Goal: Task Accomplishment & Management: Manage account settings

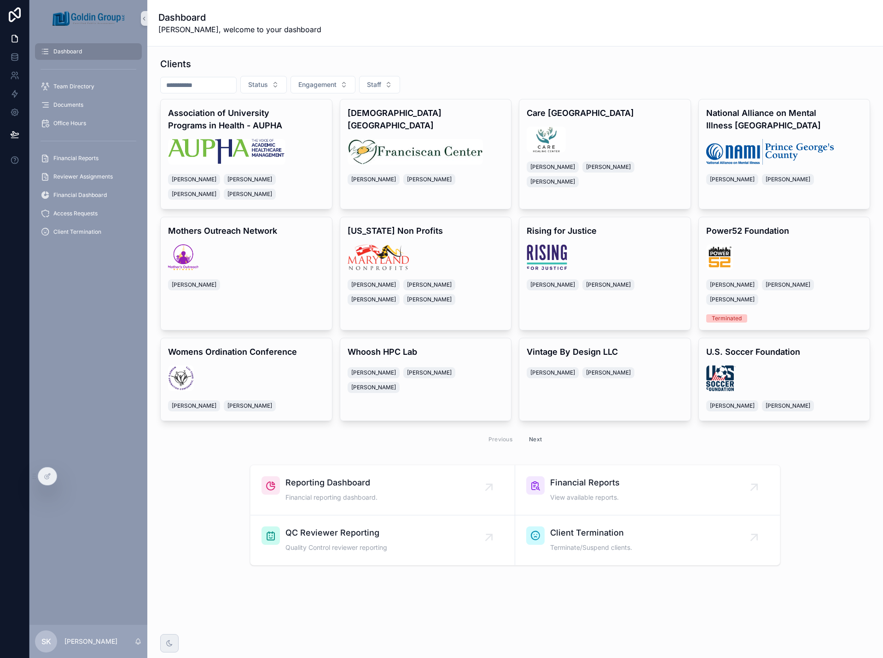
drag, startPoint x: 117, startPoint y: 339, endPoint x: 115, endPoint y: 345, distance: 6.4
click at [117, 339] on div "Dashboard Team Directory Documents Office Hours Financial Reports Reviewer Assi…" at bounding box center [88, 331] width 118 height 588
click at [50, 479] on icon at bounding box center [47, 476] width 7 height 7
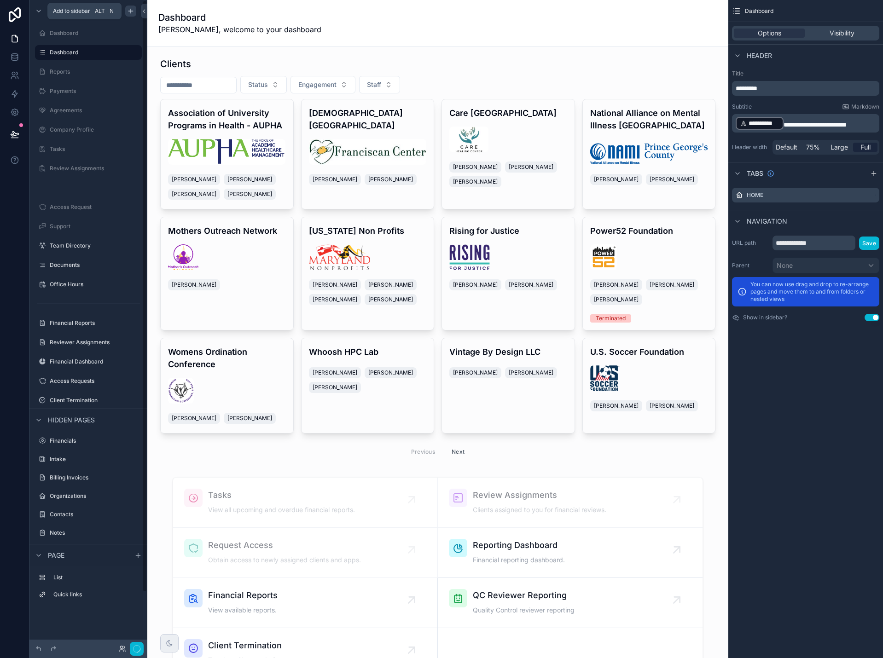
click at [129, 7] on div "scrollable content" at bounding box center [130, 11] width 11 height 11
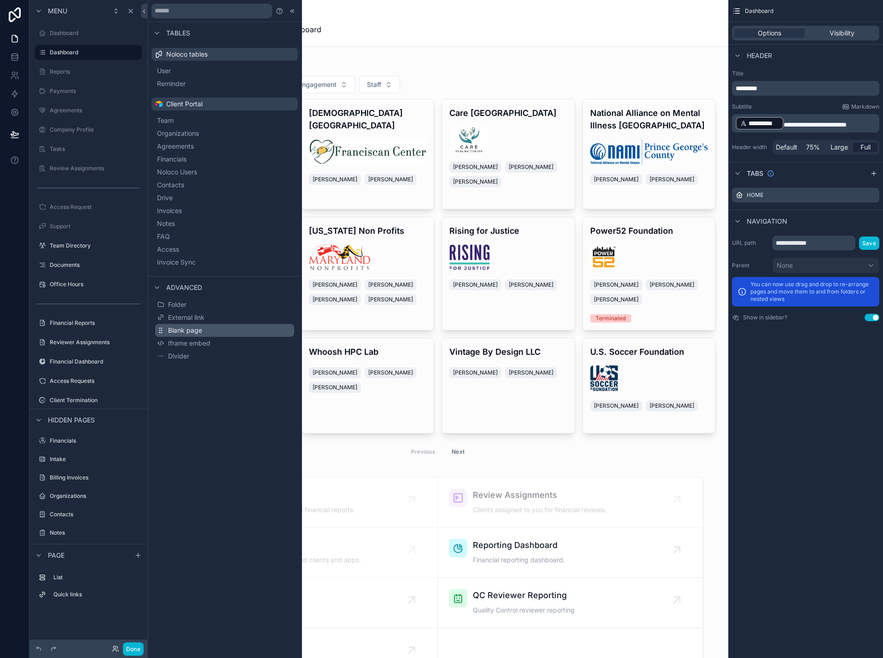
click at [196, 333] on span "Blank page" at bounding box center [185, 330] width 34 height 9
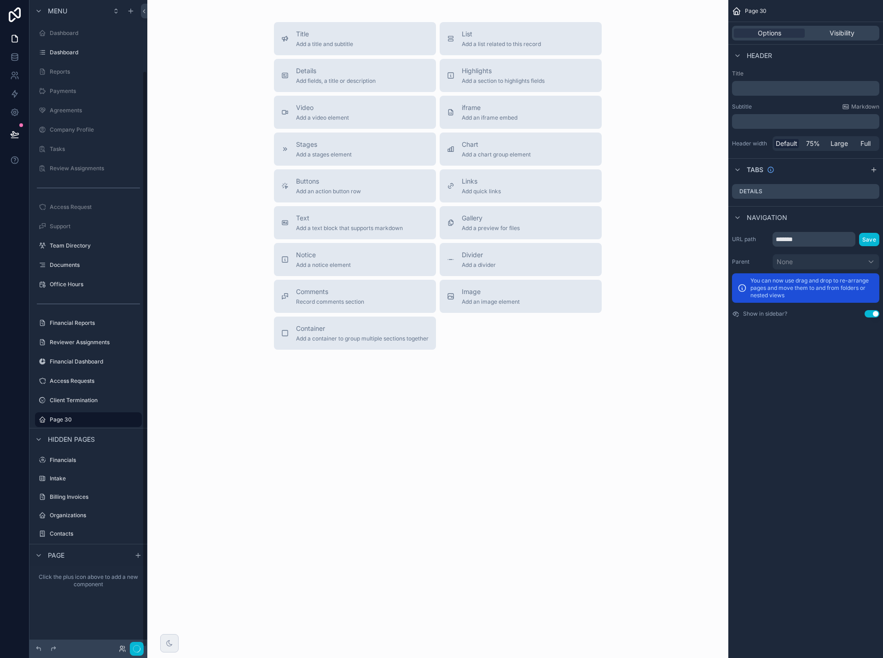
scroll to position [79, 0]
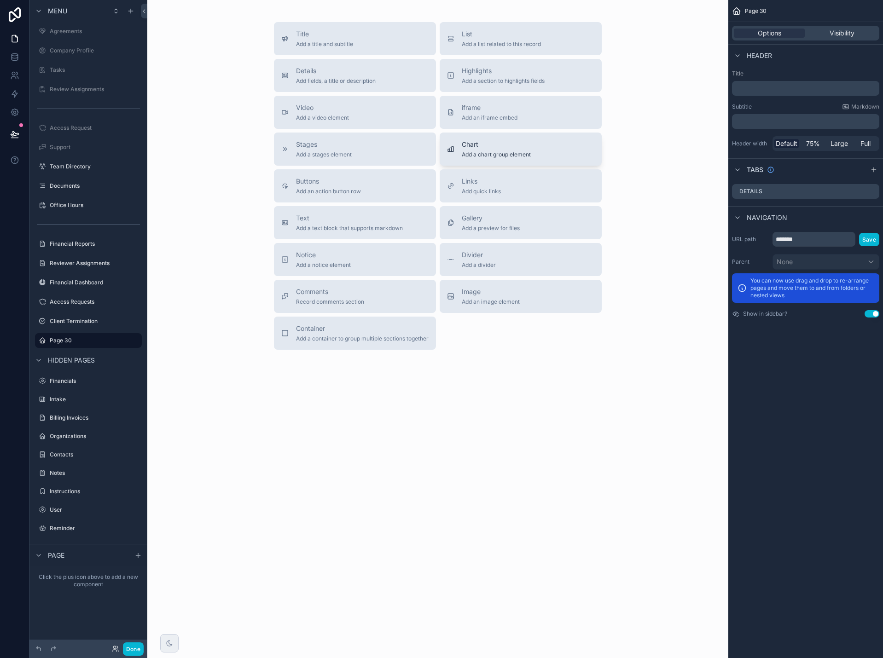
click at [484, 156] on span "Add a chart group element" at bounding box center [496, 154] width 69 height 7
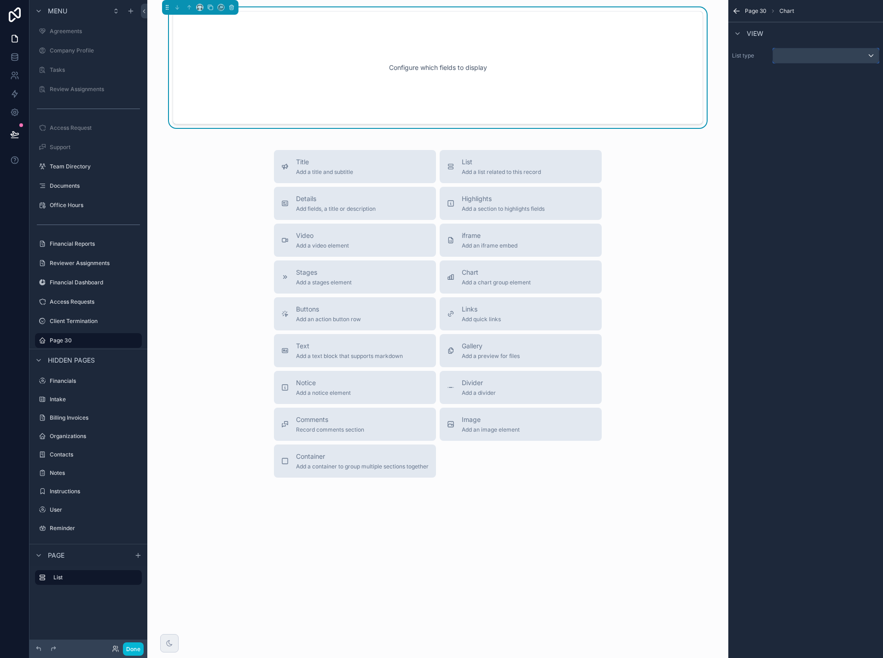
click at [801, 59] on div "scrollable content" at bounding box center [826, 55] width 106 height 15
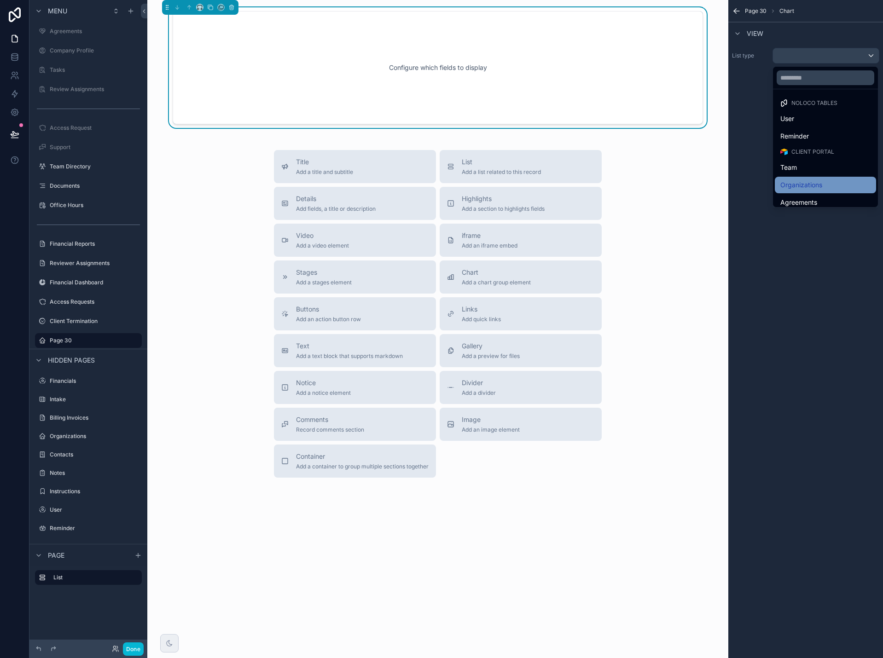
click at [805, 185] on span "Organizations" at bounding box center [801, 185] width 42 height 11
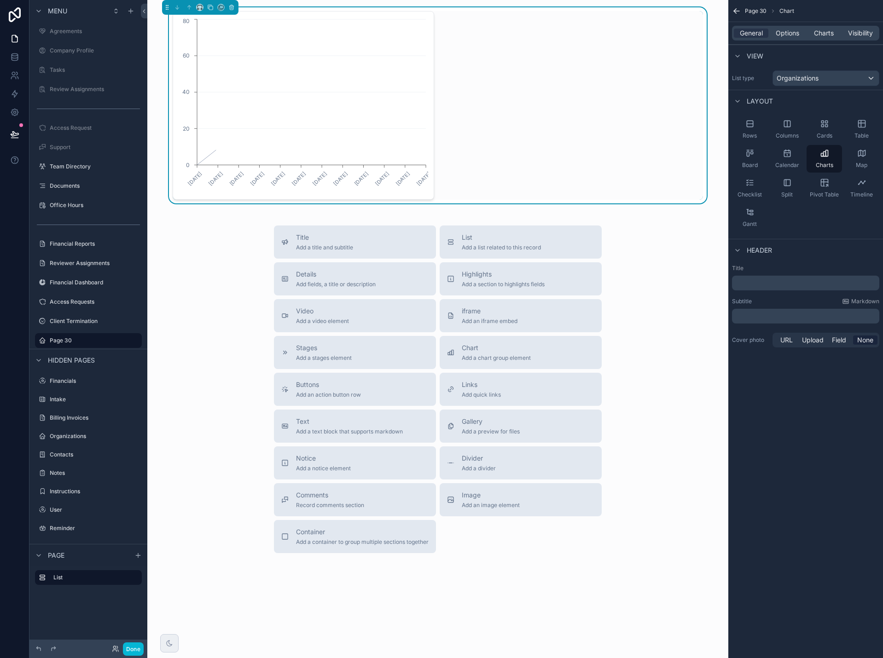
click at [820, 28] on div "General Options Charts Visibility" at bounding box center [805, 33] width 147 height 15
click at [825, 33] on span "Charts" at bounding box center [824, 33] width 20 height 9
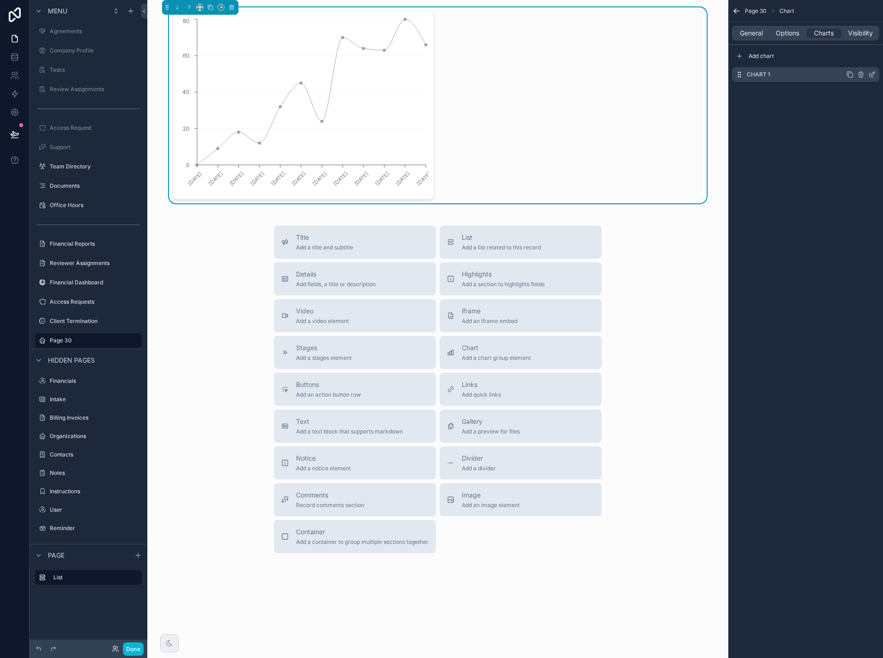
click at [871, 75] on icon "scrollable content" at bounding box center [871, 74] width 7 height 7
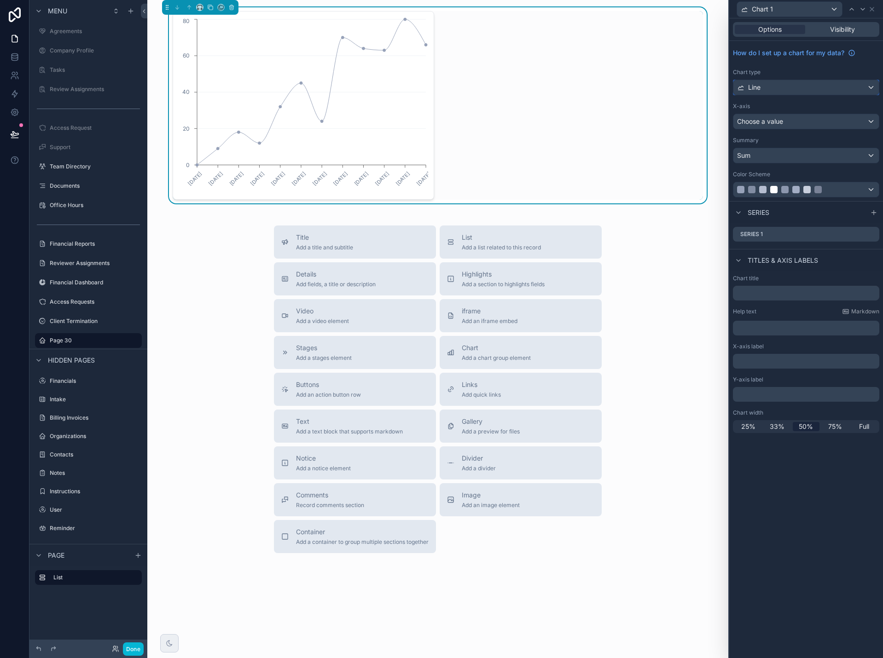
click at [828, 88] on div "Line" at bounding box center [805, 87] width 145 height 15
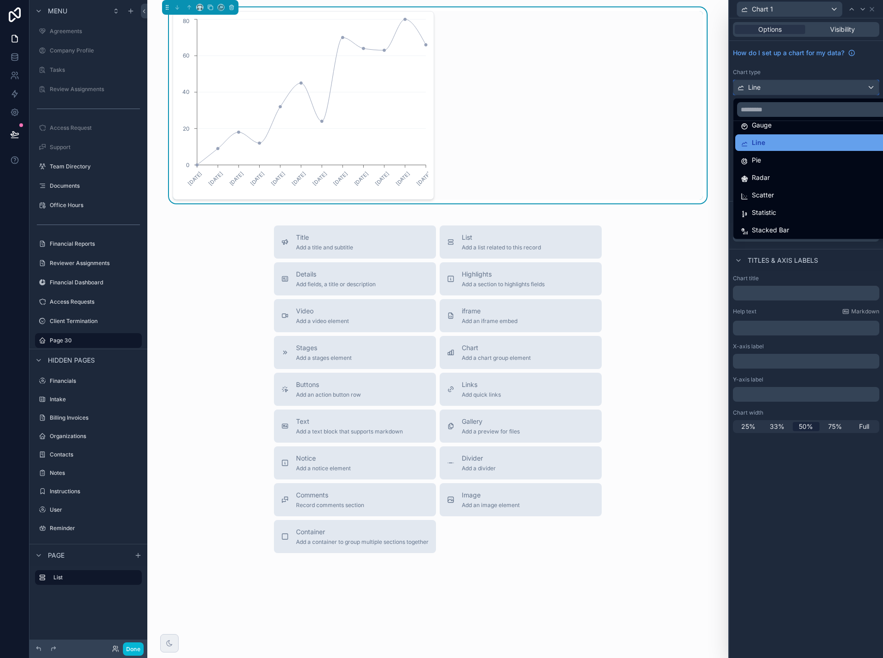
scroll to position [65, 0]
click at [799, 207] on div "Statistic" at bounding box center [816, 211] width 163 height 17
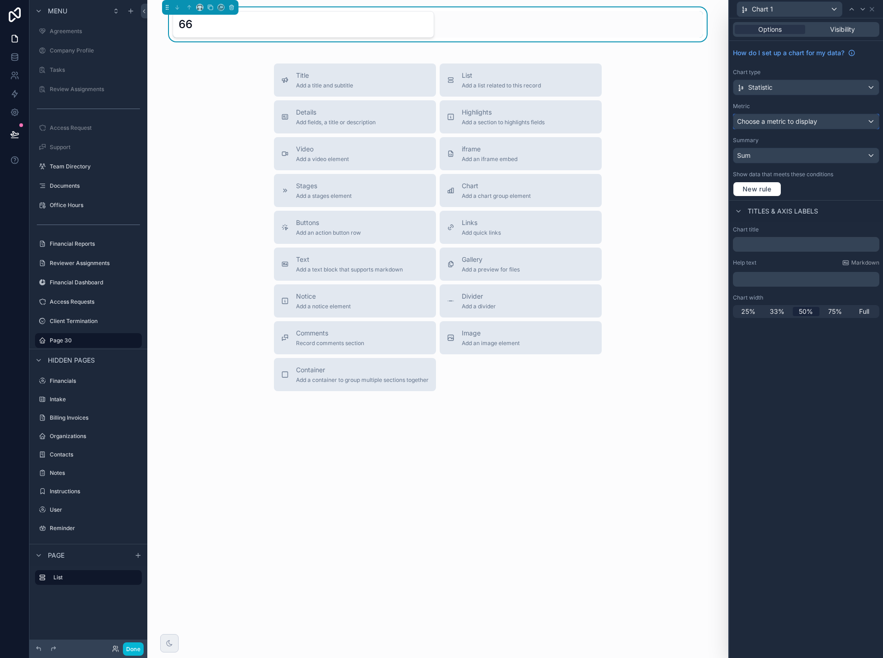
click at [806, 126] on div "Choose a metric to display" at bounding box center [805, 121] width 145 height 15
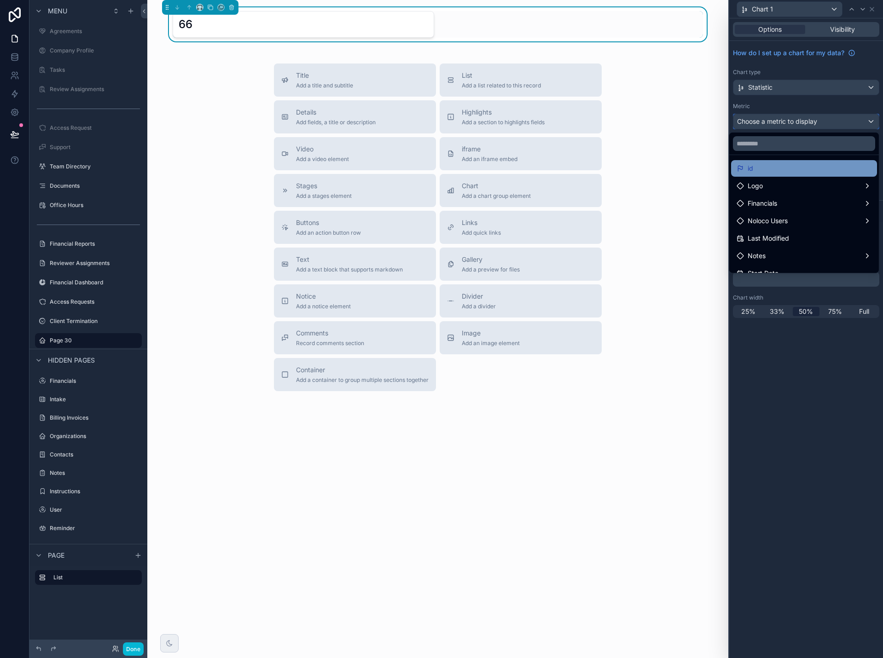
scroll to position [0, 0]
click at [791, 147] on input "text" at bounding box center [804, 143] width 142 height 15
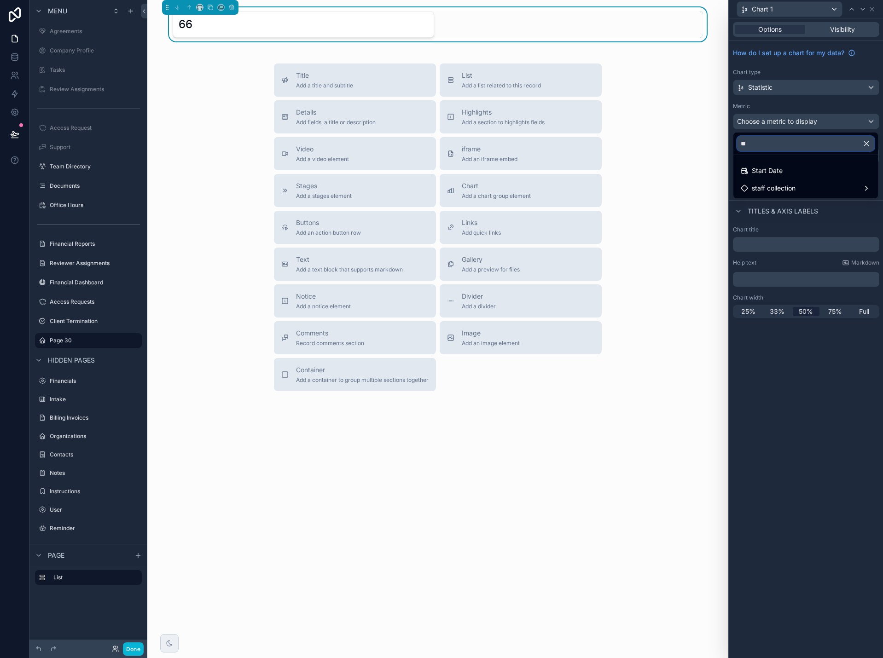
type input "*"
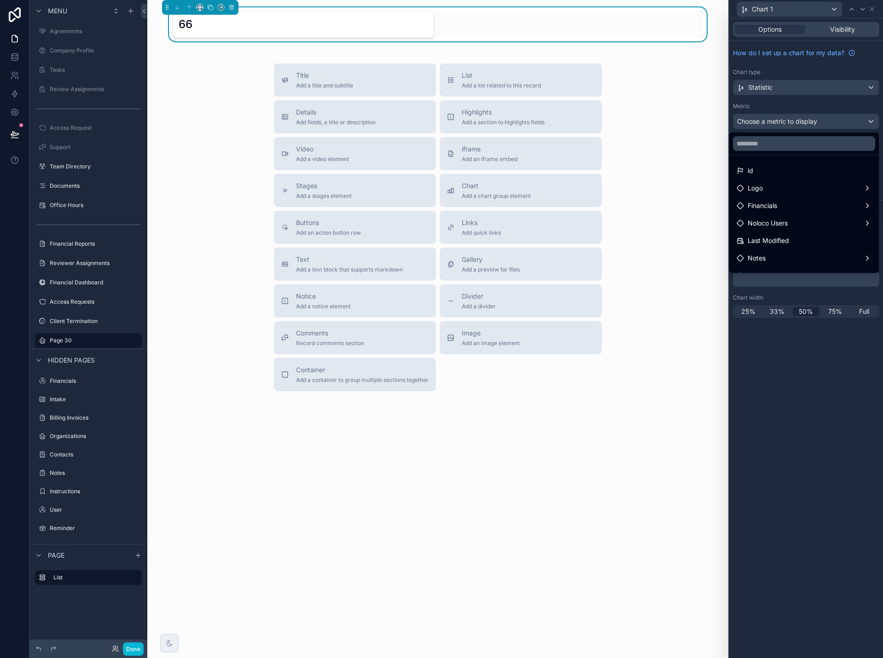
click at [808, 124] on div at bounding box center [806, 329] width 154 height 658
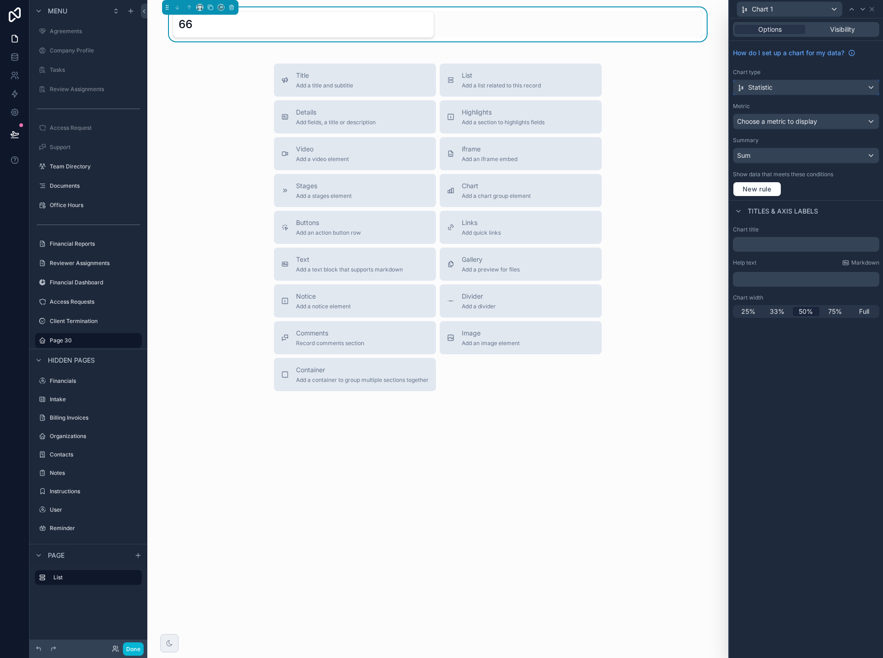
click at [807, 92] on div "Statistic" at bounding box center [805, 87] width 145 height 15
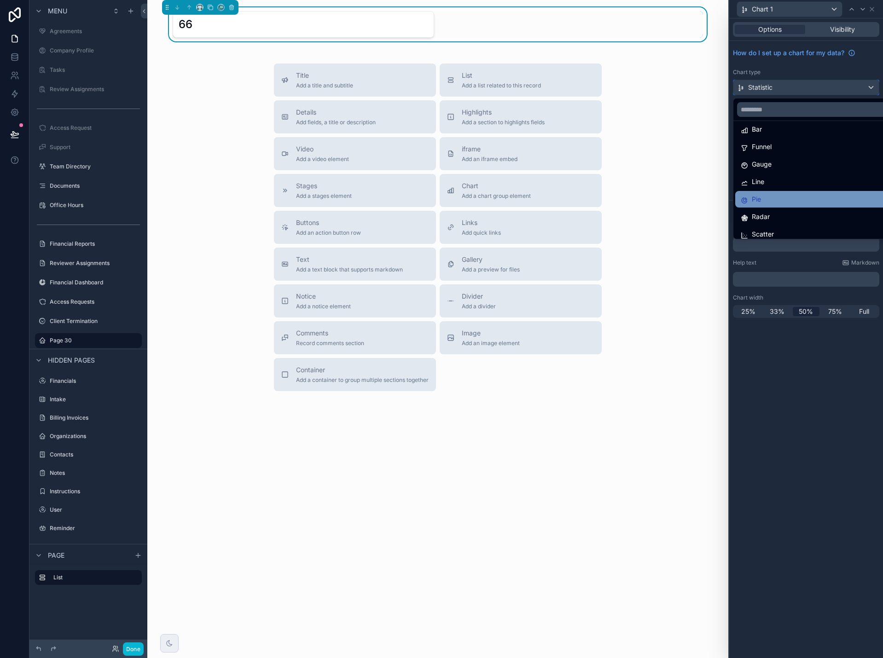
scroll to position [19, 0]
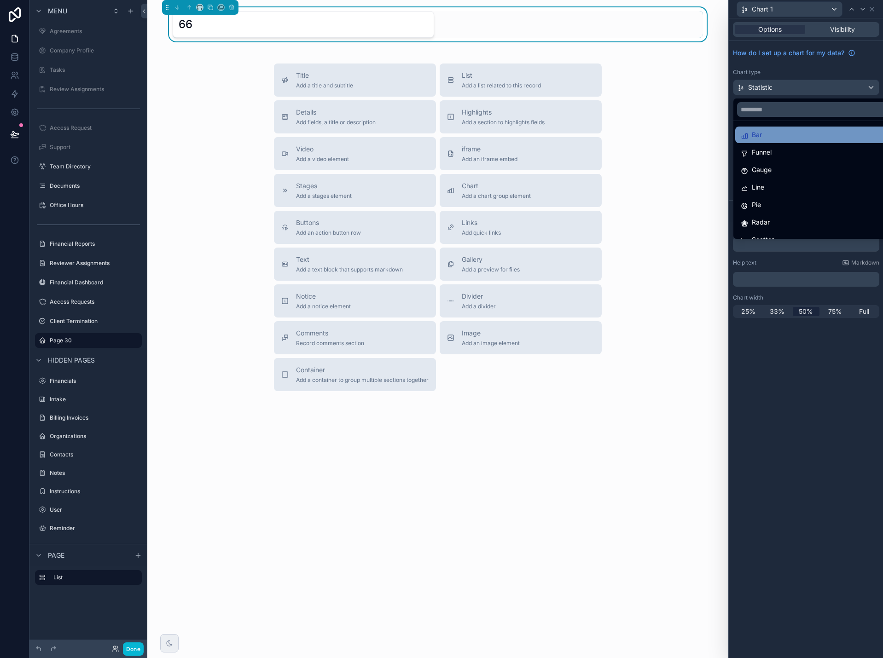
click at [811, 134] on div "Bar" at bounding box center [817, 134] width 152 height 11
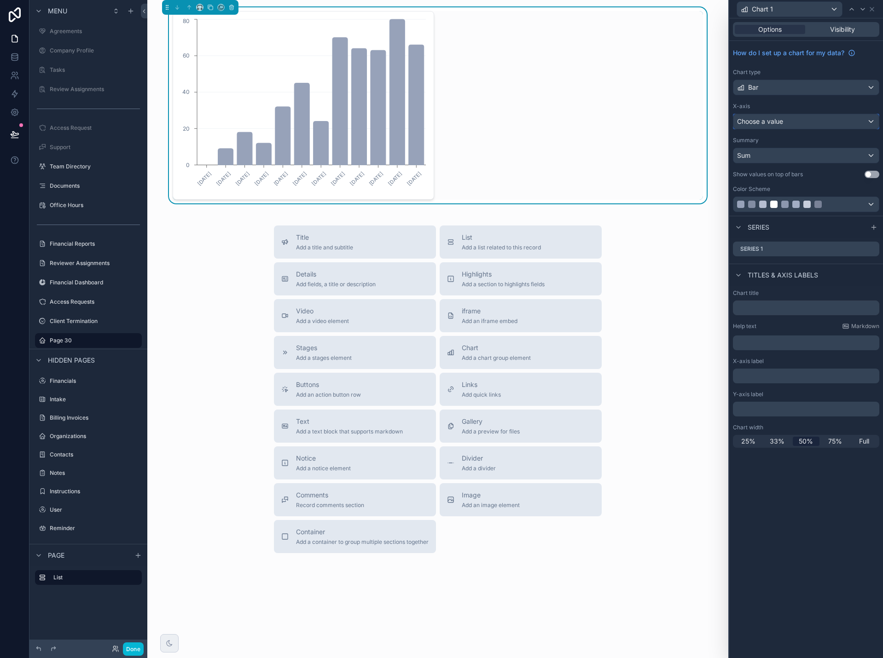
click at [807, 124] on div "Choose a value" at bounding box center [805, 121] width 145 height 15
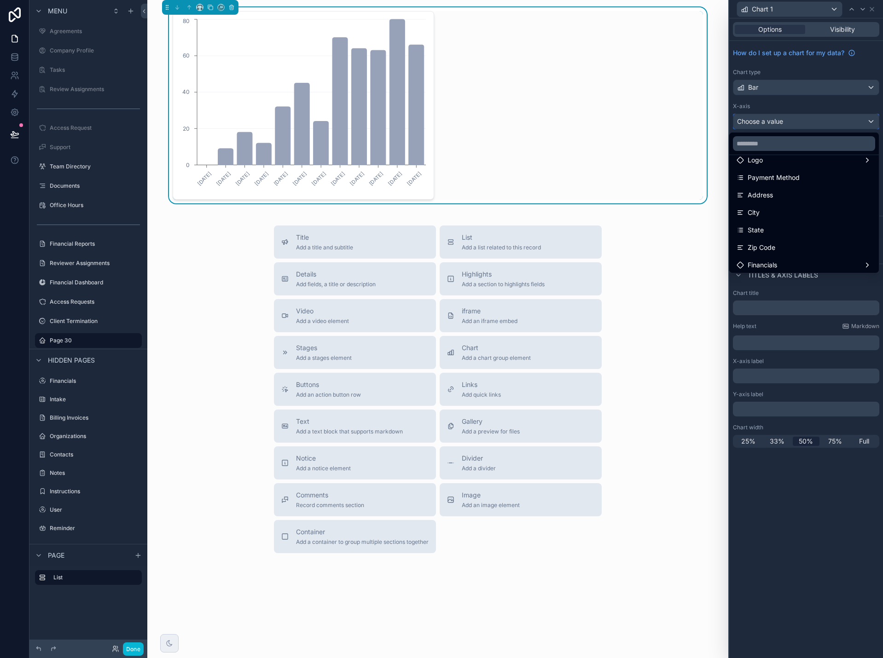
scroll to position [77, 0]
click at [776, 140] on input "text" at bounding box center [804, 143] width 142 height 15
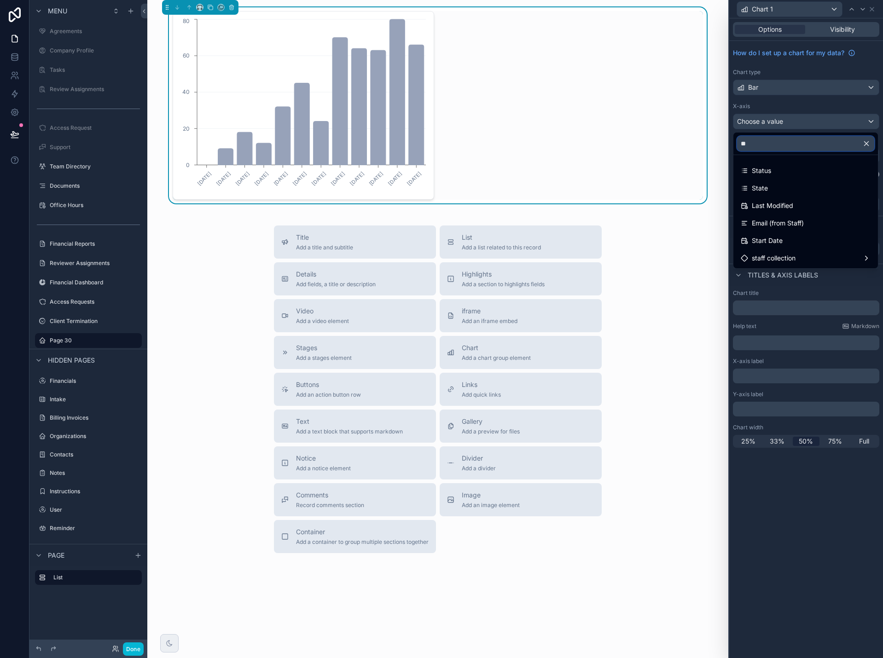
scroll to position [0, 0]
type input "***"
click at [761, 176] on div "Status" at bounding box center [805, 171] width 141 height 17
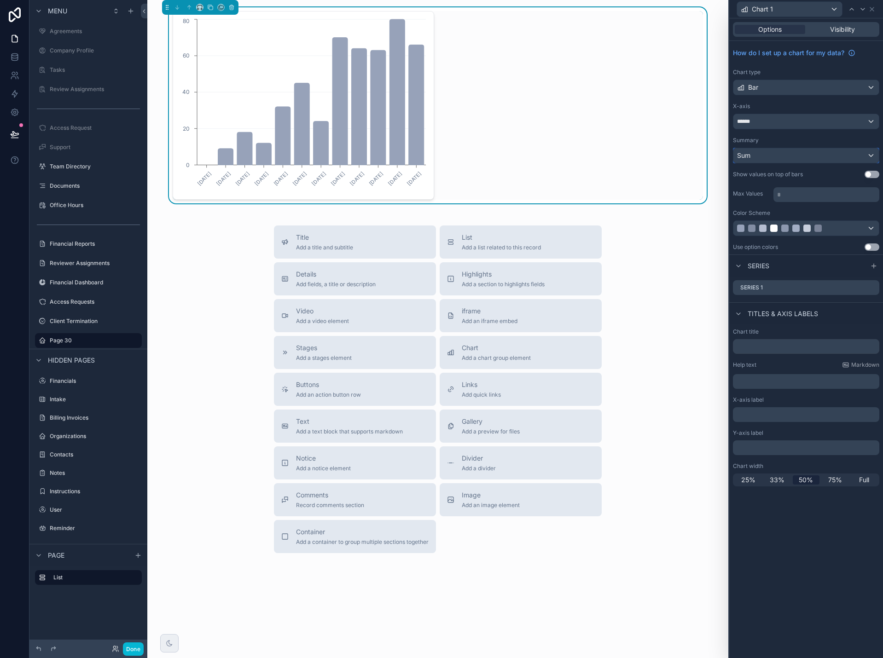
click at [813, 152] on div "Sum" at bounding box center [805, 155] width 145 height 15
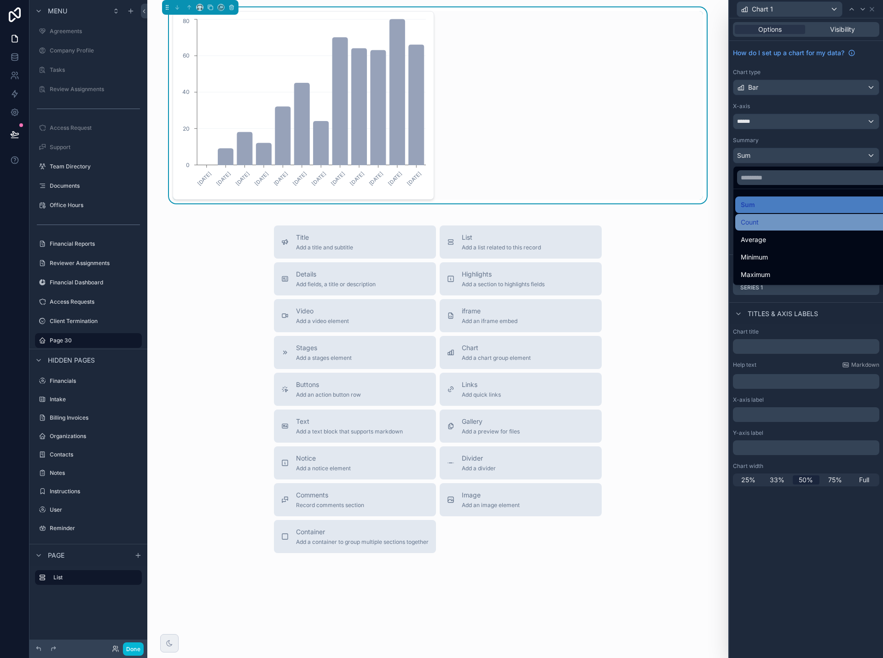
click at [799, 218] on div "Count" at bounding box center [817, 222] width 152 height 11
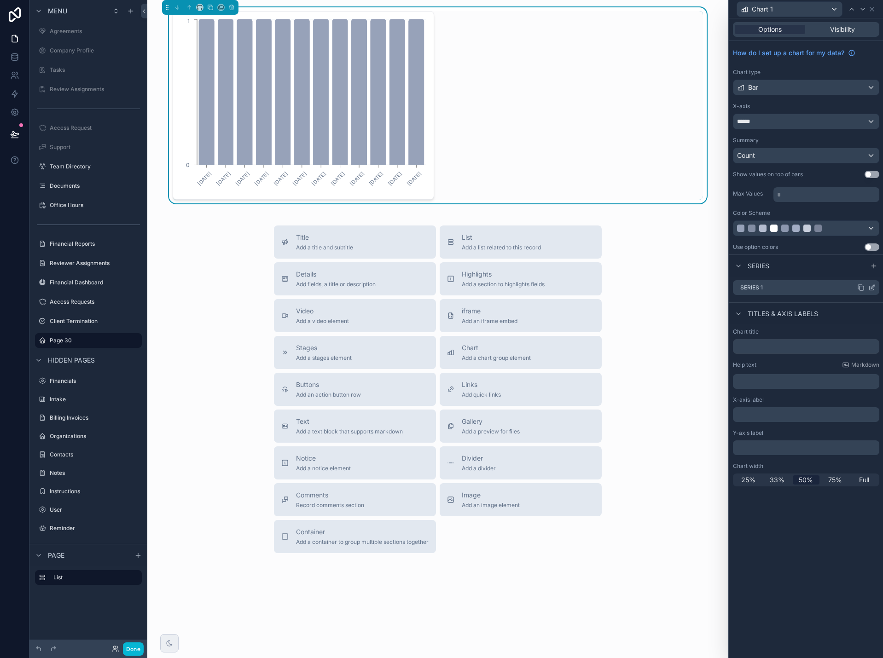
click at [871, 287] on icon at bounding box center [871, 287] width 7 height 7
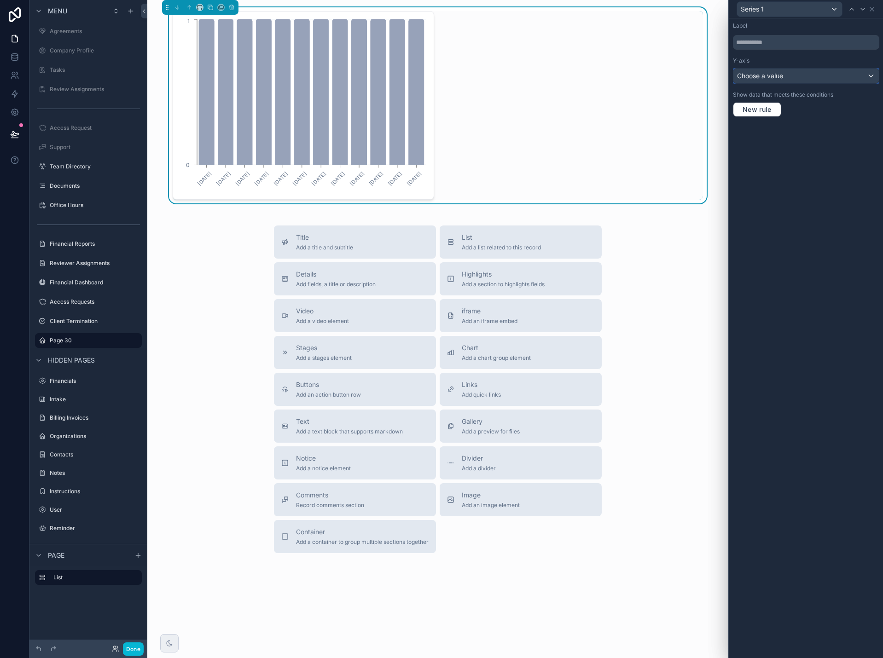
click at [763, 79] on span "Choose a value" at bounding box center [760, 76] width 46 height 8
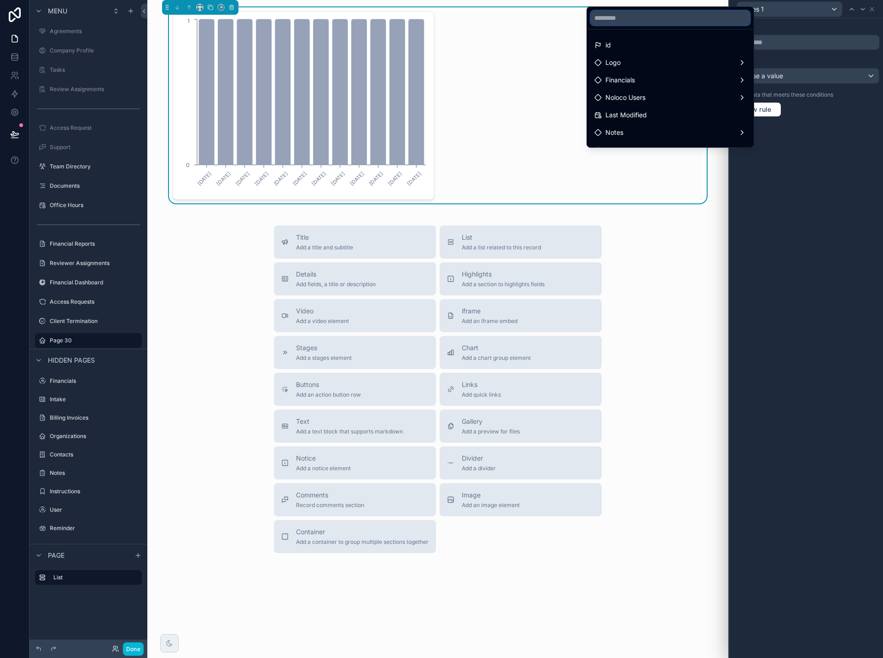
click at [640, 19] on input "text" at bounding box center [670, 18] width 159 height 15
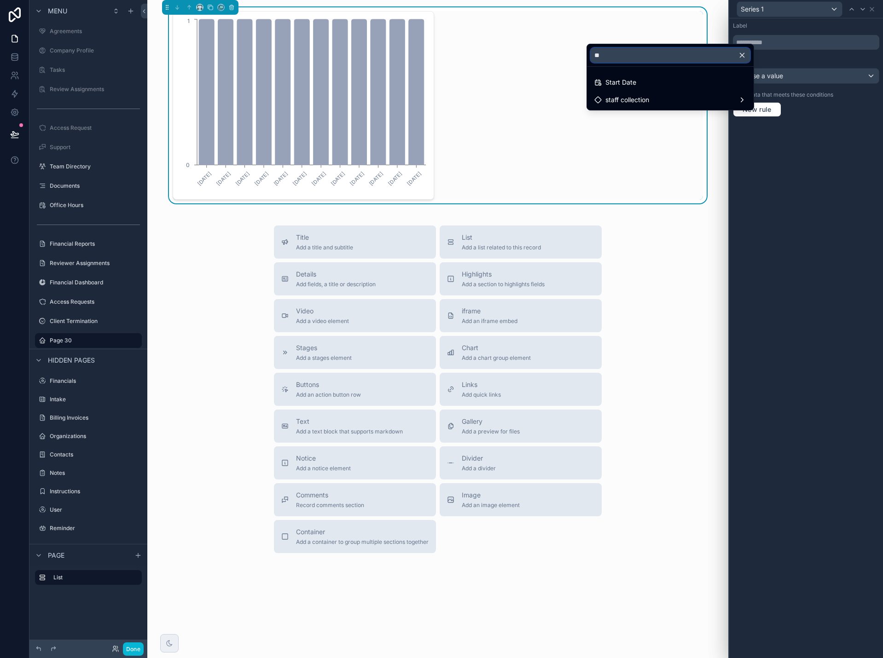
type input "*"
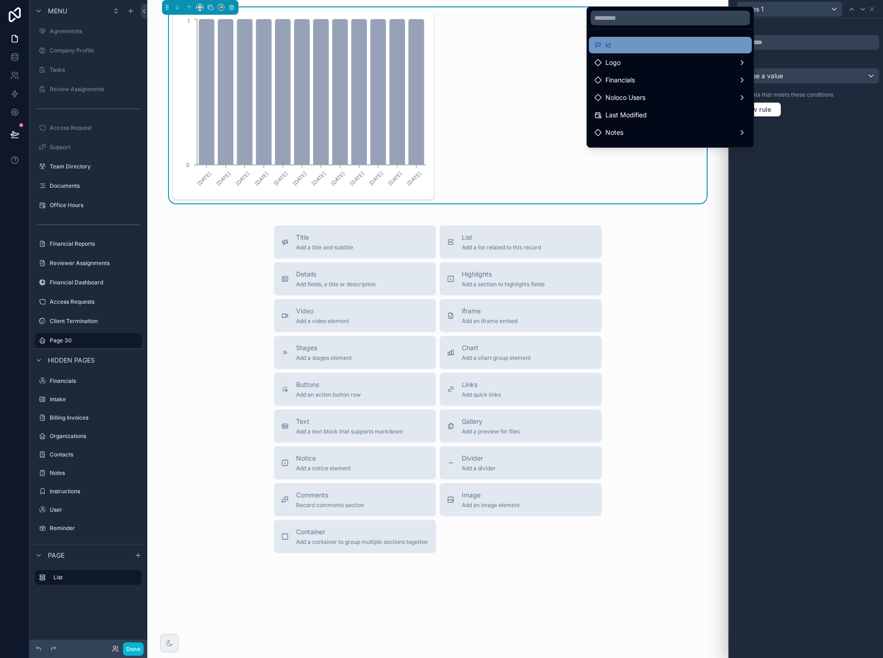
click at [630, 46] on div "id" at bounding box center [670, 45] width 152 height 11
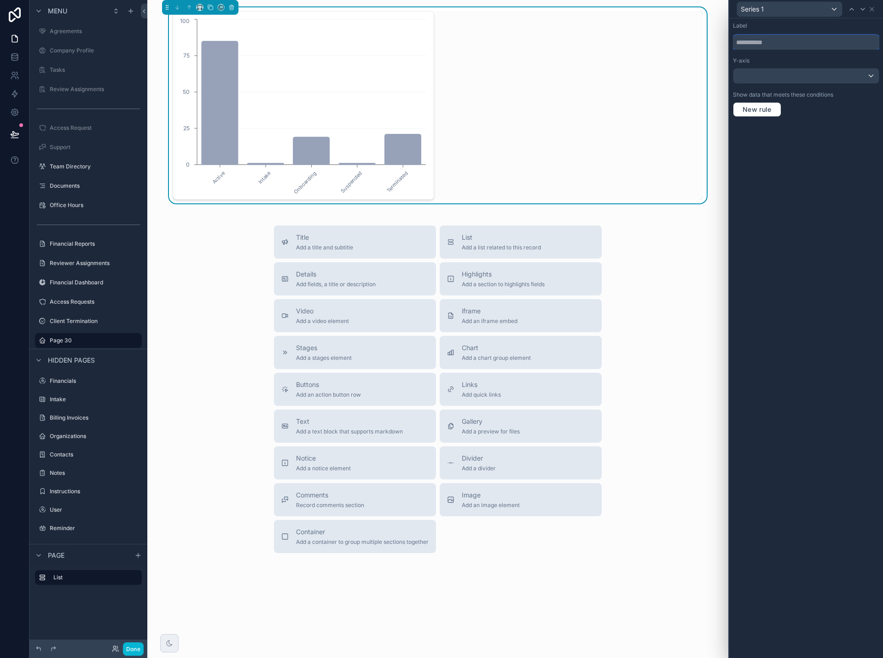
click at [784, 43] on input "text" at bounding box center [806, 42] width 146 height 15
type input "******"
click at [232, 8] on icon "scrollable content" at bounding box center [231, 7] width 6 height 6
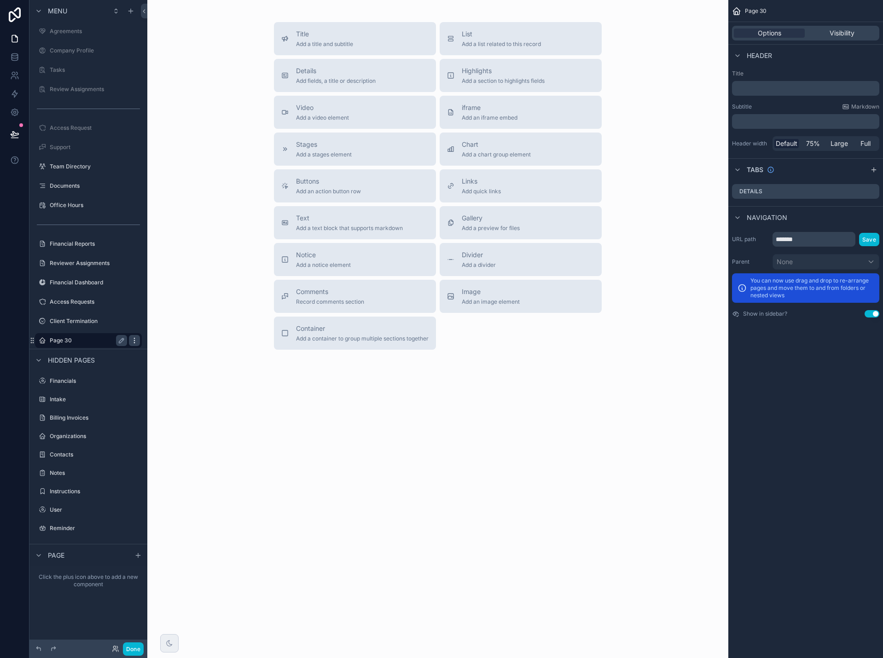
click at [130, 341] on div "scrollable content" at bounding box center [134, 340] width 11 height 11
click at [223, 374] on div "Title Add a title and subtitle List Add a list related to this record Details A…" at bounding box center [437, 212] width 581 height 424
click at [534, 150] on div "Chart Add a chart group element" at bounding box center [520, 149] width 147 height 18
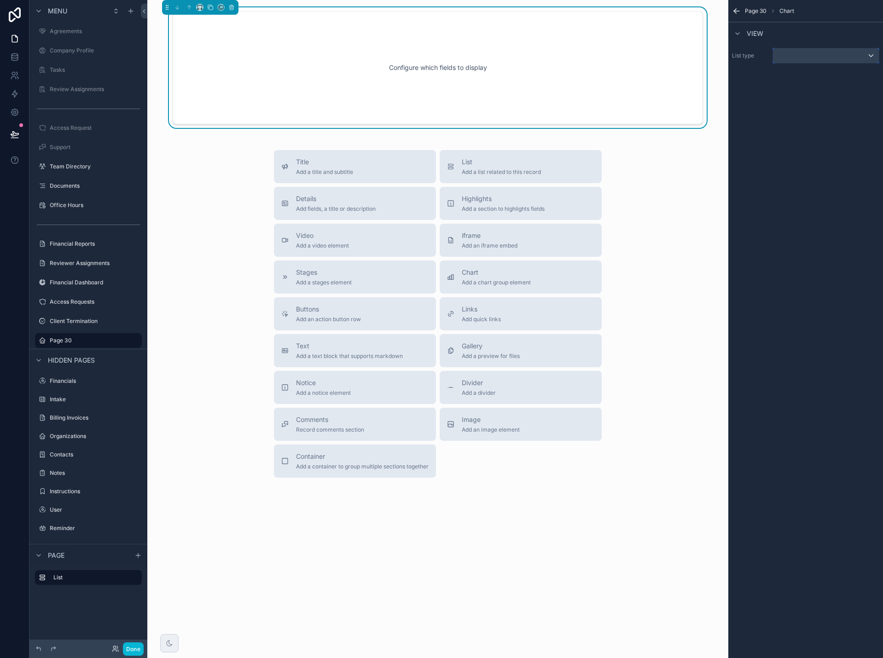
click at [803, 55] on div "scrollable content" at bounding box center [826, 55] width 106 height 15
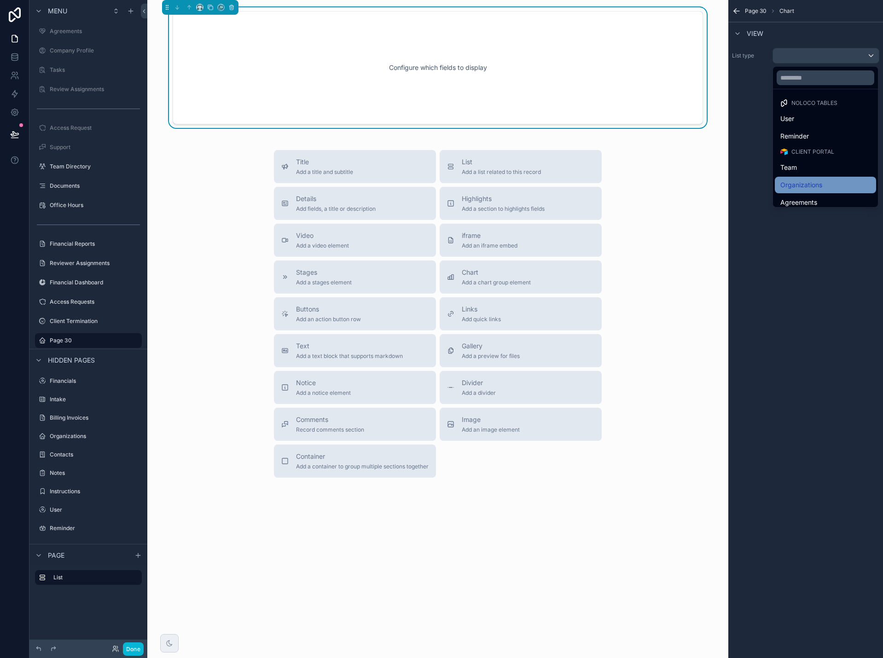
click at [814, 181] on span "Organizations" at bounding box center [801, 185] width 42 height 11
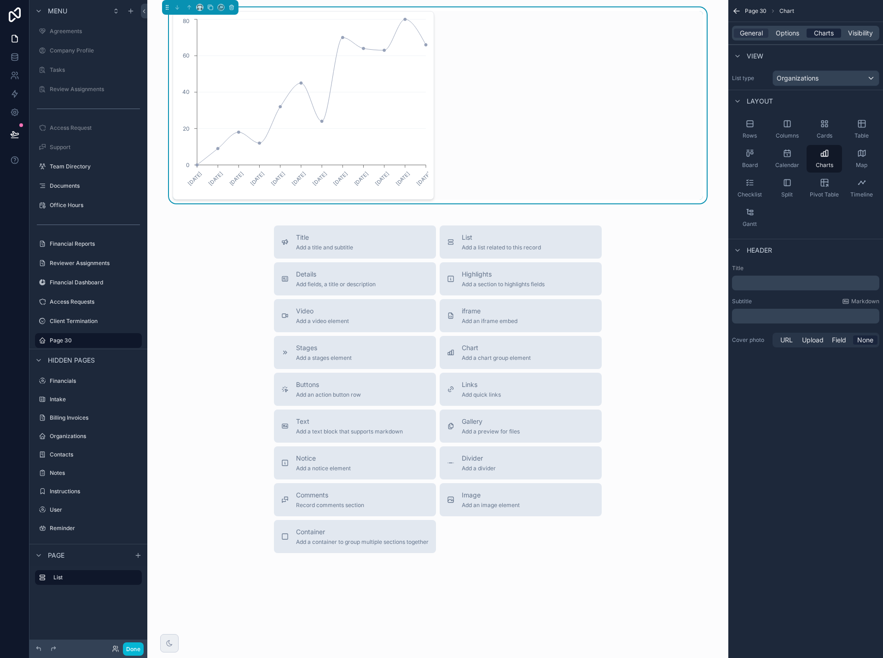
click at [828, 29] on span "Charts" at bounding box center [824, 33] width 20 height 9
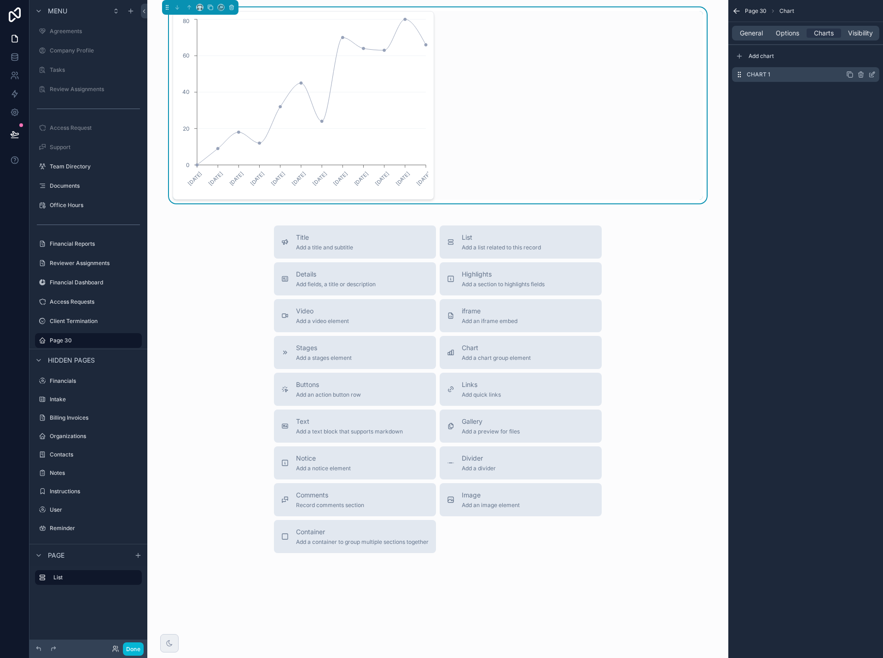
click at [870, 74] on icon "scrollable content" at bounding box center [871, 74] width 7 height 7
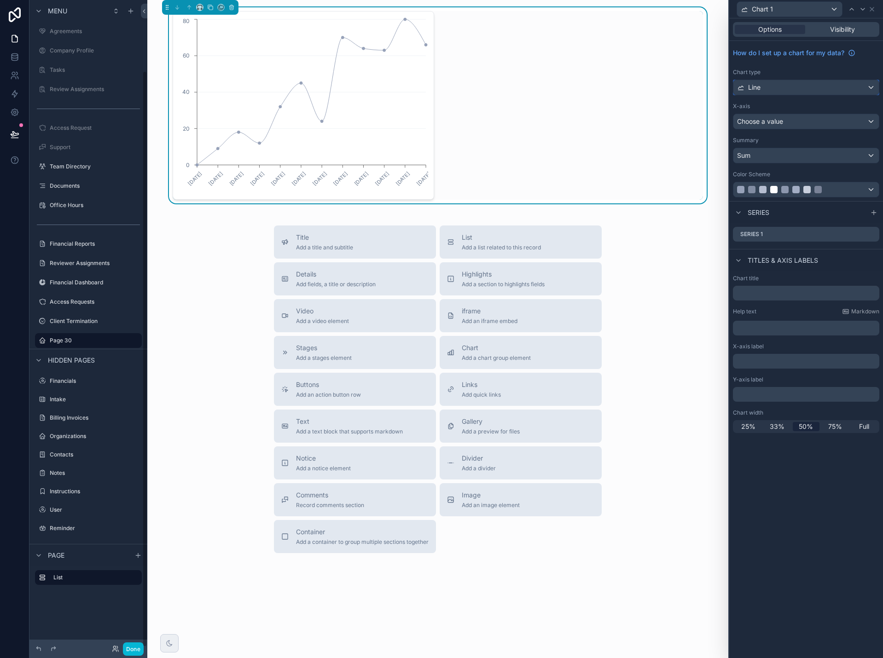
click at [761, 91] on span "Line" at bounding box center [754, 87] width 12 height 9
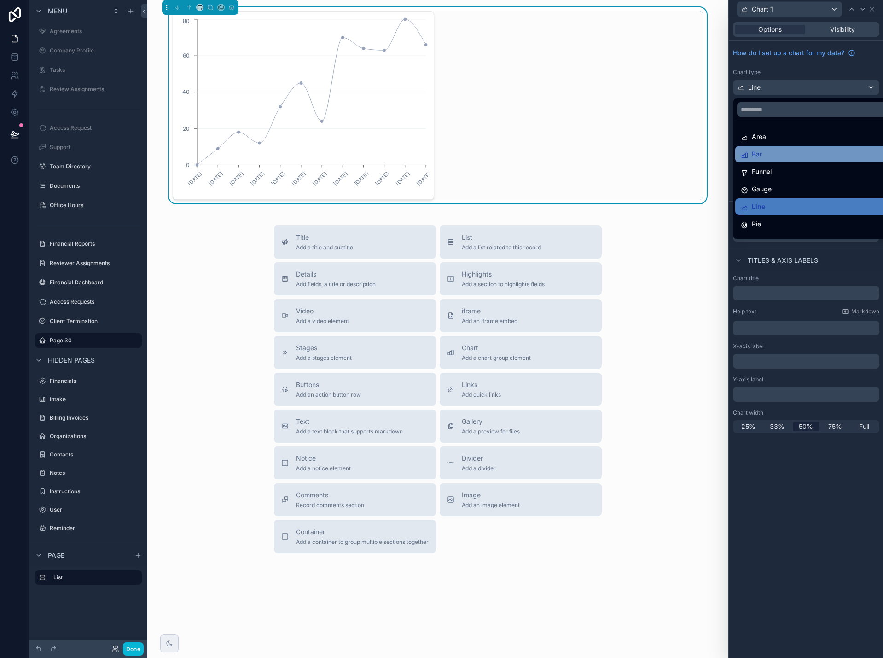
click at [761, 153] on span "Bar" at bounding box center [757, 154] width 10 height 11
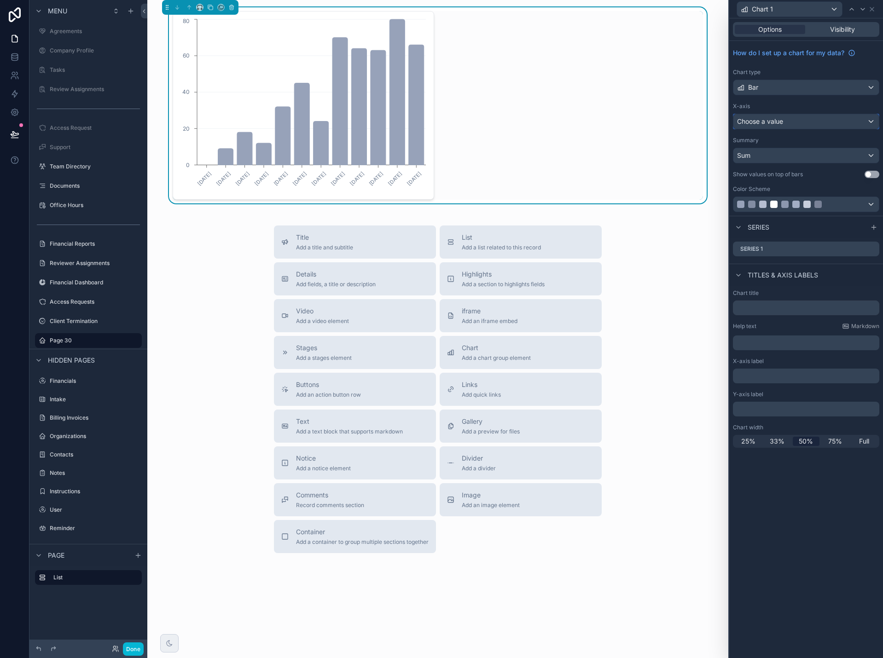
click at [773, 125] on span "Choose a value" at bounding box center [760, 121] width 46 height 8
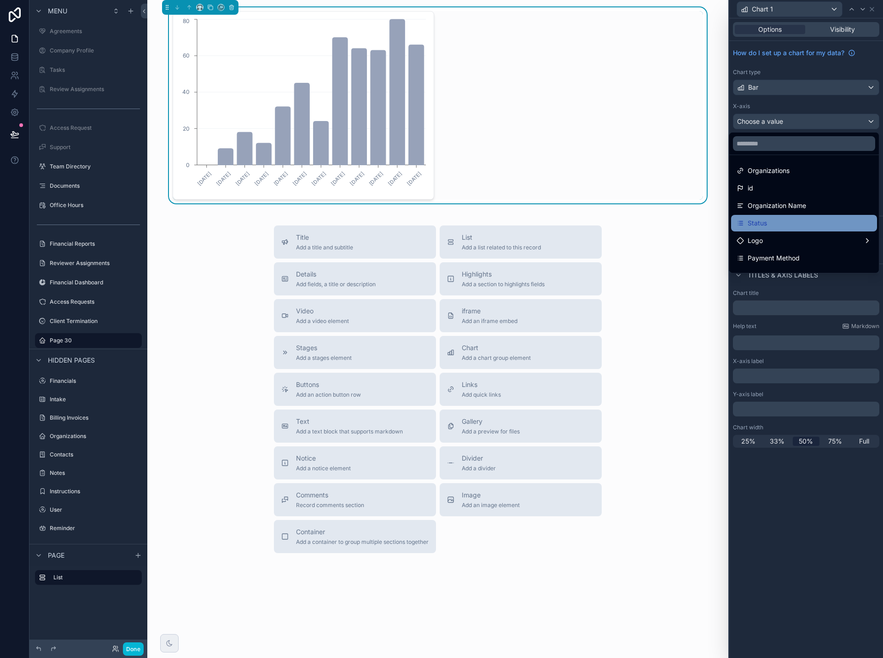
click at [758, 221] on span "Status" at bounding box center [757, 223] width 19 height 11
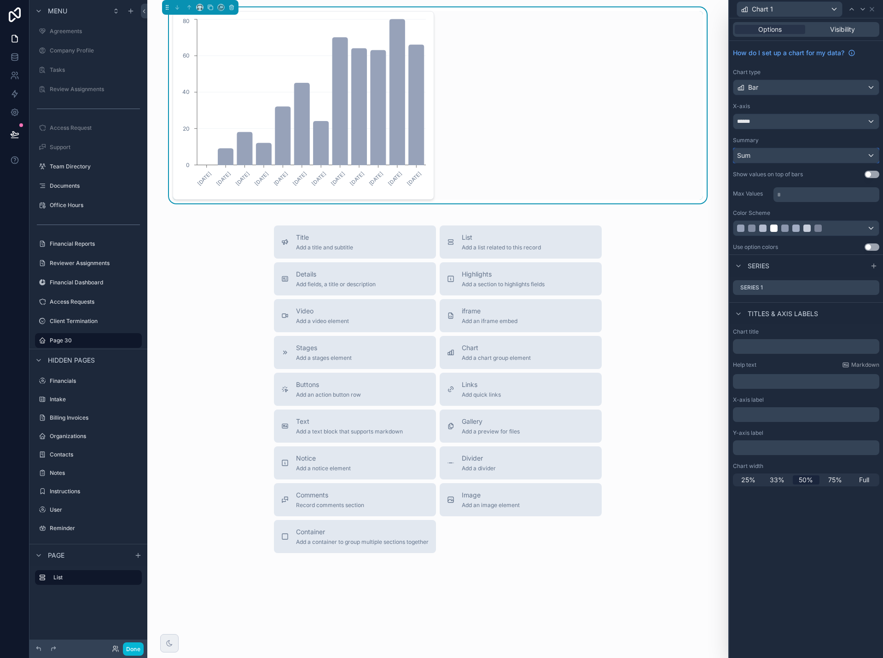
click at [844, 158] on div "Sum" at bounding box center [805, 155] width 145 height 15
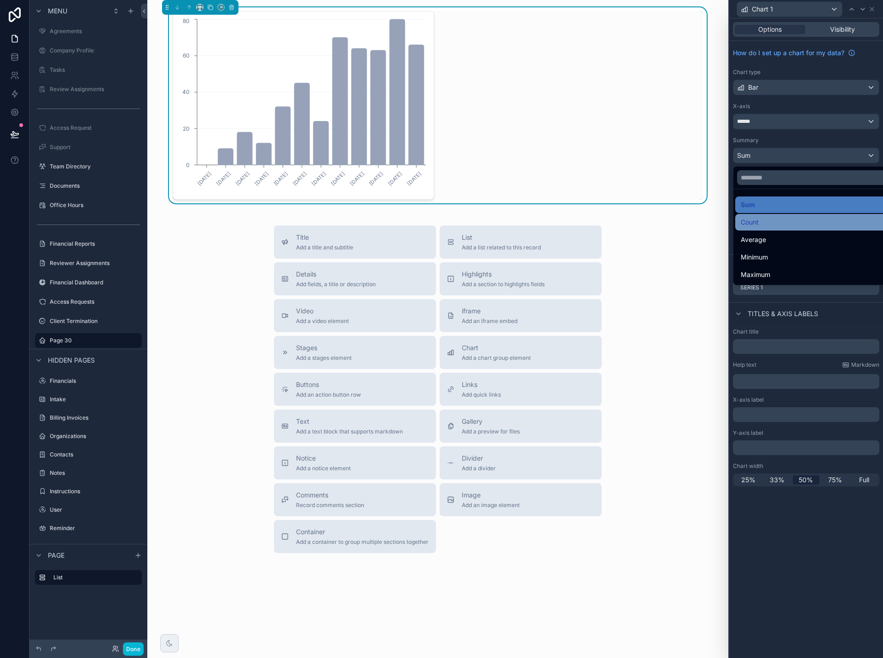
click at [830, 218] on div "Count" at bounding box center [817, 222] width 152 height 11
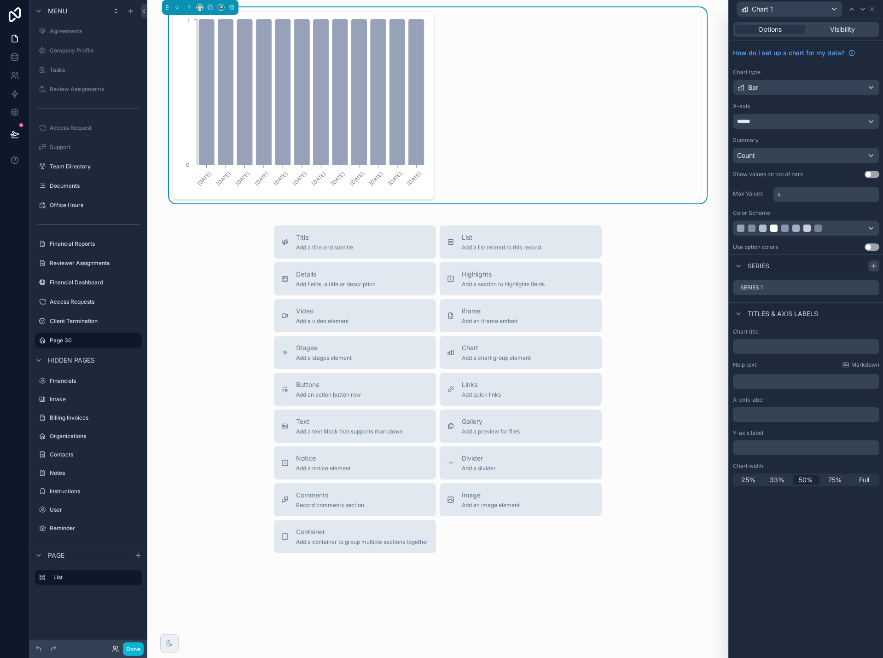
click at [872, 265] on icon at bounding box center [873, 265] width 7 height 7
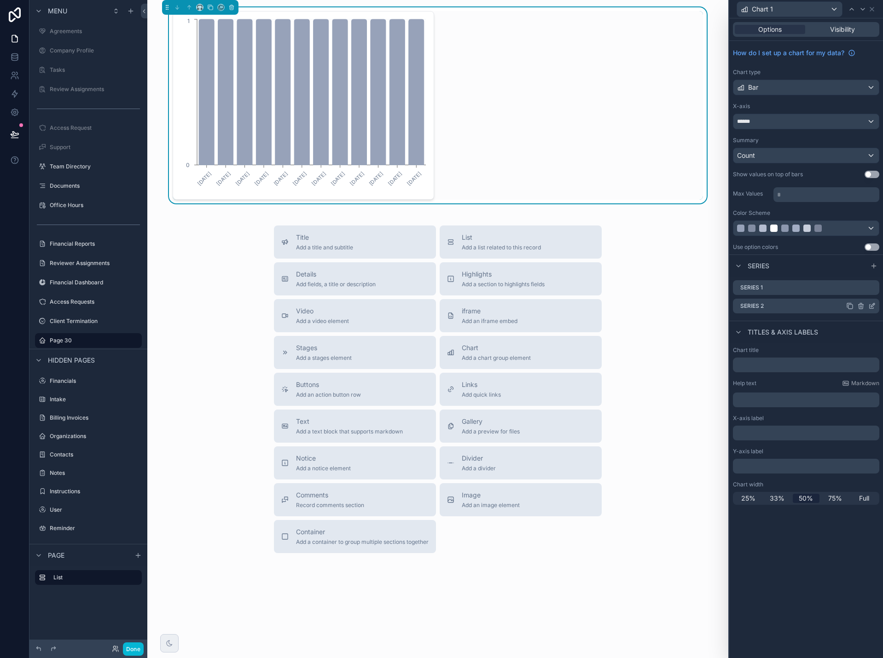
click at [860, 306] on icon at bounding box center [860, 305] width 7 height 7
click at [859, 292] on icon at bounding box center [857, 292] width 4 height 4
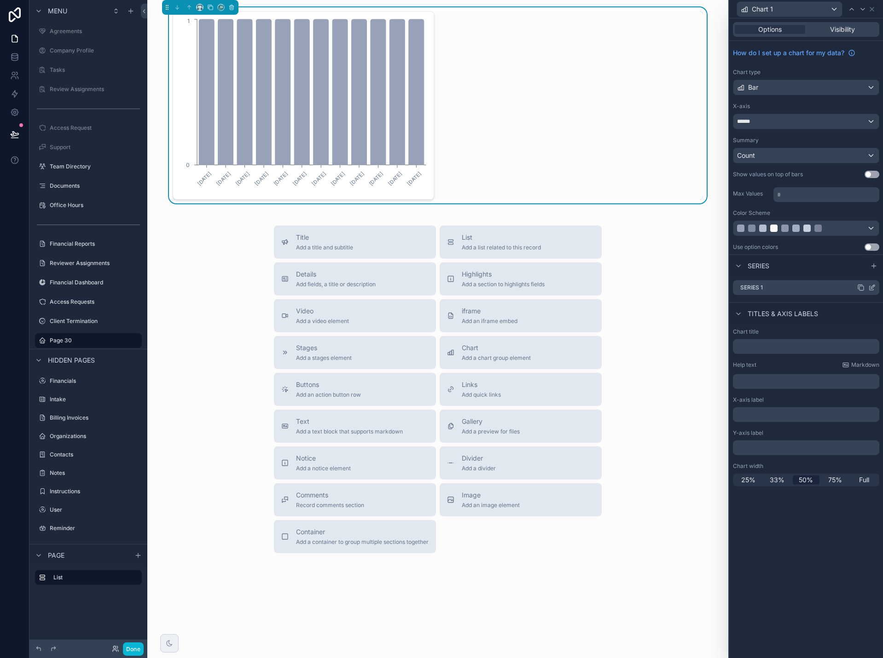
click at [871, 287] on icon at bounding box center [871, 287] width 7 height 7
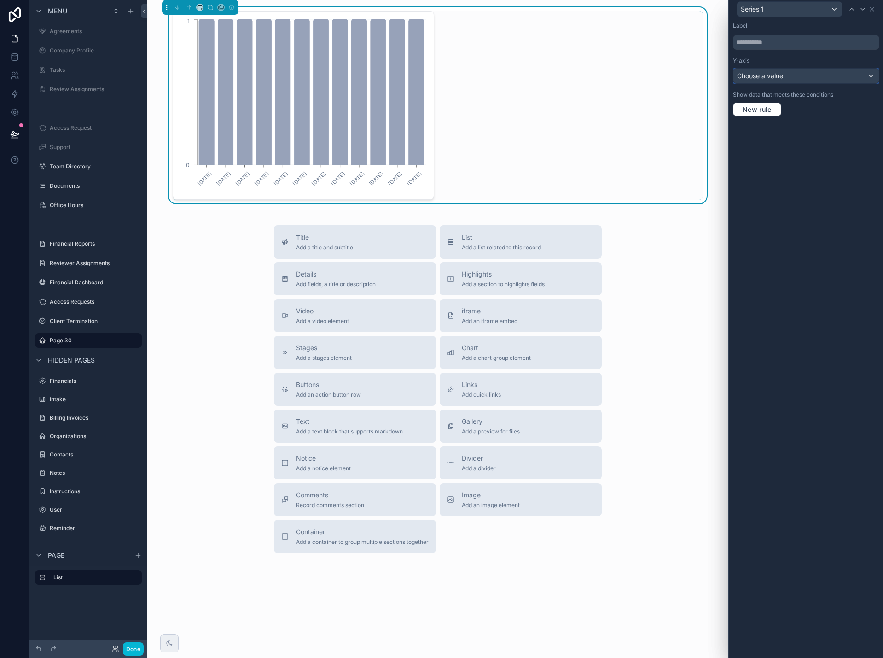
click at [830, 81] on div "Choose a value" at bounding box center [805, 76] width 145 height 15
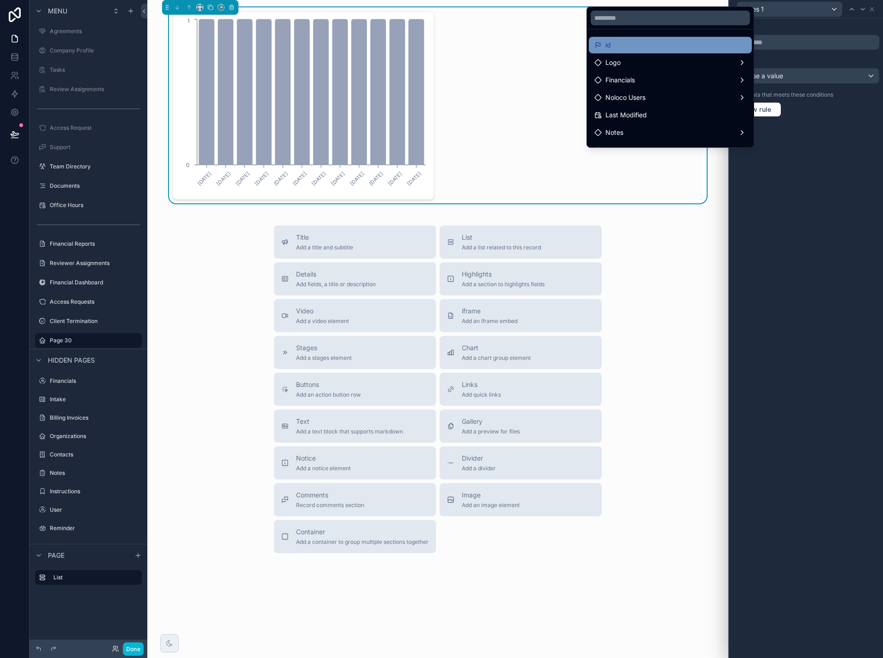
click at [688, 47] on div "id" at bounding box center [670, 45] width 152 height 11
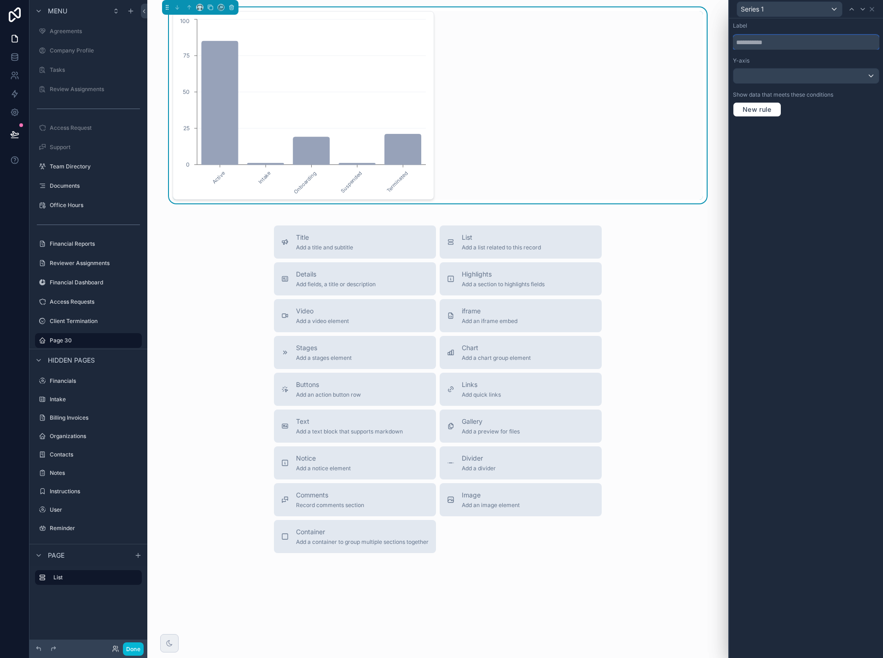
click at [770, 39] on input "text" at bounding box center [806, 42] width 146 height 15
type input "******"
click at [873, 9] on icon at bounding box center [871, 9] width 7 height 7
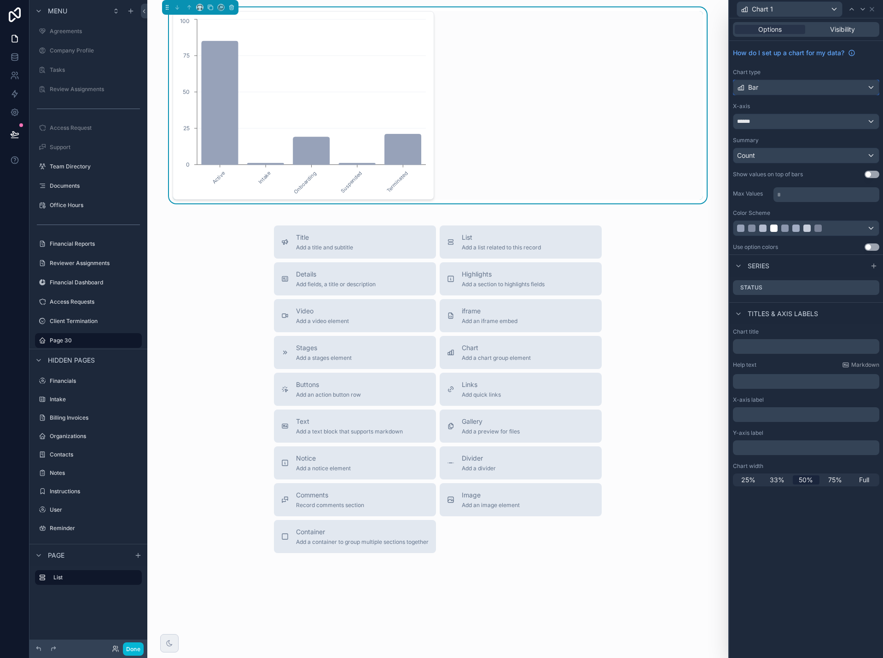
click at [801, 89] on div "Bar" at bounding box center [805, 87] width 145 height 15
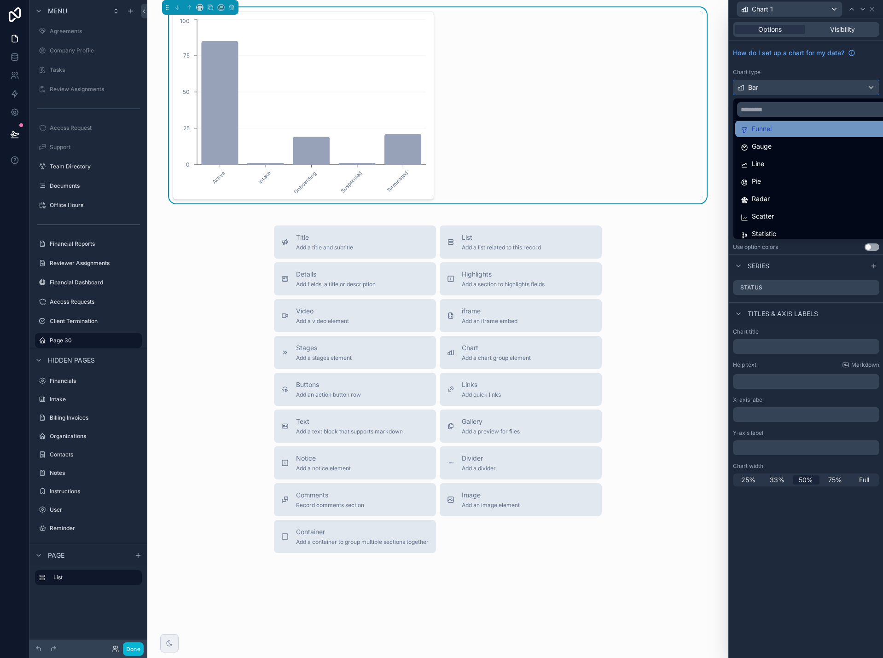
scroll to position [46, 0]
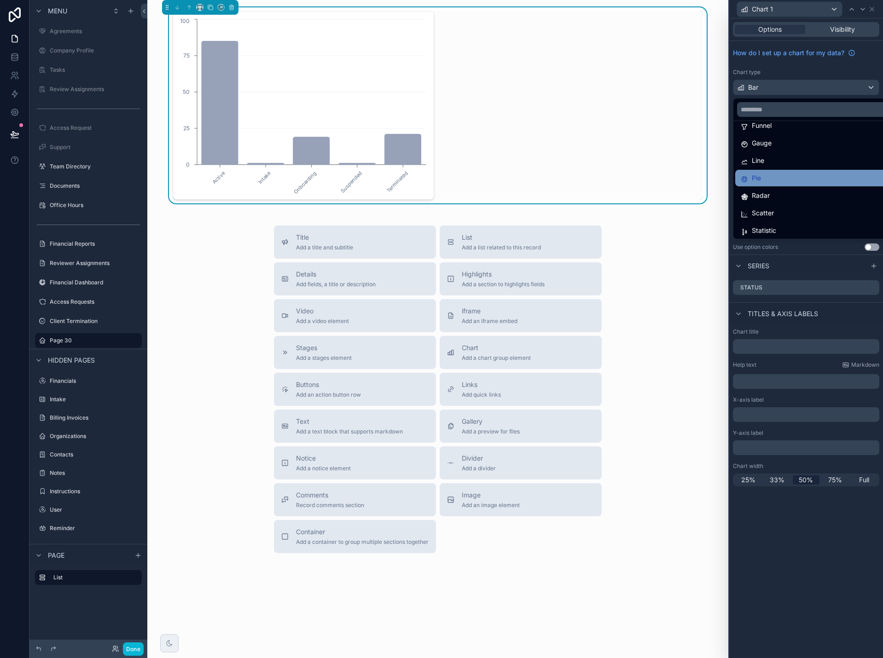
click at [794, 177] on div "Pie" at bounding box center [817, 178] width 152 height 11
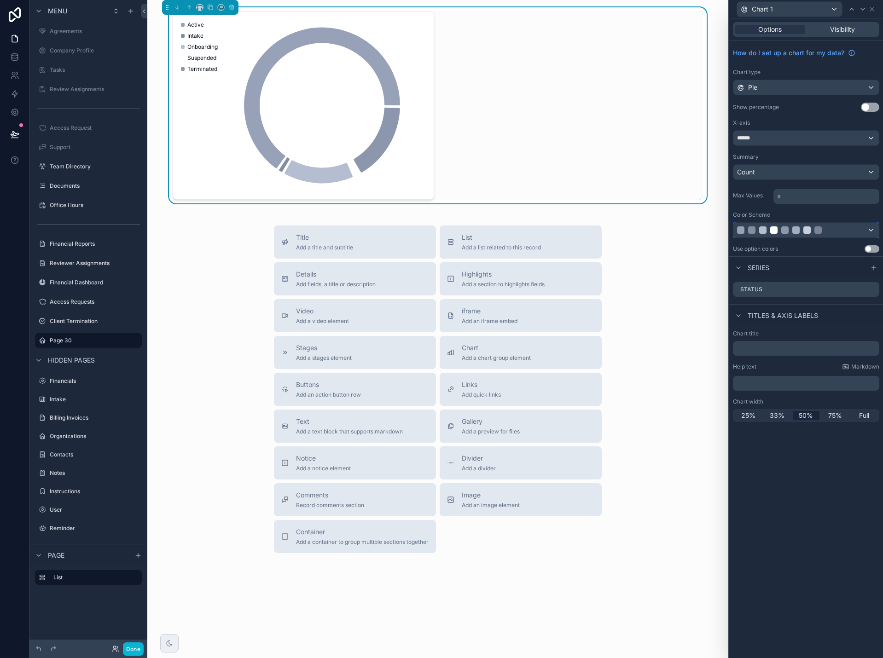
click at [869, 230] on div at bounding box center [805, 230] width 145 height 15
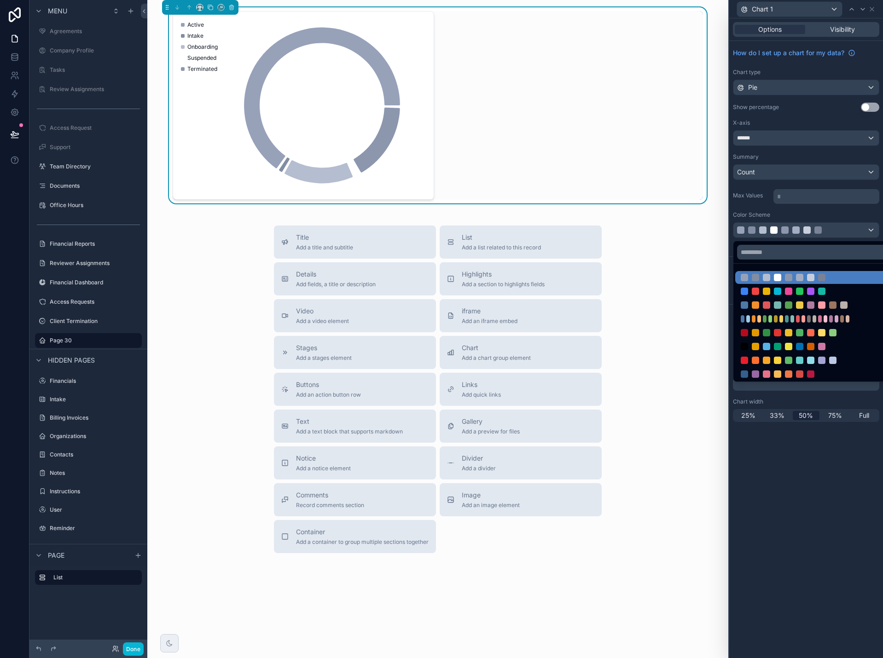
click at [849, 287] on div at bounding box center [816, 291] width 163 height 13
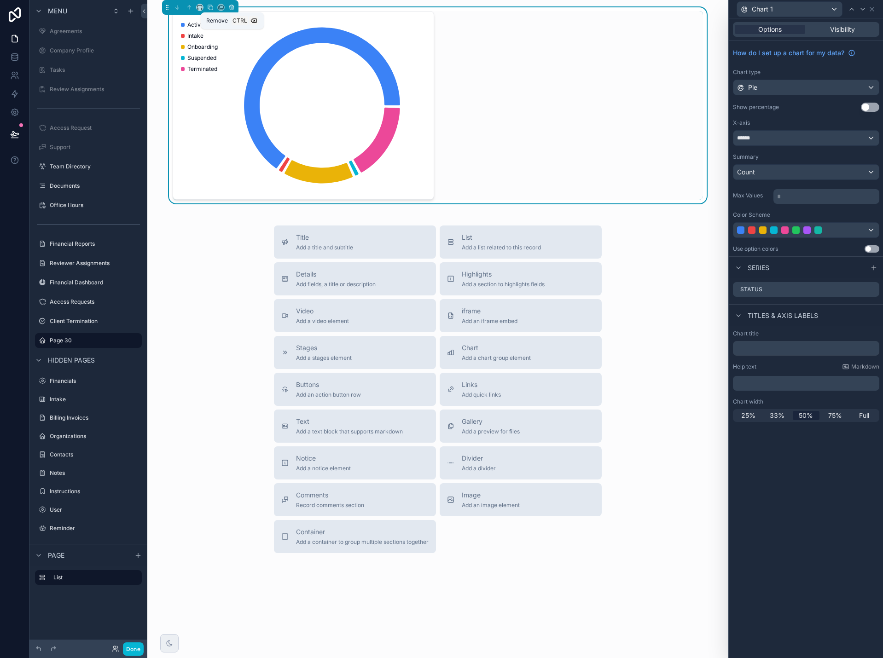
click at [231, 8] on icon "scrollable content" at bounding box center [231, 7] width 6 height 6
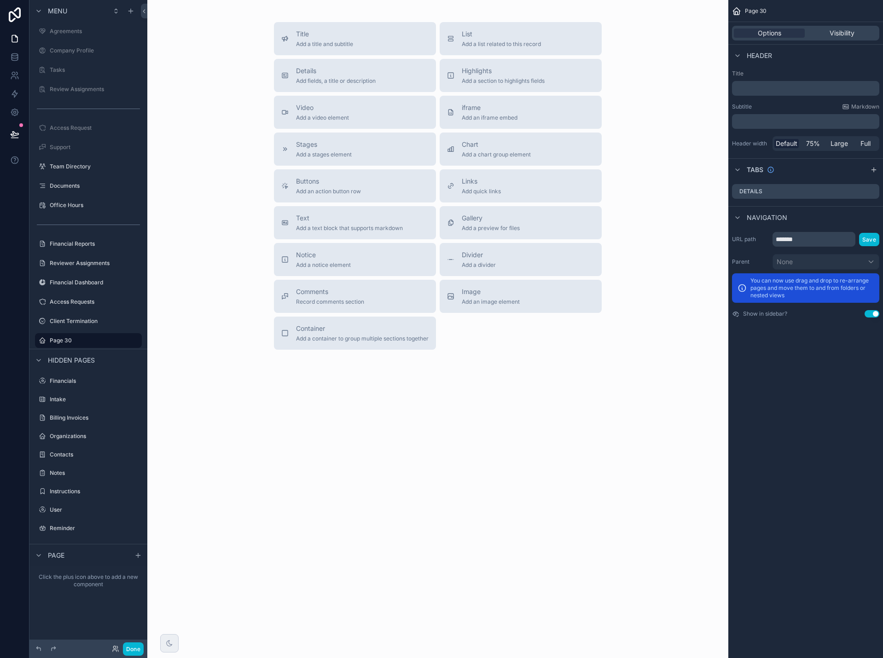
click at [808, 82] on div "﻿" at bounding box center [805, 88] width 147 height 15
click at [811, 89] on p "﻿" at bounding box center [807, 88] width 142 height 9
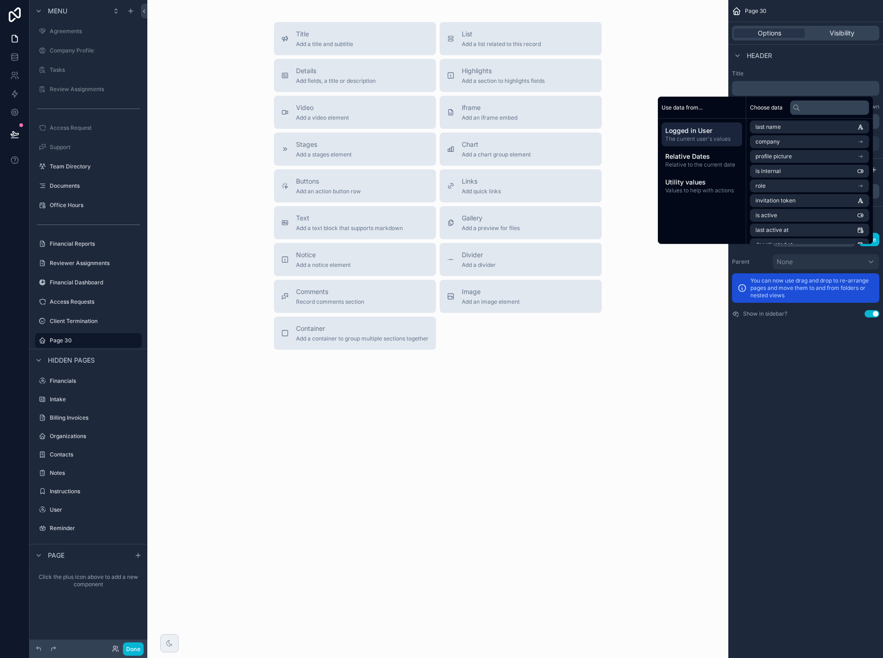
click at [791, 75] on label "Title" at bounding box center [805, 73] width 147 height 7
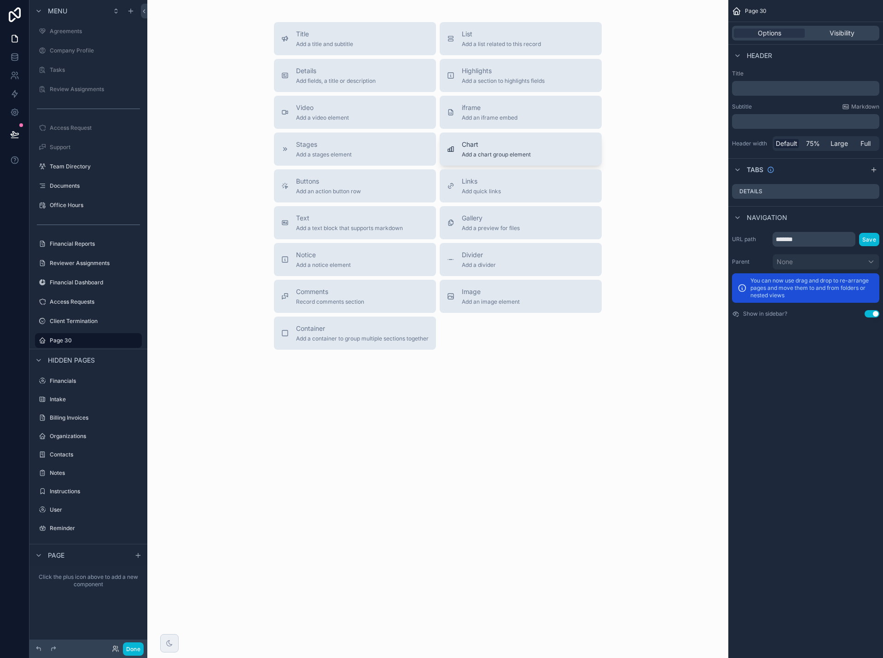
click at [554, 148] on div "Chart Add a chart group element" at bounding box center [520, 149] width 147 height 18
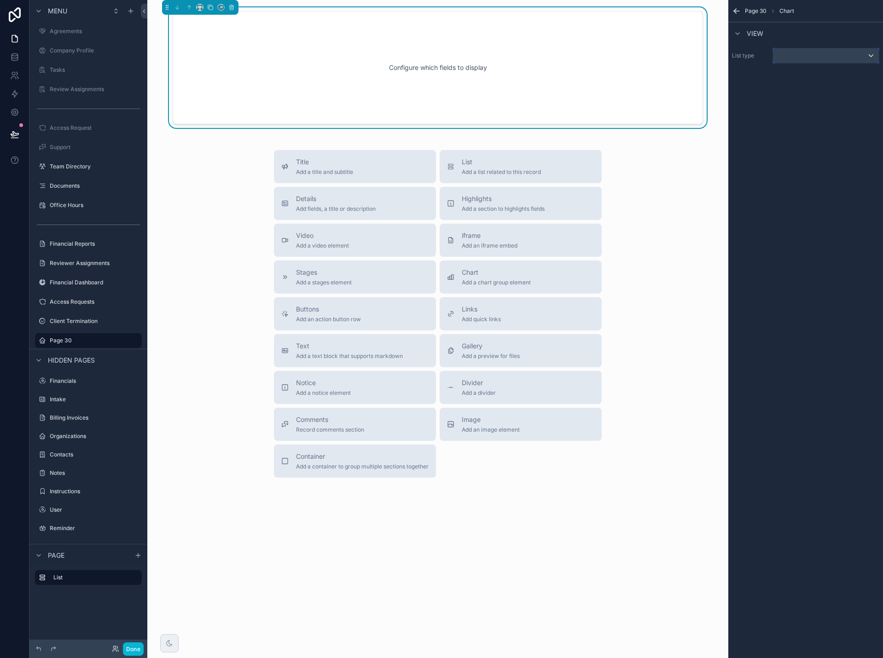
click at [809, 63] on button "scrollable content" at bounding box center [826, 56] width 107 height 16
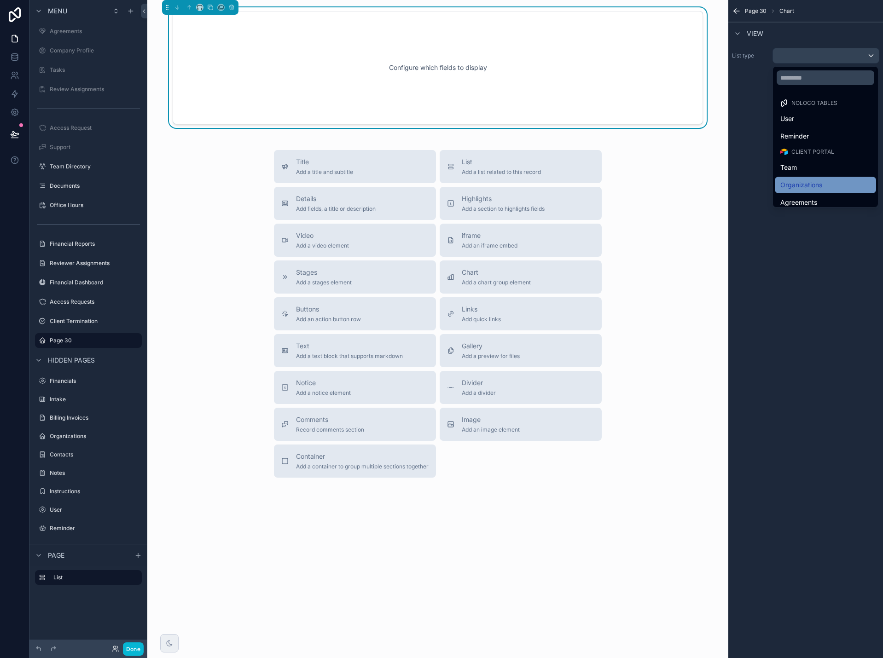
click at [802, 181] on span "Organizations" at bounding box center [801, 185] width 42 height 11
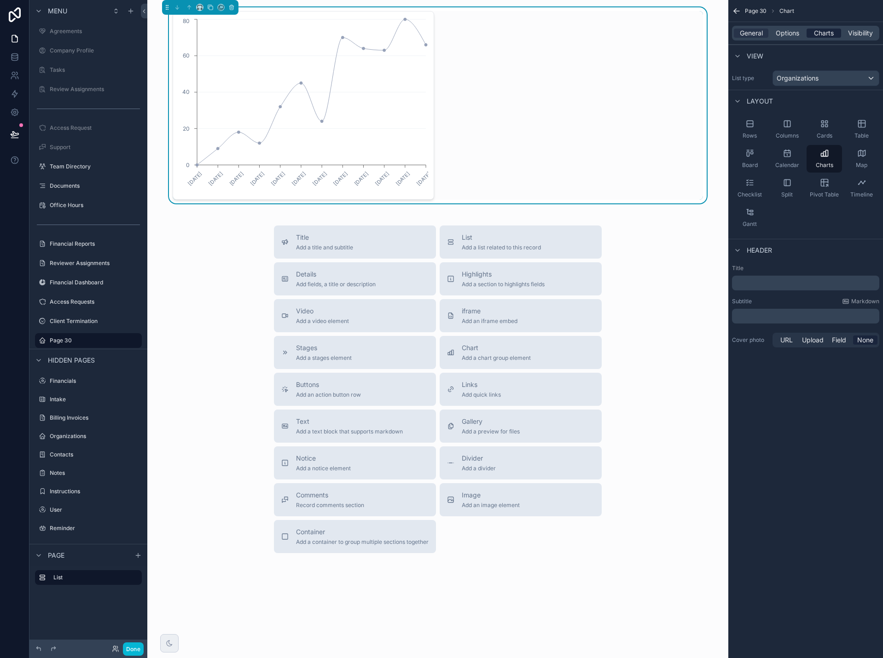
click at [824, 33] on span "Charts" at bounding box center [824, 33] width 20 height 9
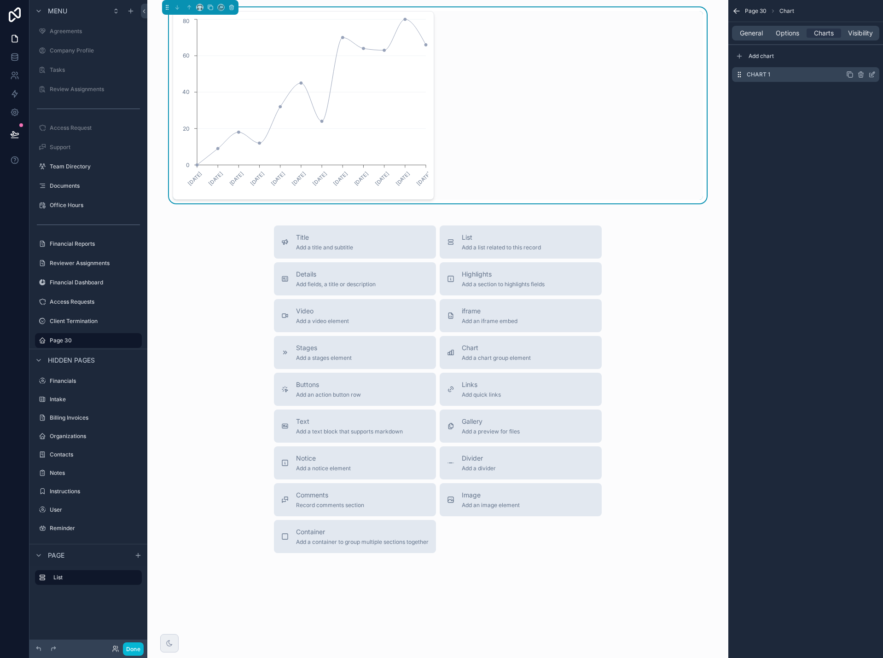
click at [872, 76] on icon "scrollable content" at bounding box center [871, 74] width 7 height 7
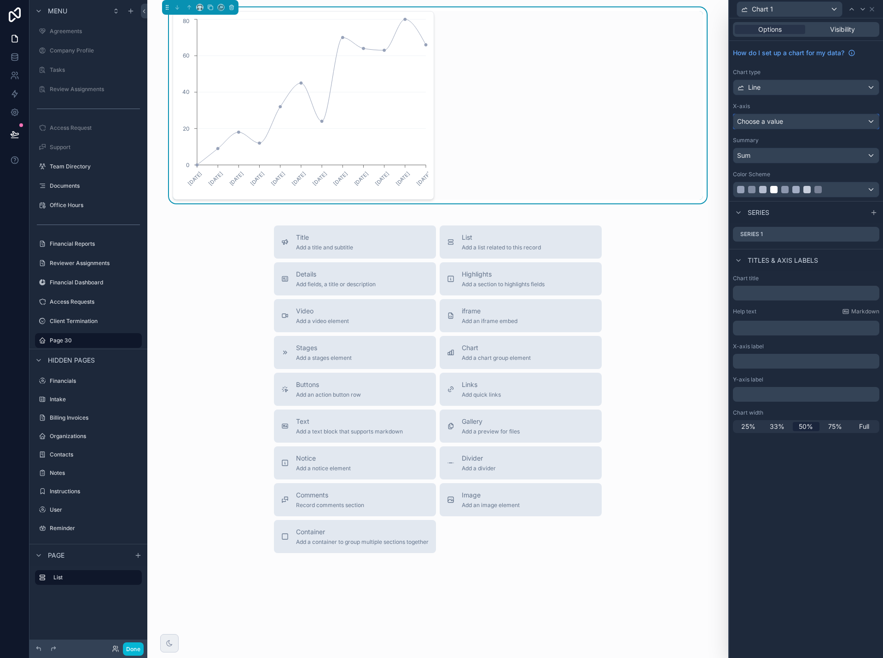
click at [852, 122] on div "Choose a value" at bounding box center [805, 121] width 145 height 15
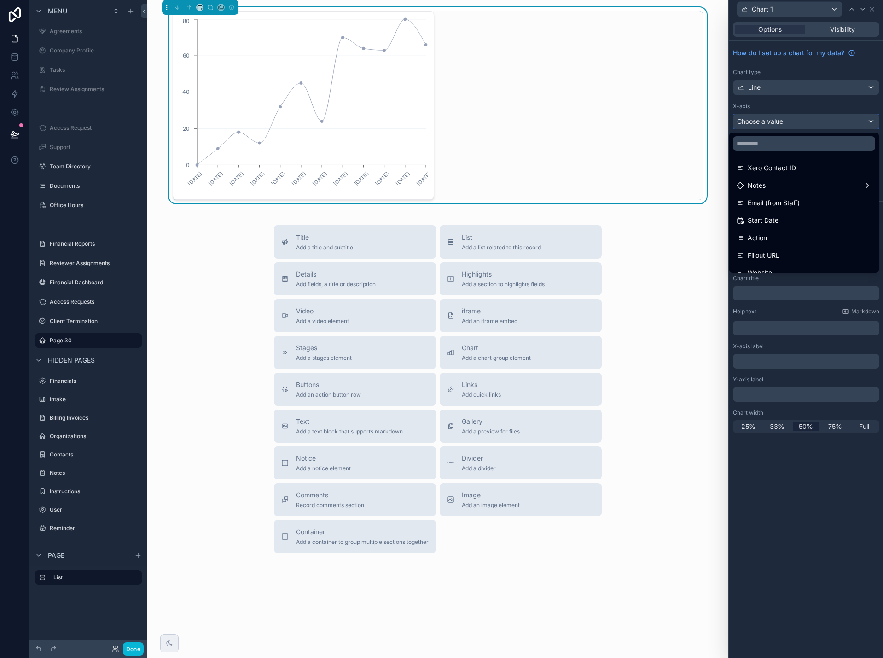
scroll to position [322, 0]
click at [807, 213] on div "Start Date" at bounding box center [804, 215] width 135 height 11
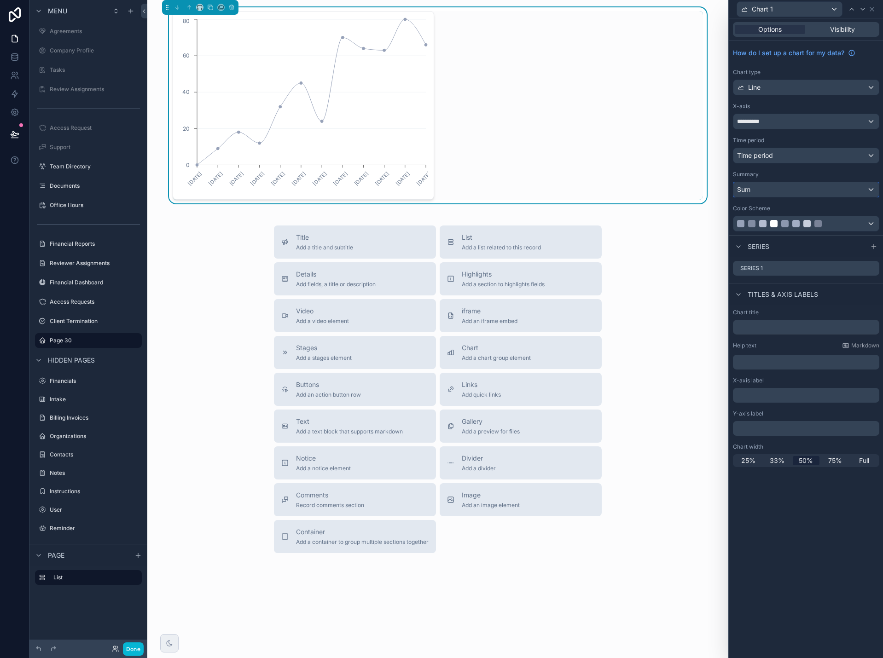
click at [805, 193] on div "Sum" at bounding box center [805, 189] width 145 height 15
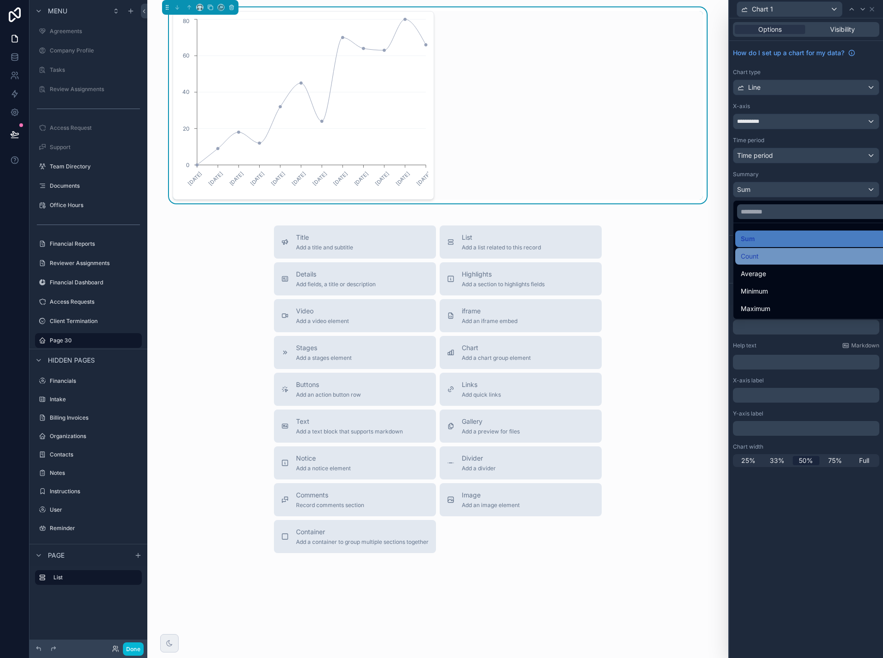
click at [779, 254] on div "Count" at bounding box center [817, 256] width 152 height 11
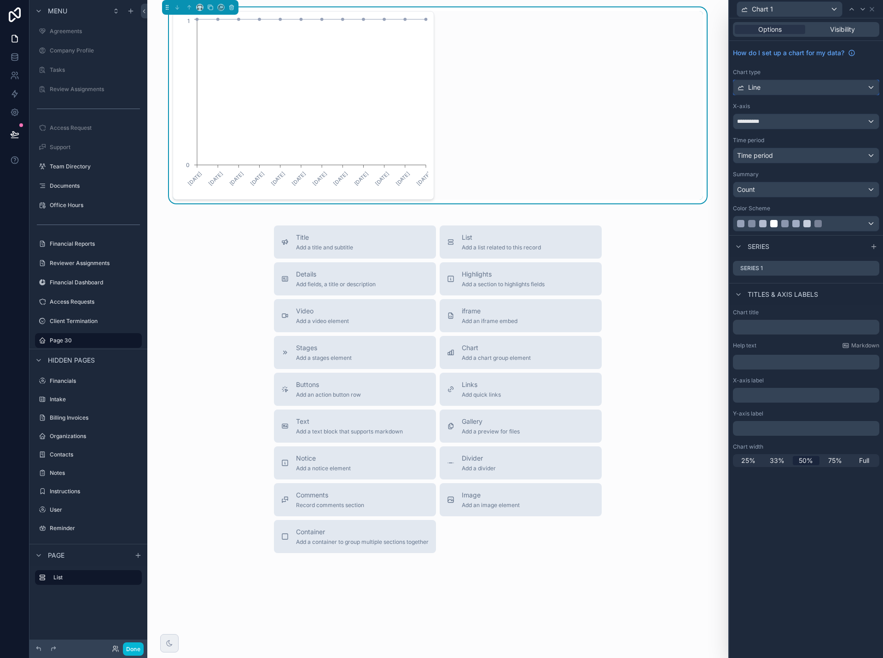
click at [802, 88] on div "Line" at bounding box center [805, 87] width 145 height 15
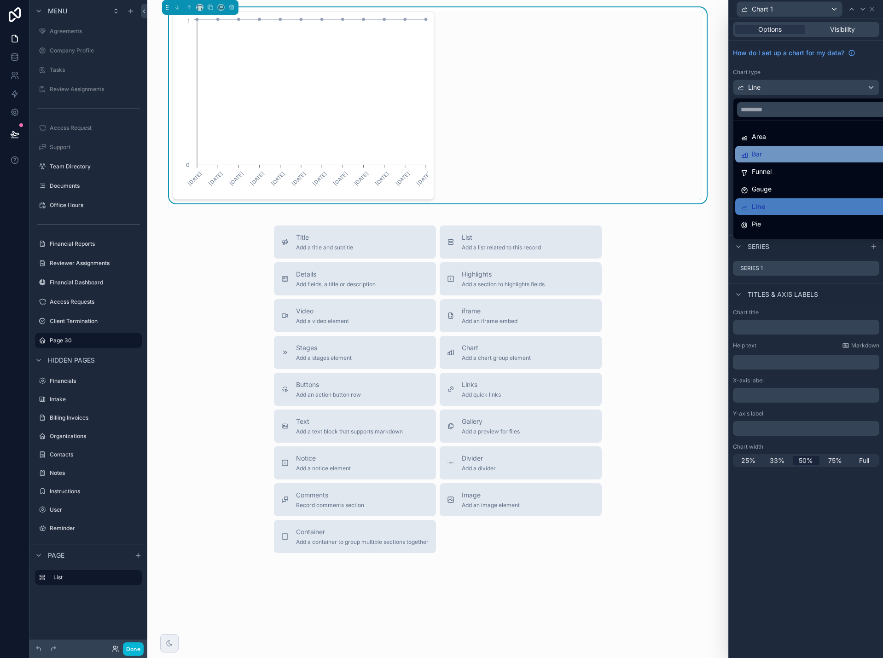
click at [787, 156] on div "Bar" at bounding box center [817, 154] width 152 height 11
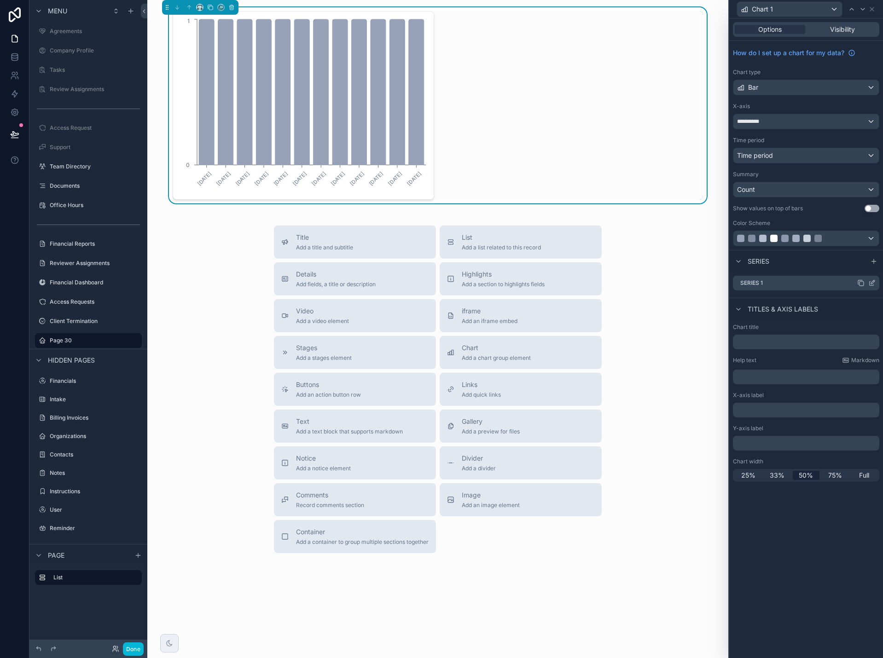
click at [871, 283] on icon at bounding box center [871, 282] width 7 height 7
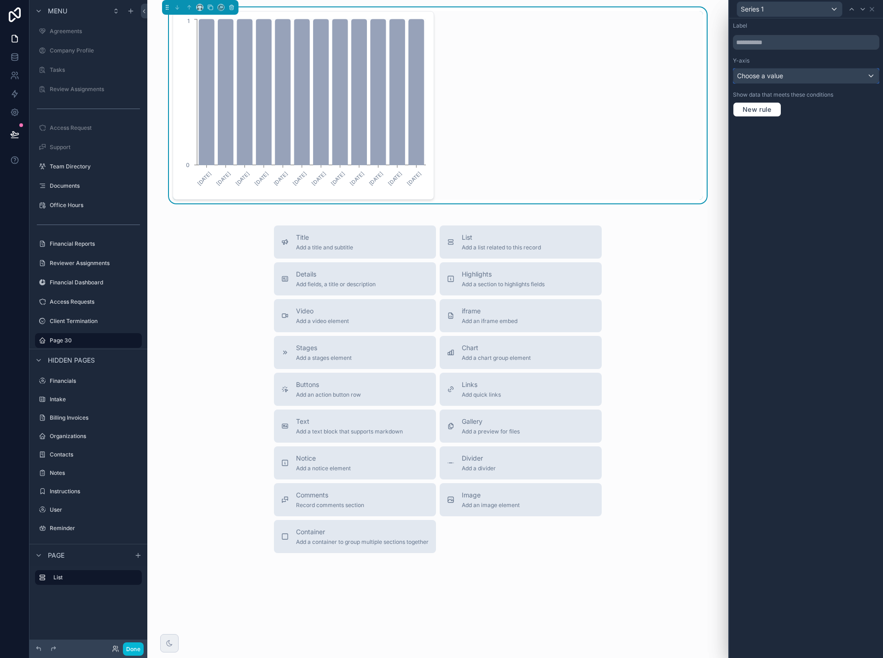
click at [753, 76] on span "Choose a value" at bounding box center [760, 76] width 46 height 8
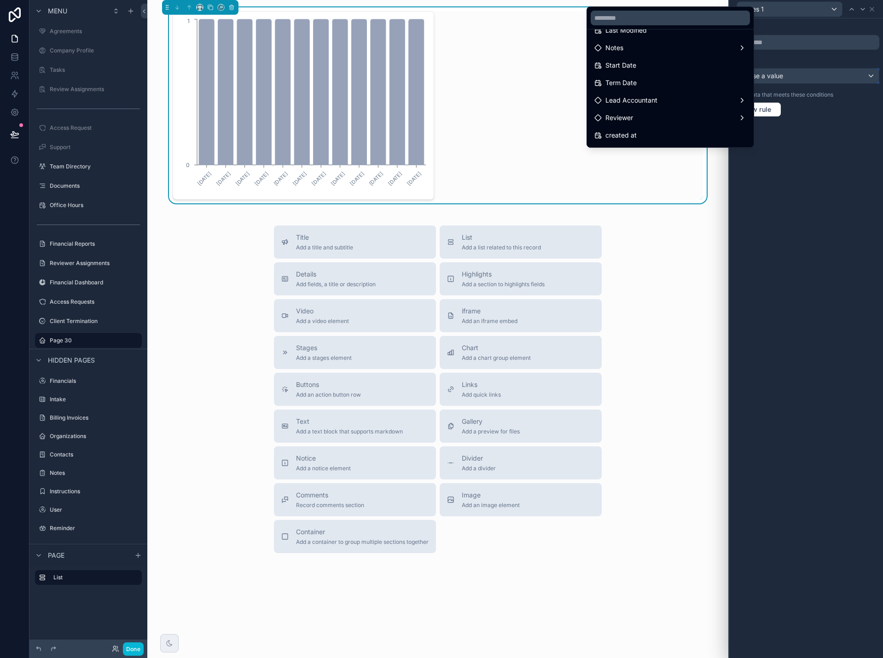
scroll to position [92, 0]
click at [690, 64] on div "Start Date" at bounding box center [670, 58] width 163 height 17
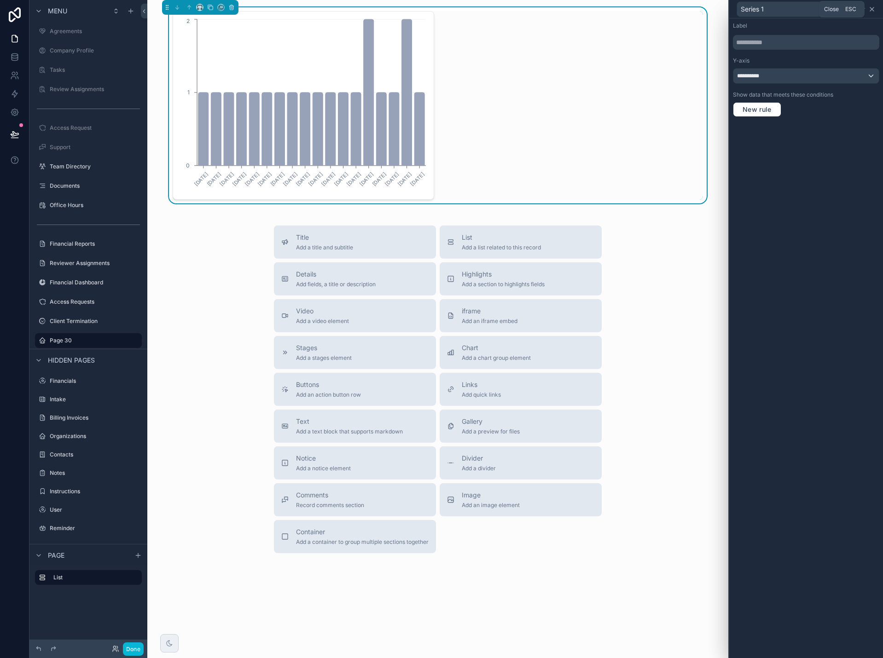
click at [871, 11] on icon at bounding box center [871, 9] width 7 height 7
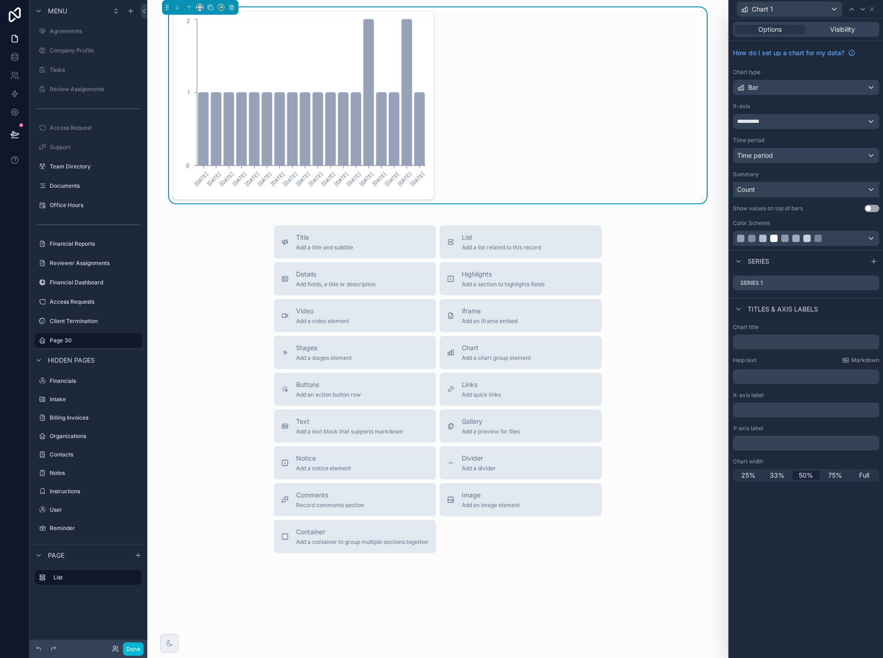
click at [841, 188] on div "Count" at bounding box center [805, 189] width 145 height 15
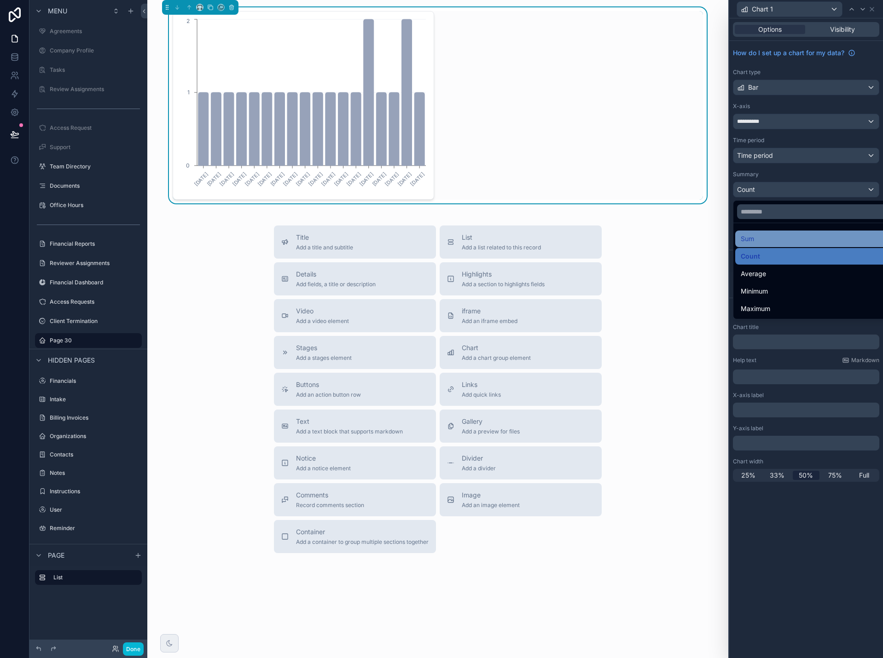
click at [830, 235] on div "Sum" at bounding box center [817, 238] width 152 height 11
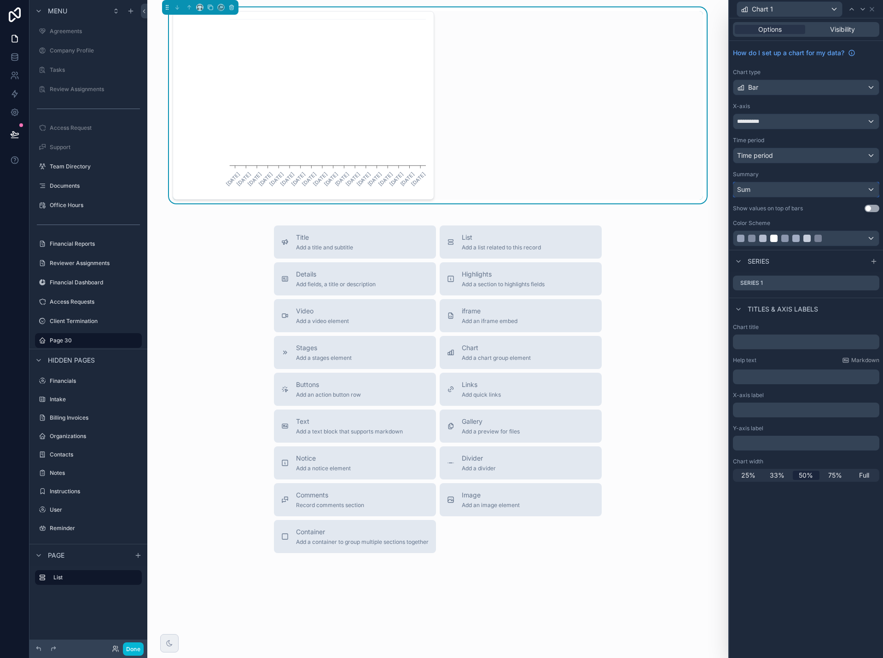
click at [865, 189] on div "Sum" at bounding box center [805, 189] width 145 height 15
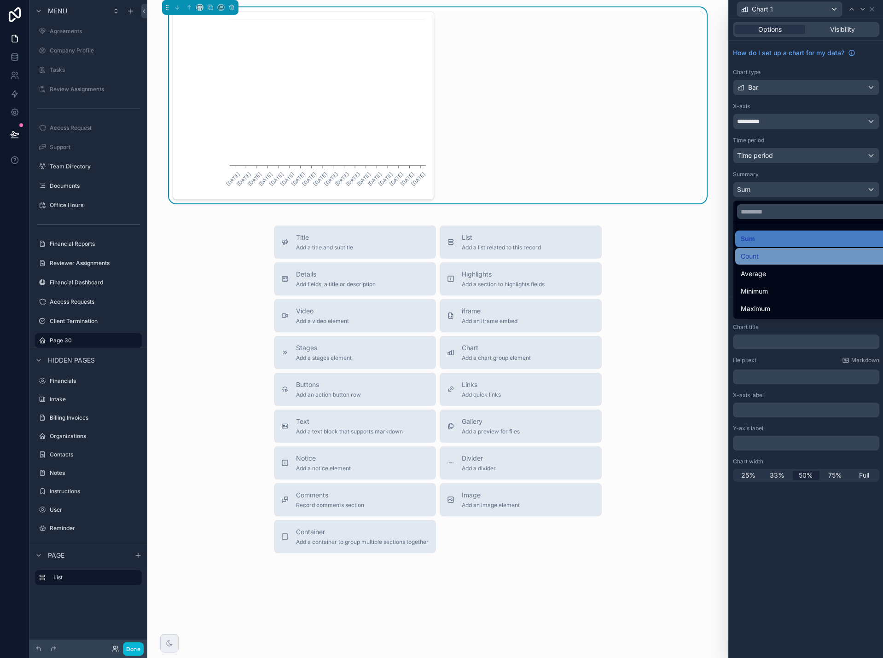
click at [811, 255] on div "Count" at bounding box center [817, 256] width 152 height 11
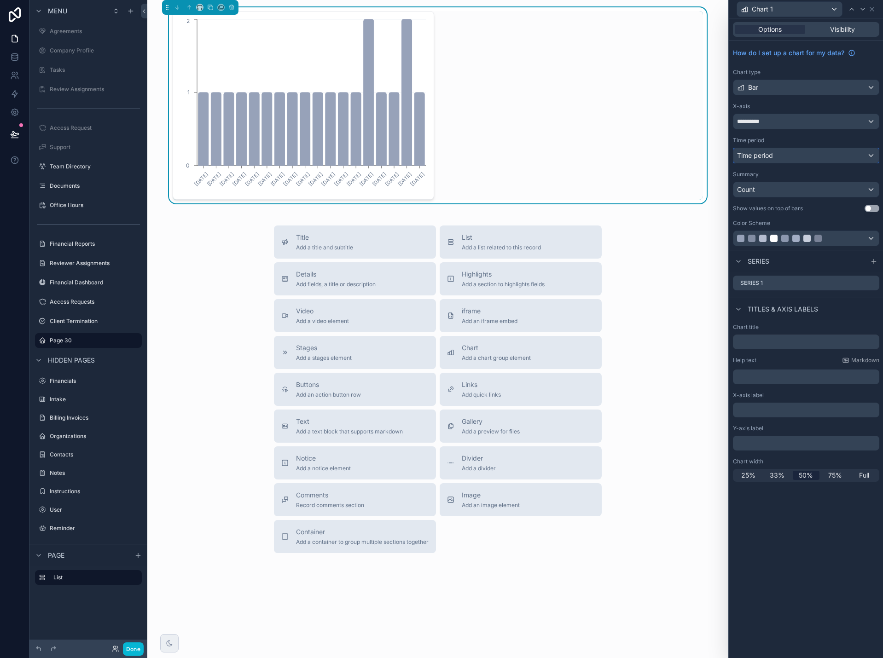
click at [860, 158] on div "Time period" at bounding box center [805, 155] width 145 height 15
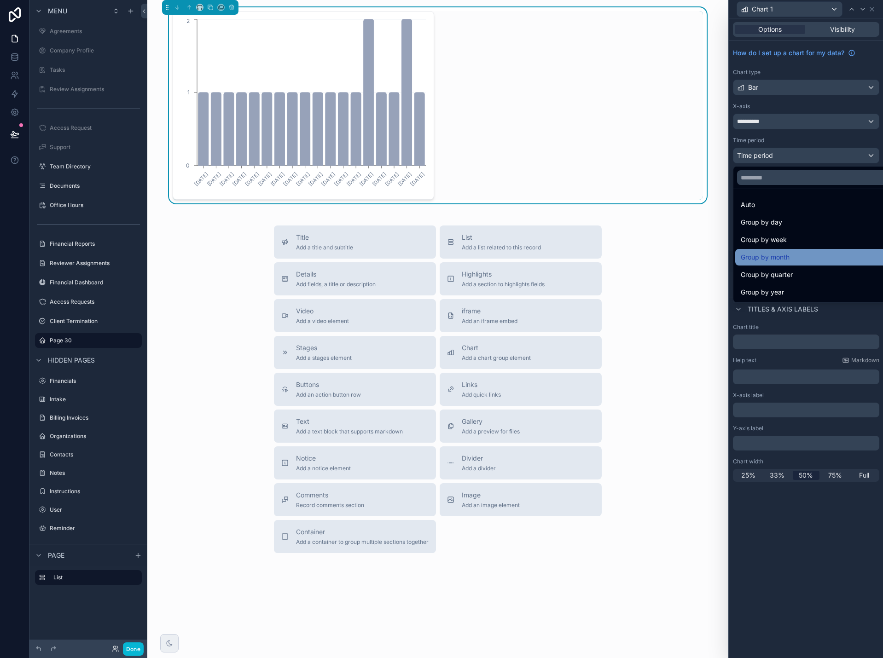
click at [826, 257] on div "Group by month" at bounding box center [817, 257] width 152 height 11
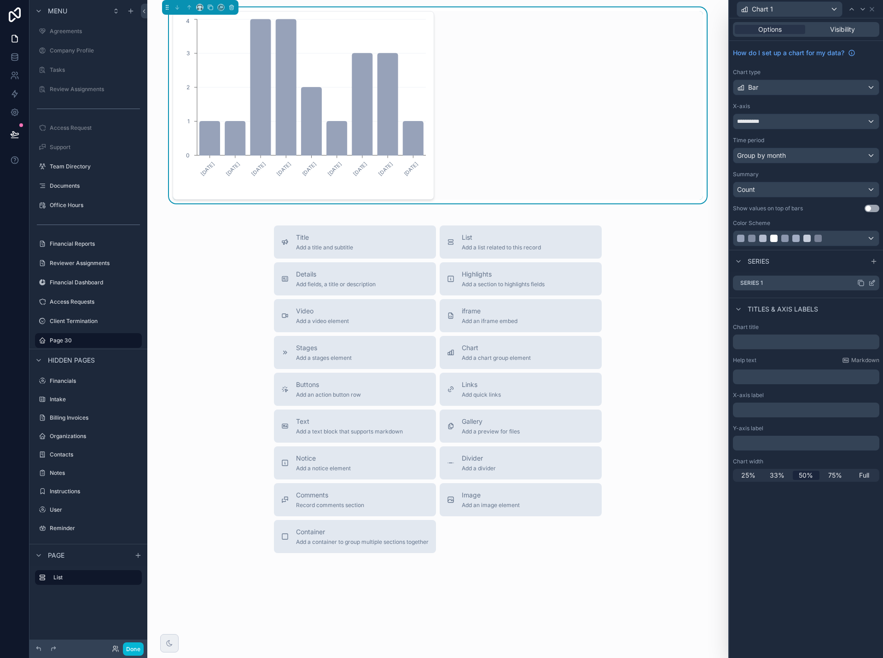
click at [873, 283] on icon at bounding box center [873, 282] width 4 height 4
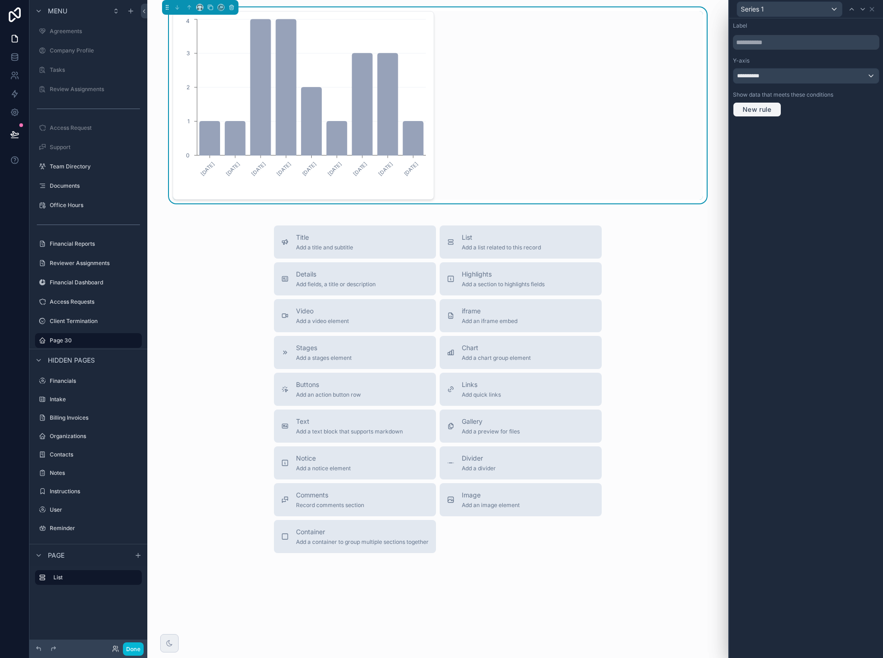
click at [756, 110] on span "New rule" at bounding box center [757, 109] width 36 height 8
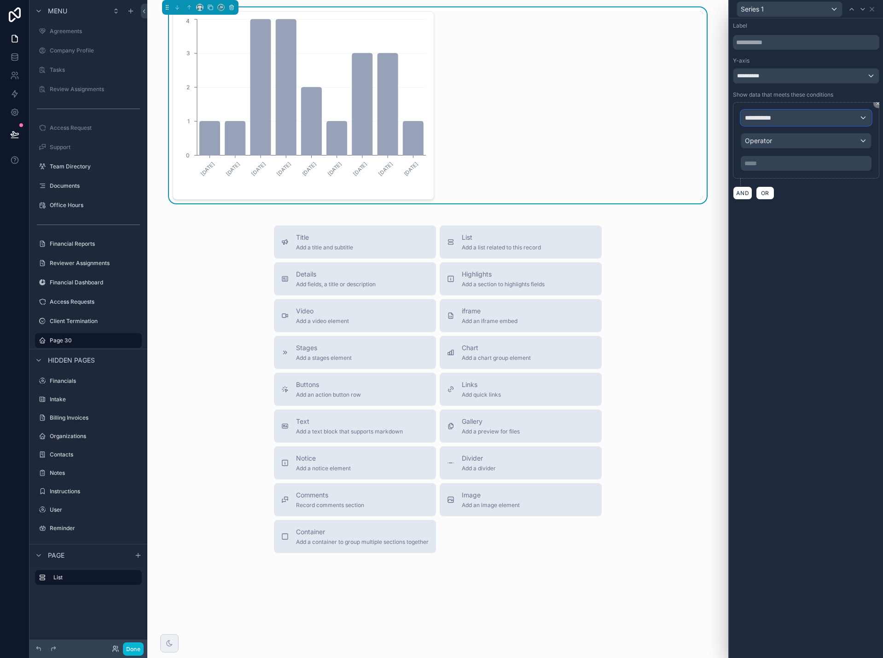
click at [773, 121] on span "**********" at bounding box center [762, 117] width 34 height 9
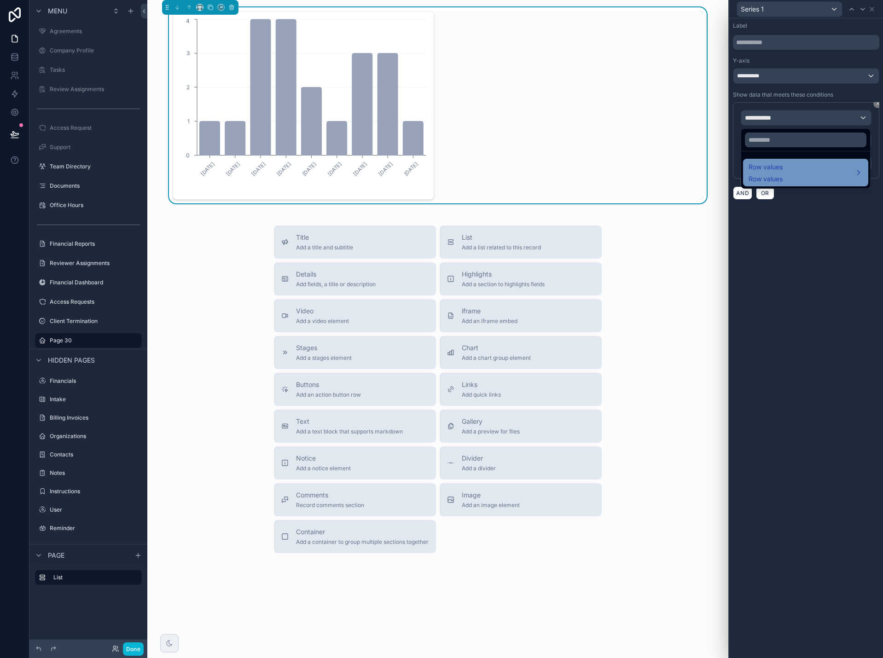
click at [775, 163] on span "Row values" at bounding box center [766, 167] width 34 height 11
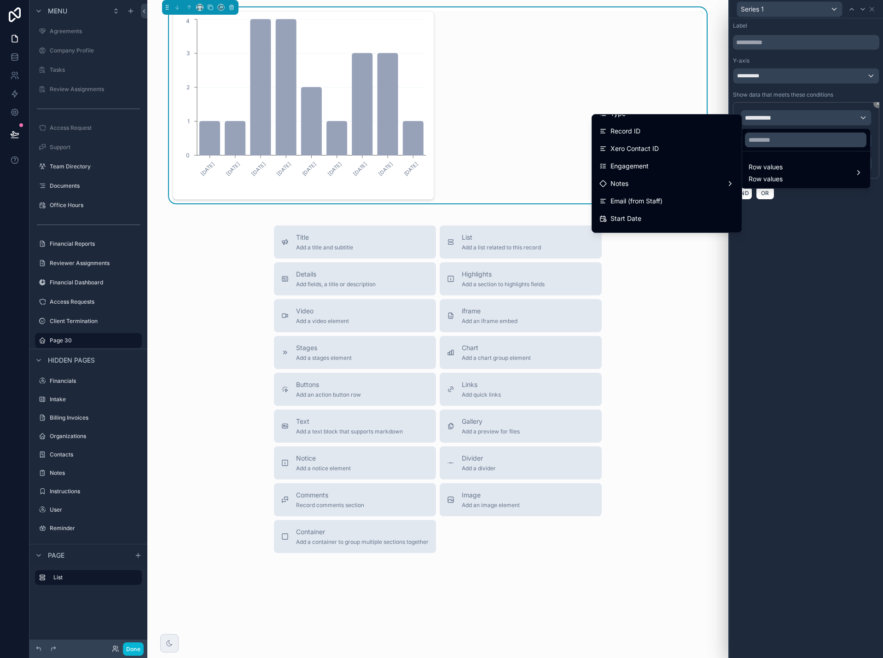
scroll to position [276, 0]
click at [676, 211] on div "Start Date" at bounding box center [666, 215] width 135 height 11
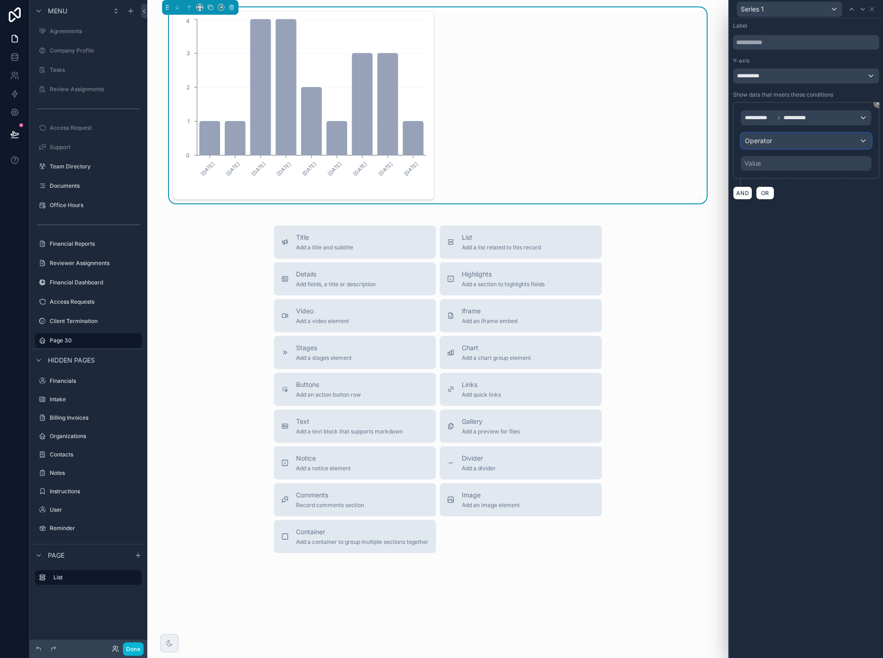
click at [769, 145] on div "Operator" at bounding box center [806, 141] width 130 height 15
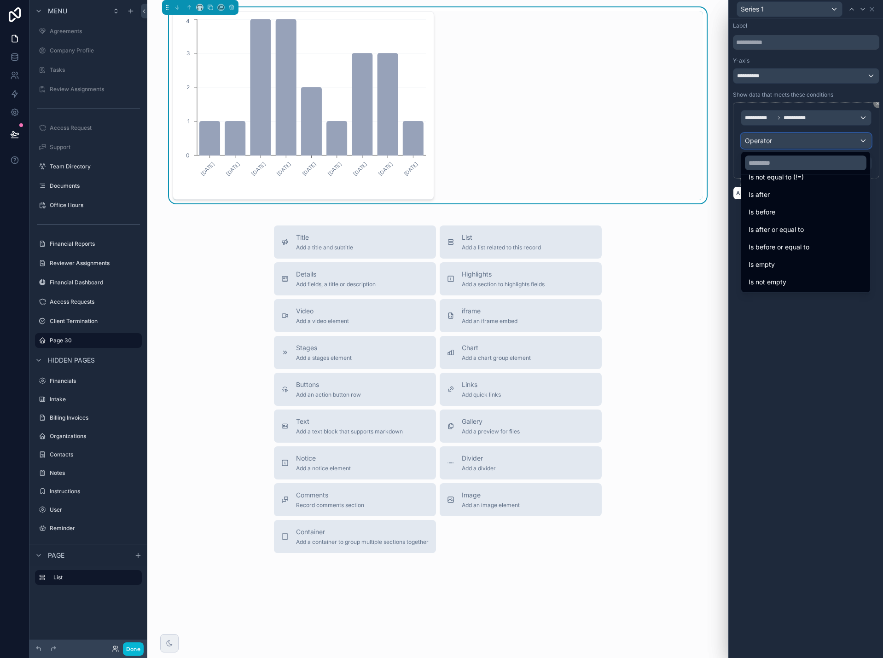
scroll to position [0, 0]
click at [778, 219] on div "Is after" at bounding box center [805, 225] width 125 height 17
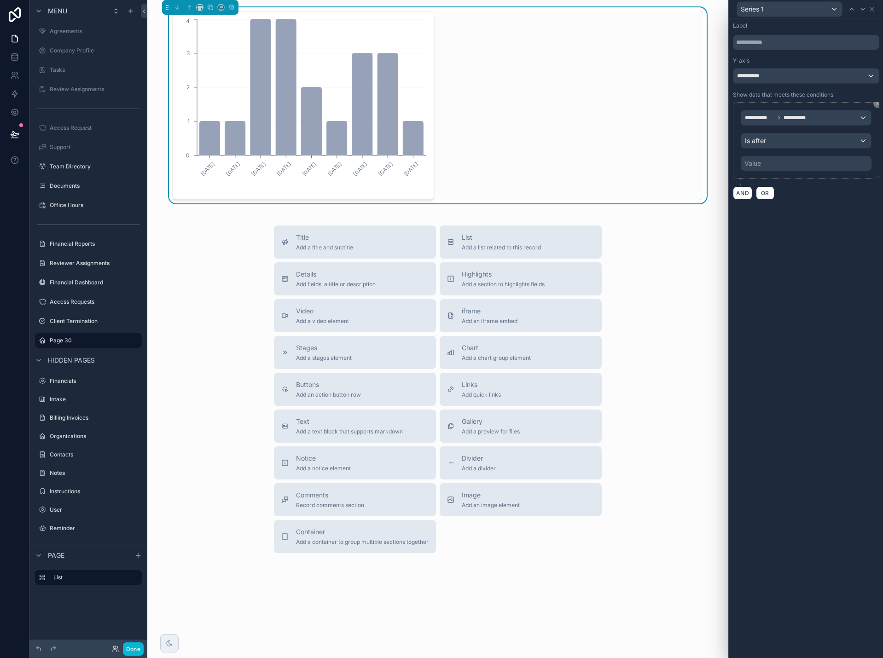
click at [771, 161] on div "Value" at bounding box center [806, 163] width 131 height 15
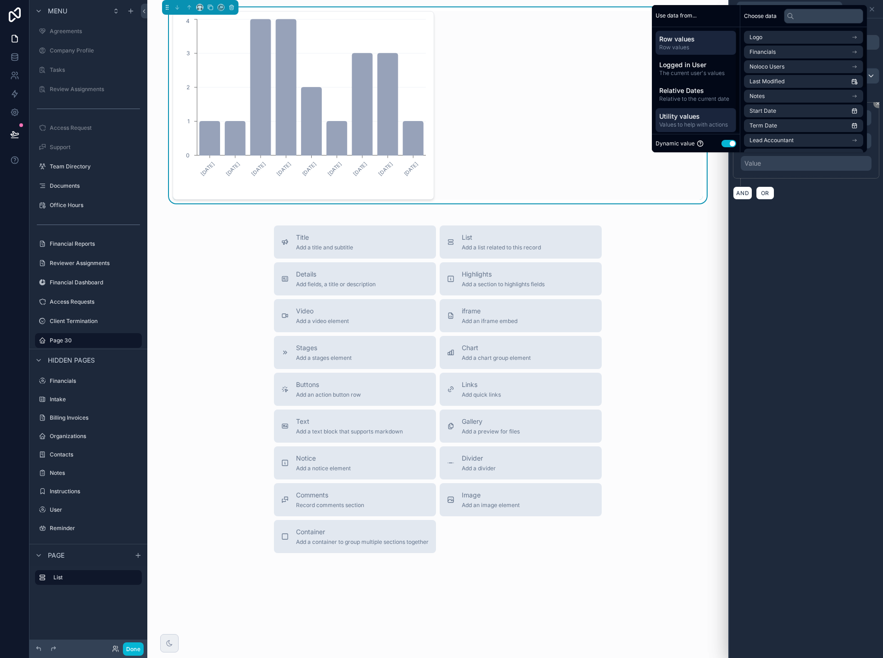
click at [694, 126] on span "Values to help with actions" at bounding box center [695, 124] width 73 height 7
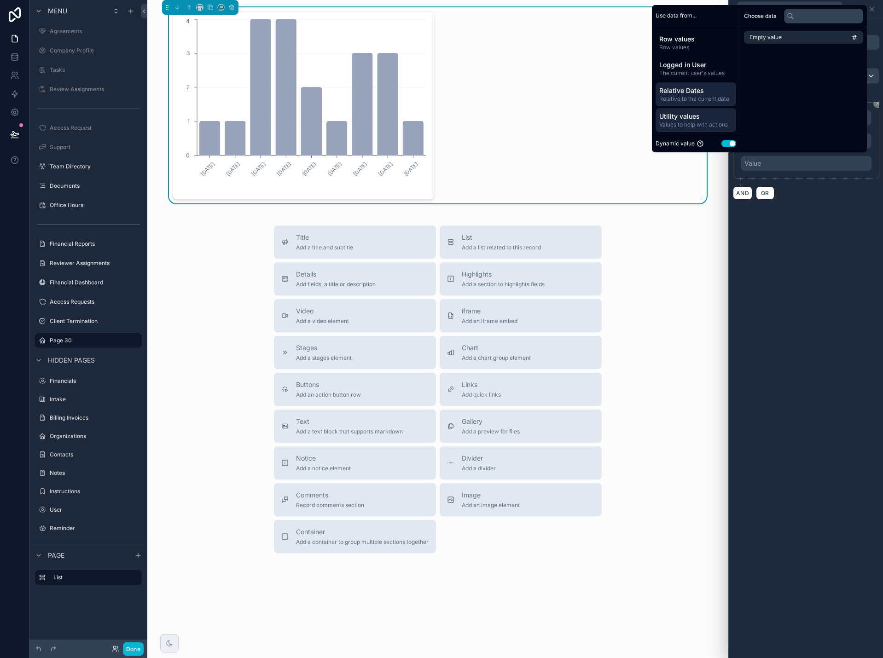
click at [684, 99] on span "Relative to the current date" at bounding box center [695, 98] width 73 height 7
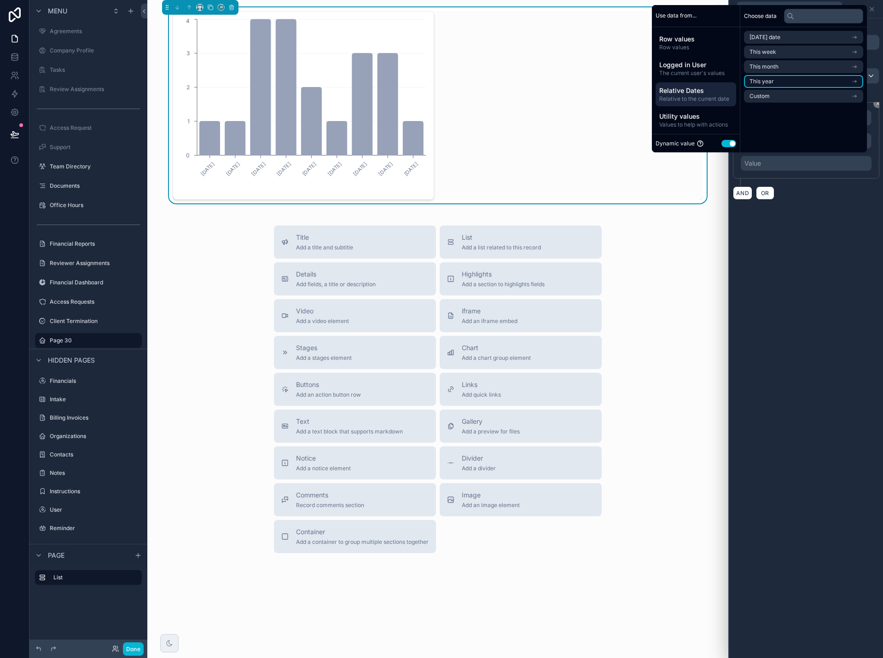
click at [773, 85] on li "This year" at bounding box center [803, 81] width 119 height 13
click at [774, 54] on span "Start of year" at bounding box center [766, 53] width 33 height 7
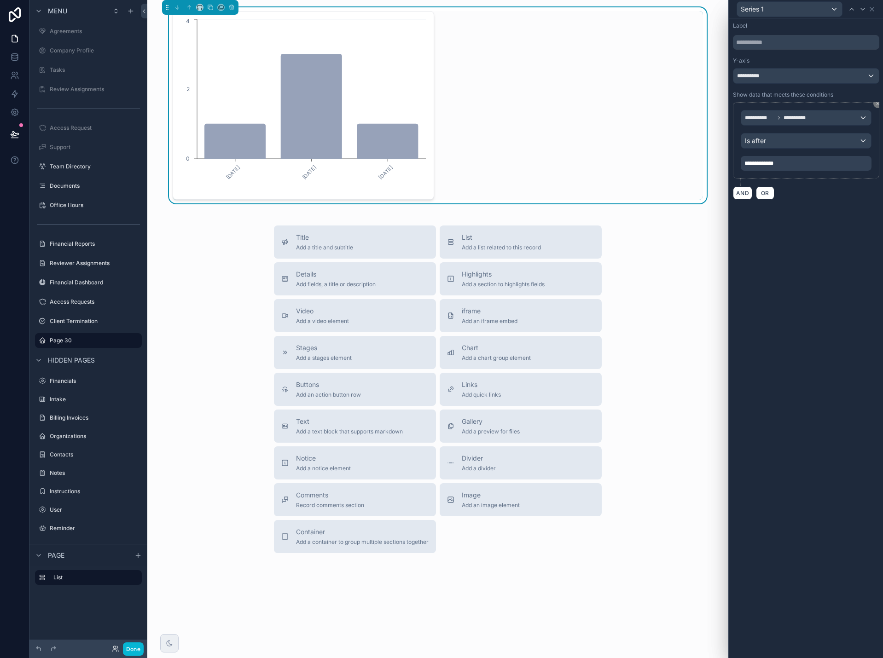
click at [825, 254] on div "**********" at bounding box center [806, 338] width 154 height 640
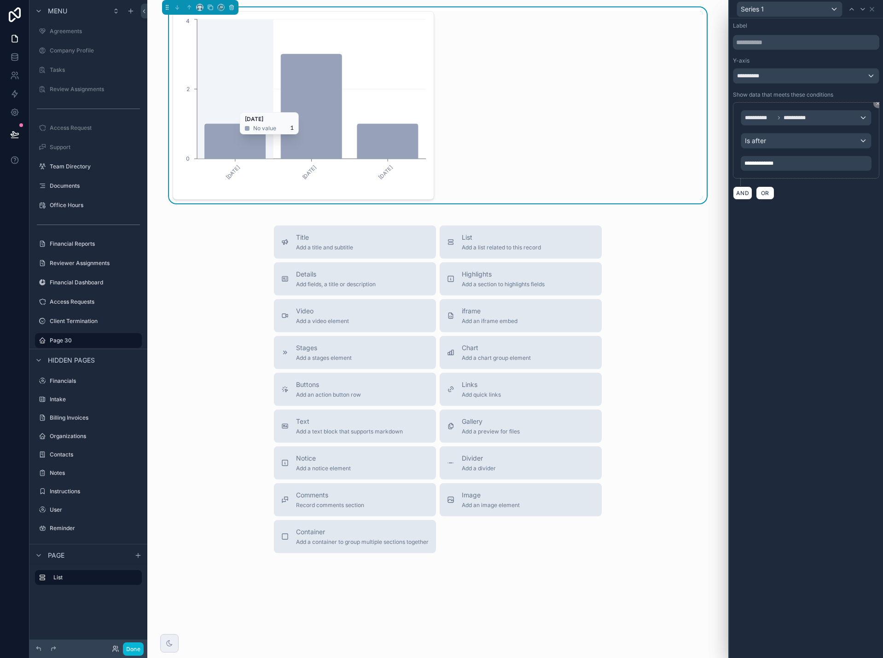
click at [370, 140] on icon "chart" at bounding box center [387, 141] width 61 height 35
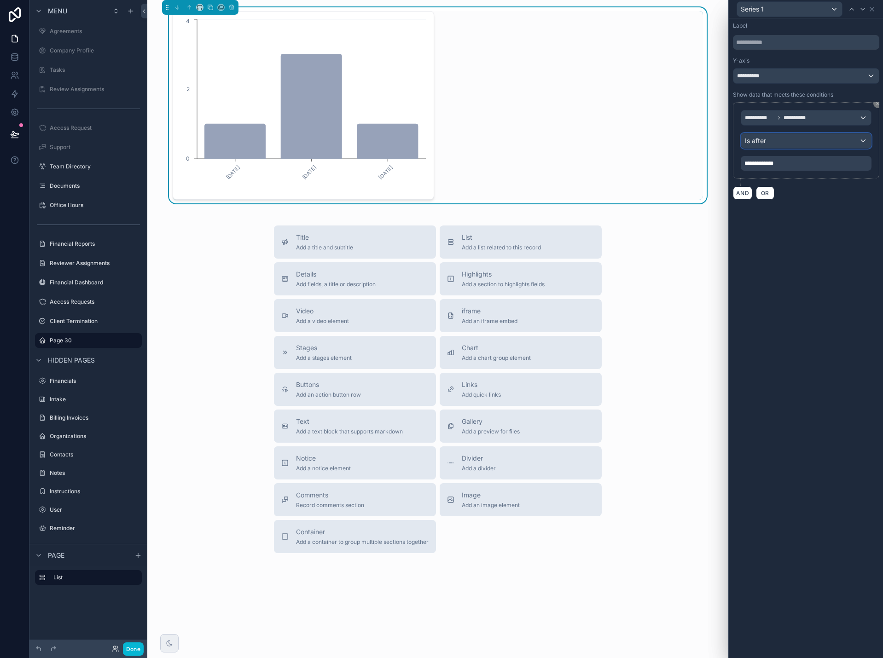
click at [775, 143] on div "Is after" at bounding box center [806, 141] width 130 height 15
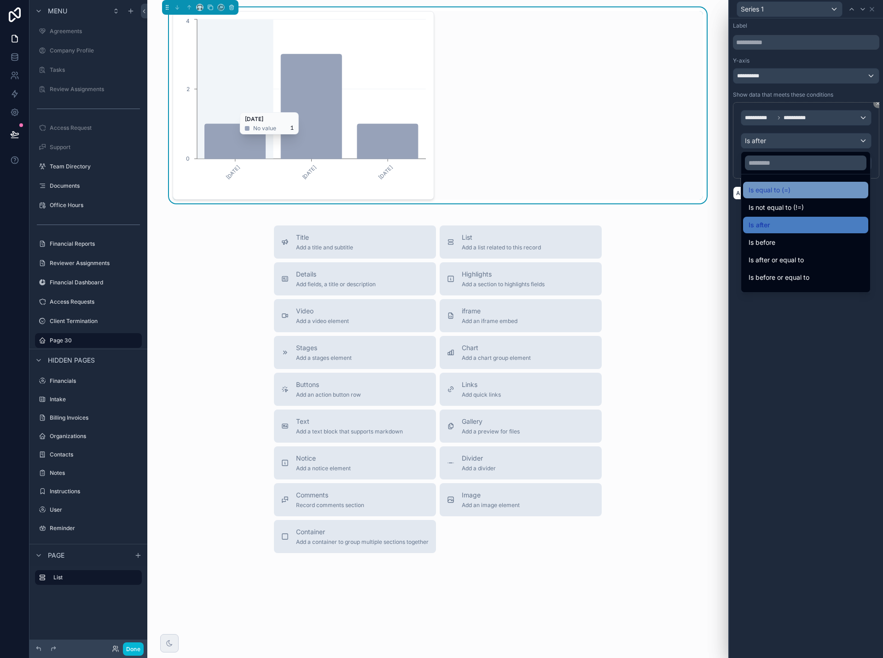
click at [787, 194] on span "Is equal to (=)" at bounding box center [770, 190] width 42 height 11
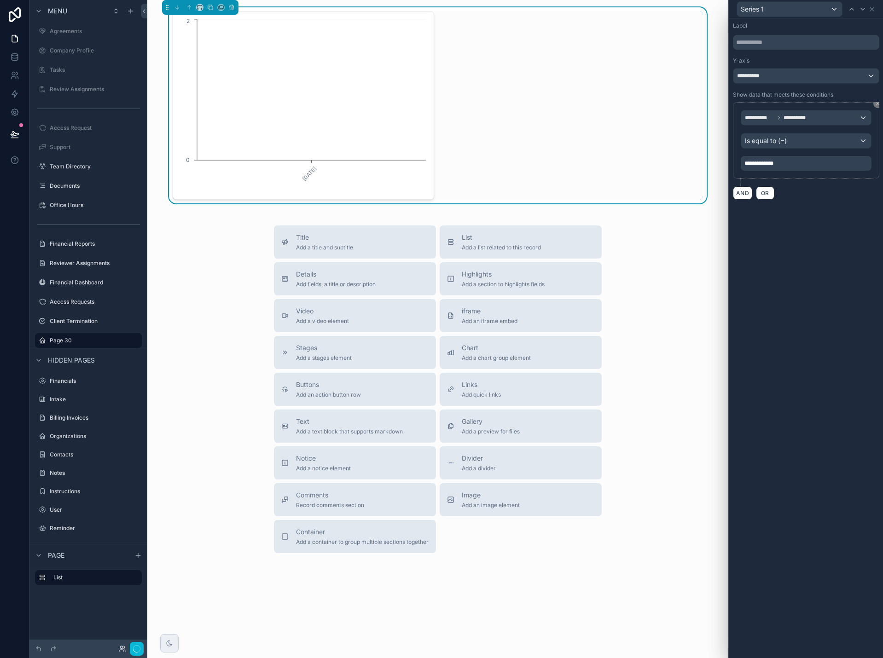
click at [781, 166] on div "**********" at bounding box center [806, 163] width 131 height 15
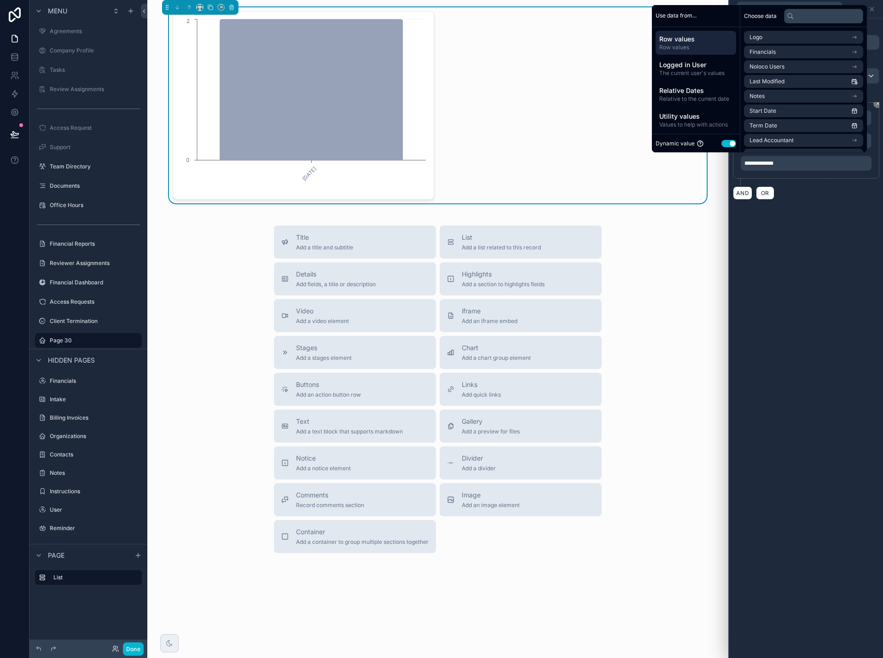
click at [823, 198] on div "AND OR" at bounding box center [806, 193] width 146 height 14
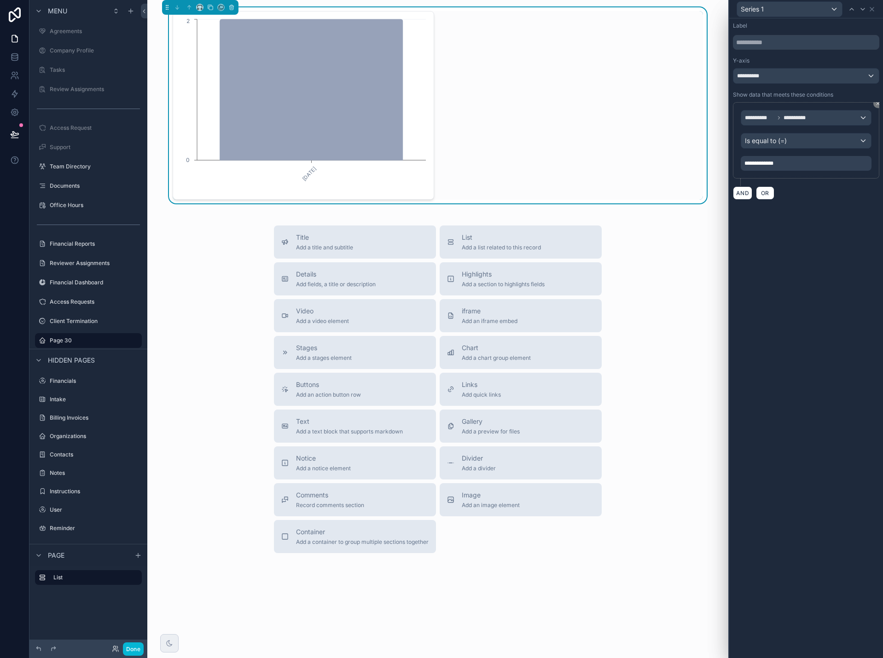
click at [803, 166] on div "**********" at bounding box center [806, 163] width 131 height 15
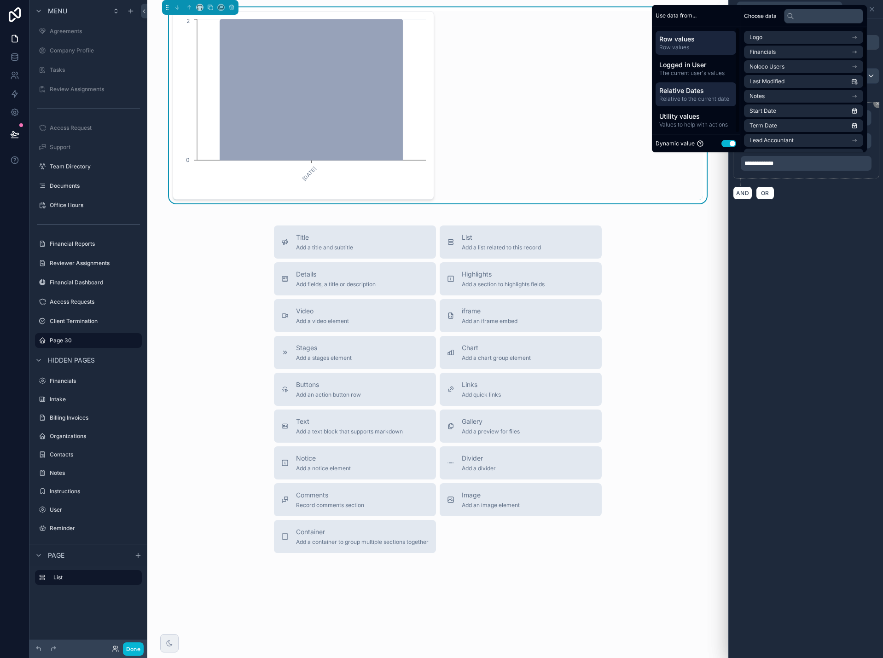
click at [681, 93] on span "Relative Dates" at bounding box center [695, 90] width 73 height 9
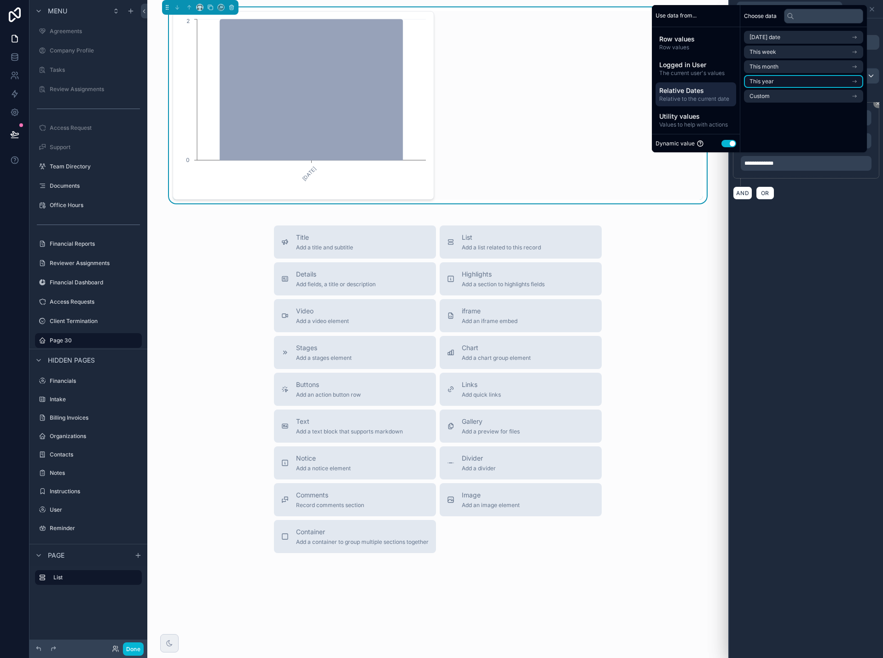
click at [767, 82] on span "This year" at bounding box center [762, 81] width 24 height 7
click at [777, 38] on span "This year" at bounding box center [772, 37] width 24 height 7
click at [767, 82] on span "This year" at bounding box center [762, 81] width 24 height 7
click at [766, 56] on span "Start of year" at bounding box center [766, 53] width 33 height 7
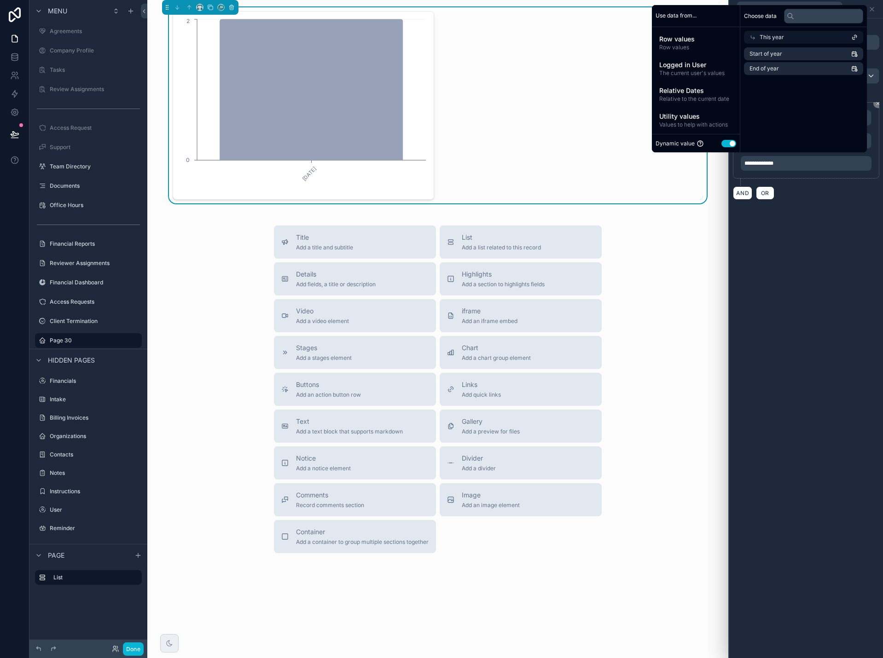
click at [802, 256] on div "**********" at bounding box center [806, 338] width 154 height 640
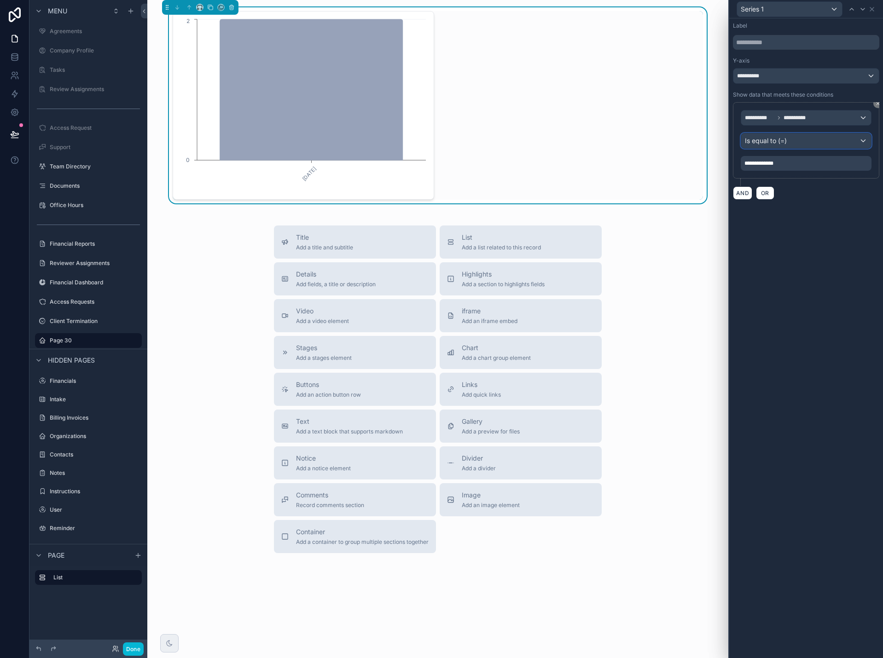
click at [784, 140] on span "Is equal to (=)" at bounding box center [766, 140] width 42 height 9
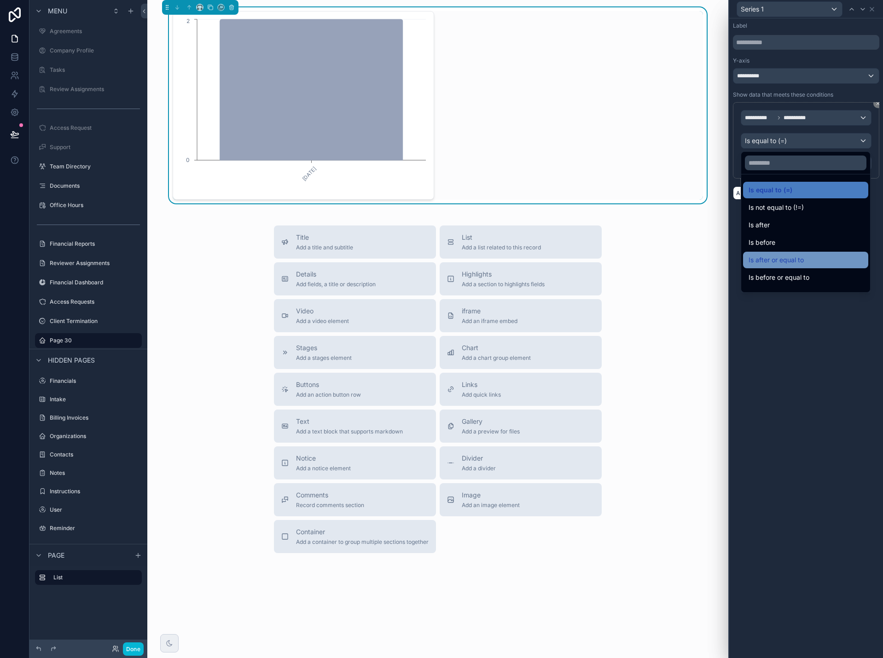
click at [799, 258] on span "Is after or equal to" at bounding box center [776, 260] width 55 height 11
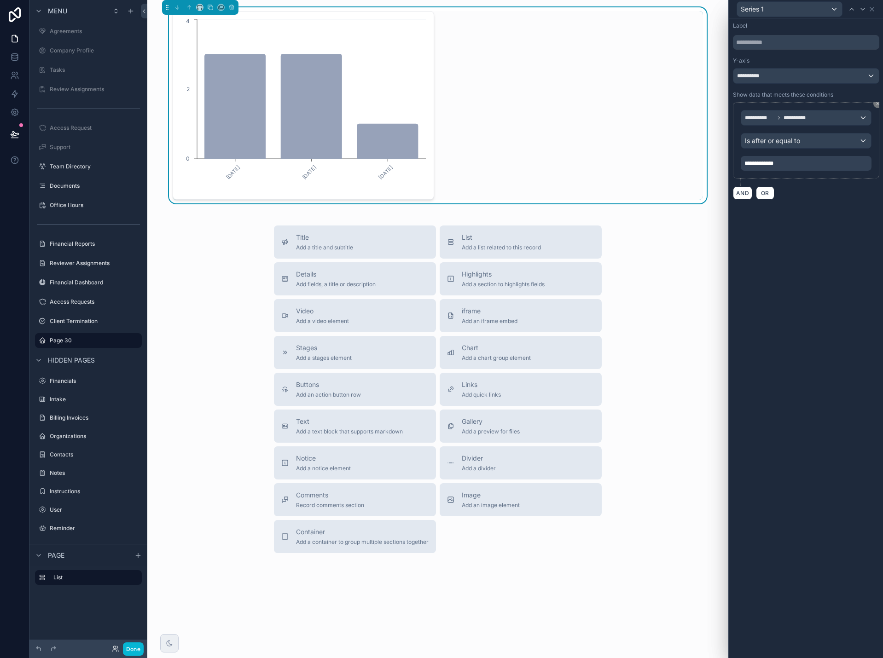
click at [846, 266] on div "**********" at bounding box center [806, 338] width 154 height 640
click at [766, 43] on input "text" at bounding box center [806, 42] width 146 height 15
type input "*"
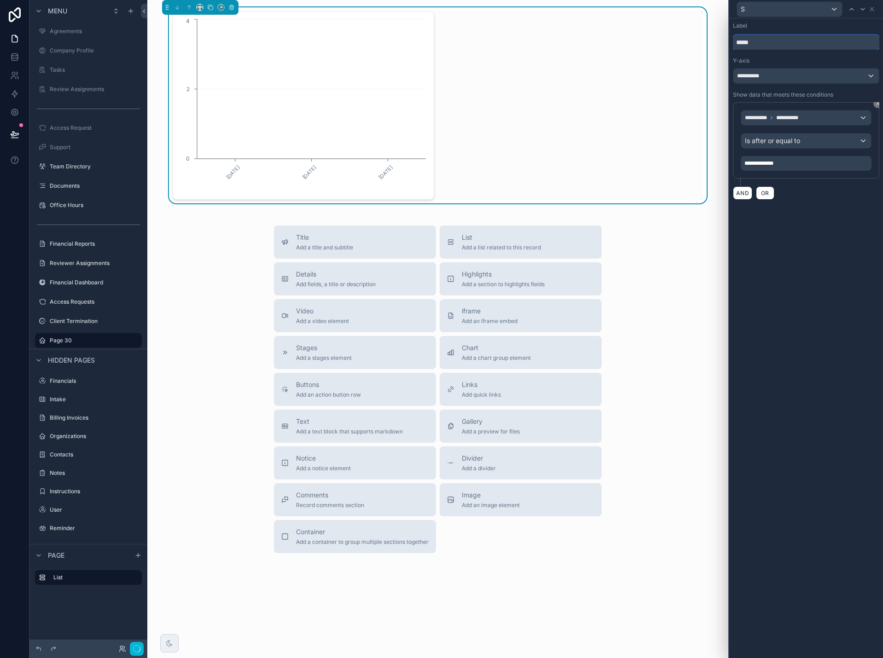
type input "*"
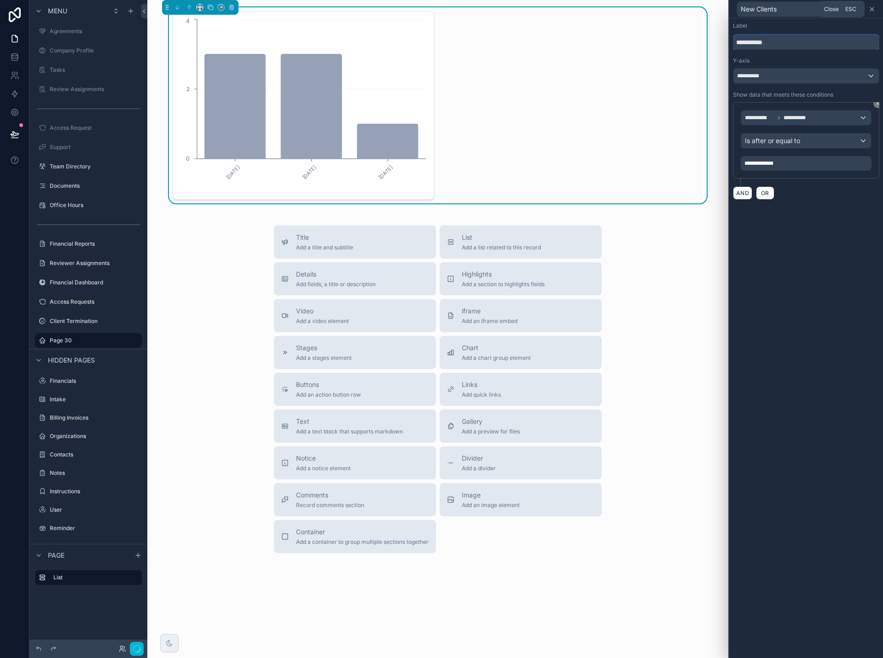
type input "**********"
click at [871, 9] on icon at bounding box center [871, 9] width 7 height 7
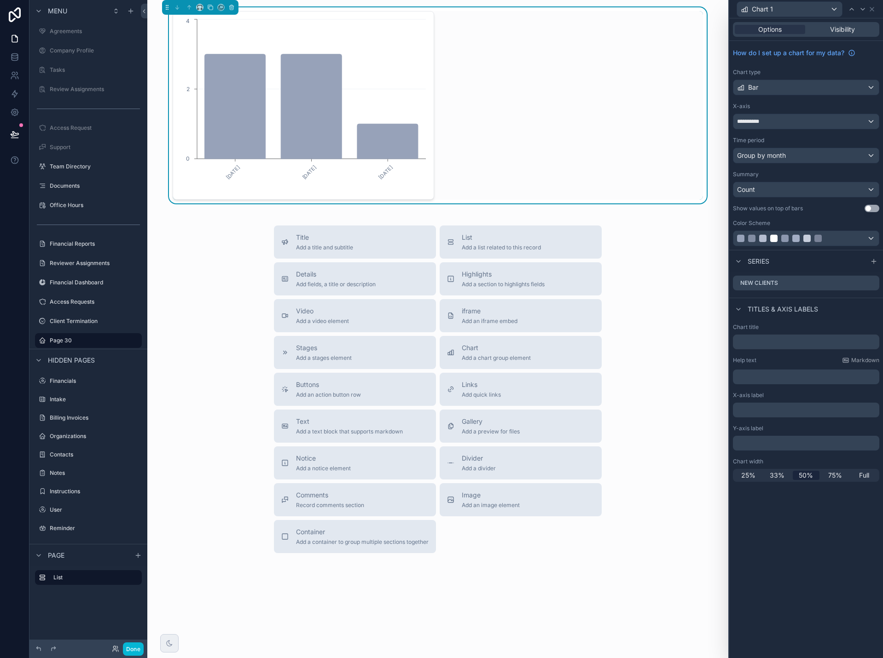
click at [229, 275] on div "Title Add a title and subtitle List Add a list related to this record Details A…" at bounding box center [438, 390] width 566 height 328
click at [578, 47] on div "January, 2025 February, 2025 March, 2025 0 2 4" at bounding box center [438, 105] width 530 height 189
click at [805, 88] on div "Bar" at bounding box center [805, 87] width 145 height 15
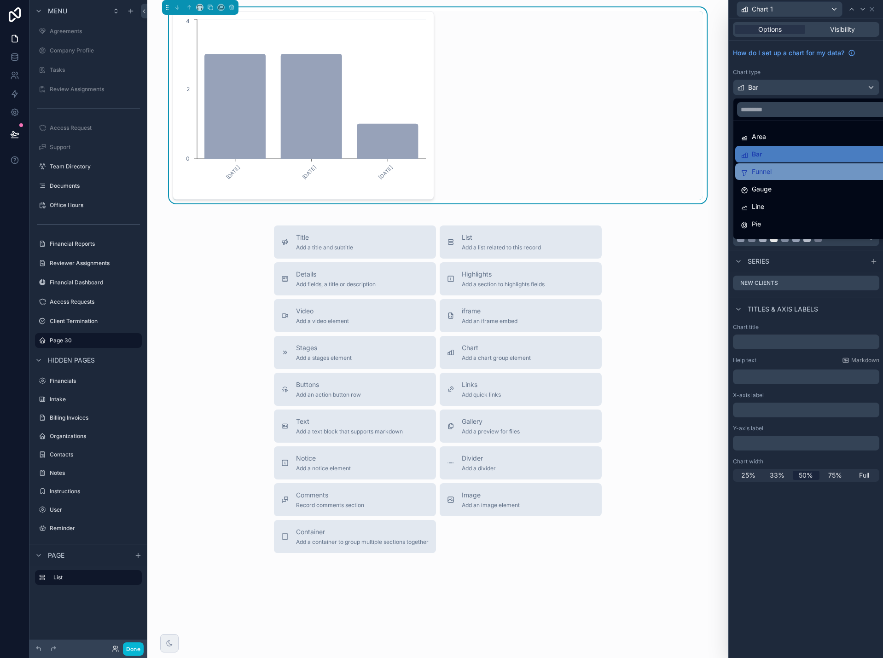
click at [816, 166] on div "Funnel" at bounding box center [816, 171] width 163 height 17
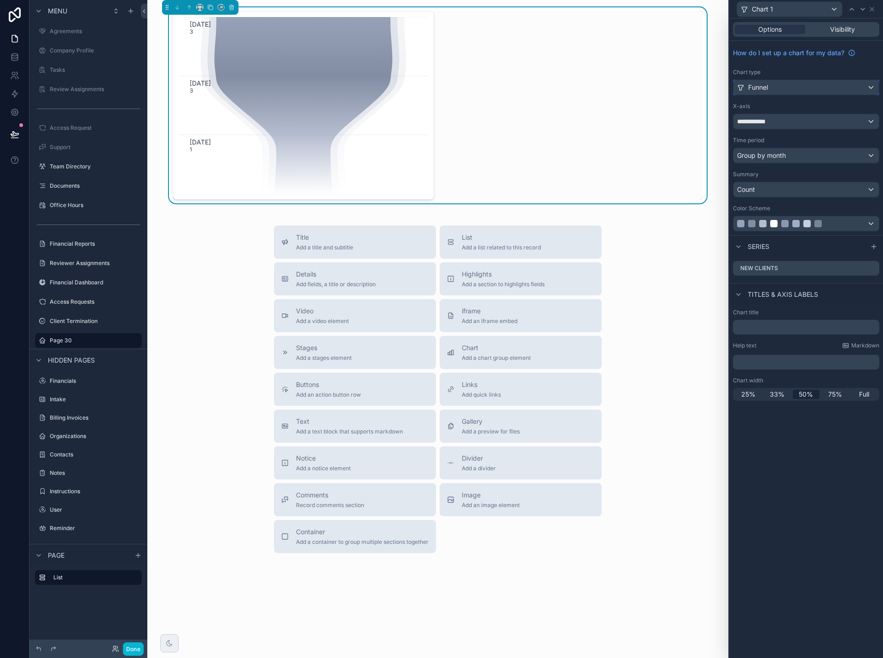
click at [778, 89] on div "Funnel" at bounding box center [805, 87] width 145 height 15
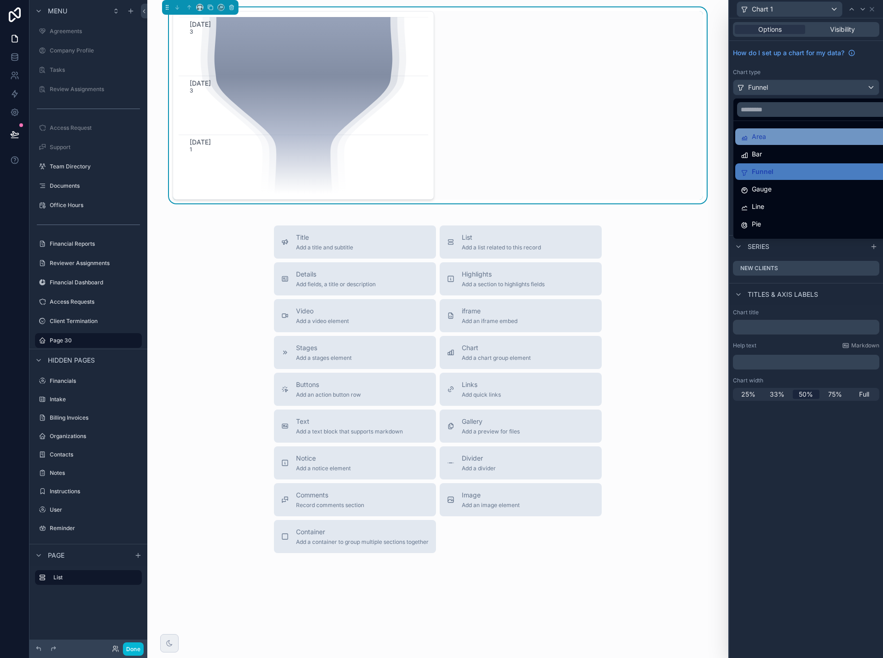
click at [786, 141] on div "Area" at bounding box center [817, 136] width 152 height 11
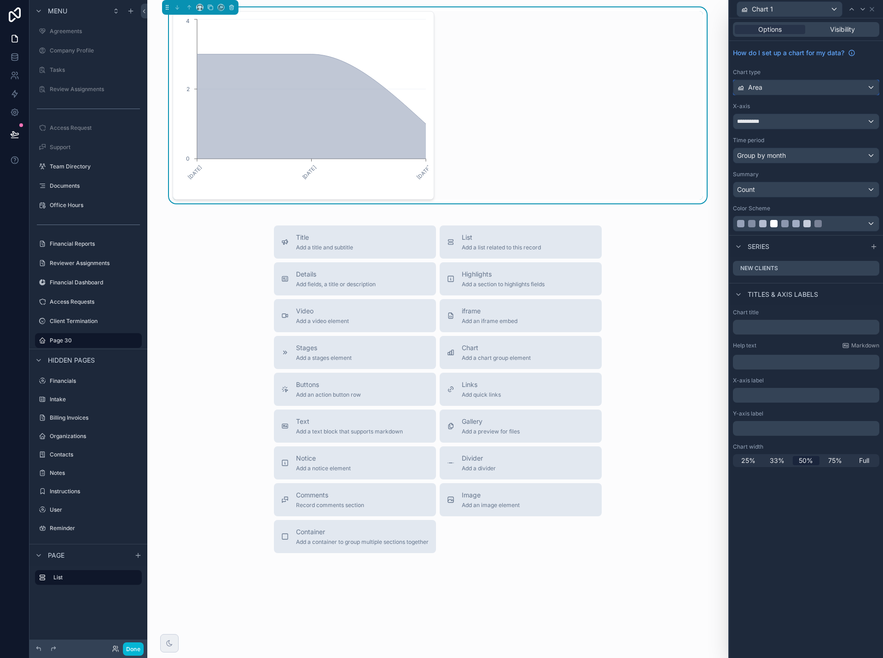
click at [781, 89] on div "Area" at bounding box center [805, 87] width 145 height 15
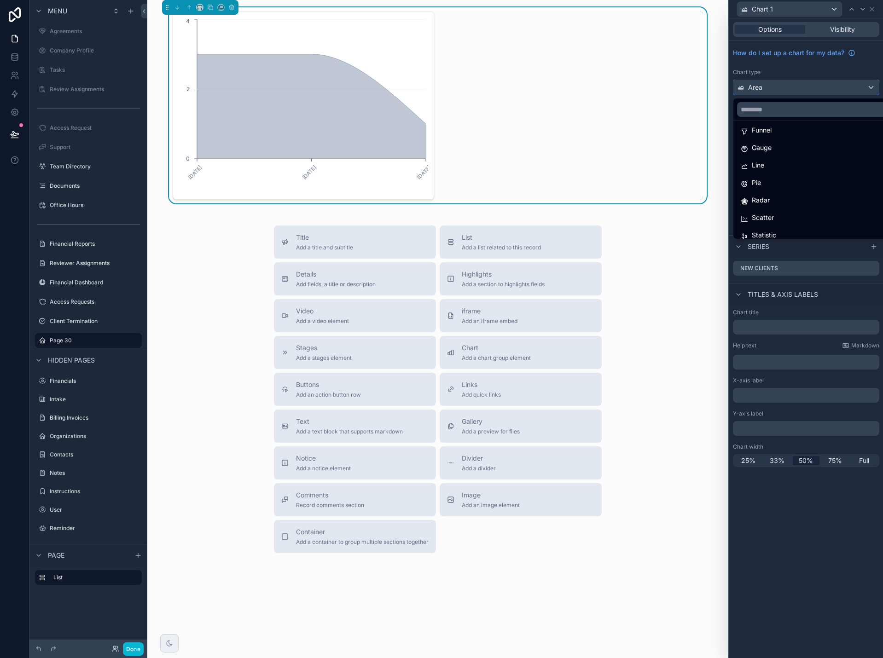
scroll to position [46, 0]
click at [791, 161] on div "Line" at bounding box center [817, 160] width 152 height 11
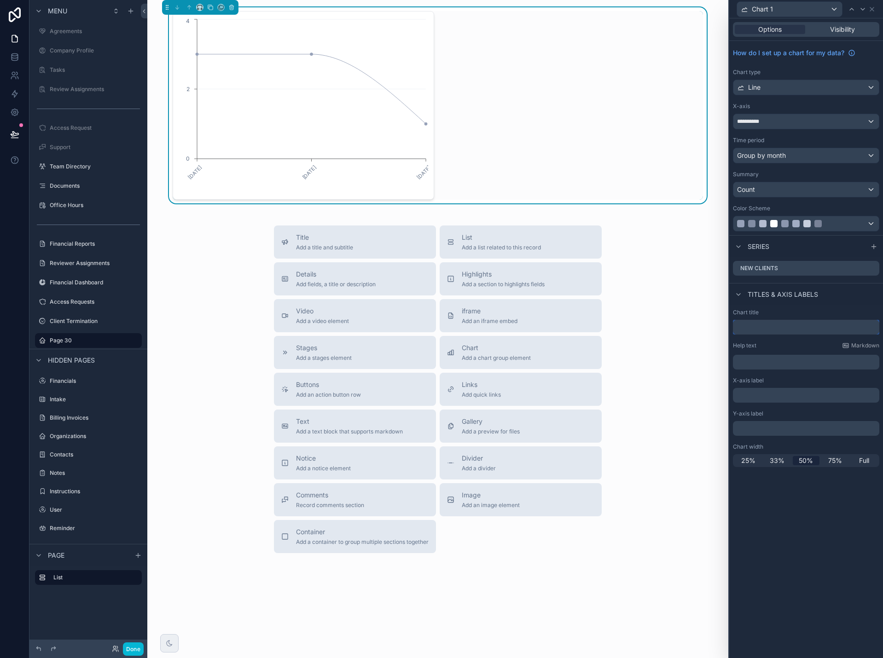
click at [790, 322] on input "text" at bounding box center [806, 327] width 146 height 15
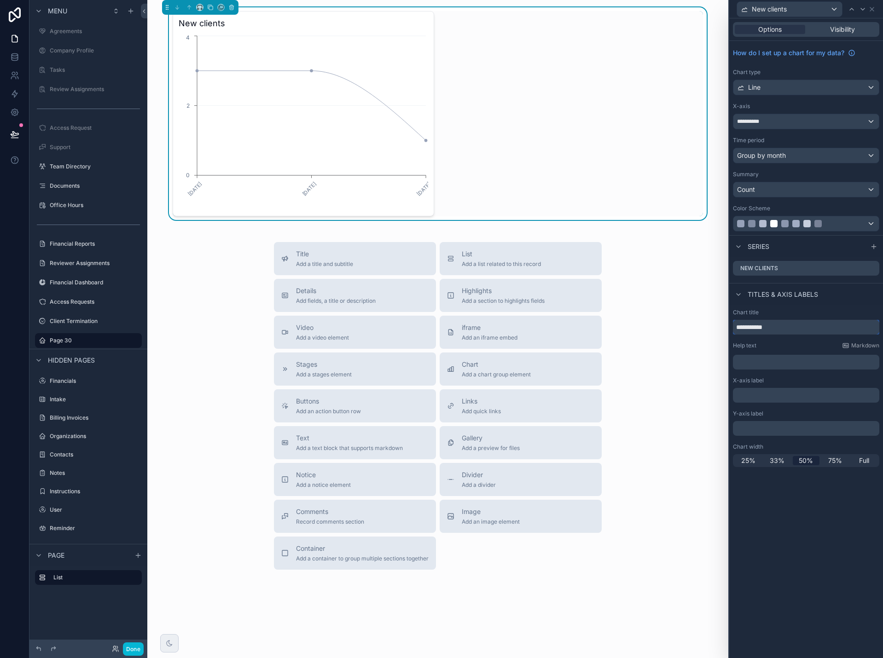
type input "**********"
click at [767, 363] on p "﻿" at bounding box center [807, 362] width 141 height 9
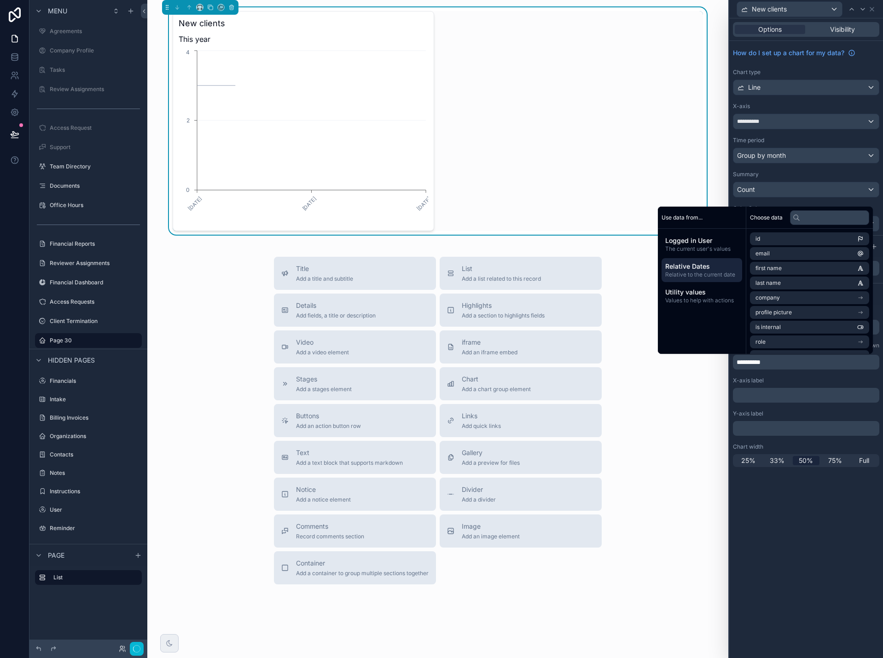
click at [694, 268] on span "Relative Dates" at bounding box center [701, 266] width 73 height 9
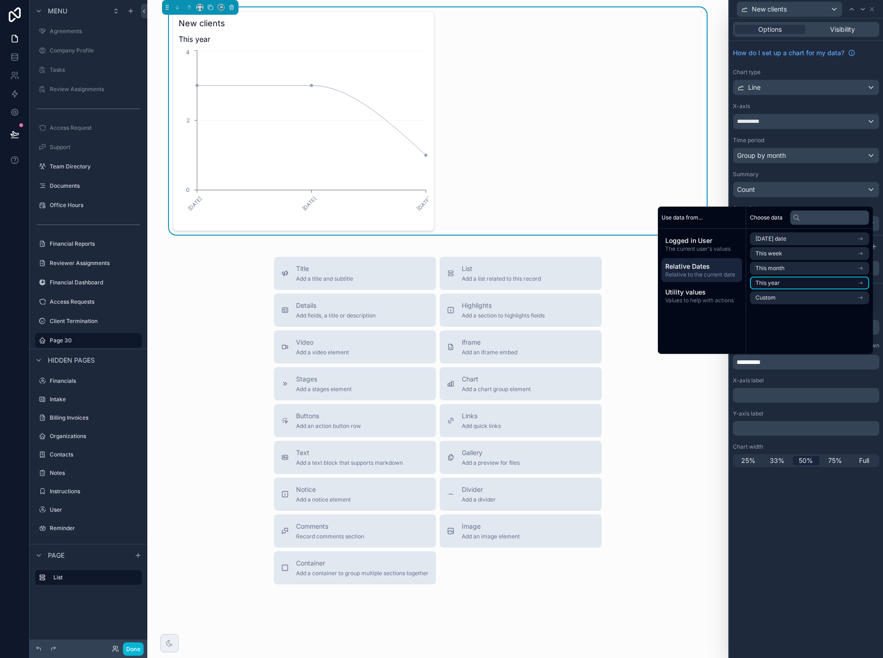
click at [780, 282] on li "This year" at bounding box center [809, 283] width 119 height 13
click at [783, 257] on span "Start of year" at bounding box center [772, 255] width 33 height 7
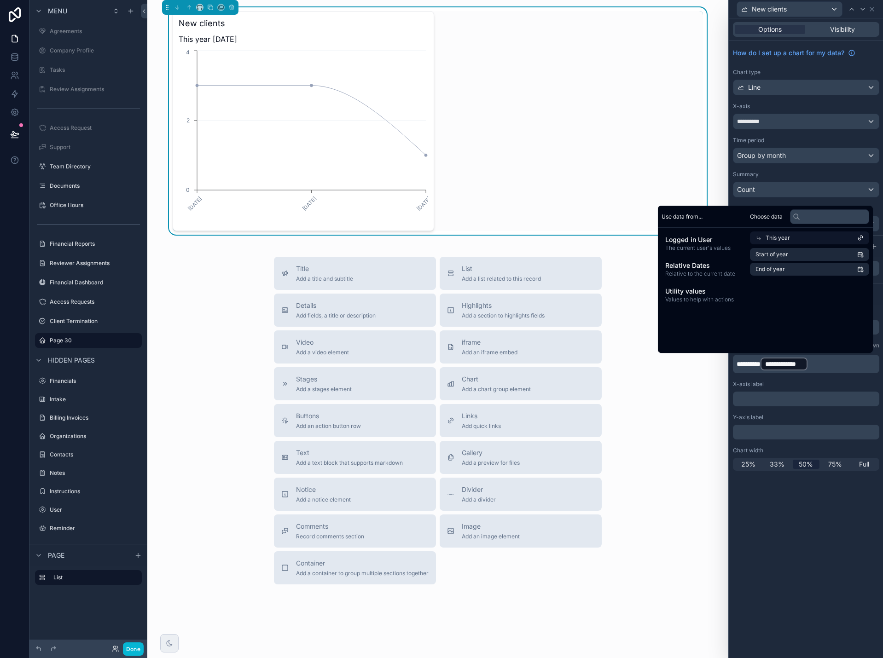
click at [831, 367] on p "**********" at bounding box center [807, 364] width 141 height 15
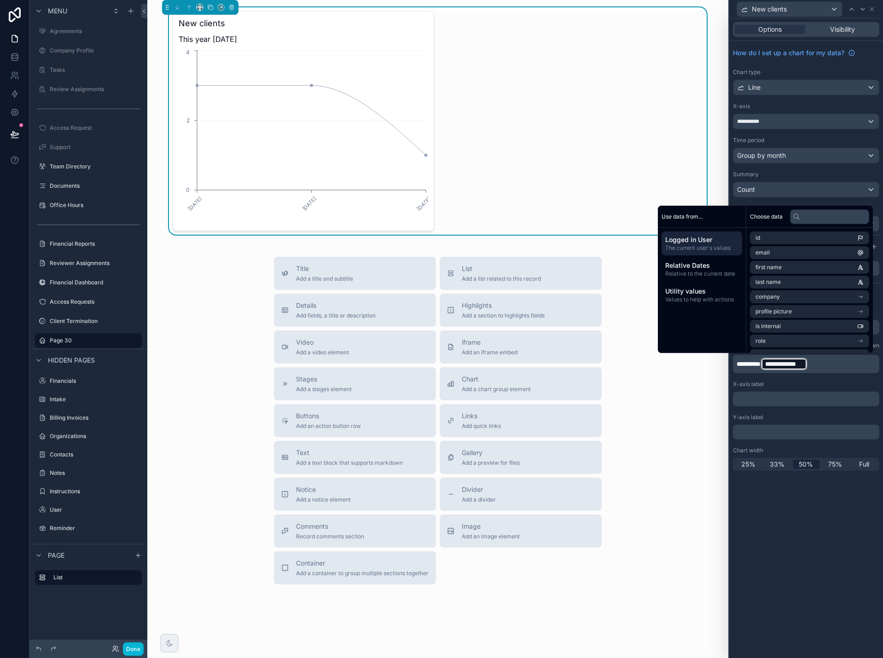
click at [826, 364] on p "**********" at bounding box center [807, 364] width 141 height 15
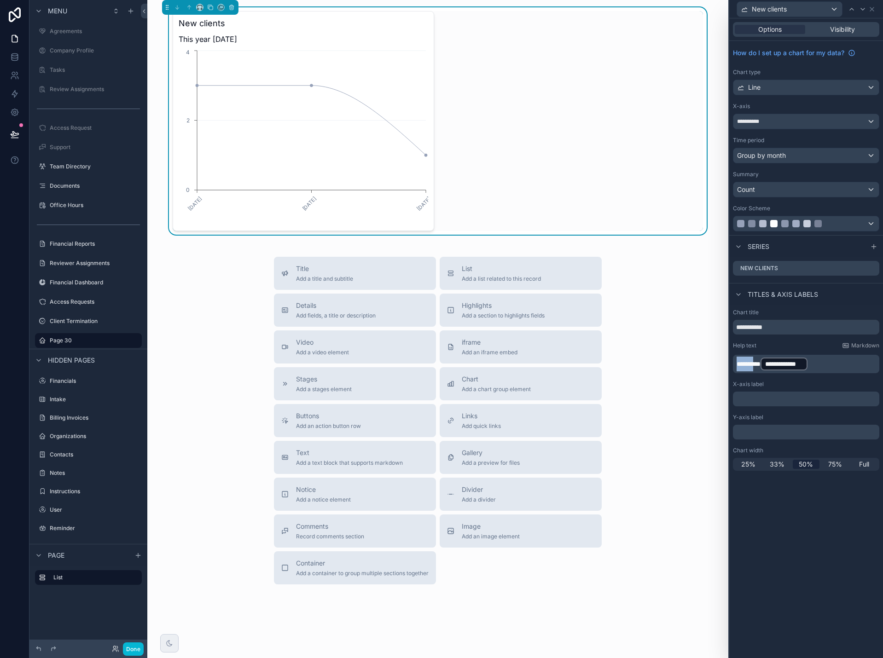
drag, startPoint x: 759, startPoint y: 365, endPoint x: 716, endPoint y: 367, distance: 42.9
click at [716, 367] on div "**********" at bounding box center [441, 329] width 883 height 658
click at [812, 364] on p "**********" at bounding box center [807, 364] width 141 height 15
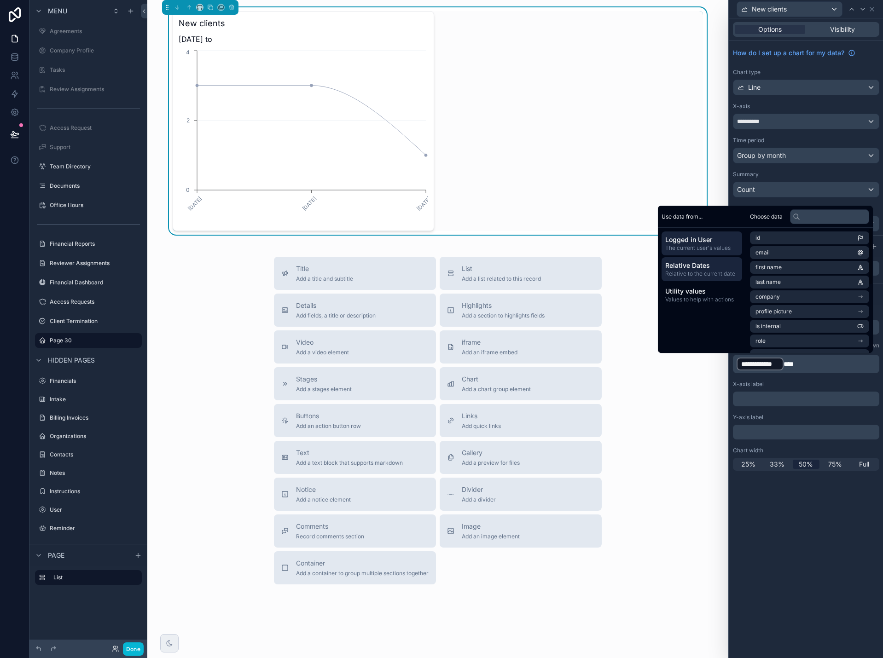
click at [704, 271] on span "Relative to the current date" at bounding box center [701, 273] width 73 height 7
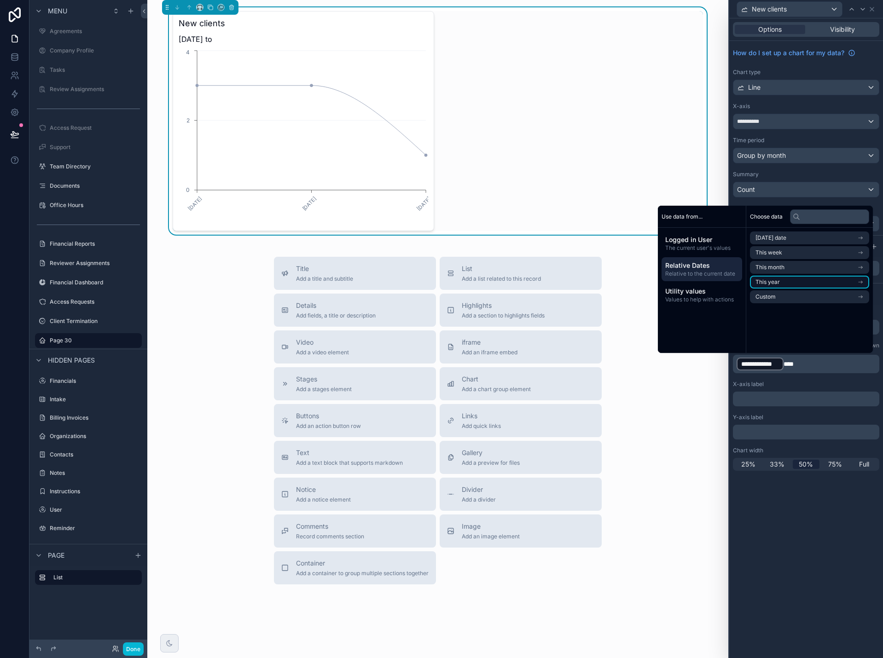
click at [776, 283] on li "This year" at bounding box center [809, 282] width 119 height 13
click at [780, 272] on span "End of year" at bounding box center [770, 269] width 29 height 7
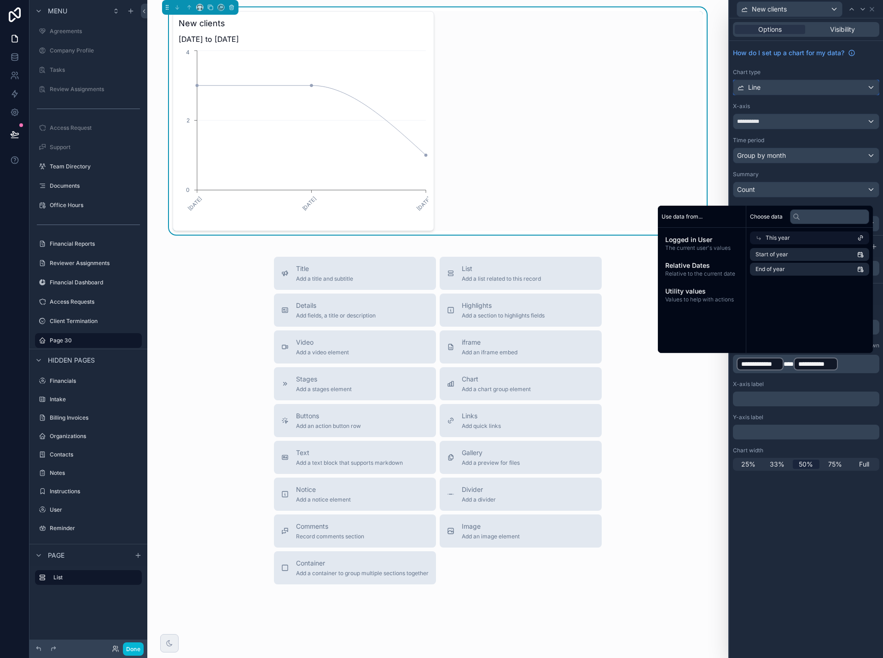
click at [814, 85] on div "Line" at bounding box center [805, 87] width 145 height 15
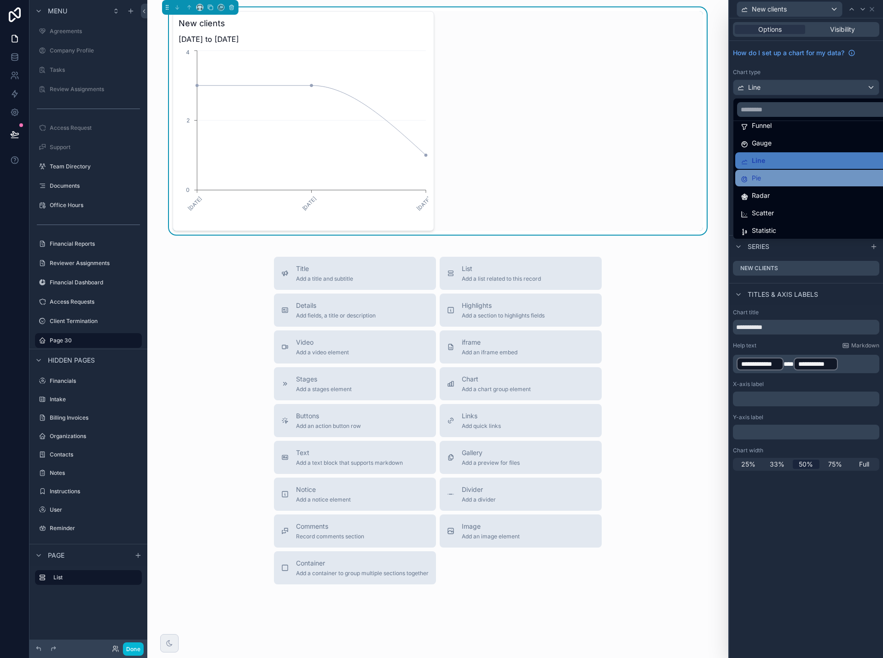
click at [794, 175] on div "Pie" at bounding box center [817, 178] width 152 height 11
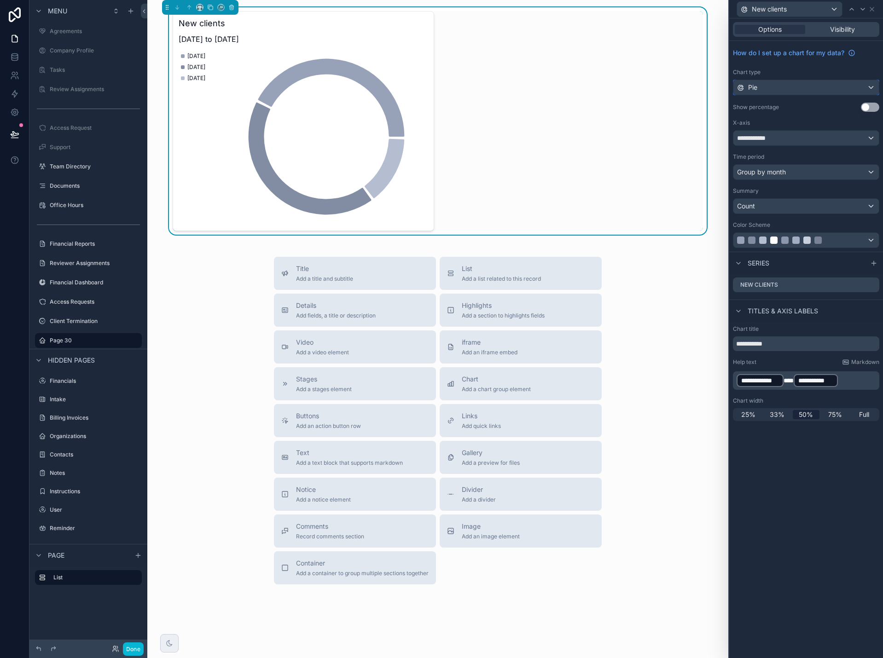
click at [815, 87] on div "Pie" at bounding box center [805, 87] width 145 height 15
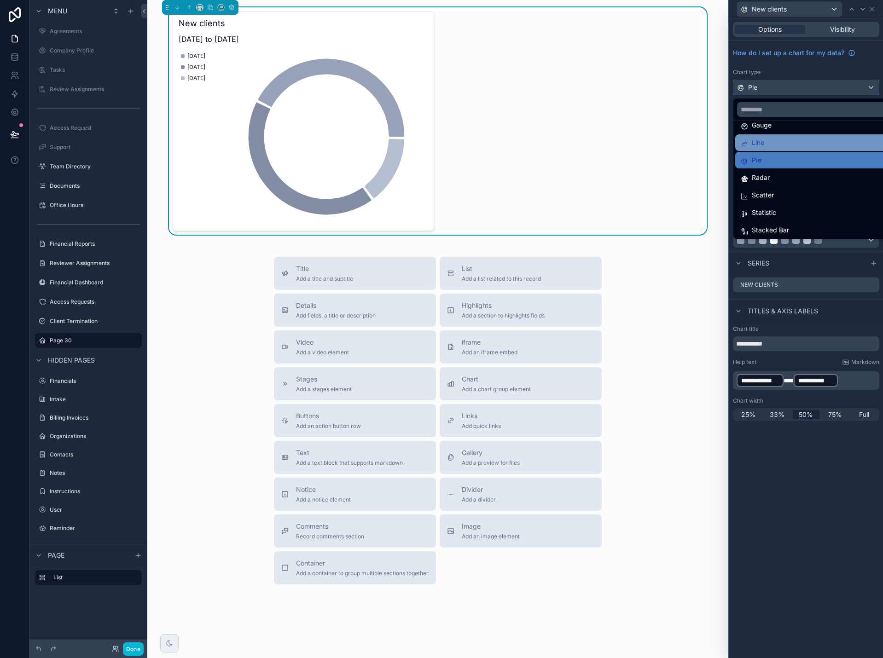
scroll to position [65, 0]
click at [801, 171] on div "Radar" at bounding box center [817, 176] width 152 height 11
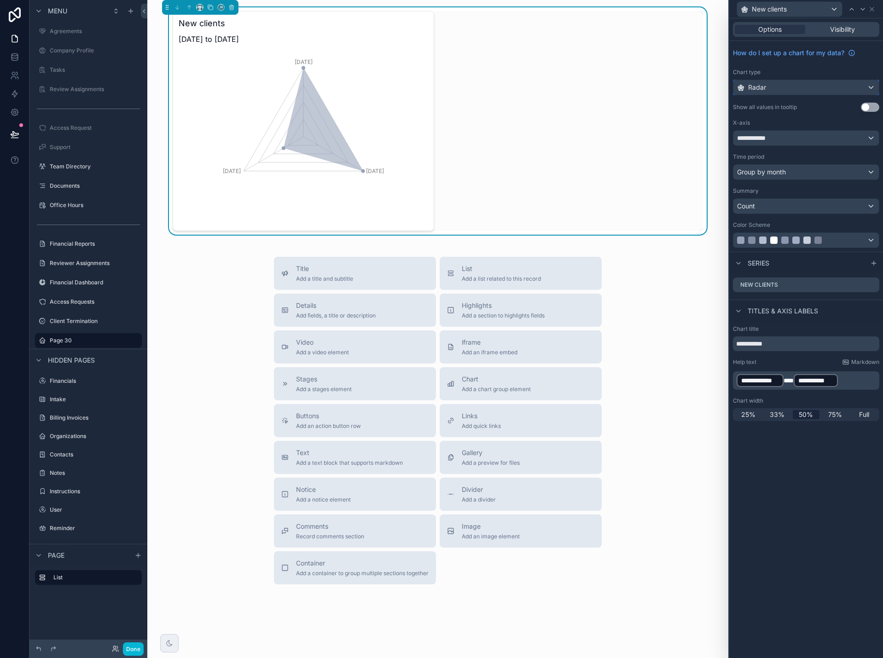
click at [760, 89] on span "Radar" at bounding box center [757, 87] width 18 height 9
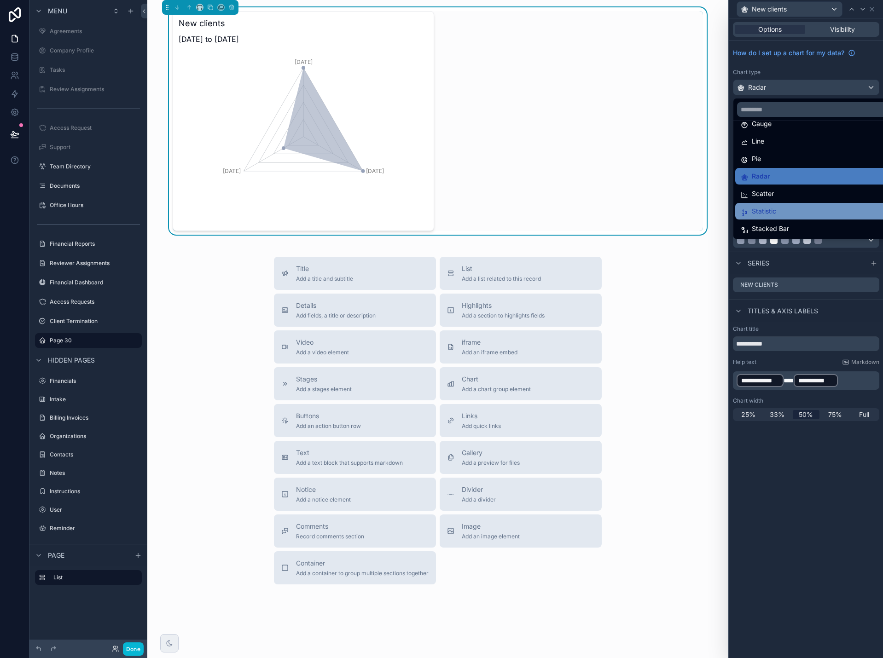
click at [757, 211] on span "Statistic" at bounding box center [764, 211] width 24 height 11
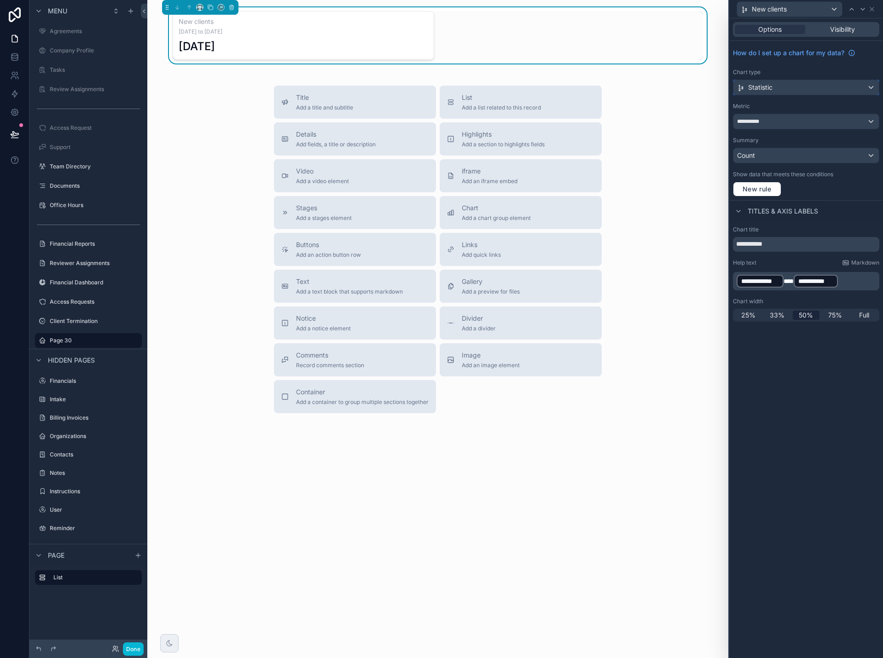
click at [775, 87] on div "Statistic" at bounding box center [805, 87] width 145 height 15
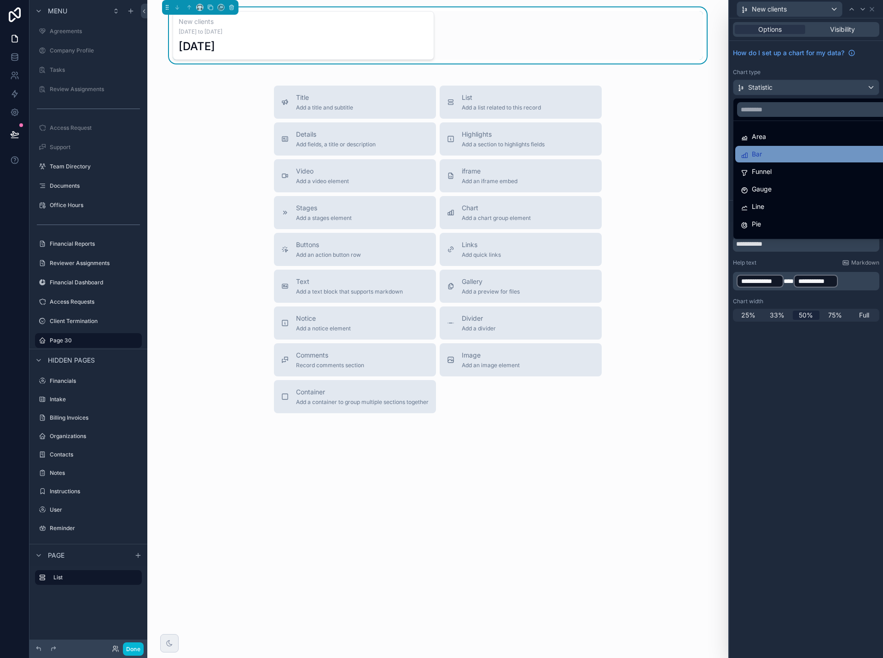
click at [766, 154] on div "Bar" at bounding box center [817, 154] width 152 height 11
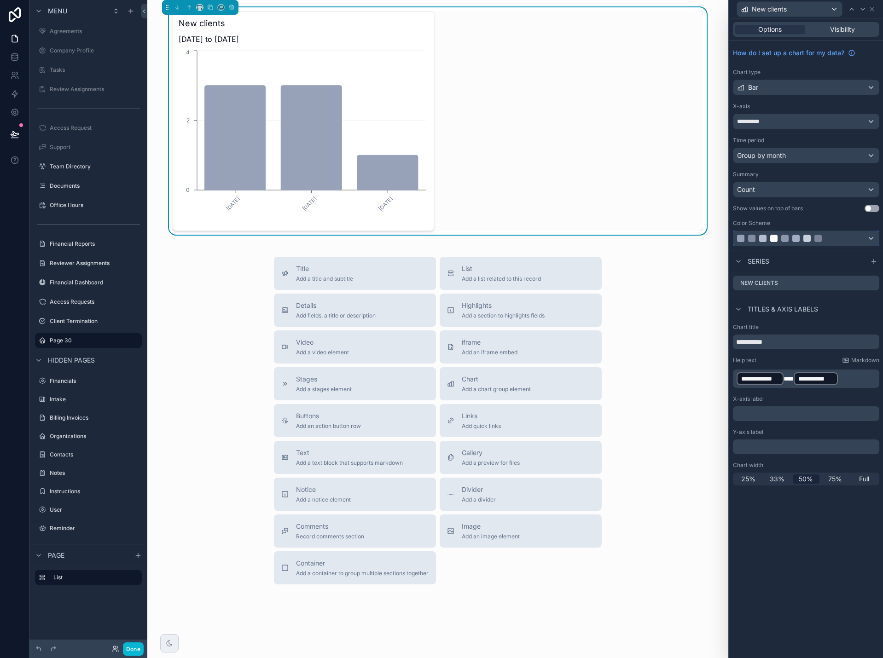
click at [846, 237] on div at bounding box center [796, 238] width 118 height 7
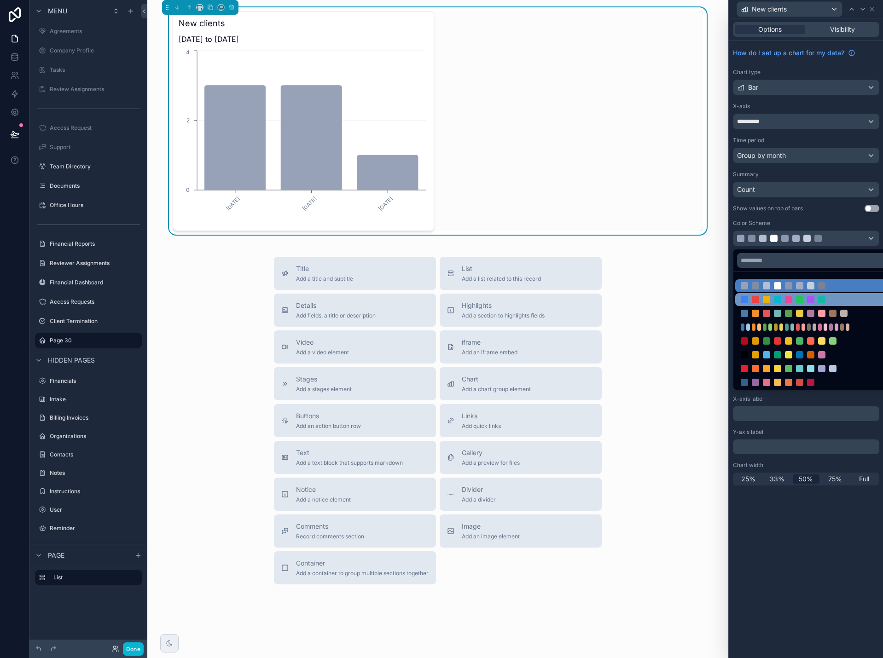
click at [831, 300] on div at bounding box center [800, 299] width 118 height 7
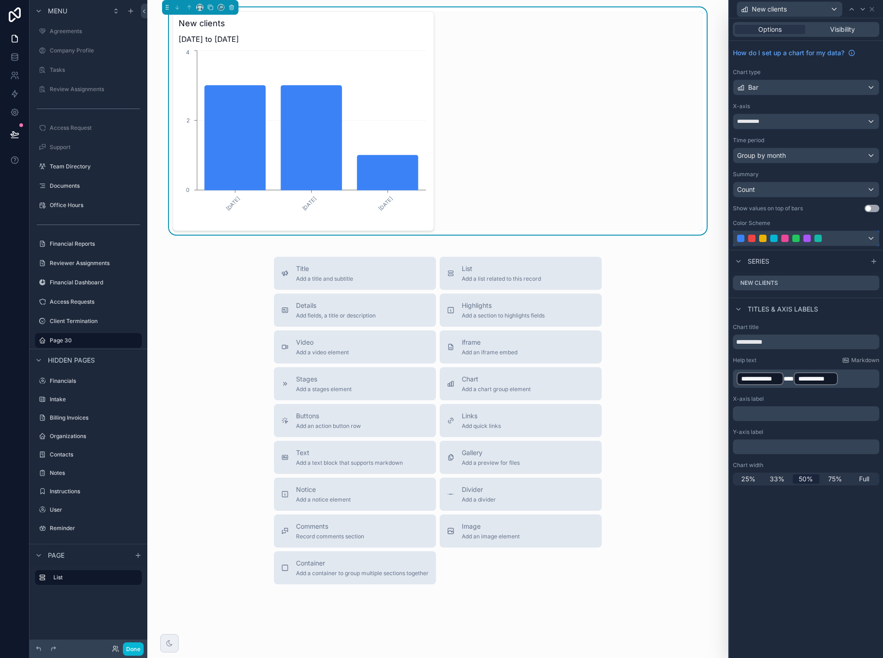
click at [835, 235] on div at bounding box center [805, 238] width 145 height 15
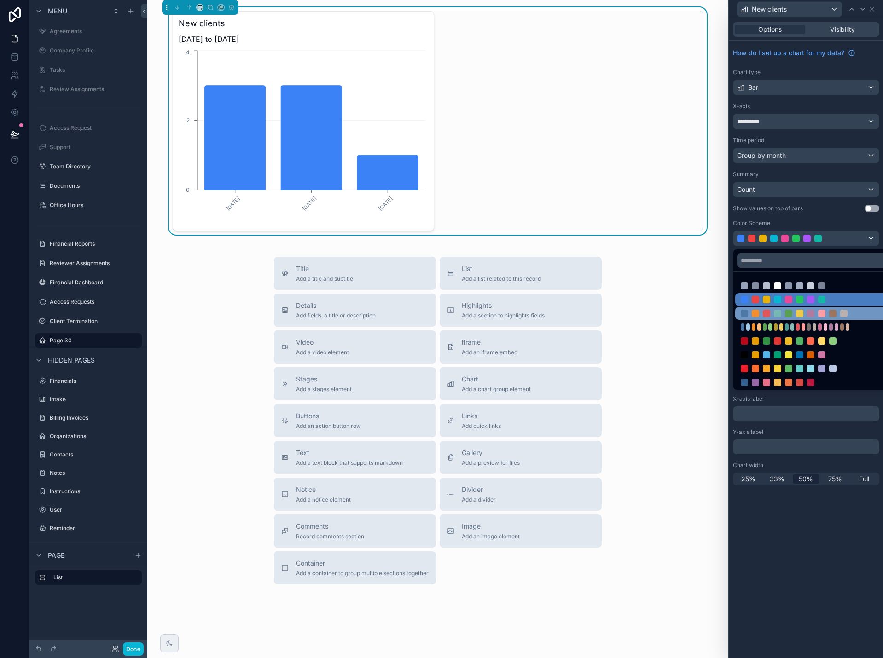
click at [820, 314] on div at bounding box center [821, 313] width 7 height 7
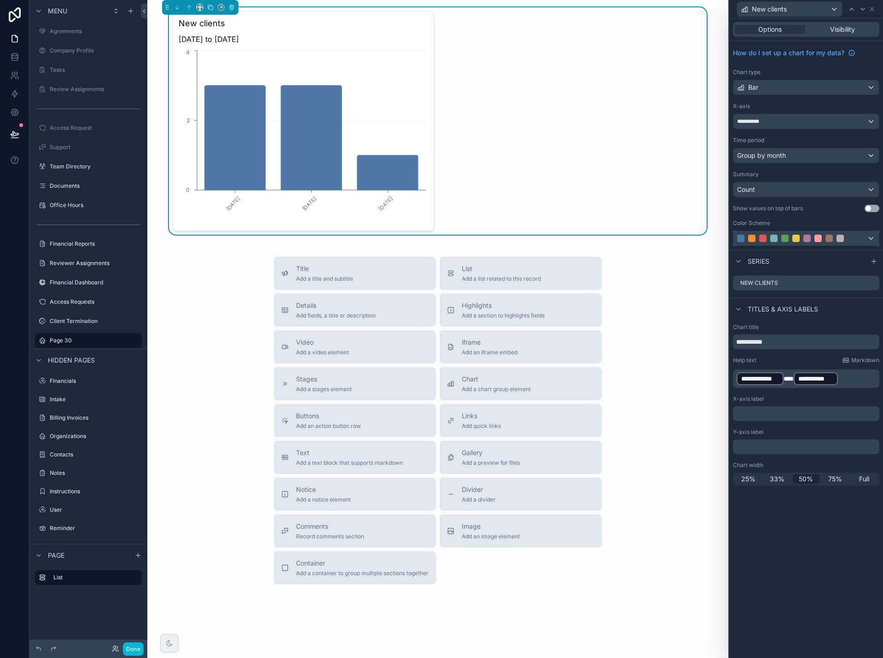
click at [811, 242] on div at bounding box center [796, 238] width 118 height 7
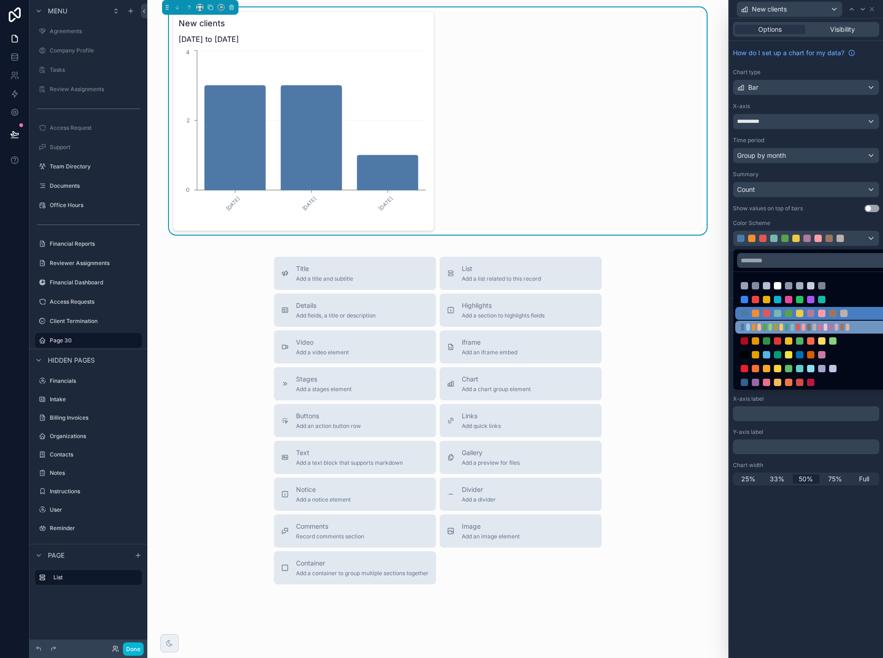
click at [797, 324] on div at bounding box center [798, 327] width 4 height 7
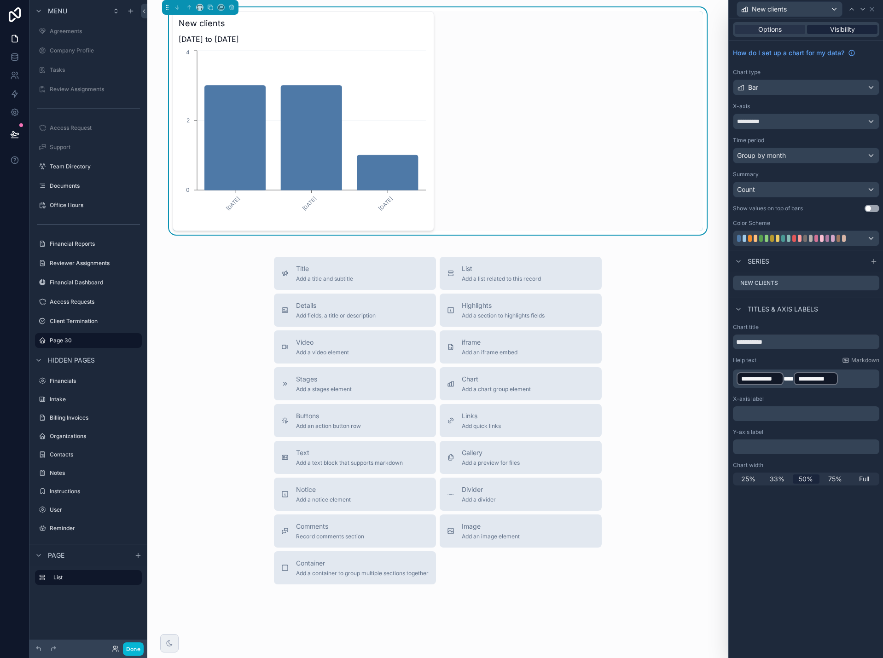
click at [837, 31] on span "Visibility" at bounding box center [842, 29] width 25 height 9
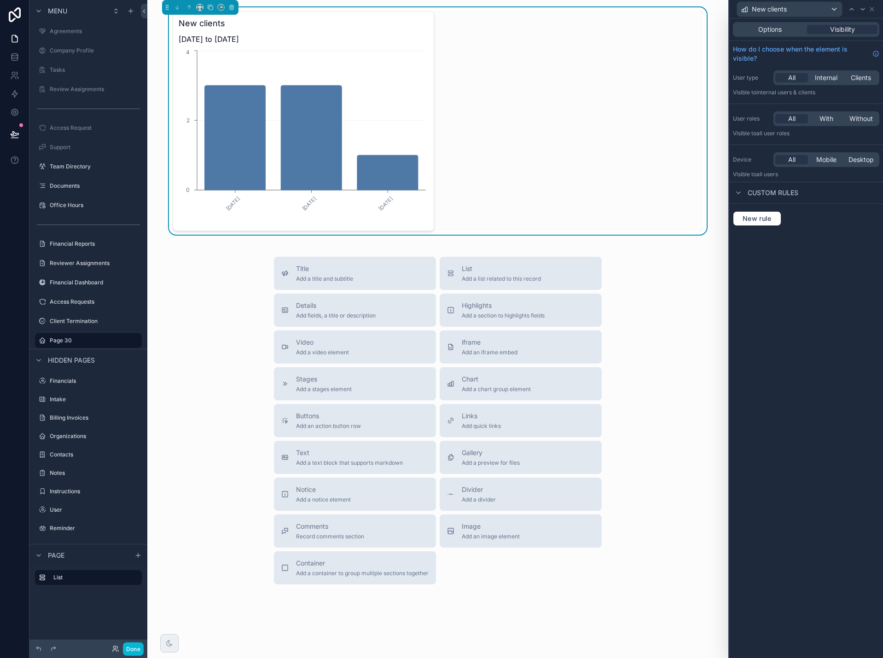
click at [500, 102] on div "New clients 1/1/2025 to 12/31/2025 January, 2025 February, 2025 March, 2025 0 2…" at bounding box center [438, 121] width 530 height 220
click at [200, 7] on icon "scrollable content" at bounding box center [200, 7] width 6 height 6
click at [212, 41] on span "25%" at bounding box center [211, 41] width 14 height 11
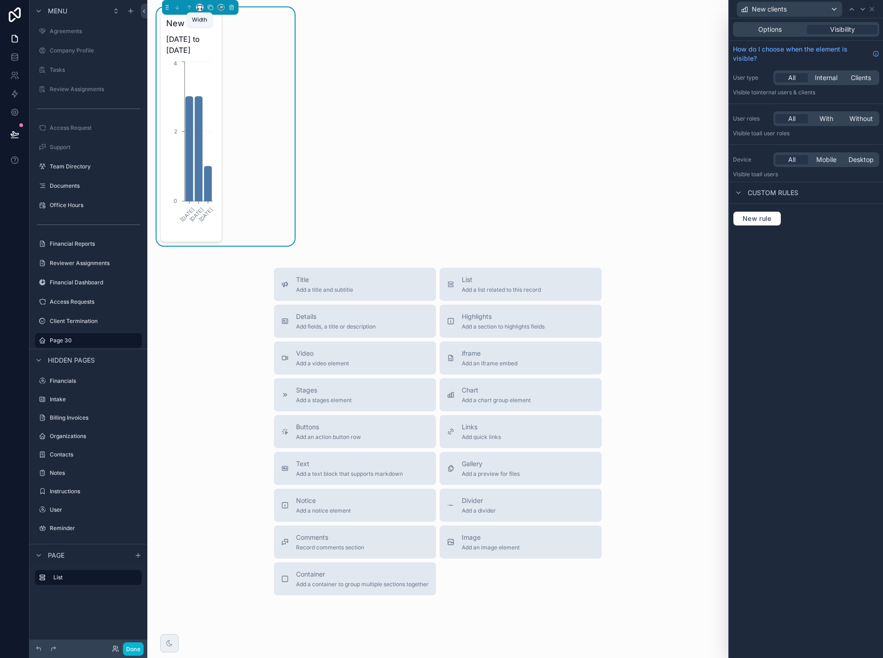
click at [202, 8] on icon "scrollable content" at bounding box center [202, 9] width 1 height 2
click at [215, 74] on span "50%" at bounding box center [211, 76] width 14 height 11
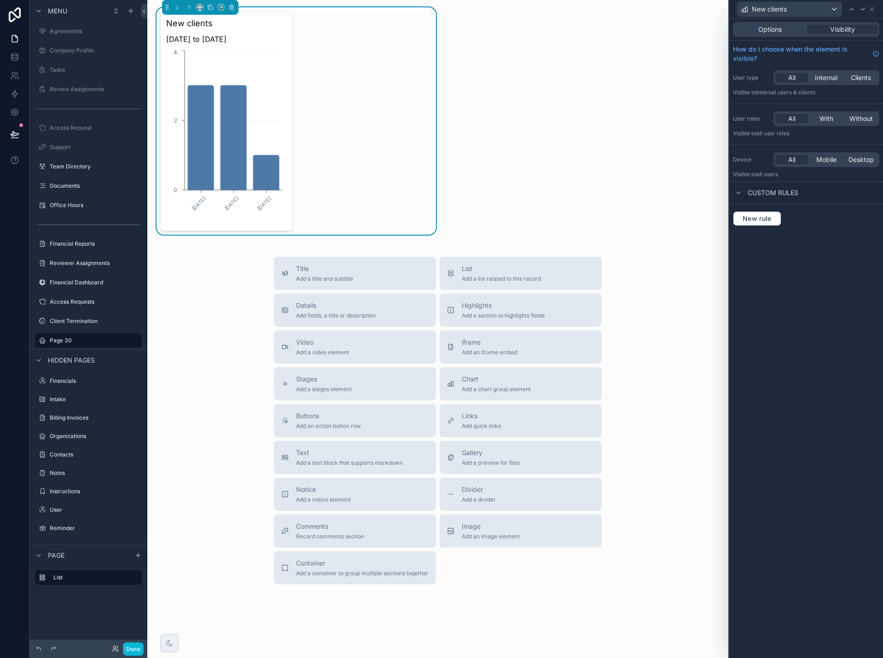
click at [344, 84] on div "New clients 1/1/2025 to 12/31/2025 January, 2025 February, 2025 March, 2025 0 2…" at bounding box center [296, 121] width 272 height 220
click at [517, 125] on div "New clients 1/1/2025 to 12/31/2025 January, 2025 February, 2025 March, 2025 0 2…" at bounding box center [437, 329] width 581 height 658
click at [135, 651] on button "Done" at bounding box center [133, 649] width 21 height 13
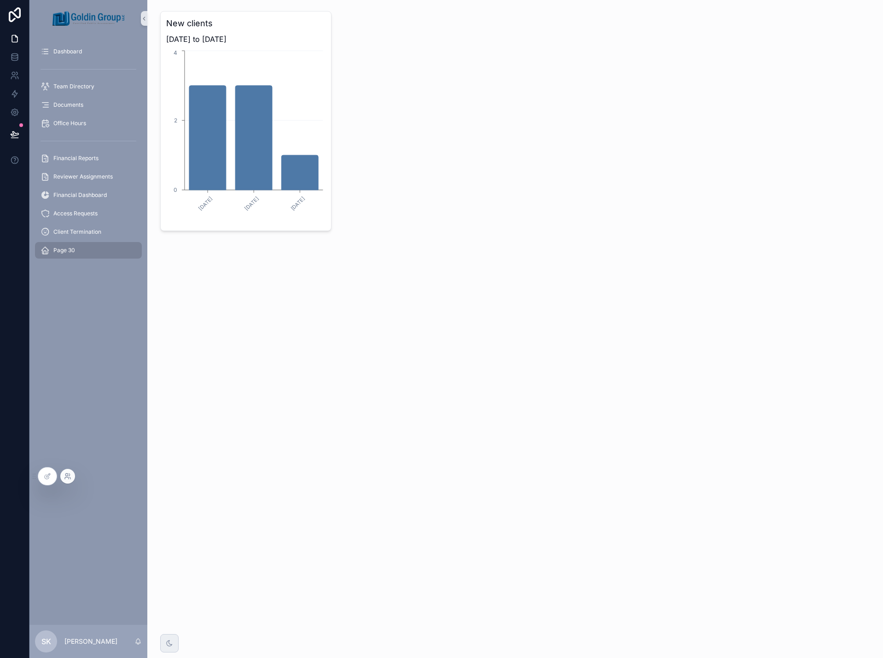
click at [68, 477] on icon at bounding box center [67, 478] width 4 height 2
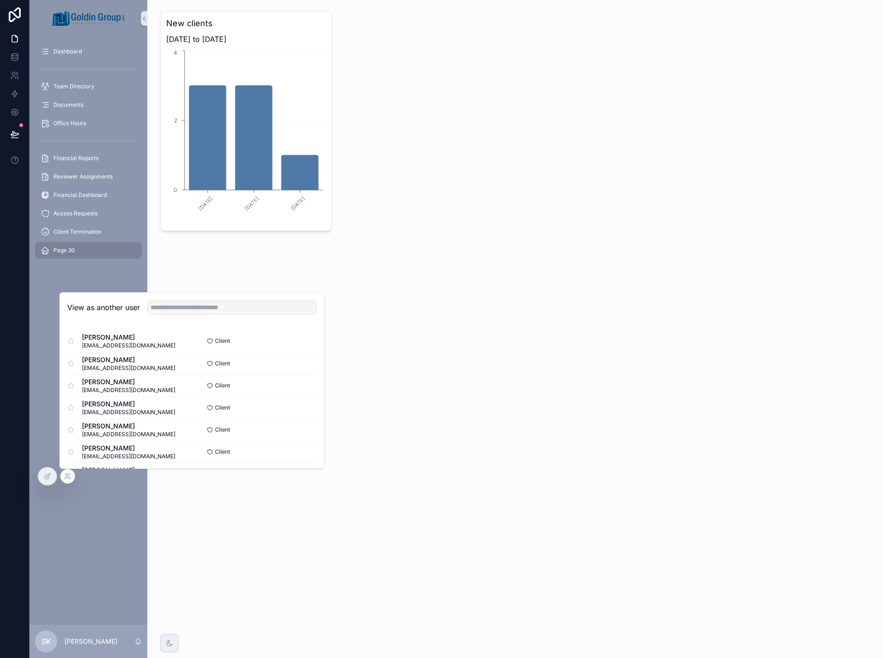
click at [58, 490] on div "Dashboard Team Directory Documents Office Hours Financial Reports Reviewer Assi…" at bounding box center [88, 331] width 118 height 588
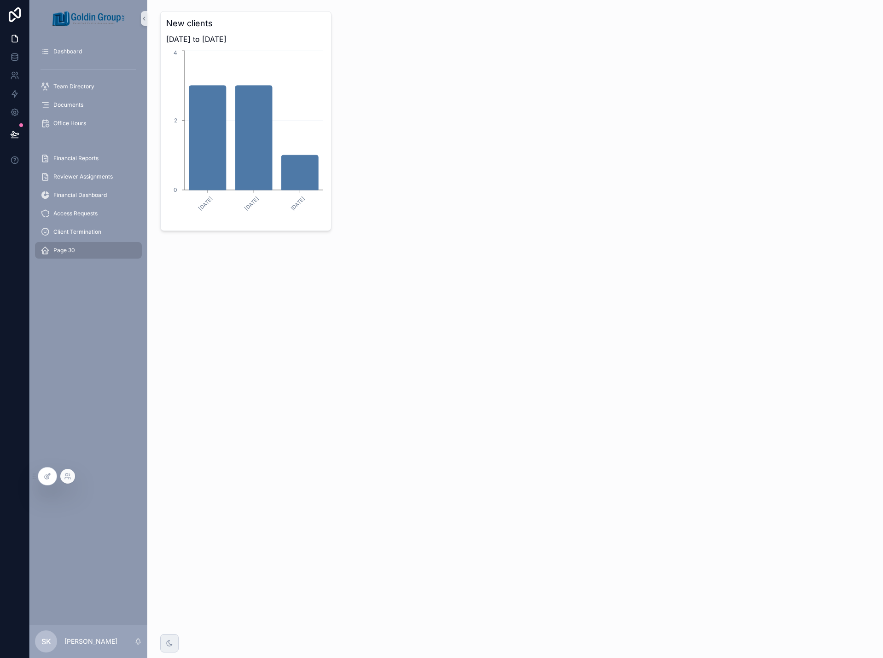
click at [47, 477] on icon at bounding box center [47, 476] width 7 height 7
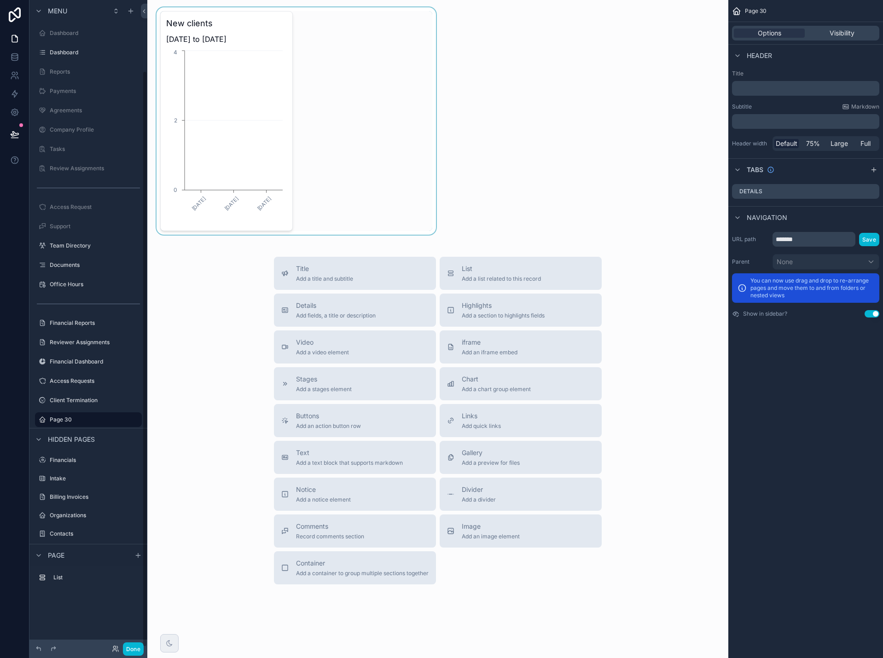
scroll to position [79, 0]
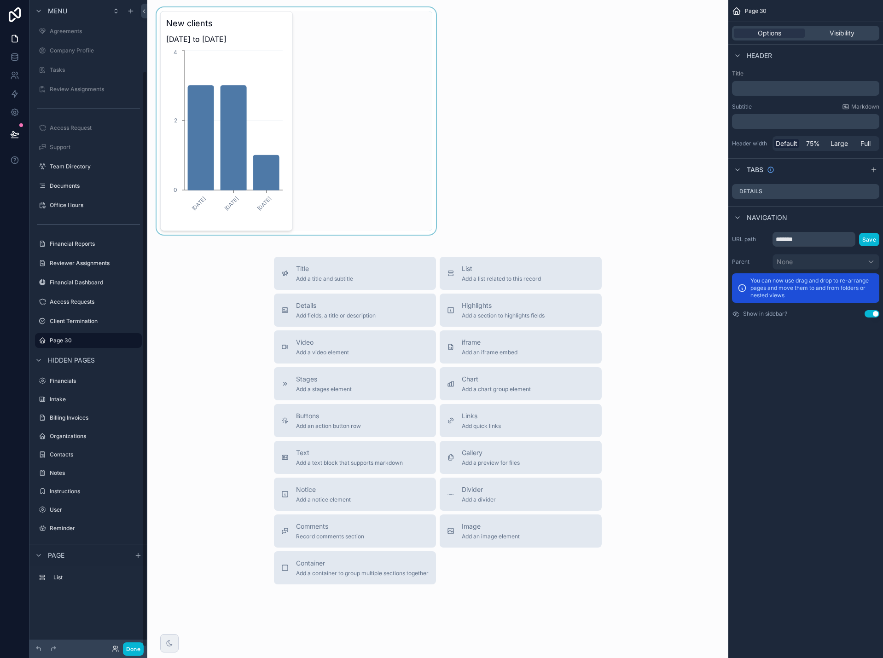
click at [300, 116] on div "scrollable content" at bounding box center [296, 120] width 283 height 227
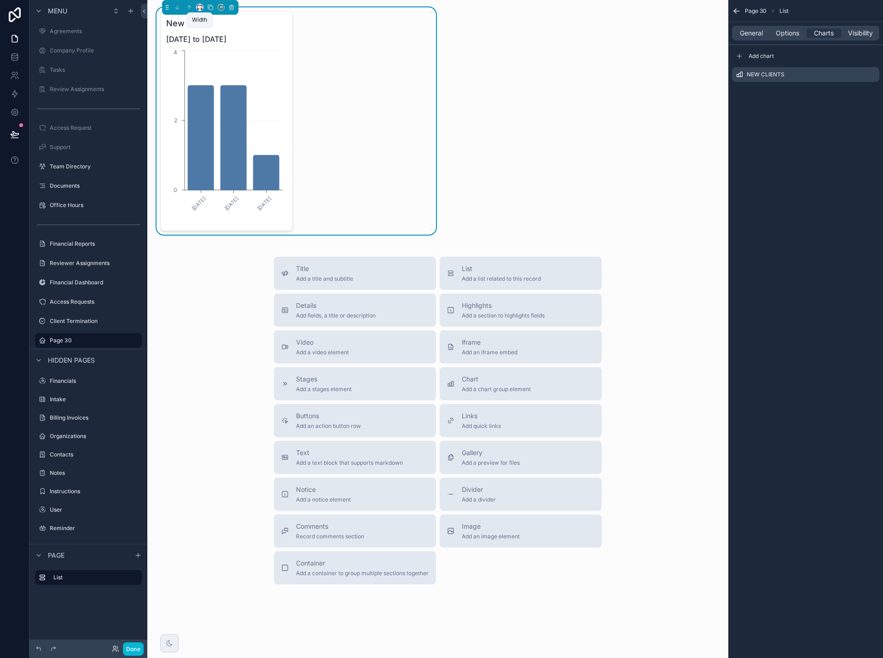
click at [199, 9] on icon "scrollable content" at bounding box center [199, 9] width 2 height 0
click at [217, 88] on div "66%" at bounding box center [218, 94] width 40 height 17
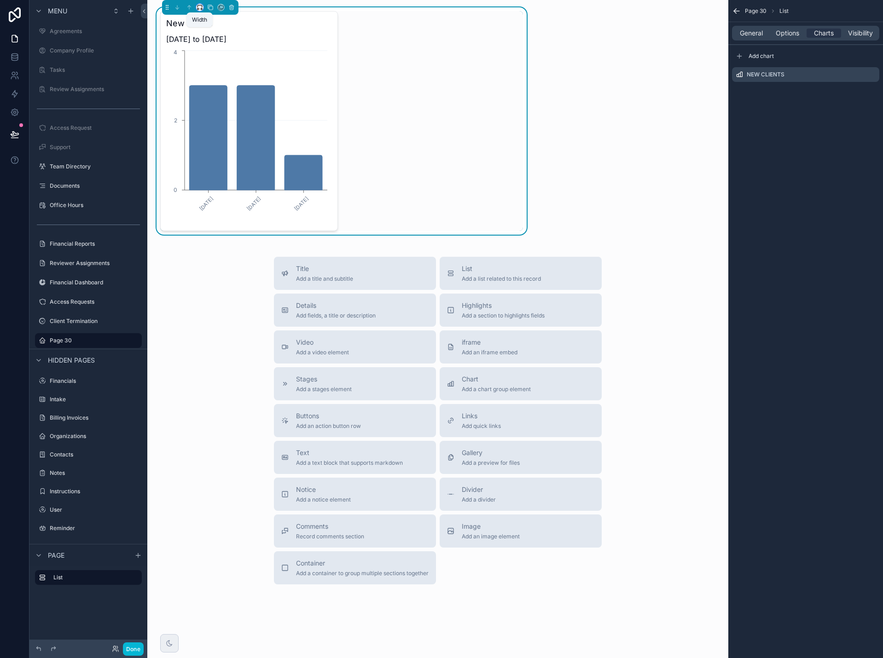
click at [200, 7] on icon "scrollable content" at bounding box center [200, 7] width 6 height 6
click at [207, 23] on span "Default" at bounding box center [215, 24] width 22 height 11
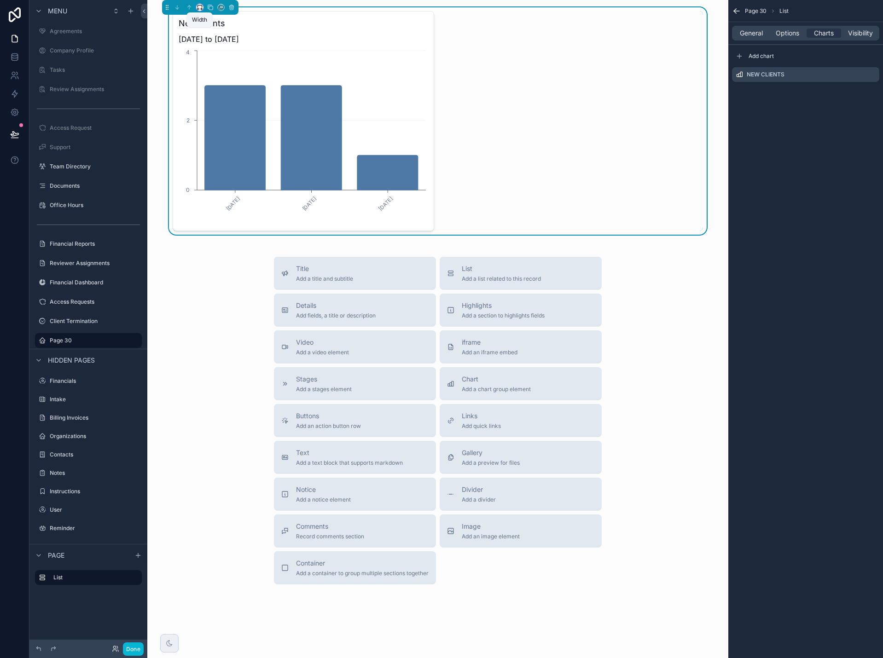
click at [200, 8] on icon "scrollable content" at bounding box center [200, 7] width 6 height 6
click at [208, 122] on div "Full width" at bounding box center [218, 129] width 40 height 17
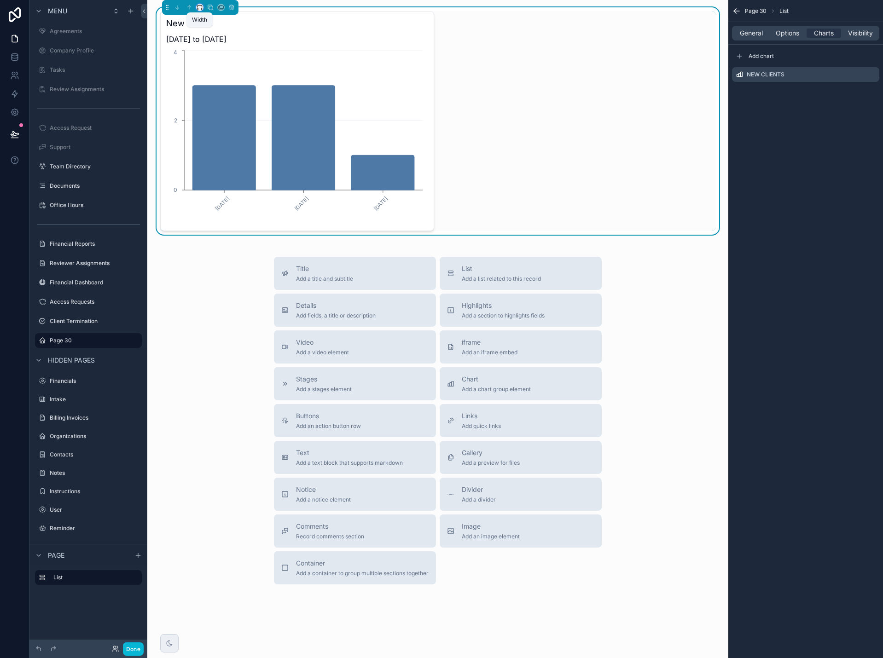
click at [200, 8] on icon "scrollable content" at bounding box center [200, 7] width 6 height 6
click at [213, 76] on span "50%" at bounding box center [211, 76] width 14 height 11
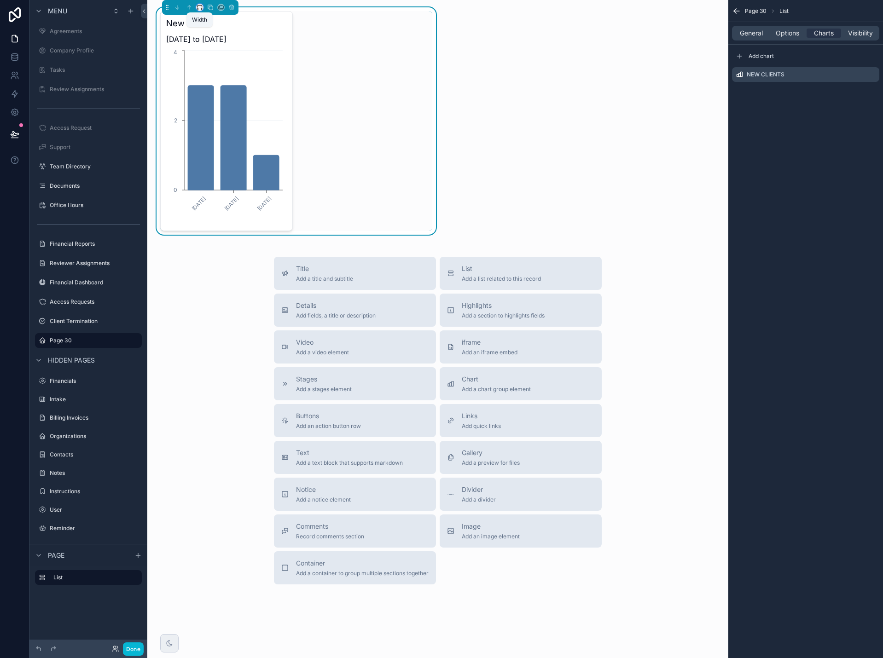
click at [199, 6] on icon "scrollable content" at bounding box center [200, 7] width 6 height 6
click at [203, 25] on div "Default" at bounding box center [218, 24] width 40 height 17
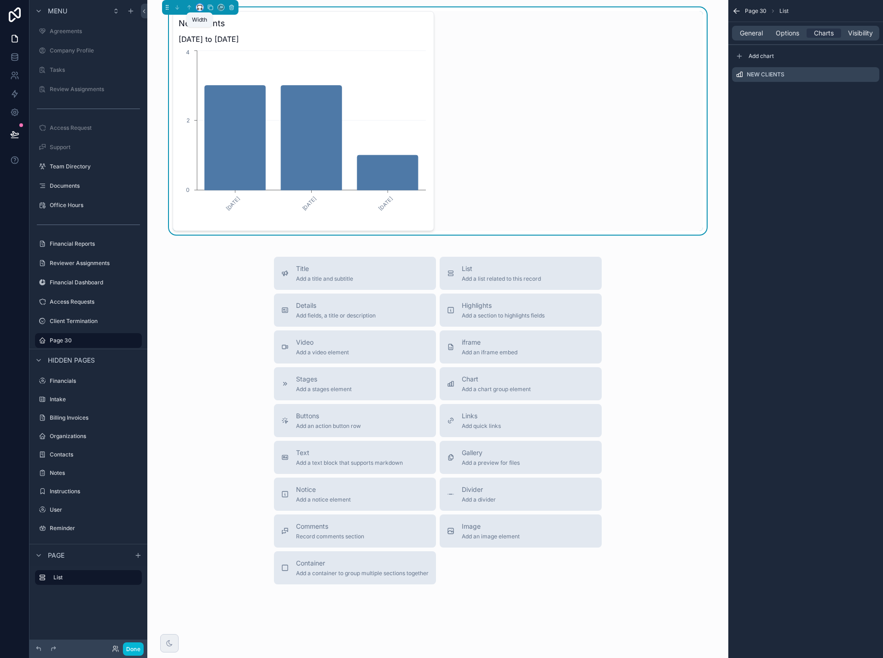
click at [202, 8] on icon "scrollable content" at bounding box center [202, 9] width 1 height 2
click at [218, 100] on div "66%" at bounding box center [218, 94] width 40 height 17
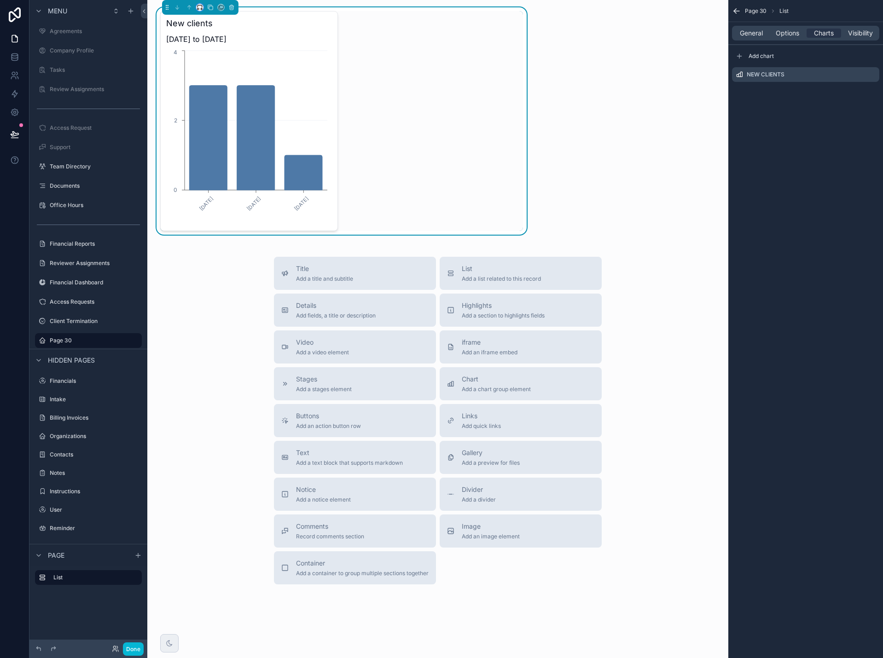
click at [201, 8] on icon "scrollable content" at bounding box center [200, 7] width 6 height 6
click at [216, 26] on span "Default" at bounding box center [215, 24] width 22 height 11
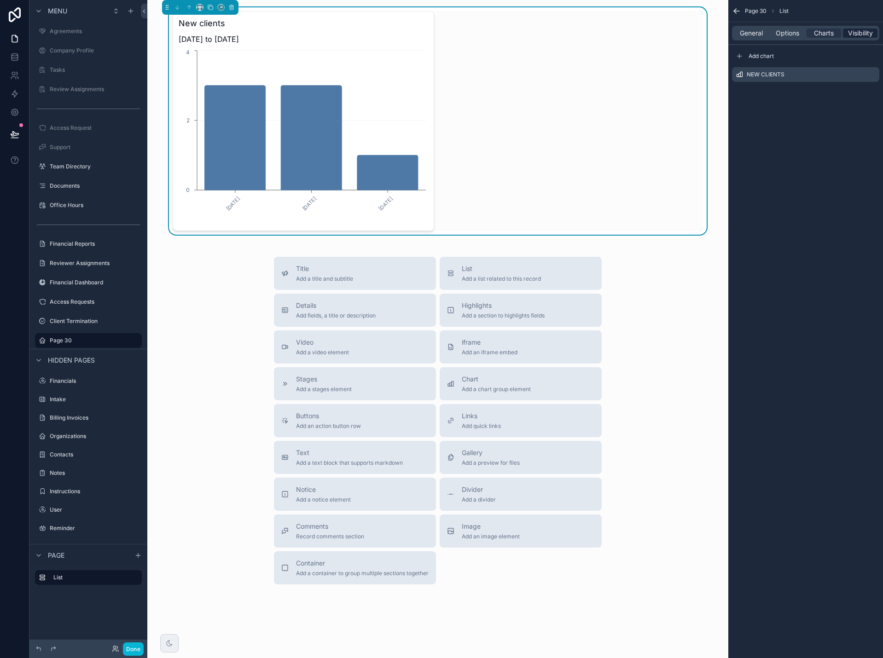
click at [866, 35] on span "Visibility" at bounding box center [860, 33] width 25 height 9
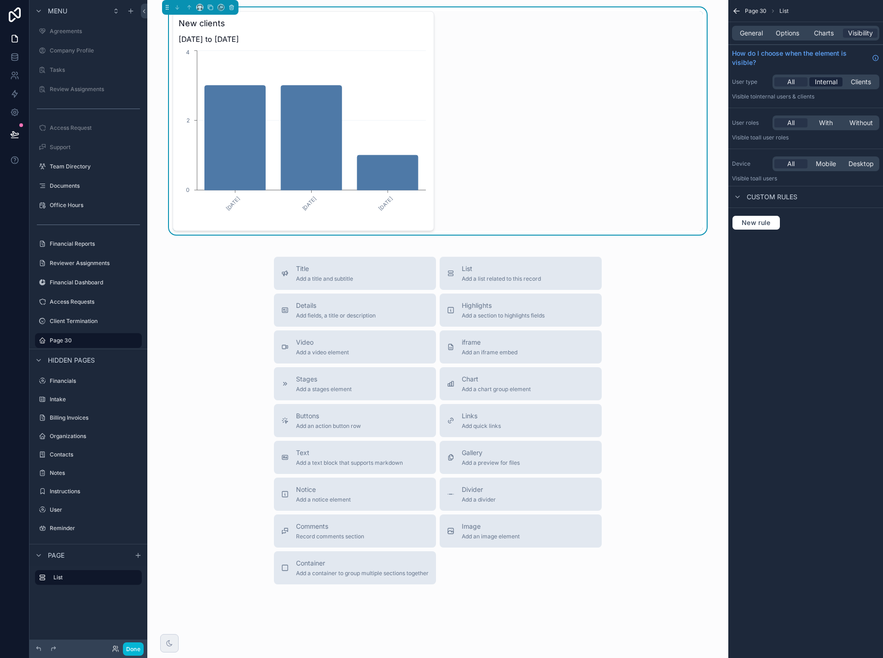
click at [832, 82] on span "Internal" at bounding box center [826, 81] width 23 height 9
click at [831, 125] on span "With" at bounding box center [826, 122] width 14 height 9
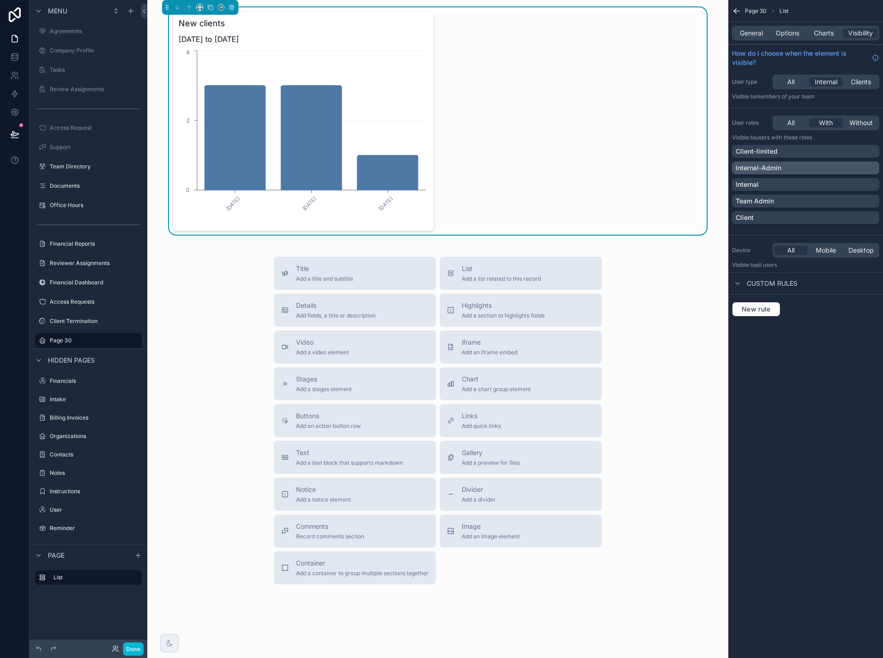
click at [818, 167] on div "Internal-Admin" at bounding box center [806, 167] width 140 height 9
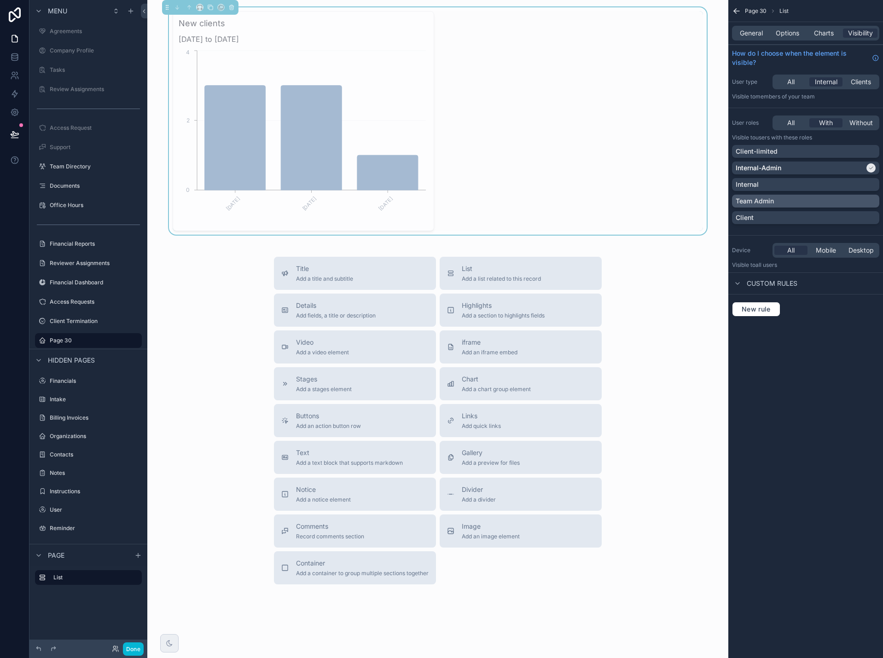
click at [811, 199] on div "Team Admin" at bounding box center [806, 201] width 140 height 9
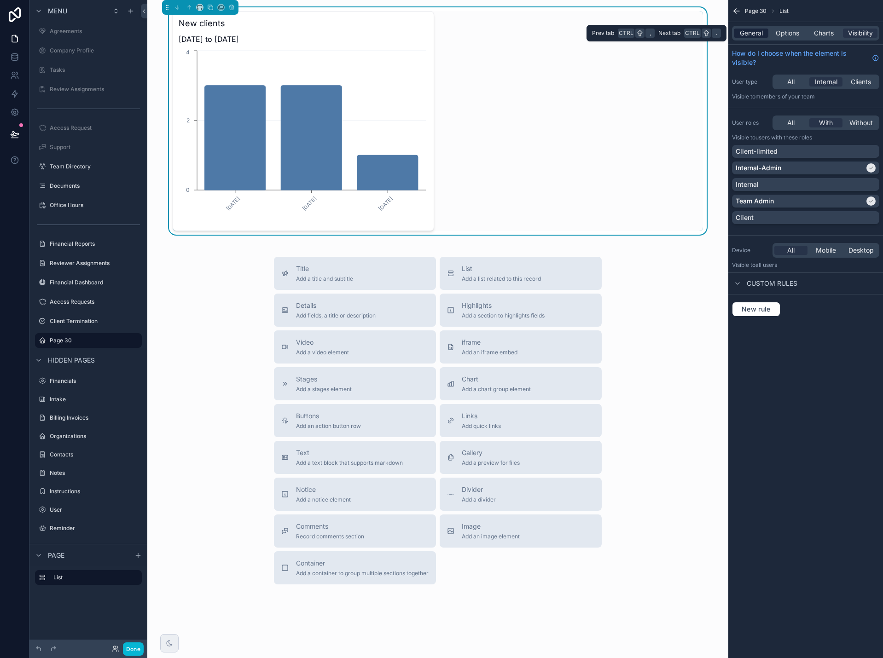
click at [756, 35] on span "General" at bounding box center [751, 33] width 23 height 9
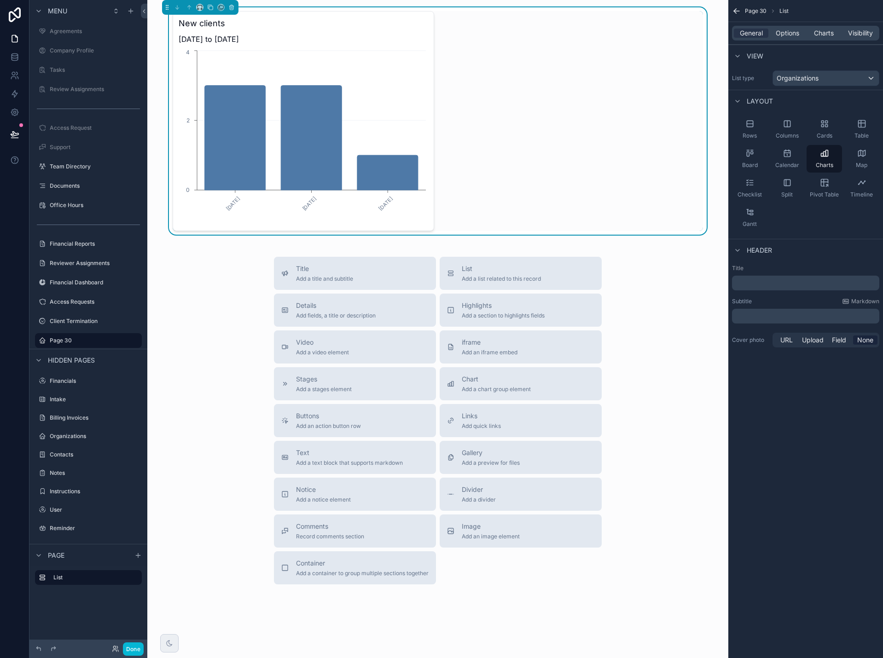
click at [734, 12] on icon "scrollable content" at bounding box center [735, 12] width 2 height 2
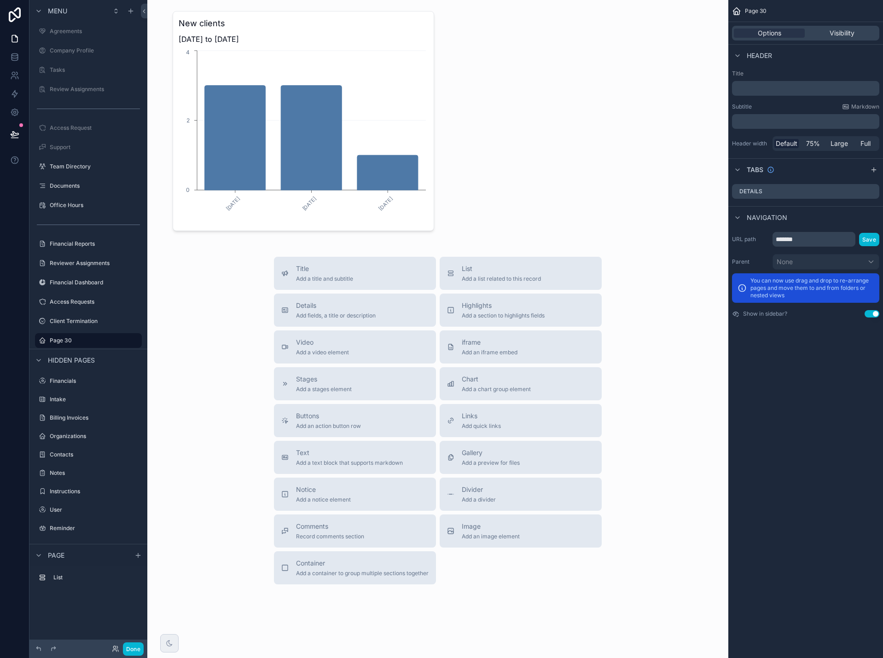
click at [767, 91] on p "﻿" at bounding box center [807, 88] width 142 height 9
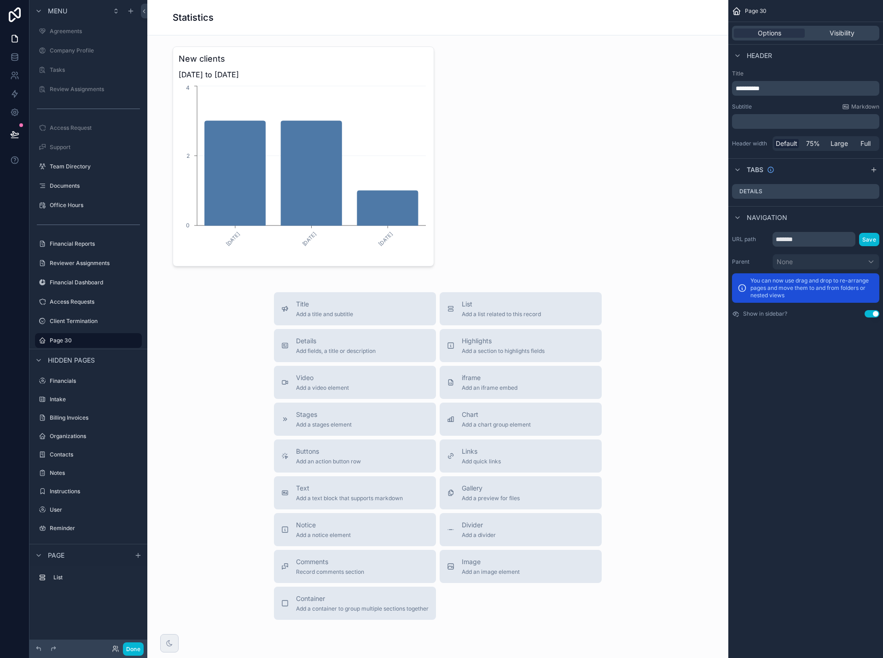
click at [794, 371] on div "**********" at bounding box center [805, 329] width 155 height 658
click at [778, 88] on p "**********" at bounding box center [807, 88] width 142 height 9
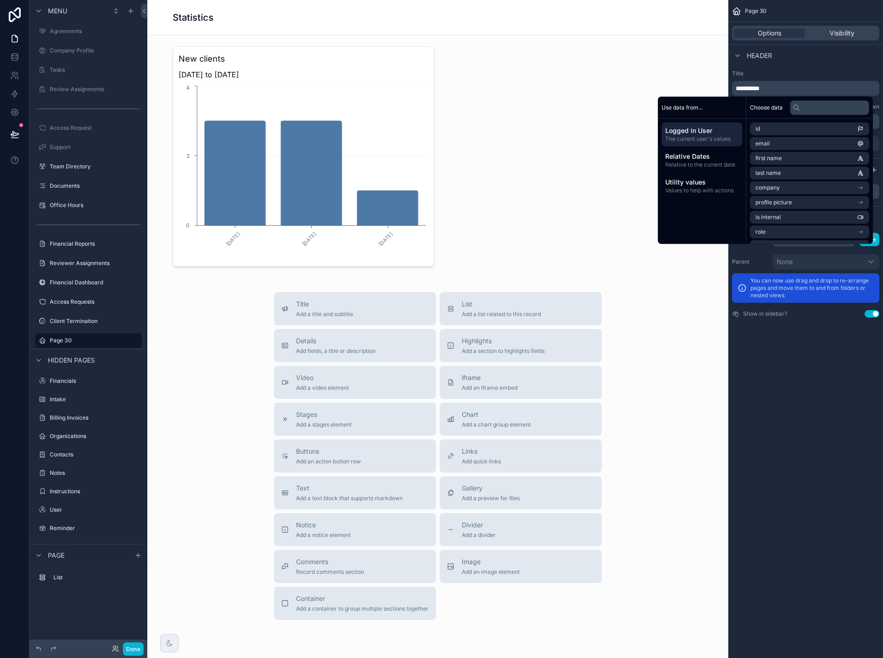
click at [778, 74] on label "Title" at bounding box center [805, 73] width 147 height 7
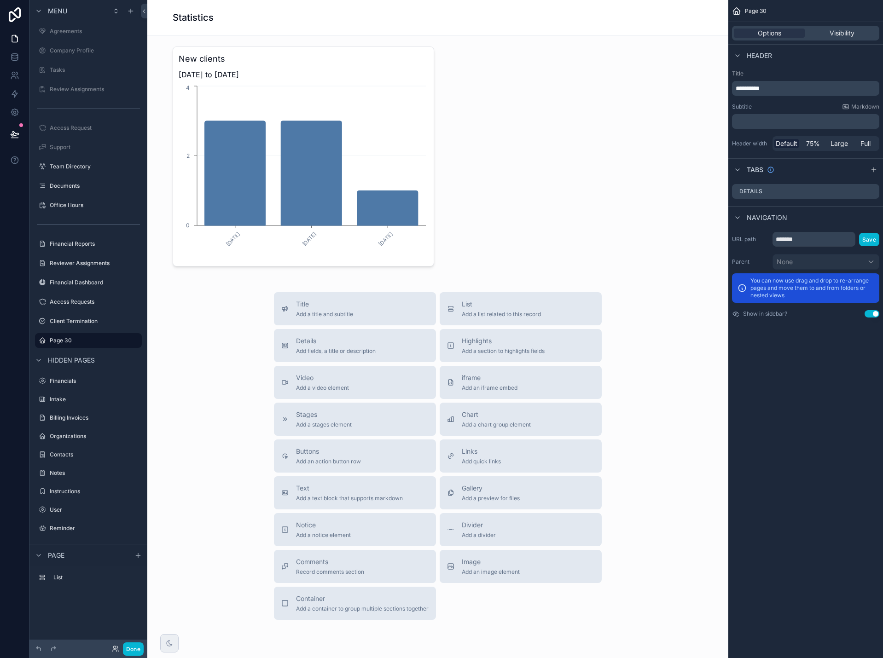
click at [767, 122] on p "﻿" at bounding box center [807, 121] width 142 height 9
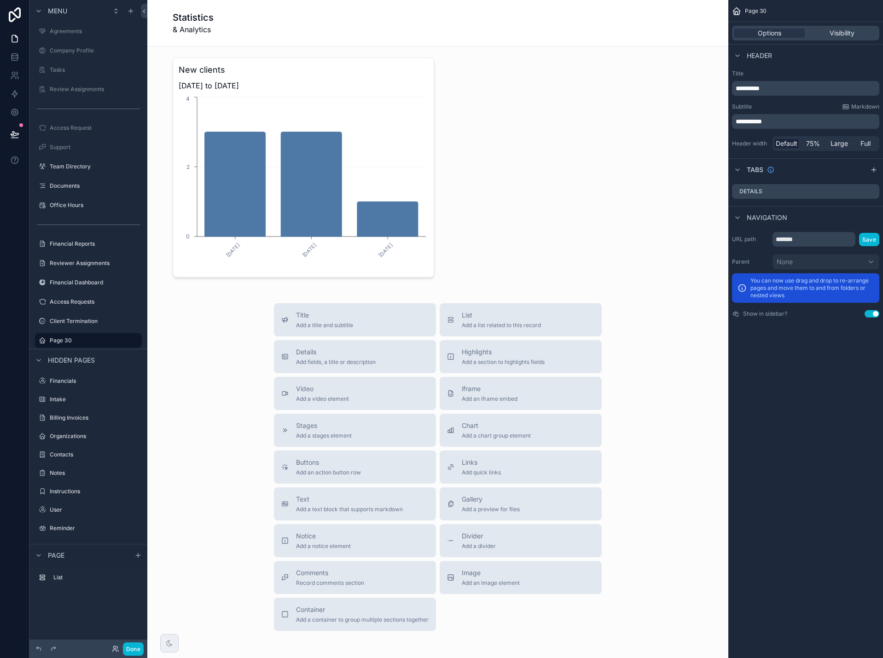
click at [806, 423] on div "**********" at bounding box center [805, 329] width 155 height 658
click at [839, 35] on span "Visibility" at bounding box center [842, 33] width 25 height 9
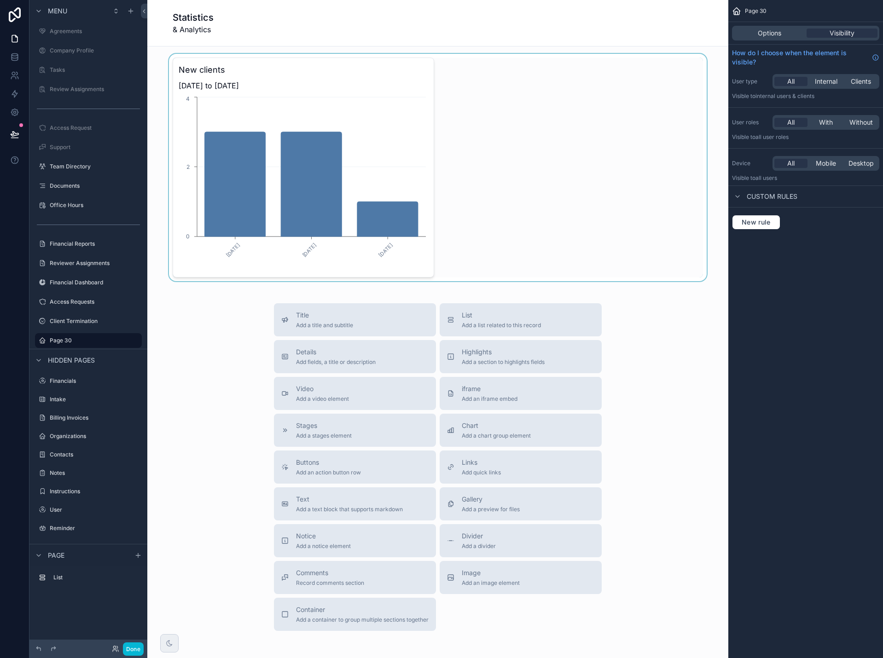
click at [437, 102] on div "scrollable content" at bounding box center [438, 167] width 566 height 227
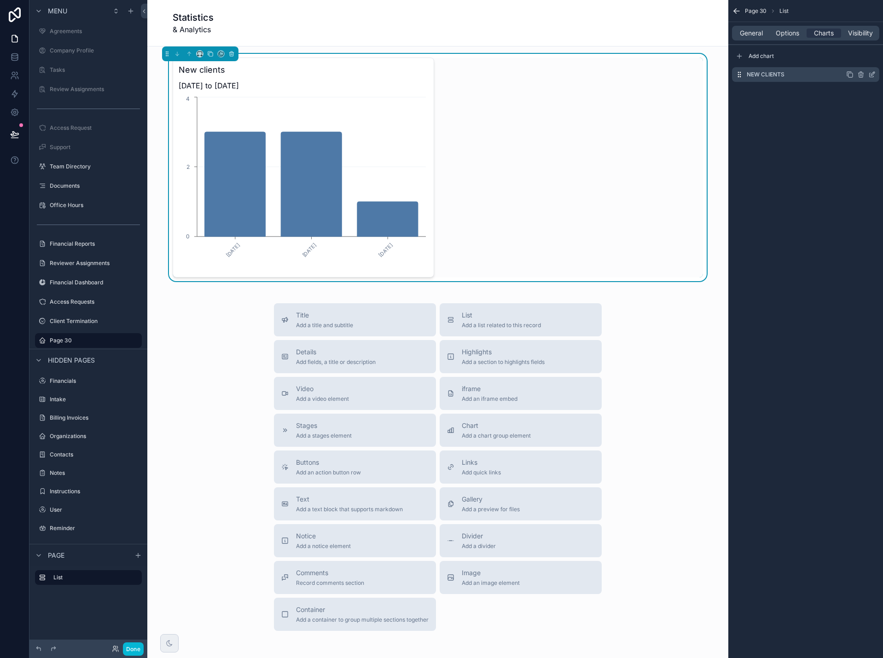
click at [849, 75] on icon "scrollable content" at bounding box center [849, 74] width 7 height 7
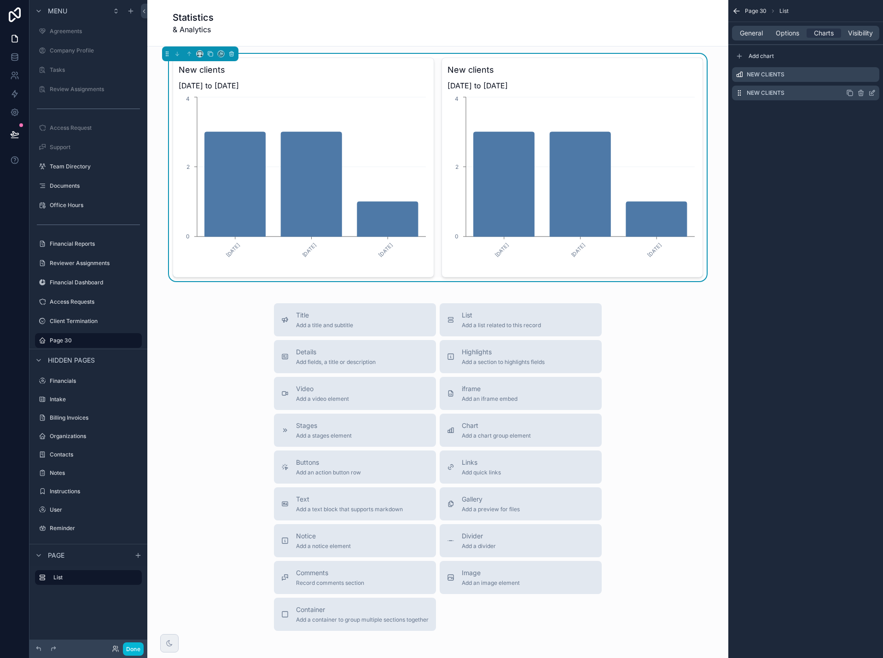
click at [873, 94] on icon "scrollable content" at bounding box center [871, 92] width 7 height 7
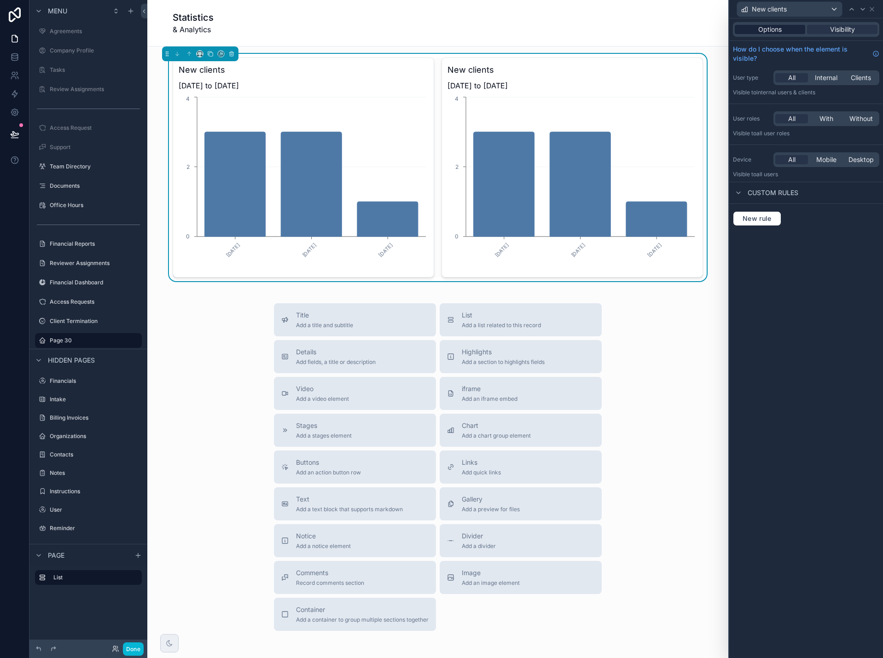
click at [767, 28] on span "Options" at bounding box center [769, 29] width 23 height 9
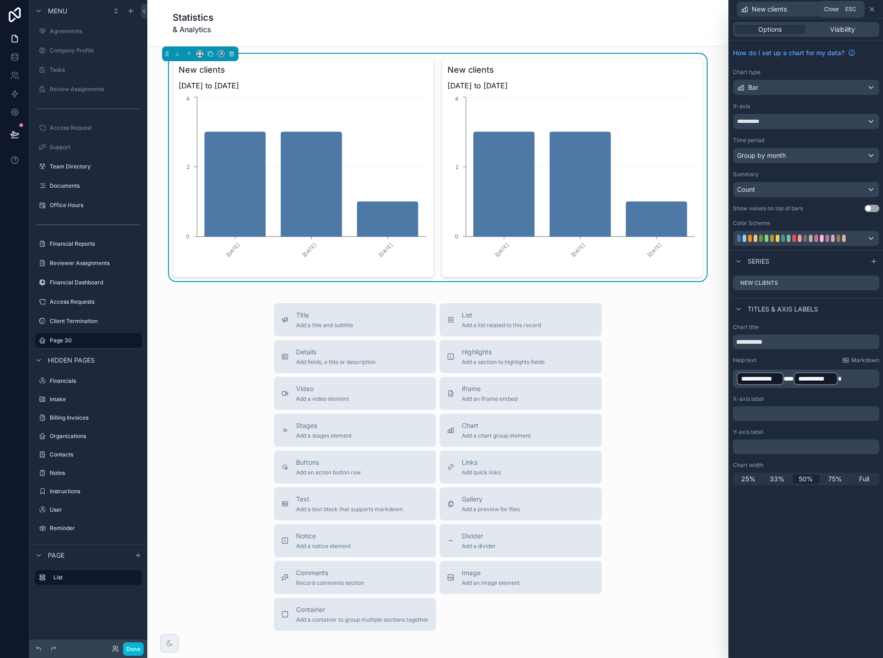
click at [873, 10] on icon at bounding box center [872, 9] width 4 height 4
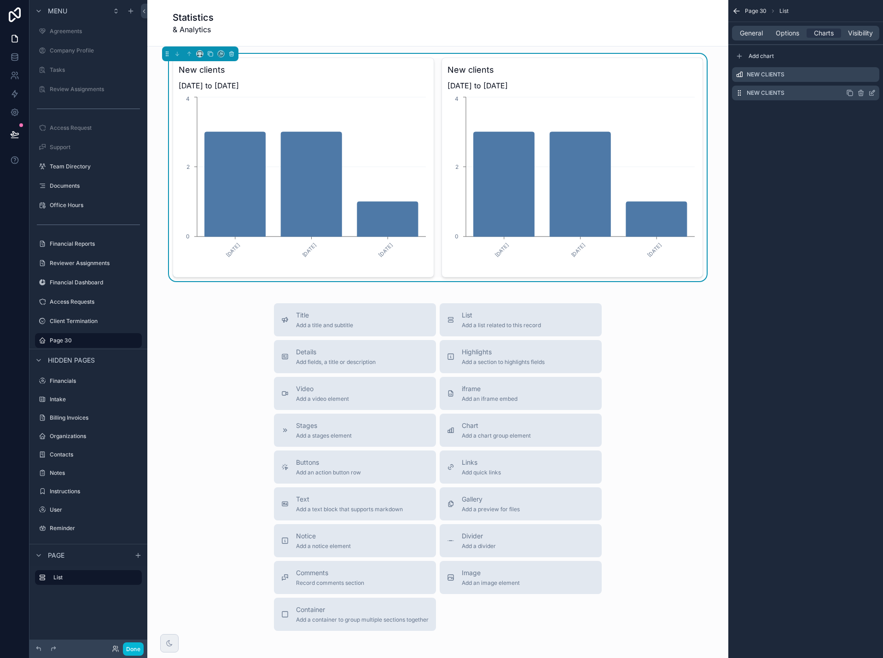
click at [870, 92] on icon "scrollable content" at bounding box center [871, 92] width 7 height 7
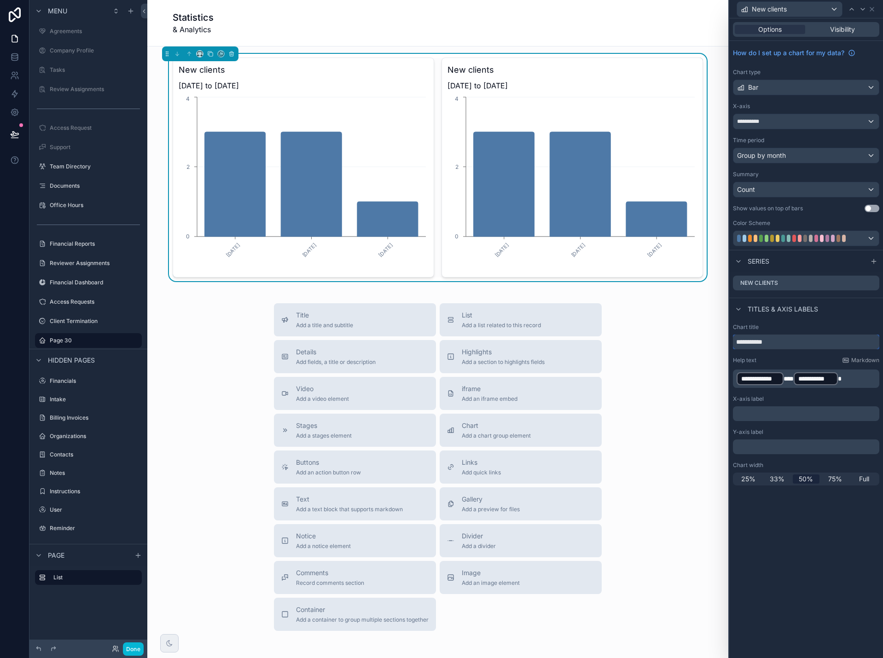
drag, startPoint x: 750, startPoint y: 343, endPoint x: 715, endPoint y: 344, distance: 35.5
click at [715, 344] on div "**********" at bounding box center [441, 329] width 883 height 658
type input "**********"
click at [855, 123] on div "**********" at bounding box center [805, 121] width 145 height 15
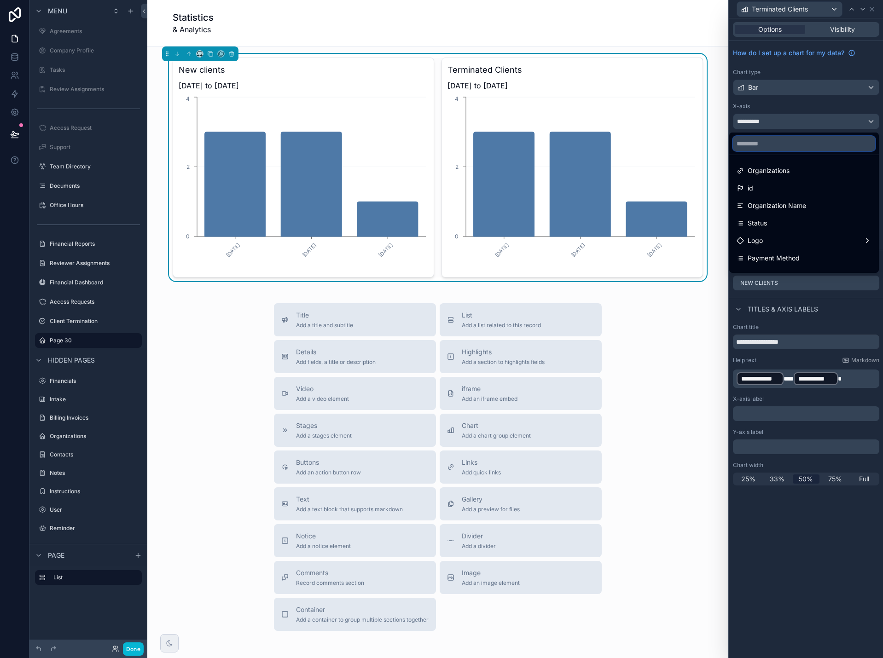
click at [824, 146] on input "text" at bounding box center [804, 143] width 142 height 15
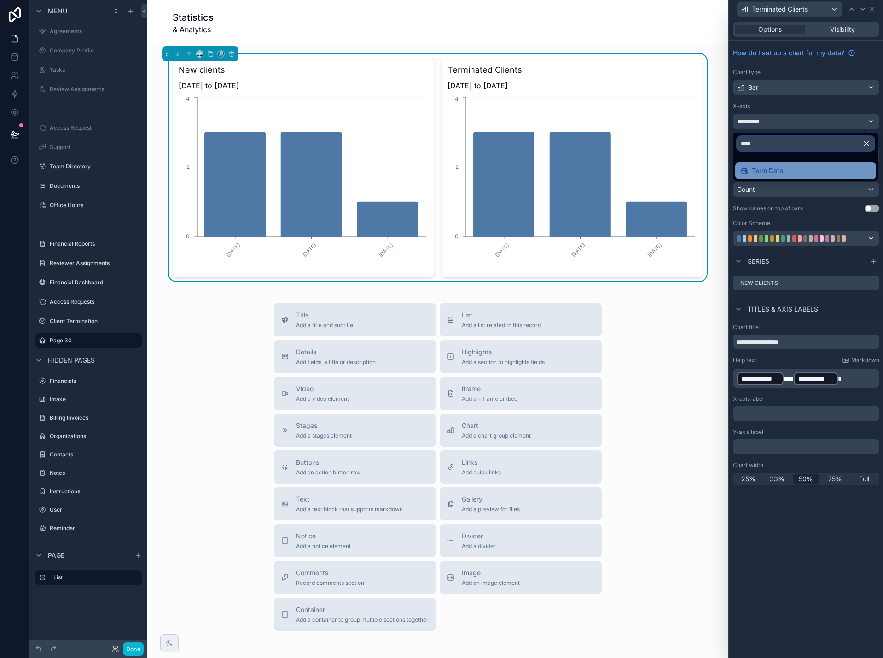
type input "****"
click at [814, 171] on div "Term Date" at bounding box center [806, 170] width 130 height 11
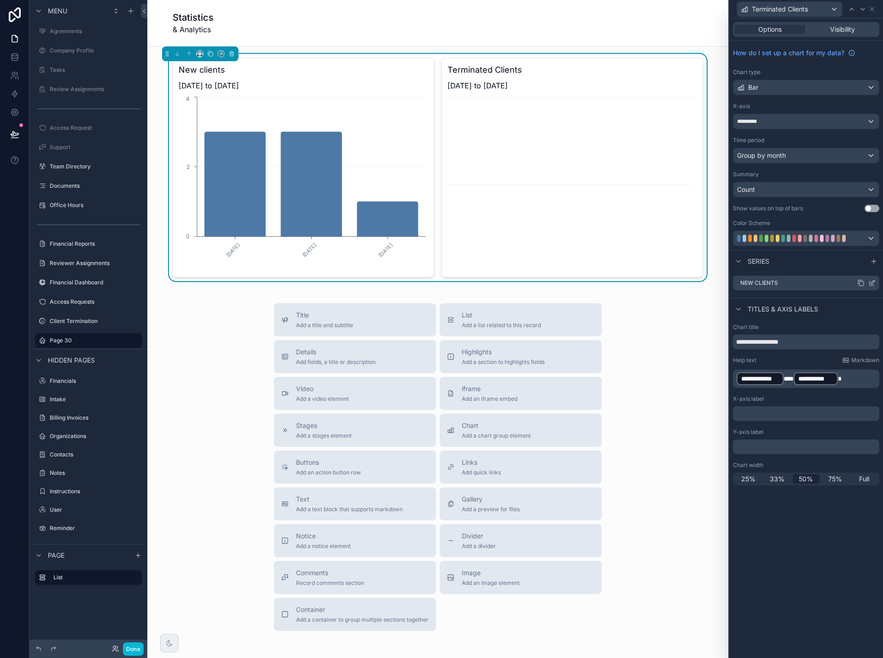
click at [872, 282] on icon at bounding box center [871, 282] width 7 height 7
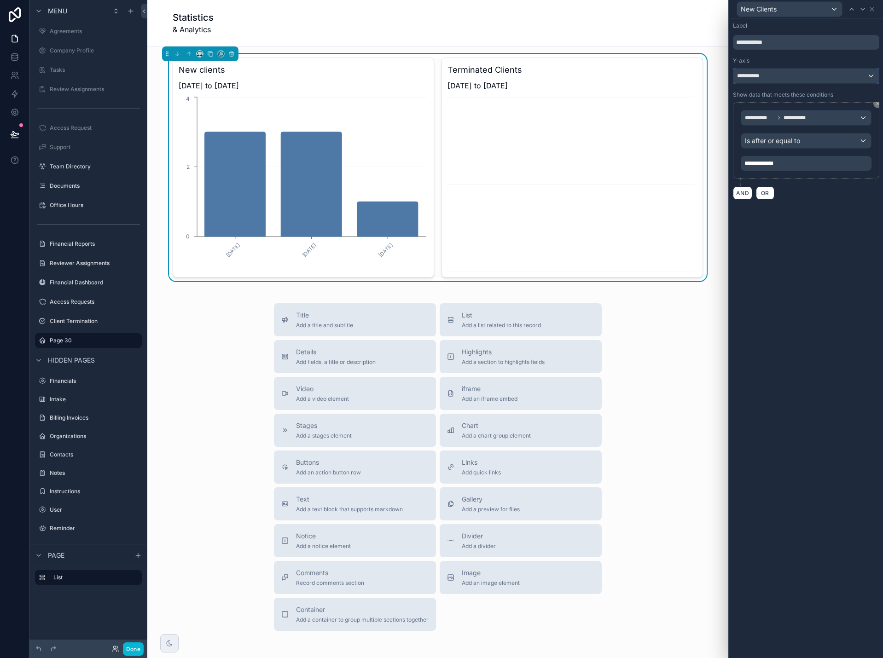
click at [765, 76] on div "**********" at bounding box center [805, 76] width 145 height 15
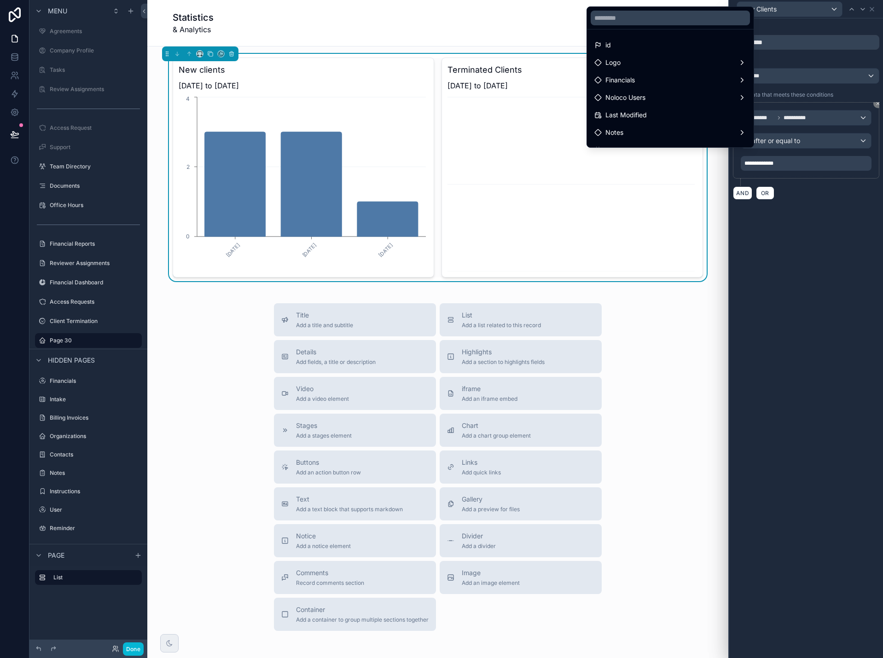
drag, startPoint x: 634, startPoint y: 27, endPoint x: 636, endPoint y: 21, distance: 7.0
click at [634, 27] on div at bounding box center [670, 18] width 167 height 22
click at [636, 21] on input "text" at bounding box center [670, 18] width 159 height 15
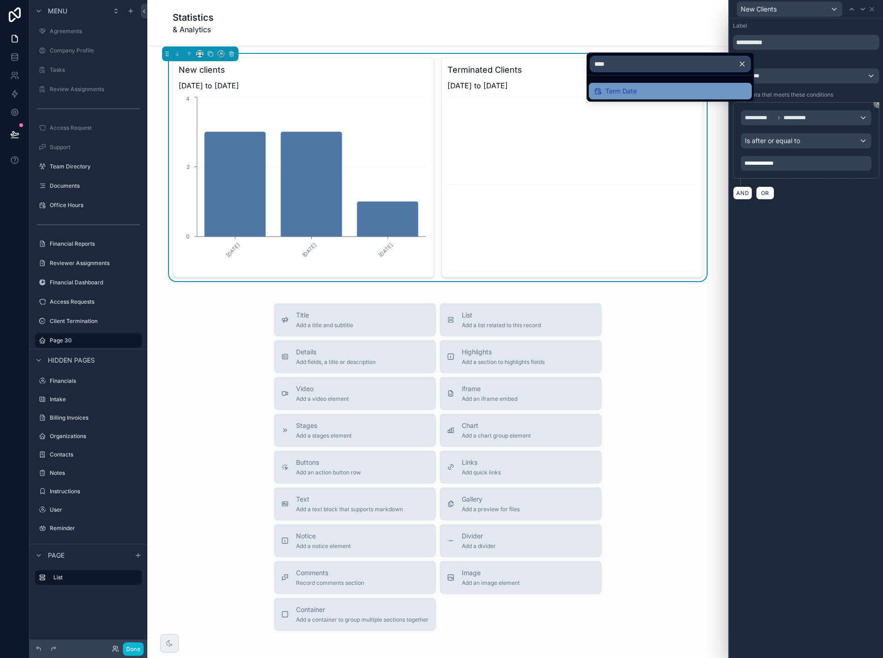
type input "****"
click at [624, 92] on span "Term Date" at bounding box center [620, 91] width 31 height 11
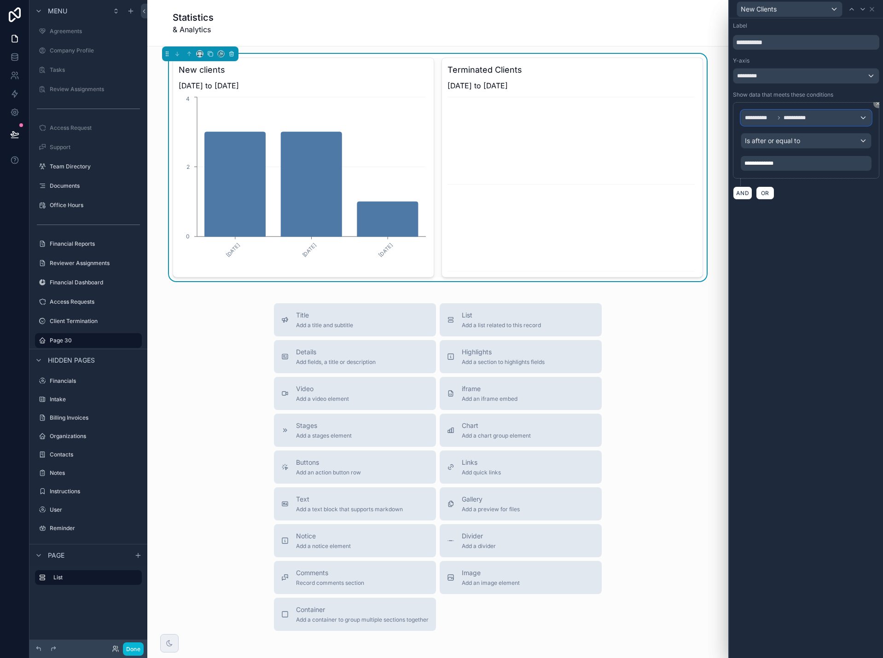
click at [828, 116] on div "**********" at bounding box center [806, 117] width 130 height 15
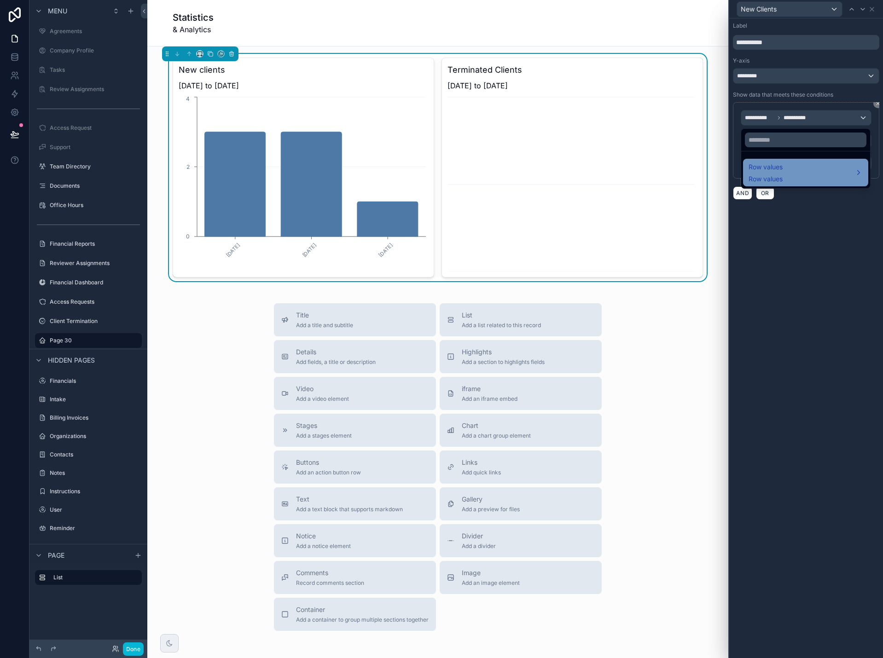
click at [808, 165] on div "Row values Row values" at bounding box center [806, 173] width 114 height 22
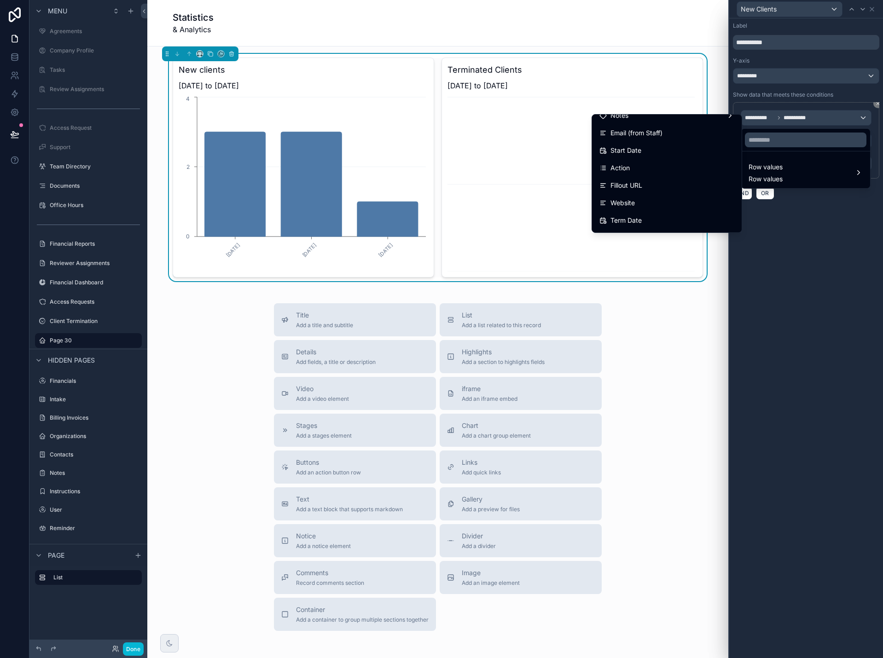
scroll to position [368, 0]
click at [645, 191] on div "Term Date" at bounding box center [666, 193] width 135 height 11
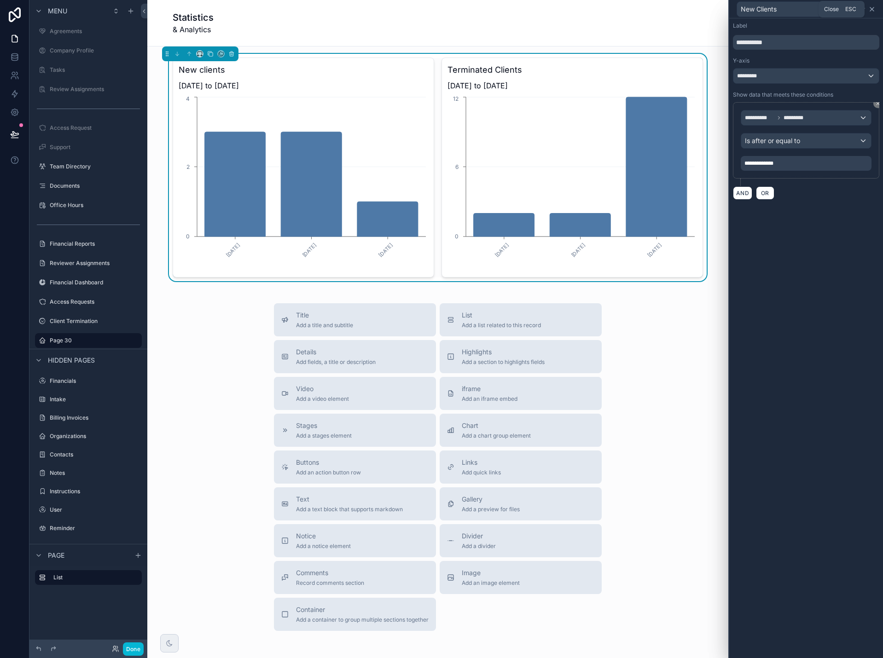
click at [874, 11] on icon at bounding box center [871, 9] width 7 height 7
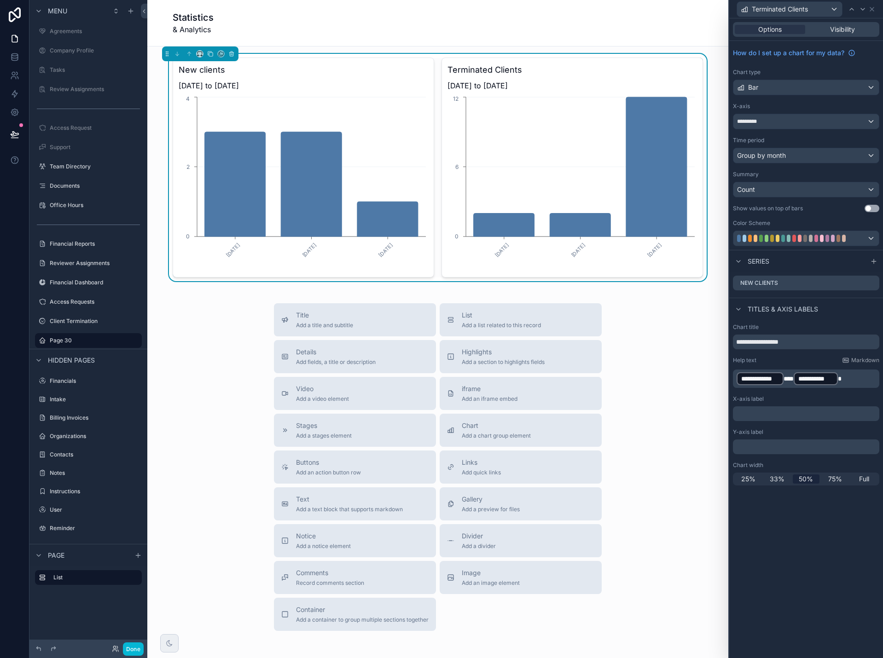
click at [868, 207] on button "Use setting" at bounding box center [872, 208] width 15 height 7
click at [874, 10] on icon at bounding box center [871, 9] width 7 height 7
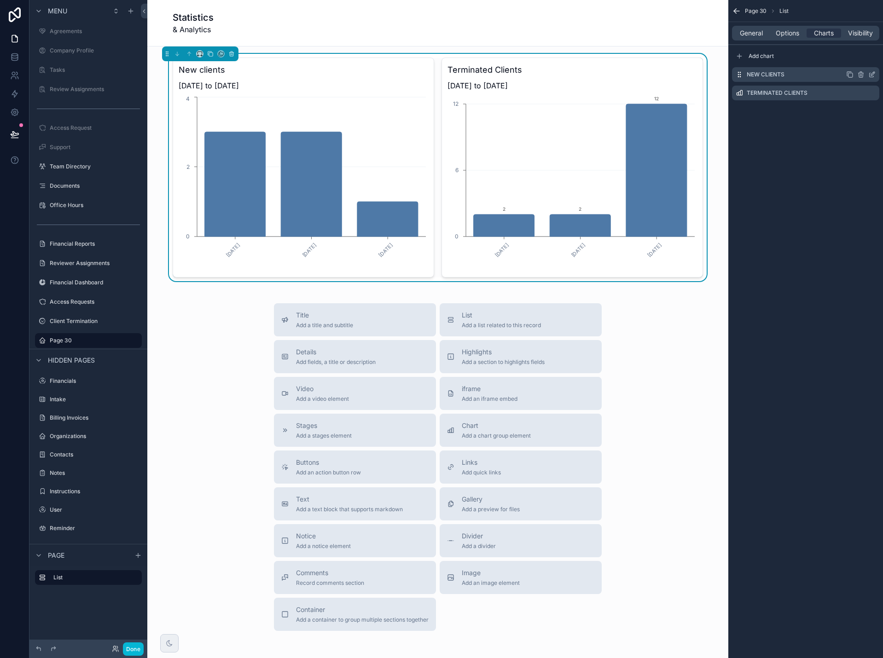
click at [872, 72] on icon "scrollable content" at bounding box center [871, 74] width 7 height 7
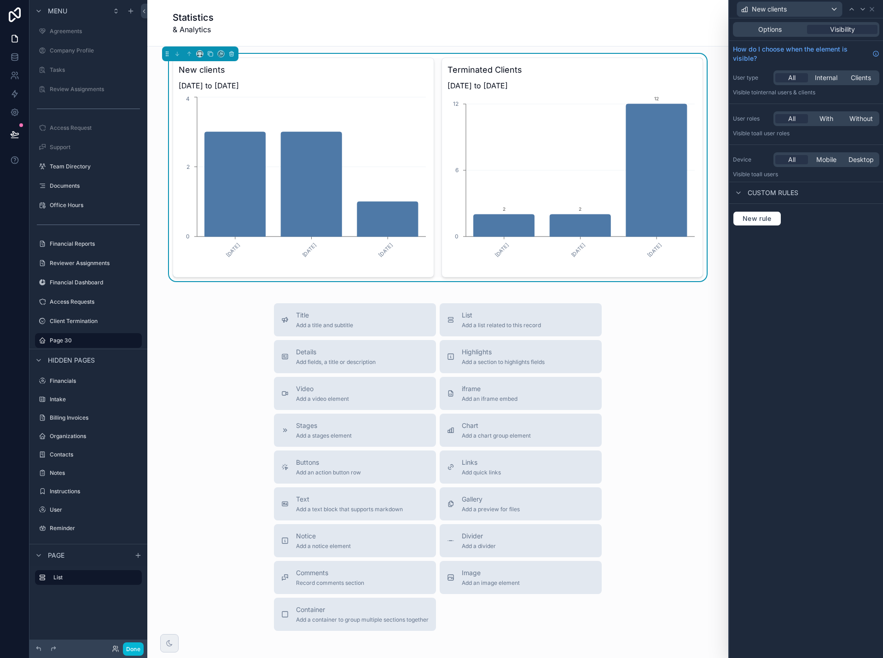
click at [376, 87] on span "1/1/2025 to 12/31/2025" at bounding box center [304, 85] width 250 height 11
click at [782, 29] on div "Options" at bounding box center [770, 29] width 70 height 9
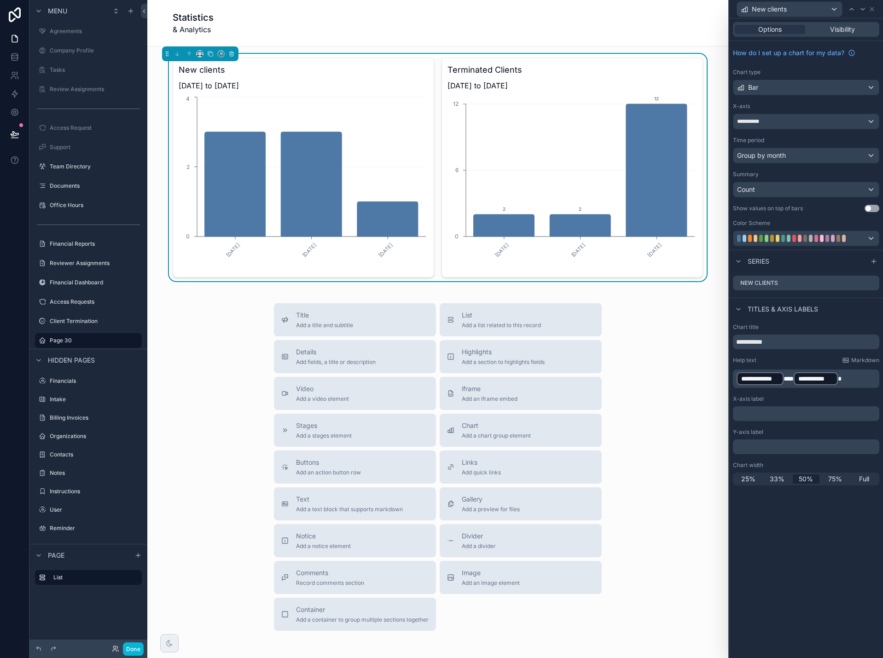
click at [869, 206] on button "Use setting" at bounding box center [872, 208] width 15 height 7
click at [872, 11] on icon at bounding box center [871, 9] width 7 height 7
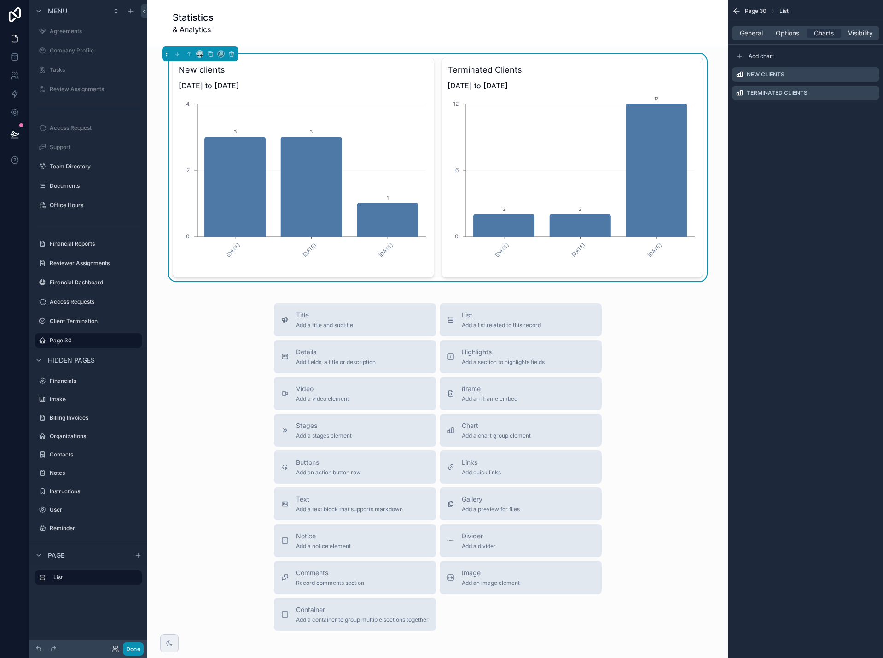
click at [131, 646] on button "Done" at bounding box center [133, 649] width 21 height 13
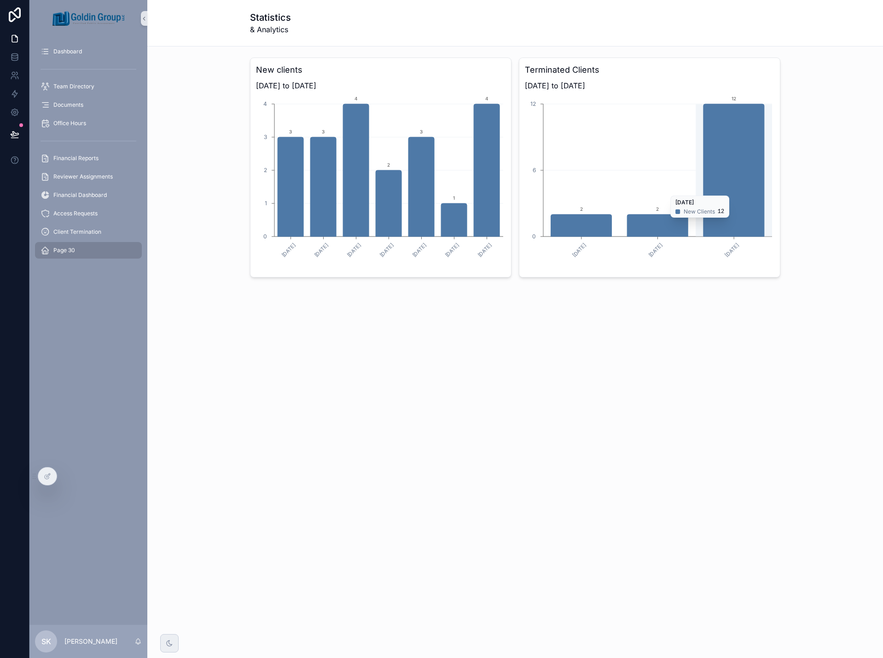
click at [715, 222] on icon "chart" at bounding box center [733, 170] width 61 height 133
click at [69, 479] on icon at bounding box center [67, 476] width 7 height 7
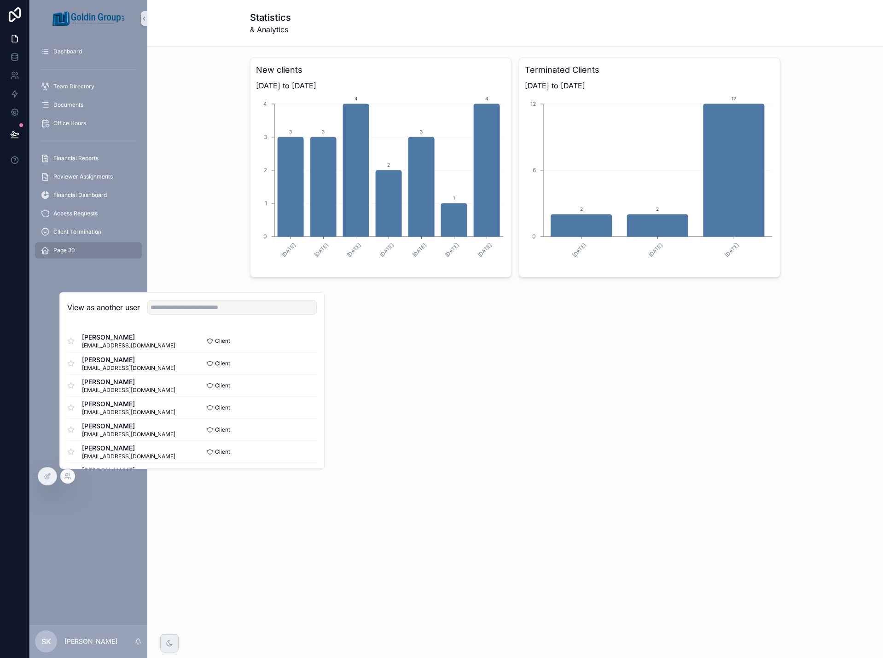
click at [491, 360] on div "Statistics & Analytics New clients 1/1/2025 to 12/31/2025 January, 2025 Februar…" at bounding box center [515, 329] width 736 height 658
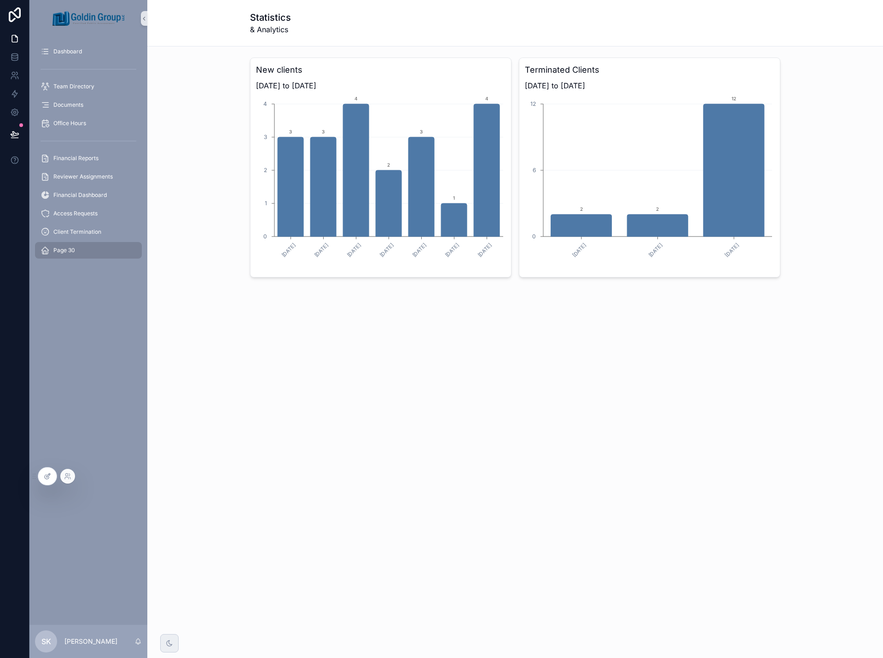
click at [51, 482] on div at bounding box center [47, 476] width 18 height 17
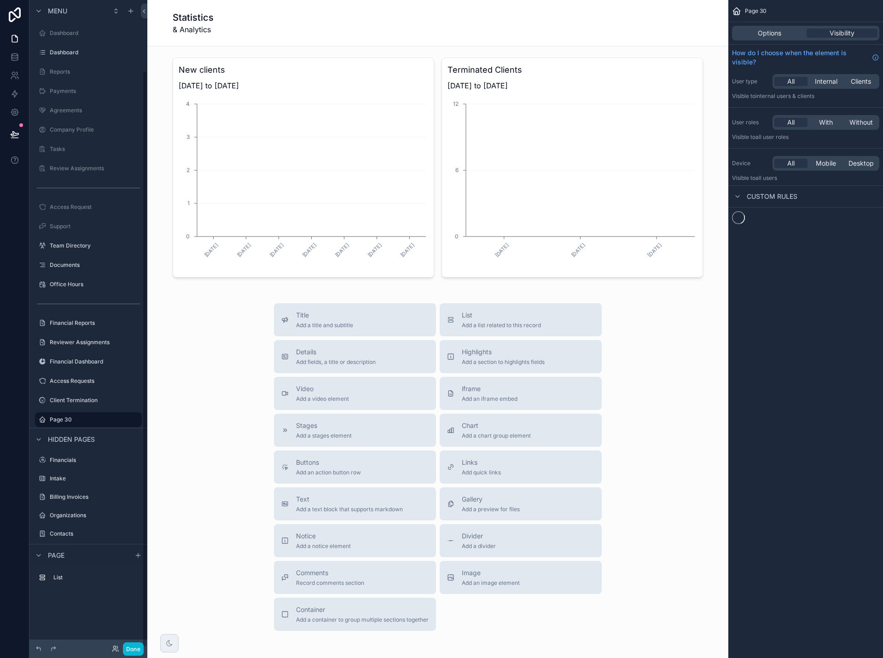
scroll to position [79, 0]
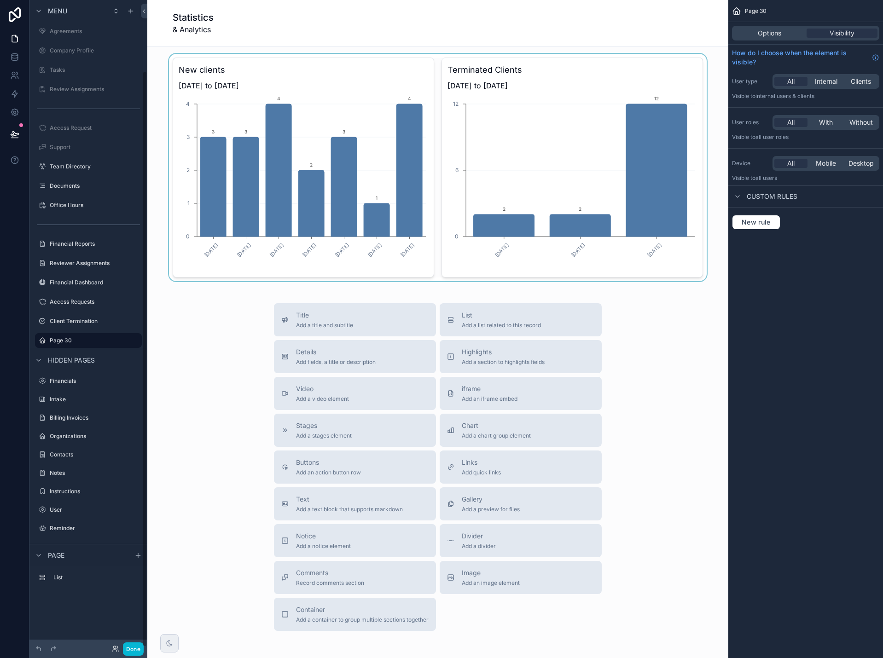
click at [334, 80] on div "scrollable content" at bounding box center [438, 167] width 566 height 227
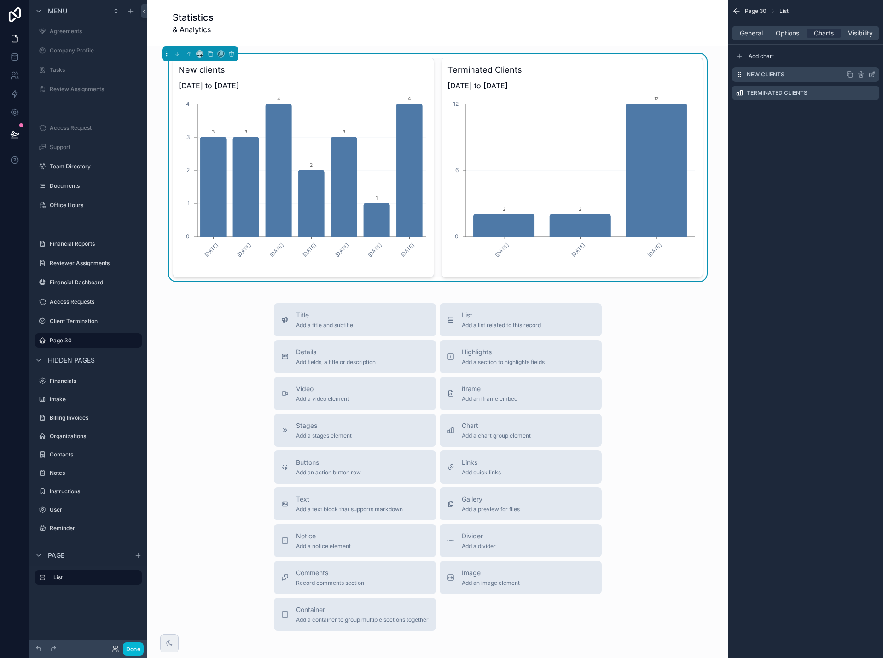
click at [873, 73] on icon "scrollable content" at bounding box center [871, 74] width 7 height 7
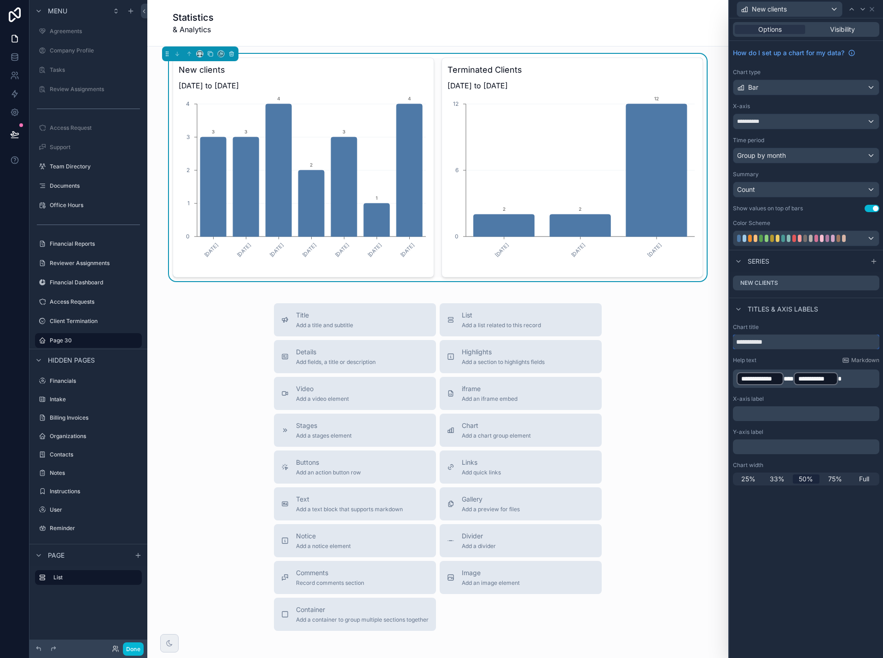
click at [784, 343] on input "**********" at bounding box center [806, 342] width 146 height 15
drag, startPoint x: 839, startPoint y: 381, endPoint x: 732, endPoint y: 386, distance: 107.4
click at [732, 386] on div "**********" at bounding box center [806, 404] width 154 height 169
copy p "**********"
click at [784, 337] on input "**********" at bounding box center [806, 342] width 146 height 15
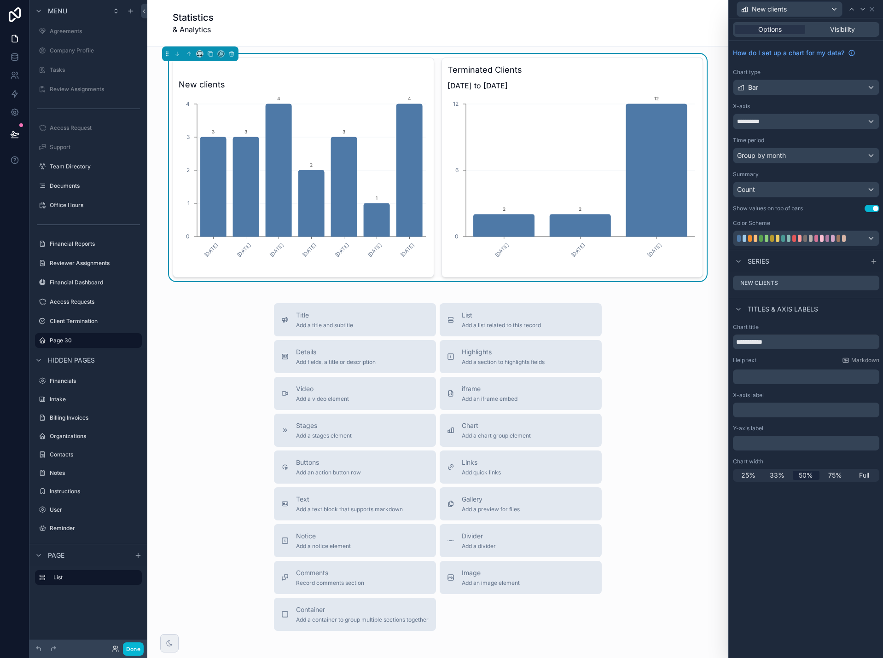
click at [775, 377] on p "﻿" at bounding box center [807, 376] width 141 height 9
click at [822, 538] on div "**********" at bounding box center [806, 338] width 154 height 640
click at [873, 9] on icon at bounding box center [871, 9] width 7 height 7
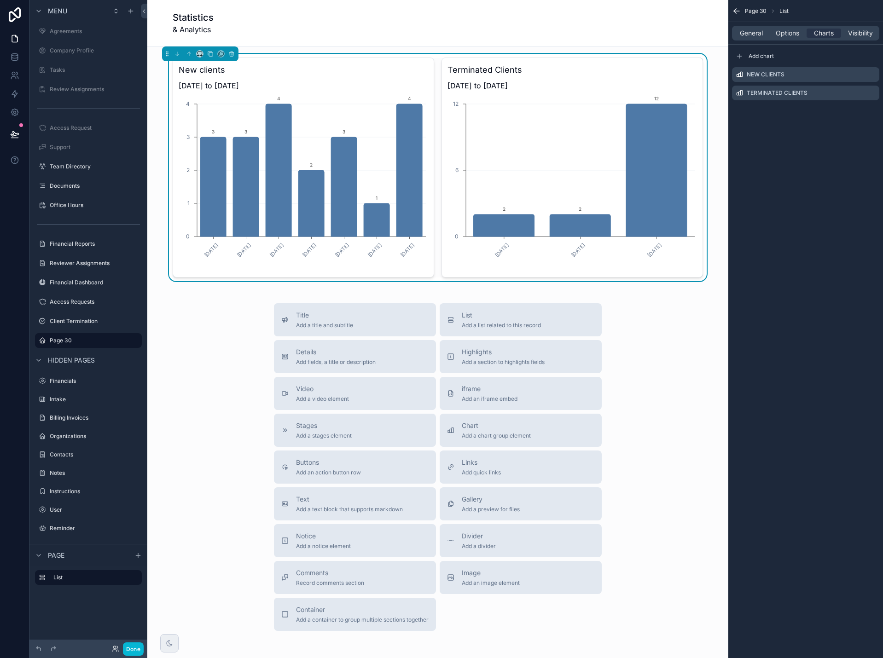
click at [735, 10] on icon "scrollable content" at bounding box center [736, 10] width 9 height 9
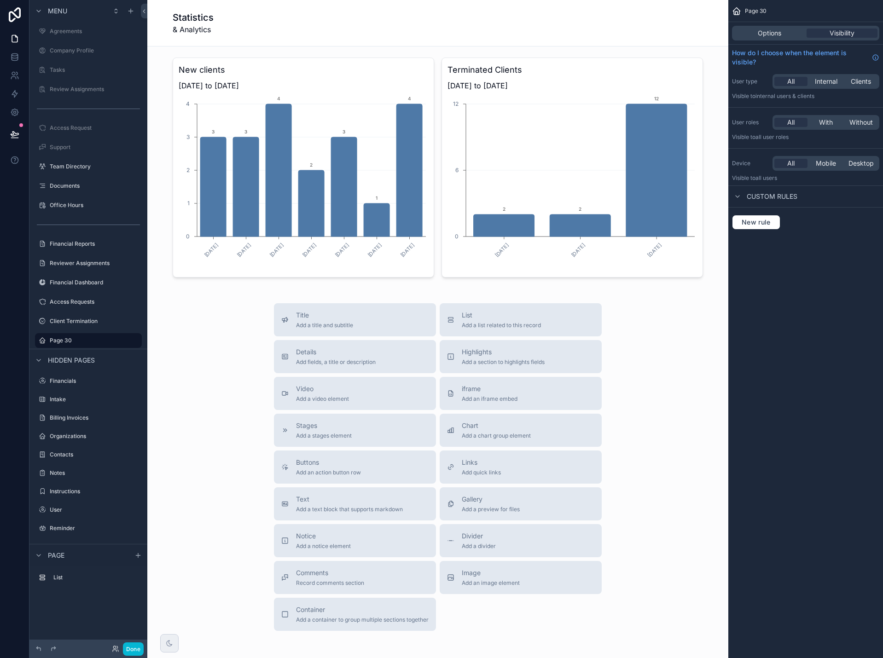
click at [686, 311] on div "Title Add a title and subtitle List Add a list related to this record Details A…" at bounding box center [438, 467] width 566 height 328
click at [140, 646] on button "Done" at bounding box center [133, 649] width 21 height 13
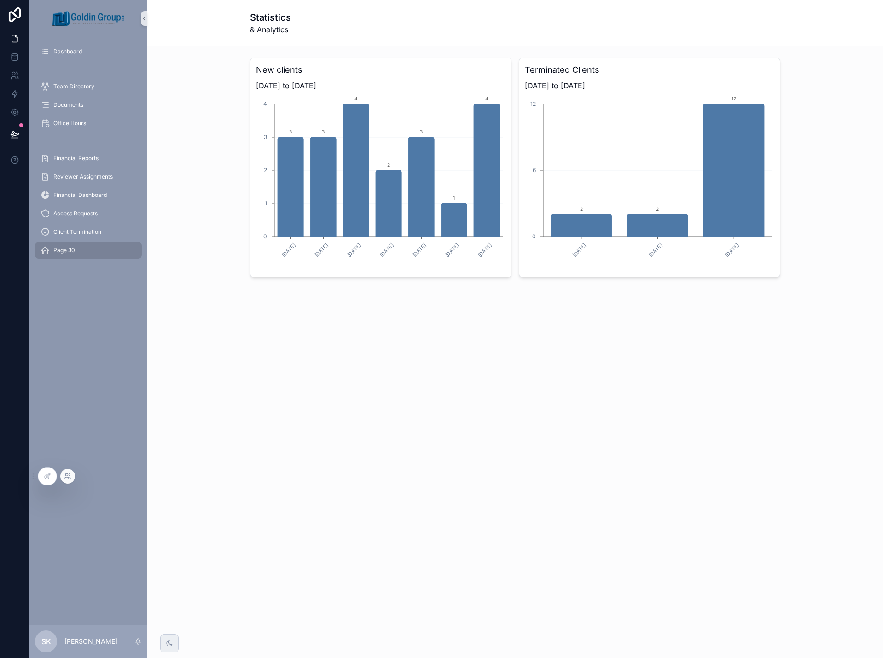
click at [67, 477] on icon at bounding box center [67, 476] width 7 height 7
click at [47, 476] on icon at bounding box center [49, 476] width 4 height 4
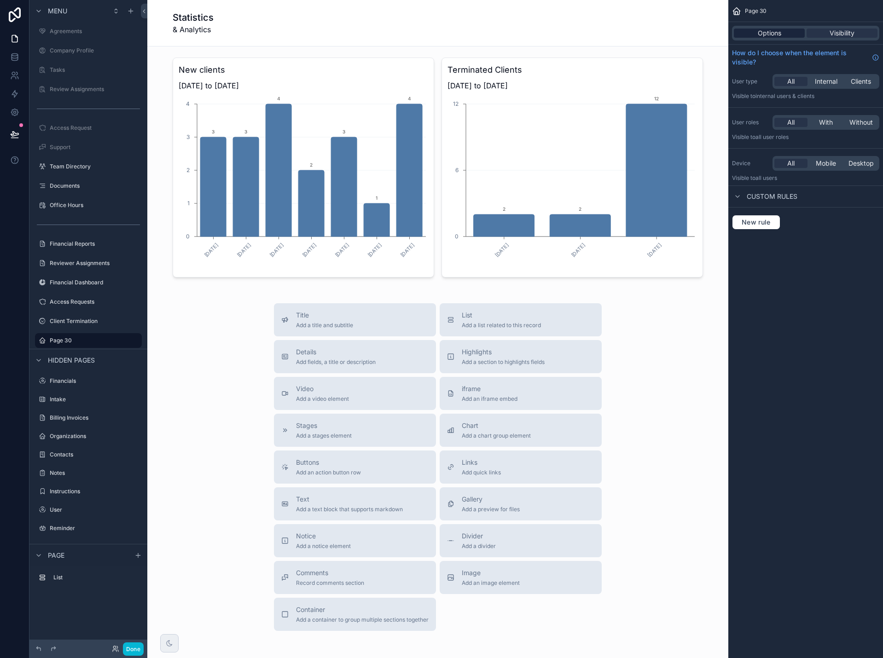
click at [765, 33] on span "Options" at bounding box center [769, 33] width 23 height 9
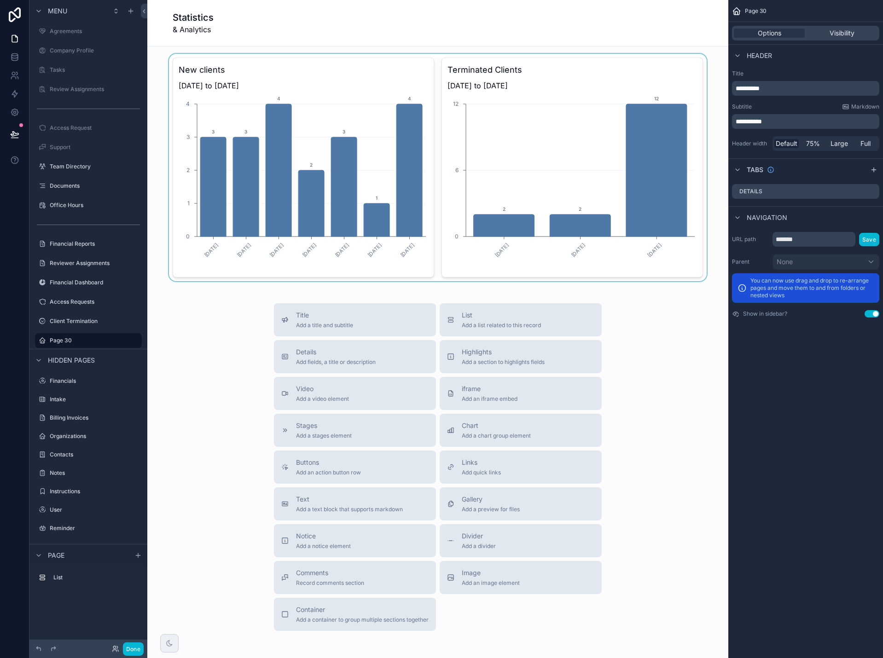
click at [593, 64] on div "scrollable content" at bounding box center [438, 167] width 566 height 227
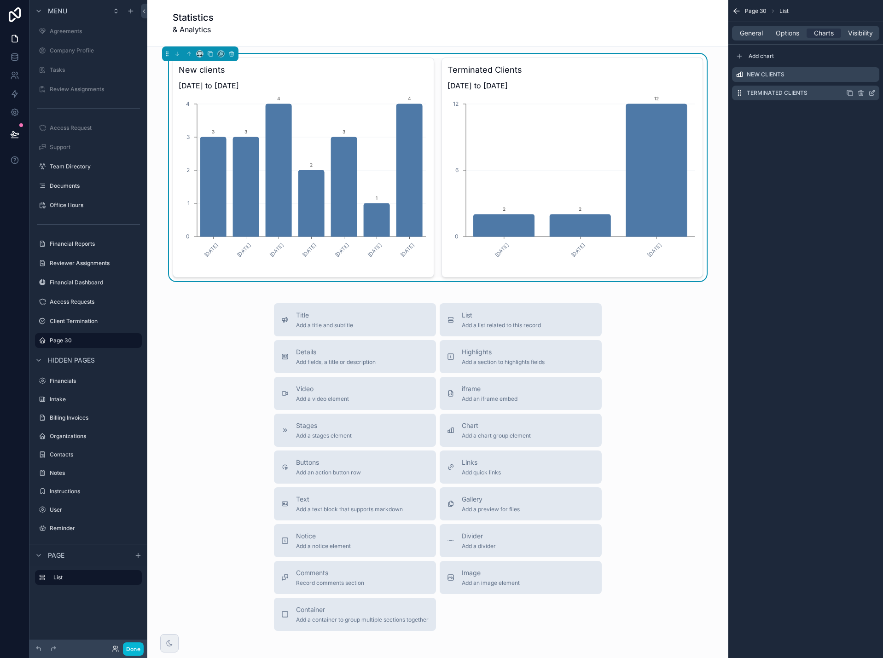
click at [850, 93] on icon "scrollable content" at bounding box center [849, 92] width 7 height 7
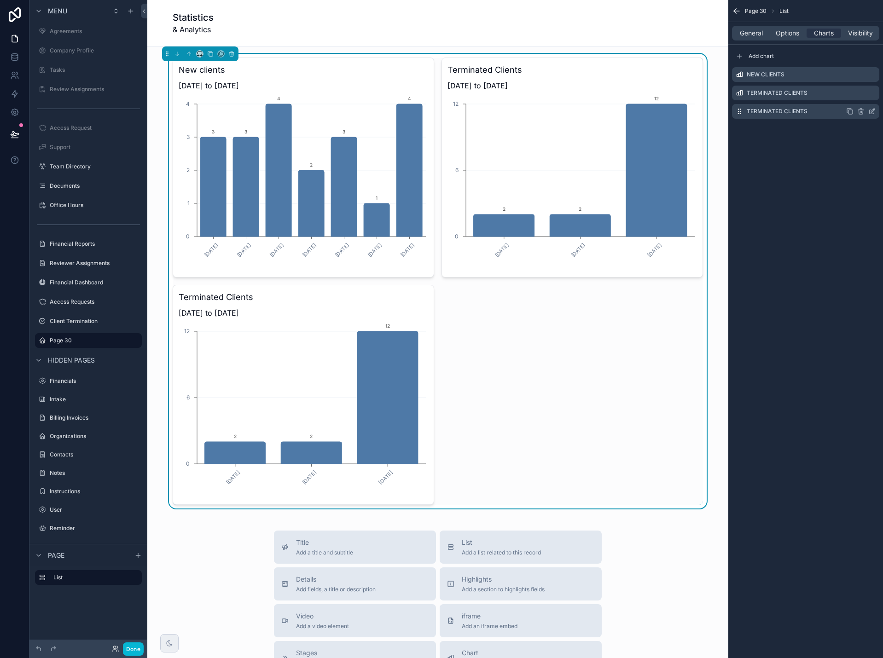
click at [873, 112] on icon "scrollable content" at bounding box center [871, 111] width 7 height 7
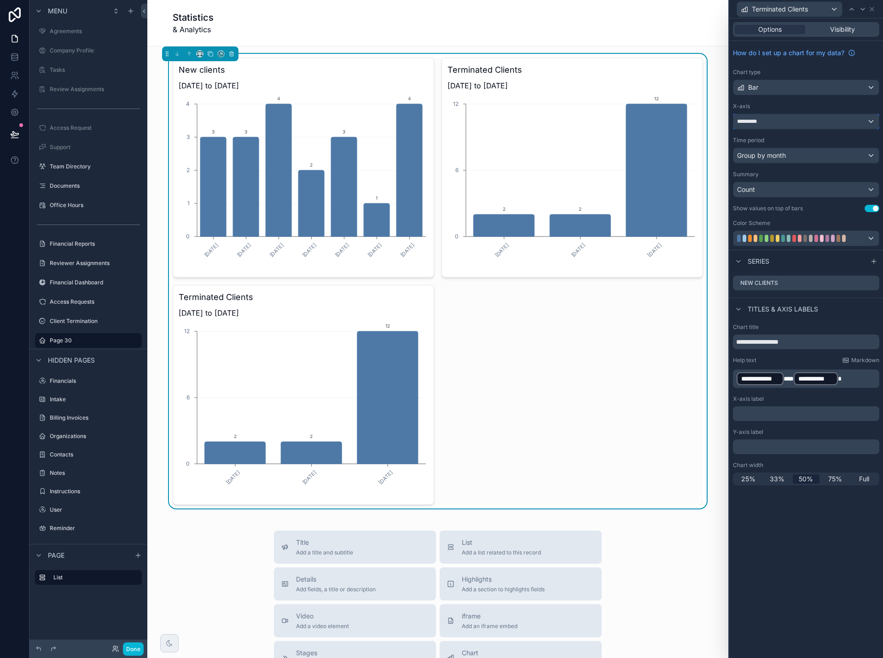
click at [795, 123] on div "*********" at bounding box center [805, 121] width 145 height 15
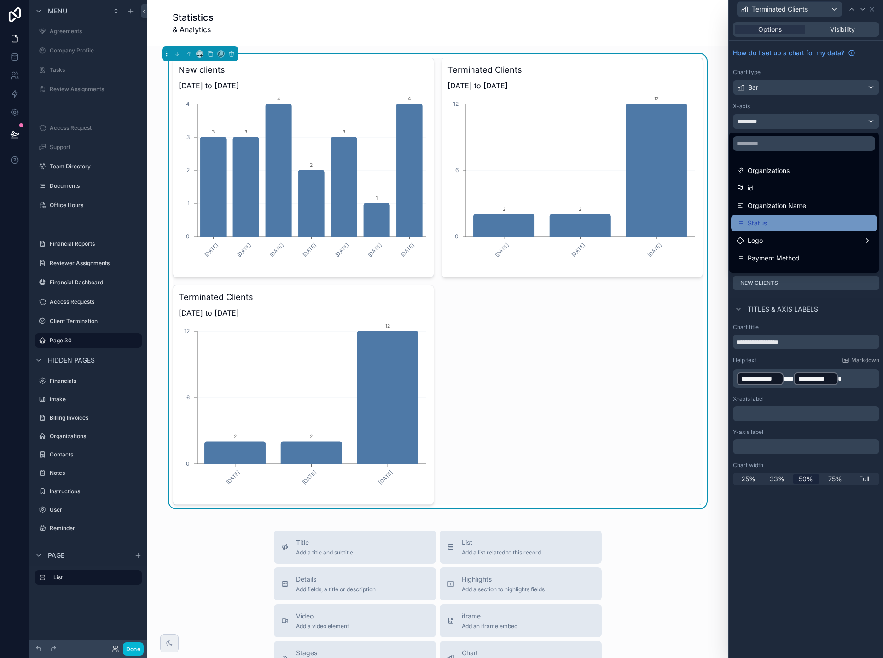
click at [799, 219] on div "Status" at bounding box center [804, 223] width 135 height 11
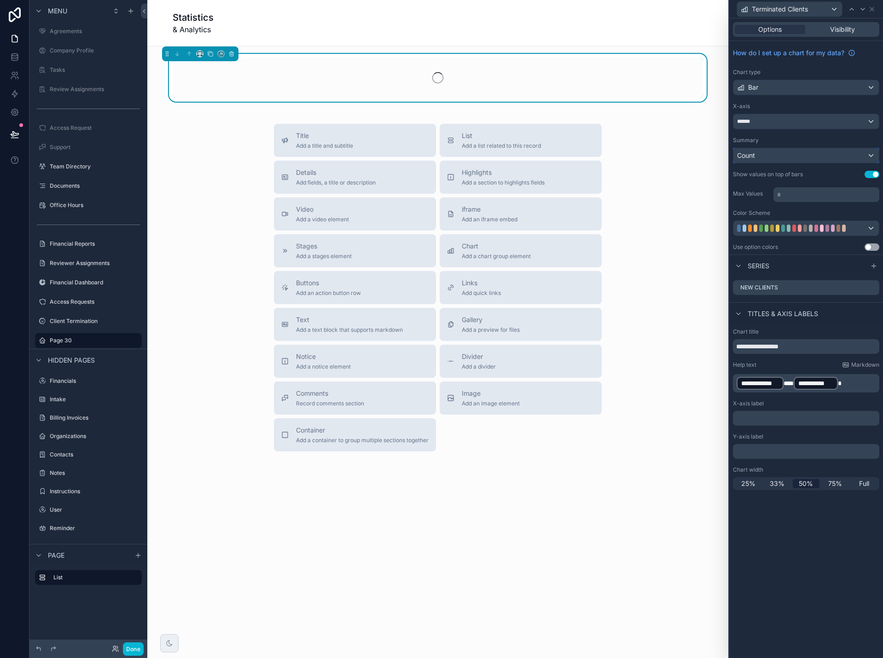
click at [791, 157] on div "Count" at bounding box center [805, 155] width 145 height 15
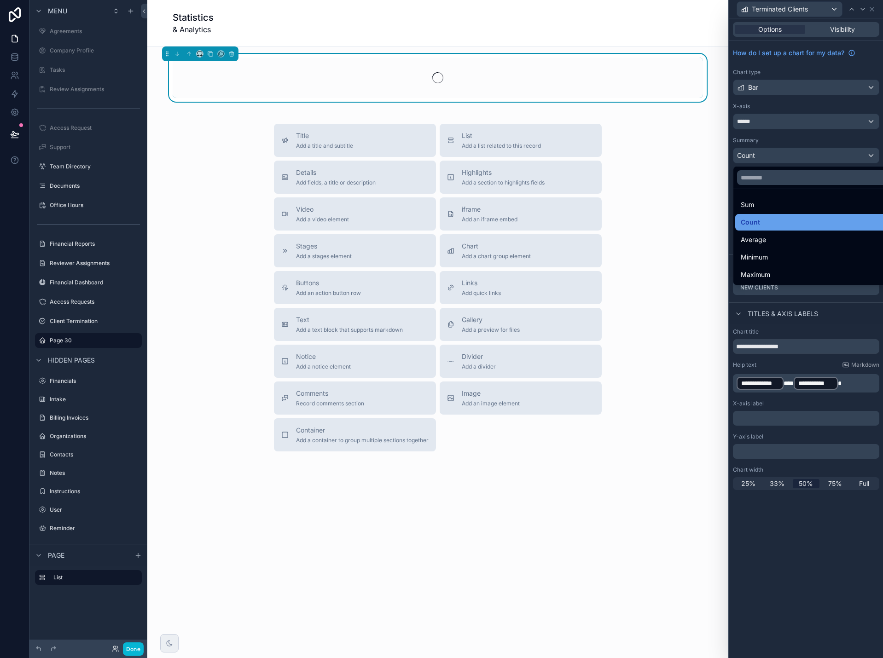
click at [788, 219] on div "Count" at bounding box center [817, 222] width 152 height 11
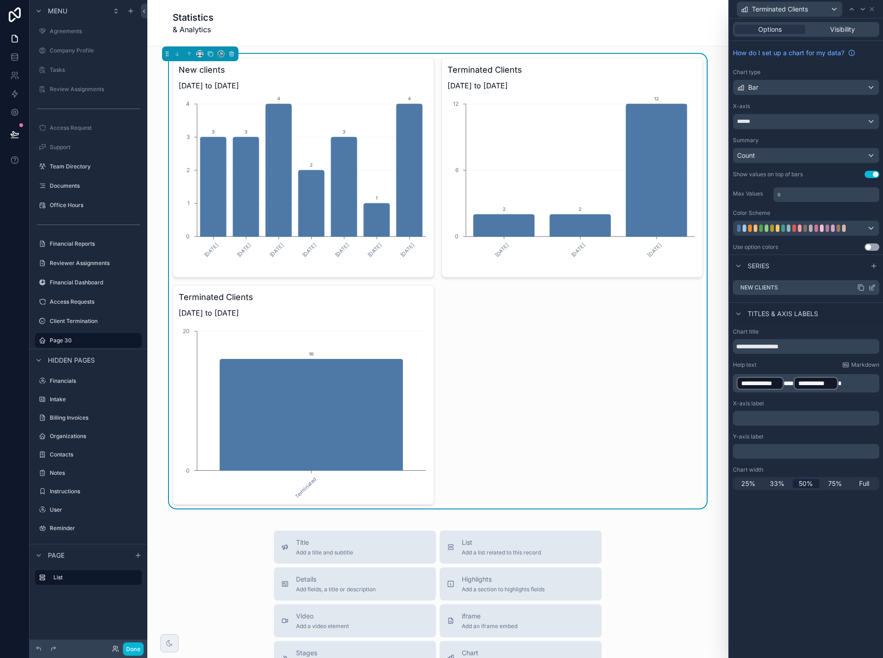
click at [872, 285] on icon at bounding box center [871, 287] width 7 height 7
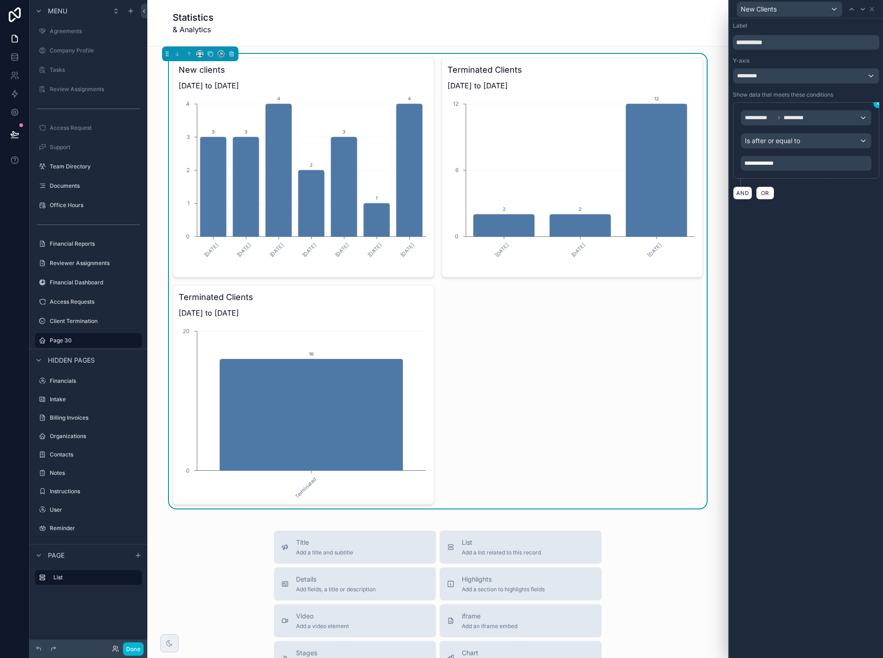
click at [876, 104] on icon at bounding box center [878, 104] width 6 height 6
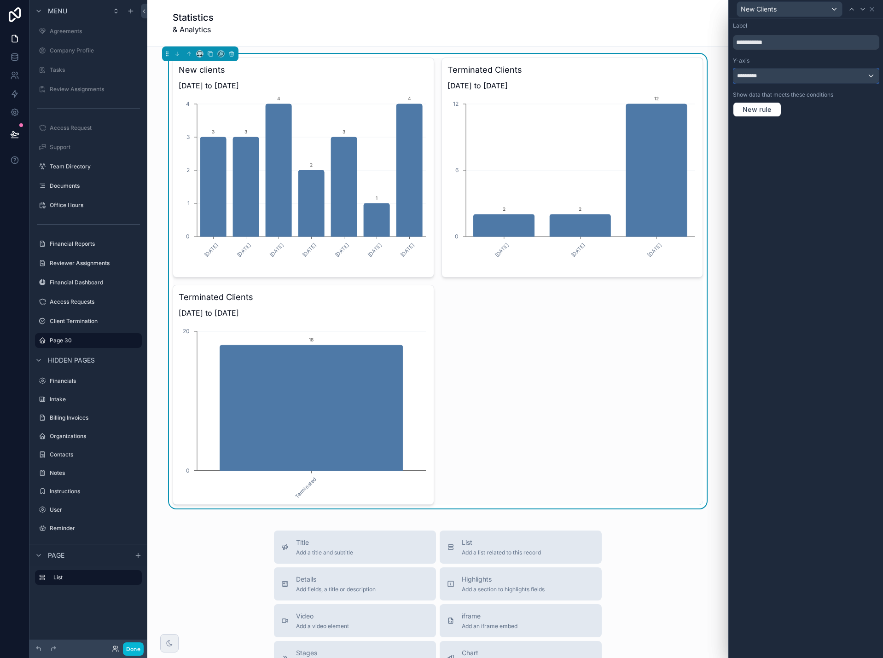
click at [777, 80] on div "*********" at bounding box center [805, 76] width 145 height 15
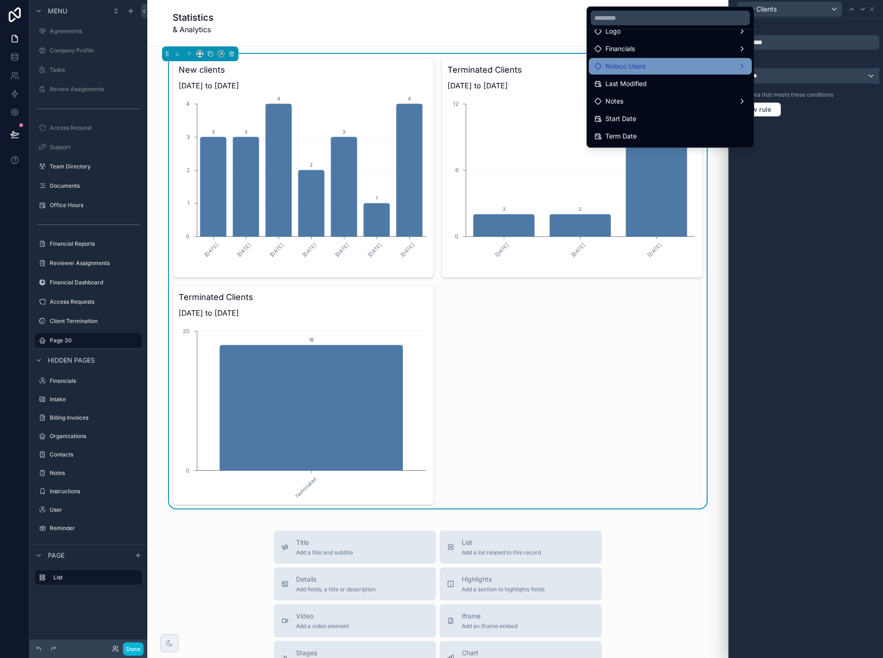
scroll to position [0, 0]
click at [656, 17] on input "text" at bounding box center [670, 18] width 159 height 15
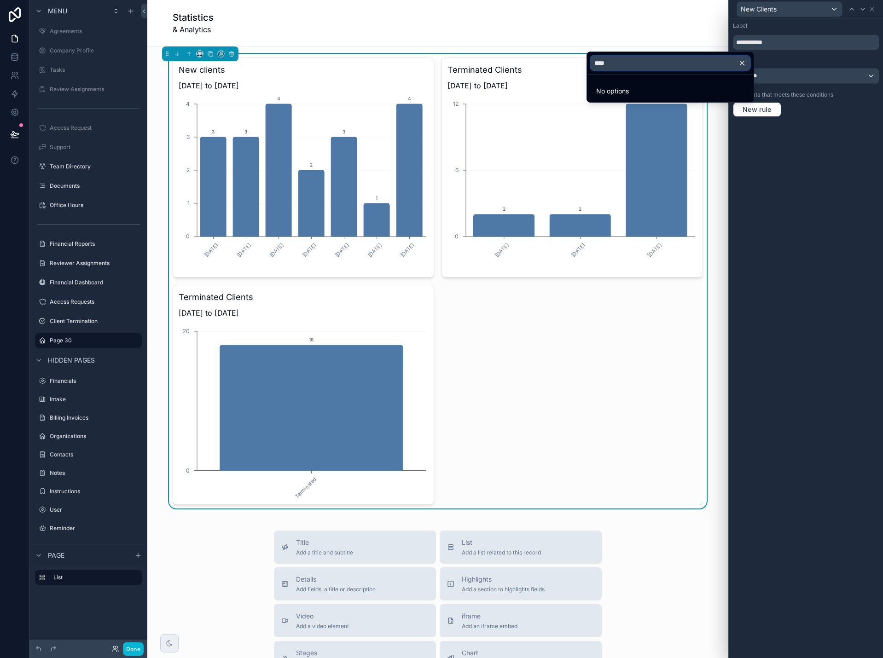
type input "****"
click at [767, 178] on div at bounding box center [806, 329] width 154 height 658
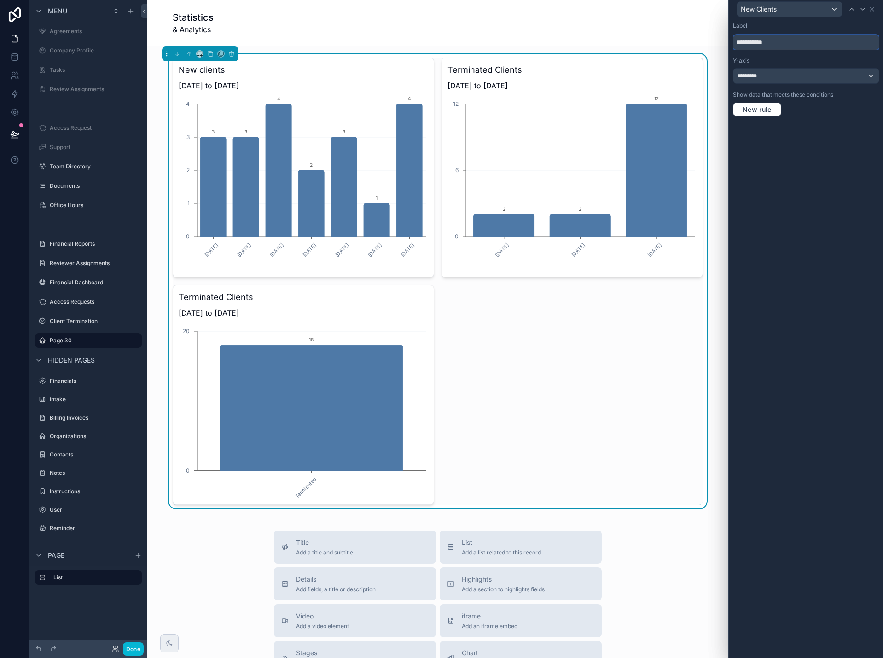
click at [792, 43] on input "**********" at bounding box center [806, 42] width 146 height 15
click at [791, 77] on div "*********" at bounding box center [805, 76] width 145 height 15
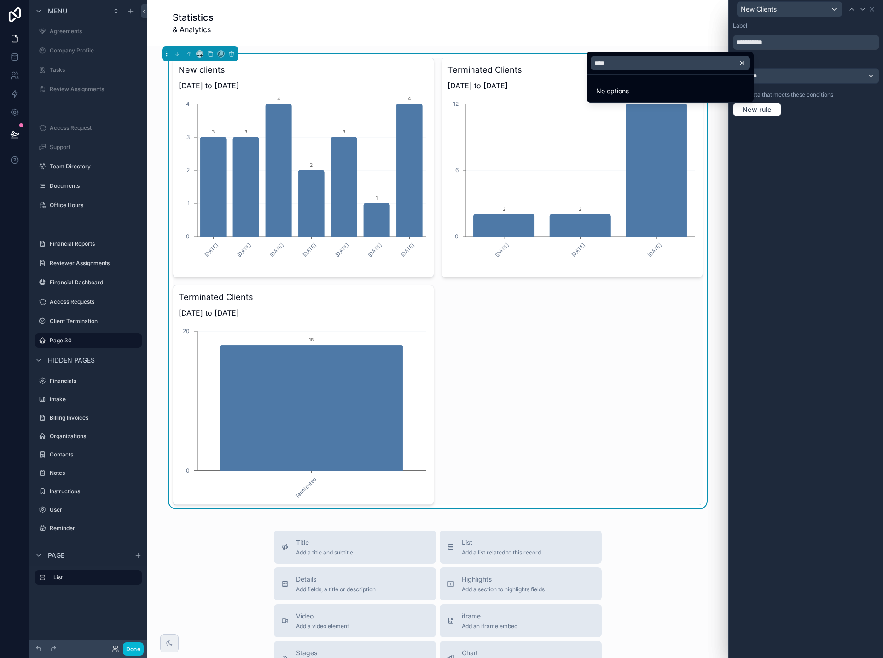
click at [823, 145] on div at bounding box center [806, 329] width 154 height 658
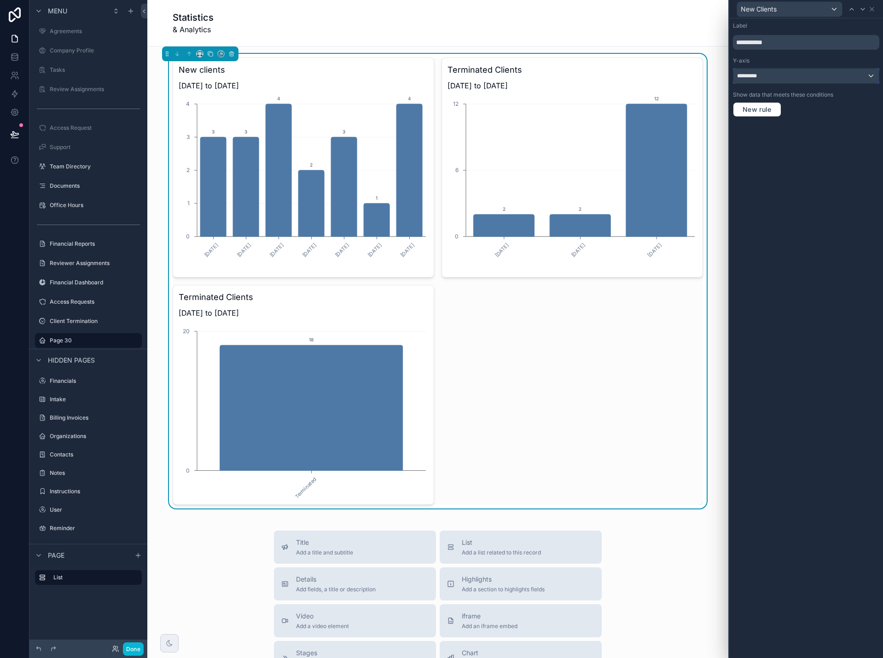
click at [767, 76] on div "*********" at bounding box center [805, 76] width 145 height 15
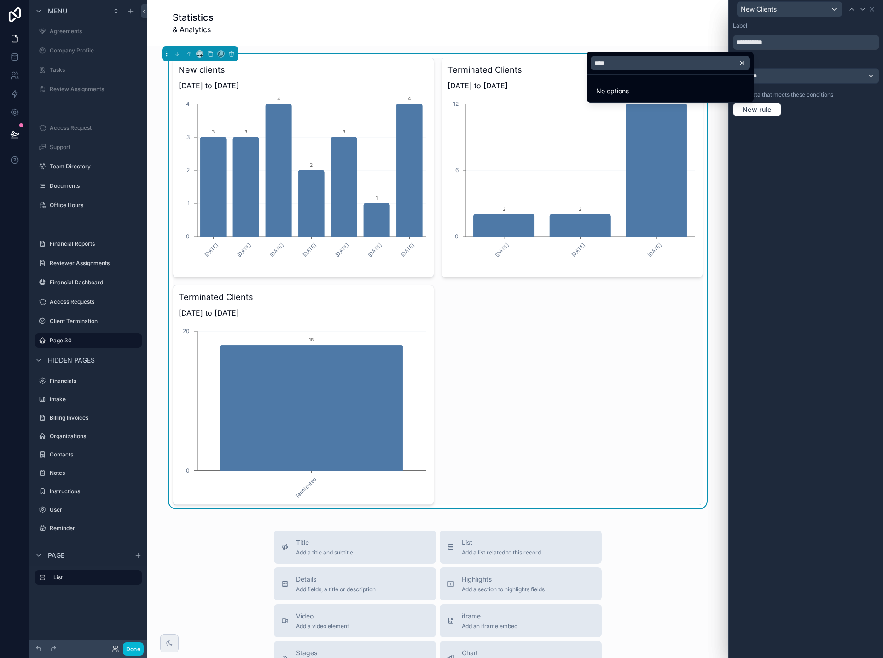
click at [744, 64] on icon "button" at bounding box center [742, 63] width 8 height 8
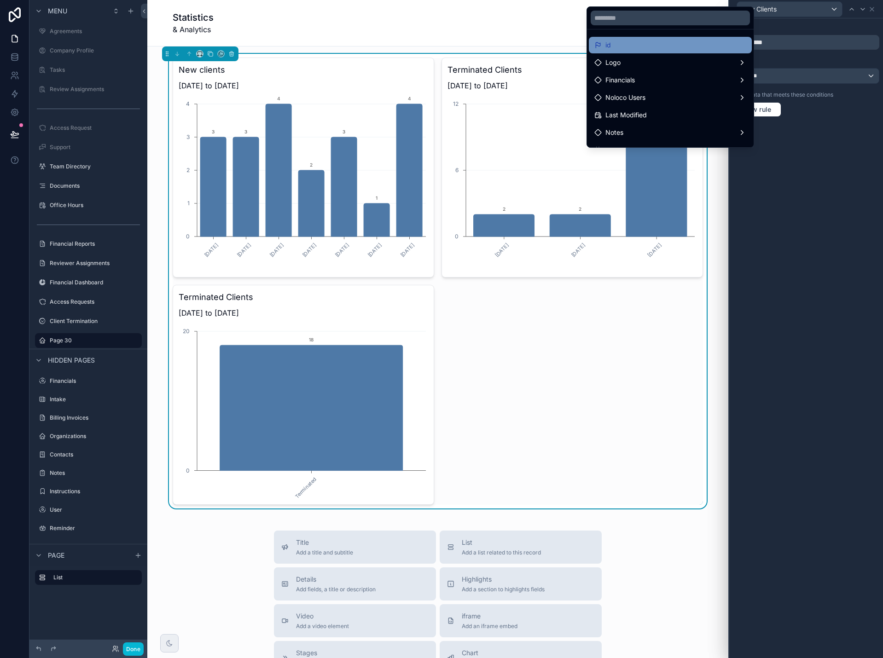
click at [686, 48] on div "id" at bounding box center [670, 45] width 152 height 11
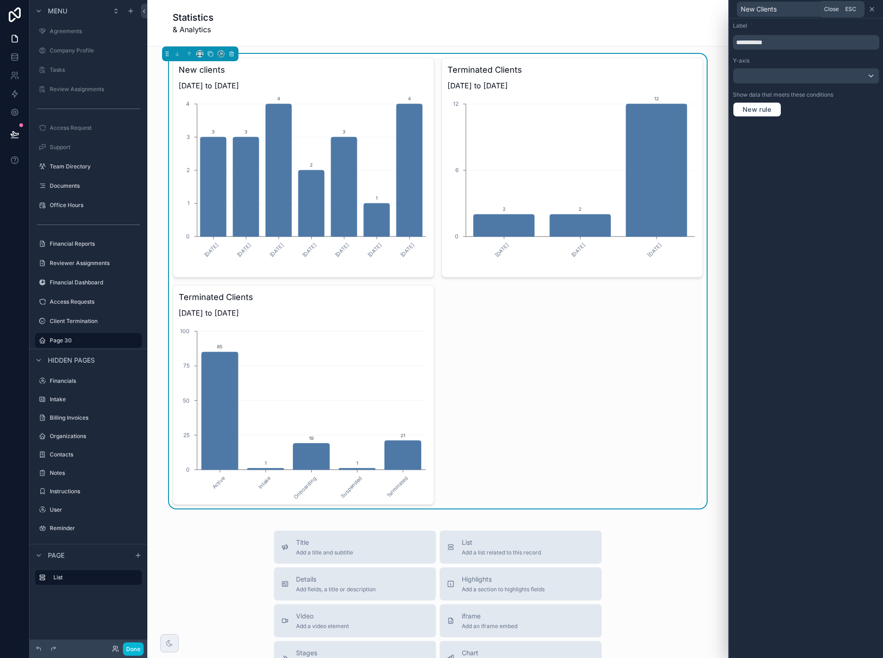
click at [872, 9] on icon at bounding box center [872, 9] width 4 height 4
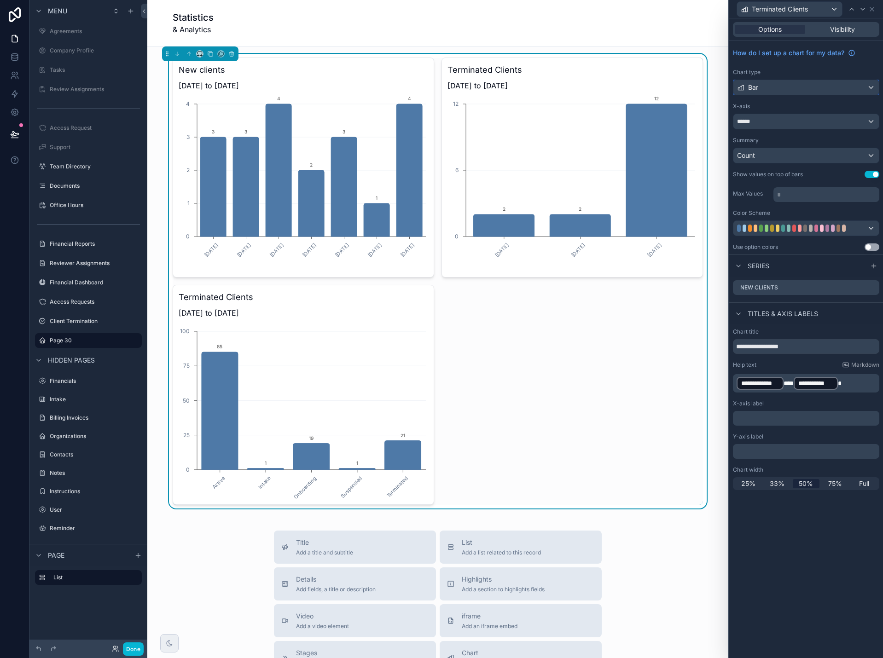
click at [783, 87] on div "Bar" at bounding box center [805, 87] width 145 height 15
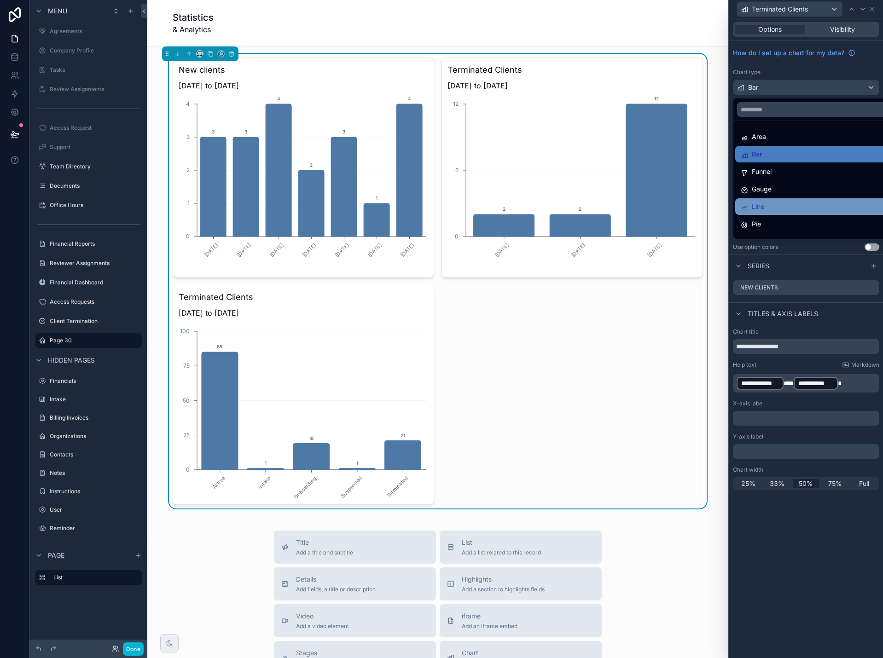
click at [781, 198] on div "Line" at bounding box center [816, 206] width 163 height 17
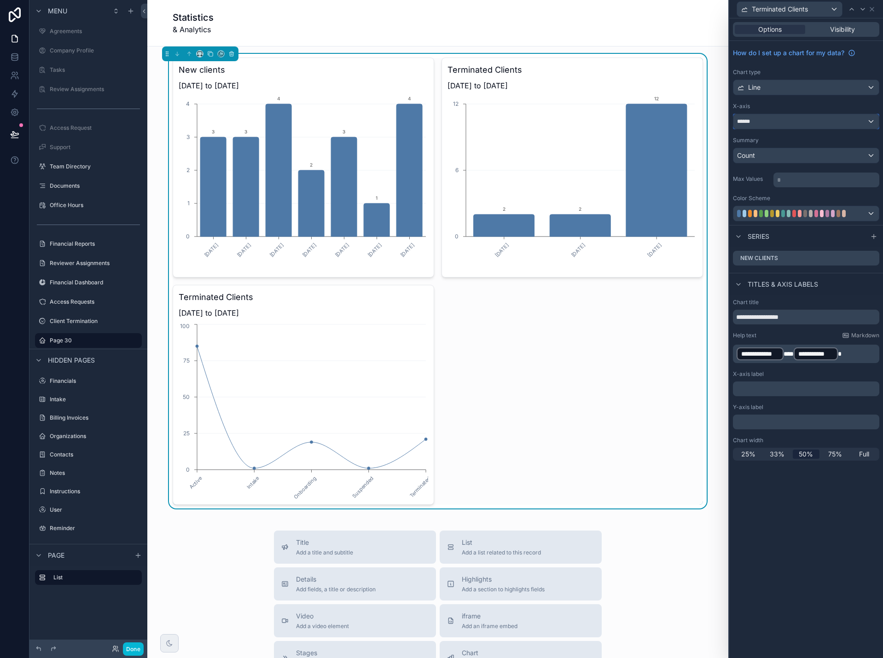
click at [778, 122] on div "******" at bounding box center [805, 121] width 145 height 15
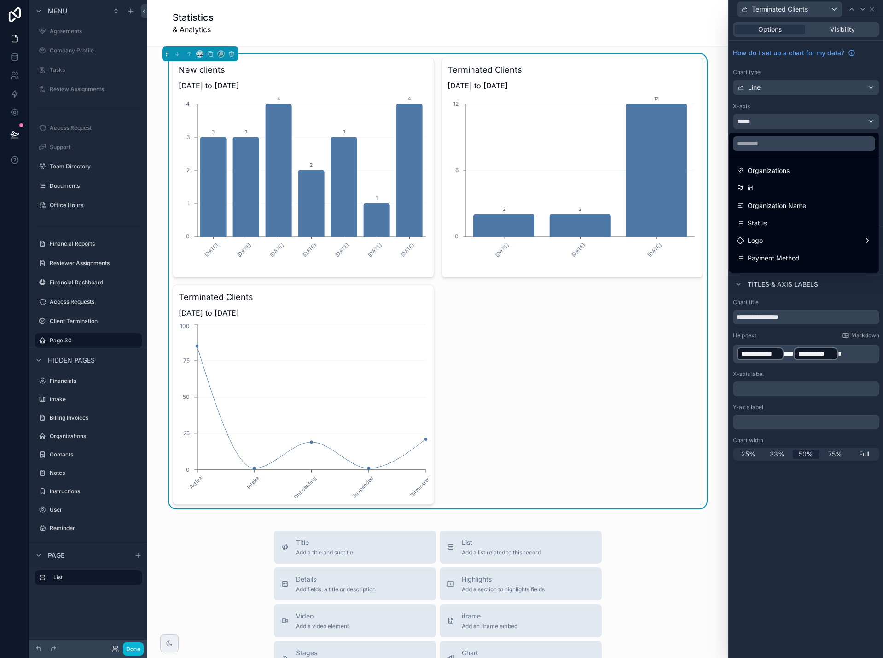
click at [785, 122] on div at bounding box center [806, 329] width 154 height 658
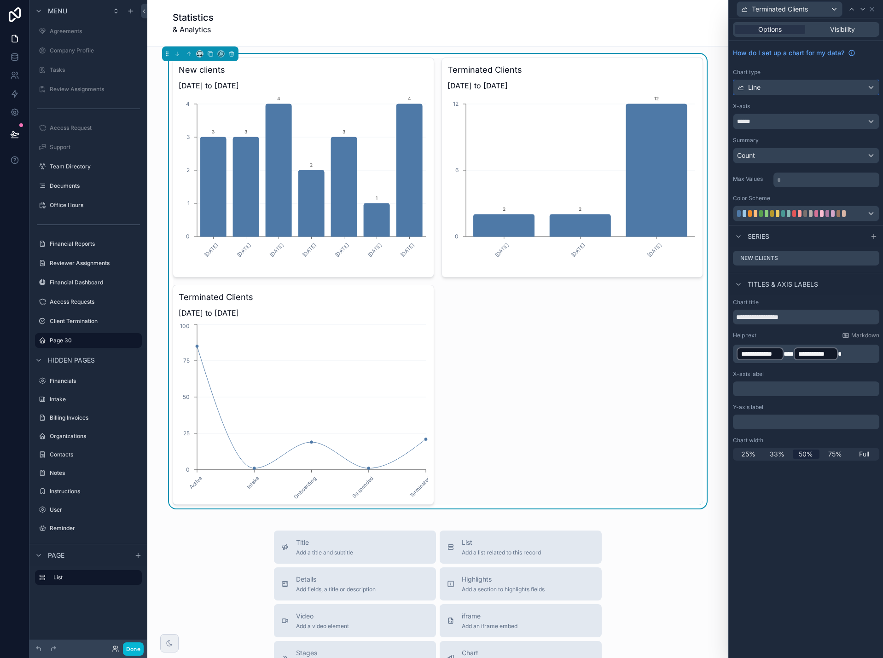
click at [791, 86] on div "Line" at bounding box center [805, 87] width 145 height 15
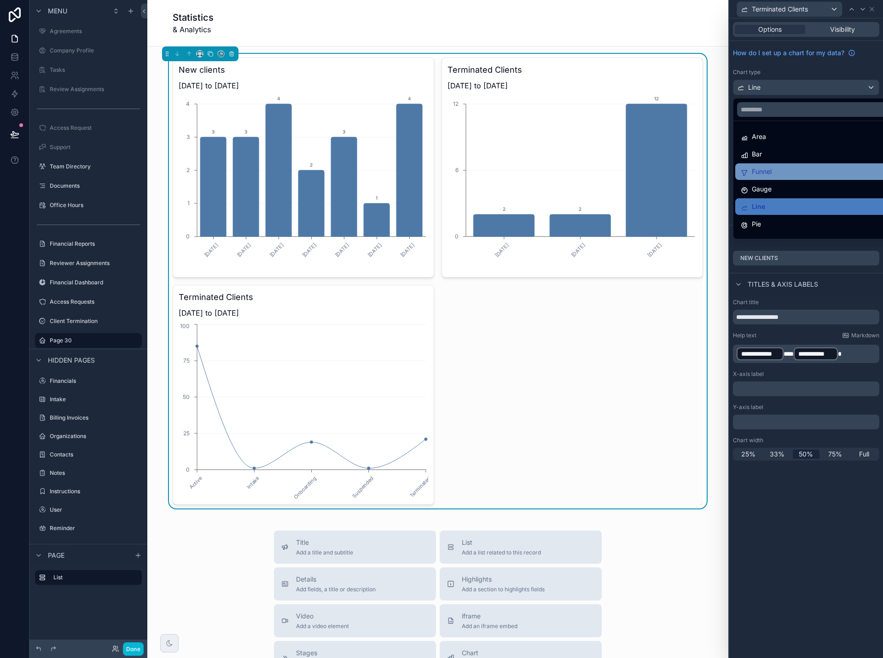
click at [798, 168] on div "Funnel" at bounding box center [817, 171] width 152 height 11
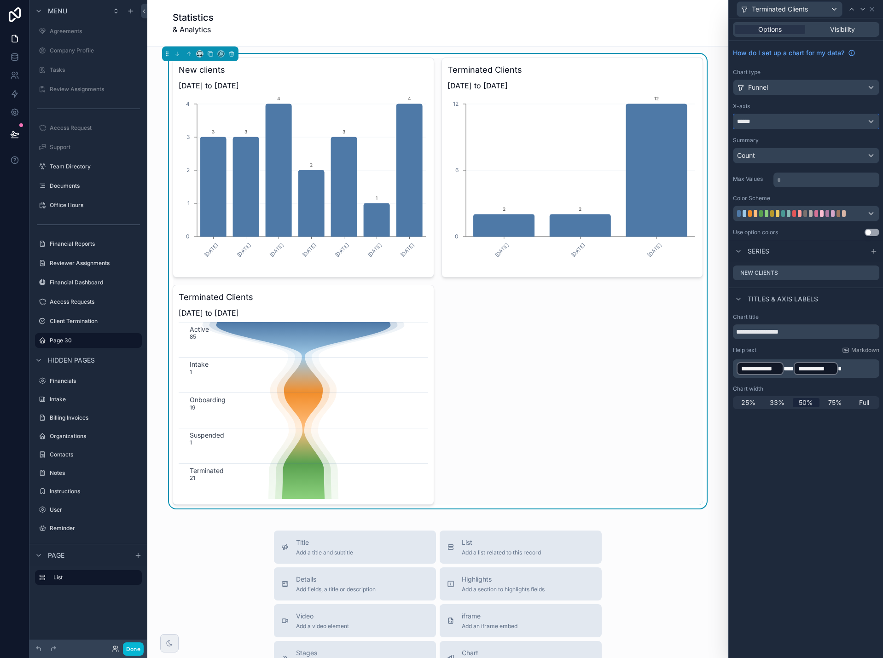
click at [829, 120] on div "******" at bounding box center [805, 121] width 145 height 15
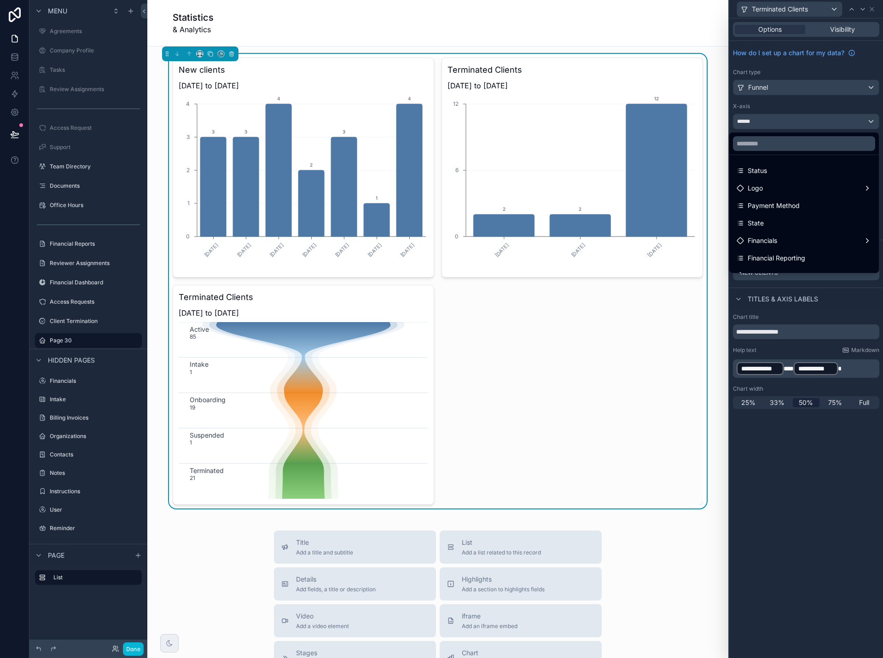
click at [829, 120] on div at bounding box center [806, 329] width 154 height 658
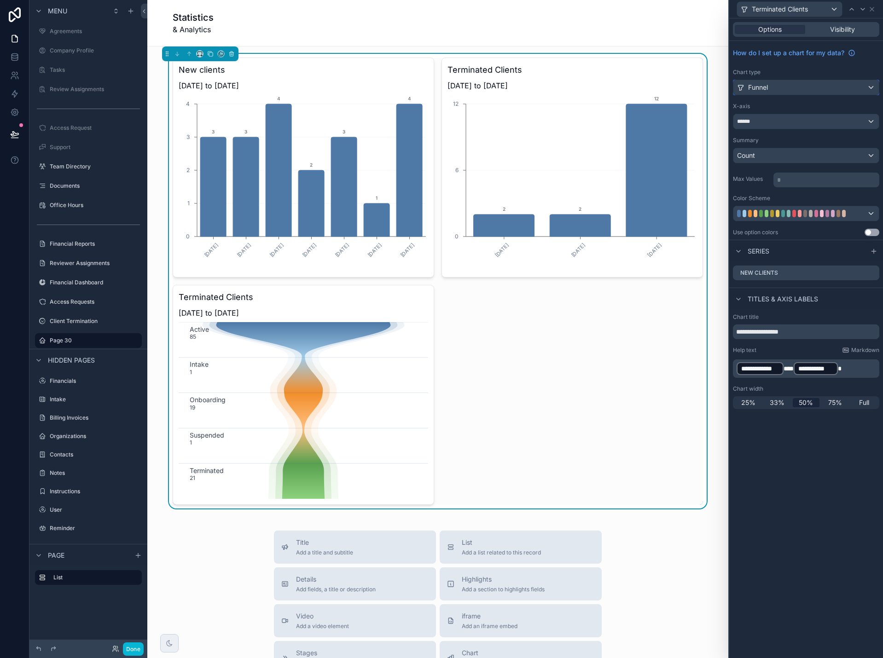
click at [826, 87] on div "Funnel" at bounding box center [805, 87] width 145 height 15
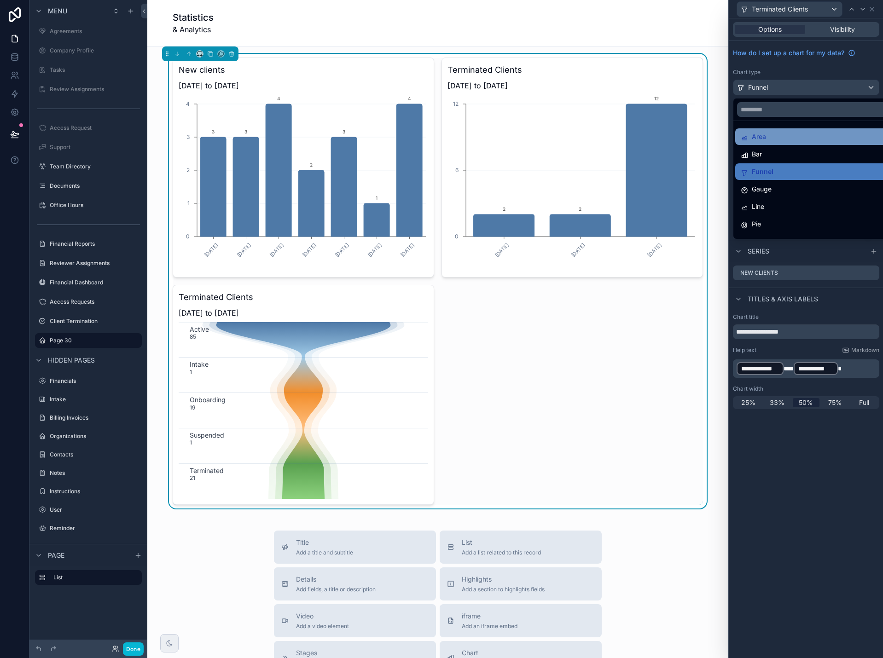
click at [813, 139] on div "Area" at bounding box center [817, 136] width 152 height 11
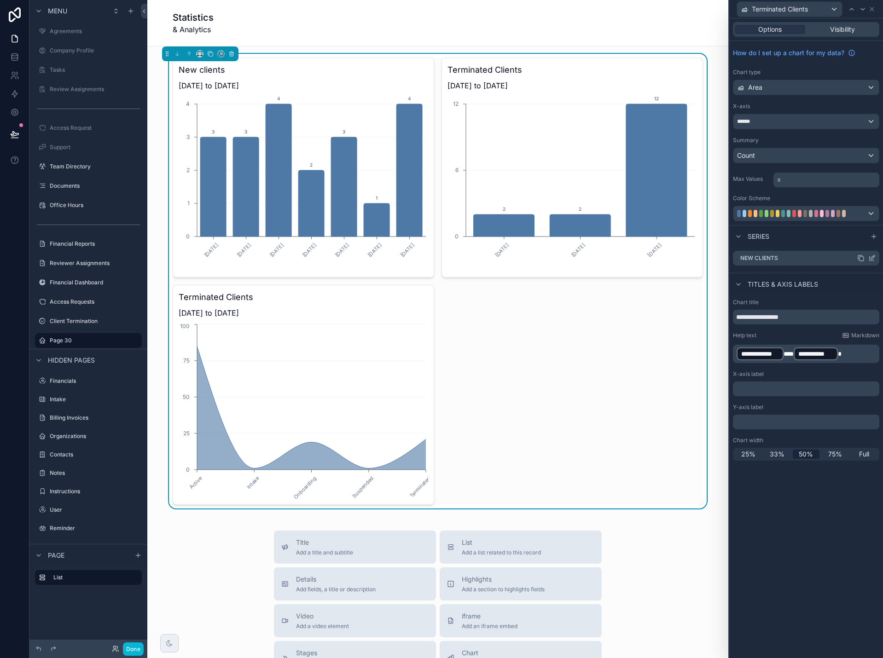
click at [872, 255] on icon at bounding box center [871, 258] width 7 height 7
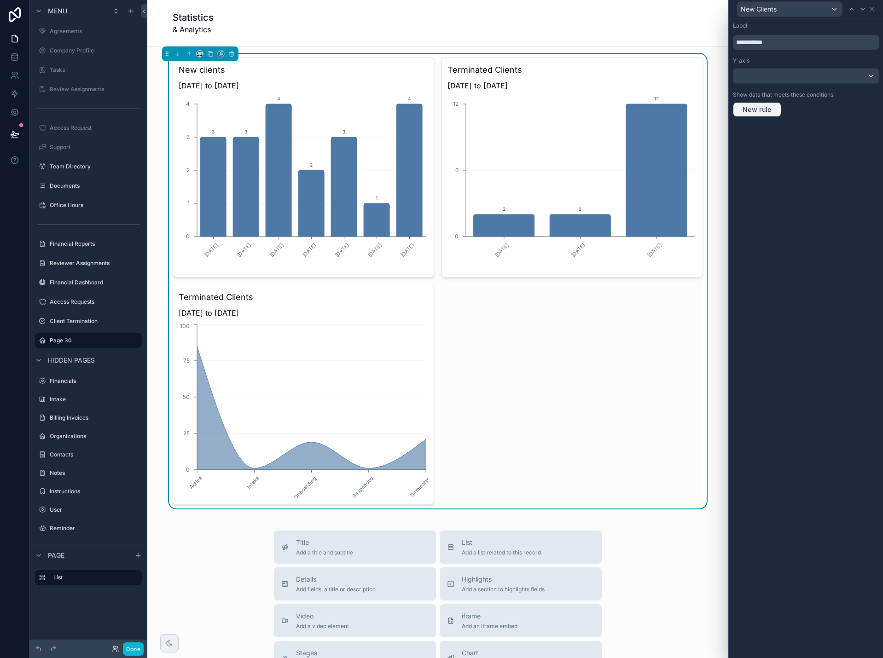
click at [766, 113] on span "New rule" at bounding box center [757, 109] width 36 height 8
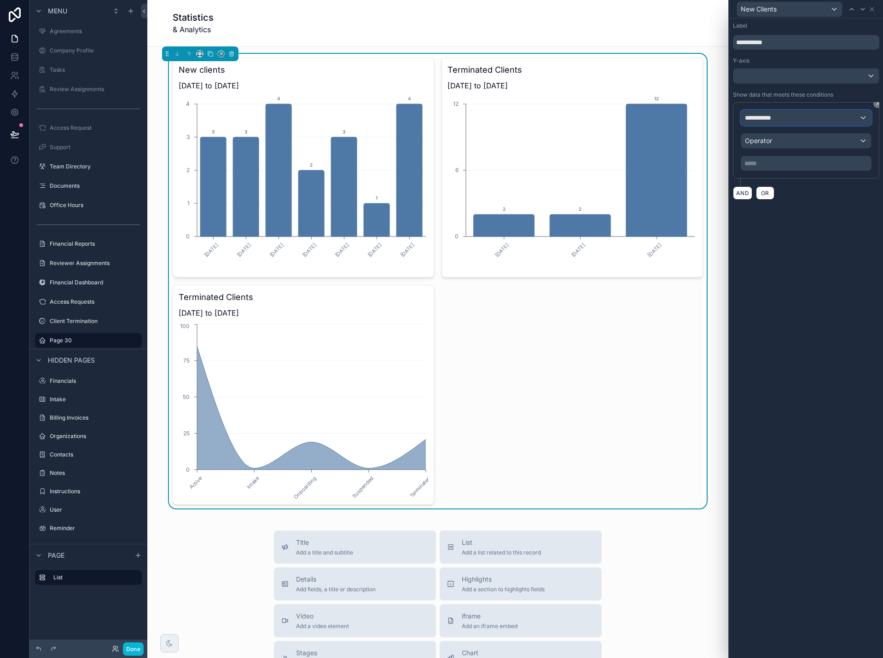
click at [773, 117] on span "**********" at bounding box center [762, 117] width 34 height 9
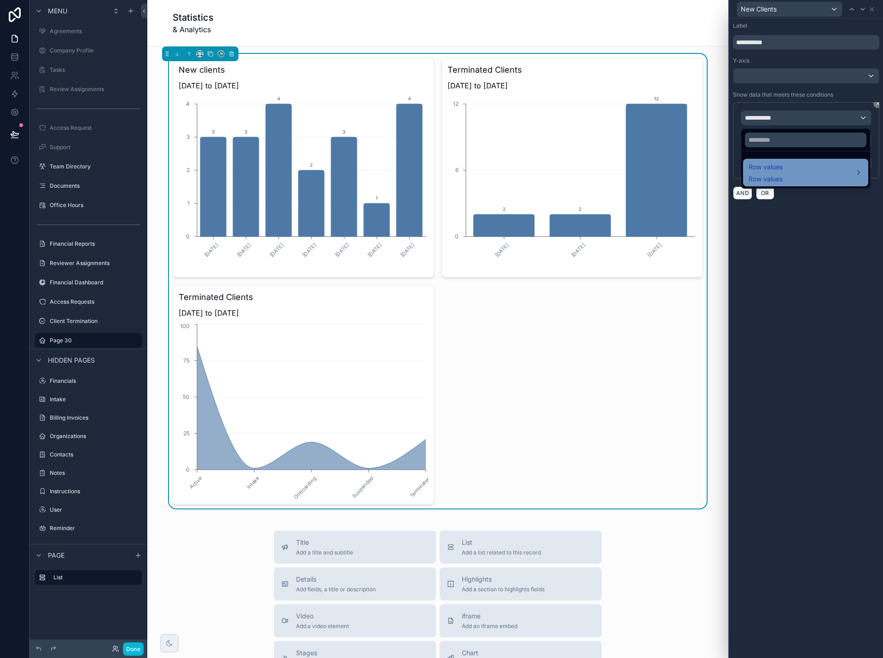
click at [768, 171] on span "Row values" at bounding box center [766, 167] width 34 height 11
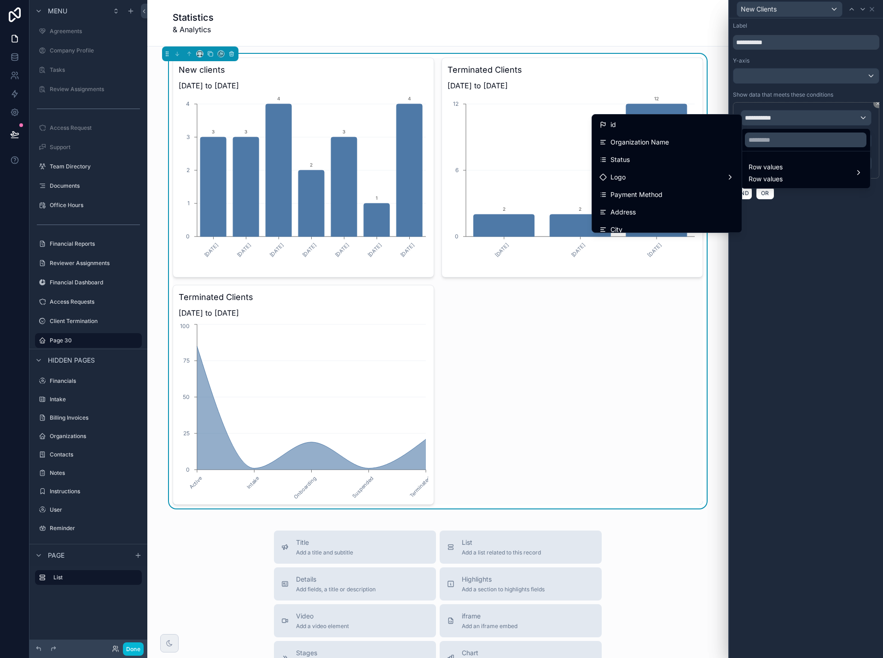
click at [668, 159] on div "Status" at bounding box center [666, 159] width 135 height 11
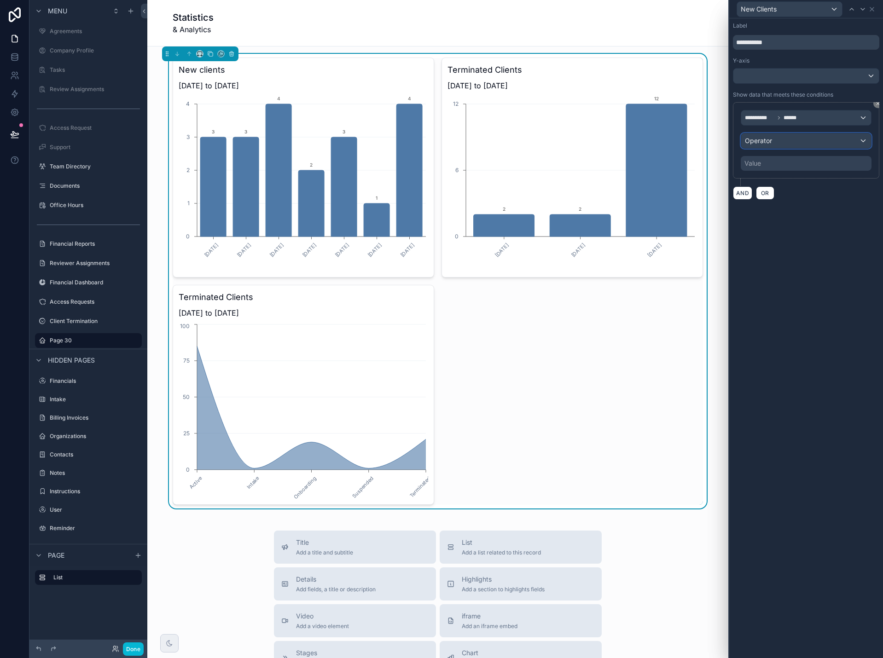
click at [767, 145] on span "Operator" at bounding box center [758, 140] width 27 height 9
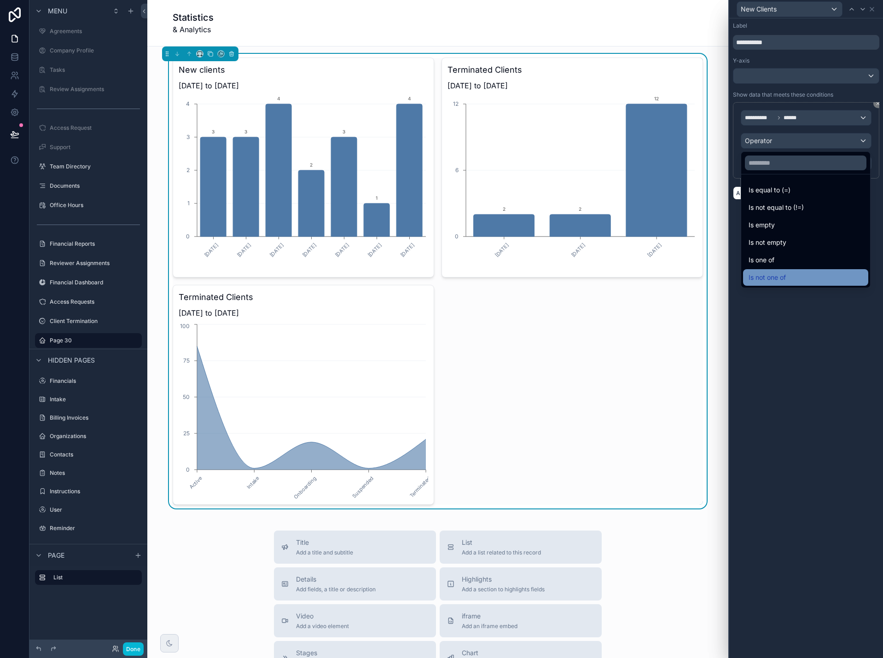
click at [790, 274] on div "Is not one of" at bounding box center [806, 277] width 114 height 11
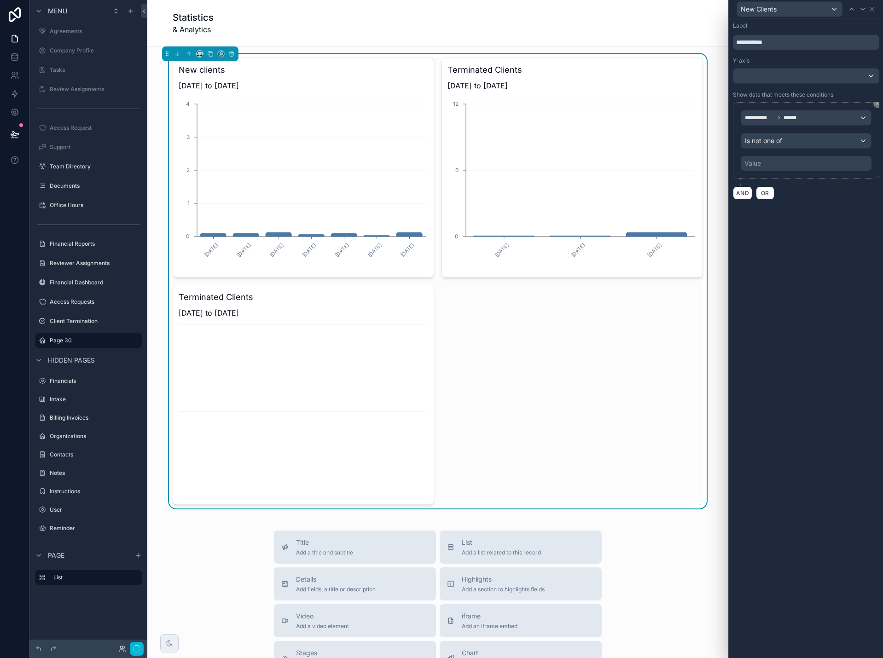
click at [786, 163] on div "Value" at bounding box center [806, 163] width 131 height 15
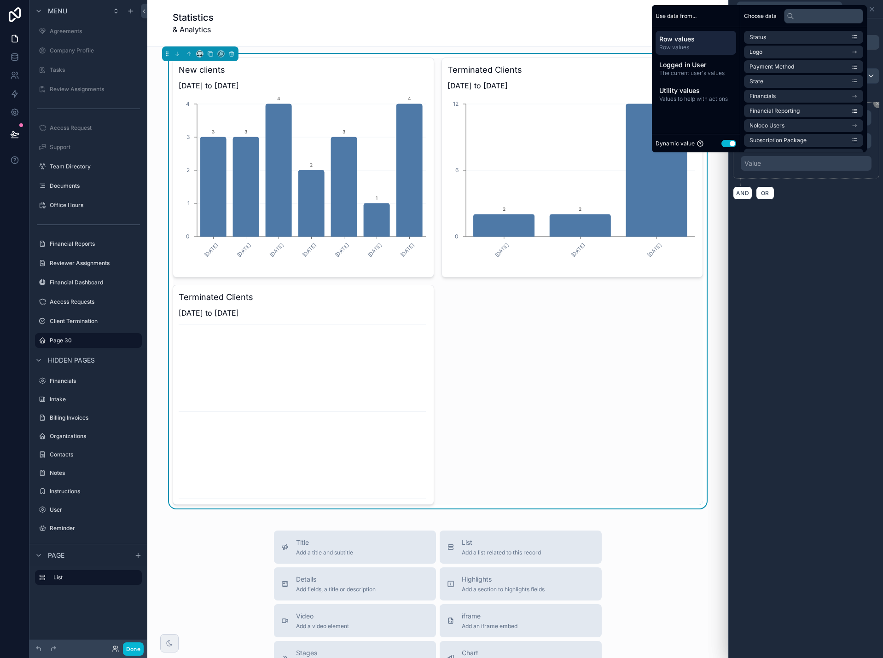
click at [727, 138] on div "Dynamic value Use setting" at bounding box center [696, 143] width 81 height 11
click at [726, 144] on button "Use setting" at bounding box center [728, 143] width 15 height 7
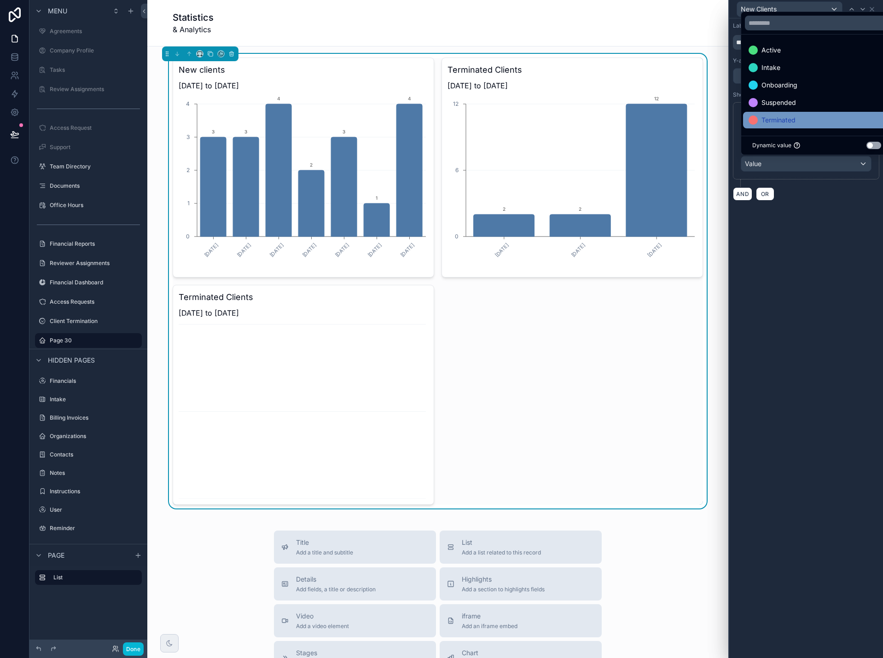
click at [819, 116] on div "Terminated" at bounding box center [817, 120] width 136 height 11
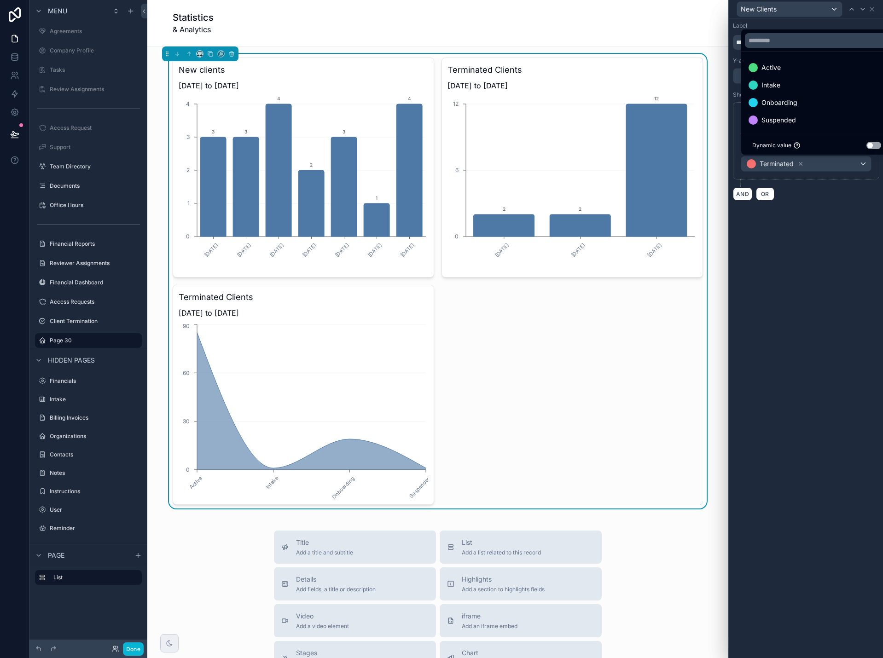
click at [836, 240] on div "**********" at bounding box center [806, 338] width 154 height 640
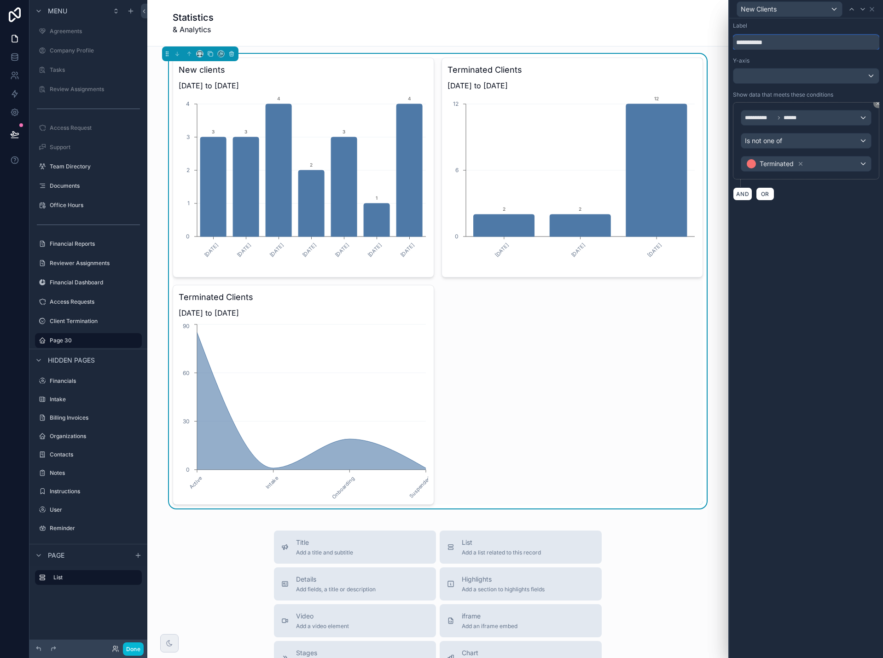
drag, startPoint x: 785, startPoint y: 45, endPoint x: 718, endPoint y: 47, distance: 67.7
click at [718, 47] on div "**********" at bounding box center [441, 329] width 883 height 658
type input "******"
click at [873, 8] on icon at bounding box center [872, 9] width 4 height 4
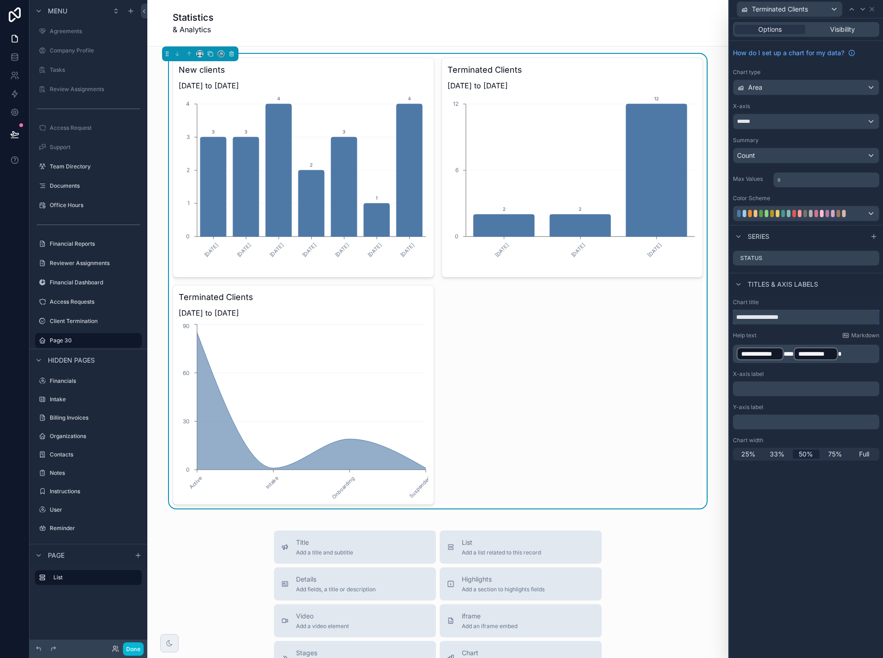
drag, startPoint x: 809, startPoint y: 320, endPoint x: 700, endPoint y: 319, distance: 109.1
click at [700, 319] on div "**********" at bounding box center [441, 329] width 883 height 658
drag, startPoint x: 860, startPoint y: 358, endPoint x: 725, endPoint y: 355, distance: 135.4
click at [725, 355] on div "**********" at bounding box center [441, 329] width 883 height 658
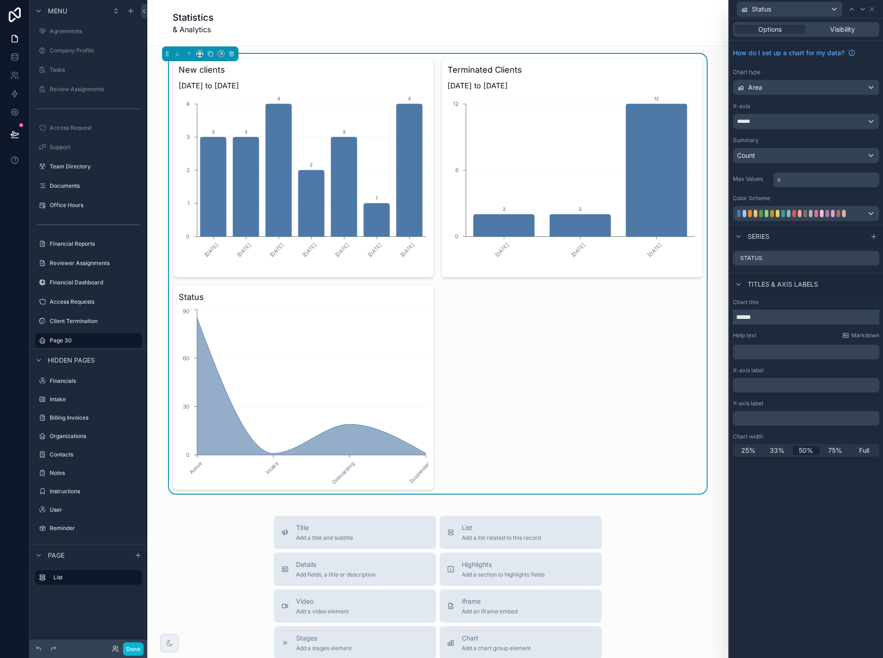
click at [762, 318] on input "******" at bounding box center [806, 317] width 146 height 15
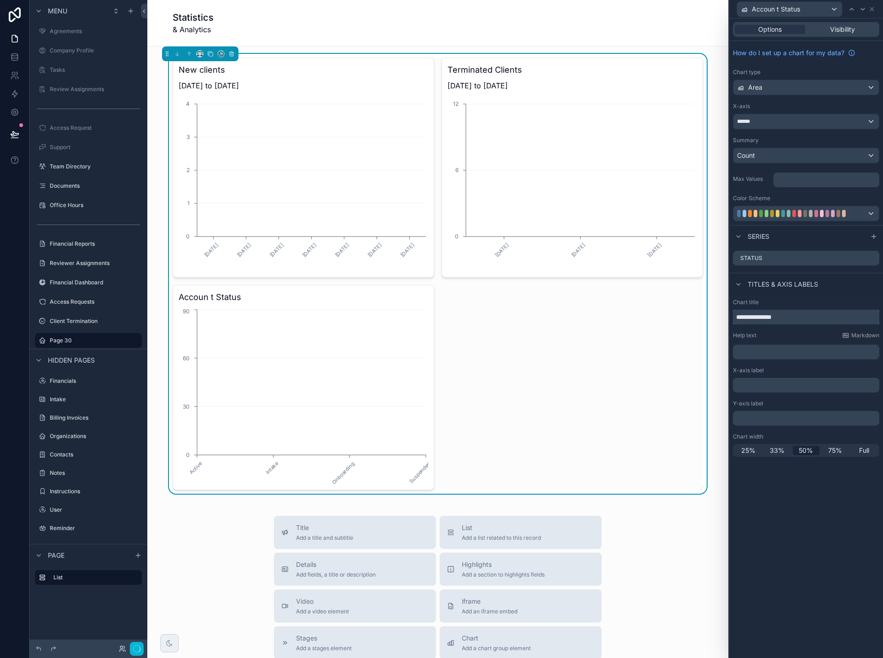
type input "**********"
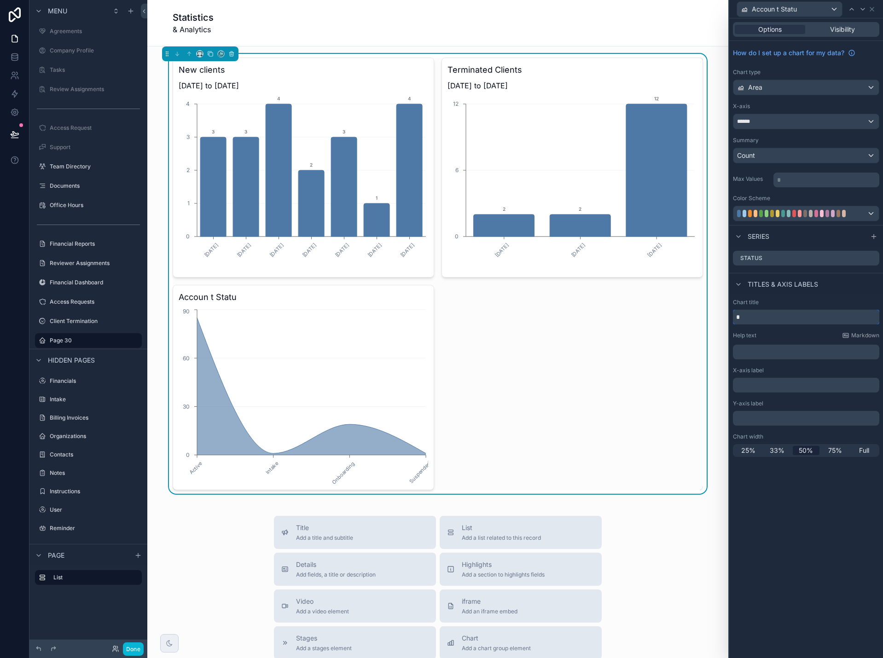
type input "**"
type input "*"
type input "**********"
click at [869, 214] on div at bounding box center [805, 213] width 145 height 15
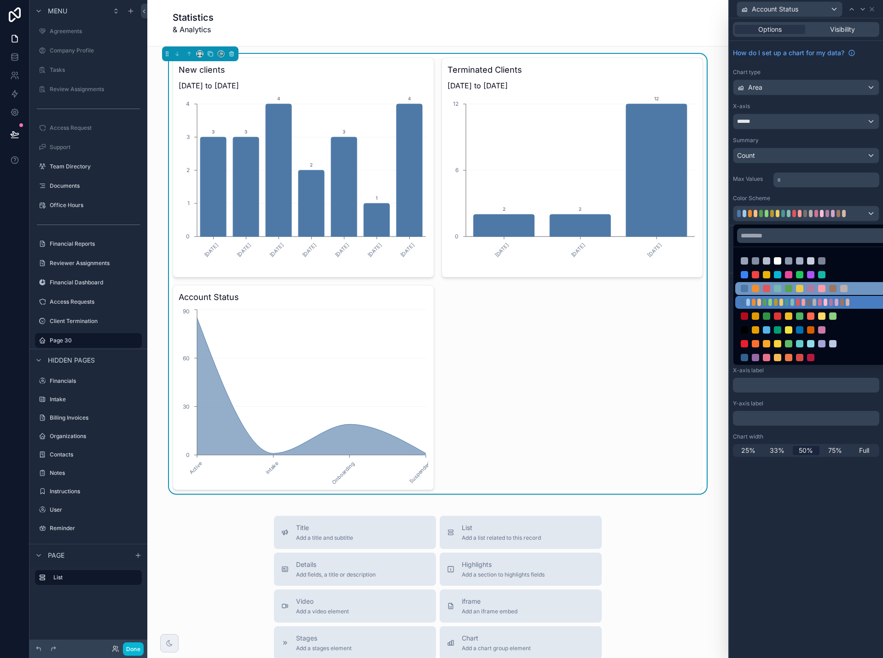
click at [848, 283] on div at bounding box center [816, 288] width 163 height 13
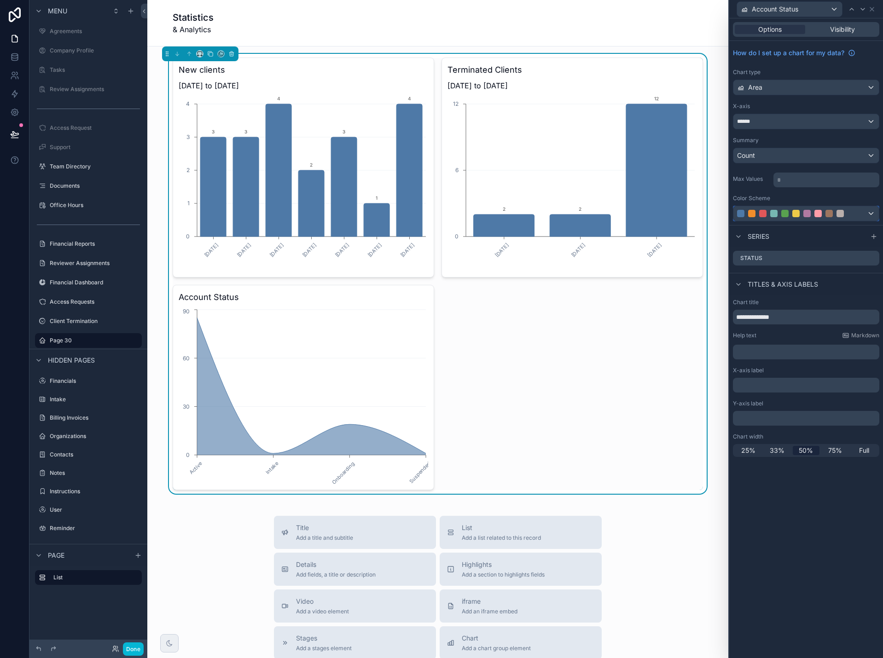
click at [874, 215] on div at bounding box center [805, 213] width 145 height 15
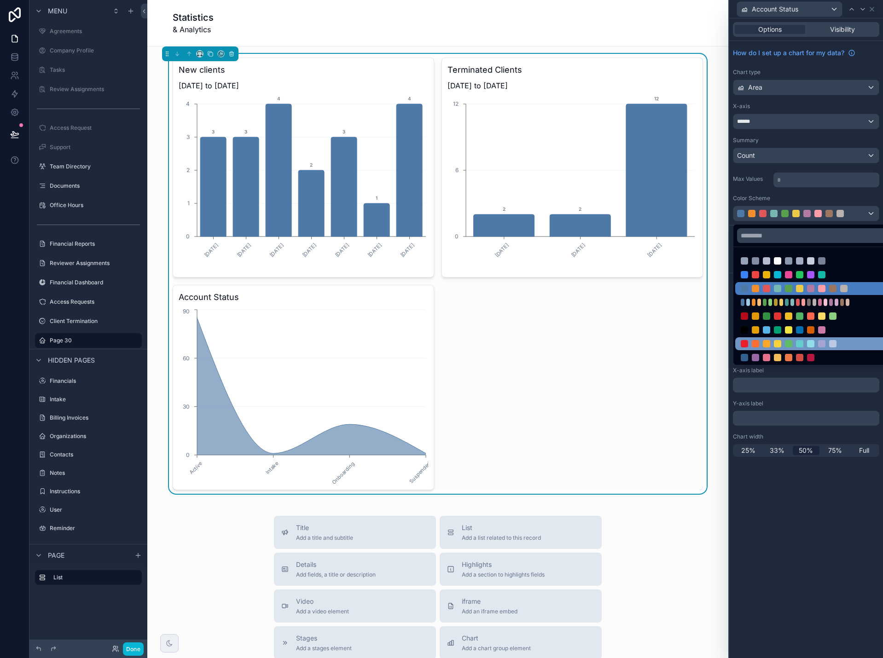
click at [851, 338] on div at bounding box center [816, 343] width 163 height 13
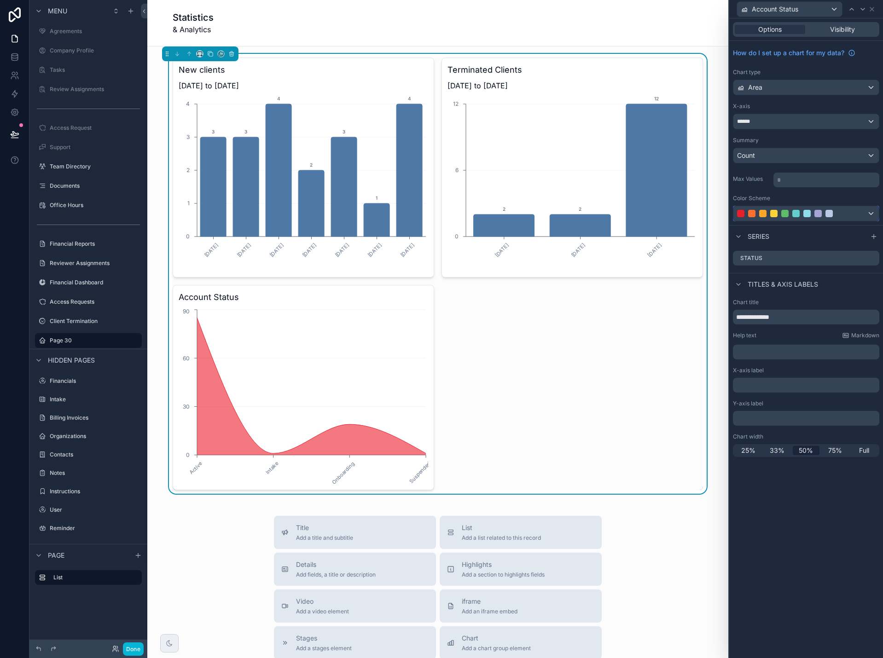
click at [869, 214] on div at bounding box center [805, 213] width 145 height 15
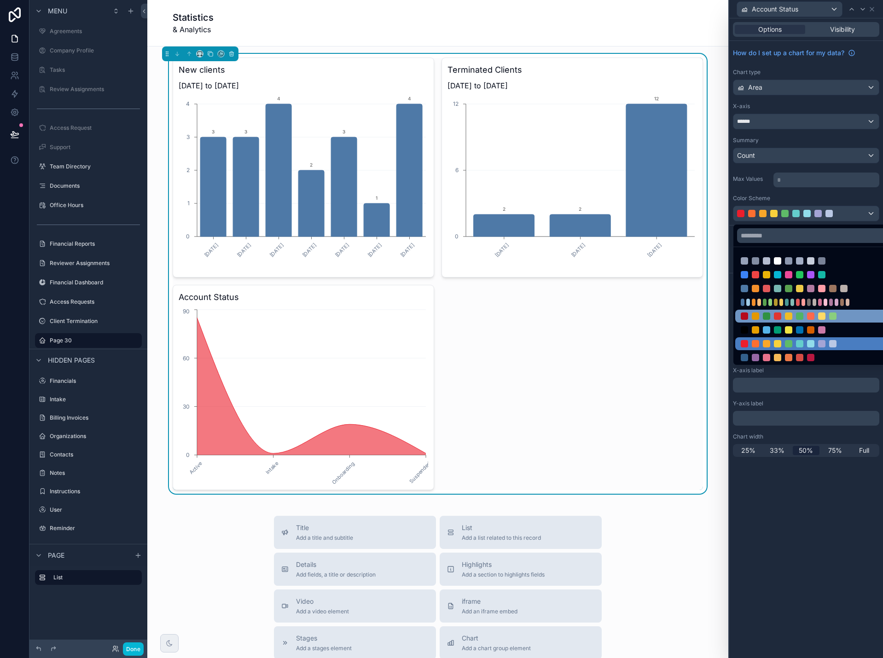
click at [852, 316] on div at bounding box center [800, 316] width 118 height 7
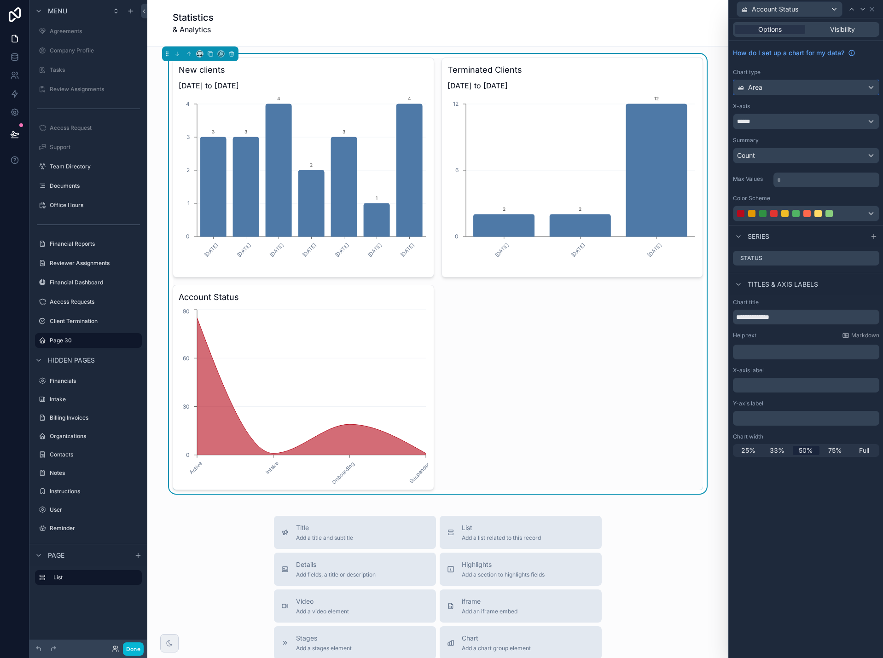
click at [773, 90] on div "Area" at bounding box center [805, 87] width 145 height 15
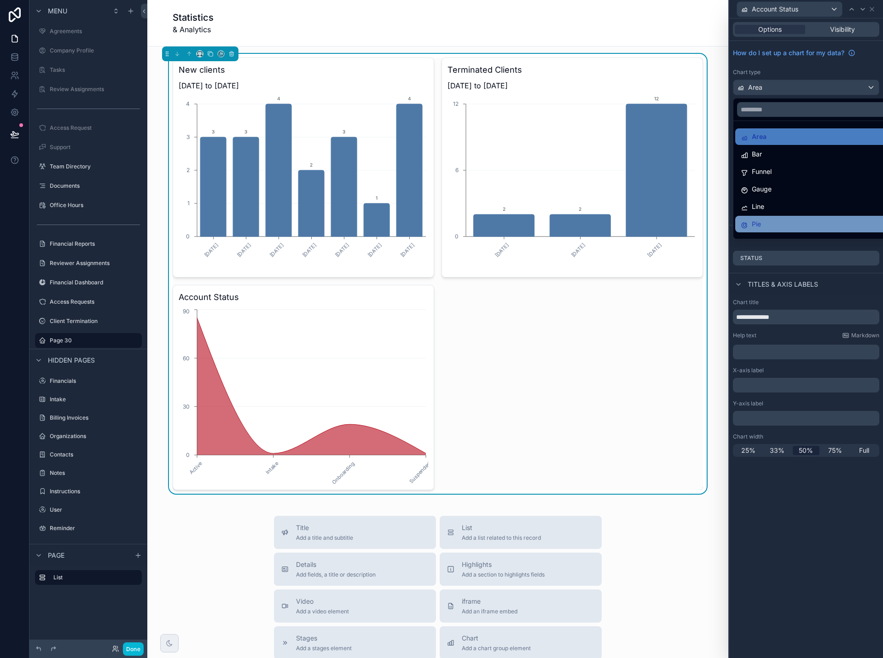
click at [767, 223] on div "Pie" at bounding box center [817, 224] width 152 height 11
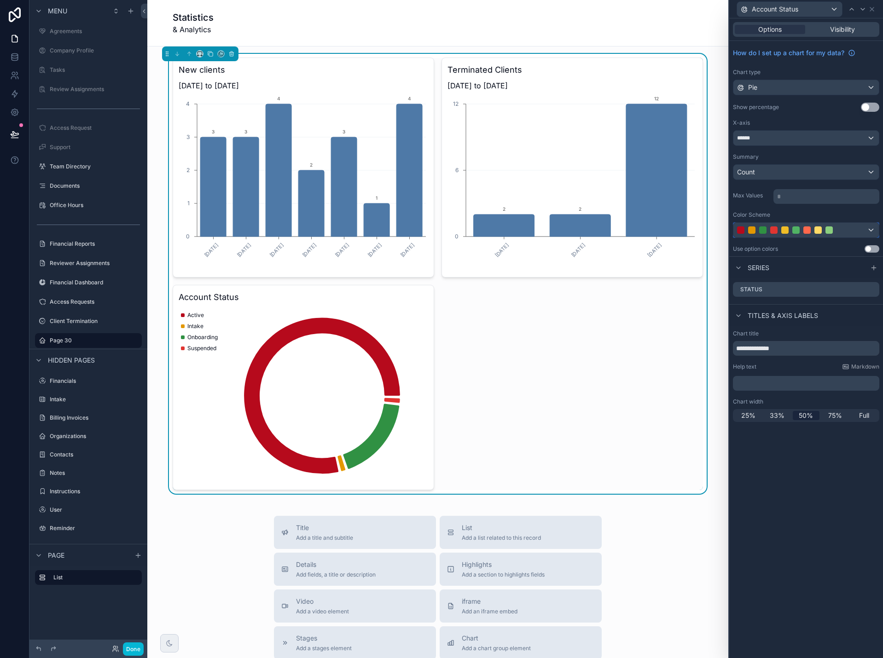
click at [872, 231] on div at bounding box center [805, 230] width 145 height 15
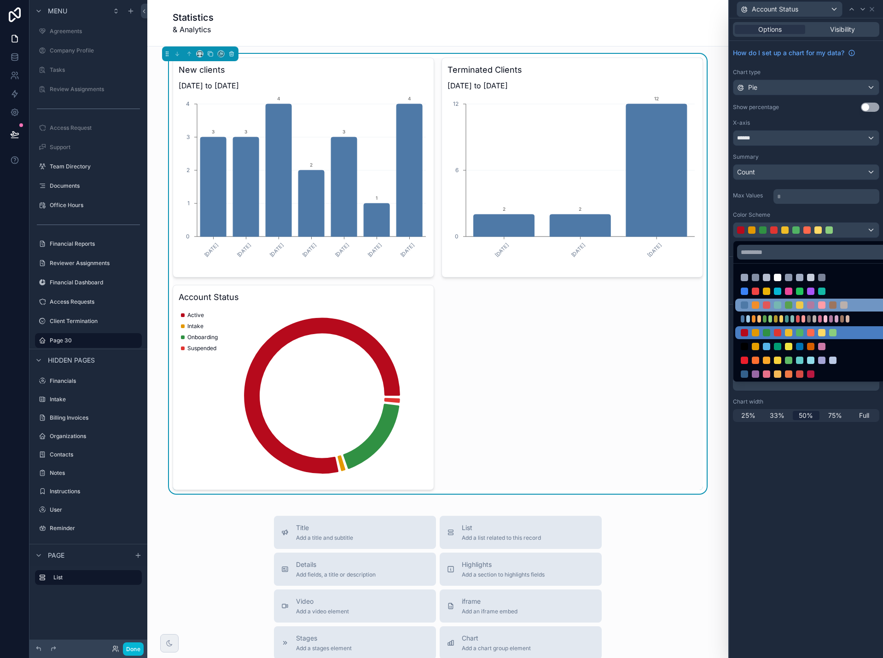
click at [838, 304] on div at bounding box center [800, 305] width 118 height 7
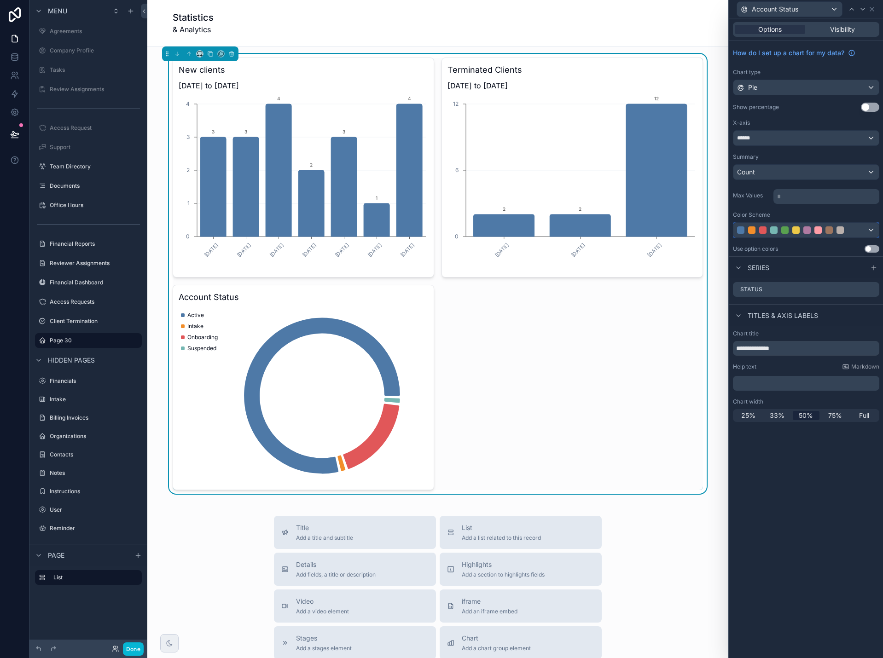
click at [857, 231] on div at bounding box center [805, 230] width 145 height 15
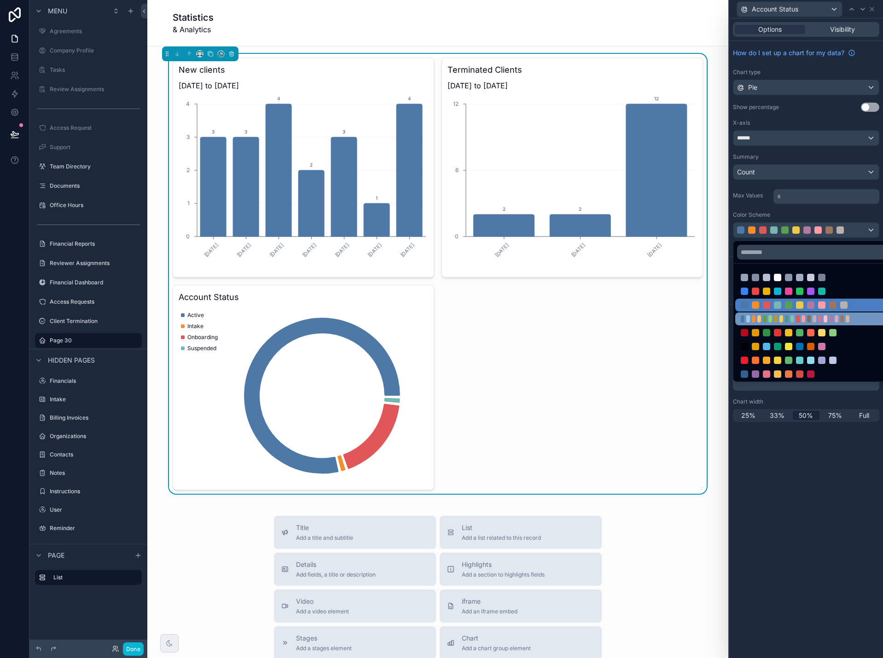
click at [846, 318] on div at bounding box center [848, 318] width 4 height 7
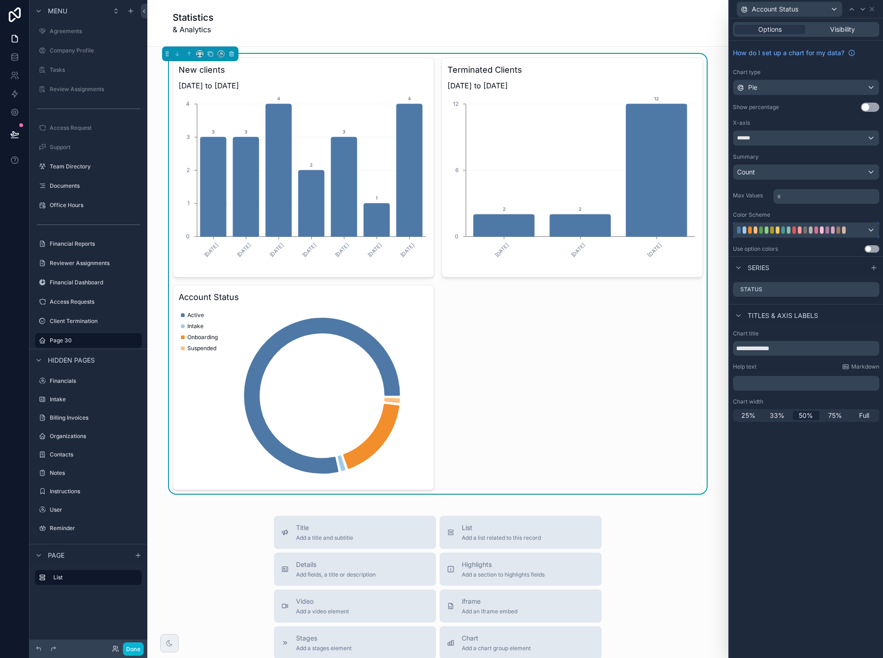
click at [859, 231] on div at bounding box center [805, 230] width 145 height 15
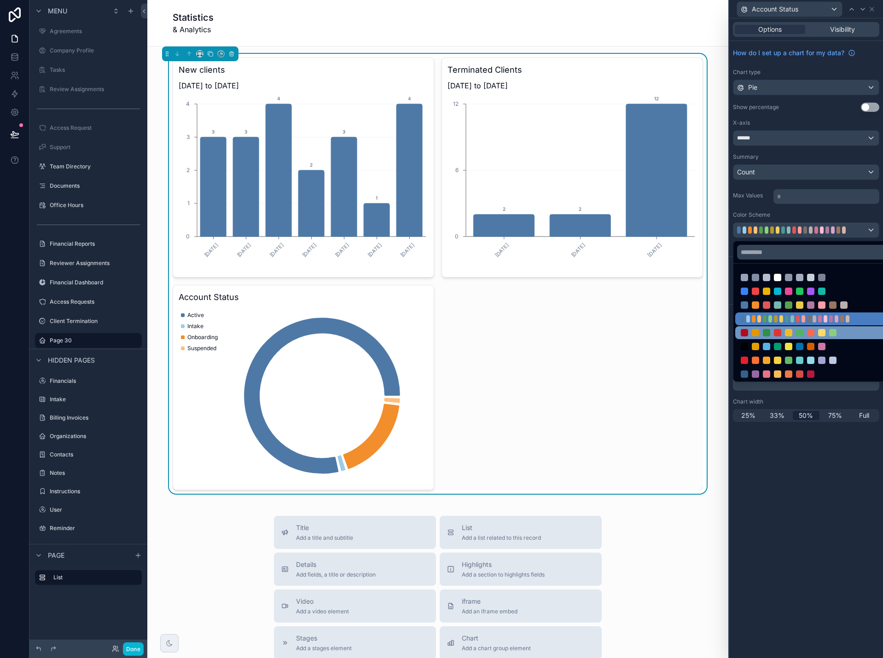
click at [843, 330] on div at bounding box center [800, 332] width 118 height 7
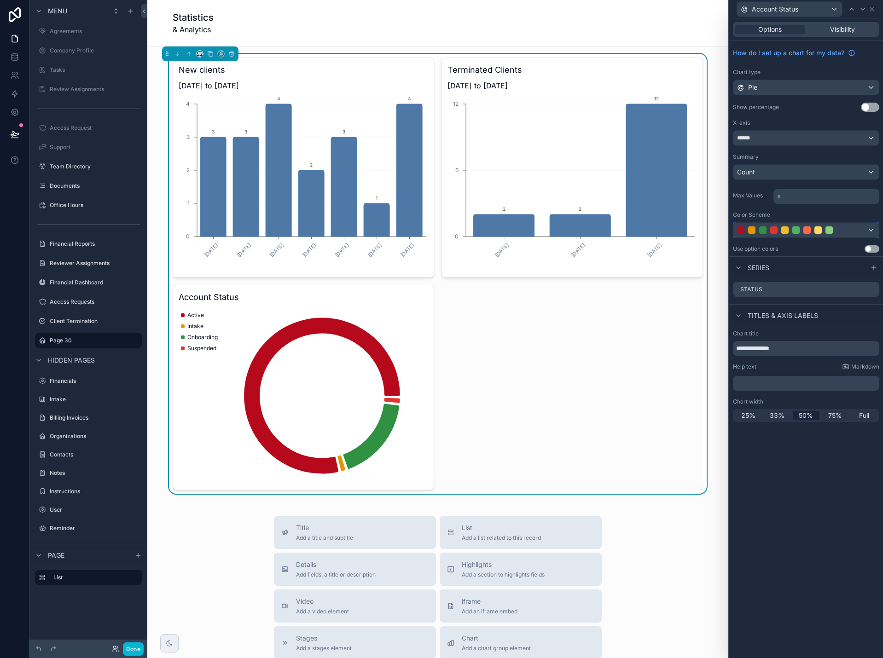
click at [860, 226] on div at bounding box center [805, 230] width 145 height 15
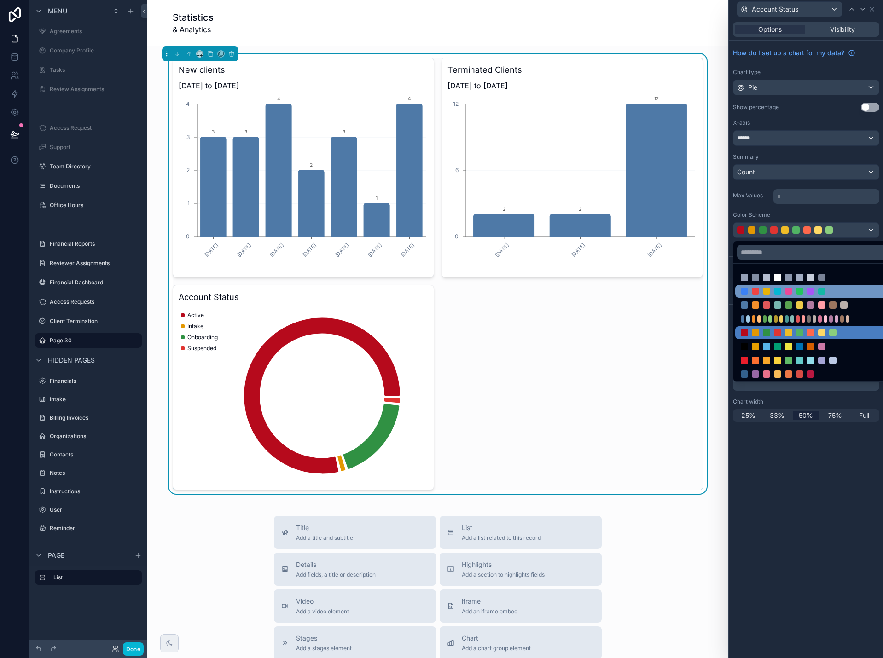
click at [842, 289] on div at bounding box center [800, 291] width 118 height 7
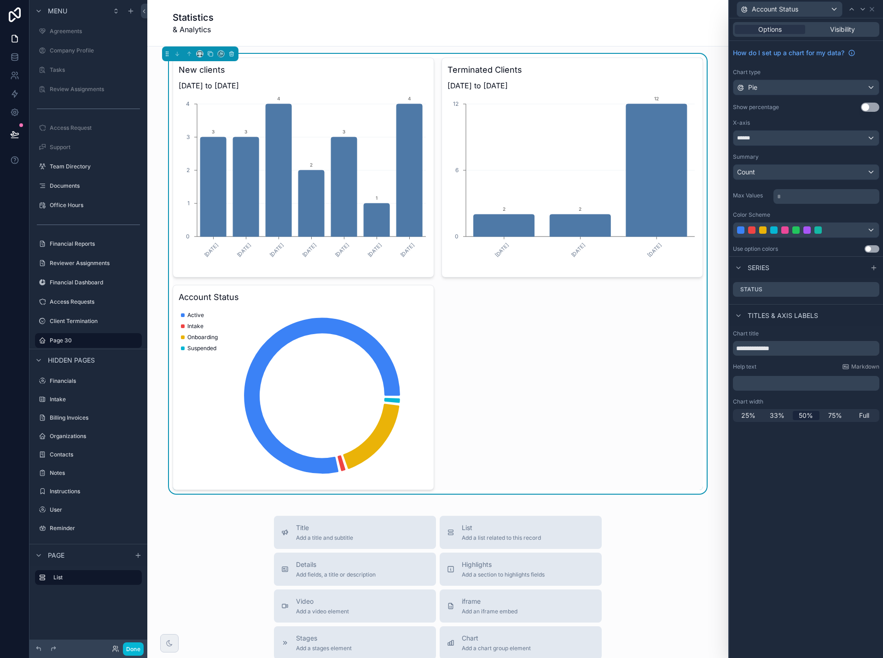
click at [867, 250] on button "Use setting" at bounding box center [872, 248] width 15 height 7
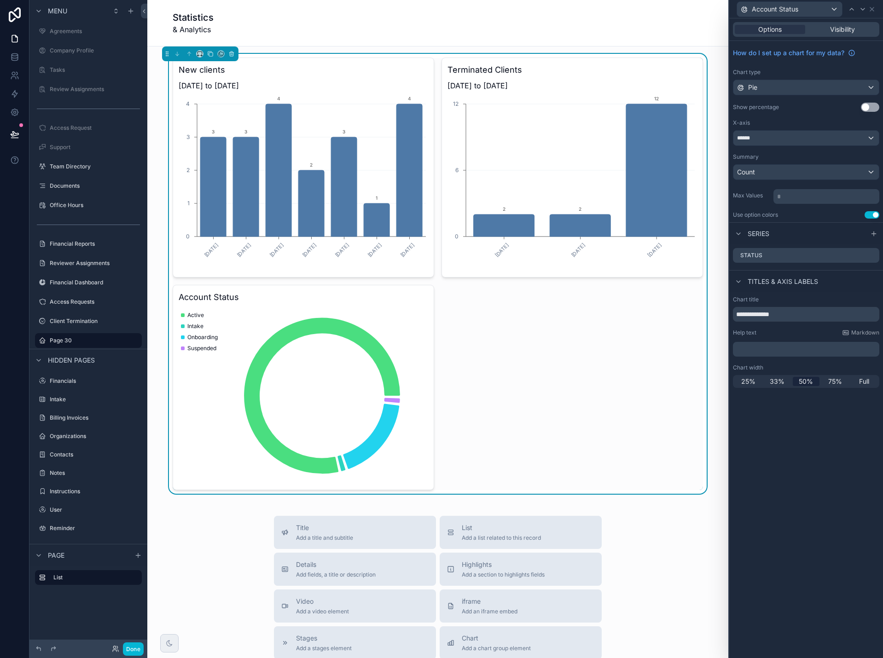
click at [873, 110] on button "Use setting" at bounding box center [870, 107] width 18 height 9
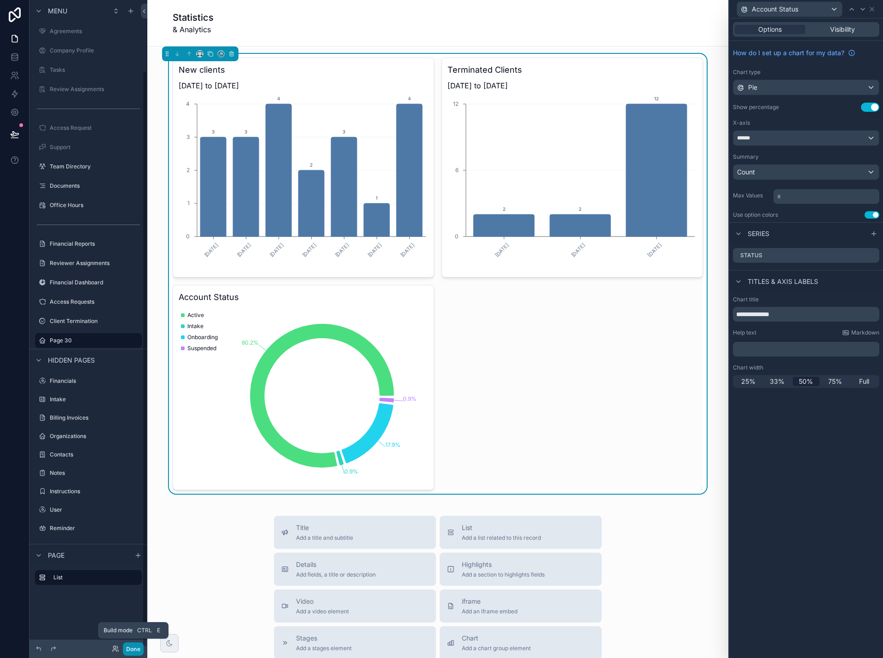
click at [133, 649] on button "Done" at bounding box center [133, 649] width 21 height 13
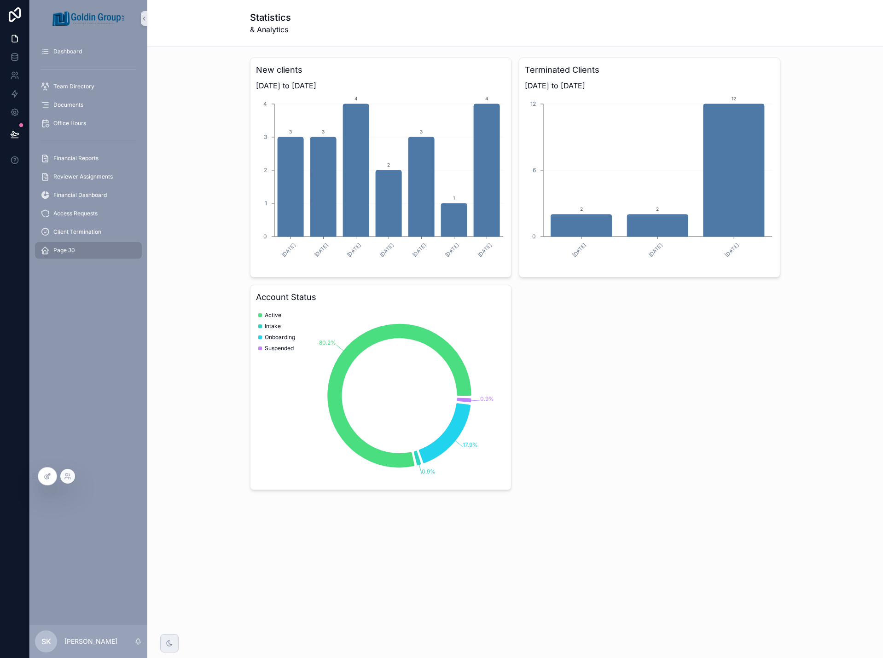
click at [47, 478] on icon at bounding box center [47, 476] width 7 height 7
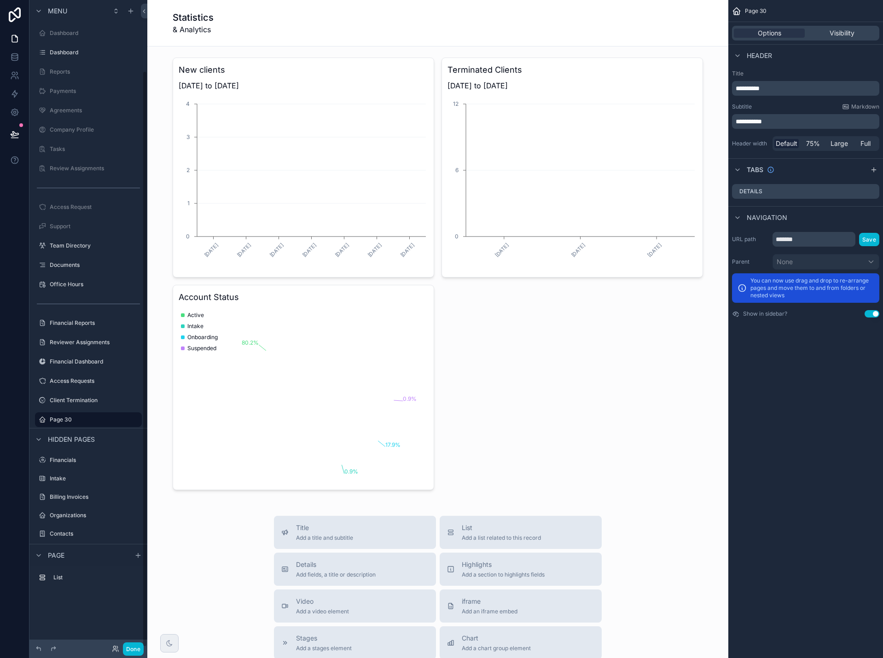
scroll to position [79, 0]
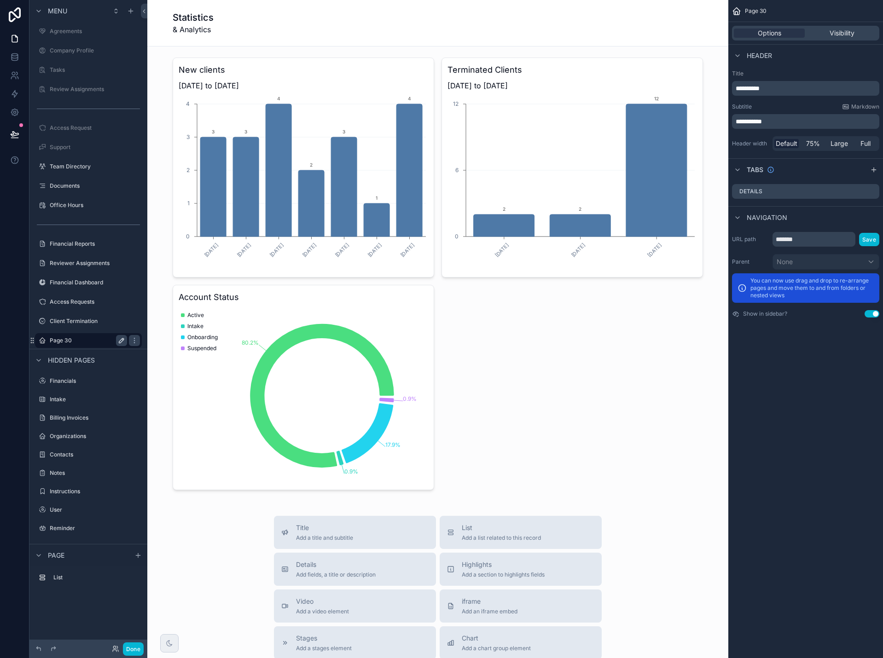
click at [122, 340] on icon "scrollable content" at bounding box center [121, 340] width 5 height 5
click at [101, 340] on input "*******" at bounding box center [81, 340] width 63 height 11
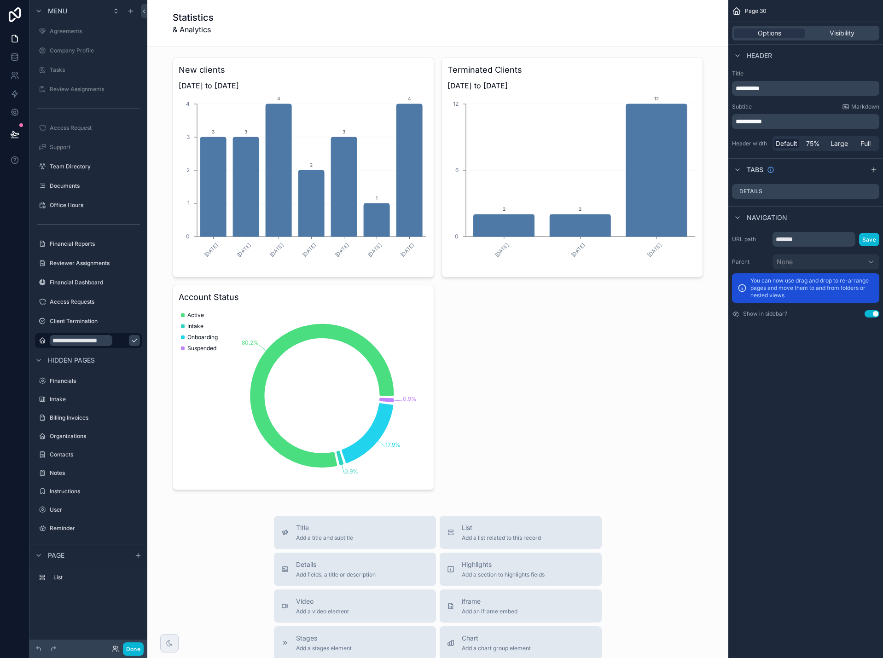
type input "**********"
click at [131, 341] on icon "scrollable content" at bounding box center [134, 340] width 7 height 7
click at [98, 342] on label "Reporting Dashboard" at bounding box center [87, 340] width 74 height 7
click at [842, 30] on span "Visibility" at bounding box center [842, 33] width 25 height 9
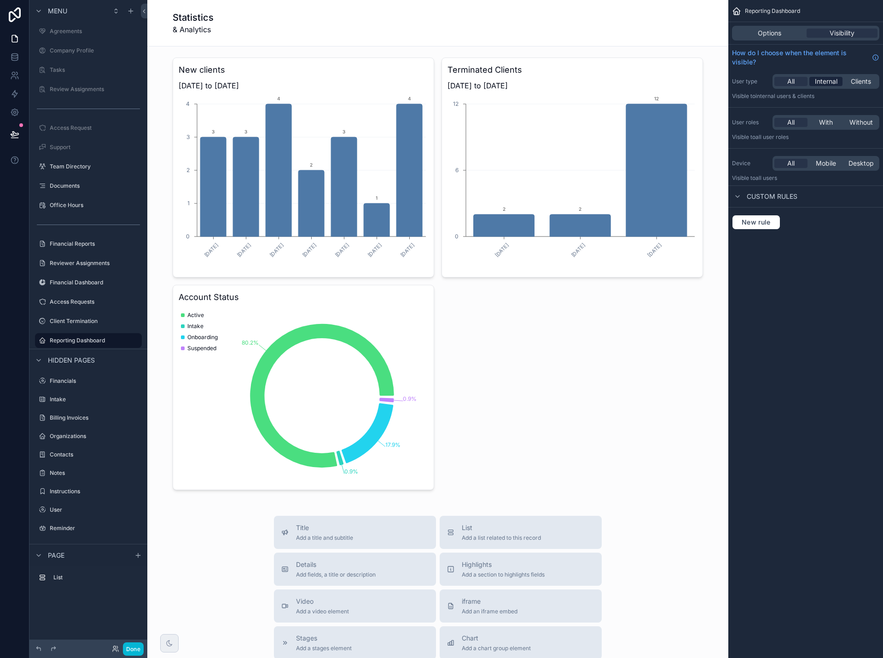
click at [830, 82] on span "Internal" at bounding box center [826, 81] width 23 height 9
click at [820, 120] on span "With" at bounding box center [826, 122] width 14 height 9
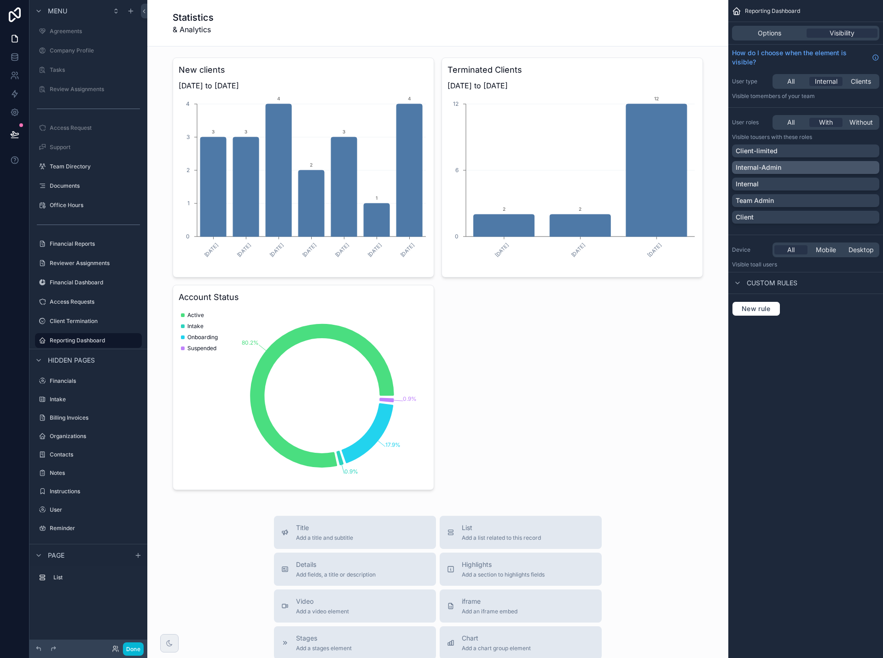
click at [812, 168] on div "Internal-Admin" at bounding box center [806, 167] width 140 height 9
click at [809, 201] on div "Team Admin" at bounding box center [806, 200] width 140 height 9
click at [770, 32] on span "Options" at bounding box center [769, 33] width 23 height 9
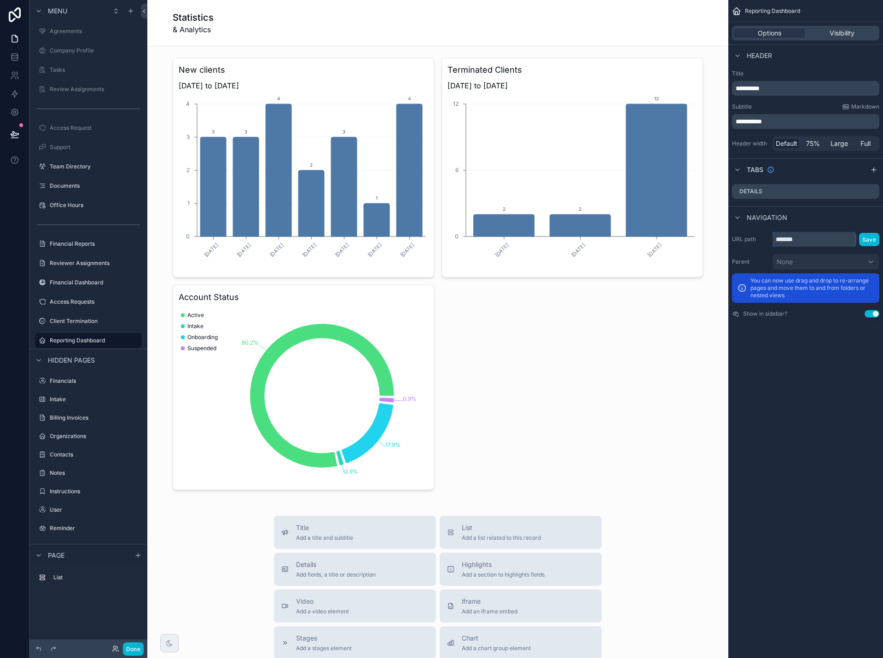
click at [812, 242] on input "*******" at bounding box center [814, 239] width 83 height 15
type input "*"
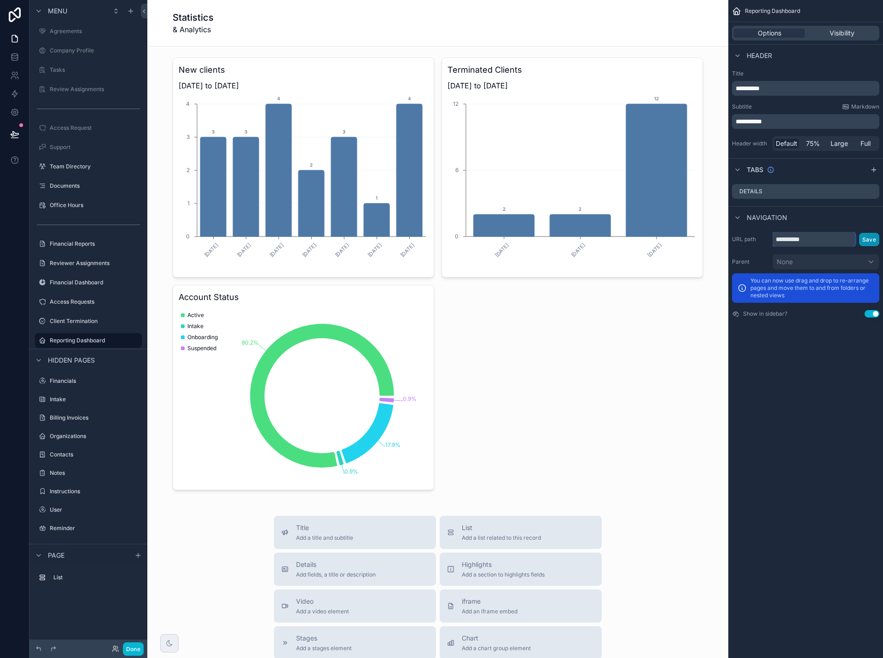
type input "**********"
click at [864, 241] on button "Save" at bounding box center [869, 239] width 20 height 13
click at [843, 384] on div "**********" at bounding box center [805, 329] width 155 height 658
click at [123, 341] on icon "scrollable content" at bounding box center [121, 340] width 7 height 7
click at [110, 342] on input "**********" at bounding box center [81, 340] width 63 height 11
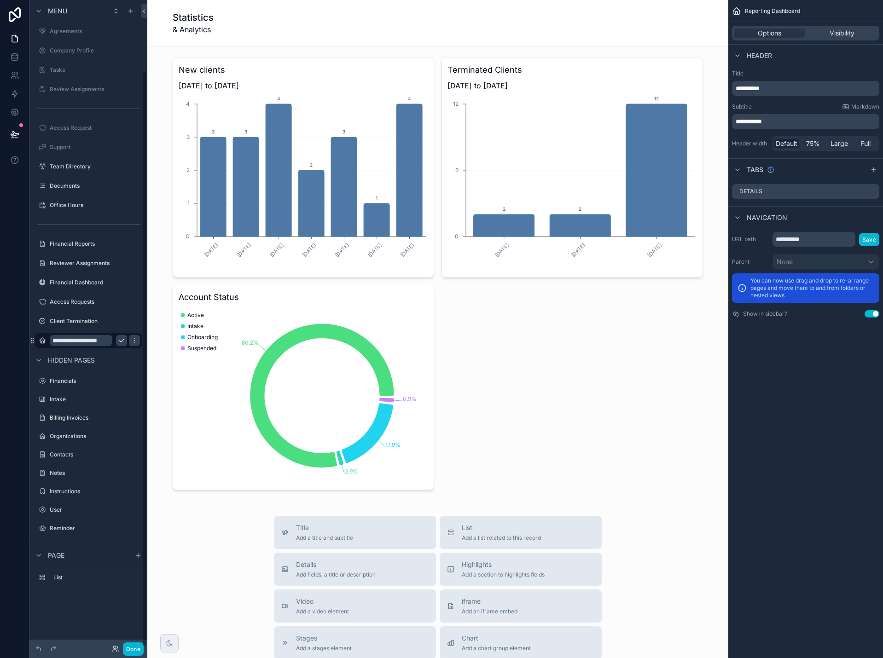
click at [110, 342] on input "**********" at bounding box center [81, 340] width 63 height 11
click at [99, 342] on input "**********" at bounding box center [81, 340] width 63 height 11
click at [84, 340] on input "**********" at bounding box center [81, 340] width 63 height 11
click at [75, 338] on input "**********" at bounding box center [81, 340] width 63 height 11
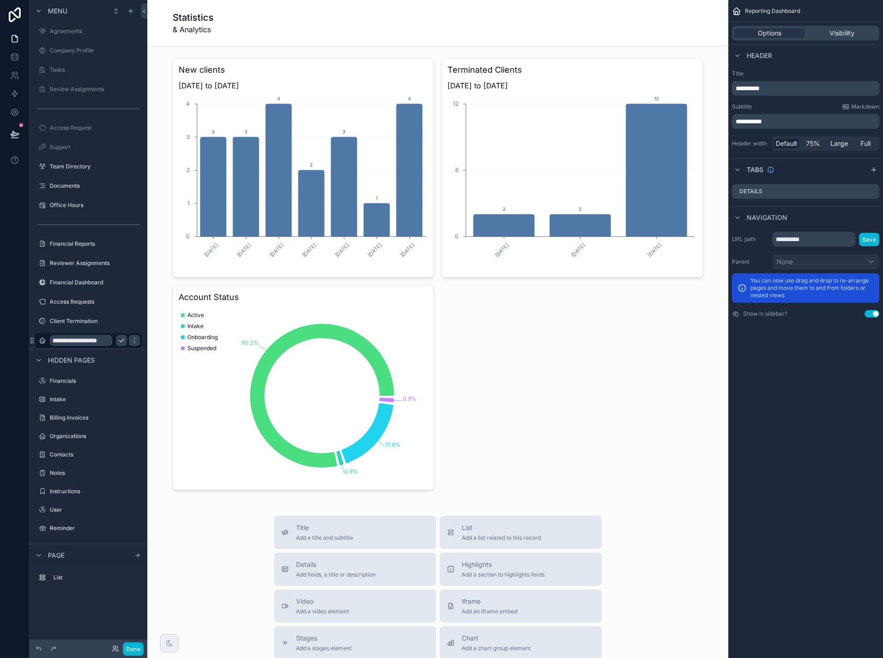
click at [75, 338] on input "**********" at bounding box center [81, 340] width 63 height 11
type input "**********"
click at [132, 341] on icon "scrollable content" at bounding box center [134, 340] width 5 height 3
click at [564, 354] on div "scrollable content" at bounding box center [438, 274] width 566 height 440
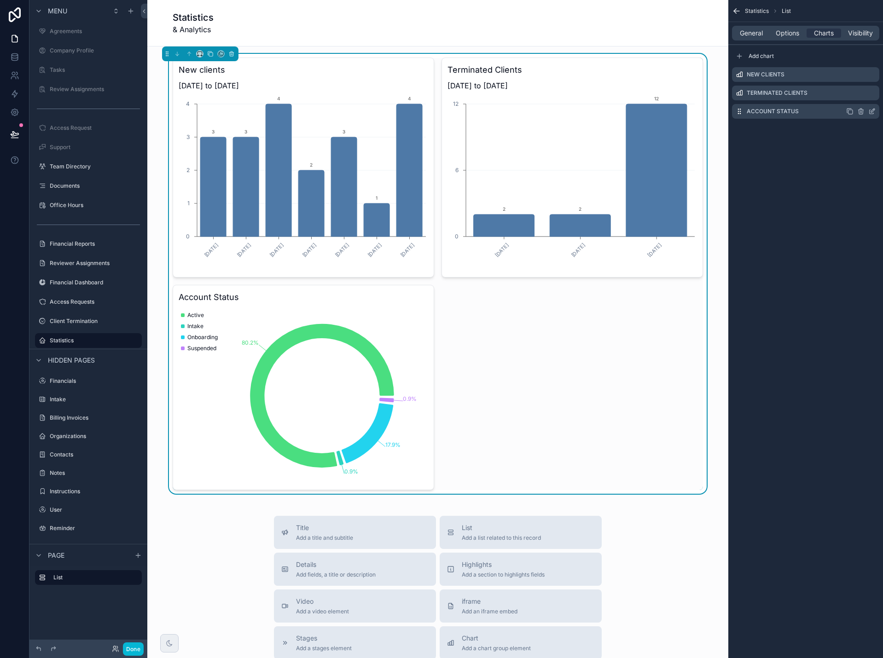
click at [870, 112] on icon "scrollable content" at bounding box center [872, 112] width 4 height 4
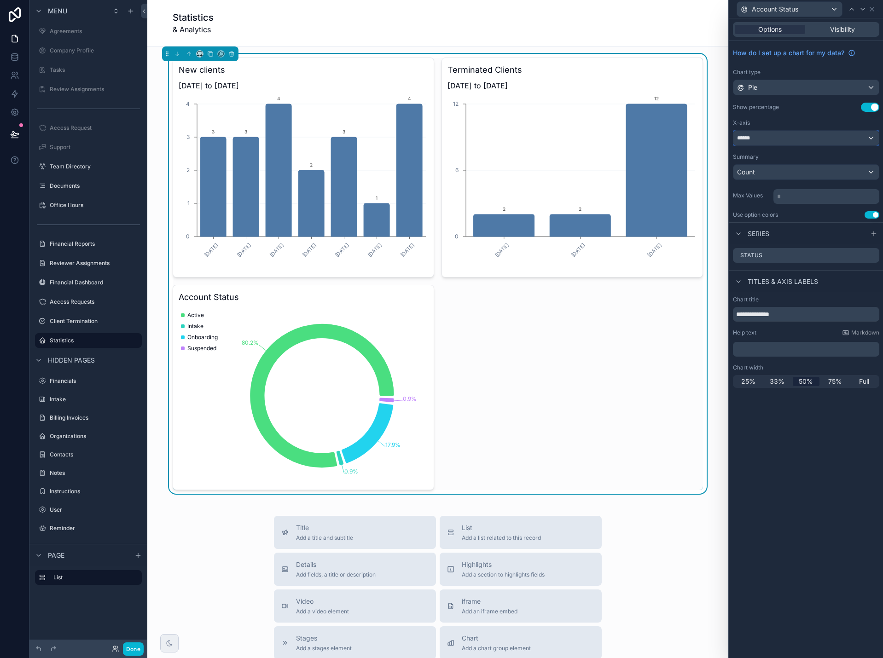
click at [777, 135] on div "******" at bounding box center [805, 138] width 145 height 15
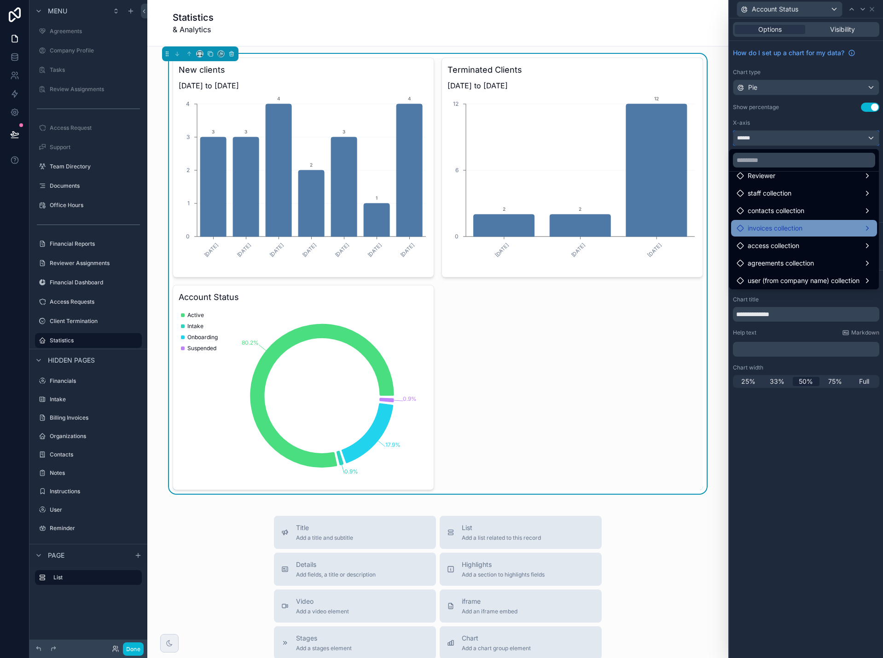
scroll to position [387, 0]
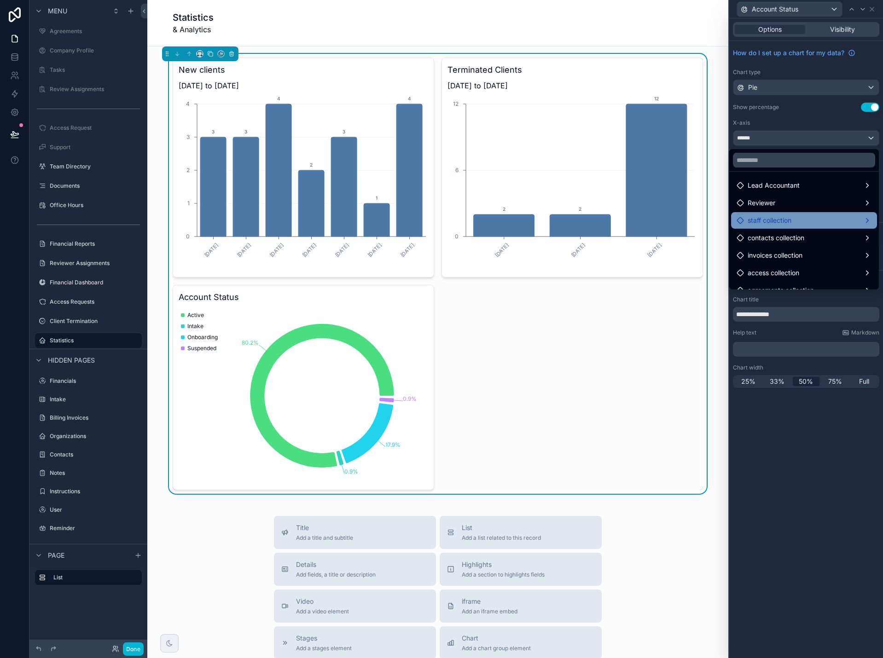
click at [790, 223] on div "staff collection" at bounding box center [804, 220] width 135 height 11
click at [869, 53] on div at bounding box center [806, 329] width 154 height 658
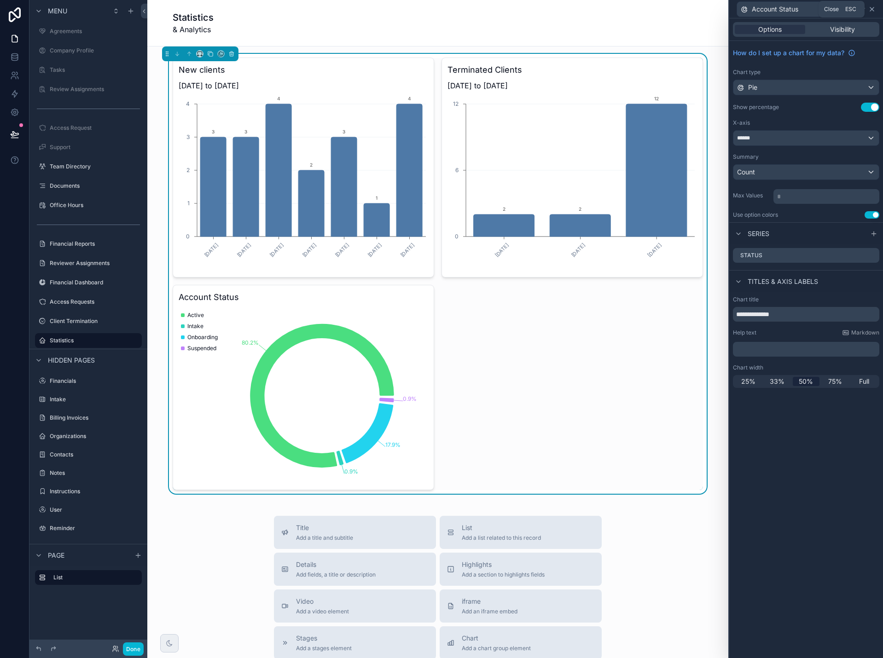
click at [874, 9] on icon at bounding box center [871, 9] width 7 height 7
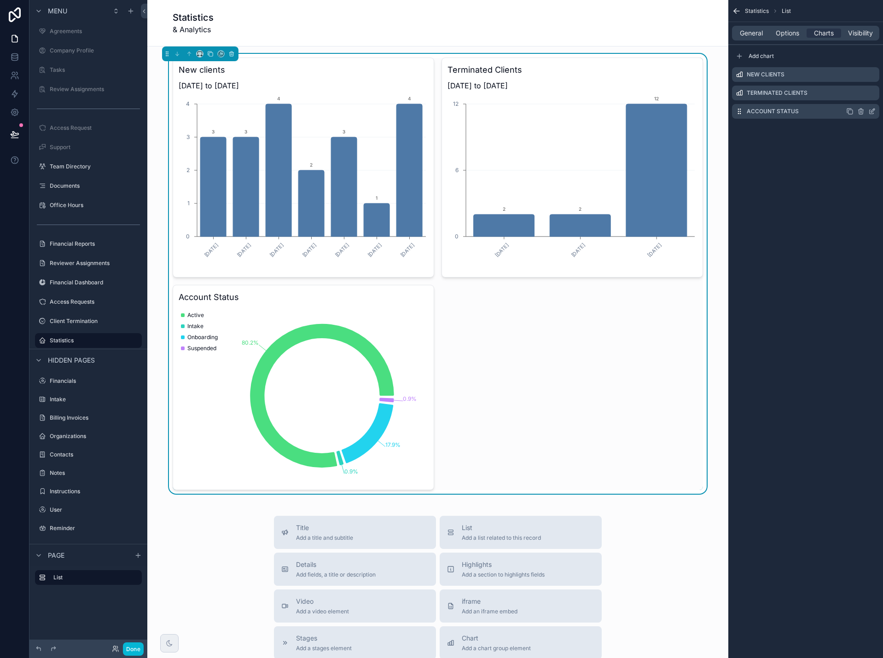
click at [850, 111] on icon "scrollable content" at bounding box center [849, 111] width 7 height 7
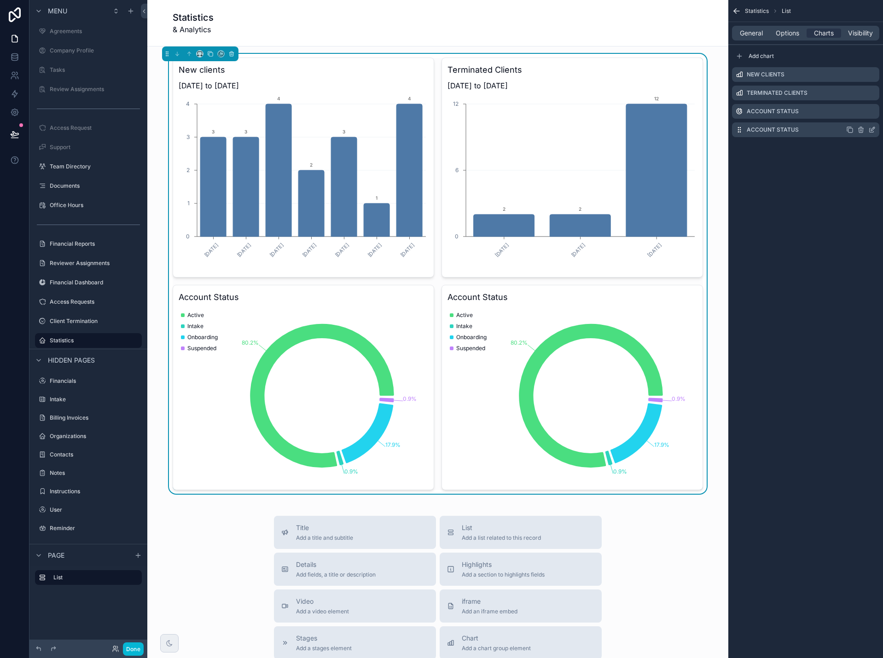
click at [875, 129] on icon "scrollable content" at bounding box center [871, 129] width 7 height 7
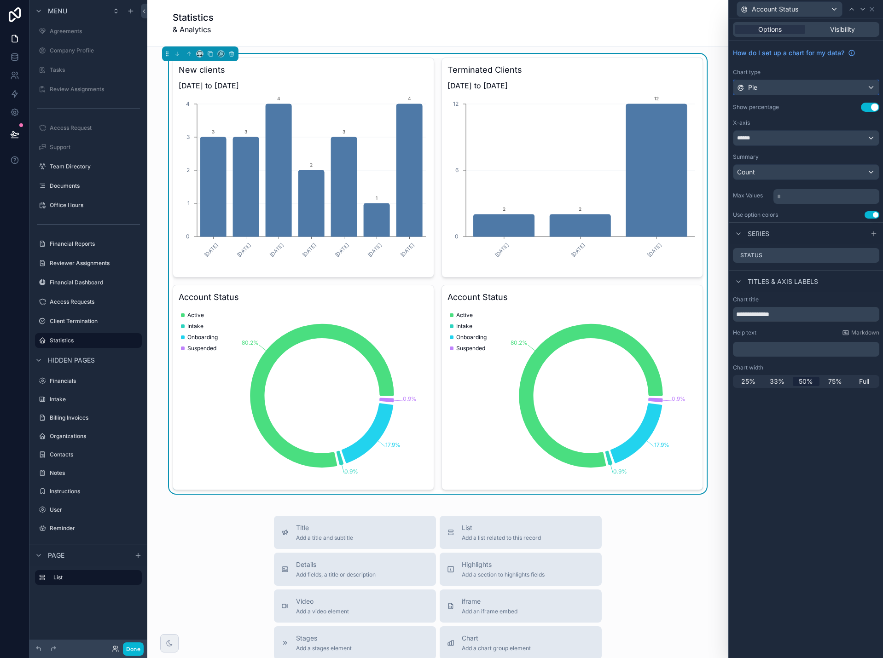
click at [810, 85] on div "Pie" at bounding box center [805, 87] width 145 height 15
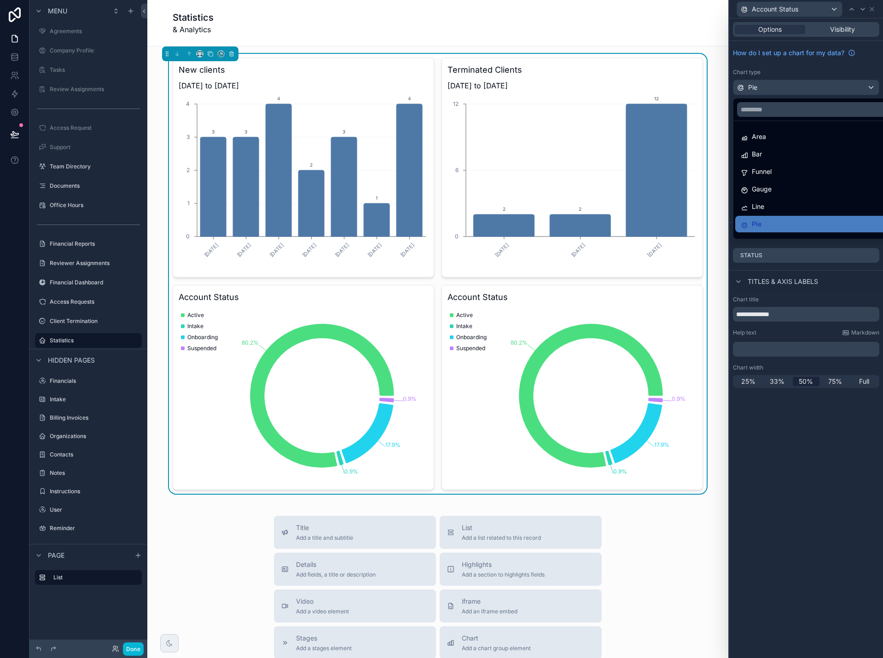
click at [810, 85] on div at bounding box center [806, 329] width 154 height 658
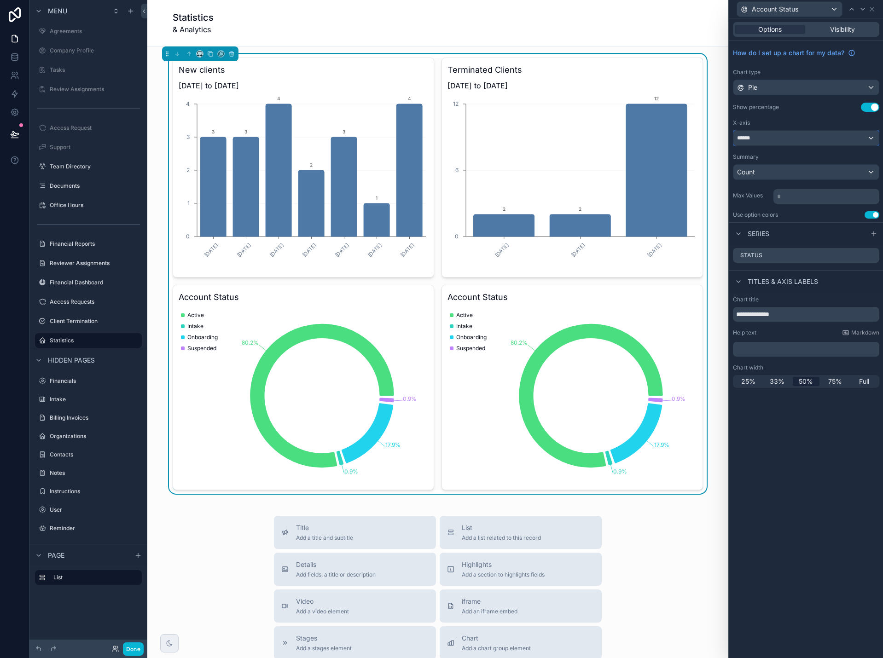
click at [806, 136] on div "******" at bounding box center [805, 138] width 145 height 15
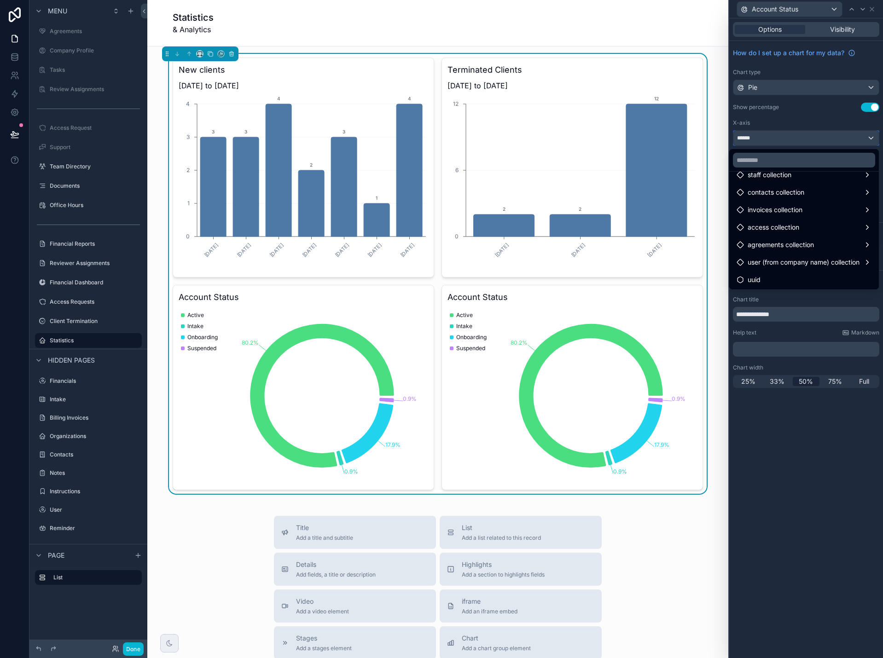
scroll to position [433, 0]
click at [805, 179] on div "staff collection" at bounding box center [804, 174] width 135 height 11
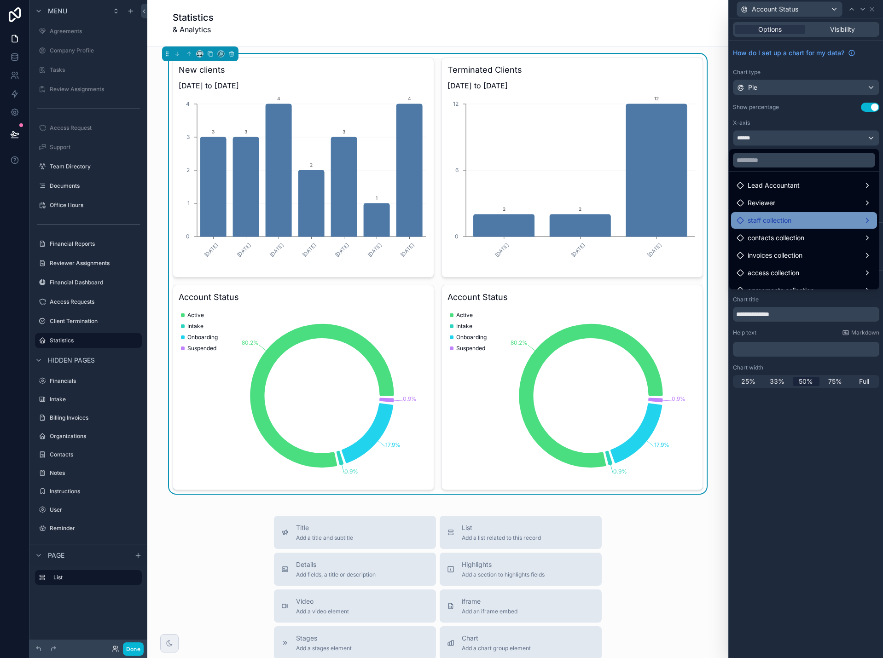
click at [803, 222] on div "staff collection" at bounding box center [804, 220] width 135 height 11
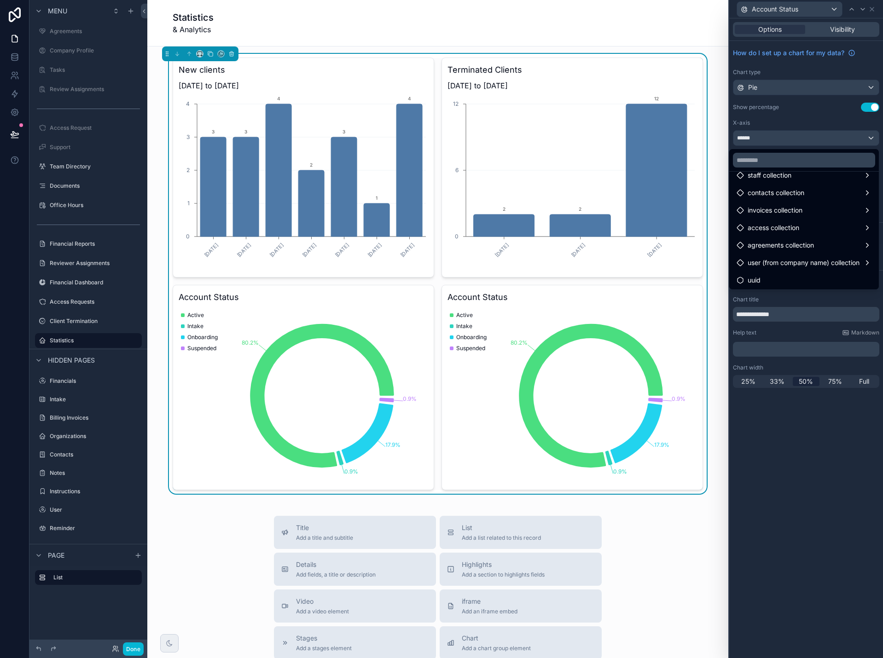
scroll to position [433, 0]
click at [799, 209] on div "invoices collection" at bounding box center [804, 209] width 135 height 11
click at [791, 191] on span "contacts collection" at bounding box center [776, 191] width 57 height 11
click at [783, 175] on span "staff collection" at bounding box center [770, 174] width 44 height 11
click at [789, 226] on span "access collection" at bounding box center [774, 226] width 52 height 11
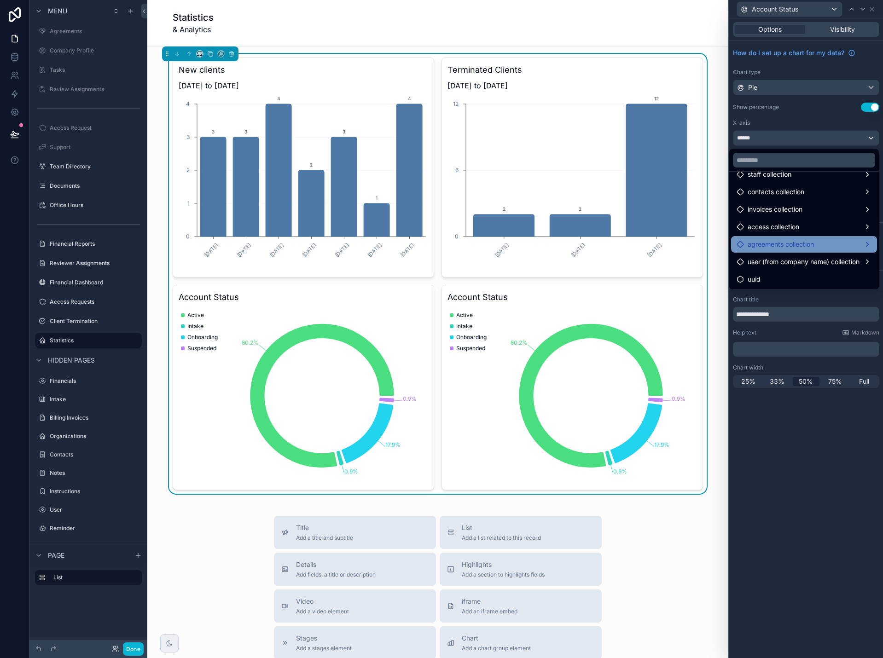
click at [789, 242] on span "agreements collection" at bounding box center [781, 244] width 66 height 11
click at [785, 265] on span "user (from company name) collection" at bounding box center [804, 261] width 112 height 11
click at [781, 280] on div "uuid" at bounding box center [804, 279] width 135 height 11
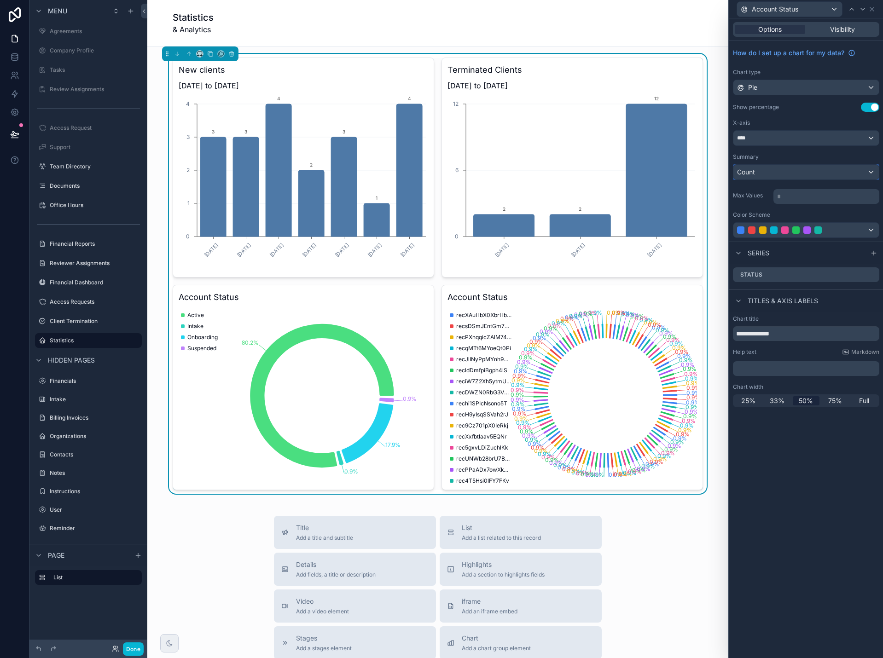
click at [802, 173] on div "Count" at bounding box center [805, 172] width 145 height 15
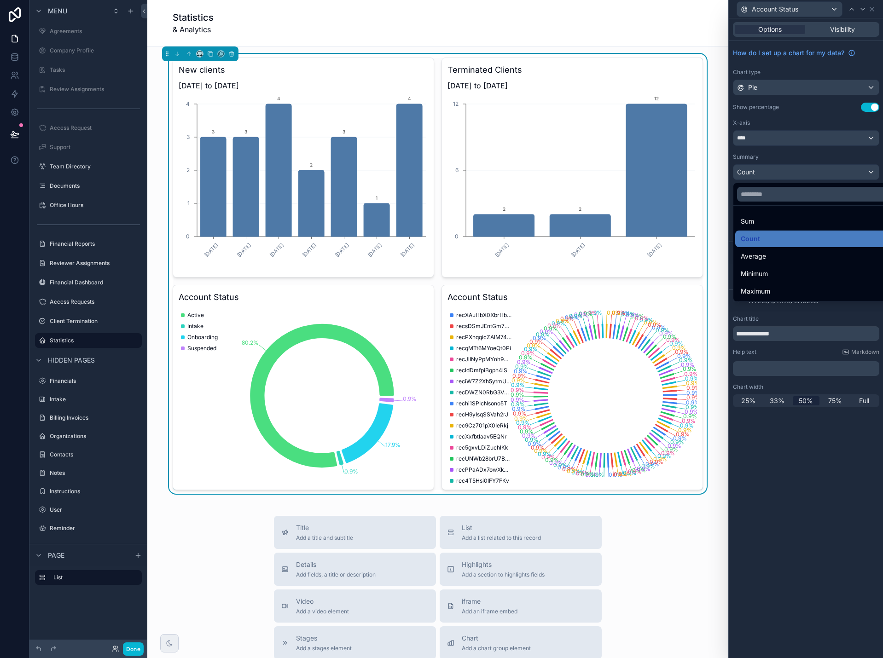
click at [800, 173] on div at bounding box center [806, 329] width 154 height 658
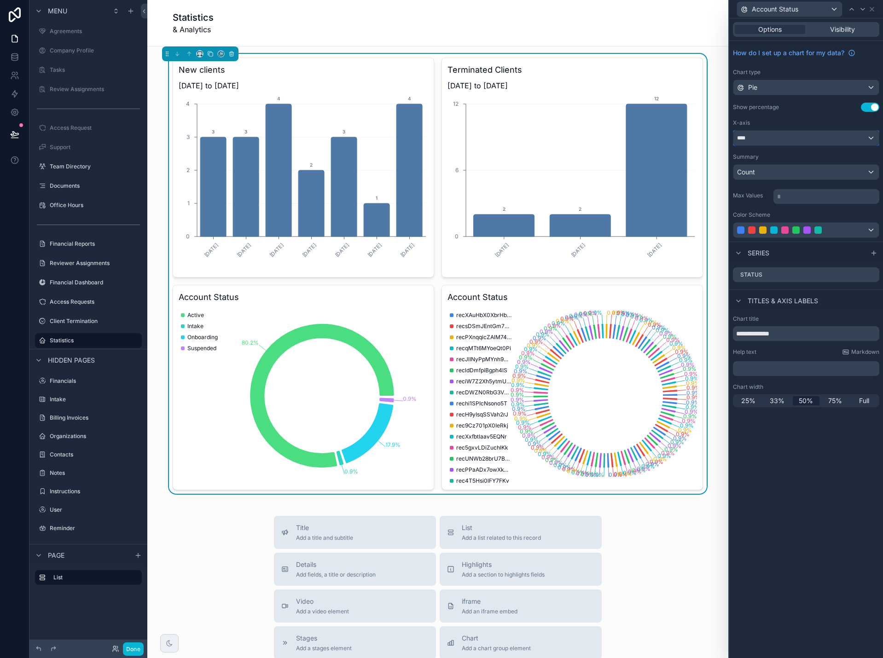
click at [796, 139] on div "****" at bounding box center [805, 138] width 145 height 15
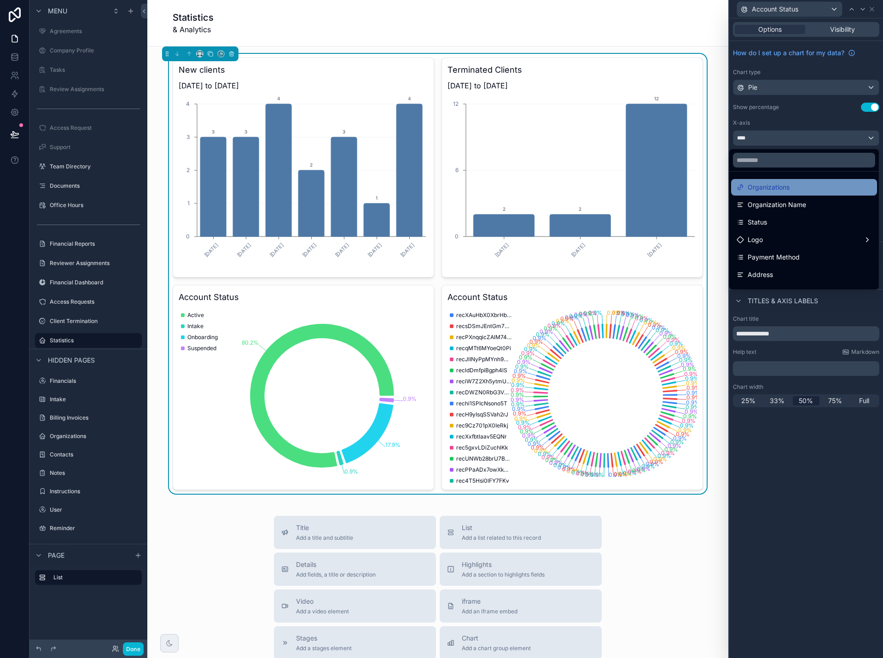
click at [779, 189] on span "Organizations" at bounding box center [769, 187] width 42 height 11
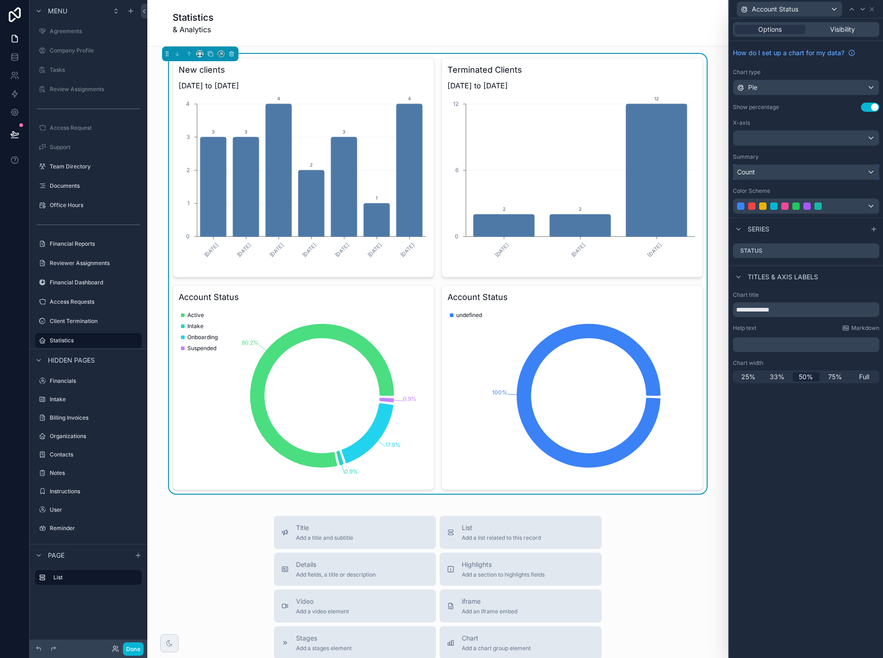
click at [777, 174] on div "Count" at bounding box center [805, 172] width 145 height 15
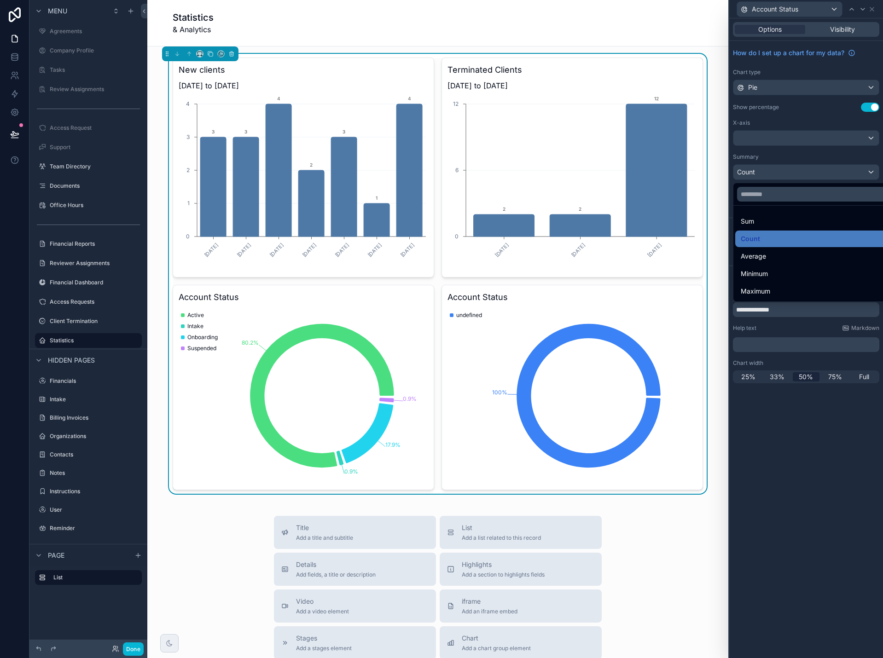
click at [777, 174] on div at bounding box center [806, 329] width 154 height 658
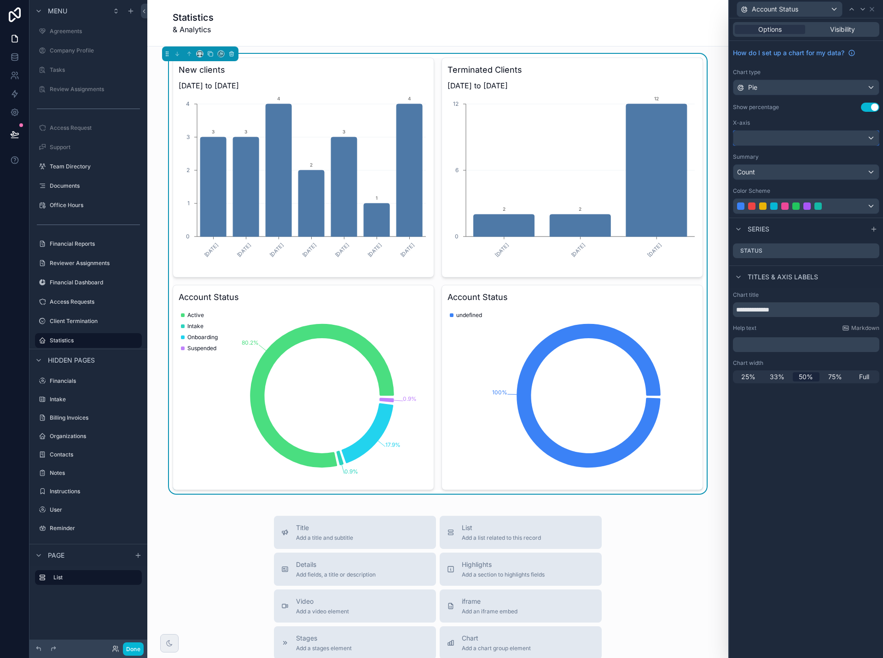
click at [824, 139] on div at bounding box center [805, 138] width 145 height 15
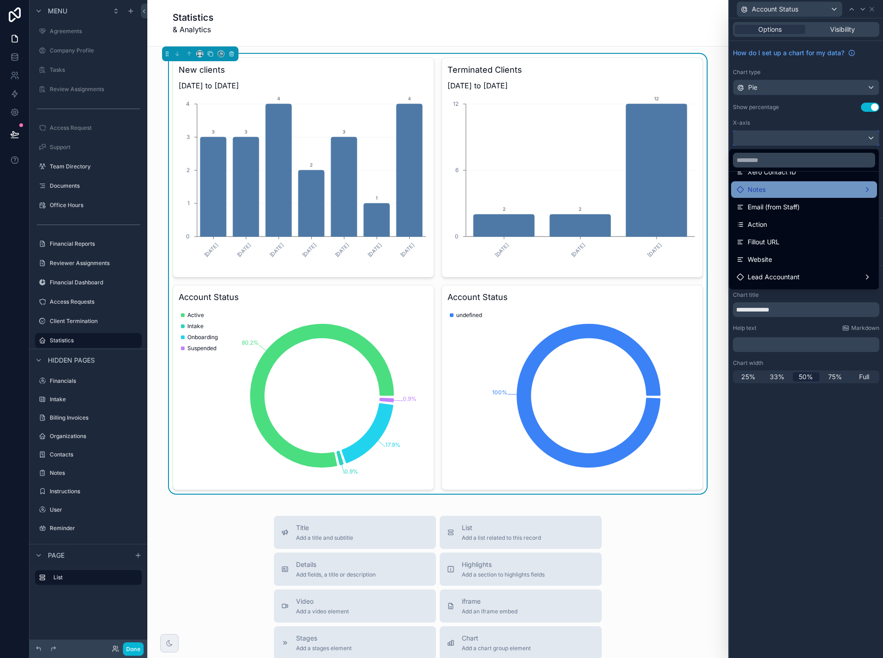
scroll to position [322, 0]
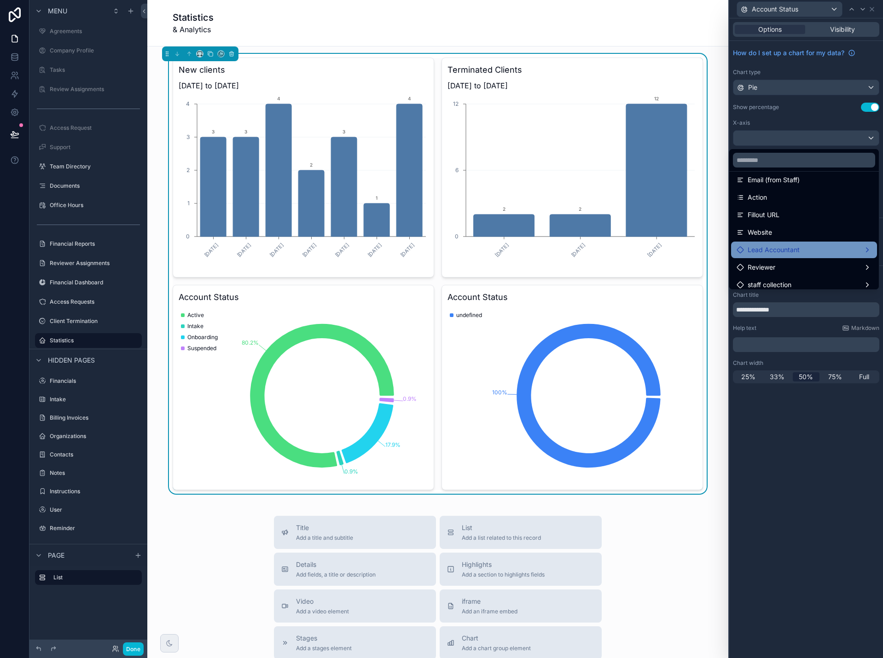
click at [775, 247] on span "Lead Accountant" at bounding box center [774, 249] width 52 height 11
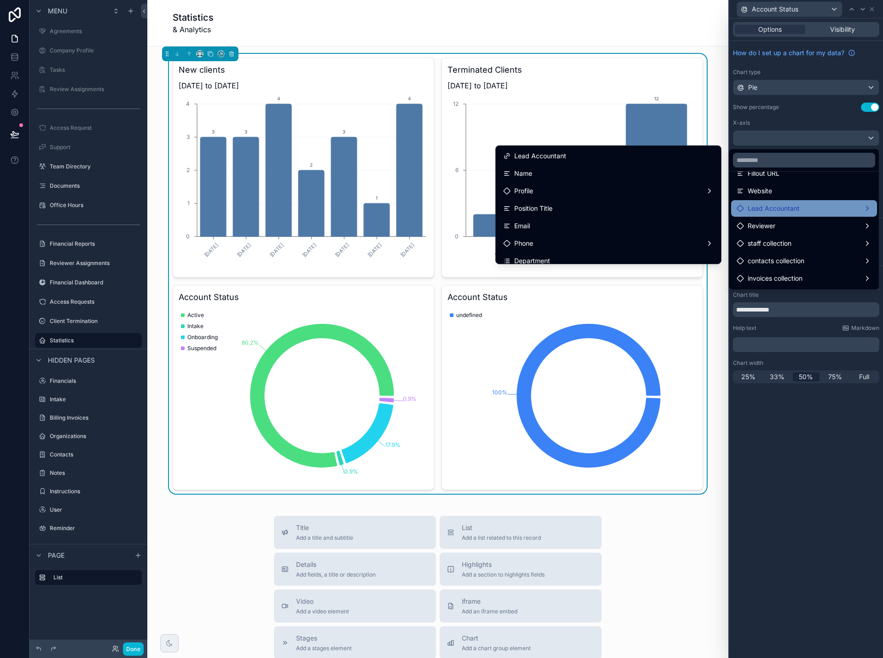
scroll to position [368, 0]
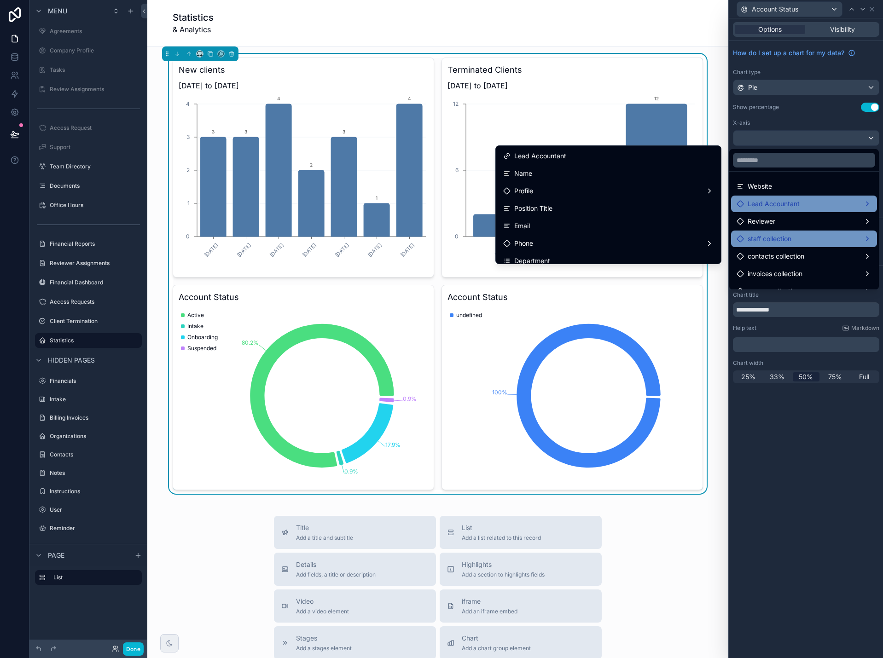
click at [774, 244] on span "staff collection" at bounding box center [770, 238] width 44 height 11
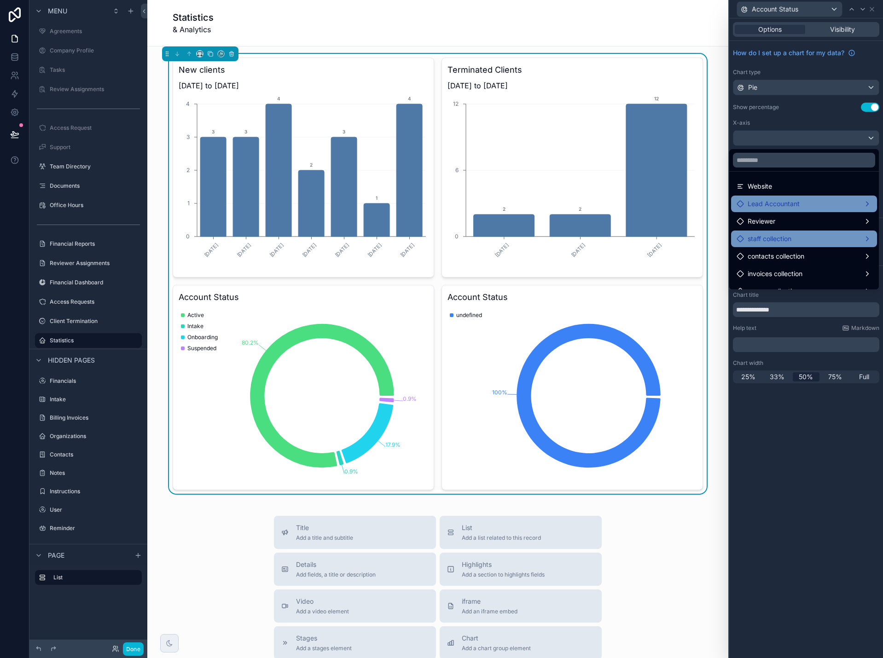
click at [773, 242] on span "staff collection" at bounding box center [770, 238] width 44 height 11
click at [773, 241] on span "staff collection" at bounding box center [770, 238] width 44 height 11
click at [769, 206] on span "Lead Accountant" at bounding box center [774, 203] width 52 height 11
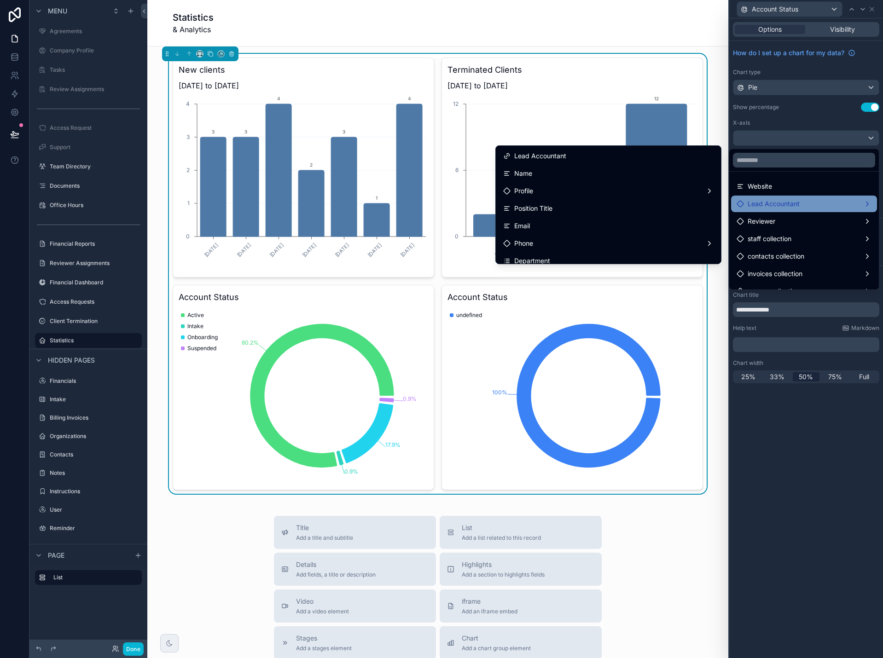
click at [769, 206] on span "Lead Accountant" at bounding box center [774, 203] width 52 height 11
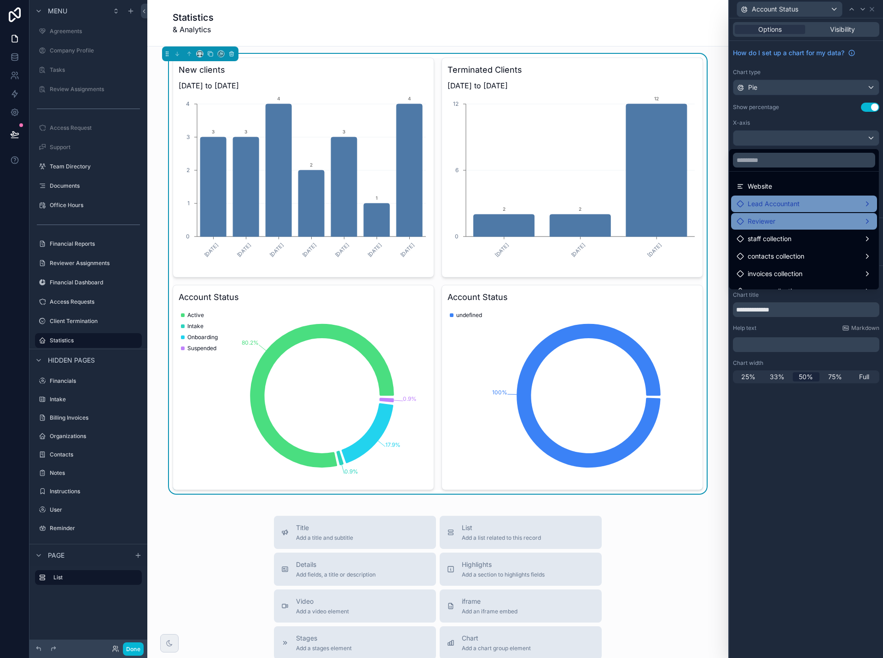
click at [768, 221] on div "Reviewer" at bounding box center [804, 221] width 135 height 11
click at [767, 236] on span "staff collection" at bounding box center [770, 238] width 44 height 11
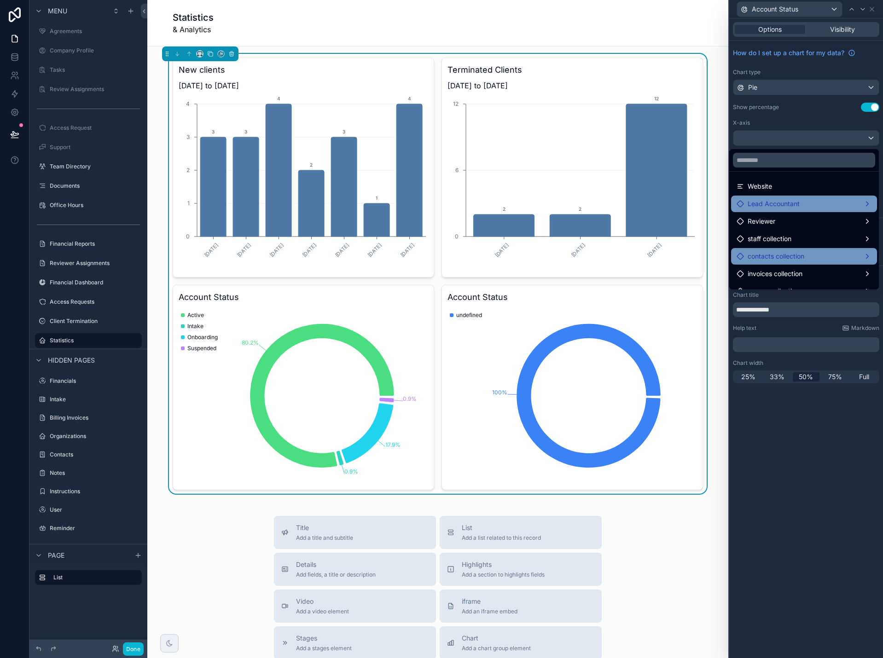
click at [766, 252] on span "contacts collection" at bounding box center [776, 256] width 57 height 11
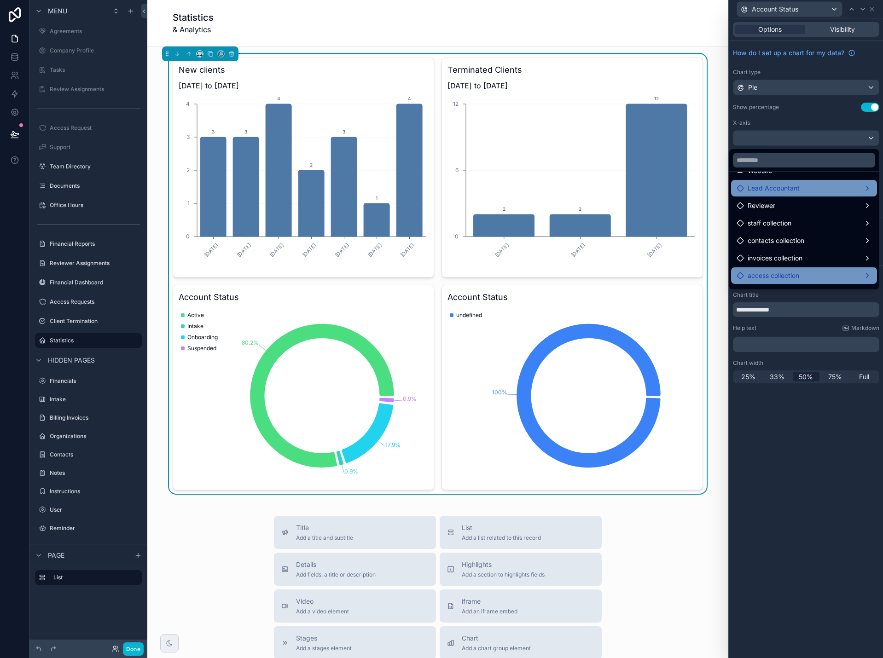
scroll to position [414, 0]
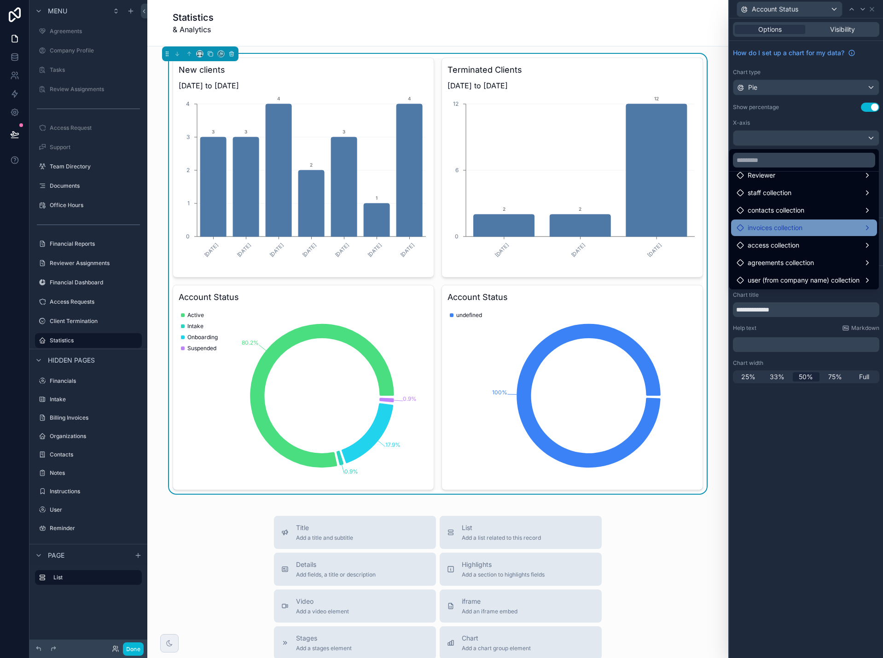
click at [770, 230] on span "invoices collection" at bounding box center [775, 227] width 55 height 11
click at [767, 244] on span "access collection" at bounding box center [774, 245] width 52 height 11
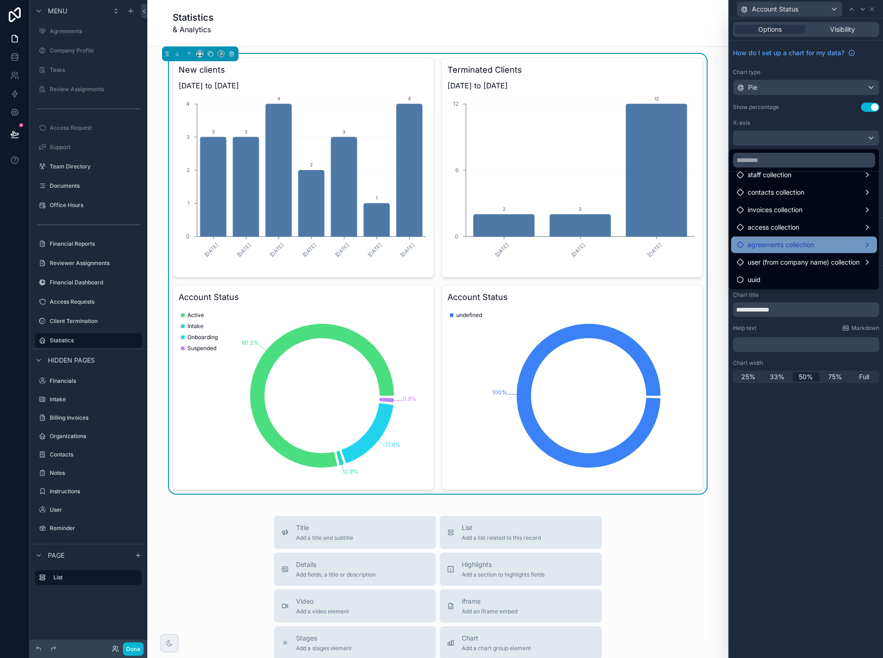
scroll to position [433, 0]
click at [767, 240] on span "agreements collection" at bounding box center [781, 244] width 66 height 11
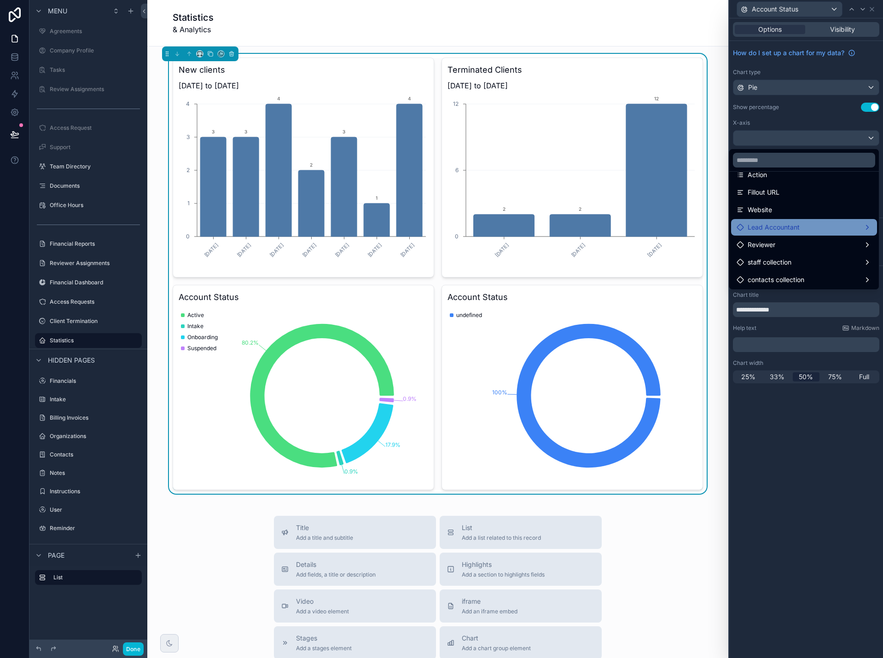
scroll to position [341, 0]
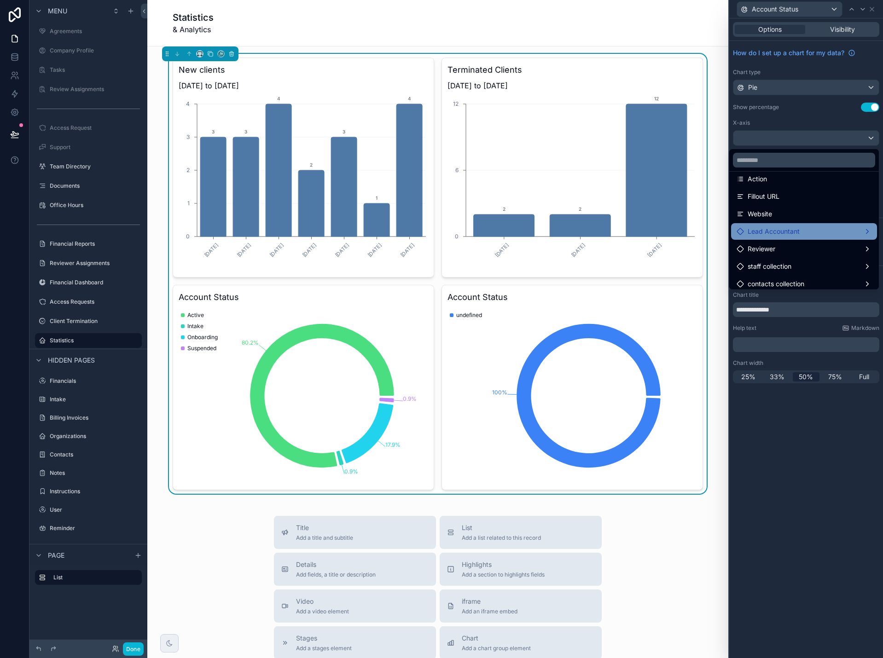
click at [767, 236] on span "Lead Accountant" at bounding box center [774, 231] width 52 height 11
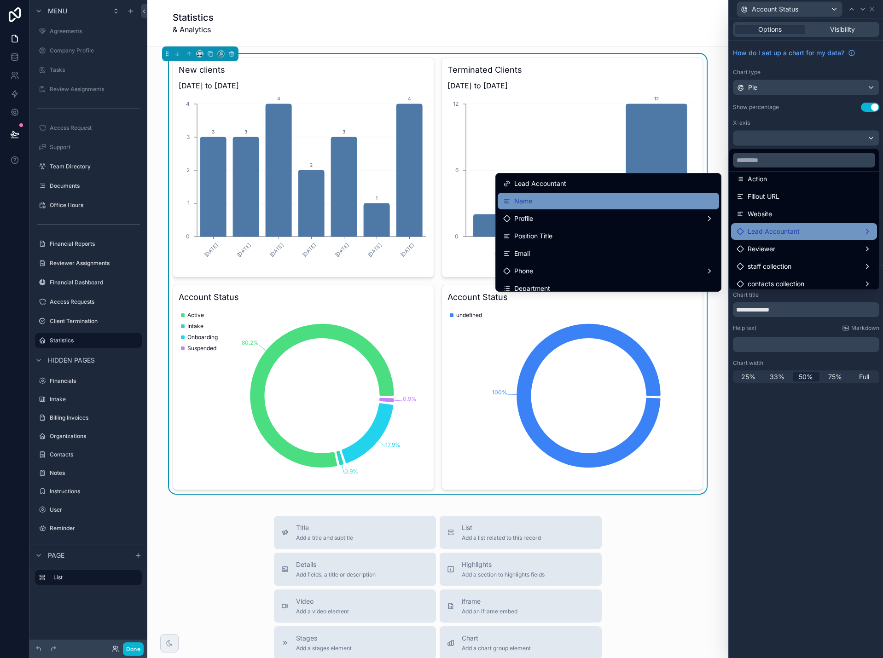
click at [689, 201] on div "Name" at bounding box center [608, 201] width 210 height 11
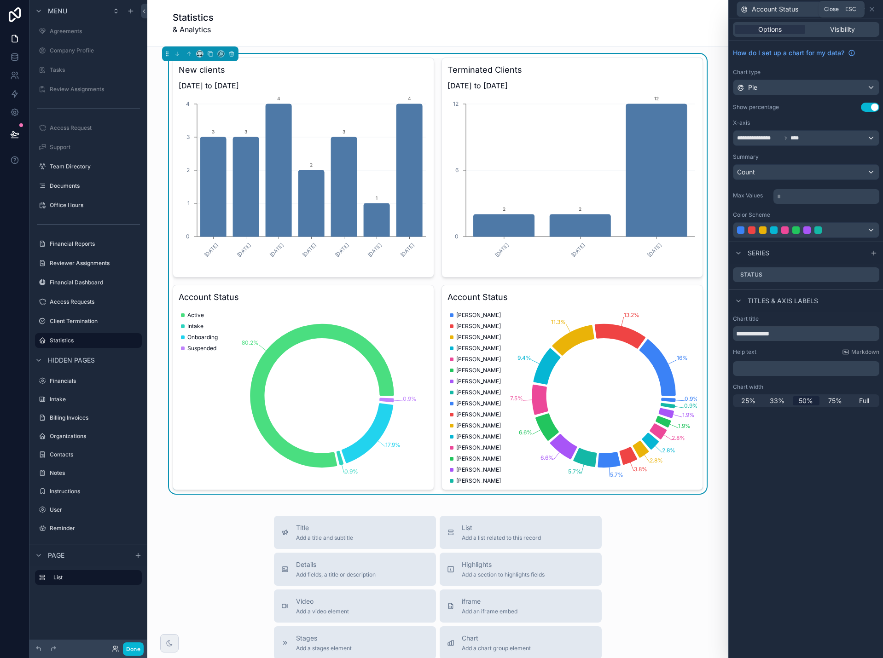
click at [872, 9] on icon at bounding box center [871, 9] width 7 height 7
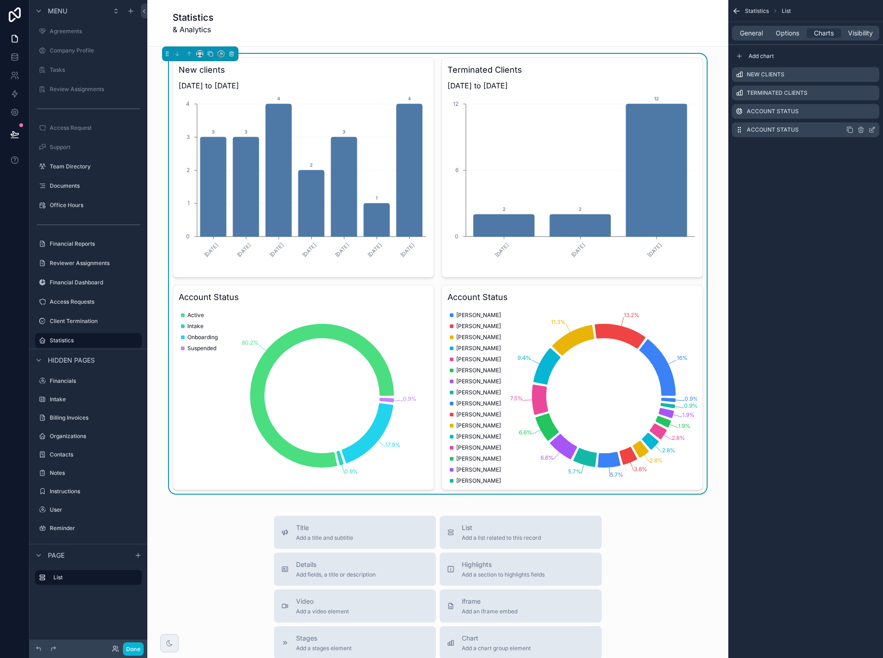
click at [860, 129] on icon "scrollable content" at bounding box center [860, 130] width 0 height 2
click at [858, 116] on icon at bounding box center [858, 116] width 0 height 2
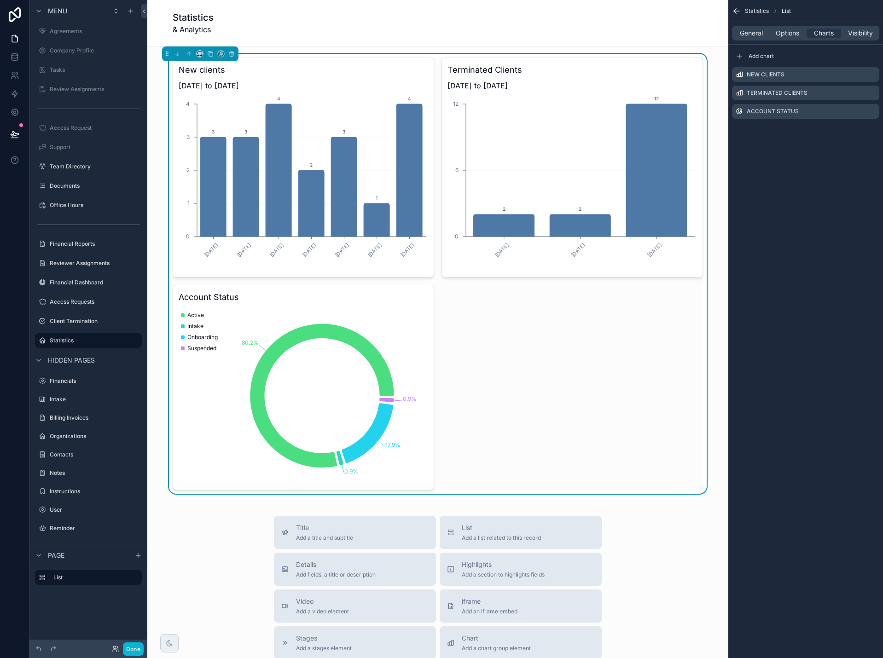
click at [492, 647] on span "Add a chart group element" at bounding box center [496, 648] width 69 height 7
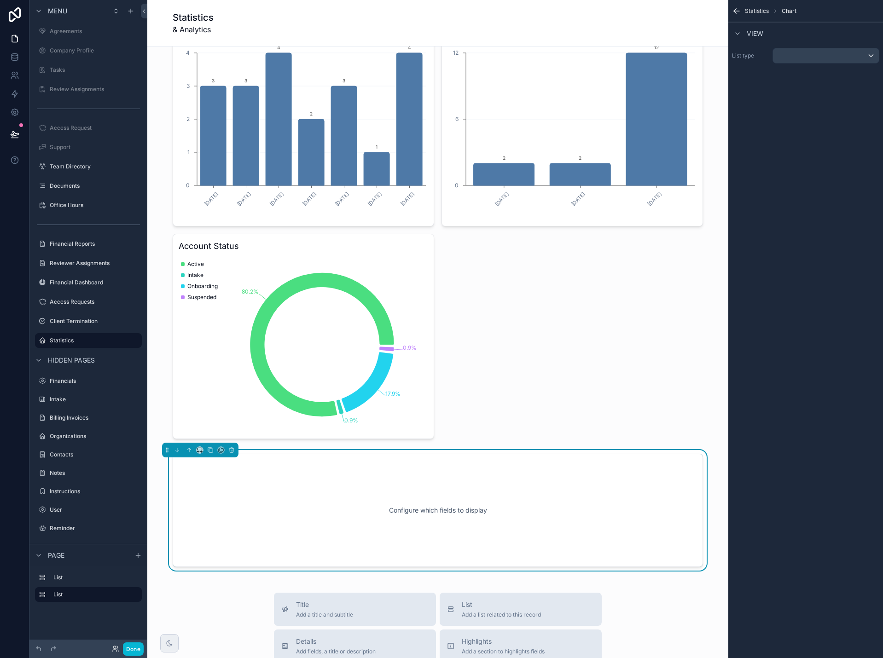
scroll to position [2, 0]
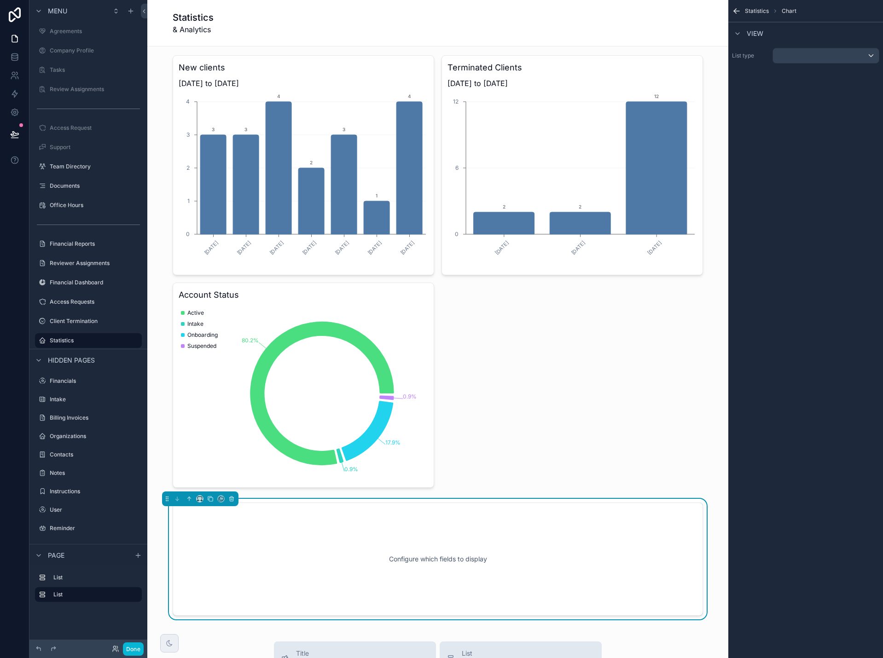
click at [484, 561] on div "Configure which fields to display" at bounding box center [438, 559] width 500 height 83
click at [812, 52] on div "scrollable content" at bounding box center [826, 55] width 106 height 15
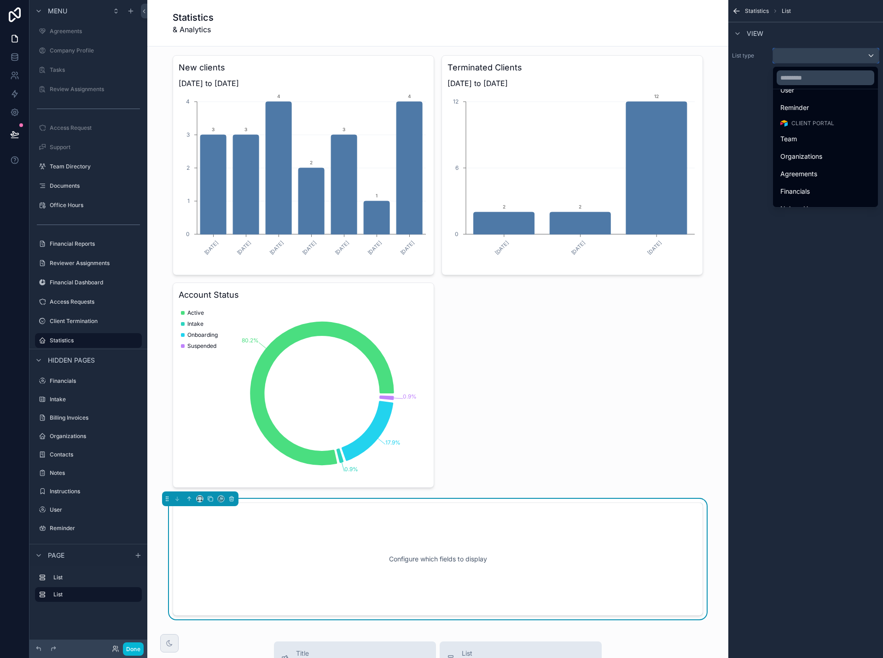
scroll to position [25, 0]
click at [826, 144] on div "Team" at bounding box center [825, 142] width 90 height 11
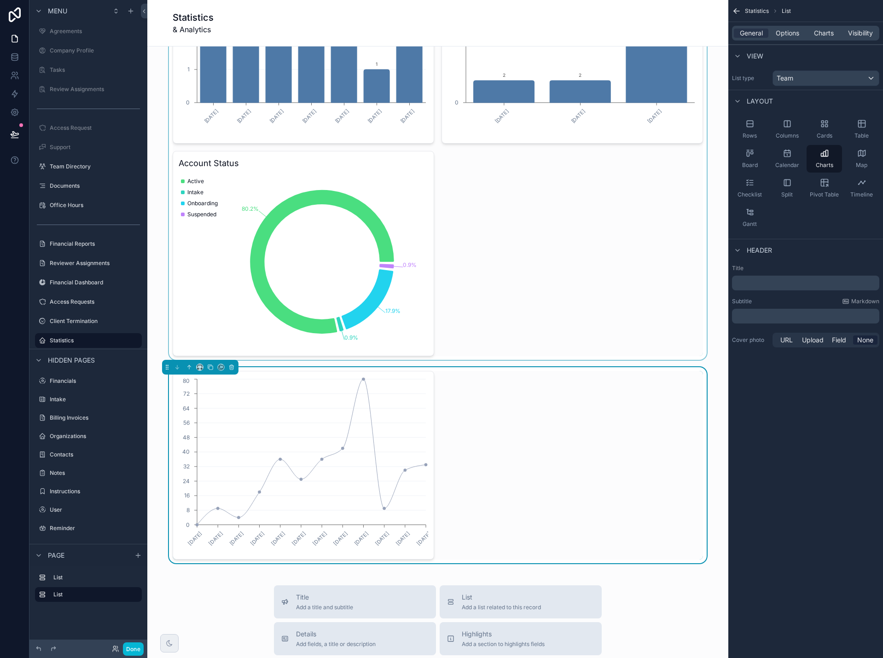
scroll to position [186, 0]
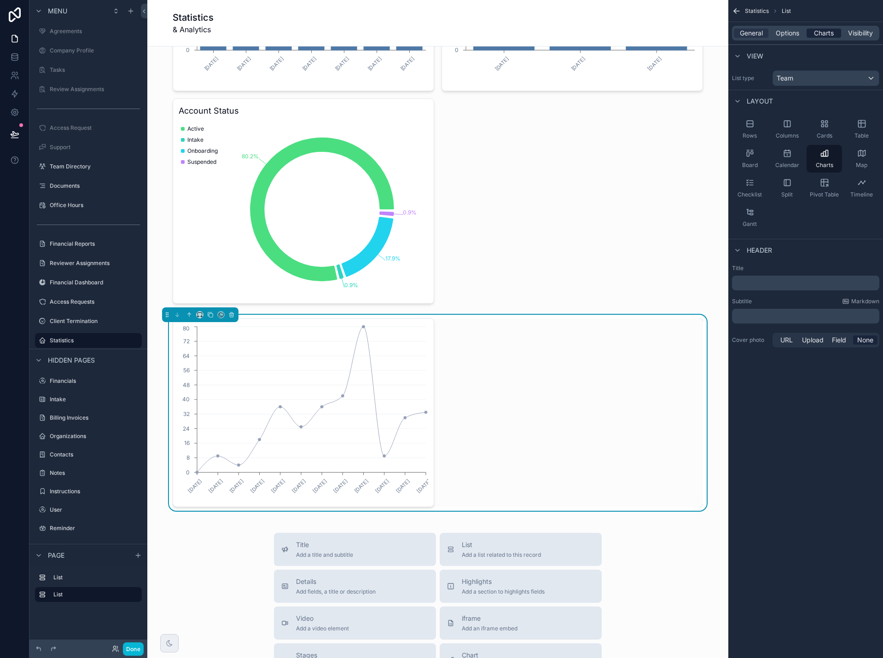
click at [821, 35] on span "Charts" at bounding box center [824, 33] width 20 height 9
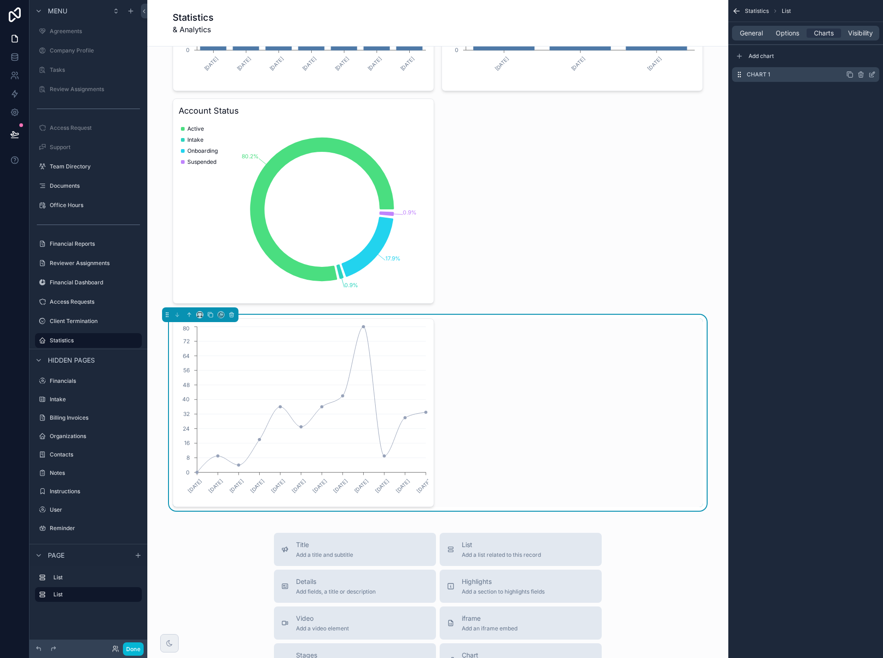
click at [871, 76] on icon "scrollable content" at bounding box center [871, 74] width 7 height 7
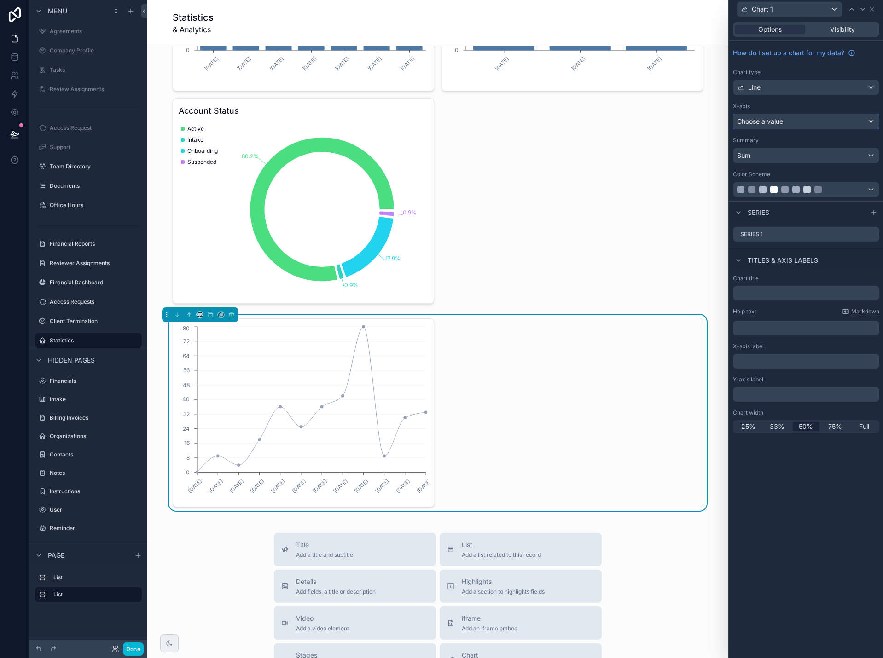
click at [767, 122] on span "Choose a value" at bounding box center [760, 121] width 46 height 8
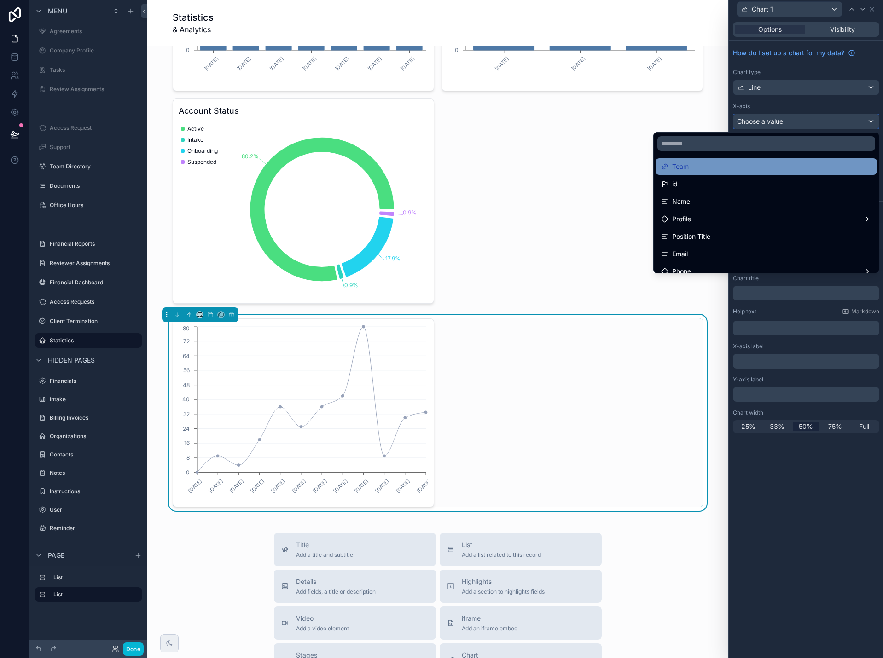
scroll to position [0, 0]
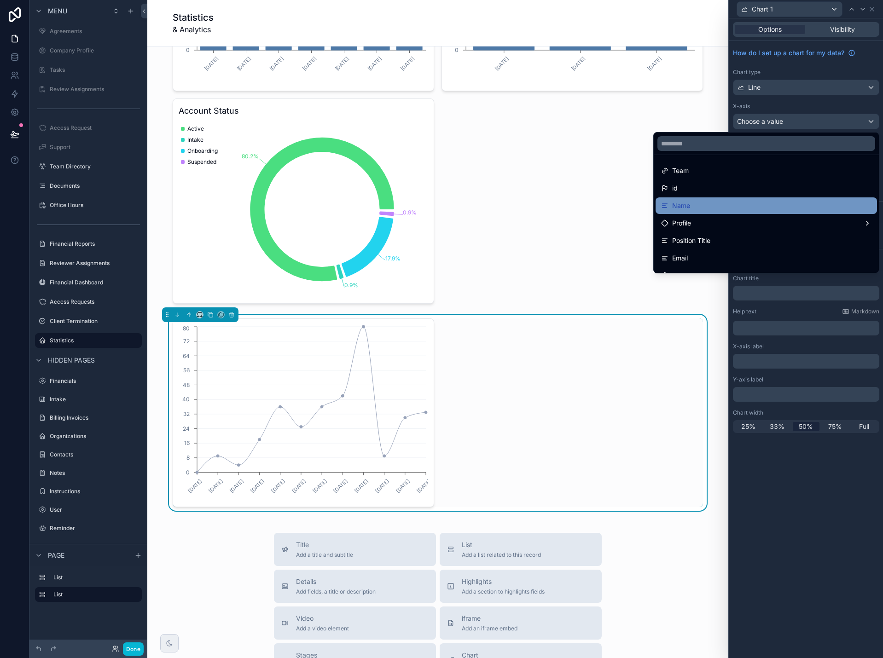
click at [771, 203] on div "Name" at bounding box center [766, 205] width 210 height 11
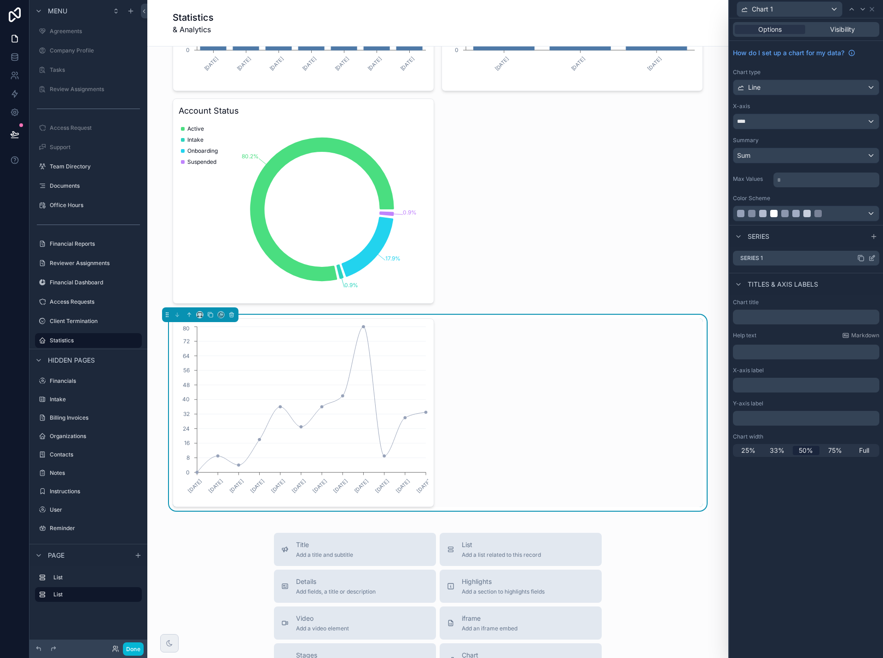
click at [872, 260] on icon at bounding box center [871, 258] width 7 height 7
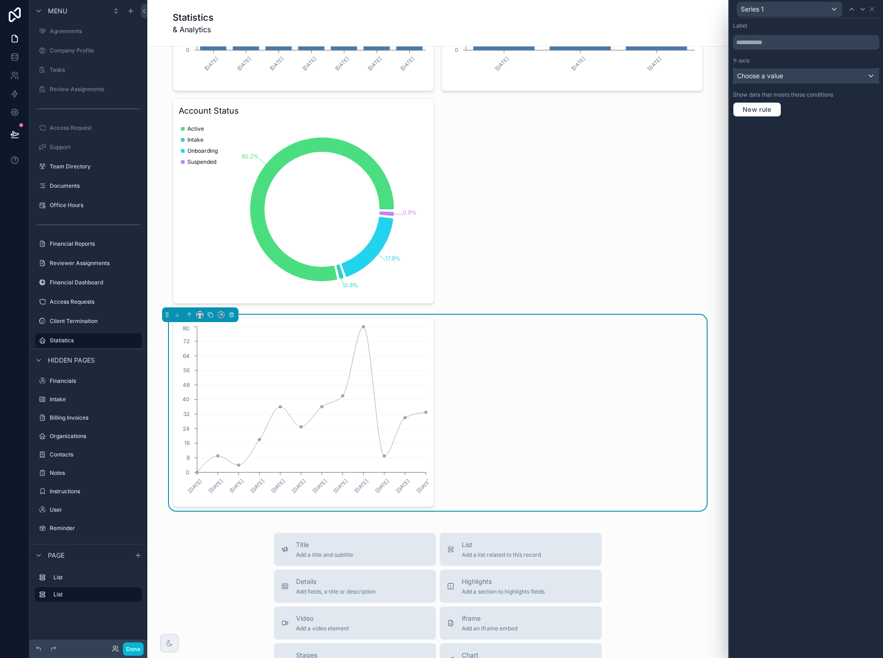
click at [768, 77] on span "Choose a value" at bounding box center [760, 76] width 46 height 8
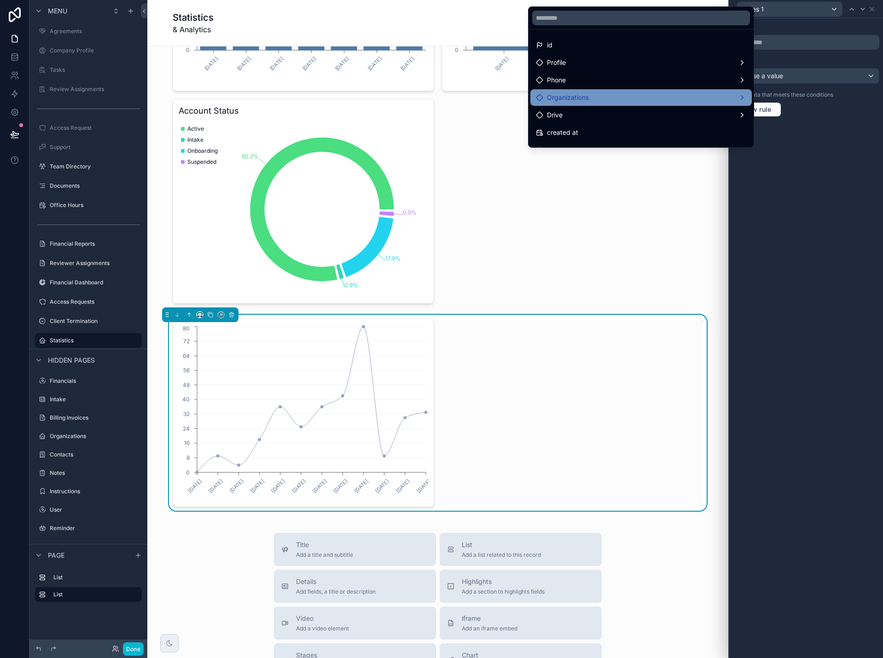
click at [662, 97] on div "Organizations" at bounding box center [641, 97] width 210 height 11
click at [771, 94] on span "Organizations count" at bounding box center [795, 98] width 61 height 11
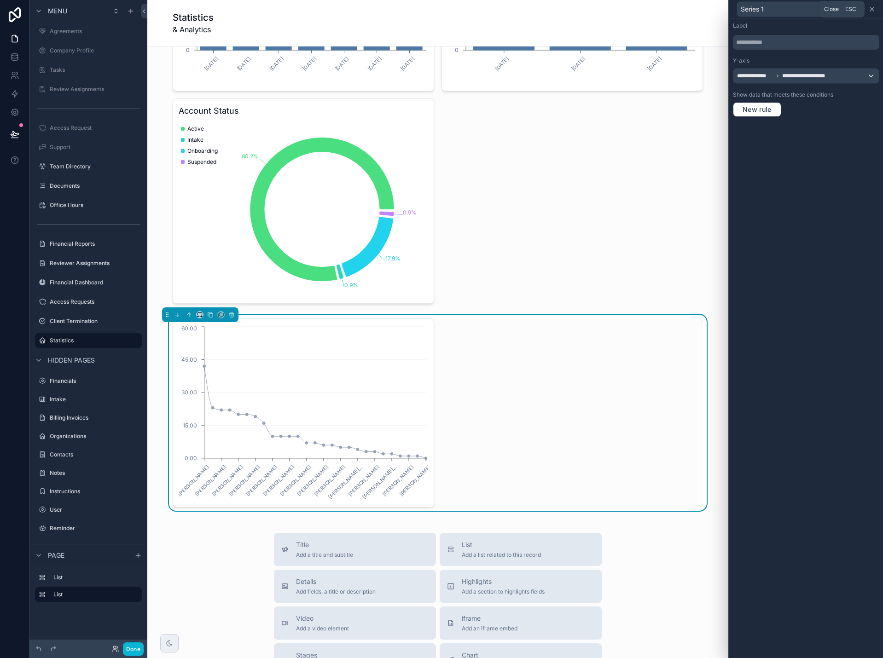
click at [871, 11] on icon at bounding box center [872, 9] width 4 height 4
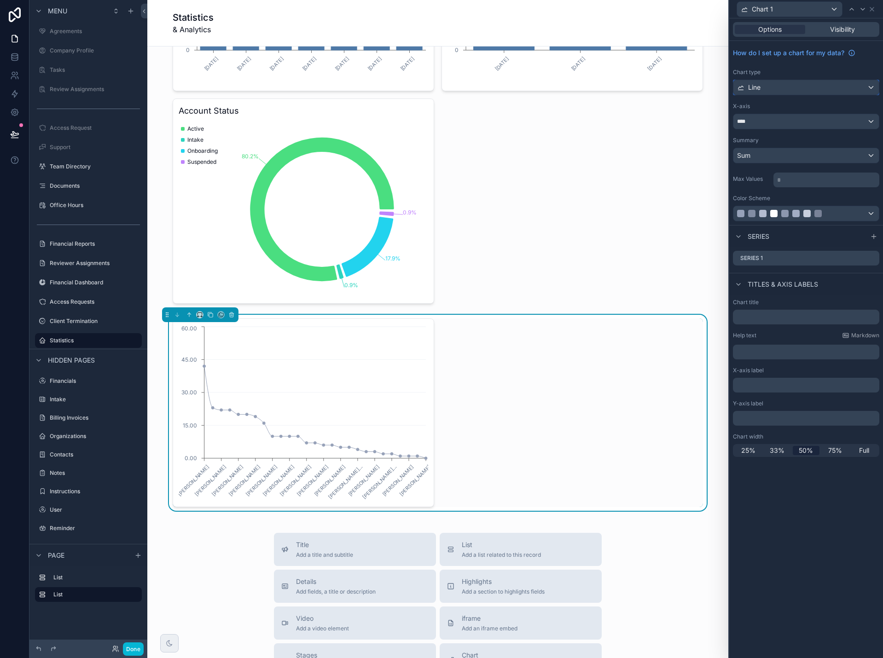
click at [839, 93] on div "Line" at bounding box center [805, 87] width 145 height 15
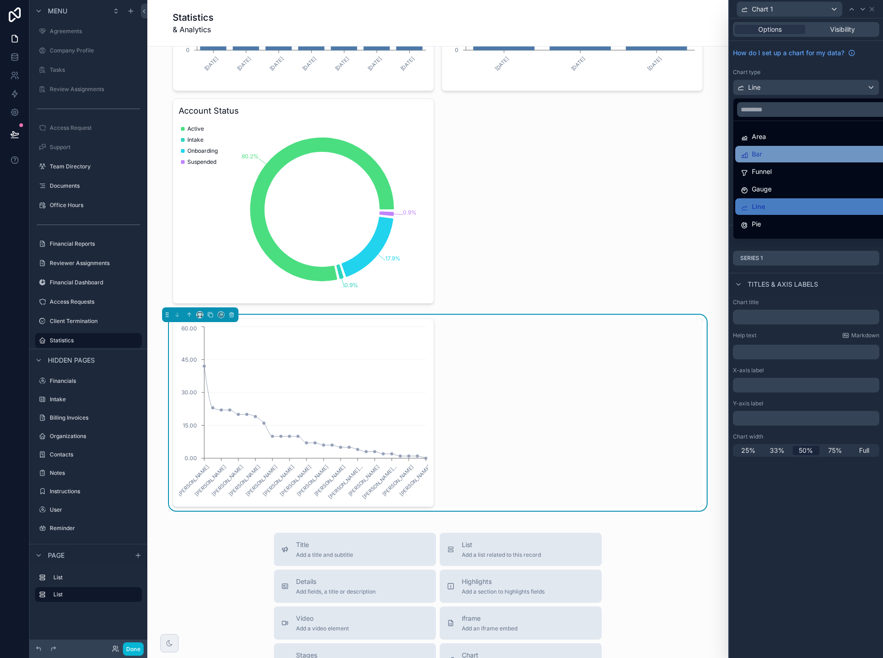
click at [825, 151] on div "Bar" at bounding box center [817, 154] width 152 height 11
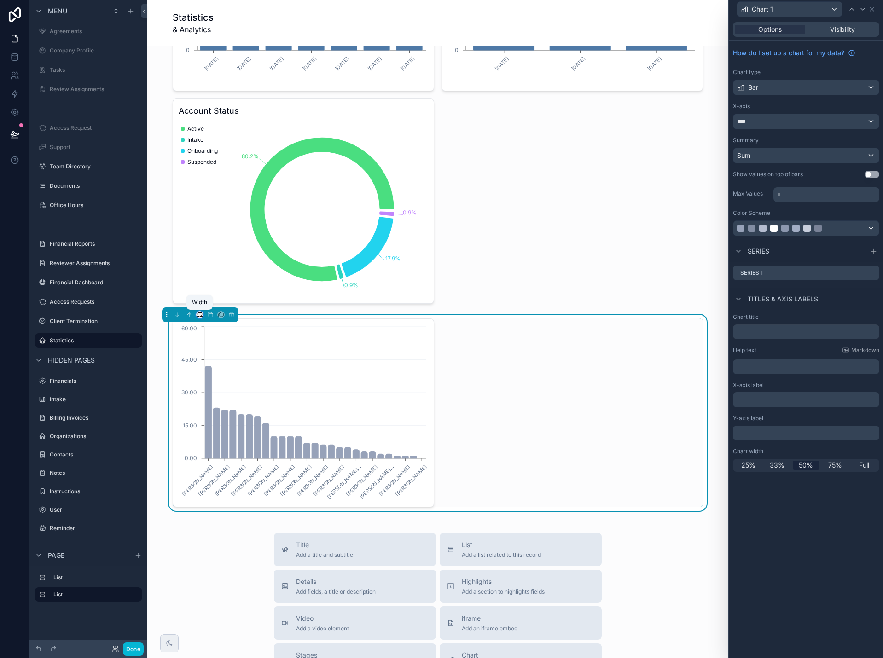
click at [202, 317] on icon "scrollable content" at bounding box center [202, 317] width 1 height 2
click at [215, 433] on span "Full width" at bounding box center [218, 436] width 29 height 11
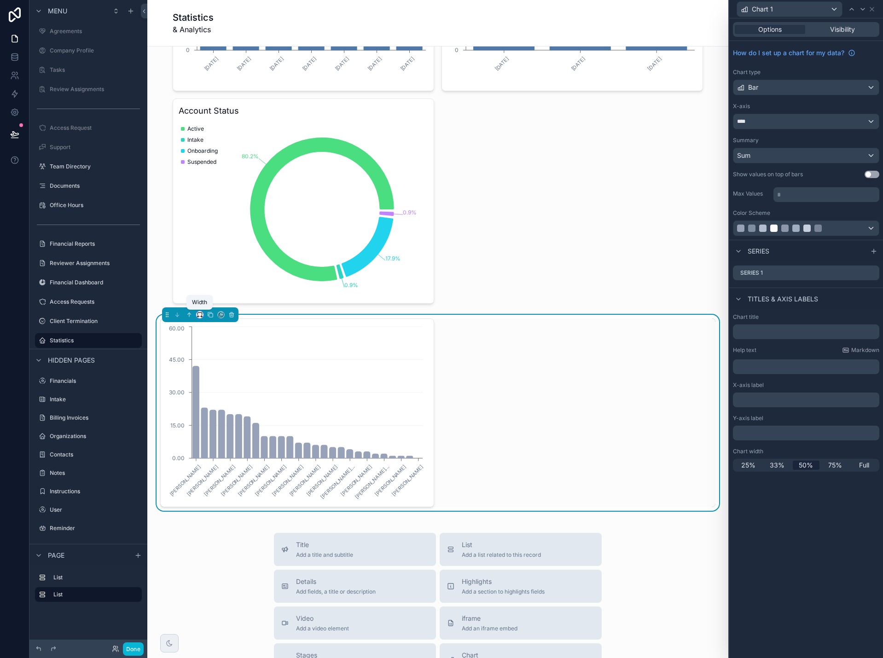
click at [199, 312] on icon "scrollable content" at bounding box center [200, 315] width 6 height 6
click at [213, 432] on span "Full width" at bounding box center [219, 436] width 31 height 11
click at [544, 392] on div "Sergei Khadjiev Grace Cao Sandra Beltran Natalia Slone Rick Liu Joseph Dobbs Cy…" at bounding box center [437, 413] width 555 height 189
click at [871, 173] on button "Use setting" at bounding box center [872, 174] width 15 height 7
click at [126, 652] on button "Done" at bounding box center [133, 649] width 21 height 13
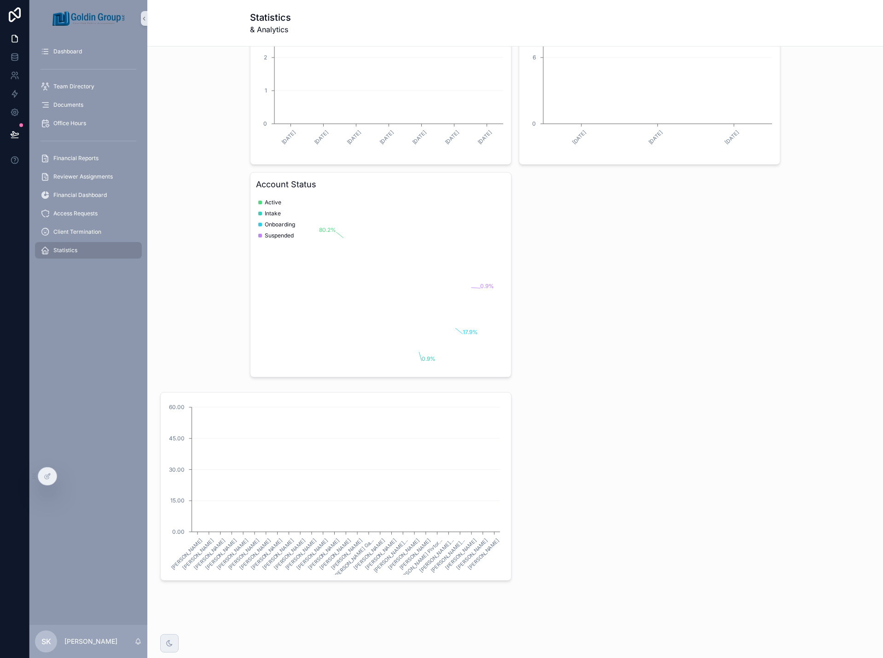
scroll to position [113, 0]
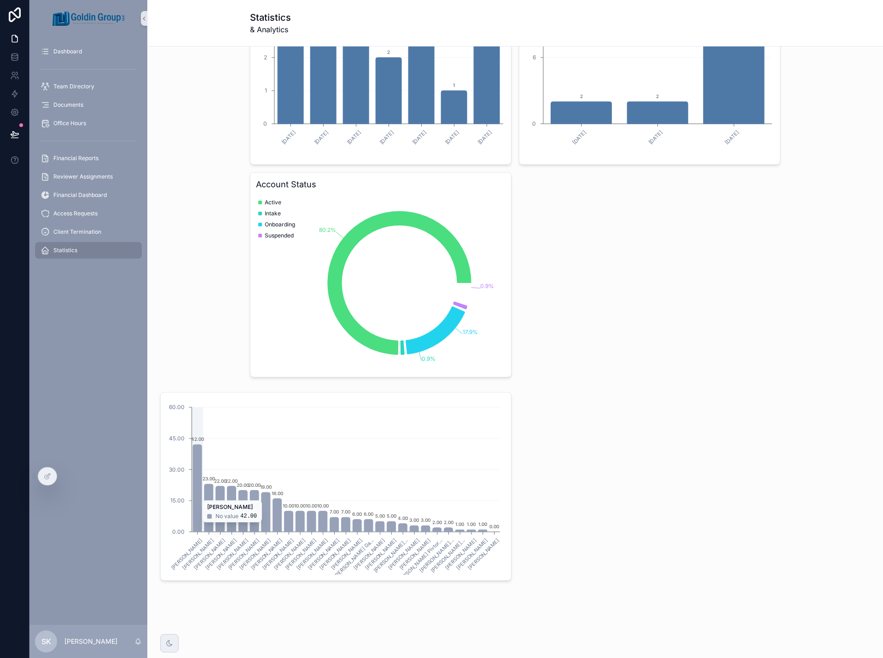
click at [465, 433] on icon "Sergei Khadjiev Ruby Zhang Grace Cao Rebecca Deaton Sandra Beltran Lucy Xu Nata…" at bounding box center [334, 486] width 336 height 177
click at [47, 479] on icon at bounding box center [47, 476] width 7 height 7
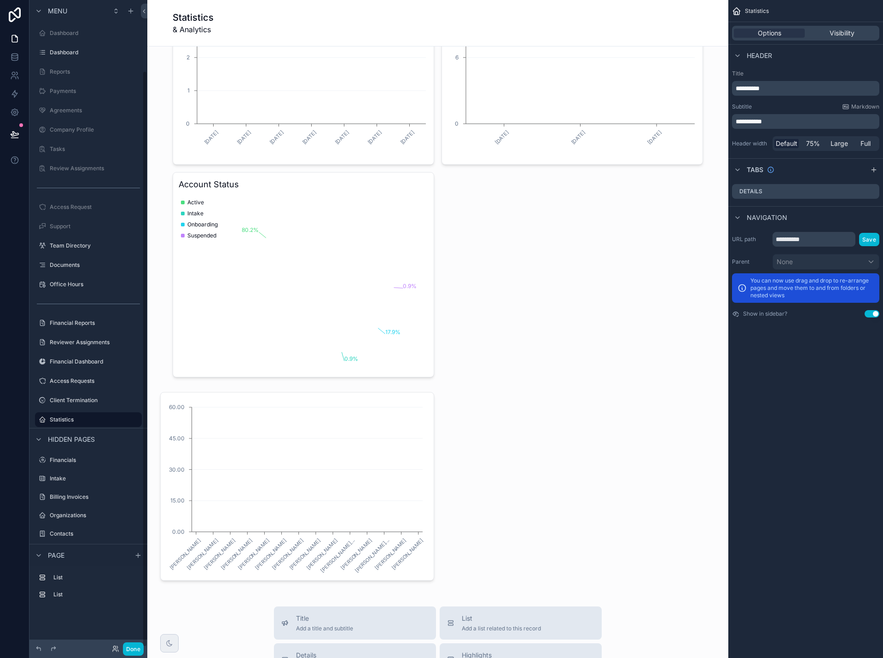
scroll to position [79, 0]
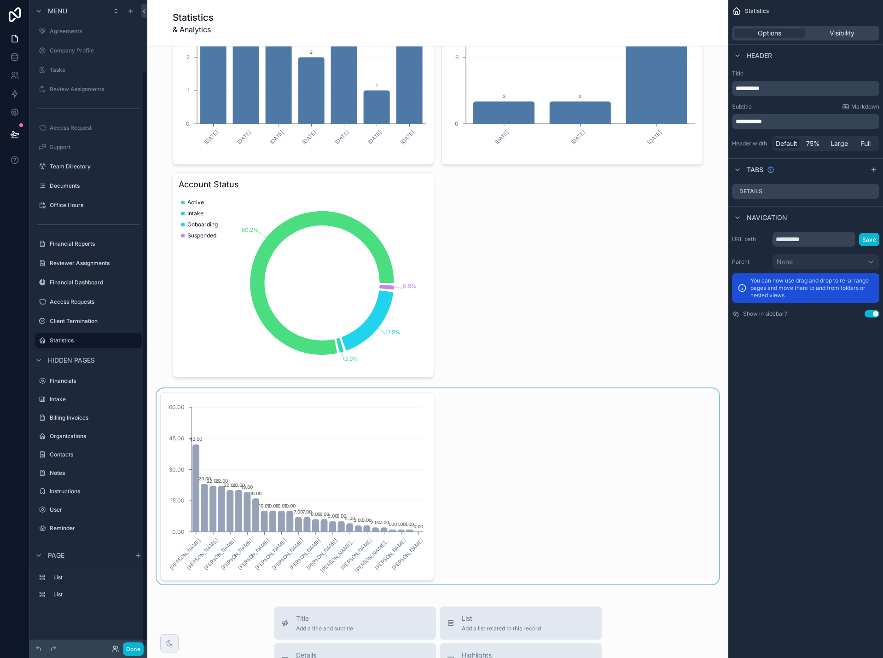
click at [376, 449] on div "scrollable content" at bounding box center [438, 487] width 566 height 196
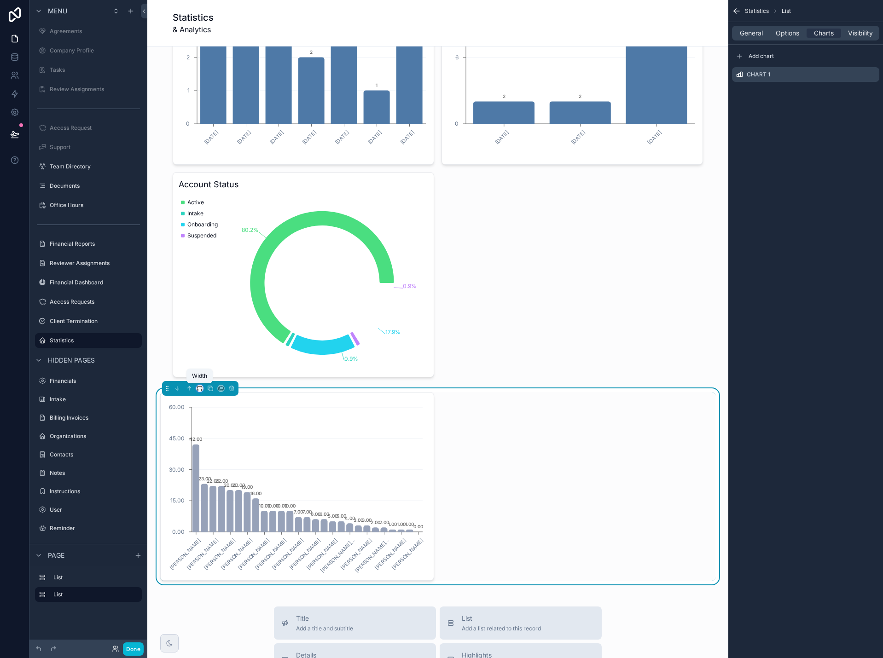
click at [199, 389] on icon "scrollable content" at bounding box center [200, 388] width 6 height 6
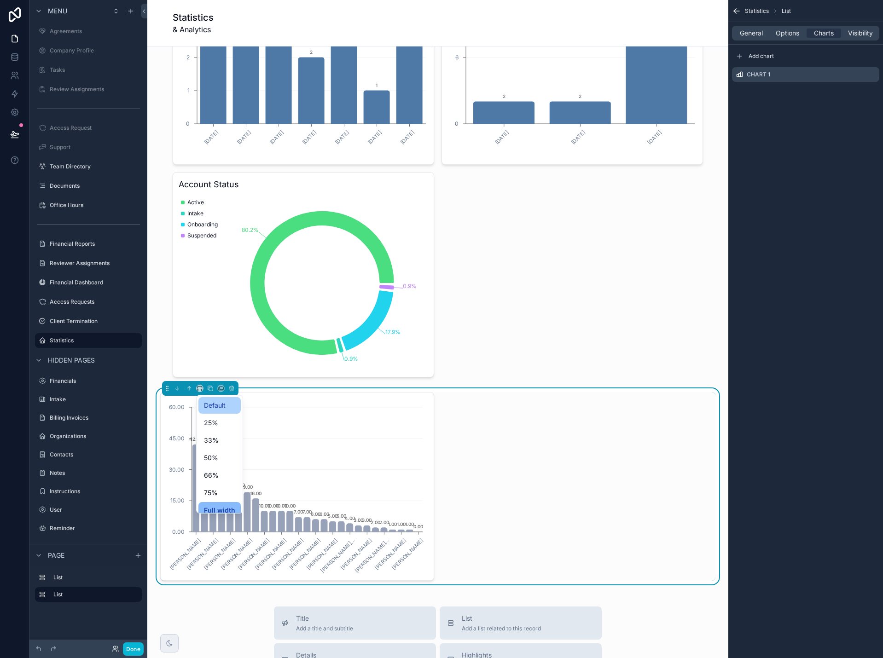
click at [208, 408] on span "Default" at bounding box center [215, 405] width 22 height 11
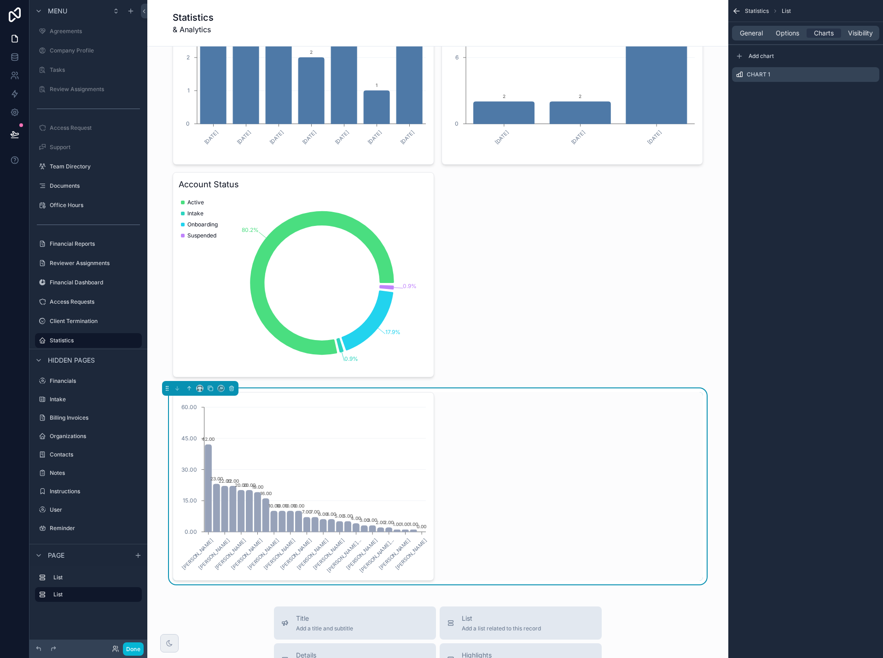
click at [835, 101] on div "Statistics List General Options Charts Visibility Add chart Chart 1" at bounding box center [805, 52] width 155 height 104
click at [792, 30] on span "Options" at bounding box center [787, 33] width 23 height 9
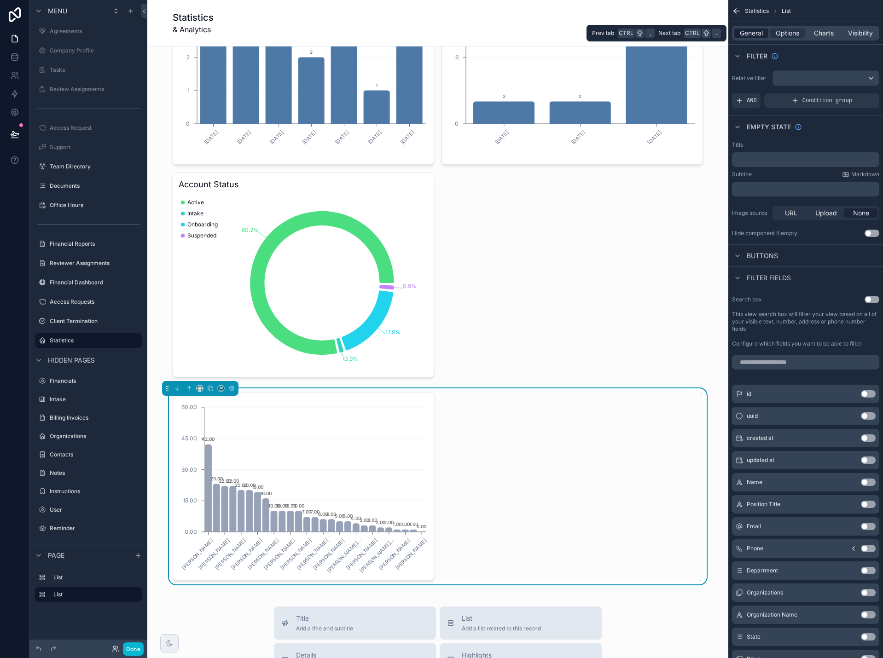
click at [751, 31] on span "General" at bounding box center [751, 33] width 23 height 9
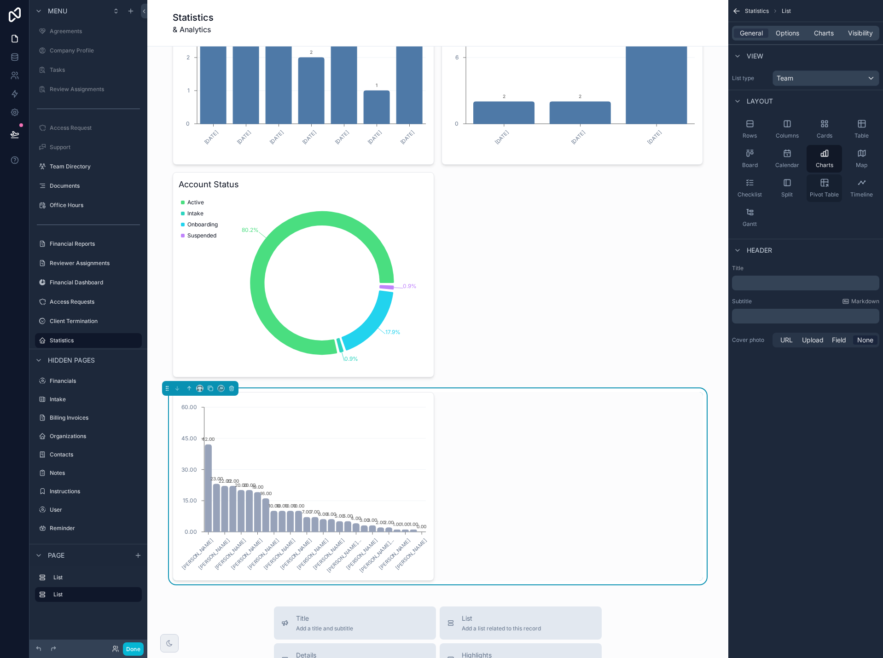
click at [825, 186] on icon "scrollable content" at bounding box center [824, 182] width 9 height 9
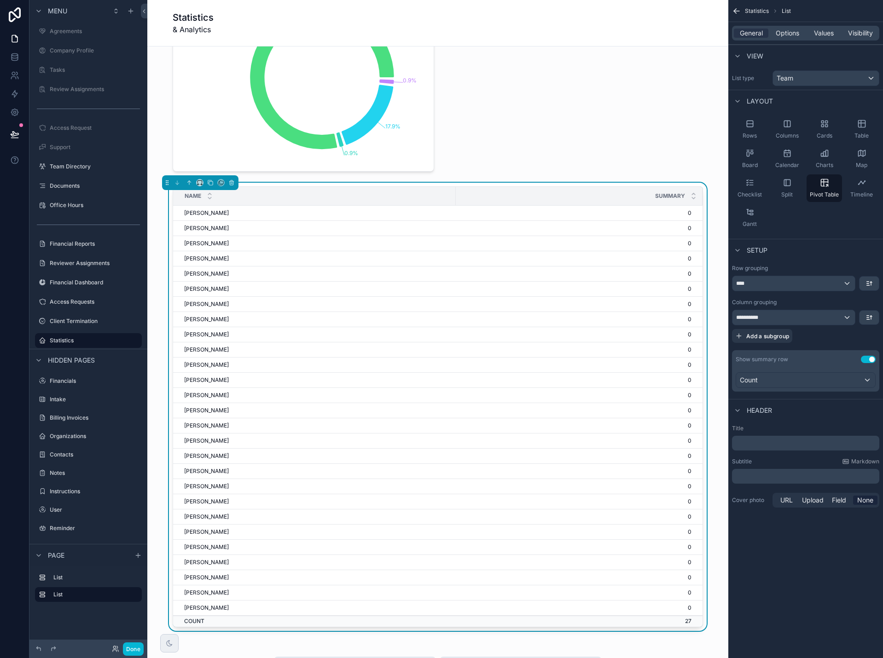
scroll to position [297, 0]
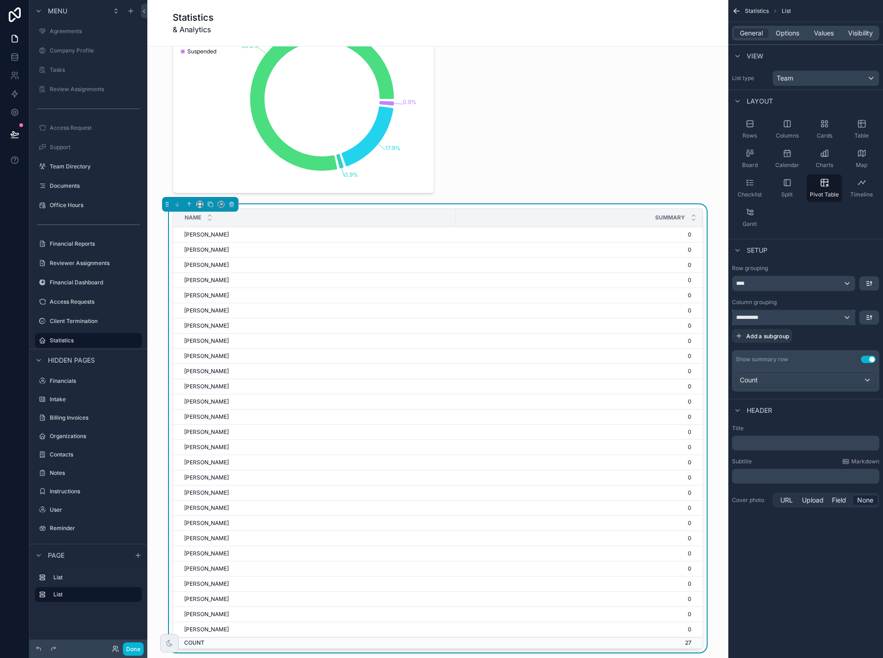
click at [811, 322] on div "**********" at bounding box center [793, 317] width 122 height 15
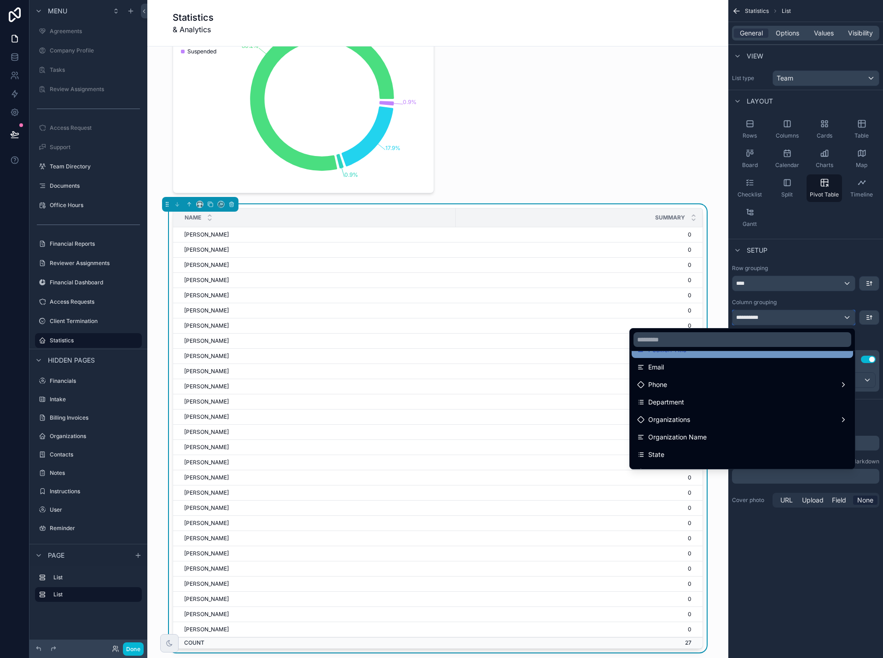
scroll to position [92, 0]
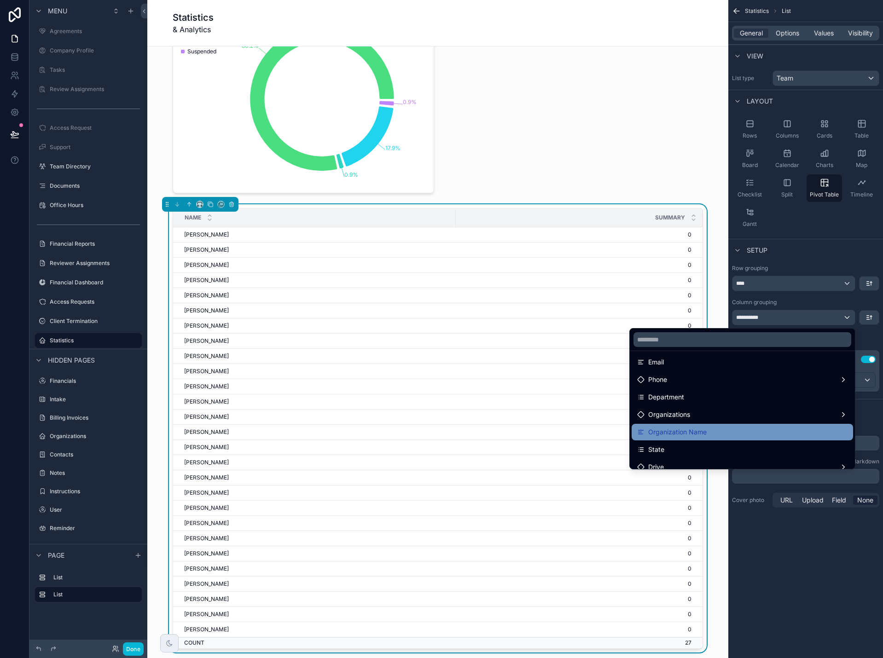
click at [754, 426] on div "Organization Name" at bounding box center [742, 432] width 221 height 17
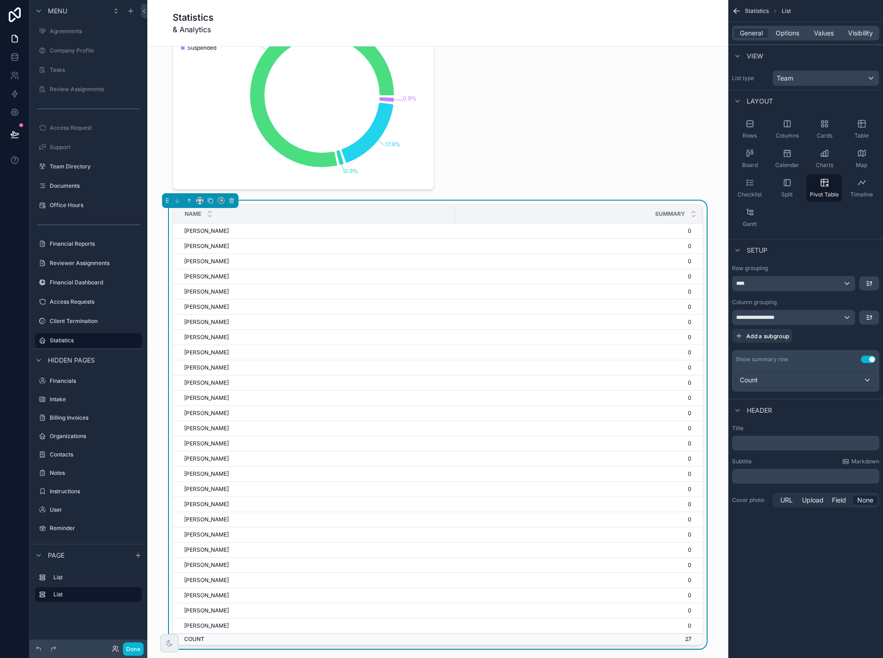
scroll to position [297, 0]
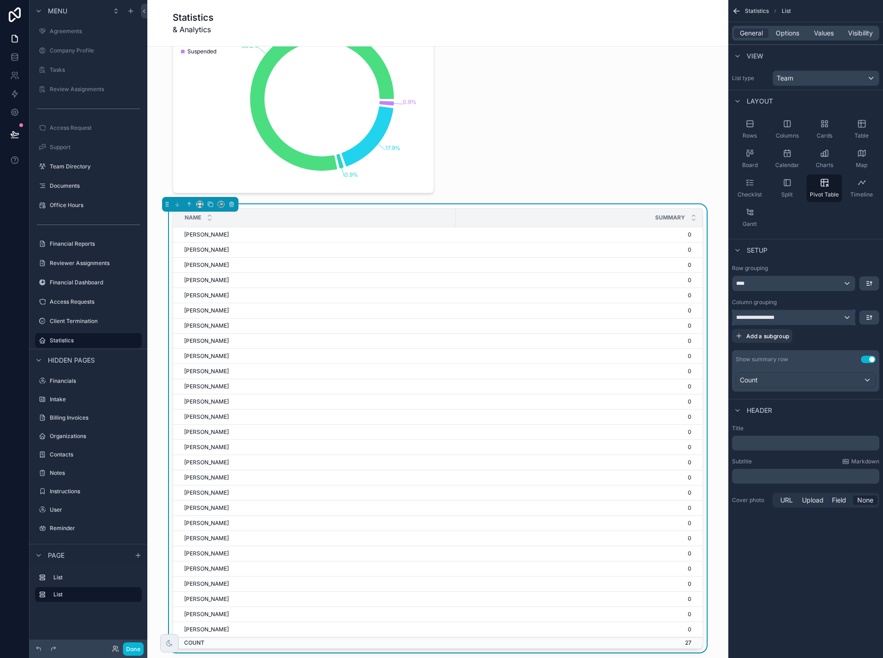
click at [772, 318] on span "**********" at bounding box center [761, 317] width 50 height 7
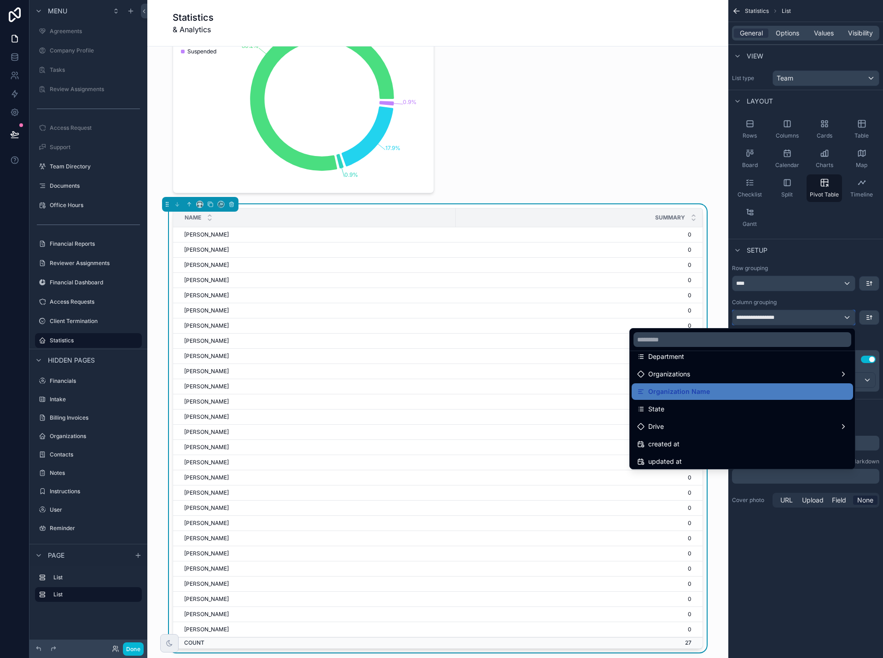
scroll to position [138, 0]
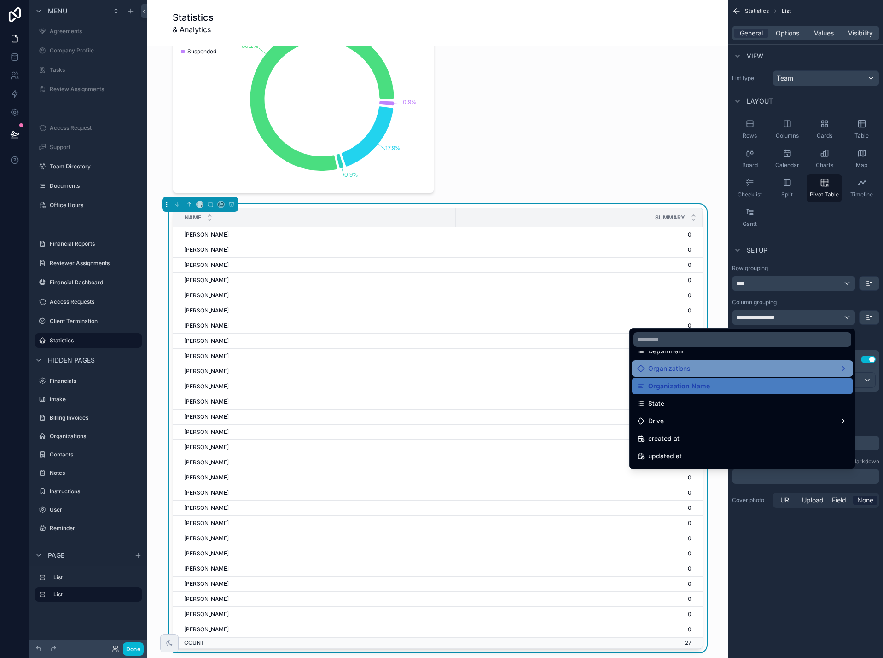
click at [750, 369] on div "Organizations" at bounding box center [742, 368] width 210 height 11
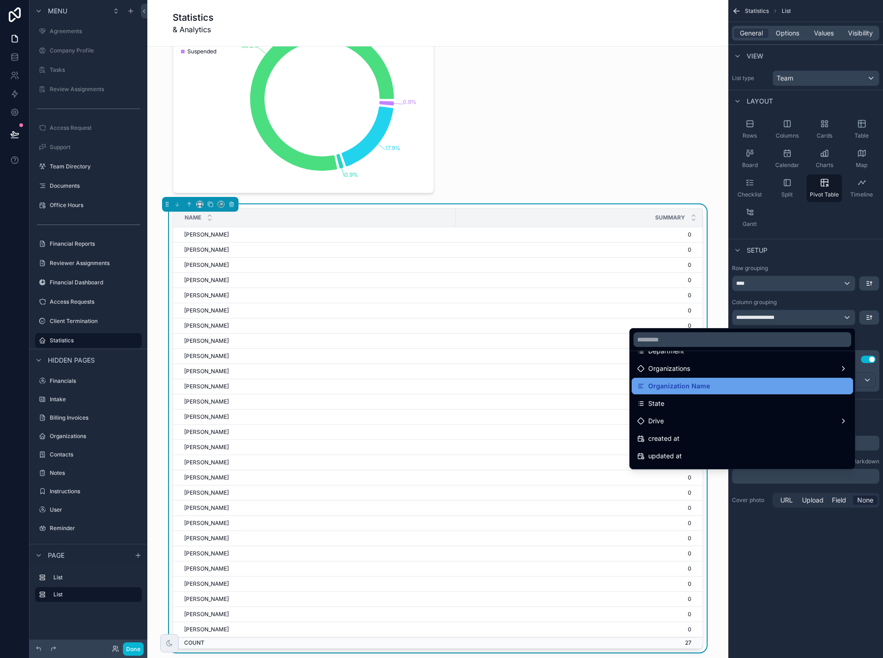
click at [740, 388] on div "Organization Name" at bounding box center [742, 386] width 210 height 11
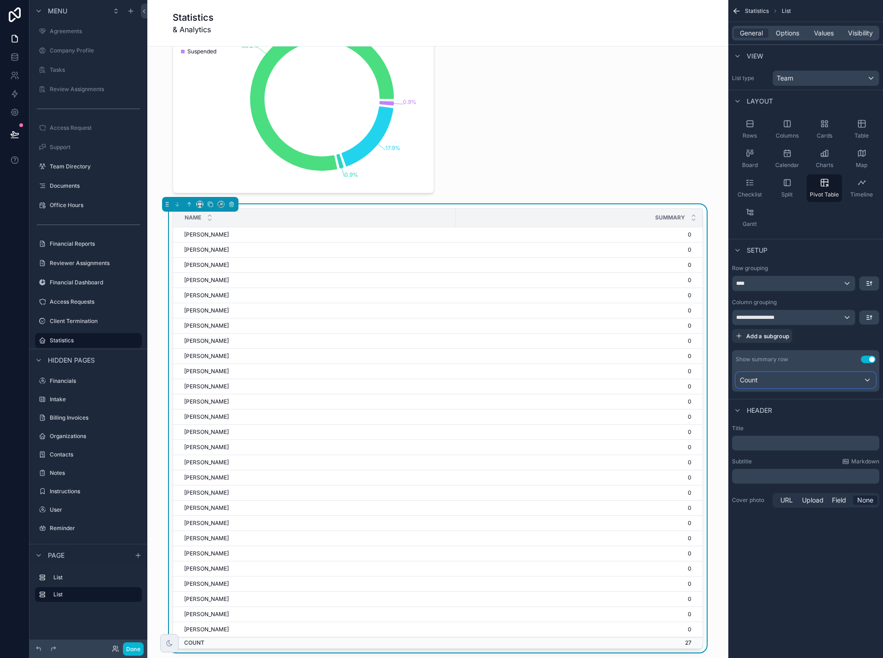
click at [781, 382] on div "Count" at bounding box center [805, 380] width 139 height 15
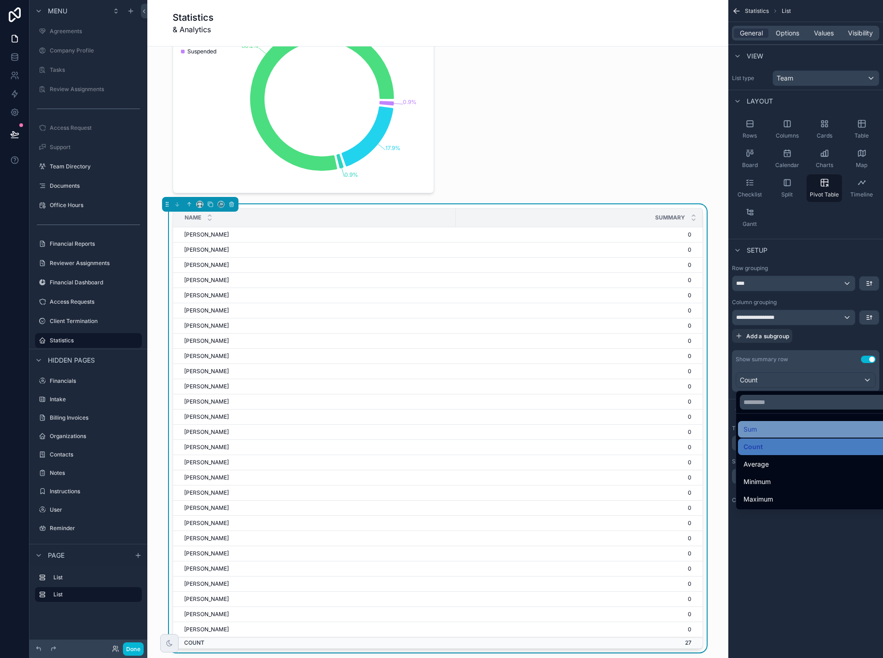
click at [777, 431] on div "Sum" at bounding box center [816, 429] width 145 height 11
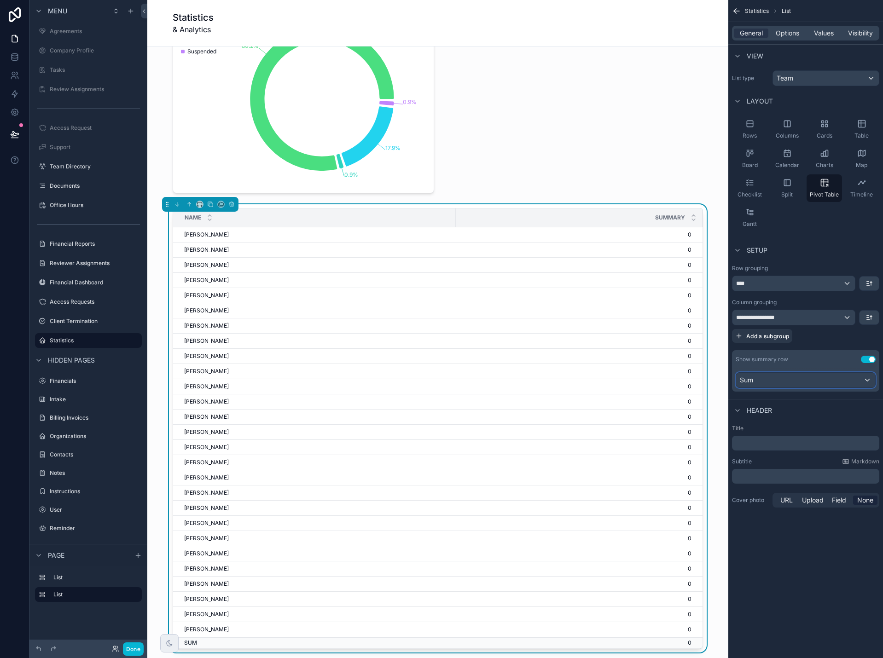
click at [761, 381] on div "Sum" at bounding box center [805, 380] width 139 height 15
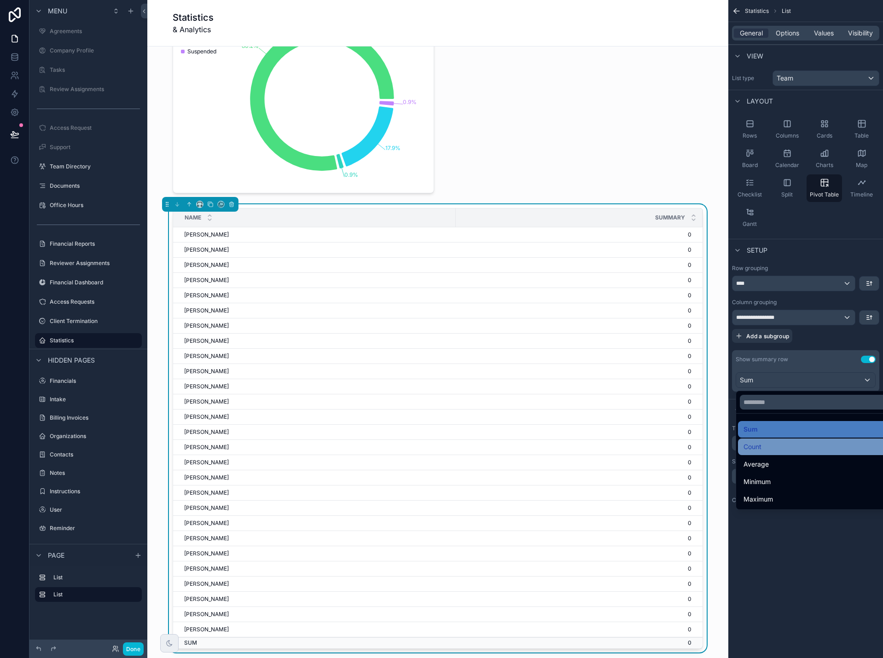
click at [760, 444] on span "Count" at bounding box center [753, 447] width 18 height 11
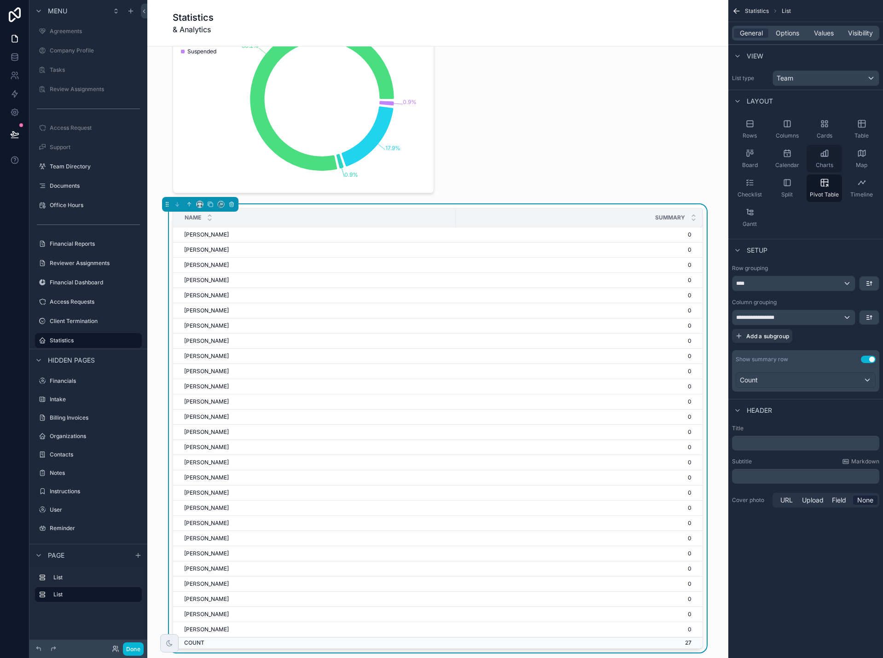
click at [825, 159] on div "Charts" at bounding box center [824, 159] width 35 height 28
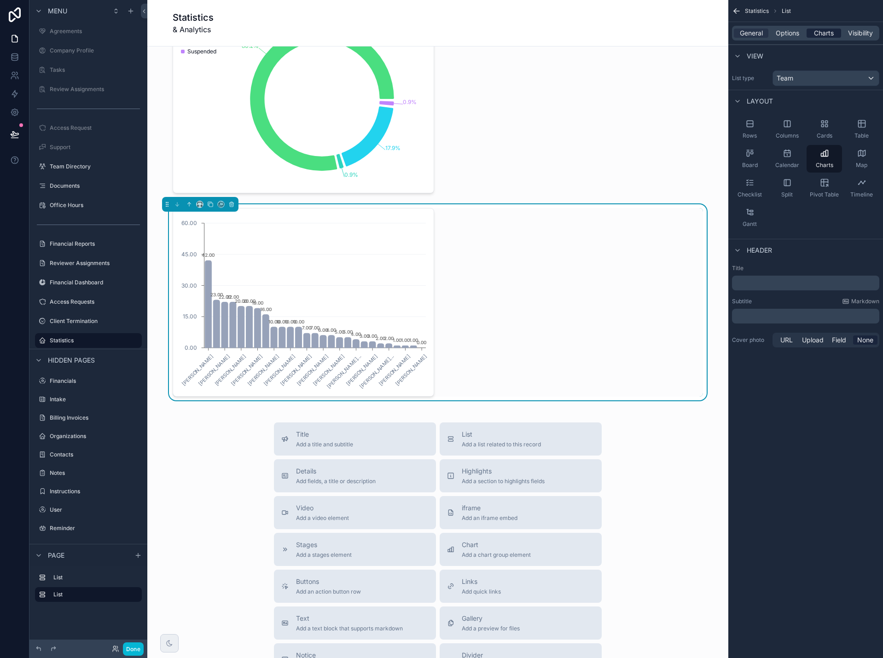
click at [831, 31] on span "Charts" at bounding box center [824, 33] width 20 height 9
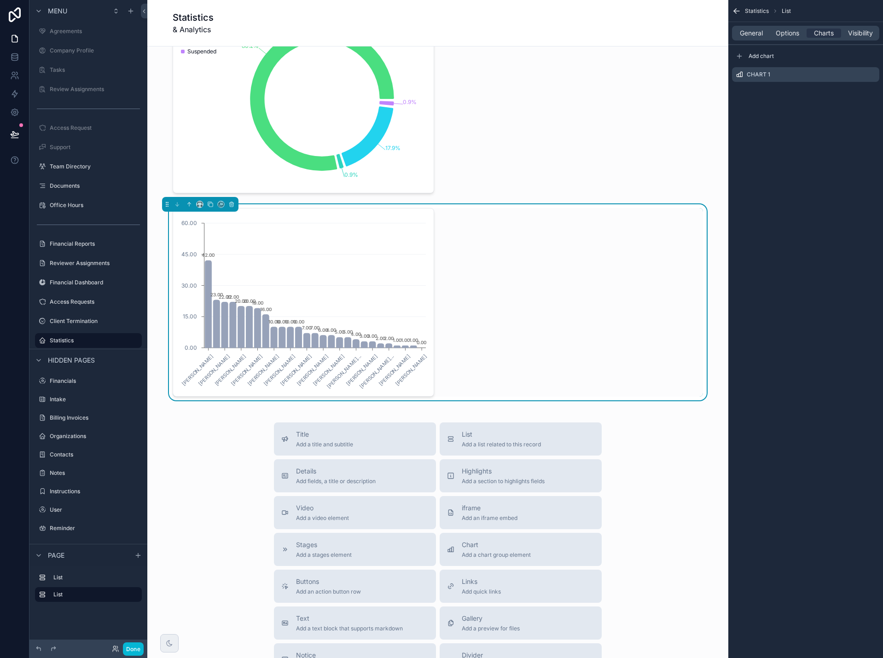
click at [816, 105] on div "Statistics List General Options Charts Visibility Add chart Chart 1" at bounding box center [805, 329] width 155 height 658
click at [542, 222] on div "Sergei Khadjiev Grace Cao Sandra Beltran Natalia Slone Rick Liu Joseph Dobbs Cy…" at bounding box center [438, 302] width 530 height 189
click at [870, 76] on icon "scrollable content" at bounding box center [872, 75] width 4 height 4
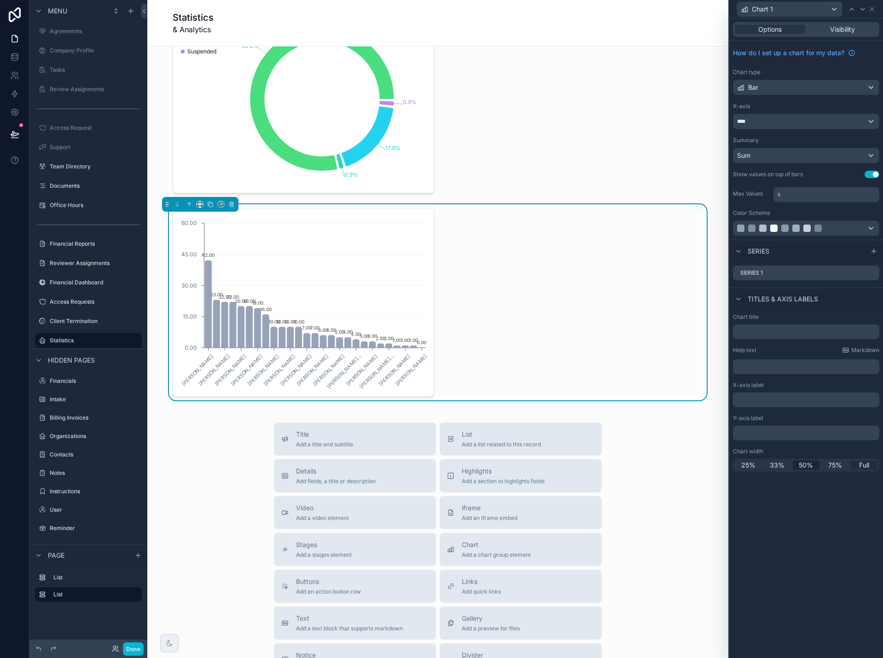
click at [860, 464] on span "Full" at bounding box center [864, 465] width 10 height 9
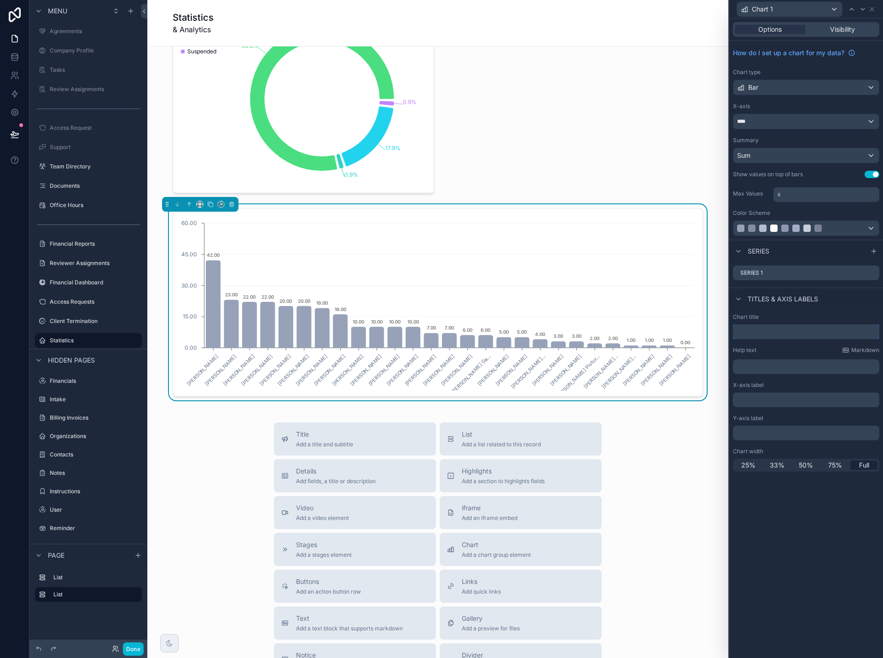
click at [778, 332] on input "text" at bounding box center [806, 332] width 146 height 15
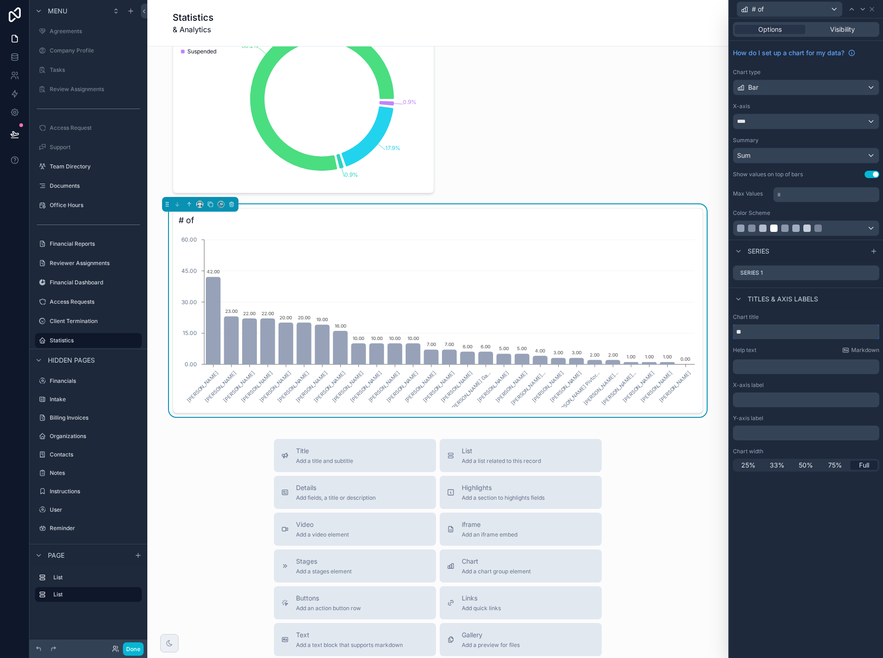
type input "*"
type input "**********"
type input "*"
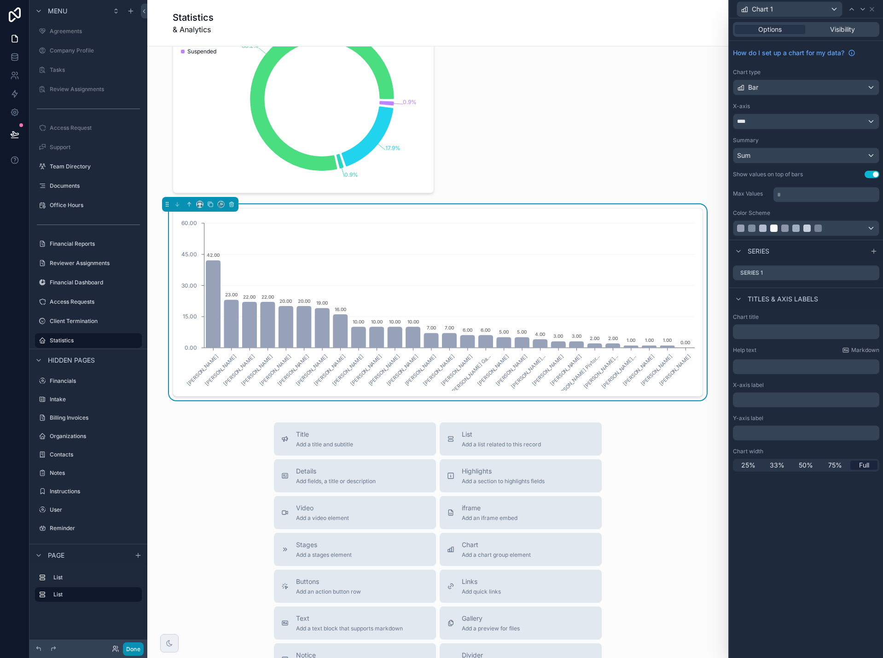
drag, startPoint x: 137, startPoint y: 649, endPoint x: 142, endPoint y: 641, distance: 9.3
click at [138, 646] on button "Done" at bounding box center [133, 649] width 21 height 13
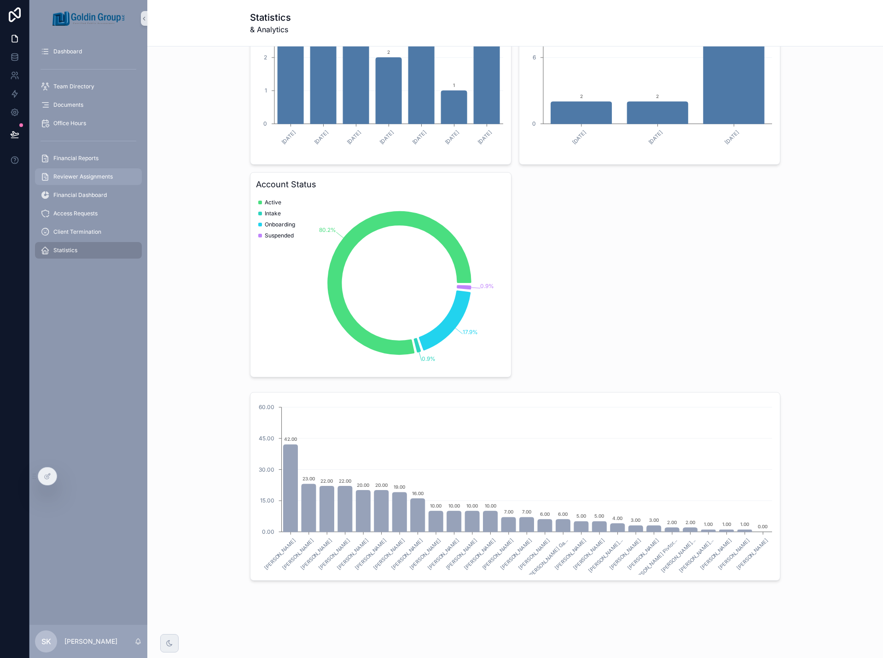
click at [89, 177] on span "Reviewer Assignments" at bounding box center [82, 176] width 59 height 7
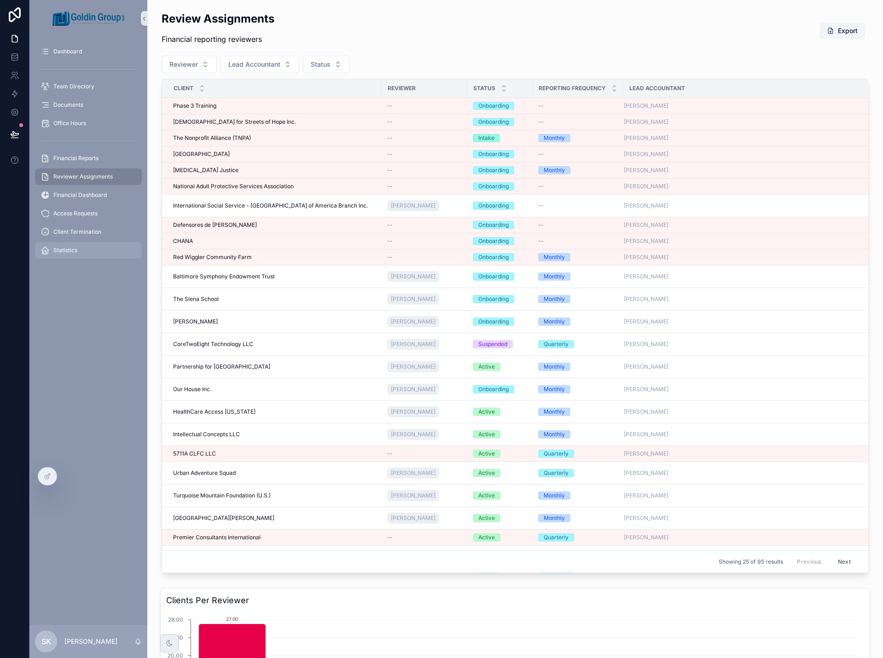
click at [72, 251] on span "Statistics" at bounding box center [65, 250] width 24 height 7
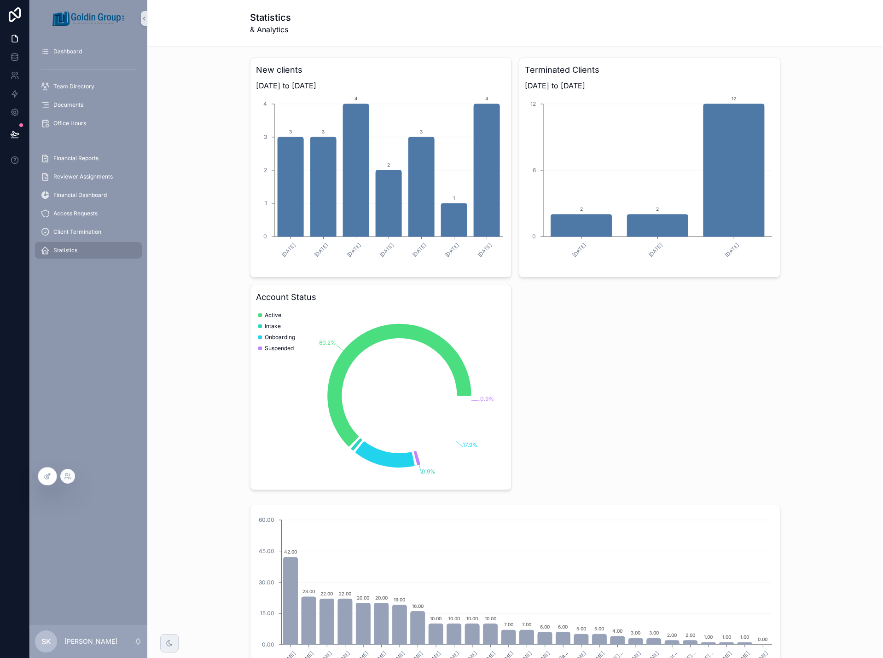
click at [44, 477] on icon at bounding box center [47, 476] width 7 height 7
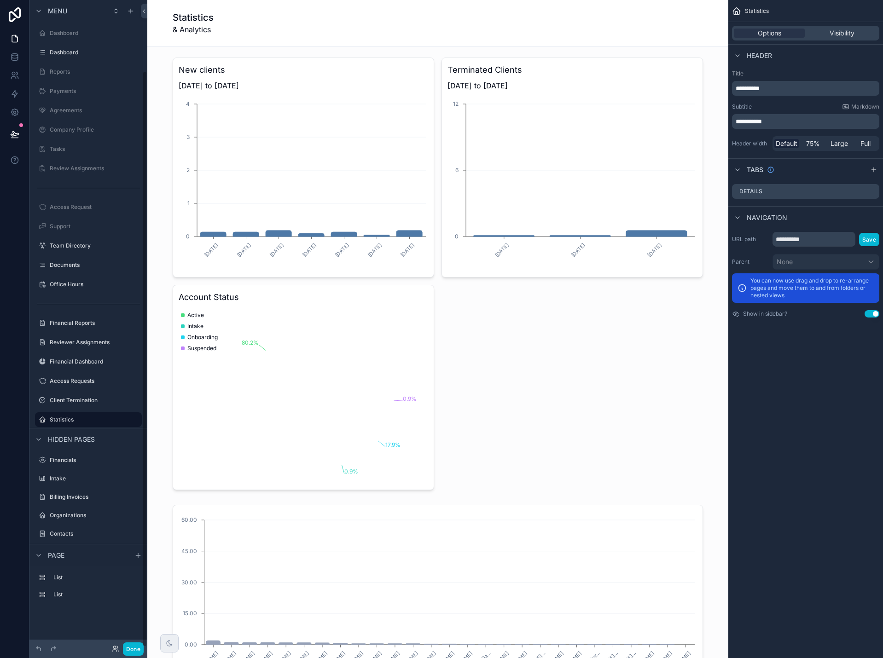
scroll to position [79, 0]
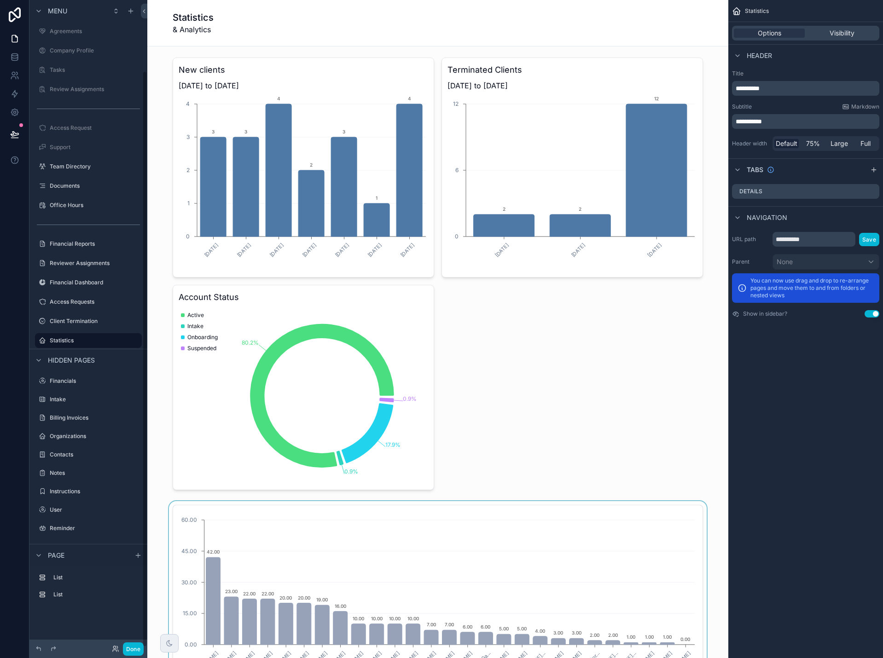
click at [458, 521] on div "scrollable content" at bounding box center [438, 599] width 566 height 196
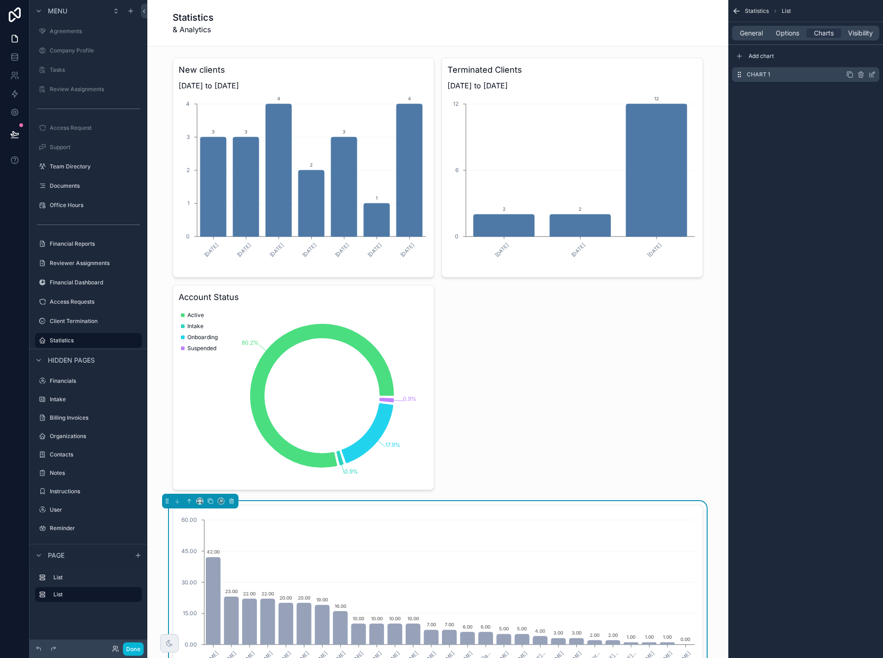
click at [873, 75] on icon "scrollable content" at bounding box center [871, 74] width 7 height 7
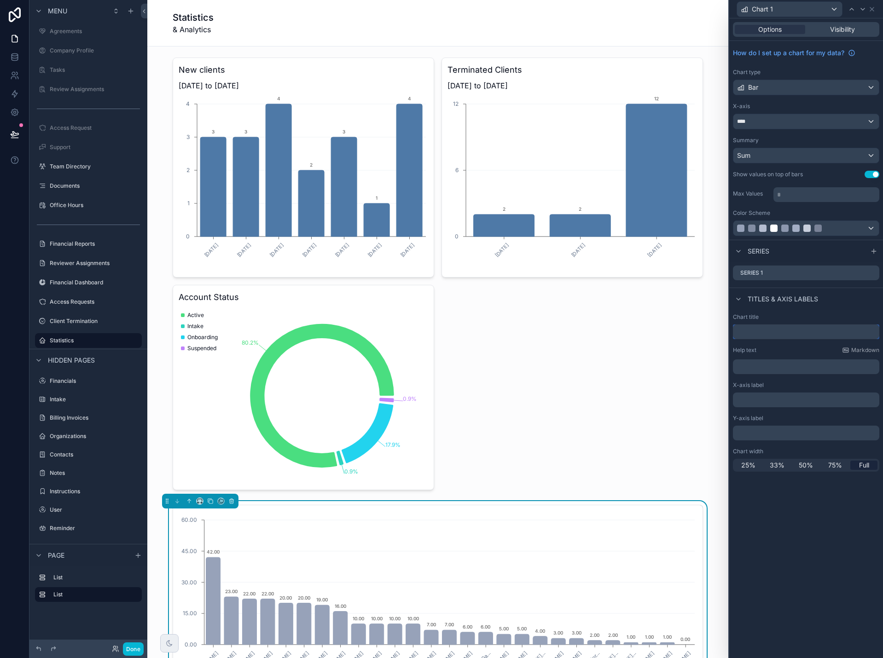
click at [764, 332] on input "text" at bounding box center [806, 332] width 146 height 15
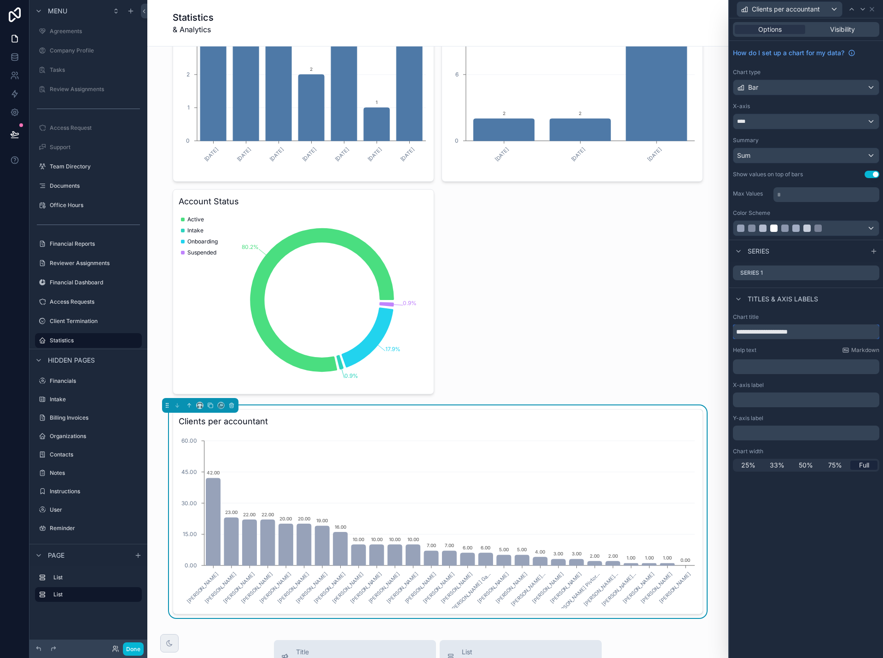
scroll to position [138, 0]
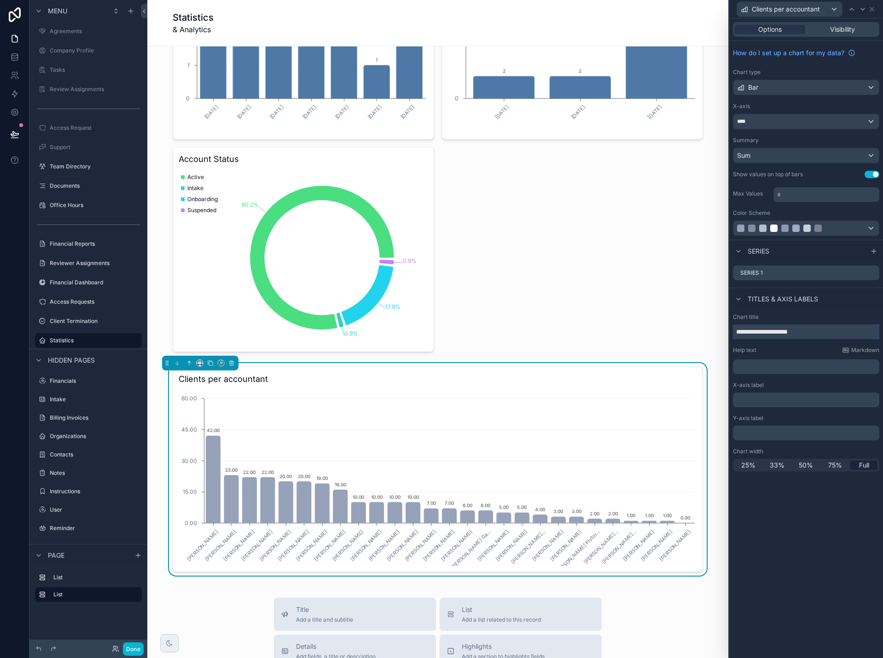
type input "**********"
click at [776, 87] on div "Bar" at bounding box center [805, 87] width 145 height 15
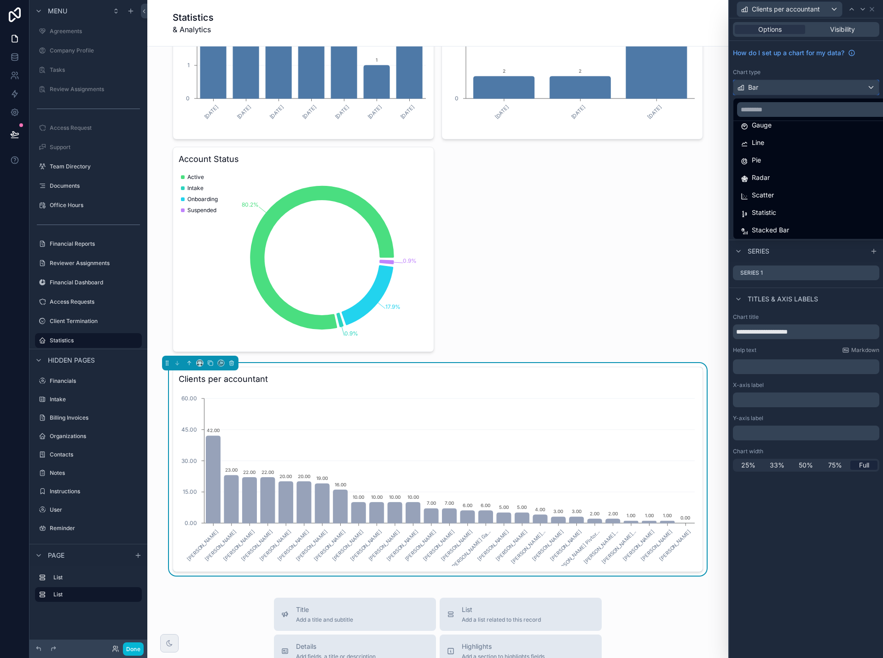
scroll to position [65, 0]
click at [786, 211] on div "Statistic" at bounding box center [817, 211] width 152 height 11
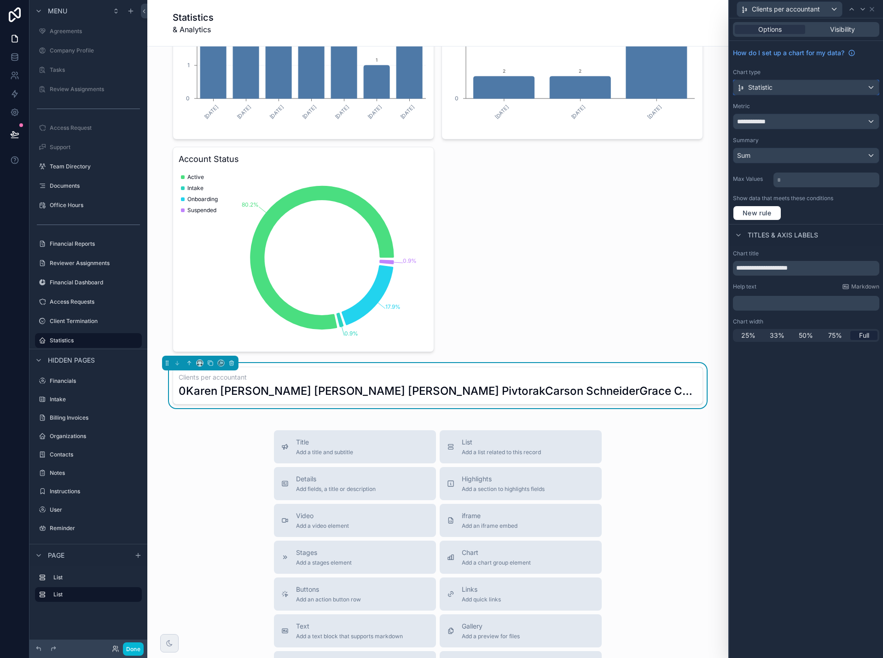
click at [791, 92] on div "Statistic" at bounding box center [805, 87] width 145 height 15
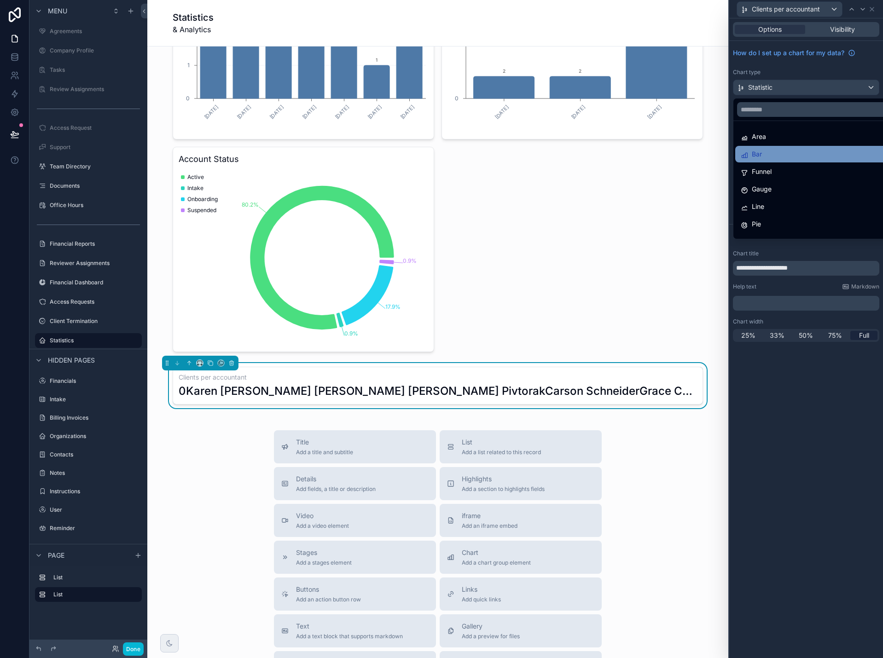
click at [787, 150] on div "Bar" at bounding box center [817, 154] width 152 height 11
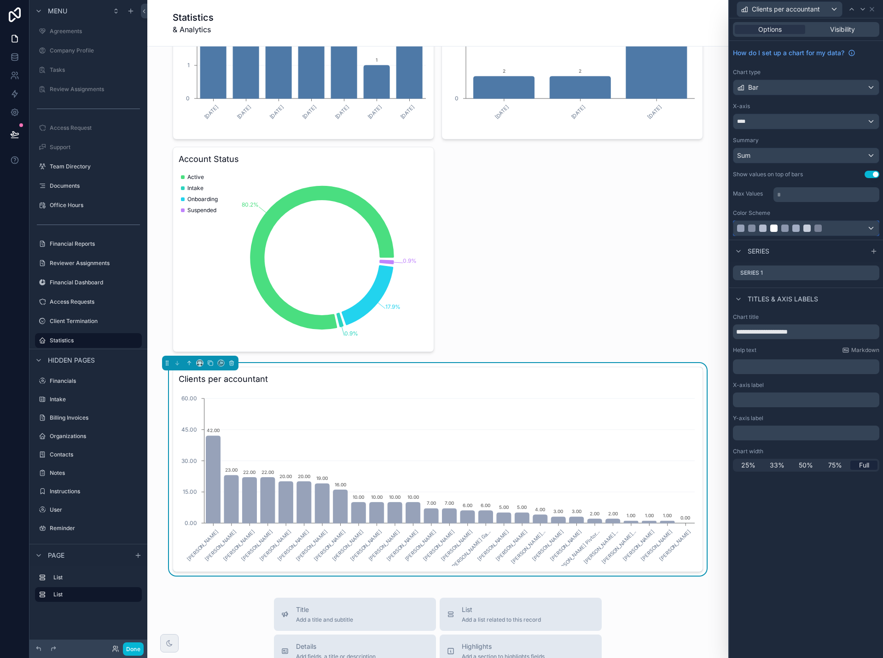
click at [868, 225] on div at bounding box center [805, 228] width 145 height 15
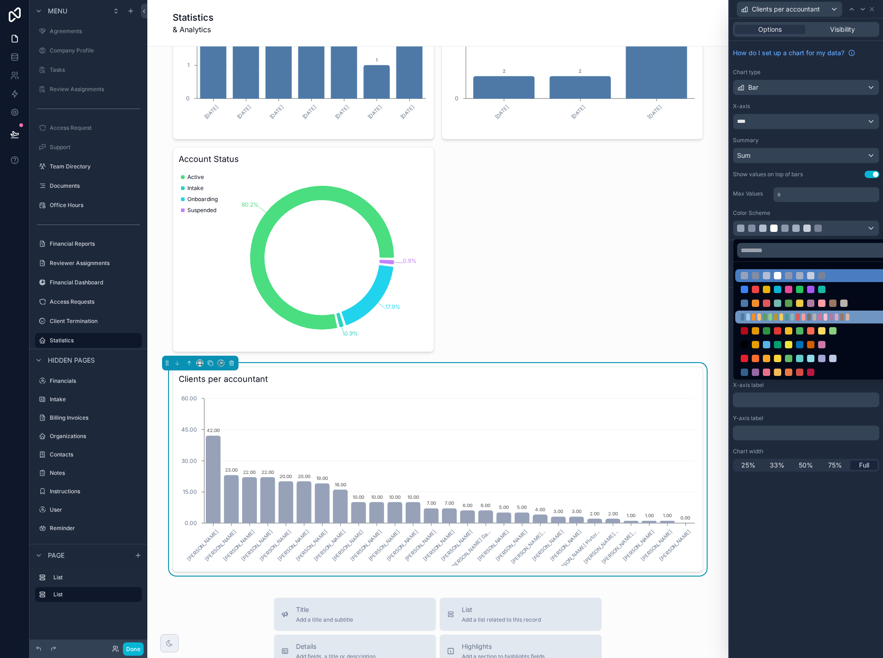
click at [854, 316] on div at bounding box center [800, 317] width 118 height 7
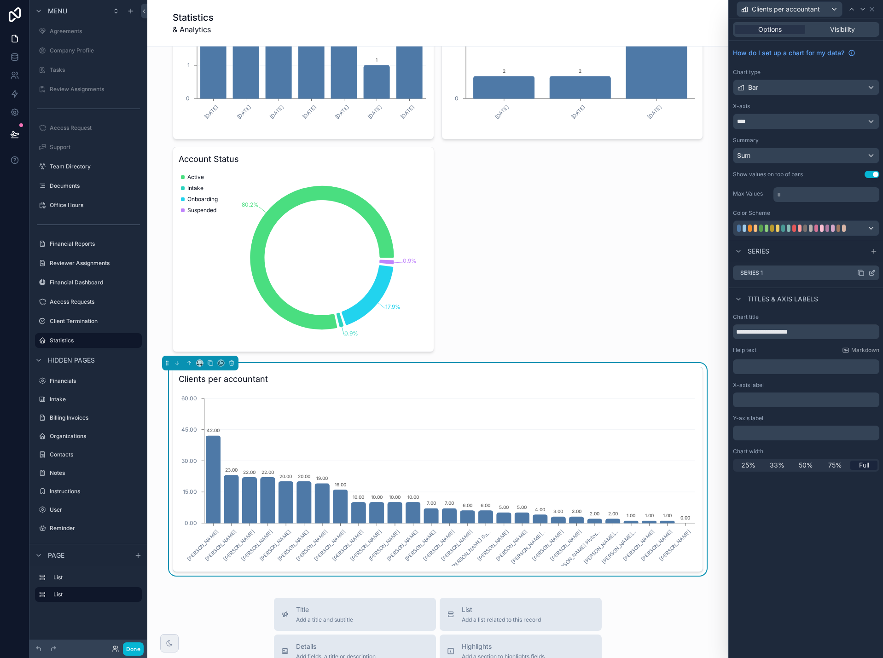
click at [873, 273] on icon at bounding box center [871, 272] width 7 height 7
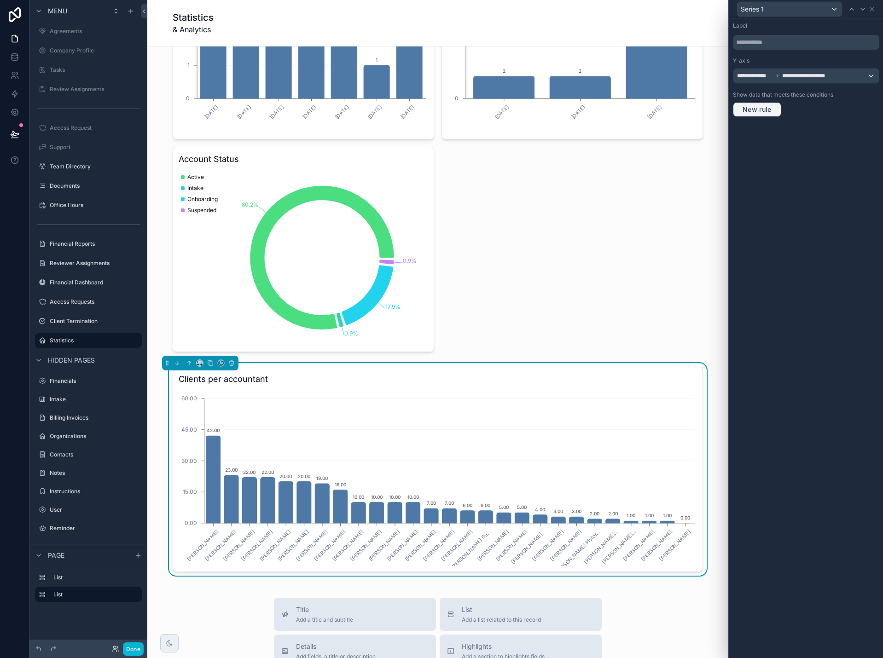
click at [767, 113] on span "New rule" at bounding box center [757, 109] width 36 height 8
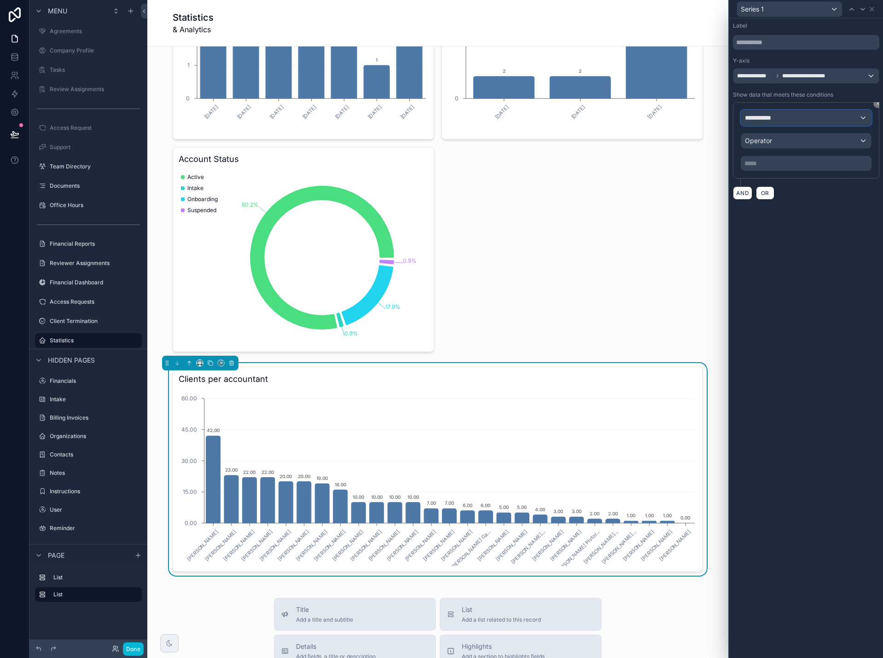
click at [774, 121] on span "**********" at bounding box center [762, 117] width 34 height 9
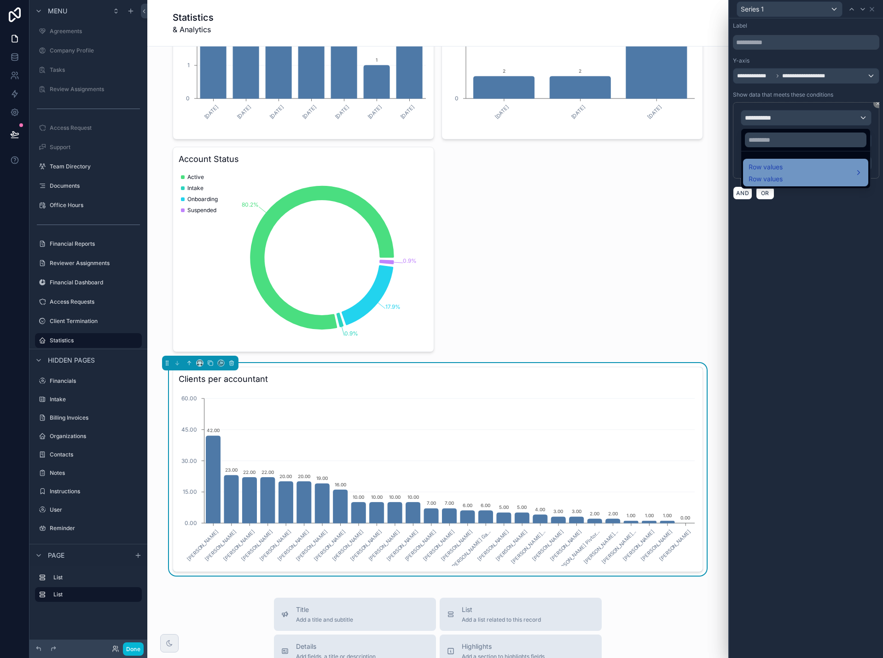
click at [783, 173] on div "Row values Row values" at bounding box center [766, 173] width 34 height 22
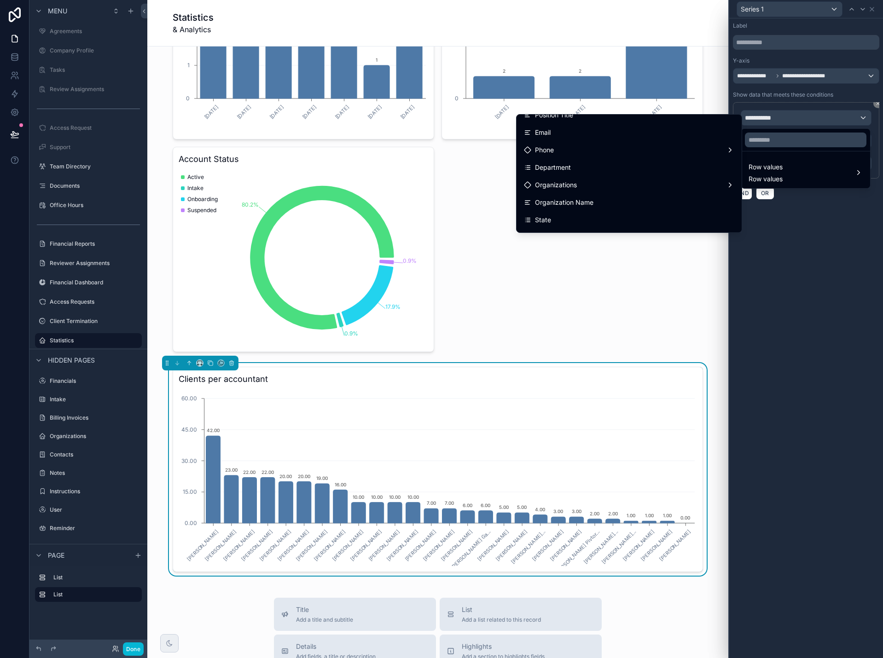
scroll to position [92, 0]
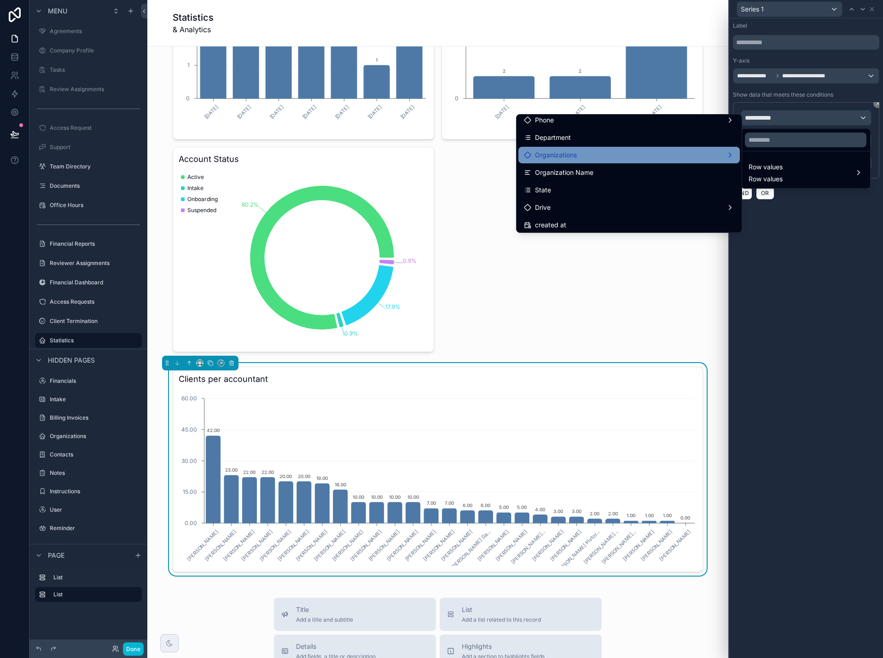
click at [684, 161] on div "Organizations" at bounding box center [628, 155] width 221 height 17
click at [641, 161] on div "Organizations" at bounding box center [628, 155] width 221 height 17
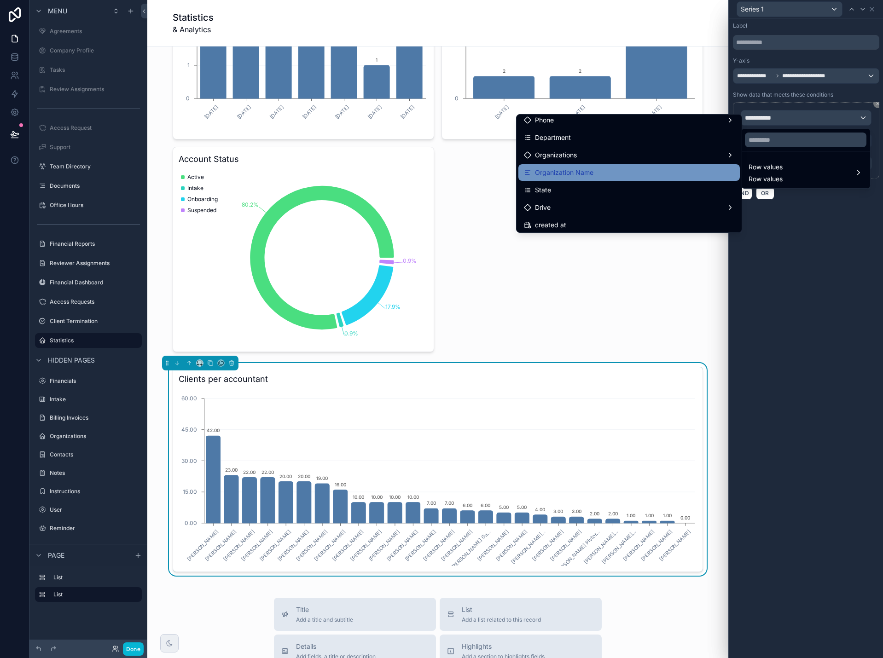
click at [639, 171] on div "Organization Name" at bounding box center [629, 172] width 210 height 11
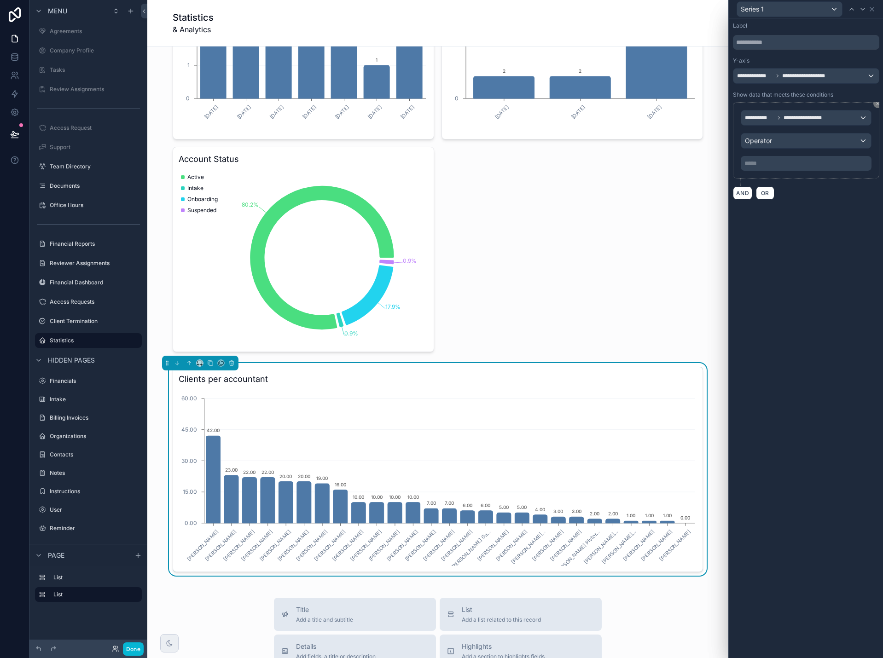
click at [798, 105] on div "**********" at bounding box center [806, 140] width 146 height 76
click at [797, 115] on span "**********" at bounding box center [809, 117] width 50 height 7
click at [783, 171] on span "Row values" at bounding box center [766, 167] width 34 height 11
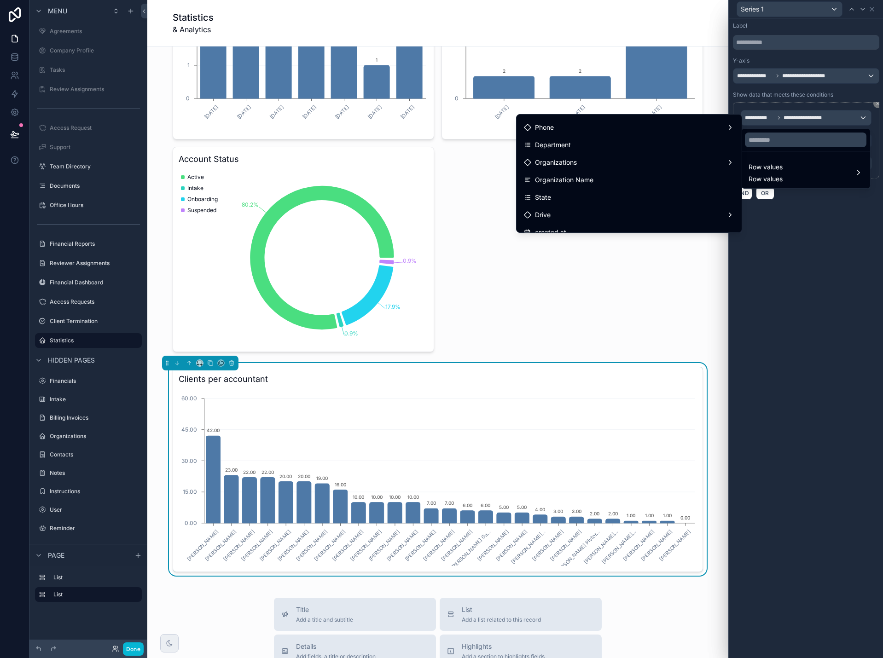
scroll to position [79, 0]
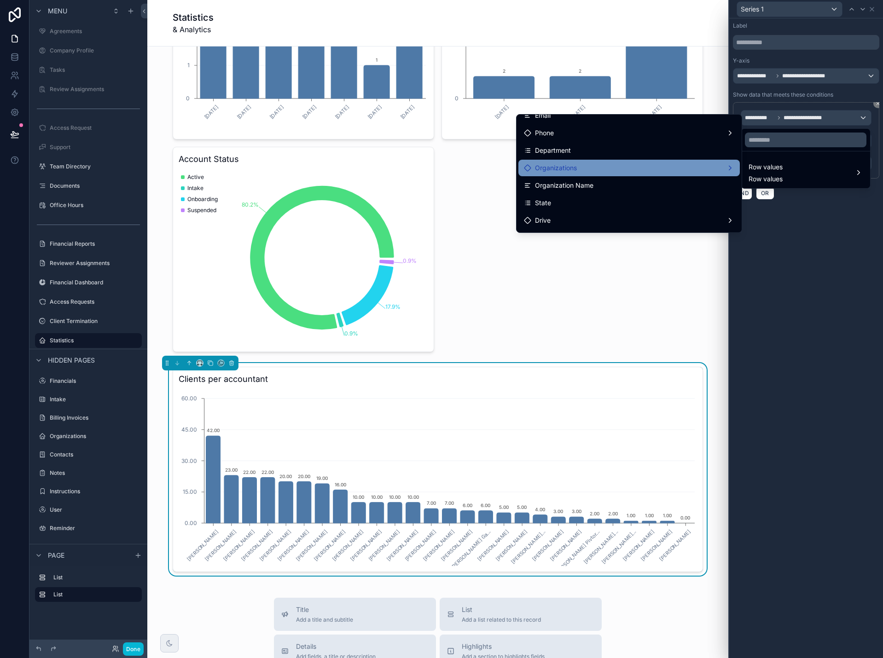
click at [667, 174] on div "Organizations" at bounding box center [628, 168] width 221 height 17
click at [808, 246] on div at bounding box center [806, 329] width 154 height 658
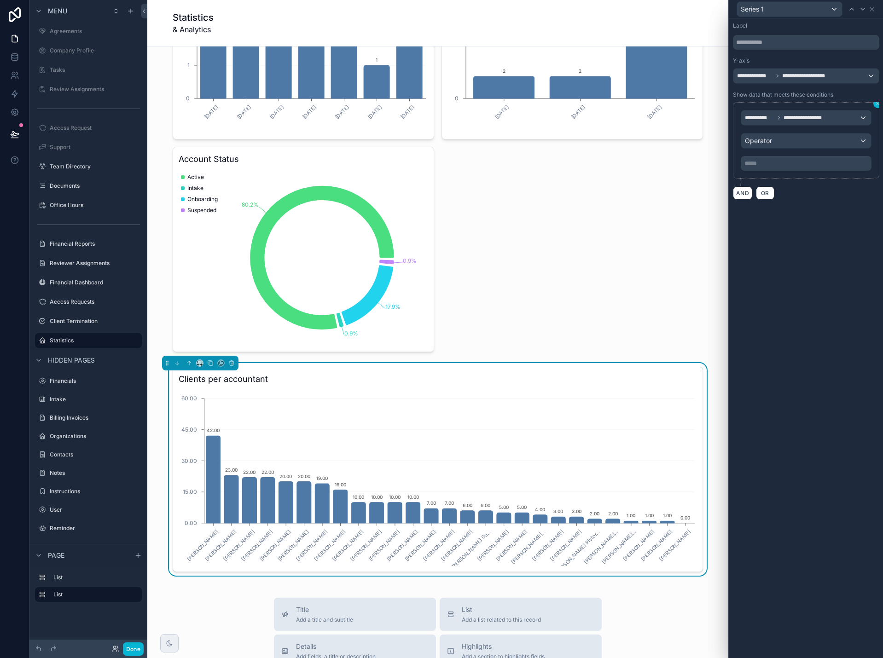
click at [875, 103] on button at bounding box center [877, 103] width 9 height 9
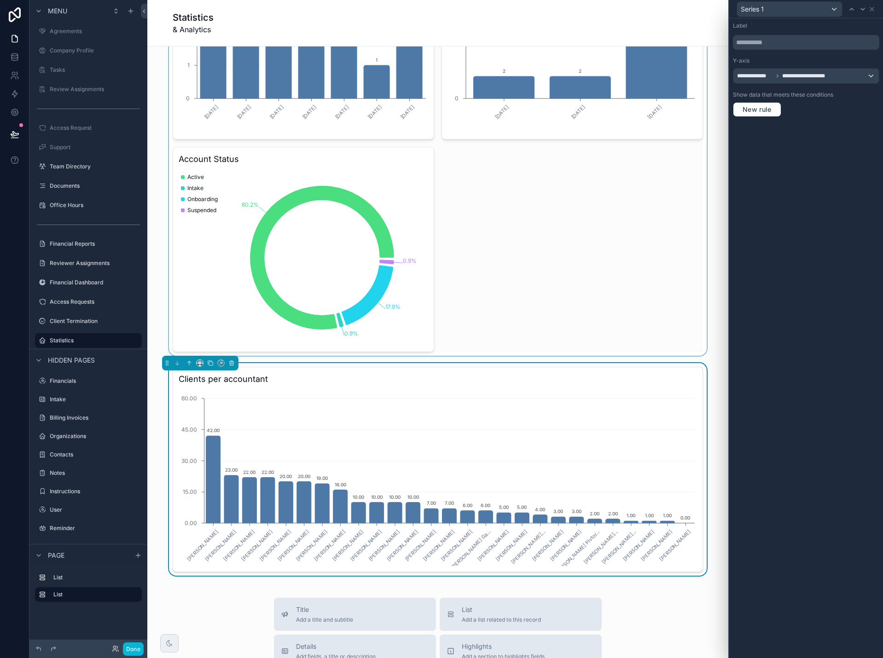
click at [251, 261] on div "scrollable content" at bounding box center [438, 136] width 566 height 440
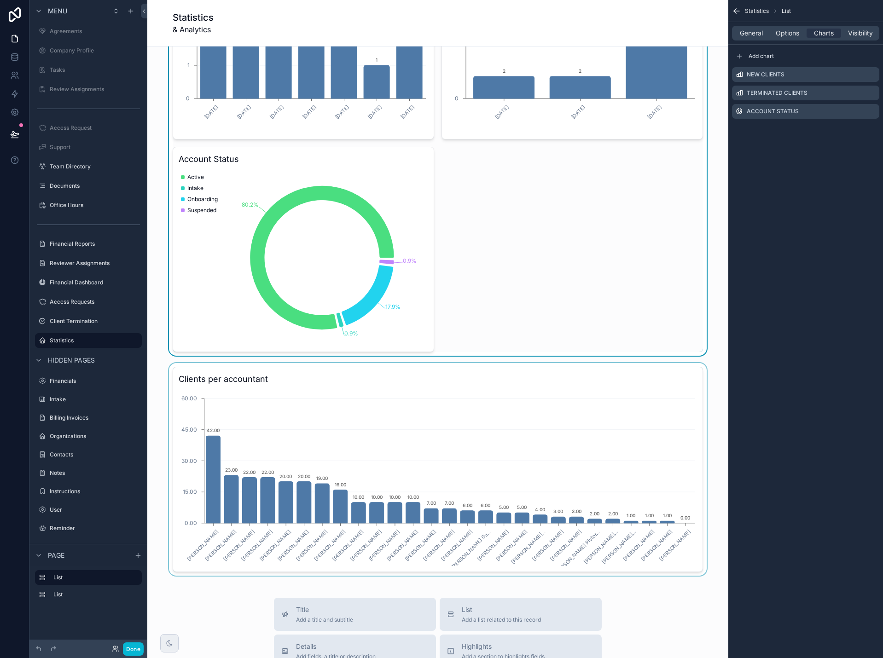
click at [232, 501] on div "scrollable content" at bounding box center [438, 469] width 566 height 213
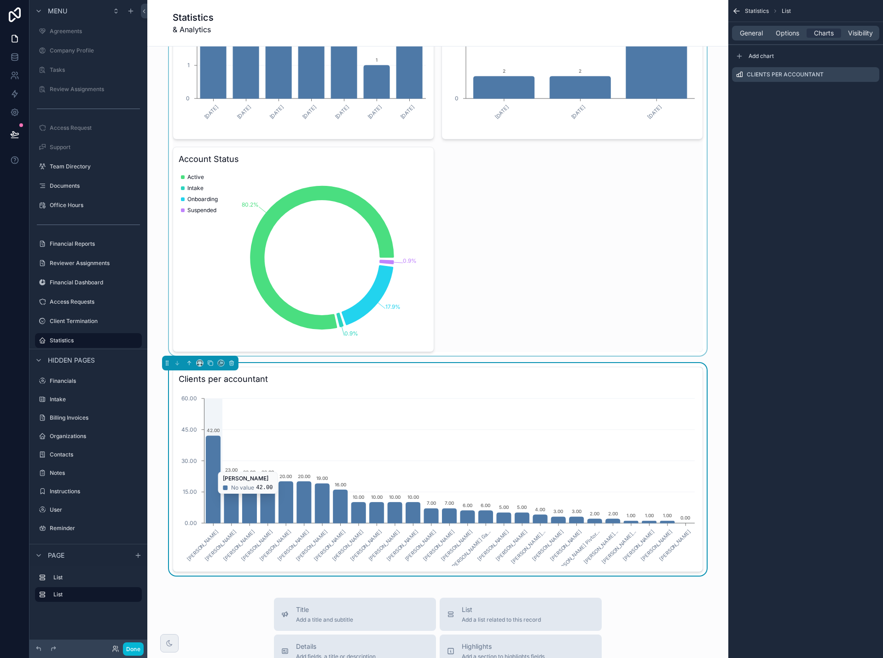
click at [211, 499] on icon "chart" at bounding box center [213, 479] width 14 height 87
click at [787, 32] on span "Options" at bounding box center [787, 33] width 23 height 9
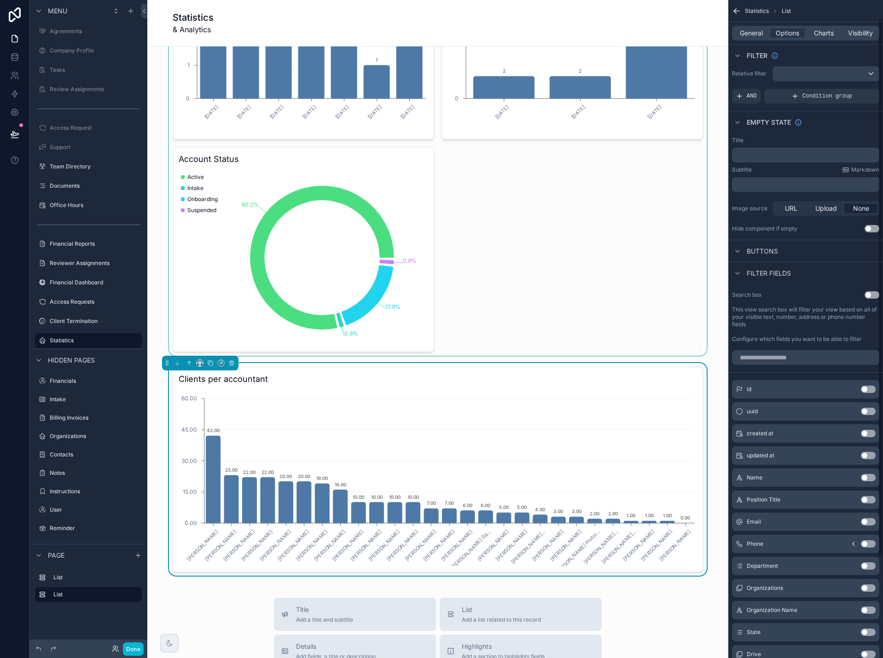
scroll to position [0, 0]
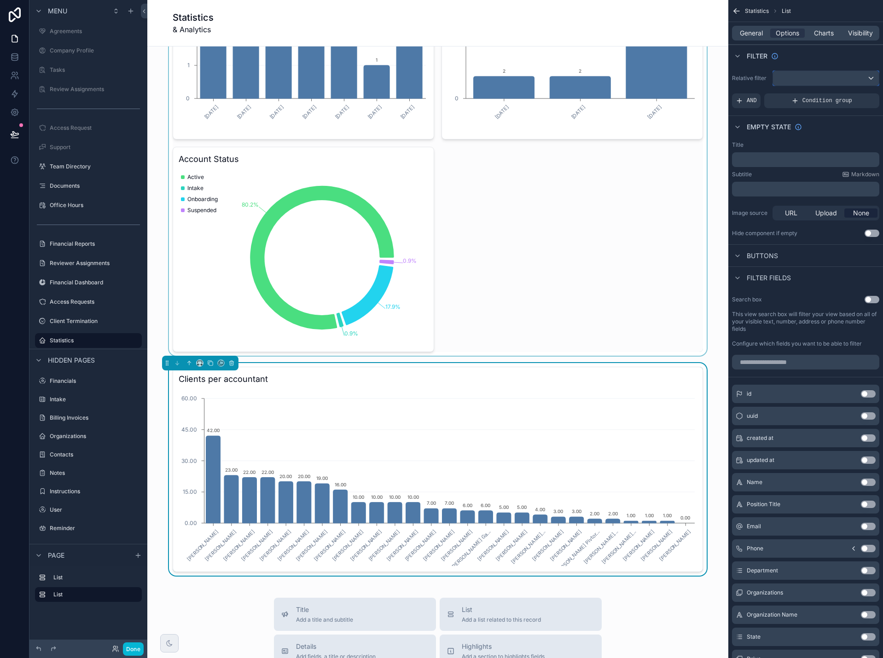
click at [843, 81] on div "scrollable content" at bounding box center [826, 78] width 106 height 15
click at [830, 152] on div "Logged in User The current user's values" at bounding box center [818, 151] width 76 height 22
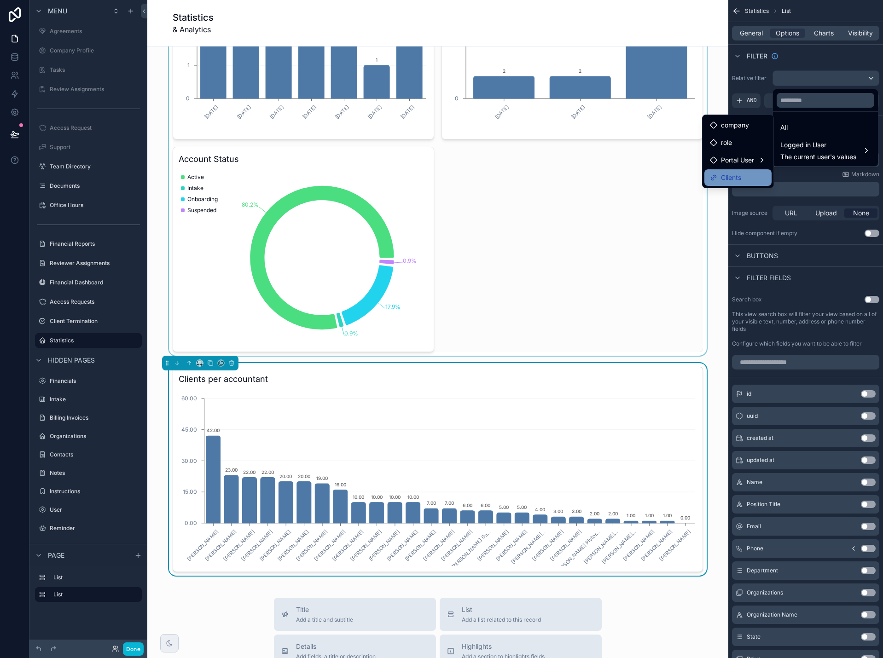
click at [755, 174] on div "Clients" at bounding box center [738, 177] width 56 height 11
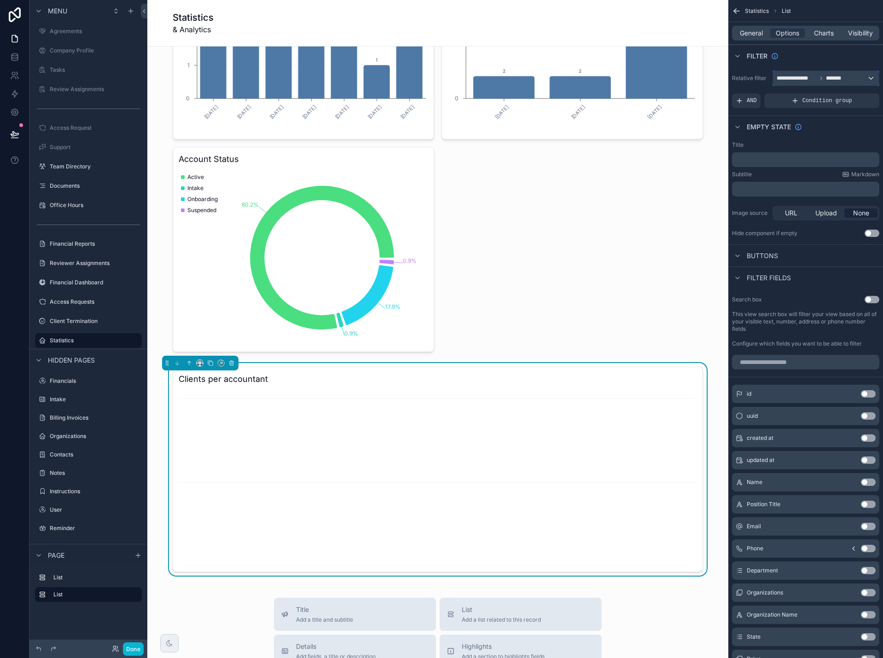
click at [862, 76] on div "**********" at bounding box center [826, 78] width 106 height 15
click at [827, 147] on span "Logged in User" at bounding box center [818, 145] width 76 height 11
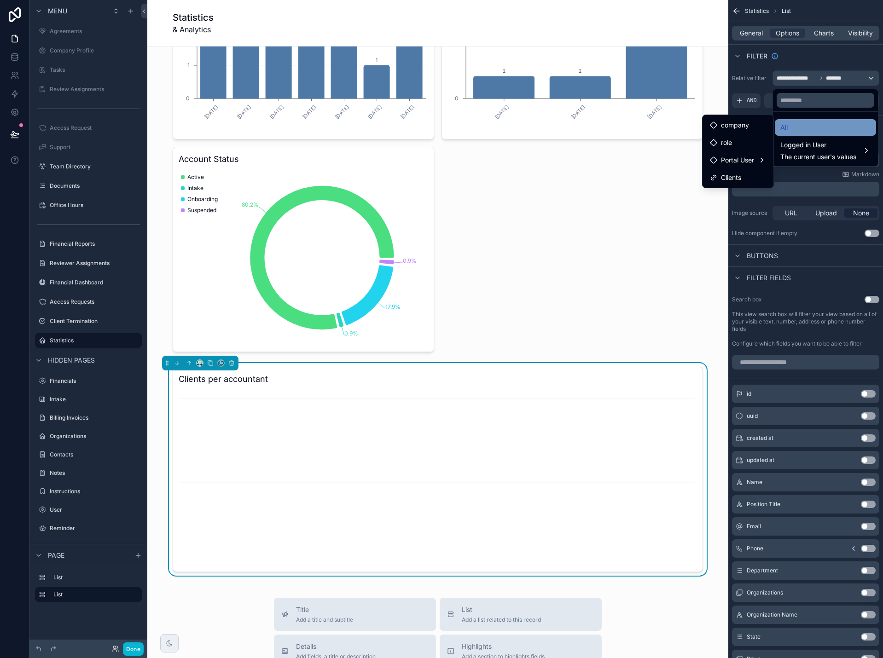
click at [803, 123] on div "All" at bounding box center [825, 127] width 90 height 11
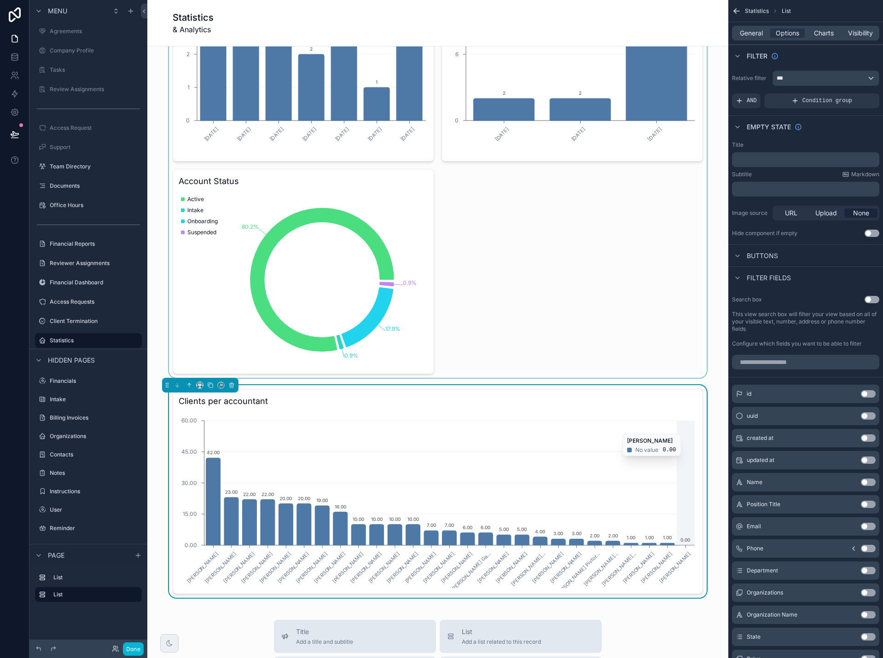
scroll to position [46, 0]
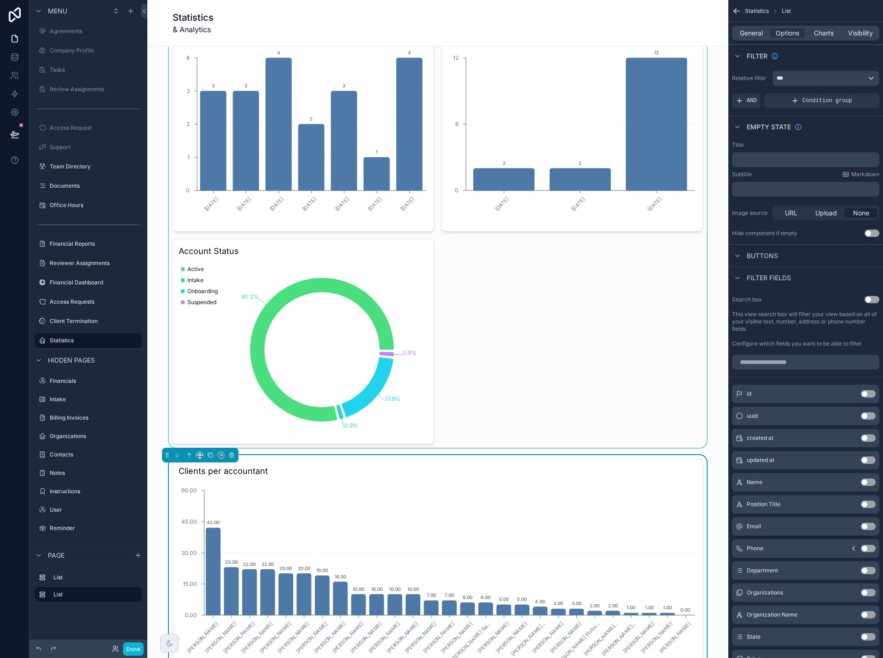
click at [657, 160] on div "scrollable content" at bounding box center [438, 228] width 566 height 440
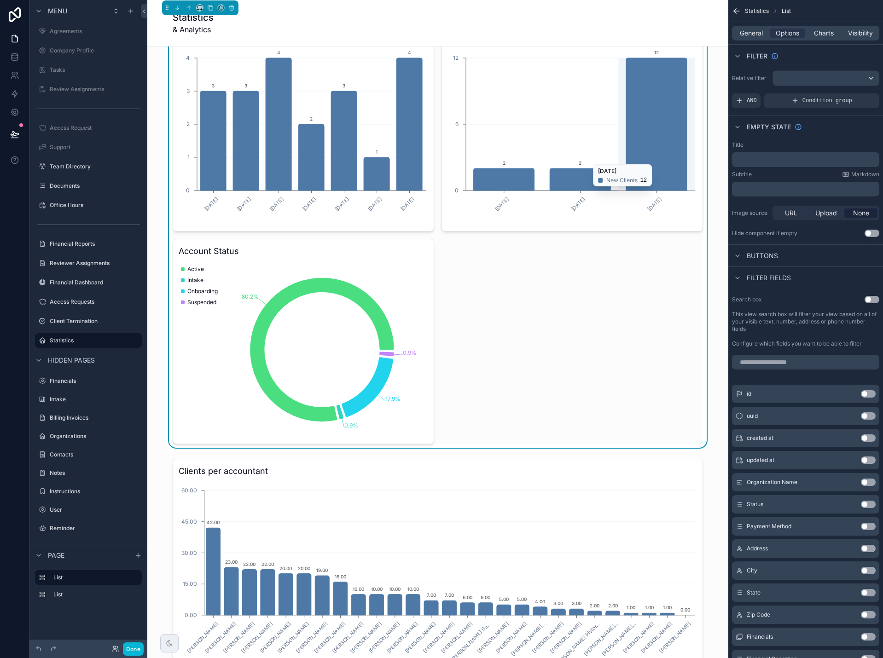
click at [651, 160] on icon "chart" at bounding box center [656, 124] width 61 height 133
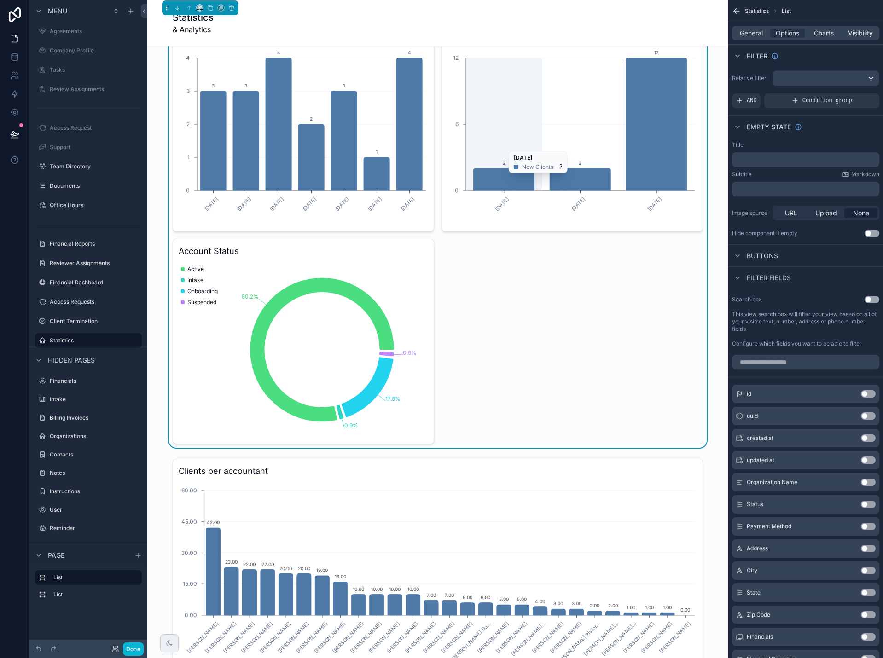
click at [651, 160] on icon "chart" at bounding box center [656, 124] width 61 height 133
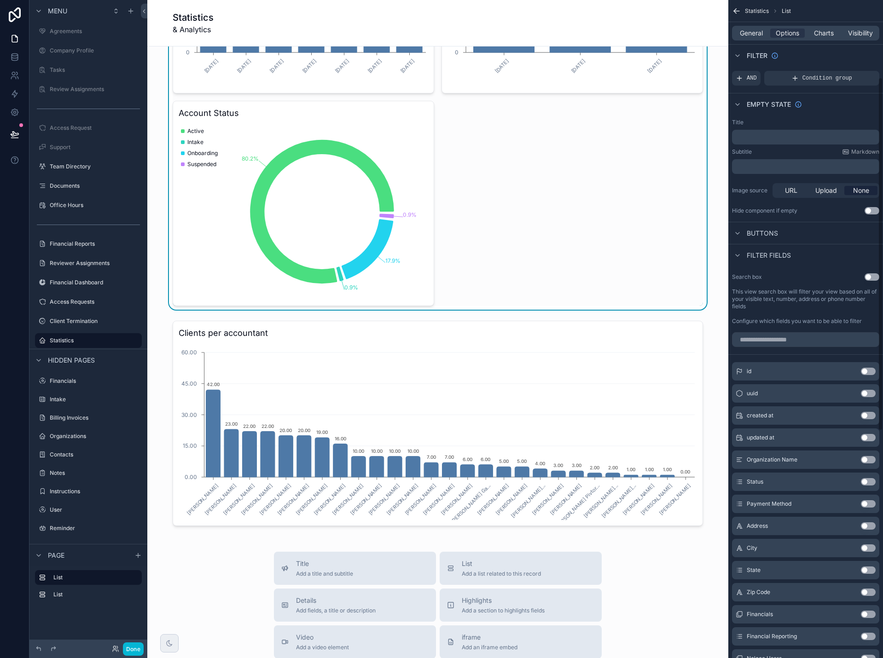
scroll to position [0, 0]
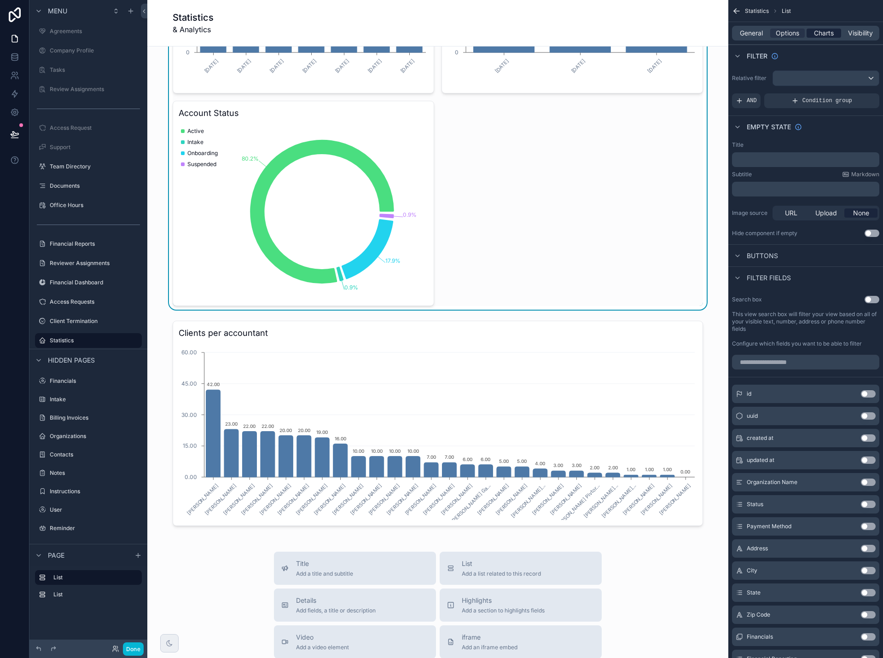
click at [821, 32] on span "Charts" at bounding box center [824, 33] width 20 height 9
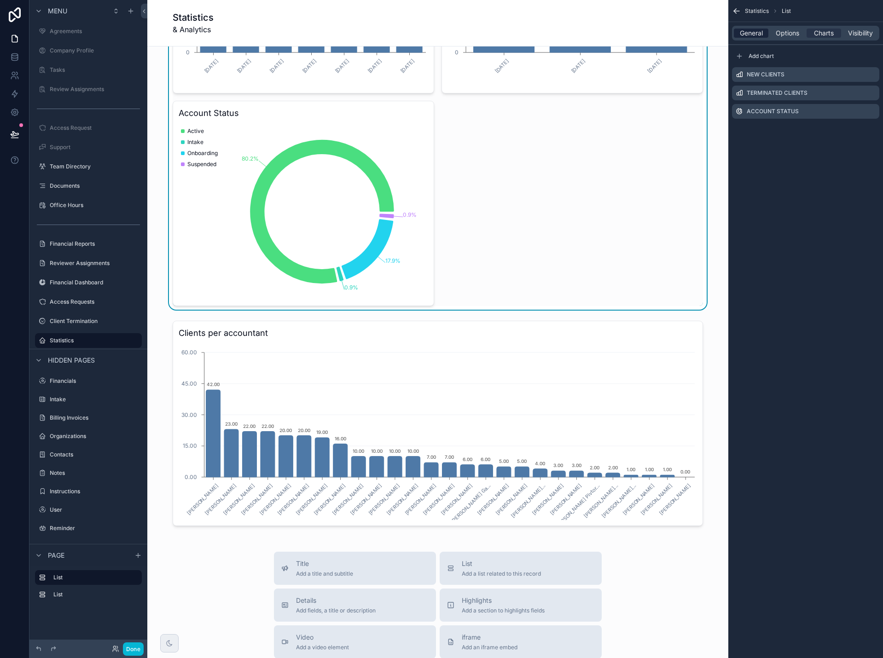
click at [748, 35] on span "General" at bounding box center [751, 33] width 23 height 9
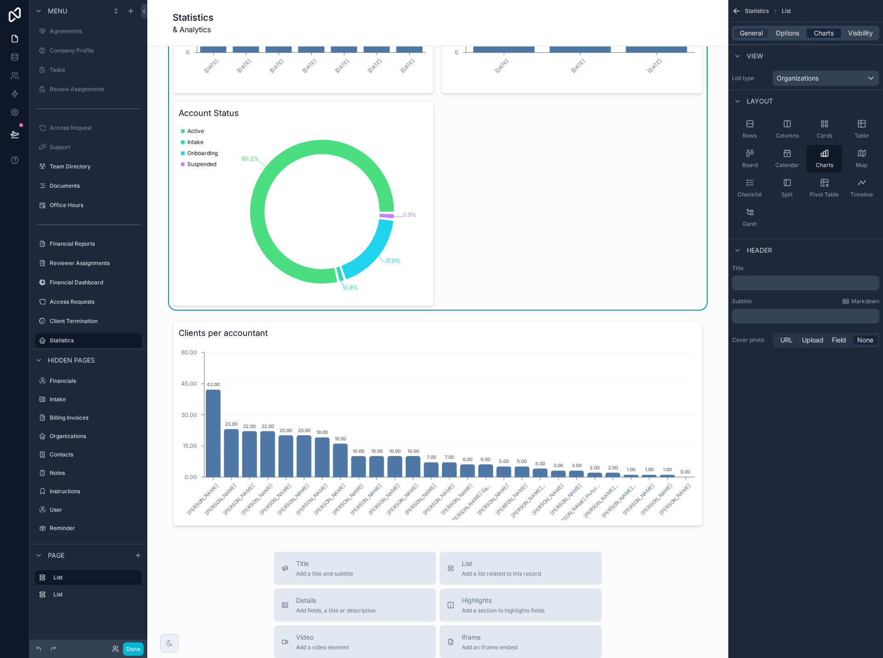
click at [818, 35] on span "Charts" at bounding box center [824, 33] width 20 height 9
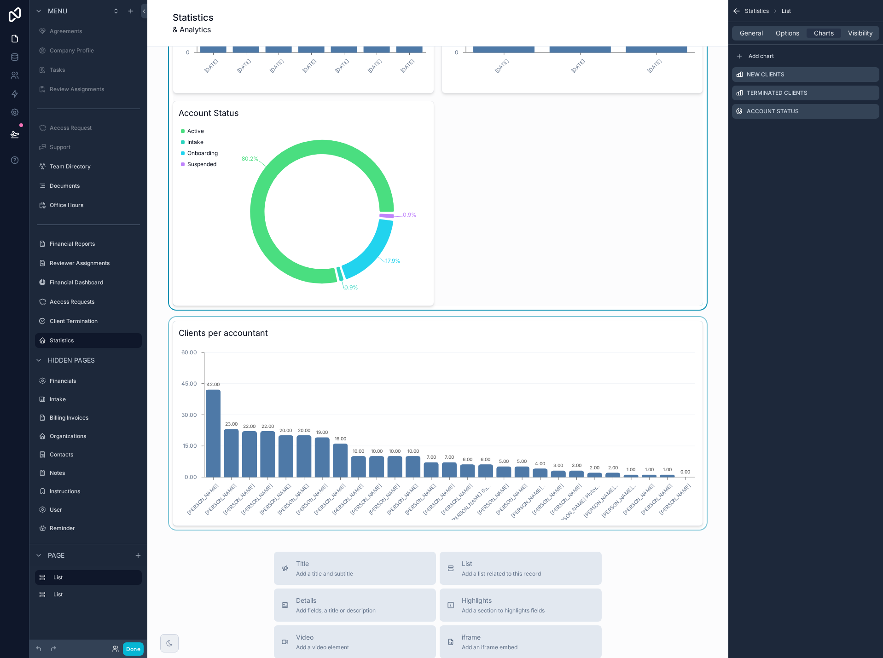
click at [602, 347] on div "scrollable content" at bounding box center [438, 423] width 566 height 213
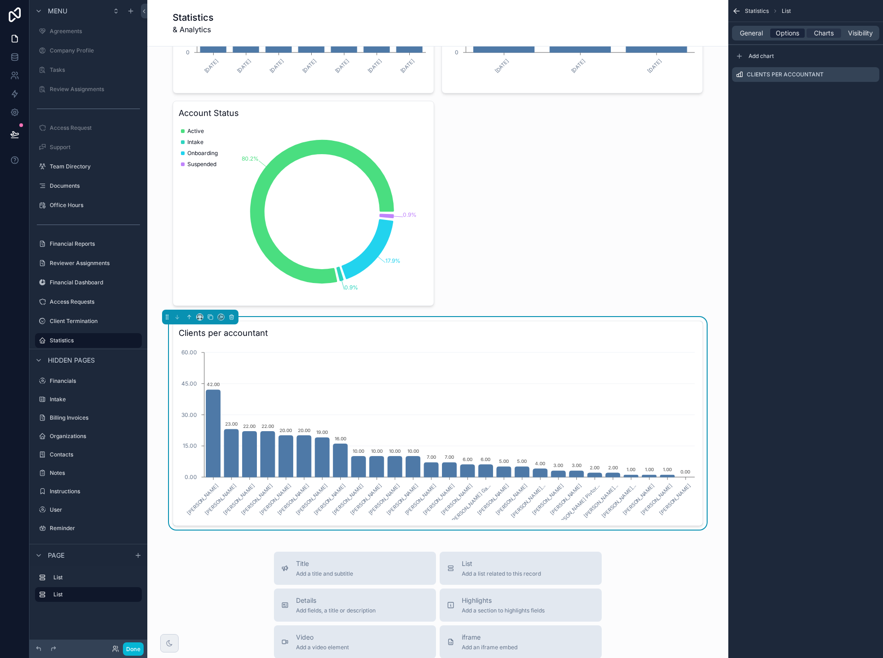
click at [787, 33] on span "Options" at bounding box center [787, 33] width 23 height 9
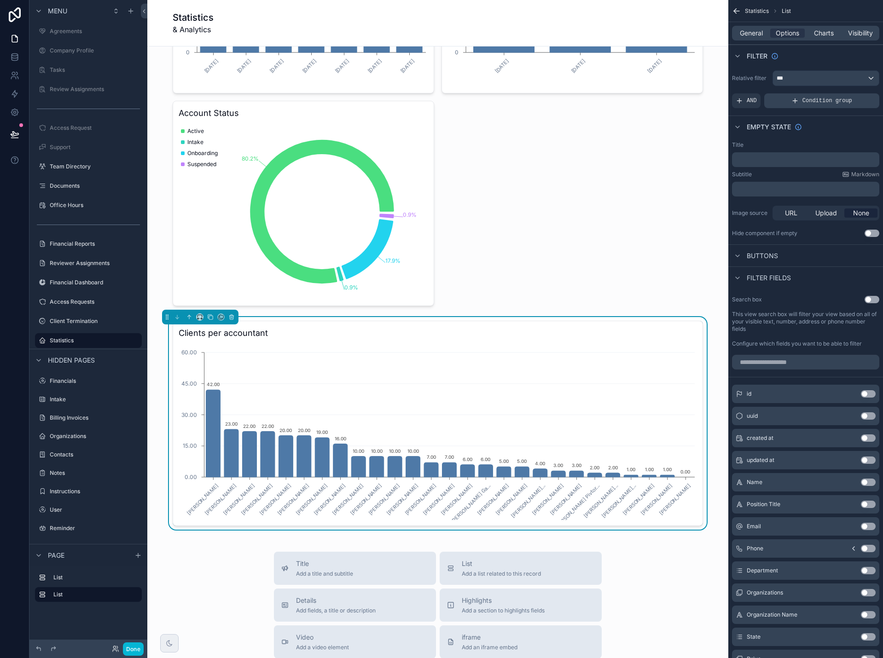
click at [802, 103] on div "Condition group" at bounding box center [821, 100] width 115 height 15
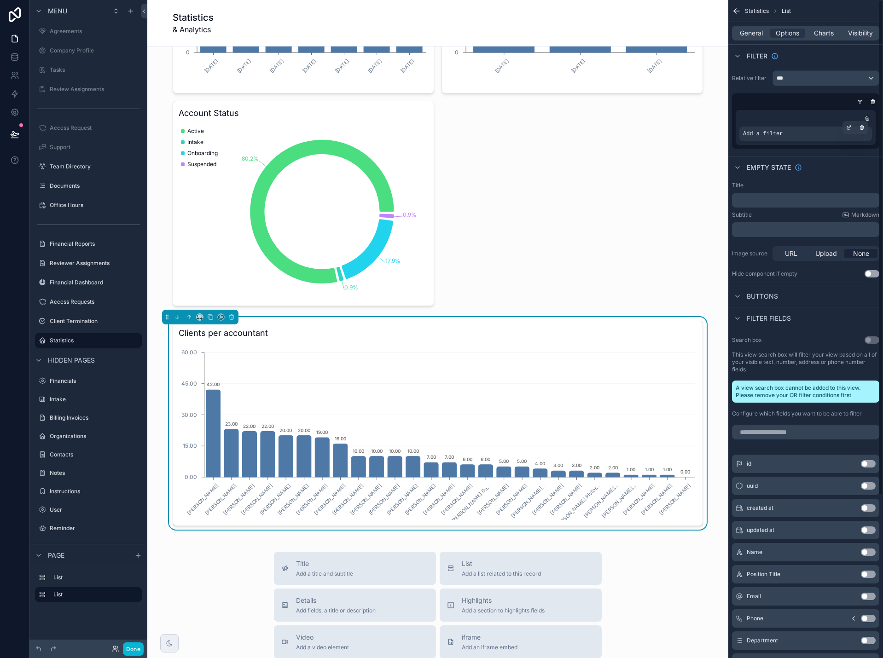
click at [795, 137] on div "Add a filter" at bounding box center [805, 134] width 133 height 15
click at [848, 127] on icon "scrollable content" at bounding box center [849, 128] width 6 height 6
click at [661, 122] on span "Select a field" at bounding box center [646, 120] width 39 height 8
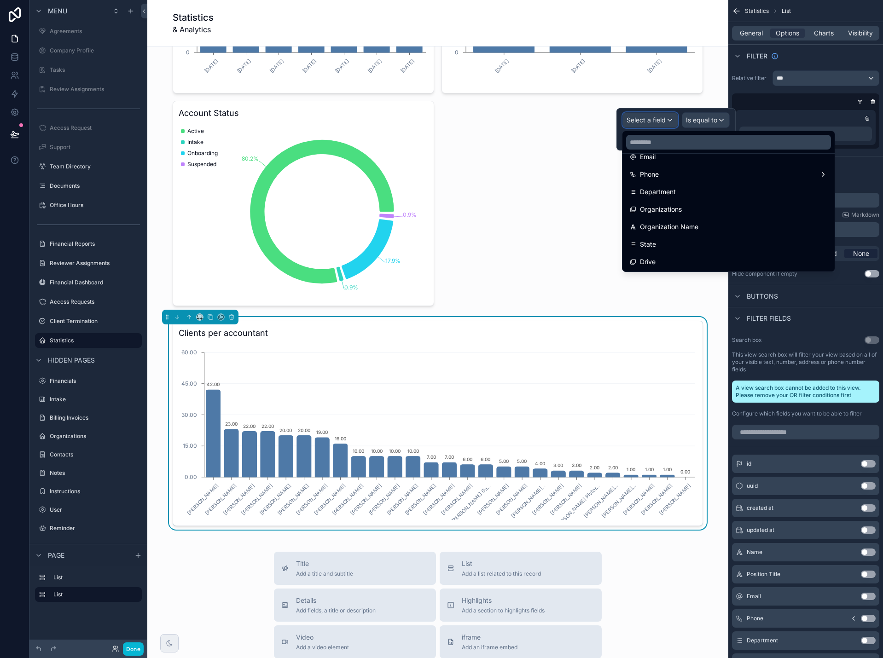
scroll to position [138, 0]
click at [678, 211] on span "Organizations" at bounding box center [661, 206] width 42 height 11
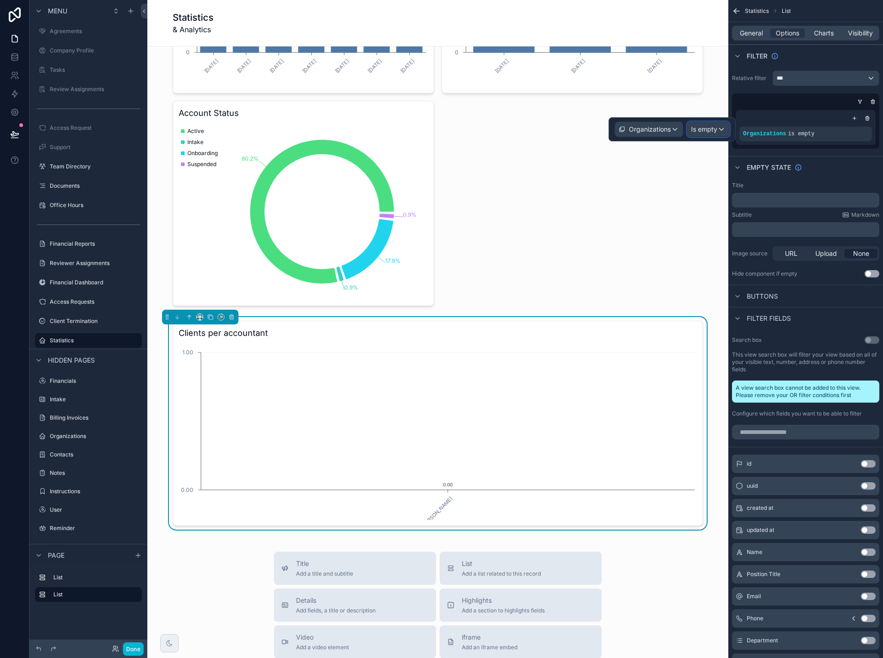
click at [699, 132] on span "Is empty" at bounding box center [704, 129] width 26 height 9
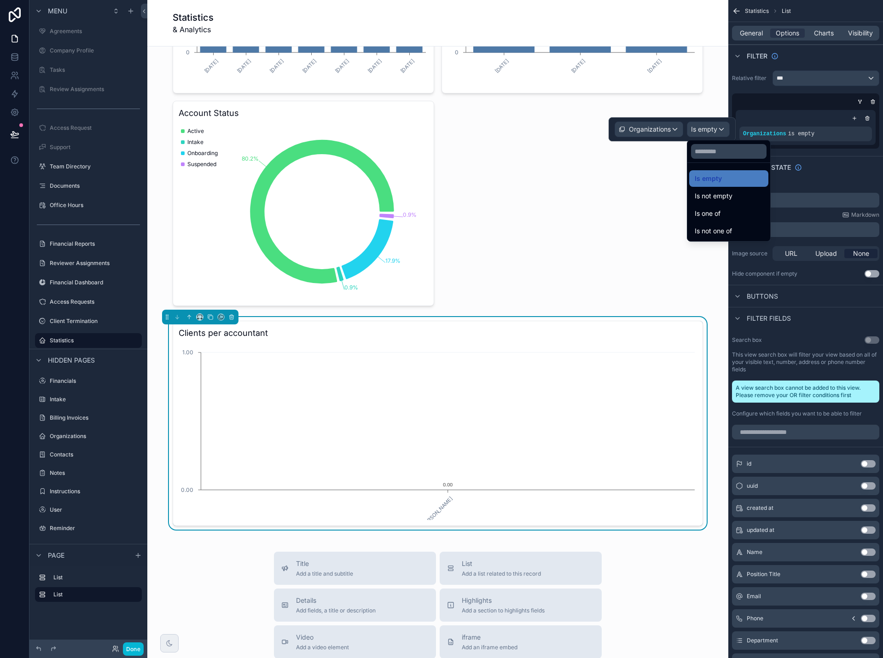
click at [699, 132] on div at bounding box center [672, 129] width 127 height 24
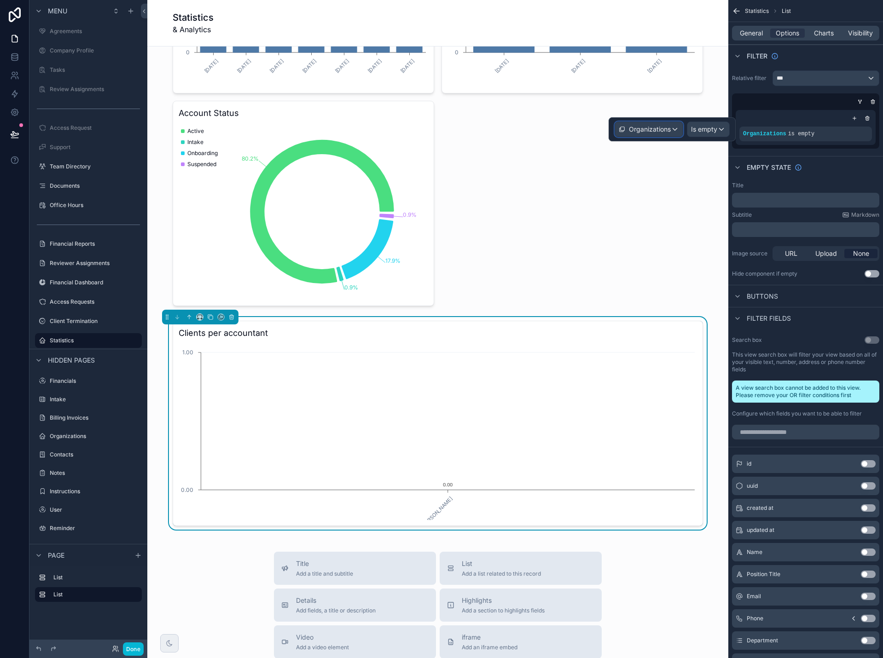
click at [669, 133] on span "Organizations" at bounding box center [650, 129] width 42 height 9
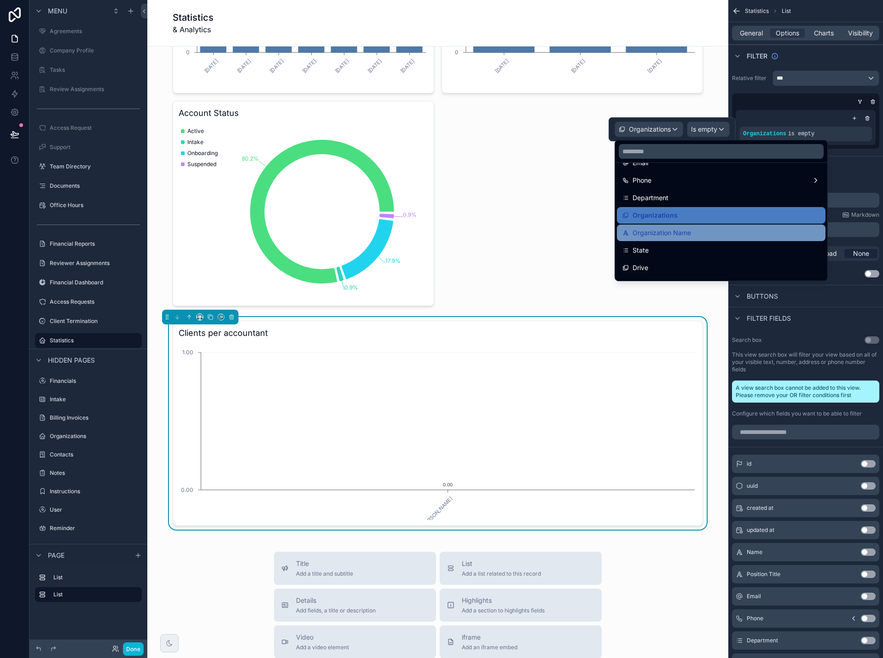
click at [677, 233] on span "Organization Name" at bounding box center [662, 232] width 58 height 11
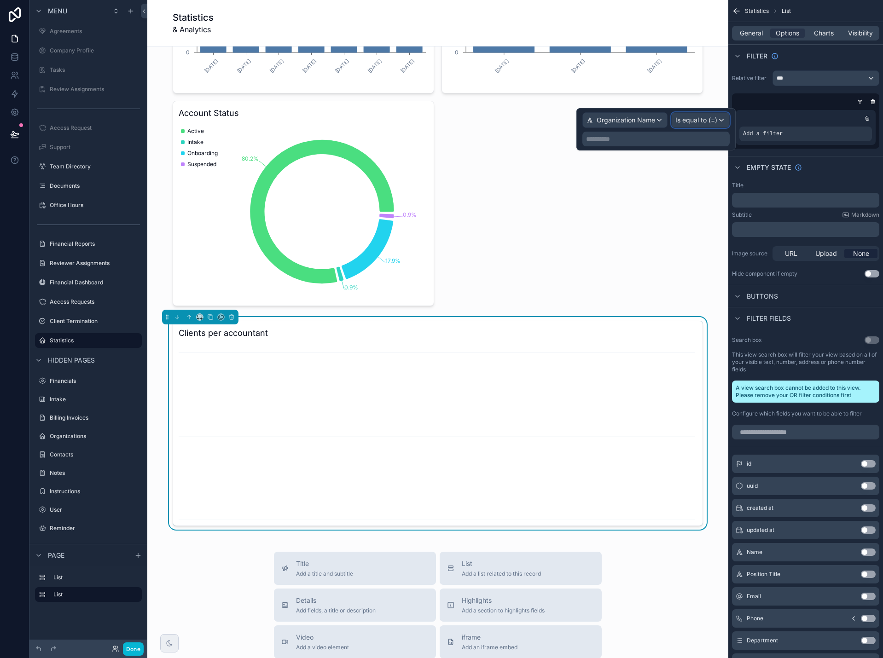
click at [690, 120] on span "Is equal to (=)" at bounding box center [696, 120] width 42 height 9
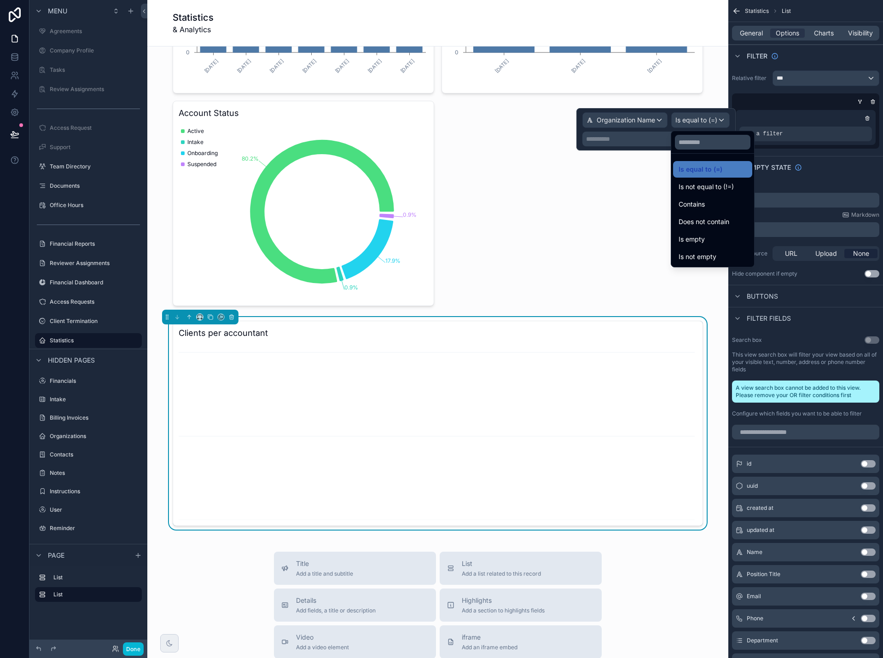
click at [690, 119] on div at bounding box center [655, 129] width 159 height 42
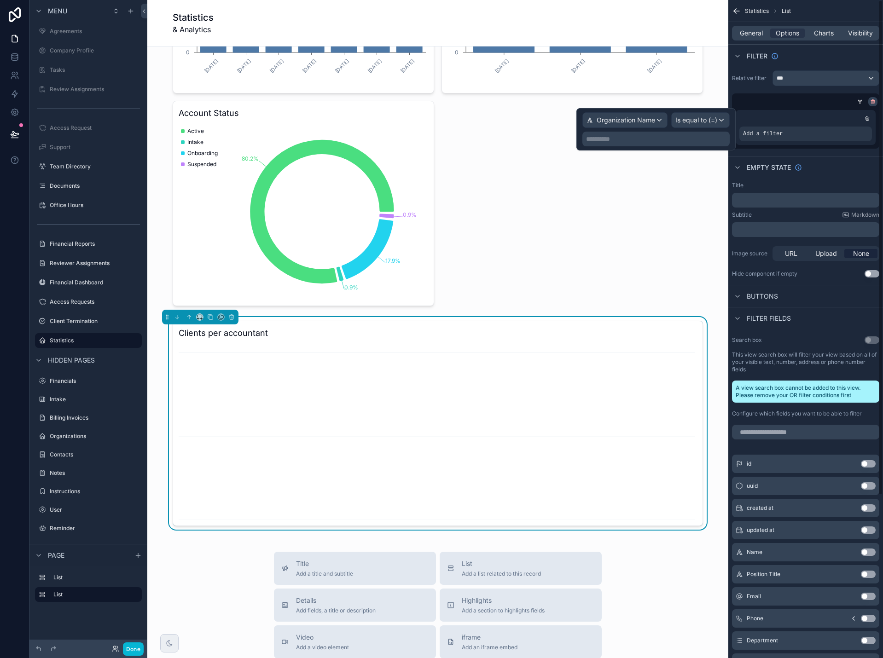
click at [870, 104] on div "scrollable content" at bounding box center [872, 101] width 9 height 9
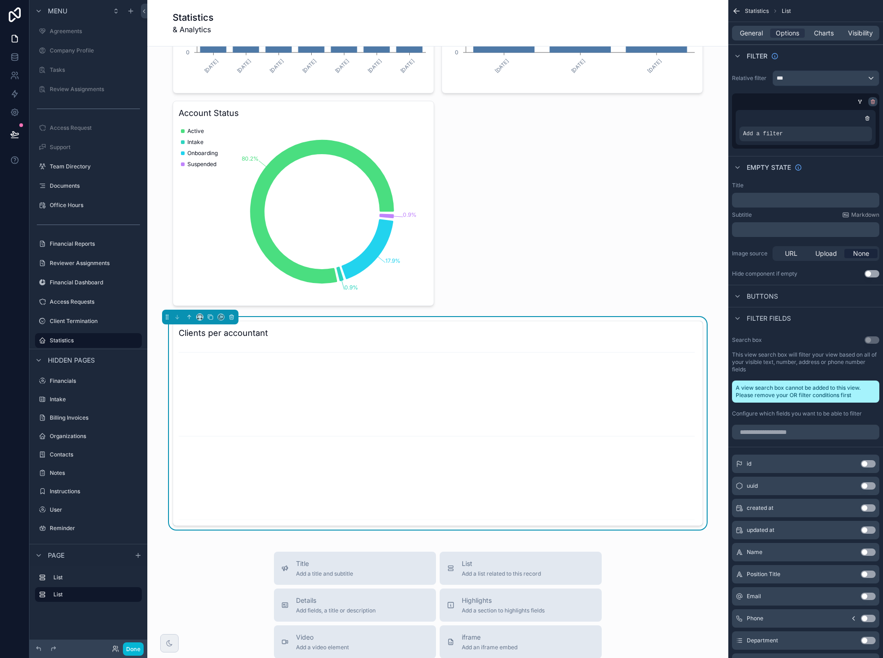
click at [870, 104] on div "scrollable content" at bounding box center [872, 101] width 9 height 9
click at [867, 116] on icon "scrollable content" at bounding box center [867, 116] width 1 height 1
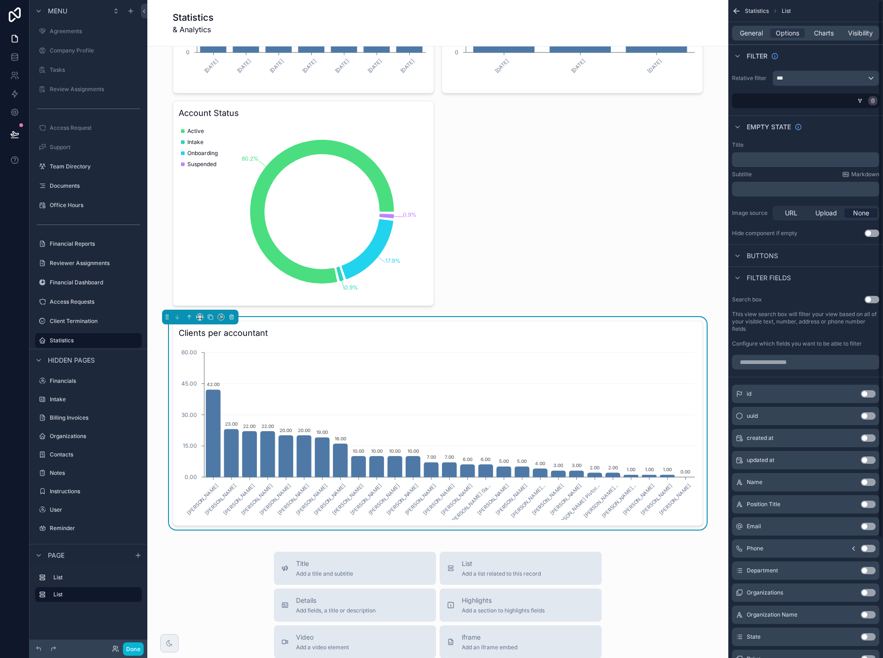
click at [870, 99] on icon "scrollable content" at bounding box center [873, 101] width 6 height 6
click at [865, 80] on div "***" at bounding box center [826, 78] width 106 height 15
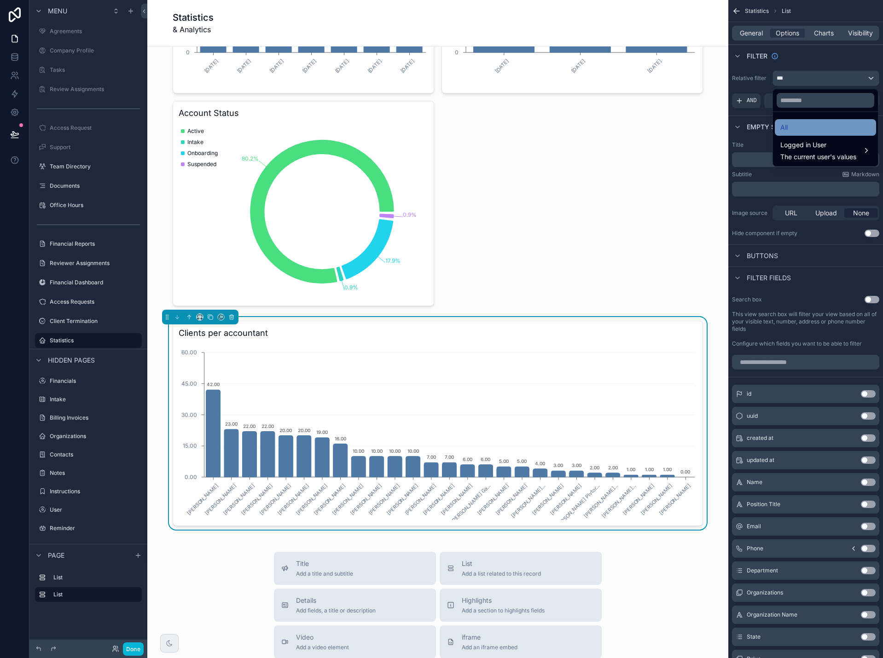
click at [837, 129] on div "All" at bounding box center [825, 127] width 90 height 11
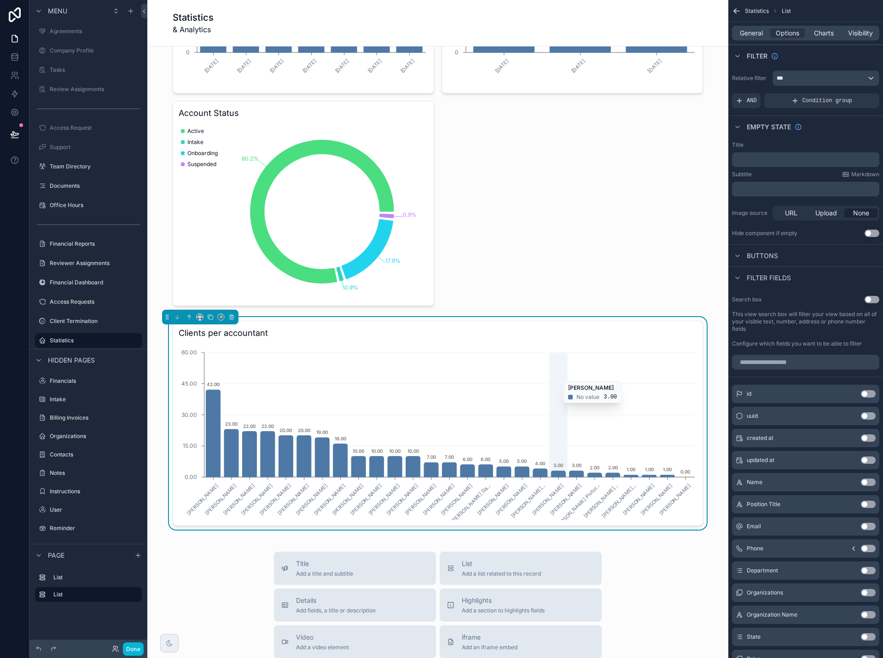
click at [557, 377] on icon "Sergei Khadjiev Ruby Zhang Grace Cao Rebecca Deaton Sandra Beltran Lucy Xu Nata…" at bounding box center [438, 431] width 518 height 177
click at [561, 336] on h3 "Clients per accountant" at bounding box center [438, 333] width 518 height 13
click at [824, 33] on span "Charts" at bounding box center [824, 33] width 20 height 9
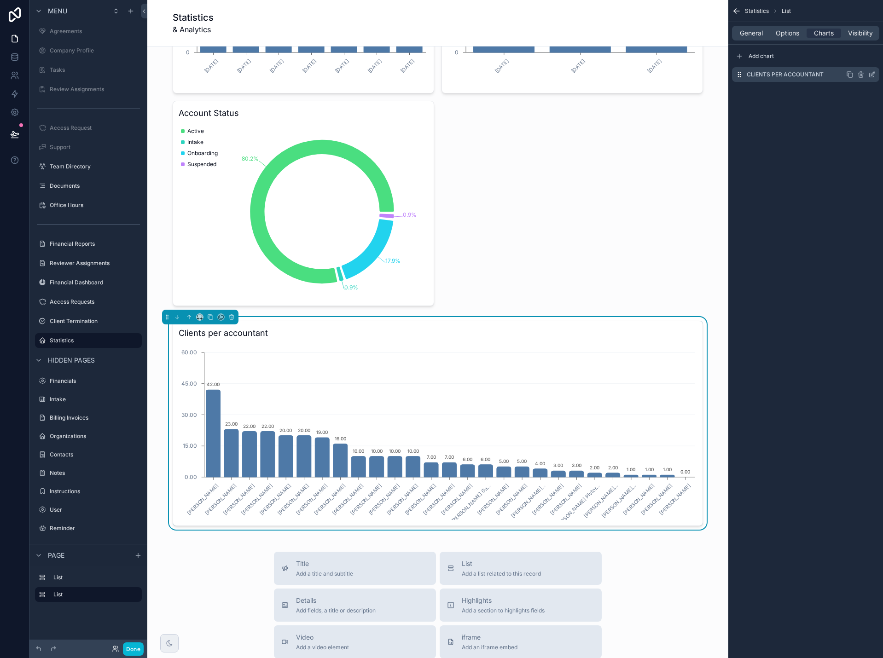
click at [871, 75] on icon "scrollable content" at bounding box center [871, 74] width 7 height 7
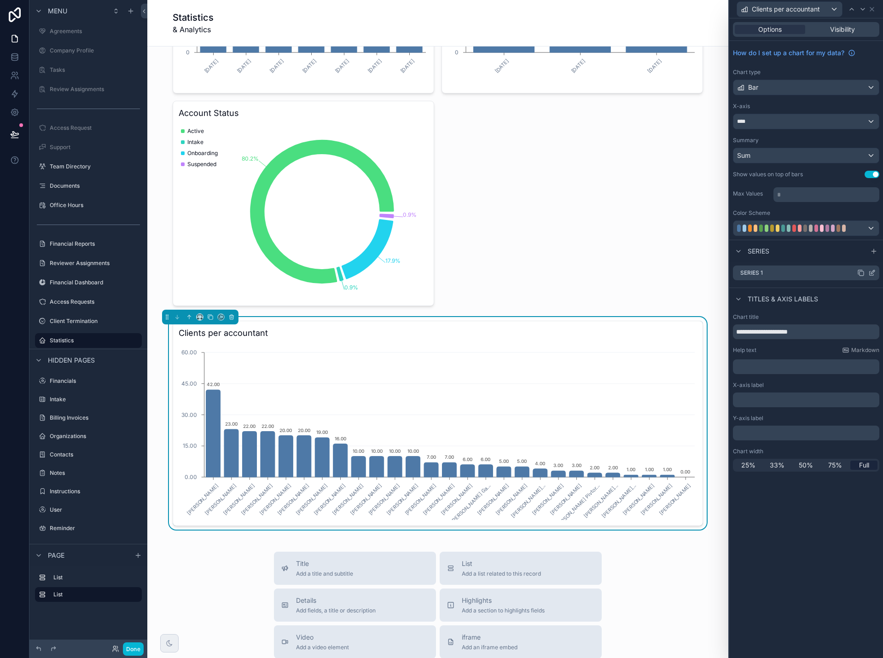
click at [871, 272] on icon at bounding box center [871, 272] width 7 height 7
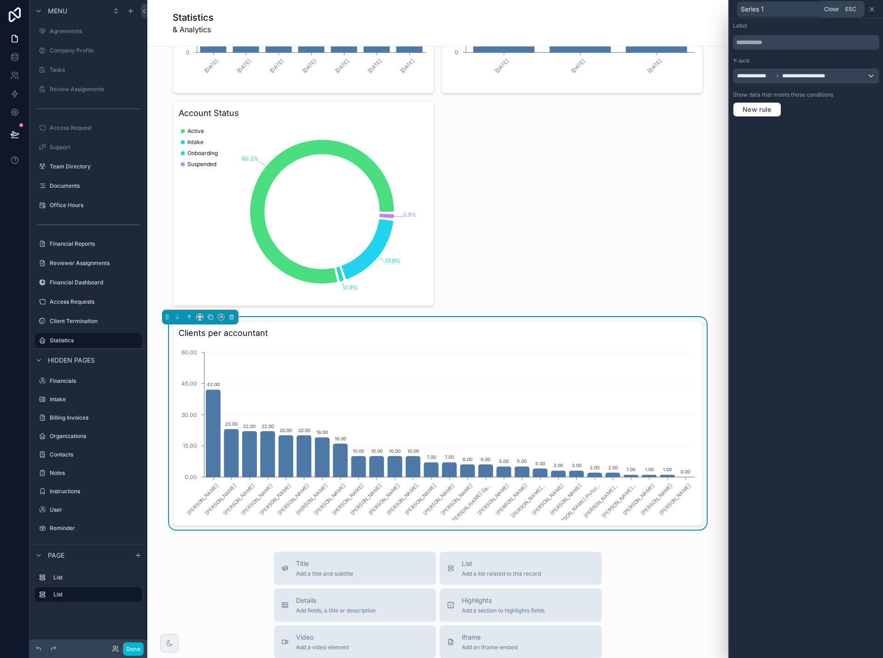
click at [874, 8] on icon at bounding box center [871, 9] width 7 height 7
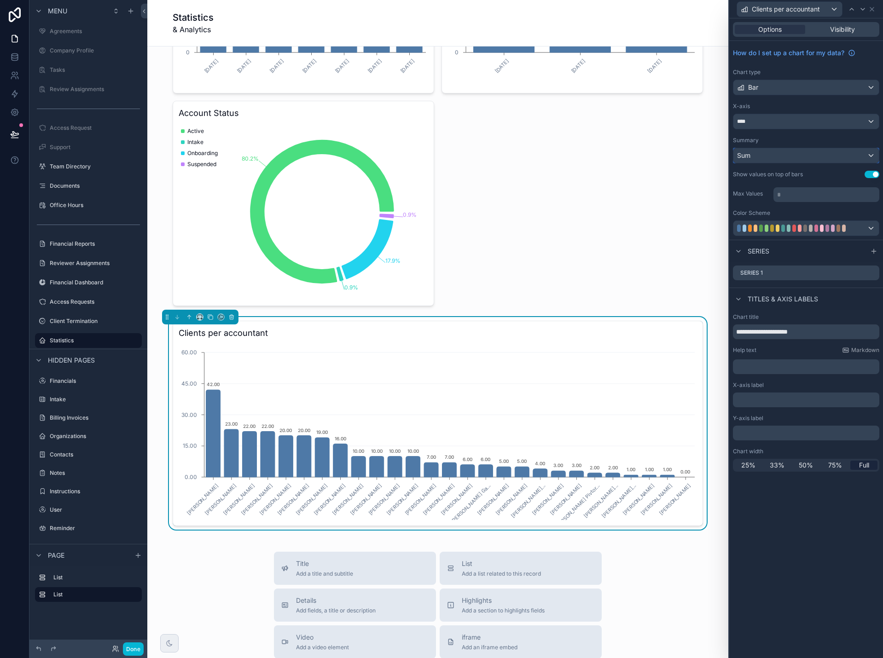
click at [824, 158] on div "Sum" at bounding box center [805, 155] width 145 height 15
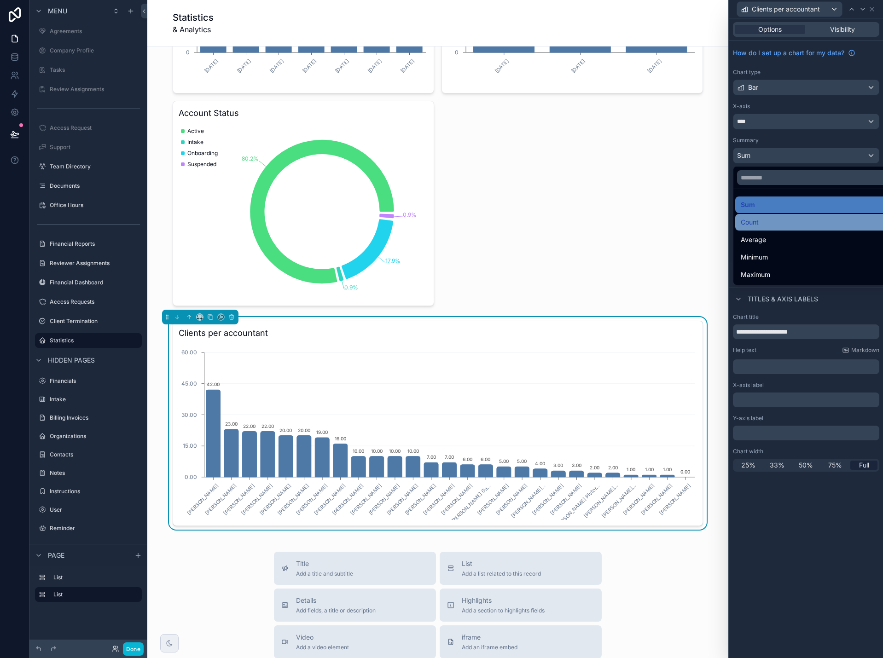
click at [811, 223] on div "Count" at bounding box center [817, 222] width 152 height 11
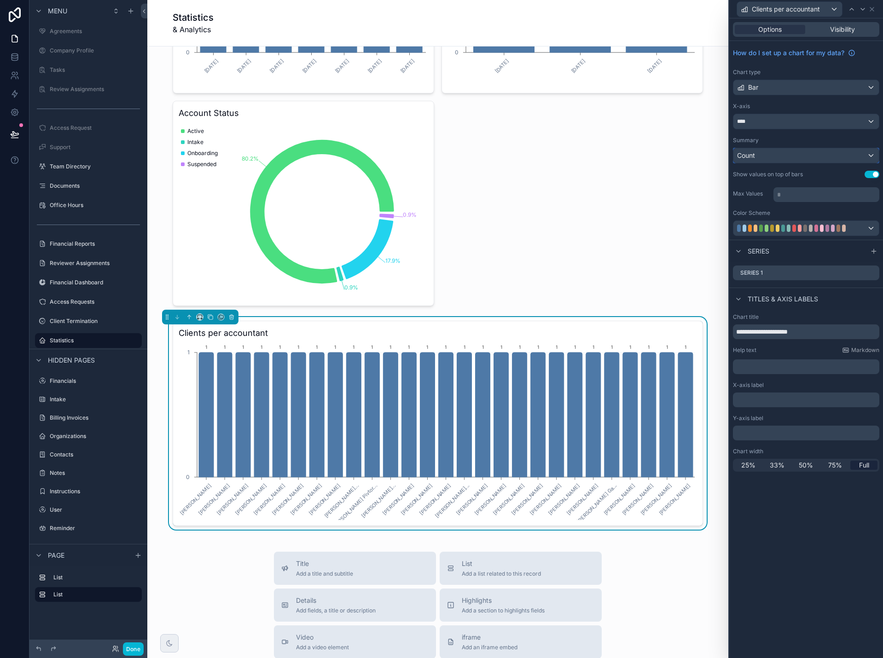
click at [791, 155] on div "Count" at bounding box center [805, 155] width 145 height 15
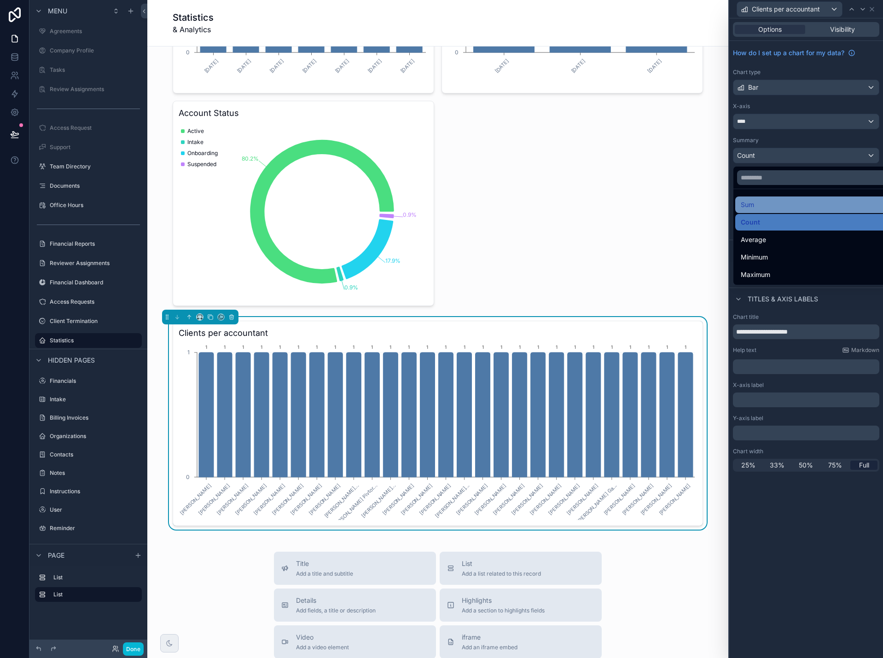
click at [784, 208] on div "Sum" at bounding box center [817, 204] width 152 height 11
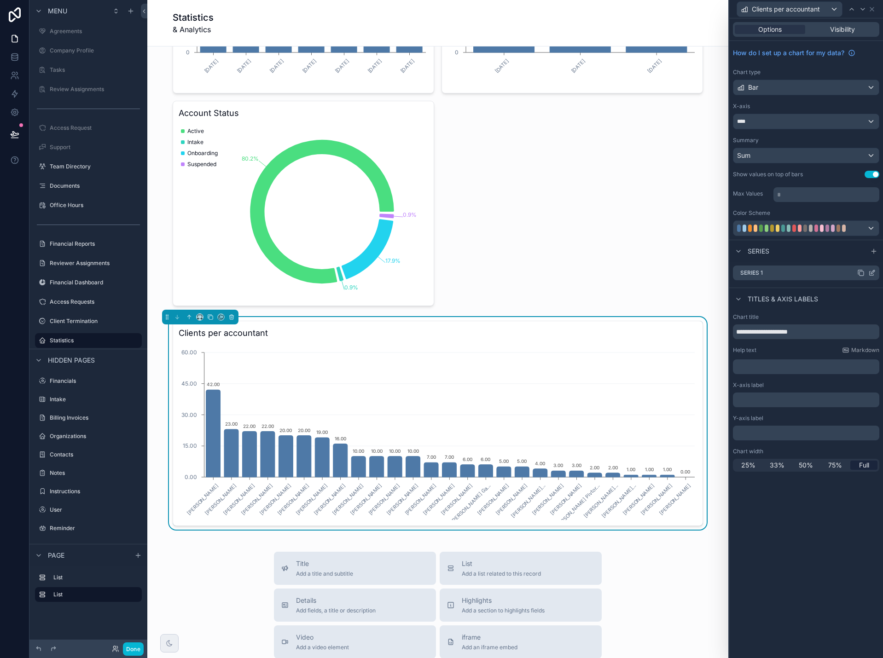
click at [873, 272] on icon at bounding box center [871, 272] width 7 height 7
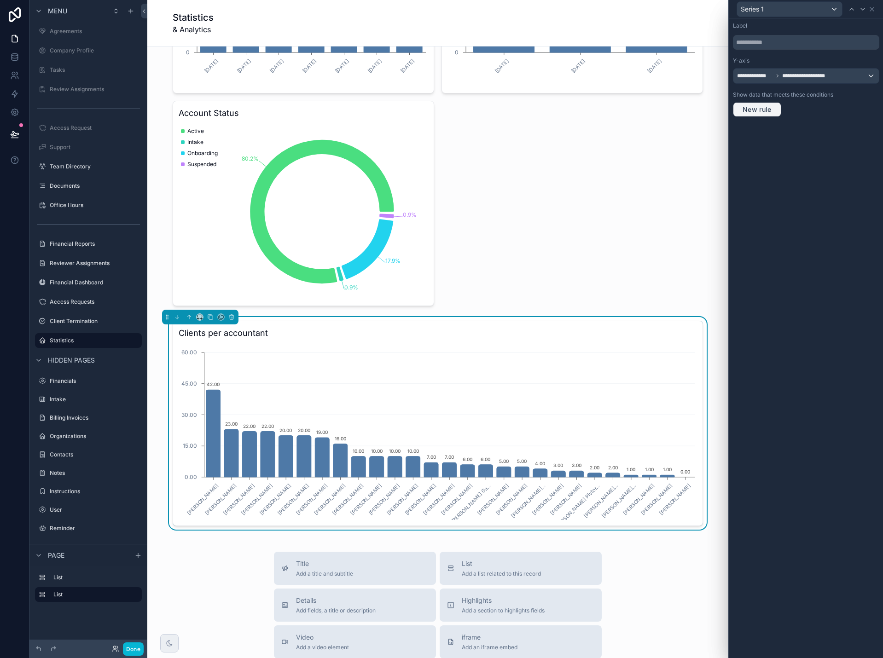
click at [767, 110] on span "New rule" at bounding box center [757, 109] width 36 height 8
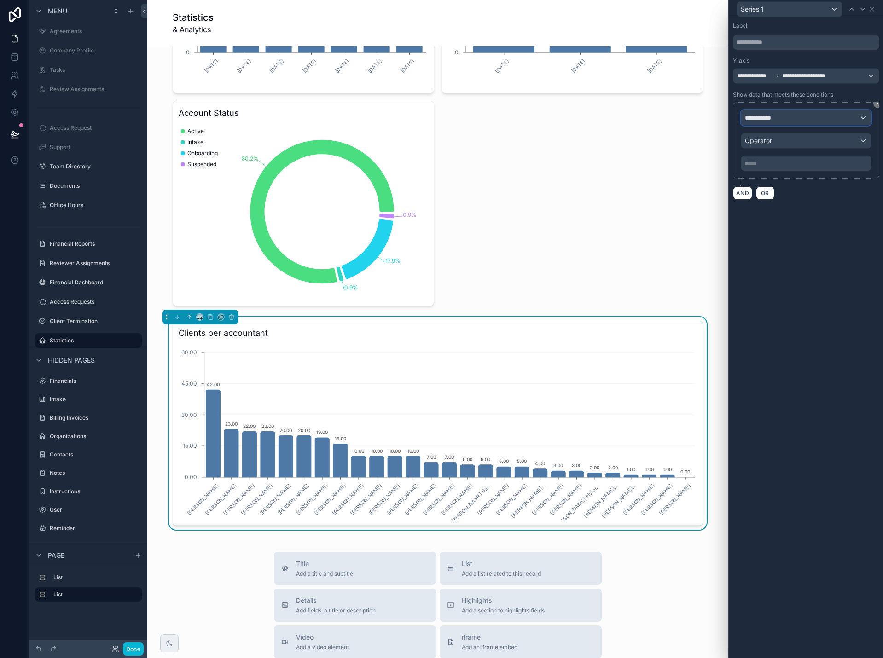
click at [772, 122] on span "**********" at bounding box center [762, 117] width 34 height 9
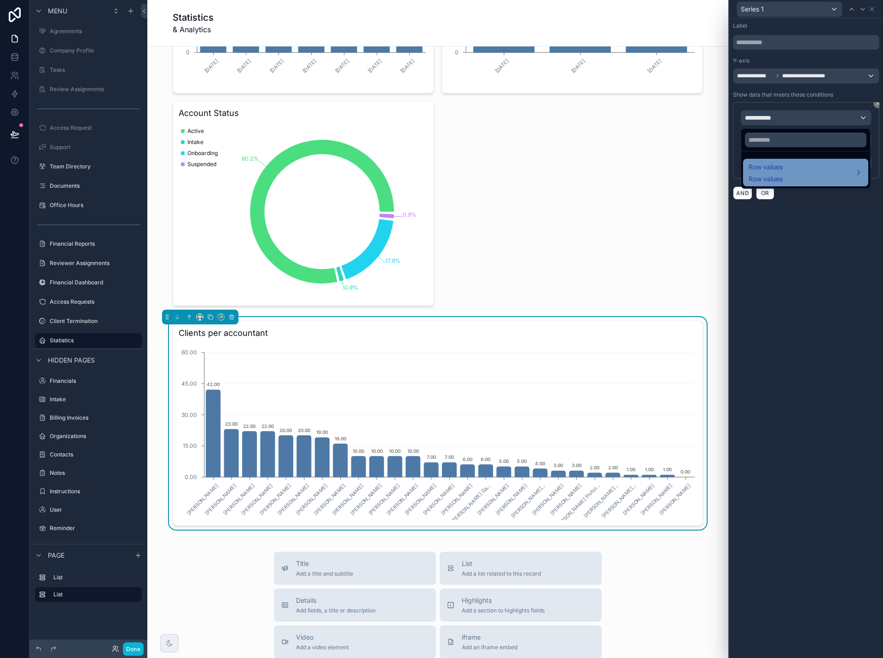
click at [780, 174] on div "Row values Row values" at bounding box center [766, 173] width 34 height 22
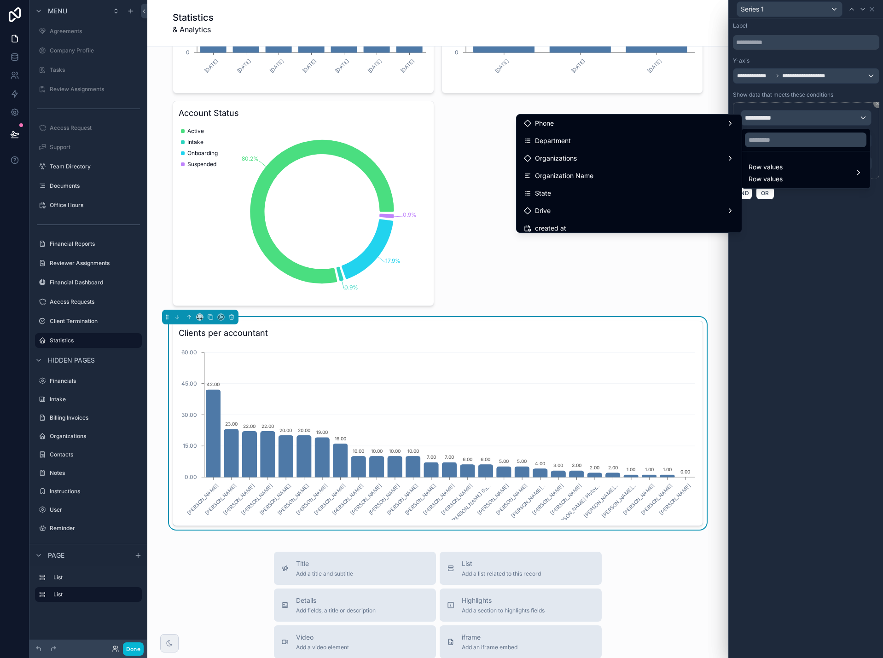
scroll to position [92, 0]
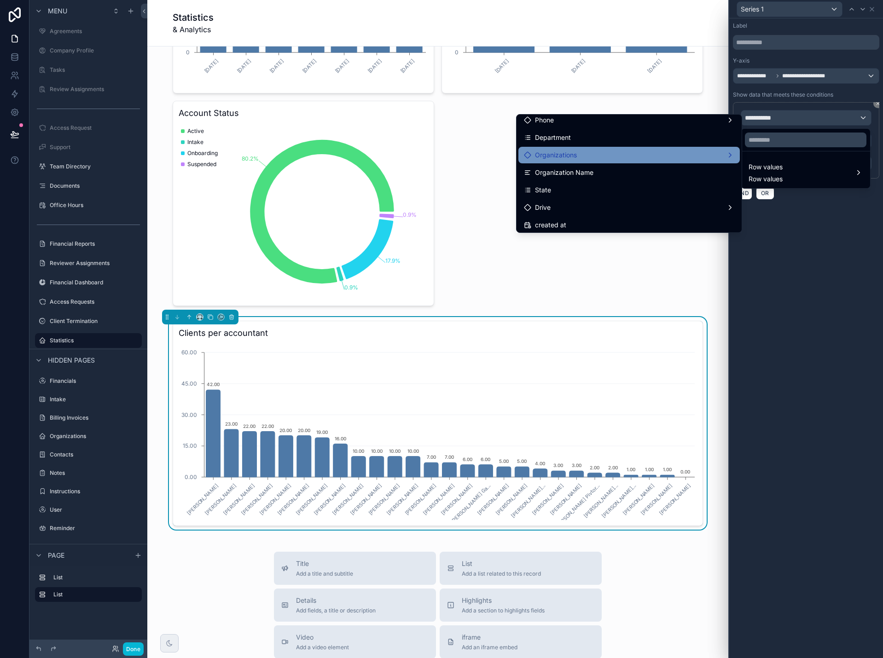
click at [645, 157] on div "Organizations" at bounding box center [629, 155] width 210 height 11
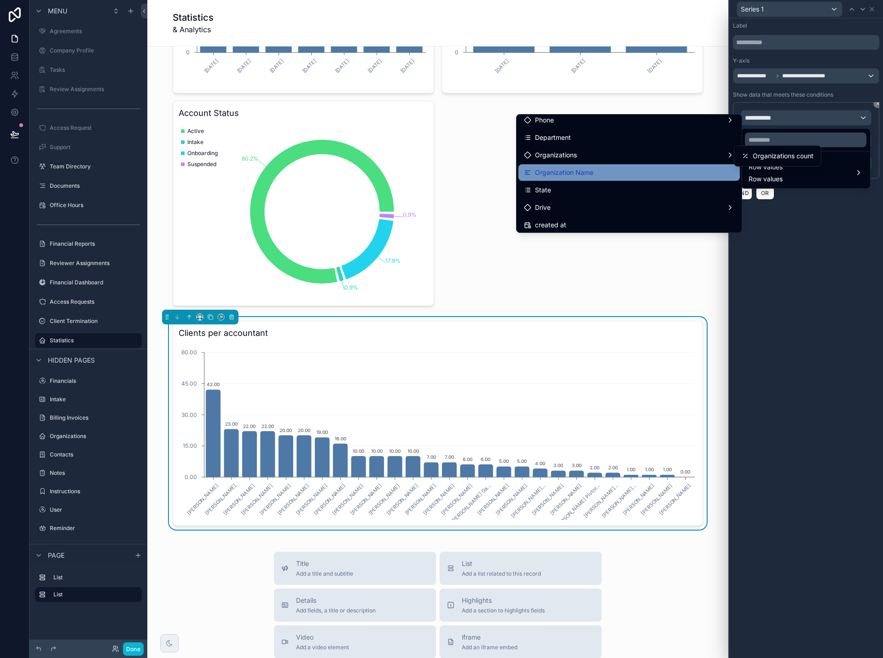
click at [637, 166] on div "Organization Name" at bounding box center [628, 172] width 221 height 17
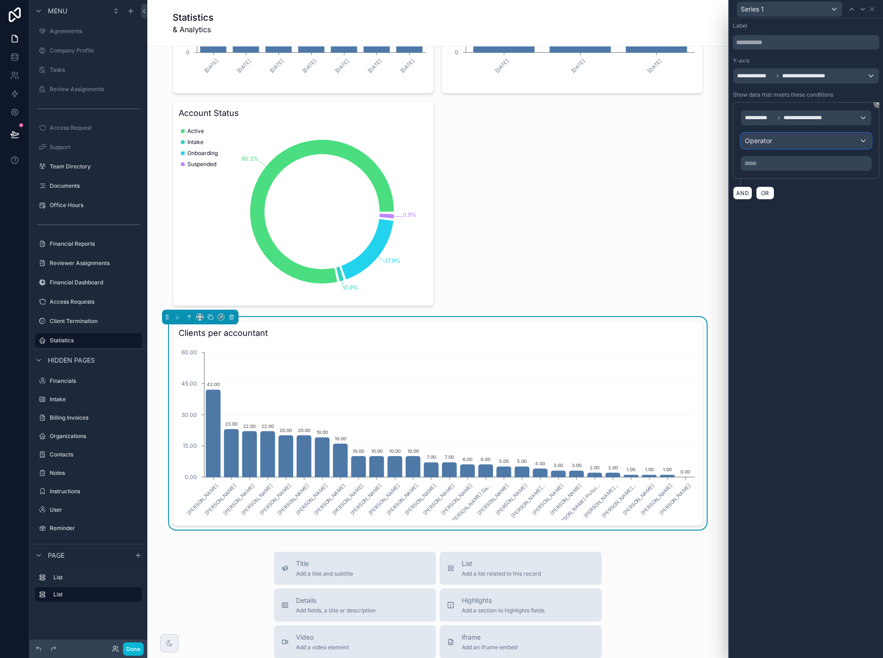
click at [782, 144] on div "Operator" at bounding box center [806, 141] width 130 height 15
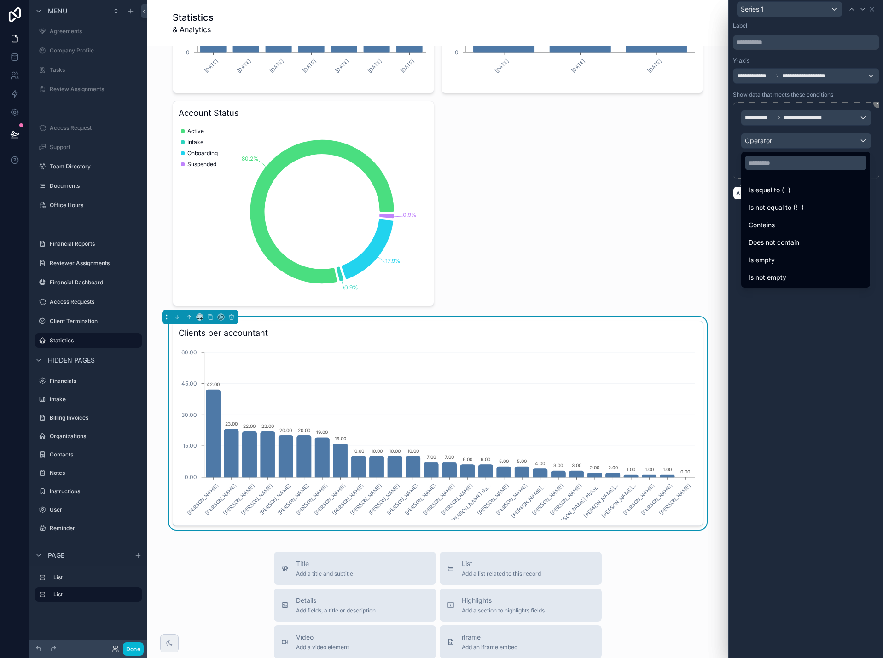
click at [782, 144] on div at bounding box center [806, 329] width 154 height 658
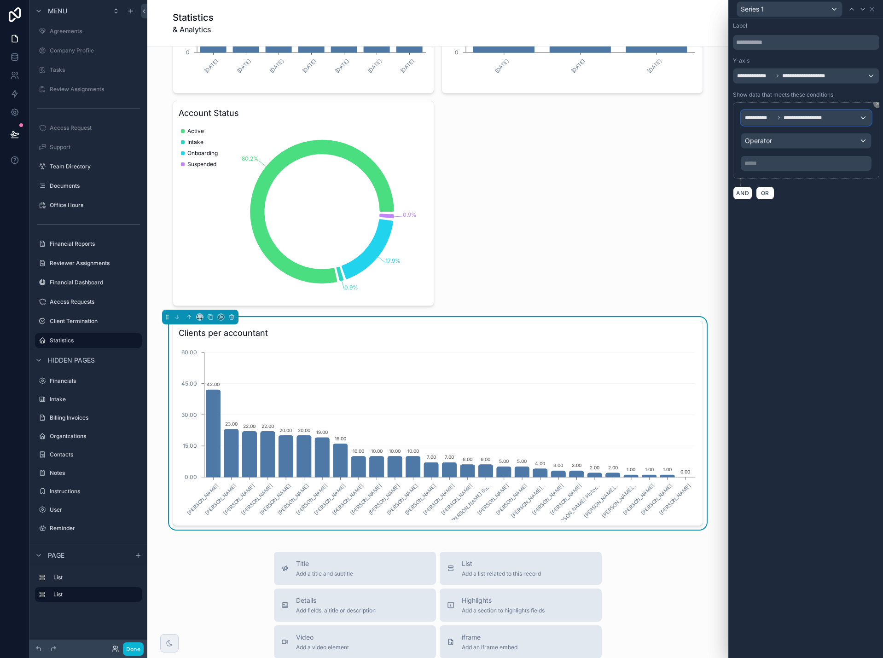
click at [800, 117] on span "**********" at bounding box center [809, 117] width 50 height 7
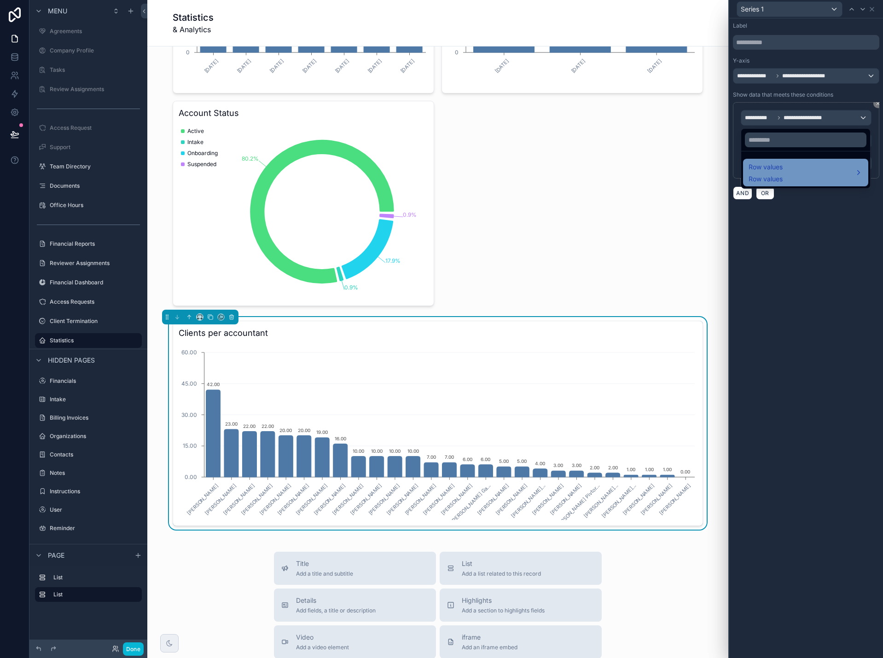
click at [775, 167] on span "Row values" at bounding box center [766, 167] width 34 height 11
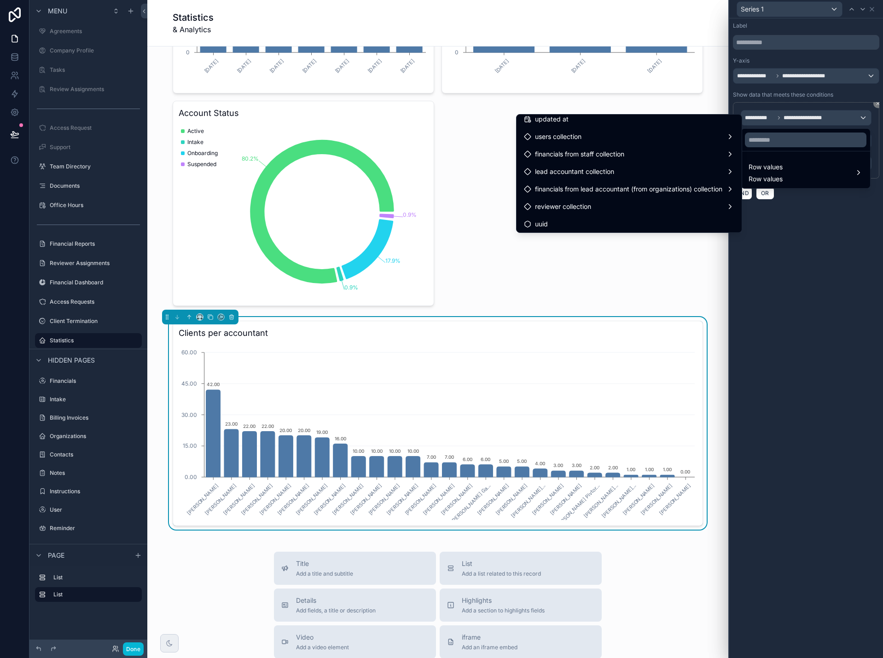
scroll to position [217, 0]
click at [234, 318] on icon "scrollable content" at bounding box center [231, 317] width 6 height 6
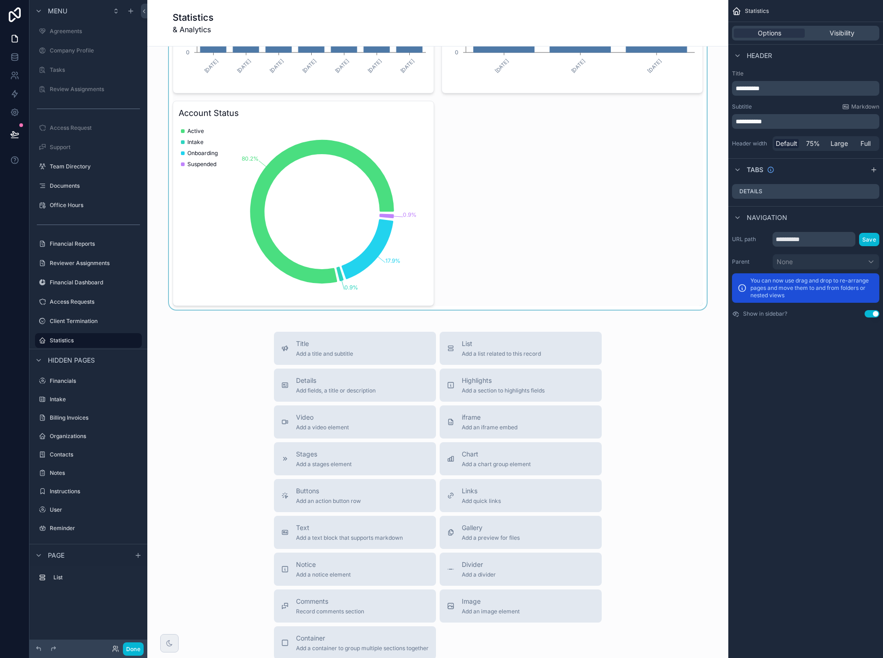
click at [351, 239] on div "scrollable content" at bounding box center [438, 90] width 566 height 440
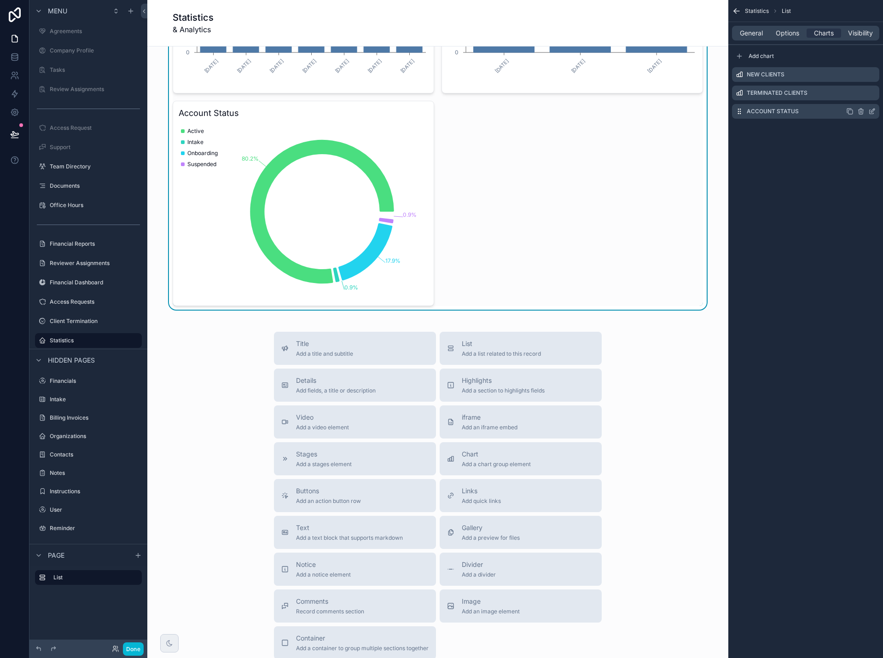
click at [852, 110] on icon "scrollable content" at bounding box center [849, 111] width 7 height 7
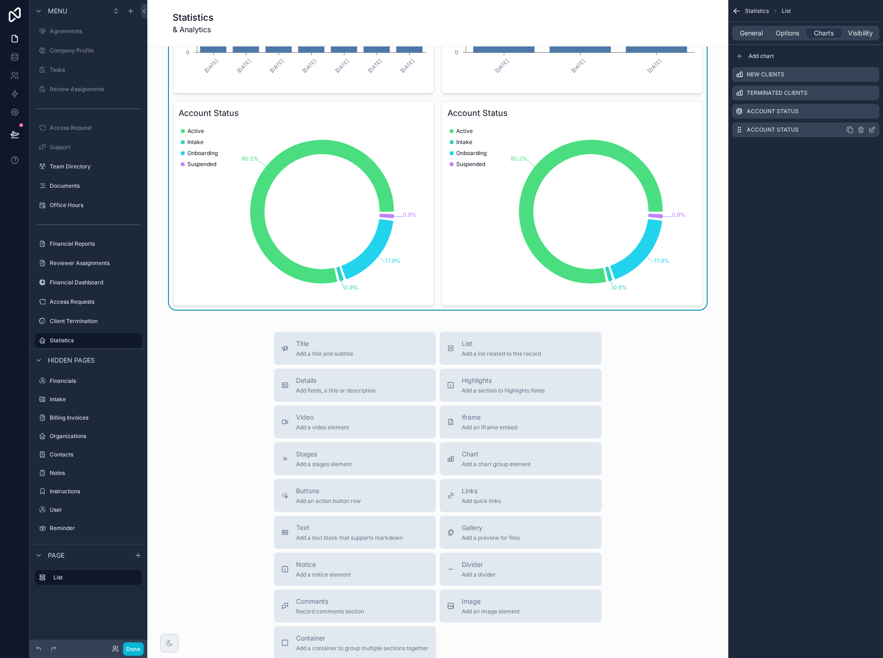
click at [872, 130] on icon "scrollable content" at bounding box center [871, 129] width 7 height 7
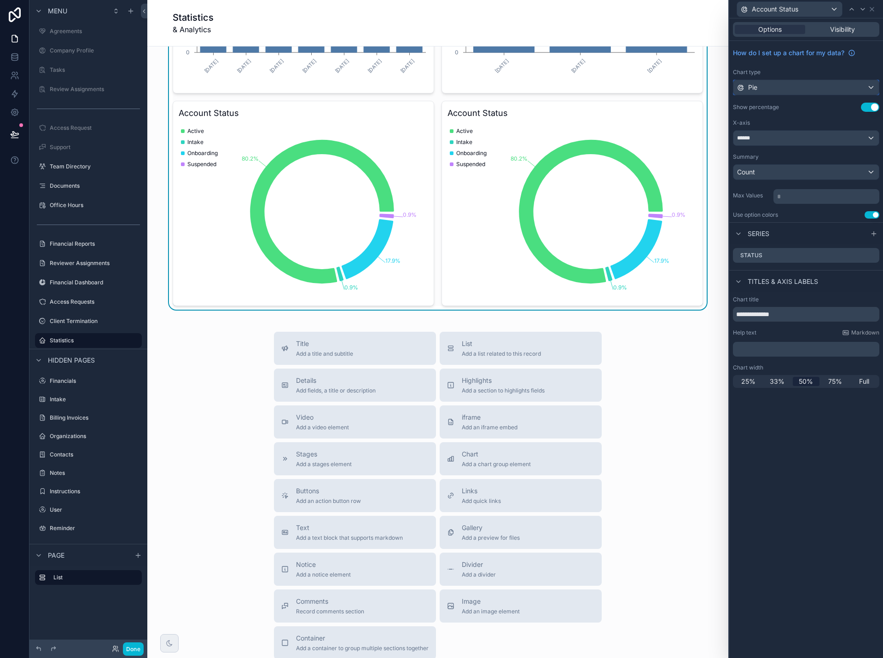
click at [768, 88] on div "Pie" at bounding box center [805, 87] width 145 height 15
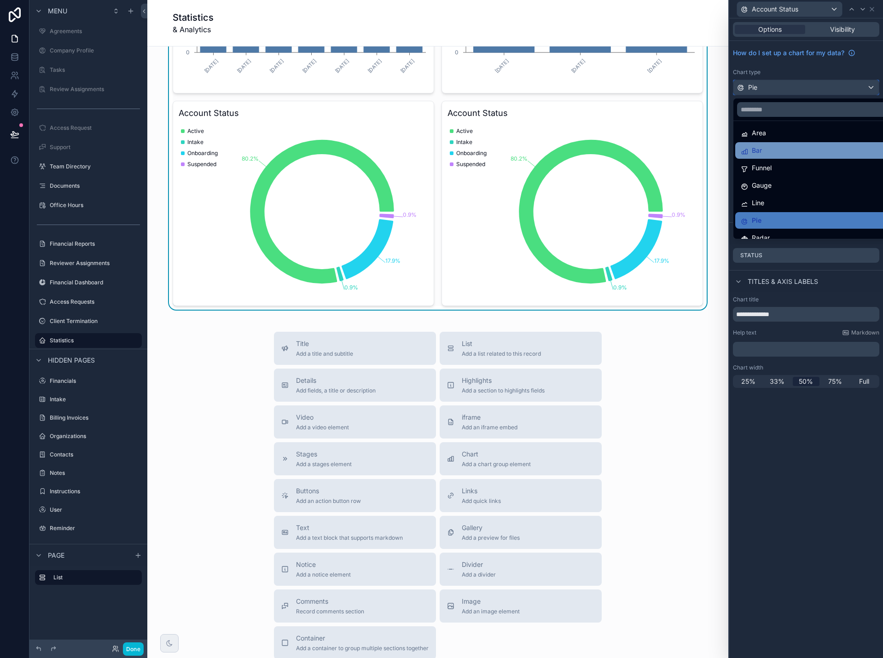
scroll to position [0, 0]
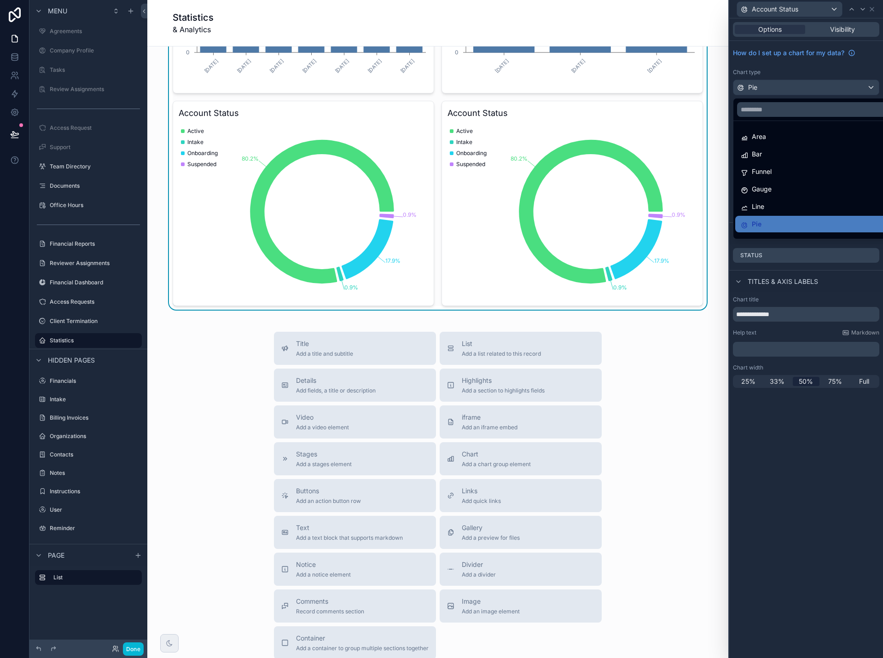
drag, startPoint x: 811, startPoint y: 425, endPoint x: 803, endPoint y: 415, distance: 13.4
click at [810, 424] on div at bounding box center [806, 329] width 154 height 658
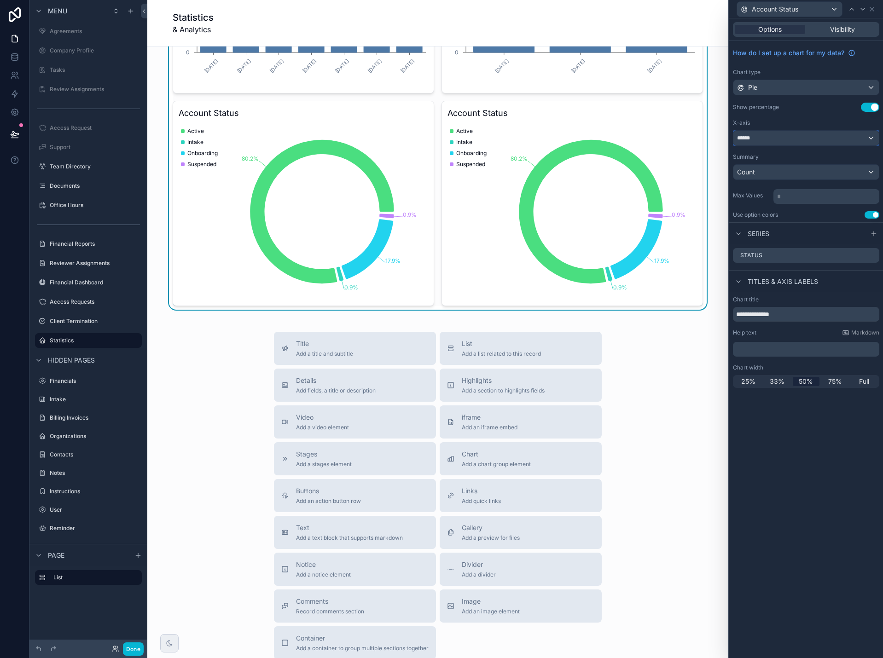
click at [774, 139] on div "******" at bounding box center [805, 138] width 145 height 15
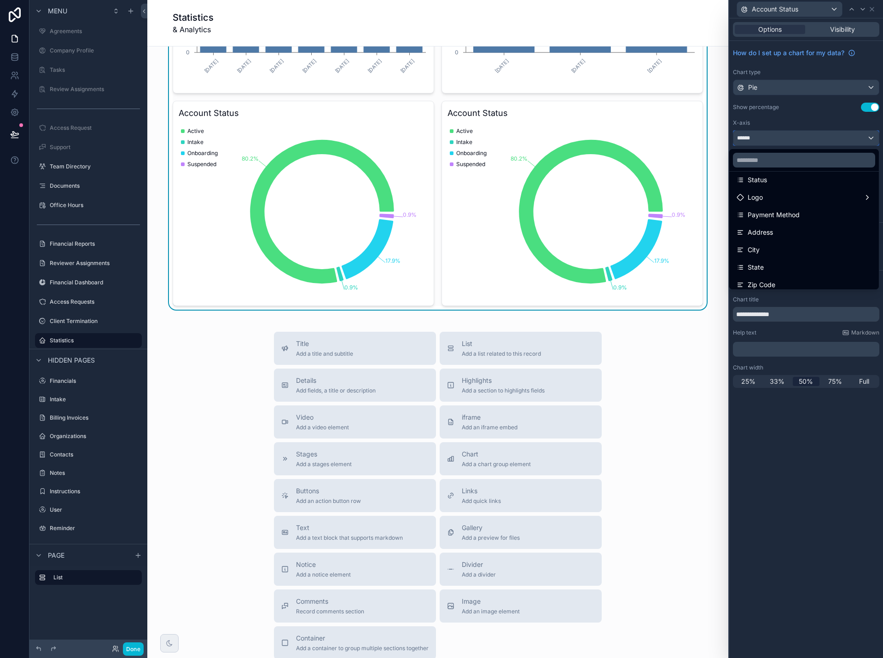
scroll to position [46, 0]
click at [839, 456] on div at bounding box center [806, 329] width 154 height 658
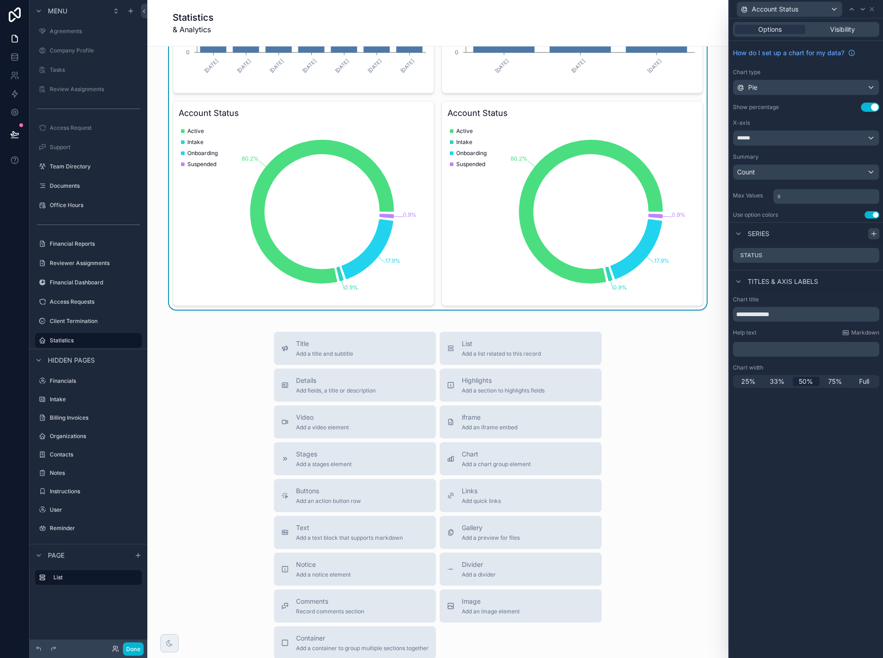
click at [872, 234] on icon at bounding box center [873, 233] width 7 height 7
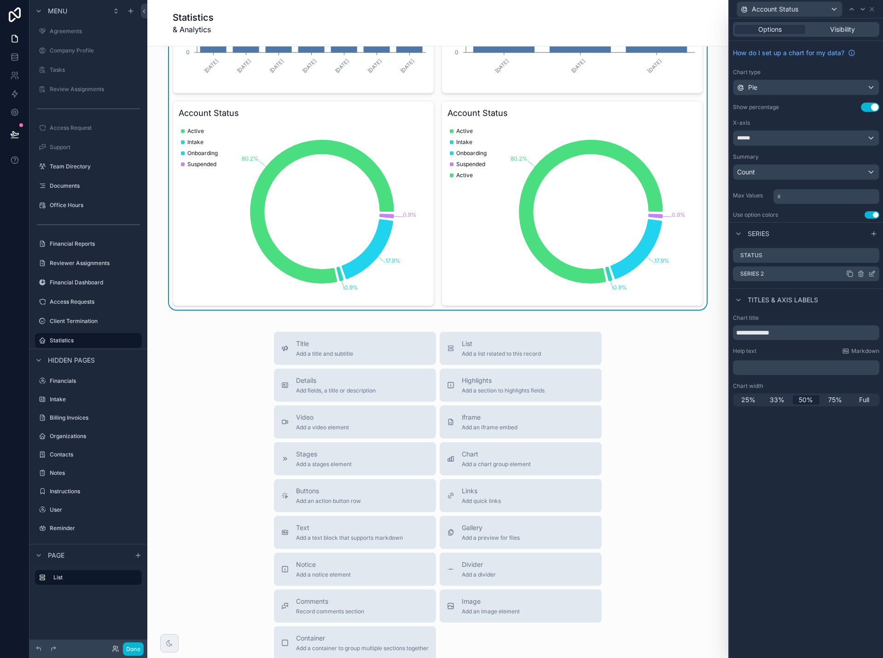
click at [860, 273] on icon at bounding box center [860, 273] width 7 height 7
click at [858, 261] on icon at bounding box center [857, 259] width 7 height 7
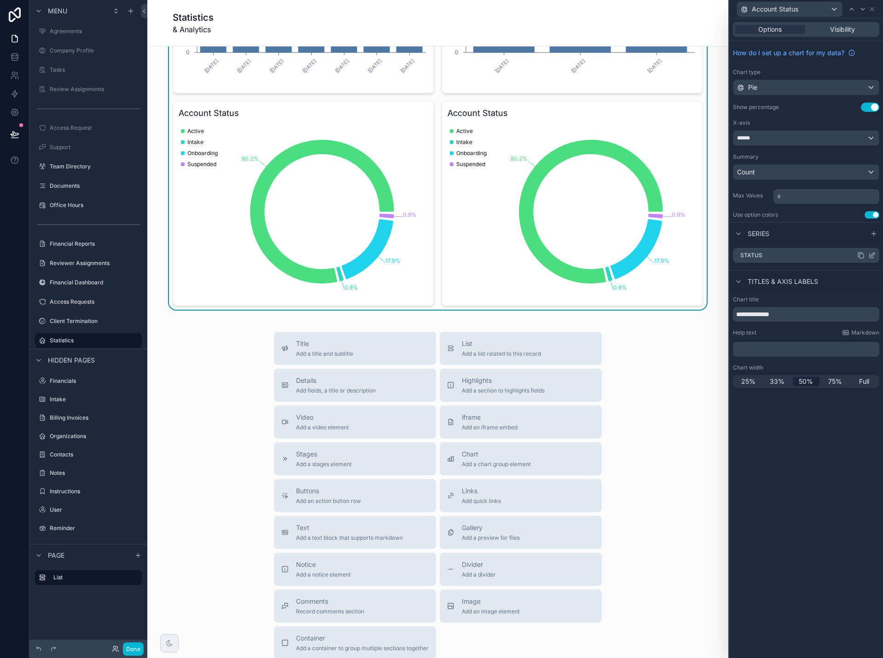
click at [872, 256] on icon at bounding box center [871, 255] width 7 height 7
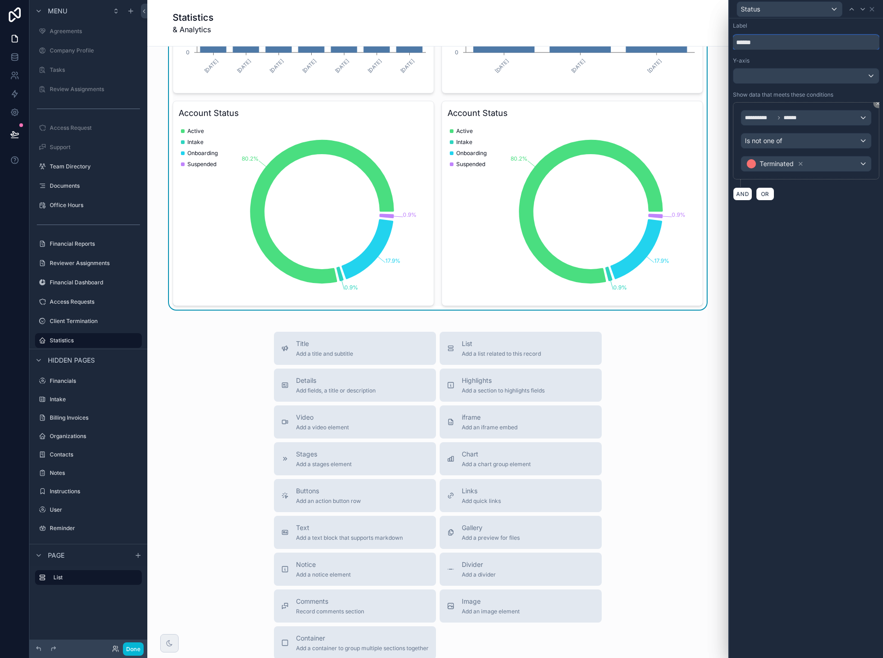
click at [758, 46] on input "******" at bounding box center [806, 42] width 146 height 15
click at [764, 77] on div at bounding box center [805, 76] width 145 height 15
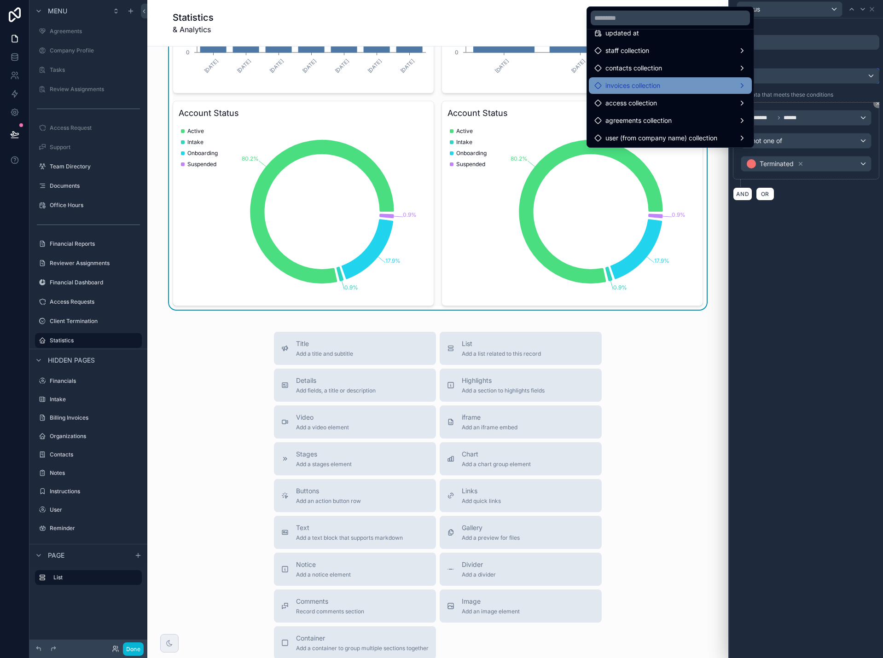
scroll to position [205, 0]
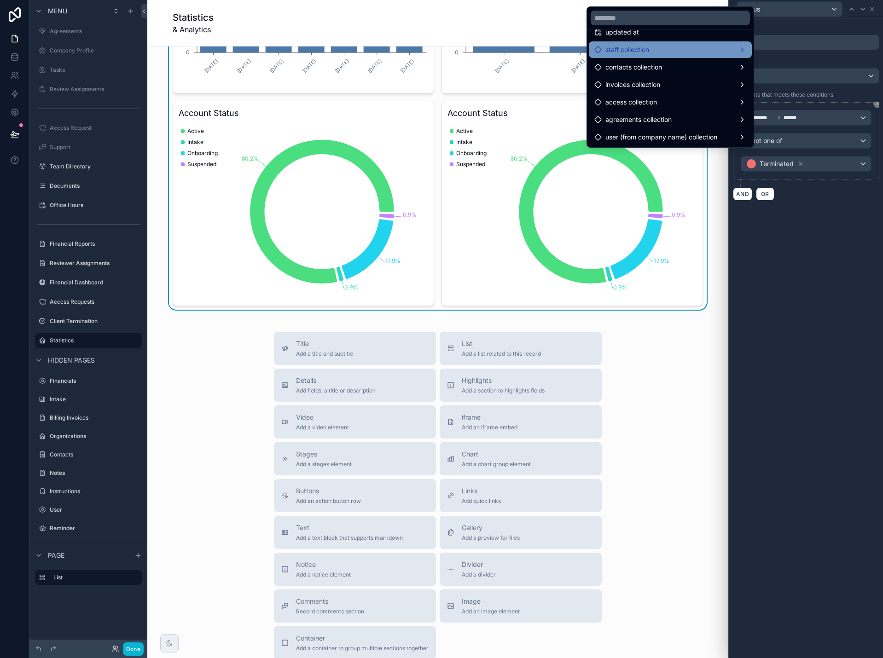
click at [646, 52] on span "staff collection" at bounding box center [627, 49] width 44 height 11
click at [774, 48] on span "staff collection count" at bounding box center [796, 50] width 63 height 11
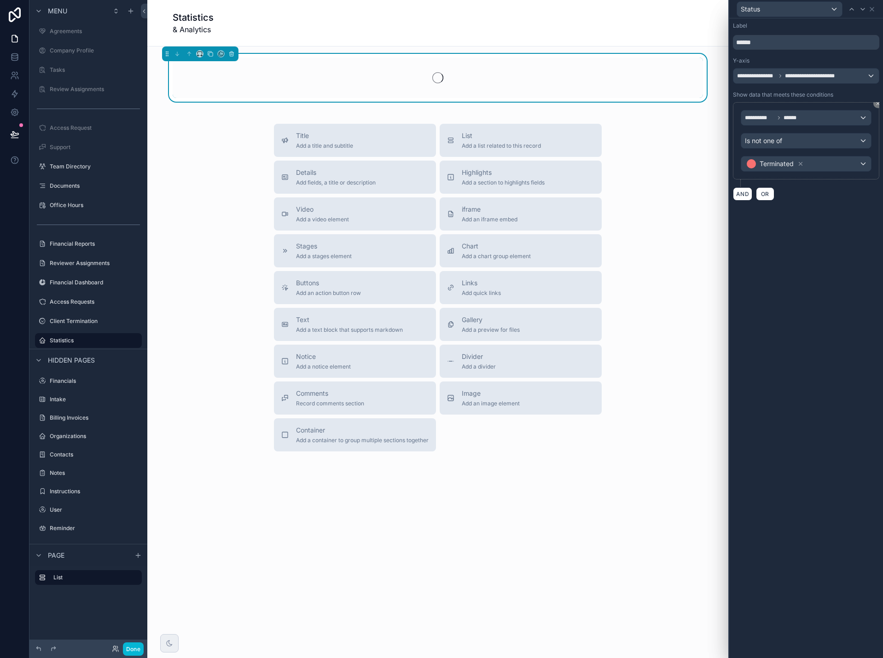
scroll to position [0, 0]
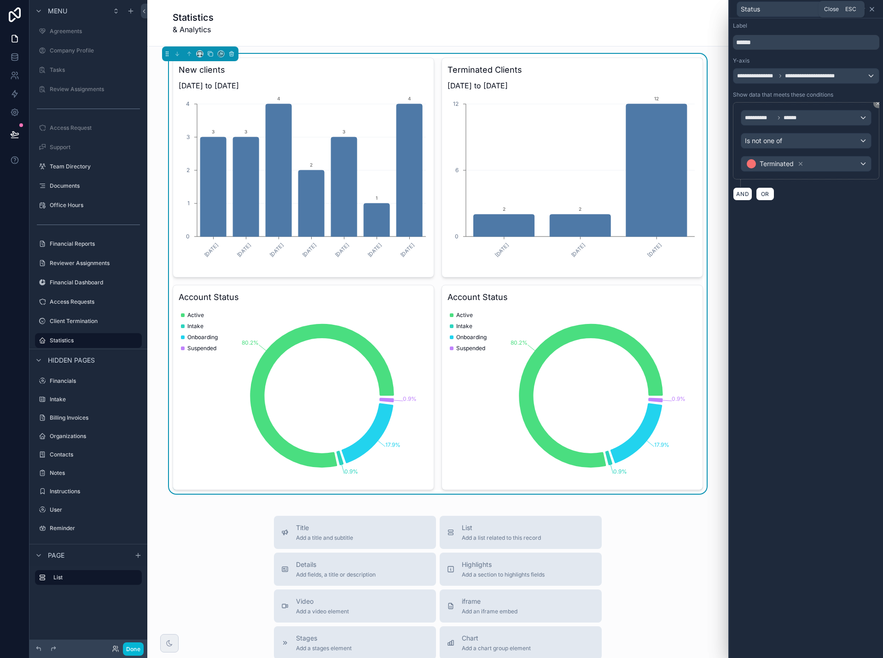
click at [871, 8] on icon at bounding box center [872, 9] width 4 height 4
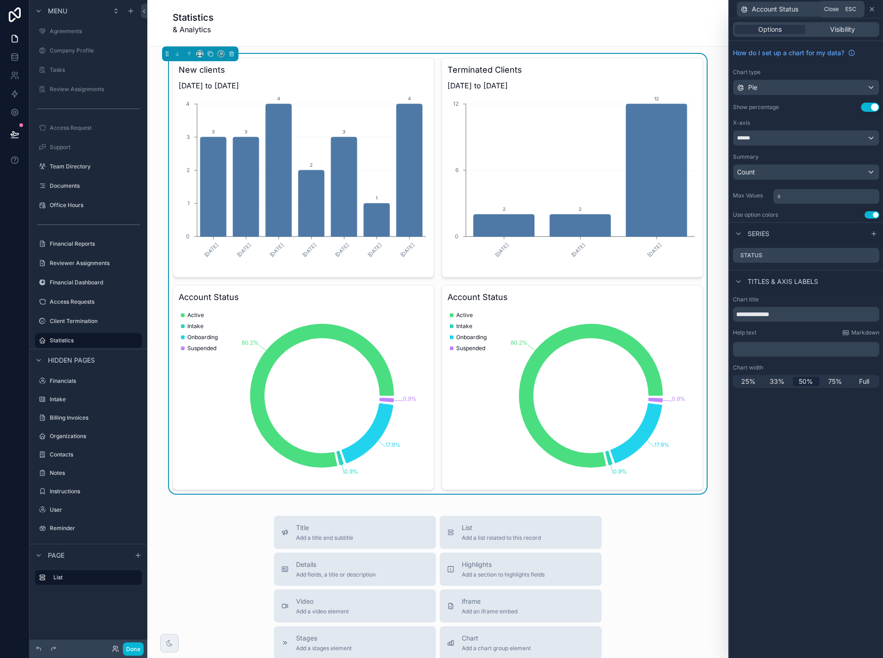
click at [871, 9] on icon at bounding box center [871, 9] width 7 height 7
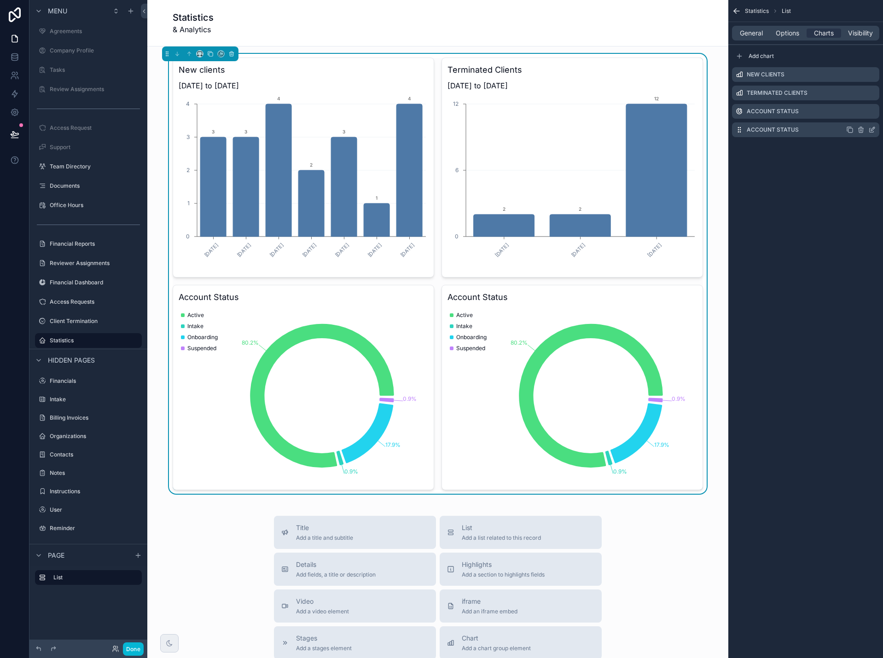
click at [870, 131] on icon "scrollable content" at bounding box center [871, 129] width 7 height 7
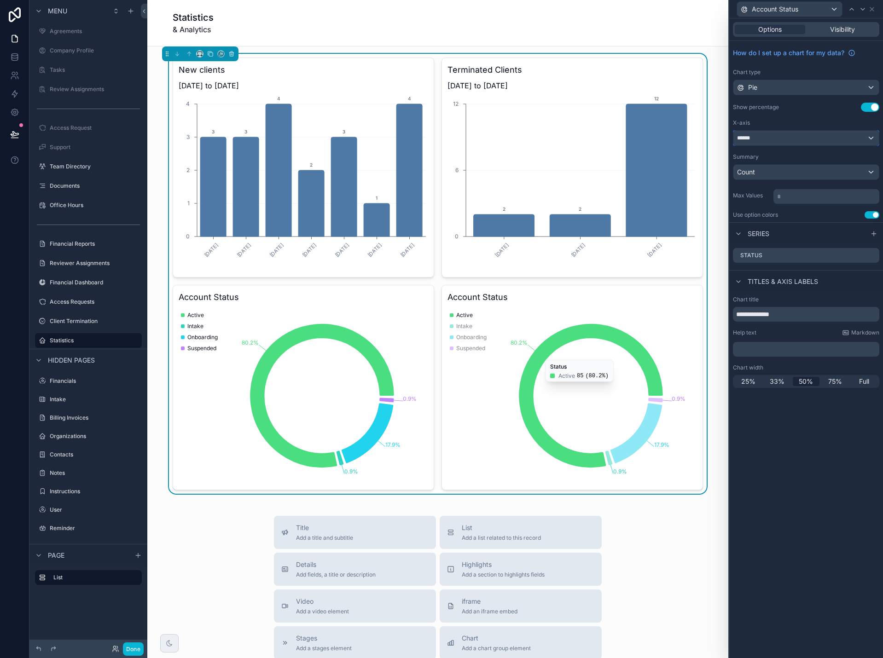
click at [797, 135] on div "******" at bounding box center [805, 138] width 145 height 15
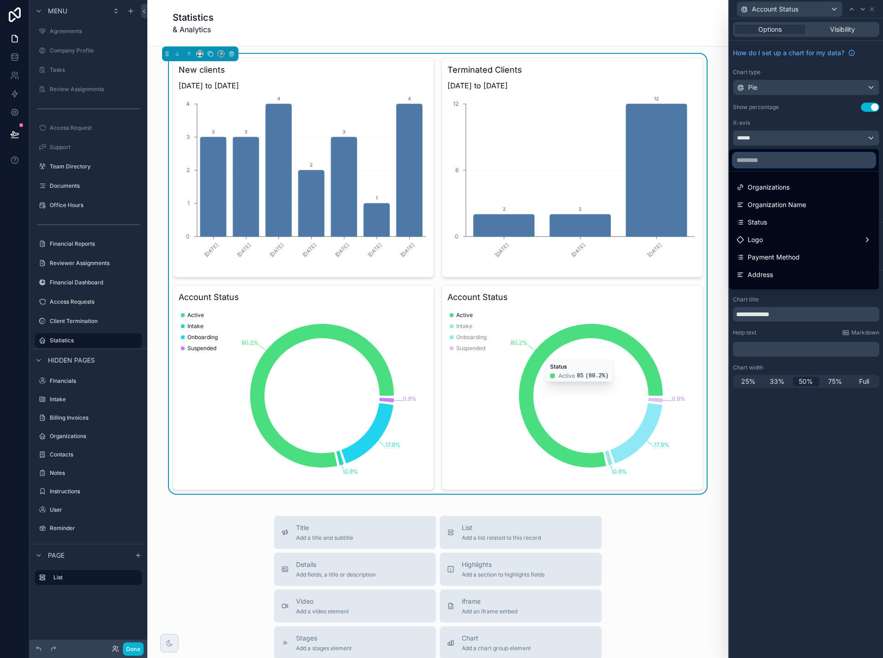
click at [779, 161] on input "text" at bounding box center [804, 160] width 142 height 15
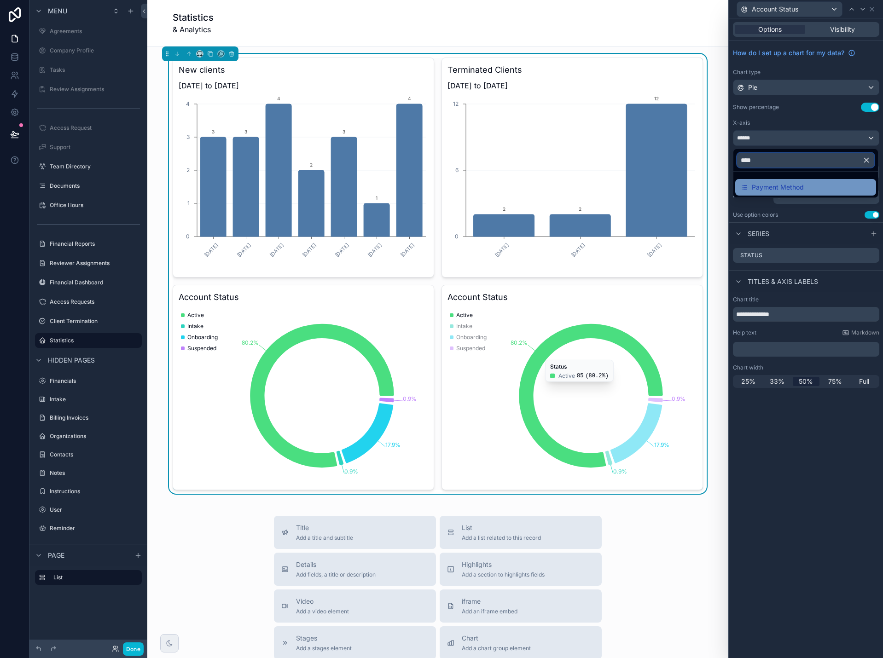
type input "****"
click at [781, 186] on span "Payment Method" at bounding box center [778, 187] width 52 height 11
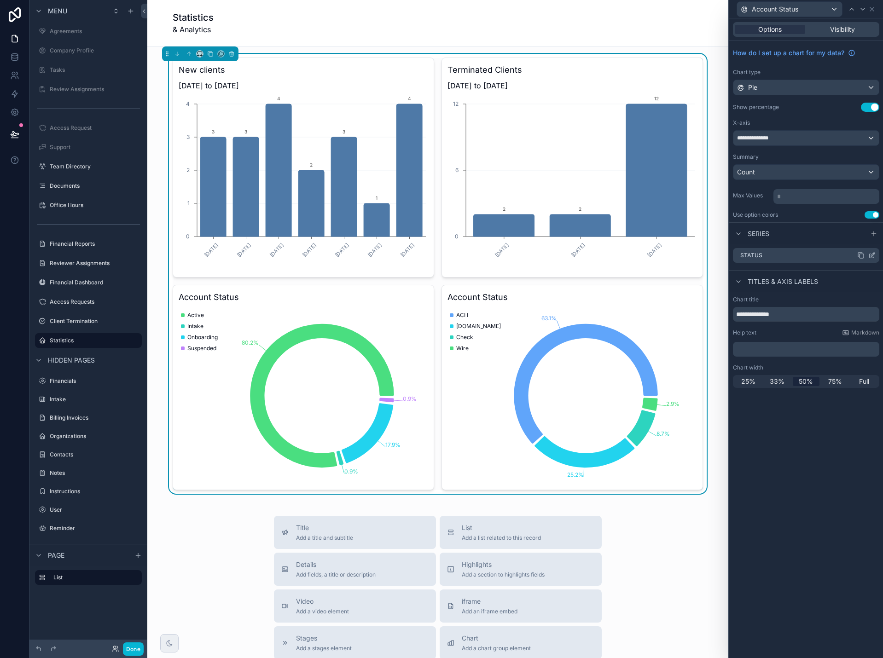
click at [872, 256] on icon at bounding box center [871, 255] width 7 height 7
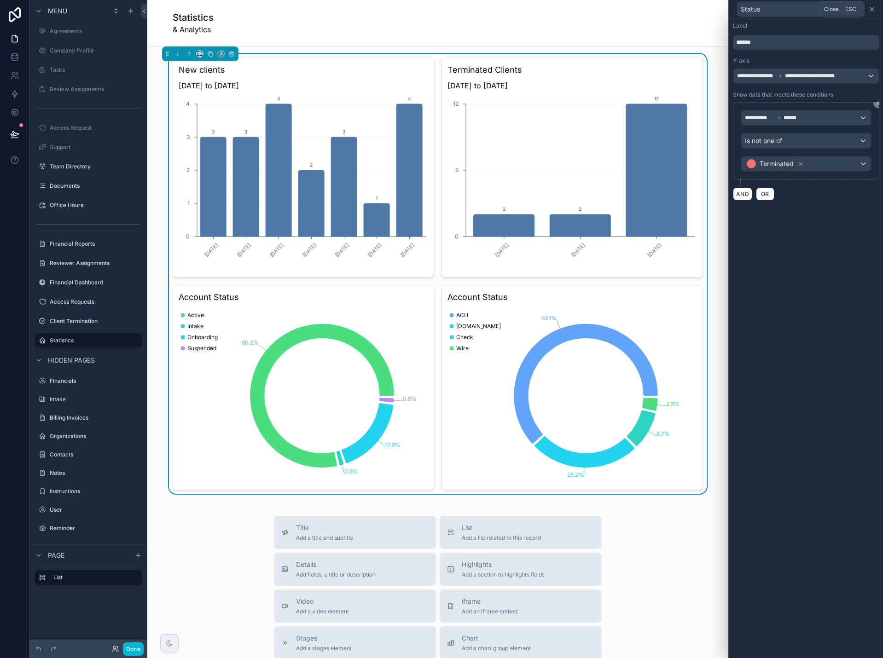
click at [873, 10] on icon at bounding box center [872, 9] width 4 height 4
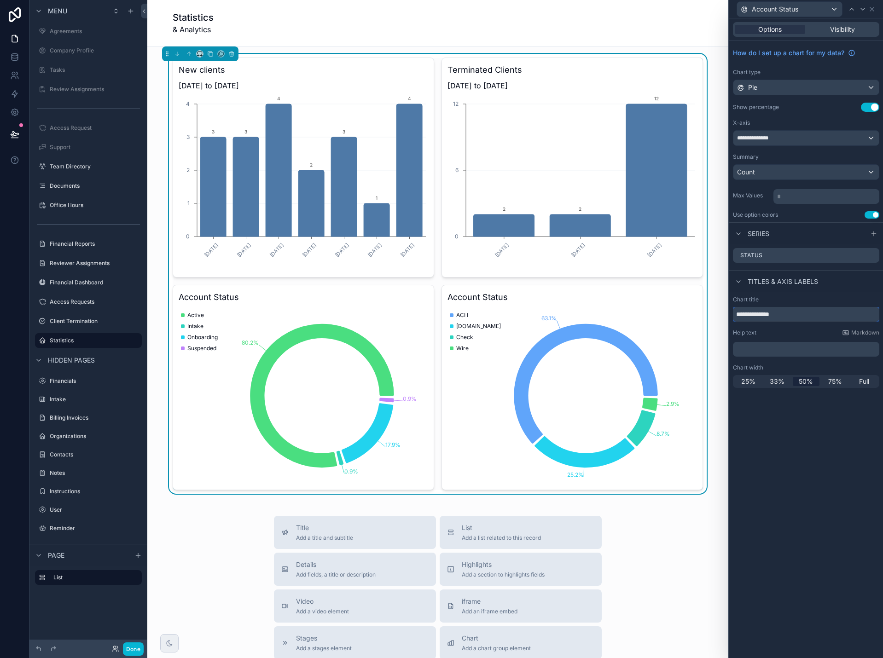
click at [789, 313] on input "**********" at bounding box center [806, 314] width 146 height 15
type input "**********"
click at [872, 10] on icon at bounding box center [872, 9] width 4 height 4
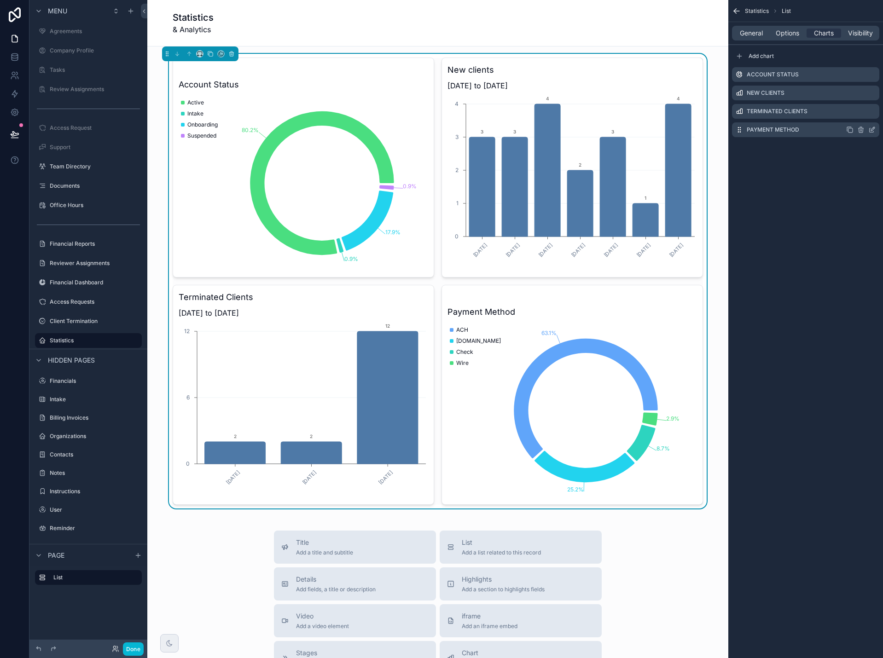
click at [850, 133] on icon "scrollable content" at bounding box center [851, 130] width 4 height 4
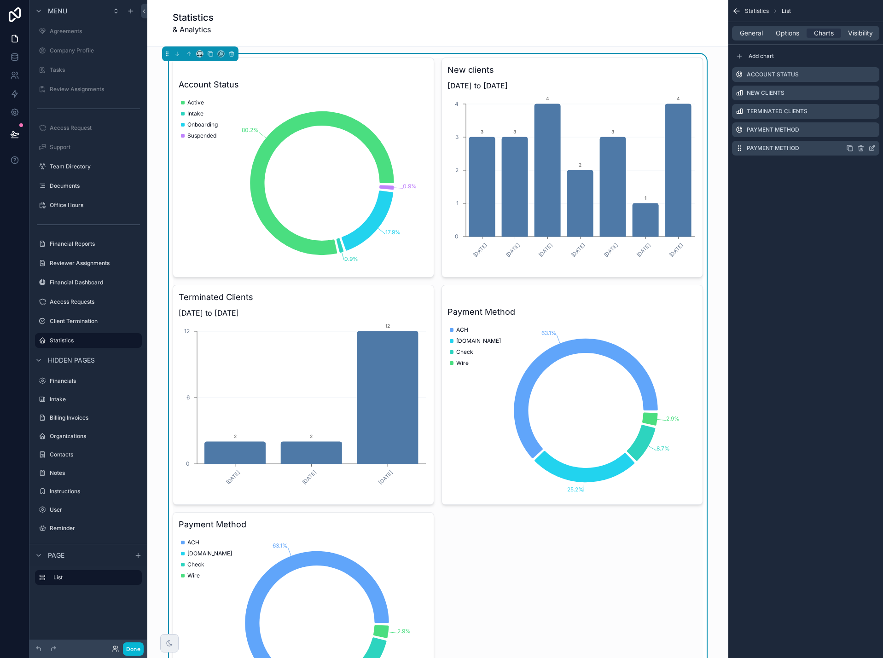
click at [872, 148] on icon "scrollable content" at bounding box center [871, 148] width 7 height 7
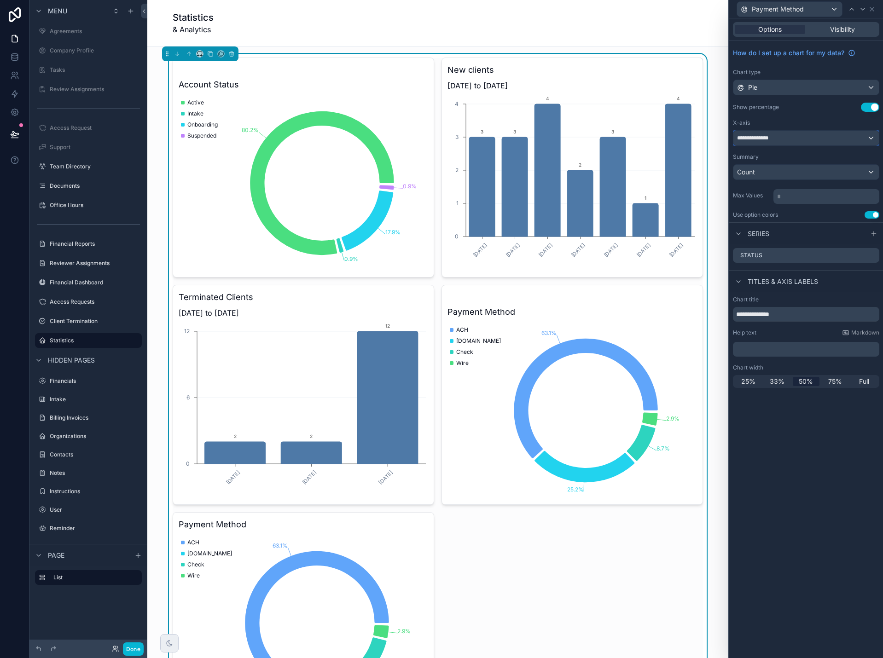
click at [816, 138] on div "**********" at bounding box center [805, 138] width 145 height 15
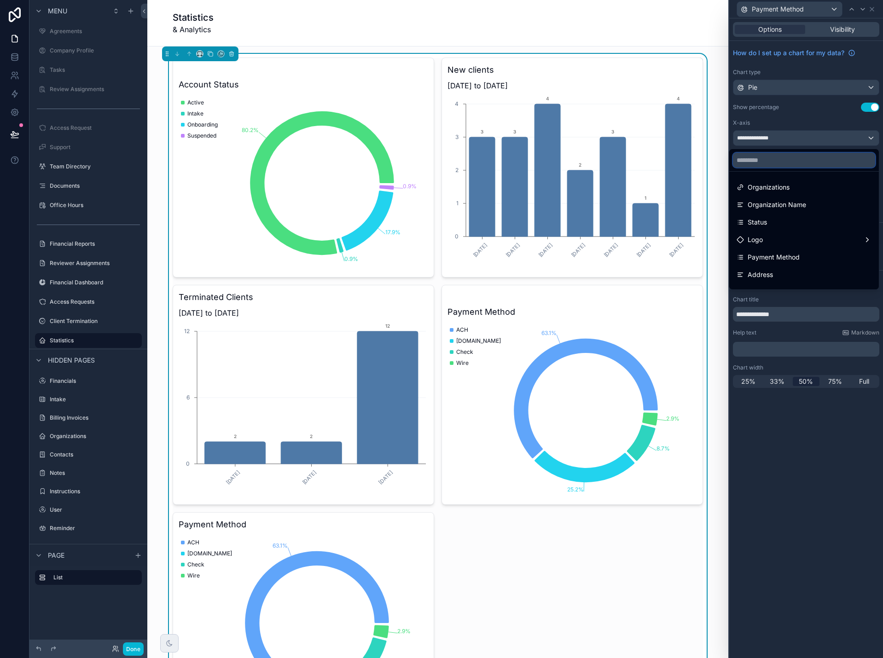
click at [799, 157] on input "text" at bounding box center [804, 160] width 142 height 15
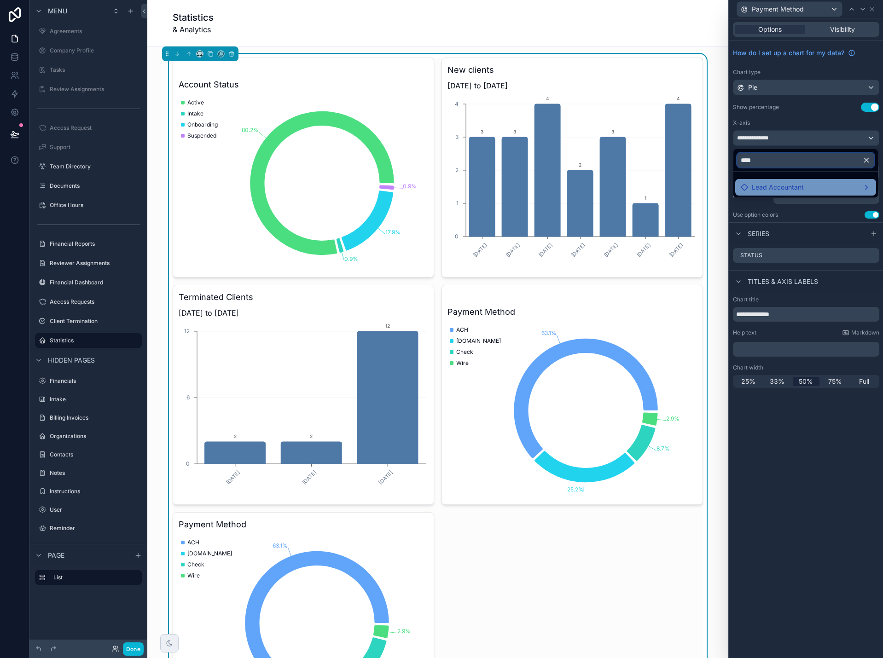
type input "****"
click at [799, 191] on span "Lead Accountant" at bounding box center [778, 187] width 52 height 11
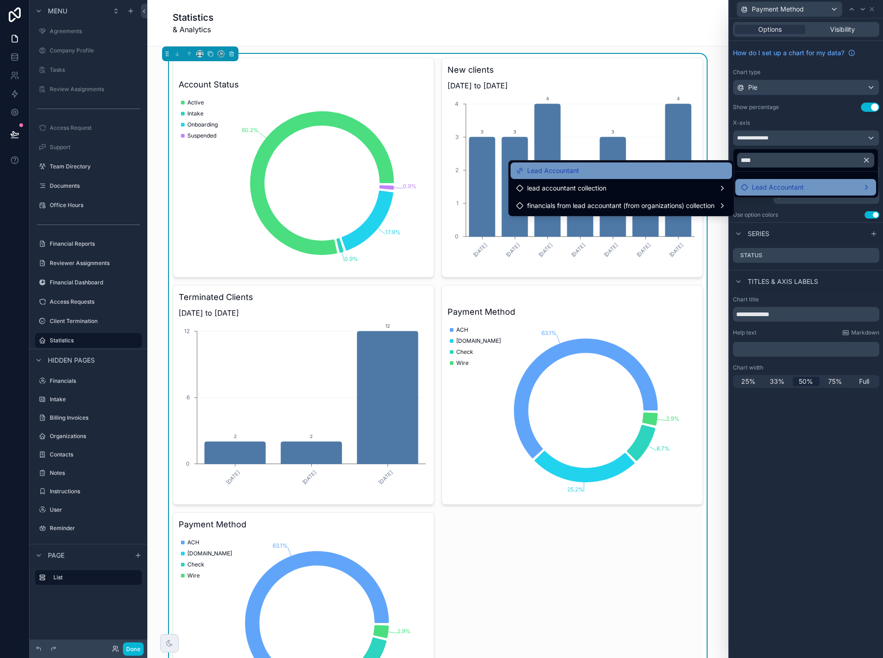
click at [689, 174] on div "Lead Accountant" at bounding box center [621, 170] width 210 height 11
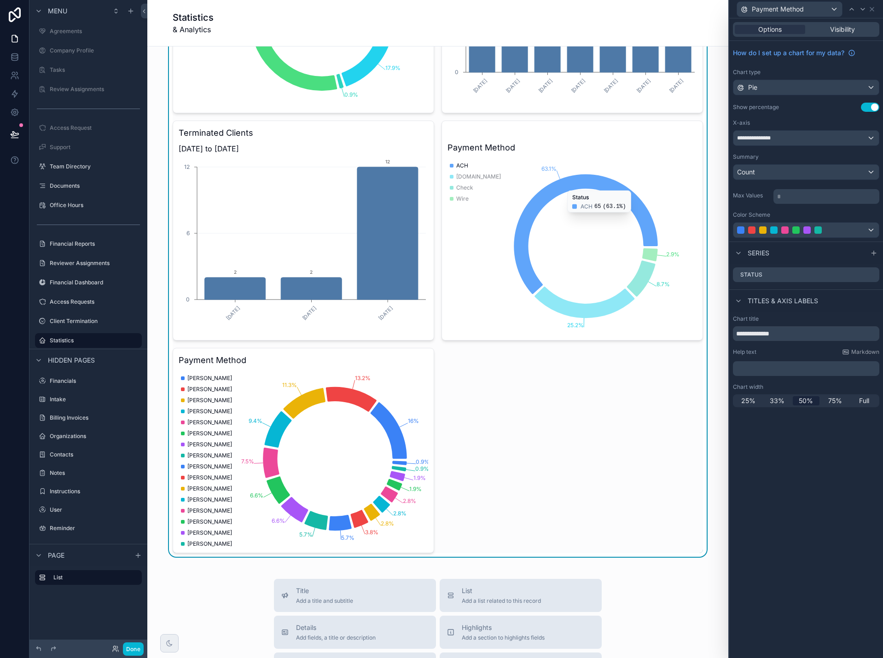
scroll to position [184, 0]
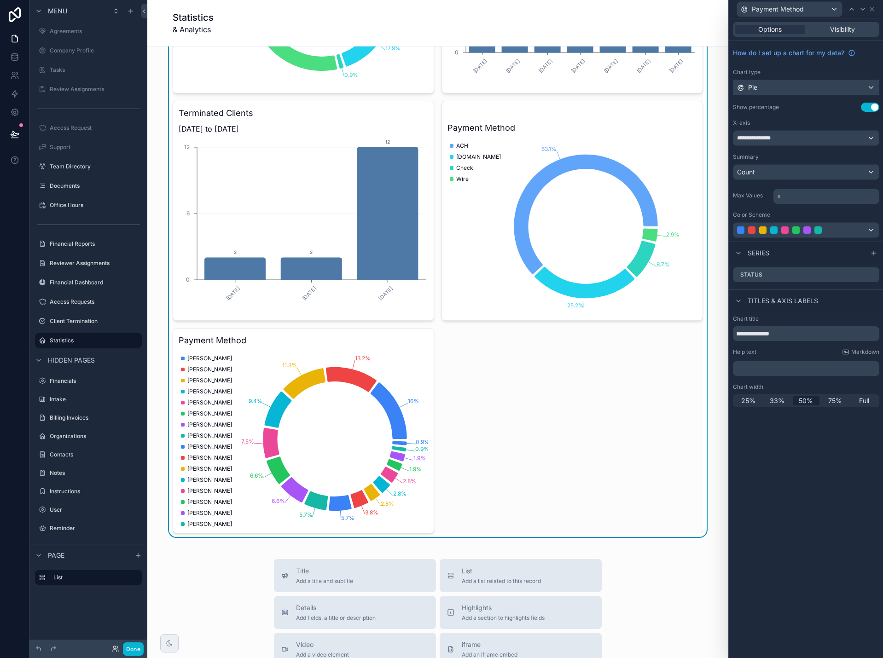
click at [785, 89] on div "Pie" at bounding box center [805, 87] width 145 height 15
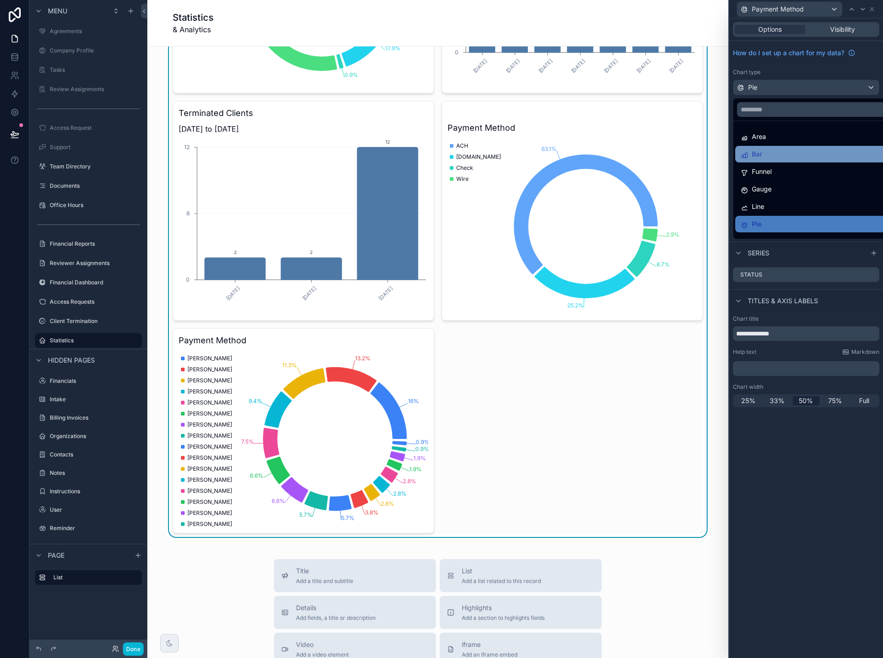
click at [769, 153] on div "Bar" at bounding box center [817, 154] width 152 height 11
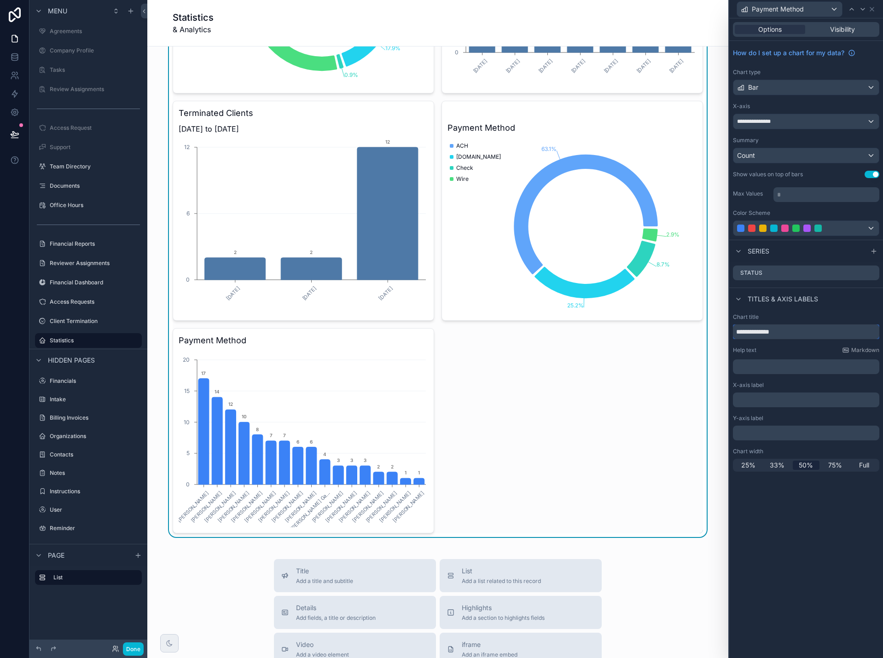
drag, startPoint x: 802, startPoint y: 335, endPoint x: 737, endPoint y: 331, distance: 64.6
click at [737, 331] on input "**********" at bounding box center [806, 332] width 146 height 15
type input "**********"
click at [763, 363] on p "﻿" at bounding box center [807, 366] width 141 height 9
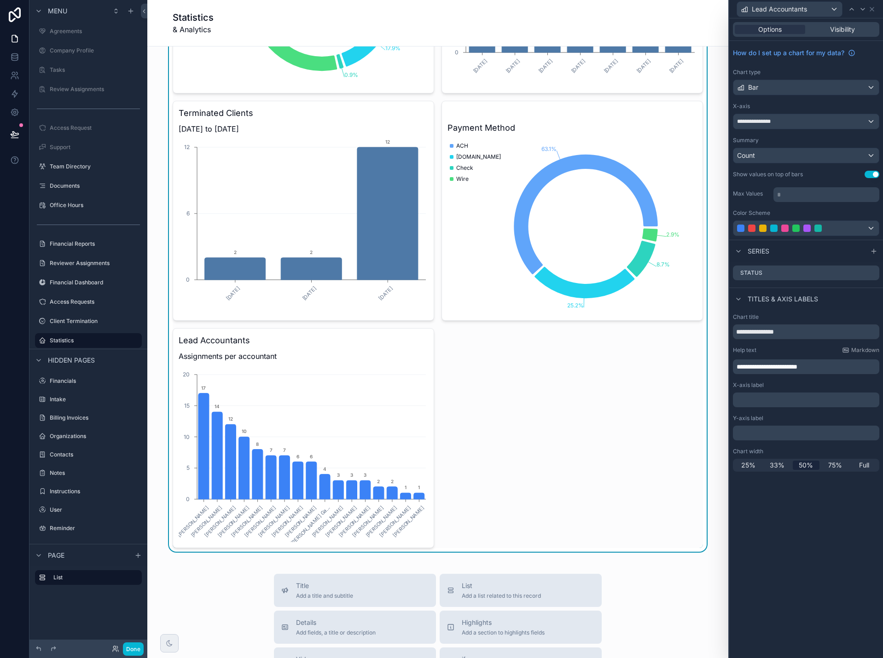
click at [792, 558] on div "**********" at bounding box center [806, 338] width 154 height 640
click at [873, 273] on icon at bounding box center [871, 272] width 7 height 7
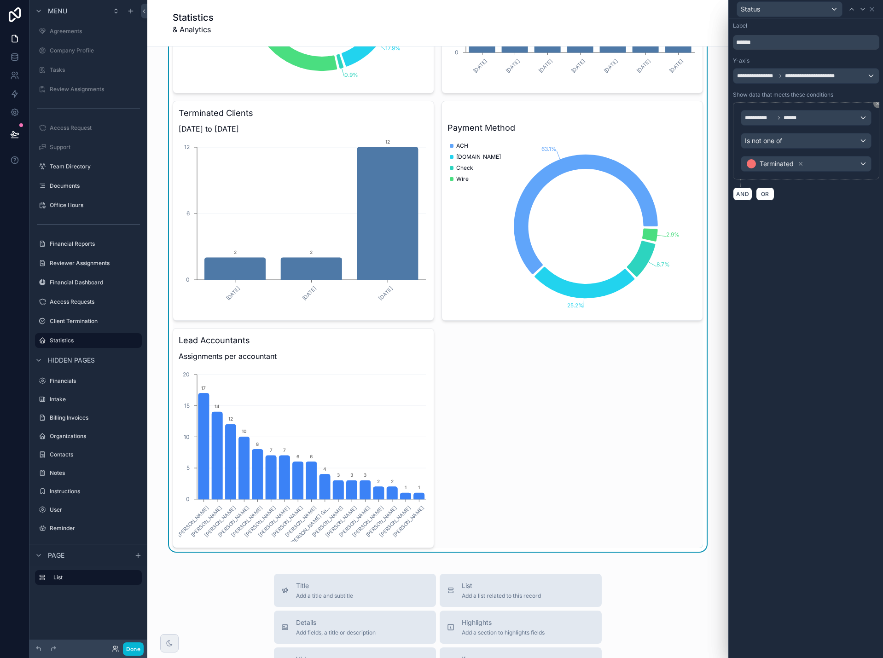
click at [580, 405] on div "Account Status 80.2% 0.9% 17.9% 0.9% Active Intake Onboarding Suspended New cli…" at bounding box center [438, 210] width 530 height 675
click at [875, 11] on icon at bounding box center [871, 9] width 7 height 7
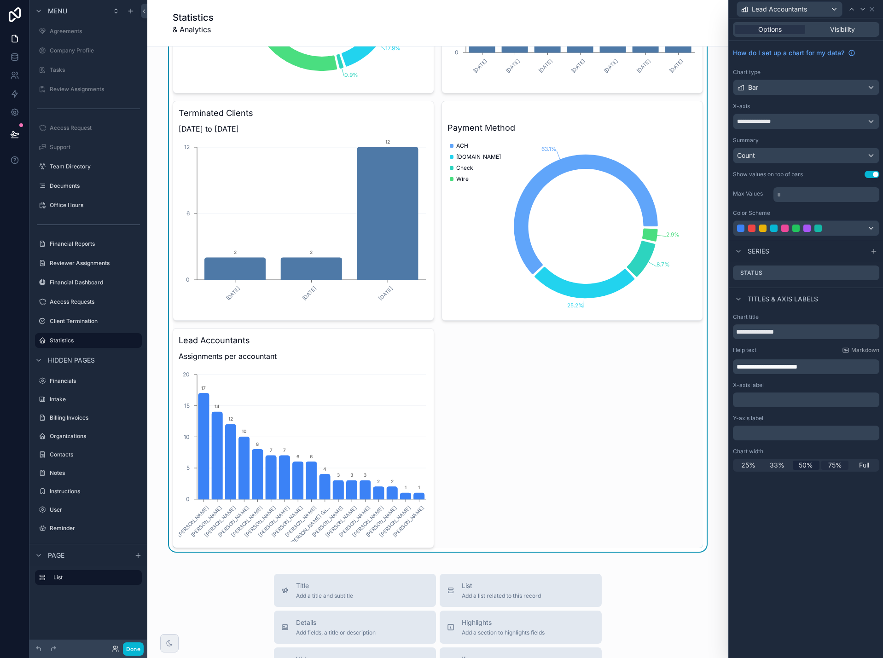
click at [837, 466] on span "75%" at bounding box center [835, 465] width 14 height 9
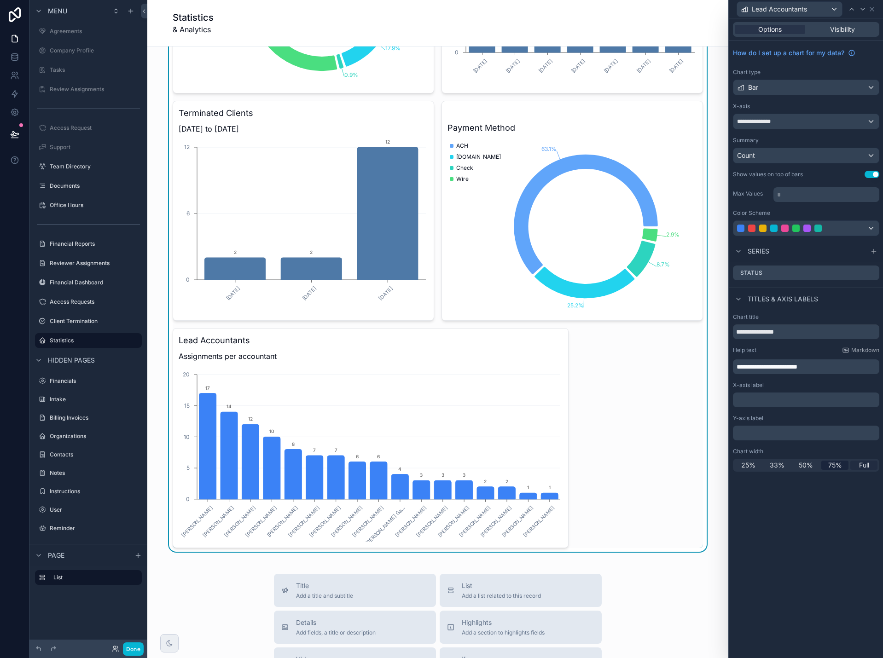
click at [863, 465] on span "Full" at bounding box center [864, 465] width 10 height 9
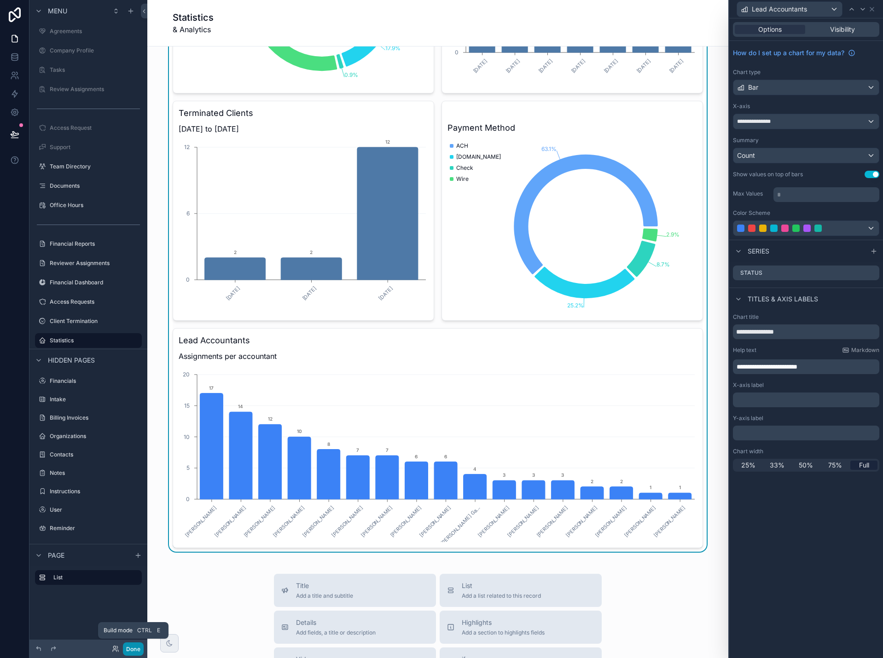
click at [134, 649] on button "Done" at bounding box center [133, 649] width 21 height 13
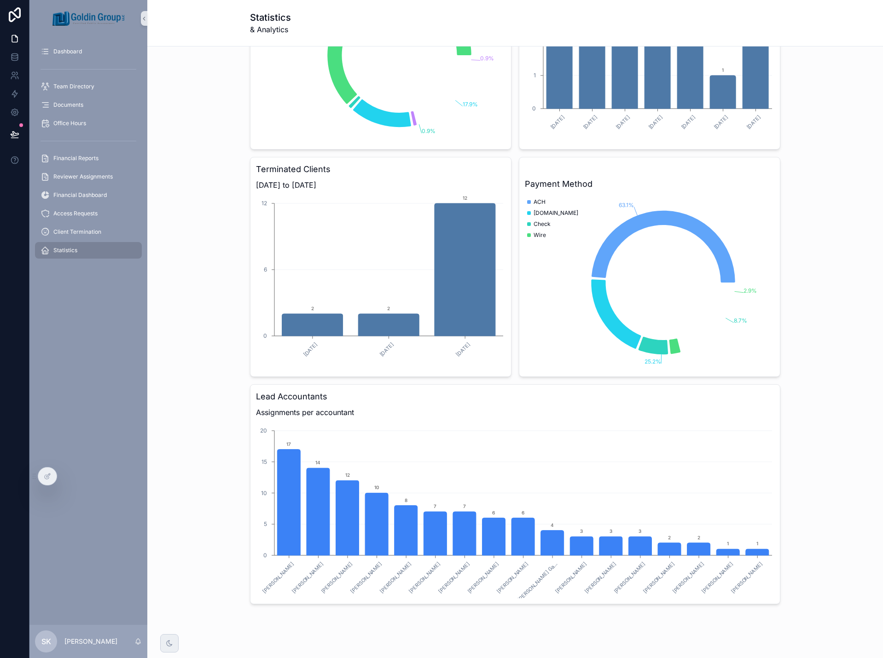
scroll to position [0, 0]
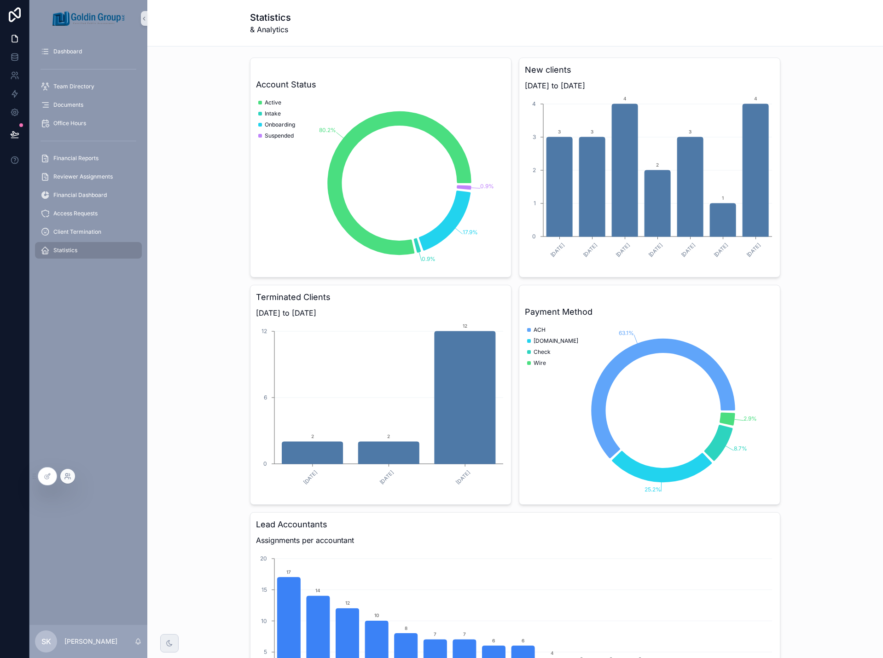
click at [66, 478] on icon at bounding box center [67, 476] width 7 height 7
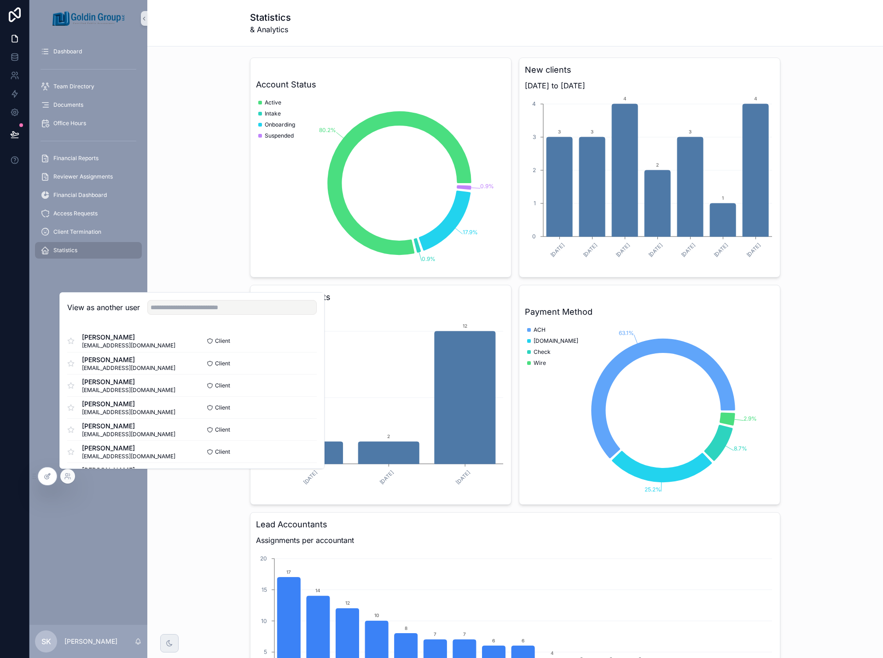
click at [47, 476] on icon at bounding box center [47, 476] width 7 height 7
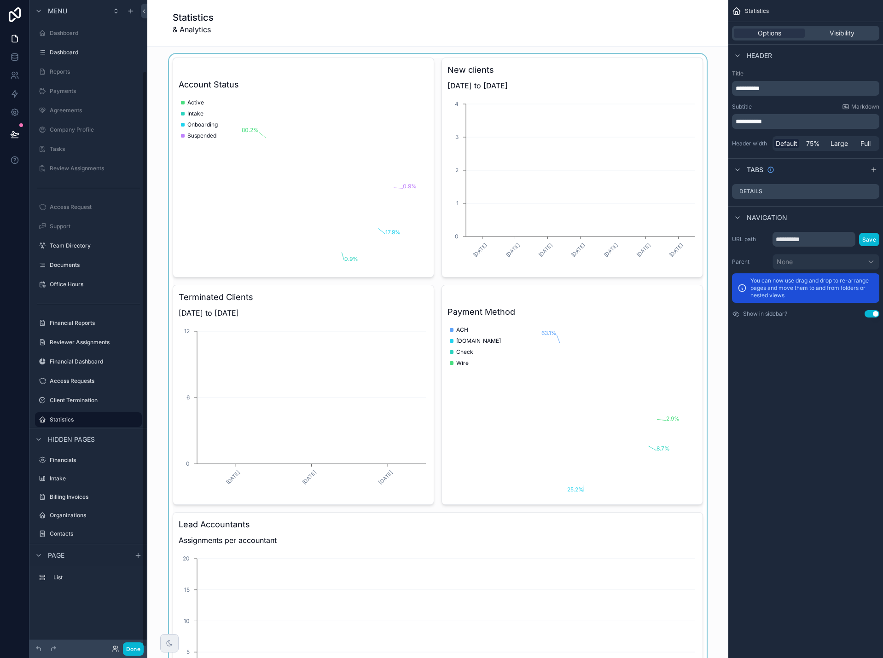
scroll to position [79, 0]
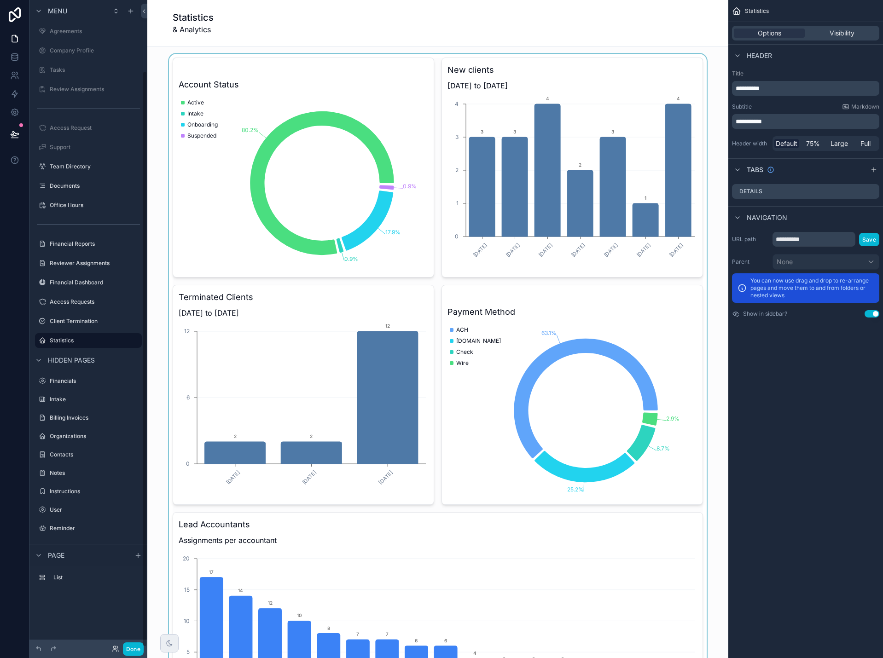
click at [369, 90] on div "scrollable content" at bounding box center [438, 395] width 566 height 682
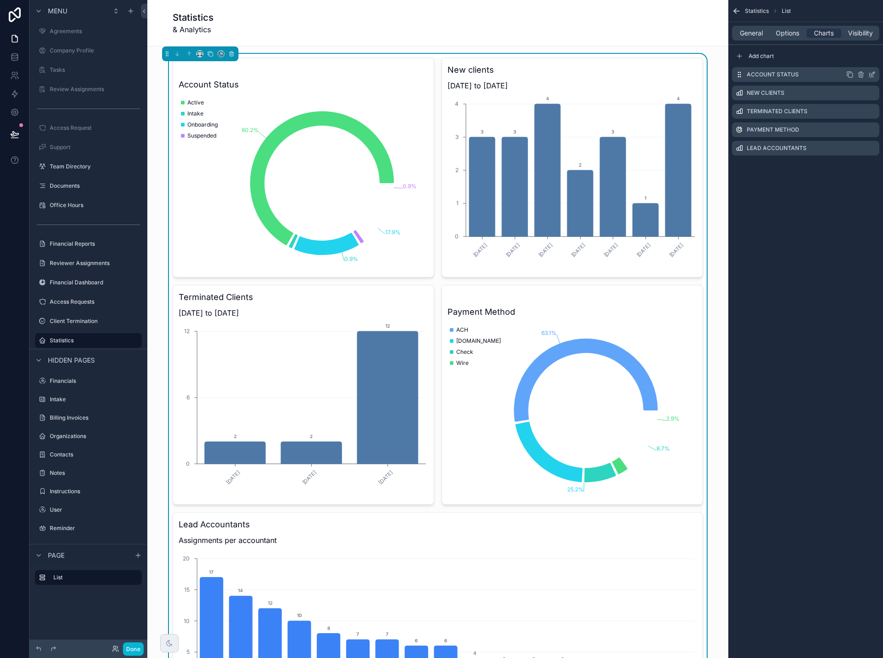
click at [872, 74] on icon "scrollable content" at bounding box center [871, 74] width 7 height 7
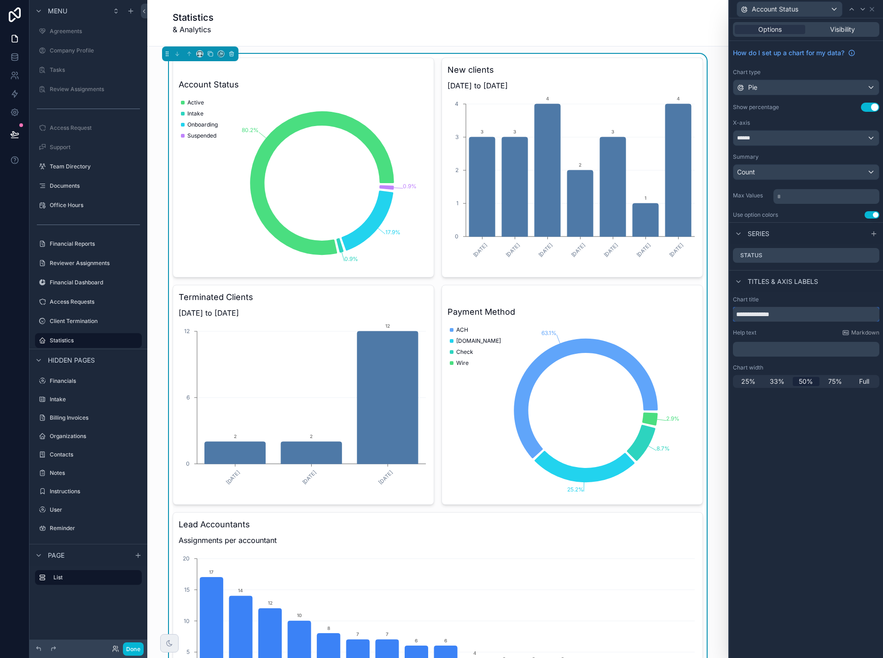
drag, startPoint x: 788, startPoint y: 312, endPoint x: 726, endPoint y: 314, distance: 62.2
click at [726, 314] on div "**********" at bounding box center [441, 329] width 883 height 658
type input "**********"
click at [873, 10] on icon at bounding box center [872, 9] width 4 height 4
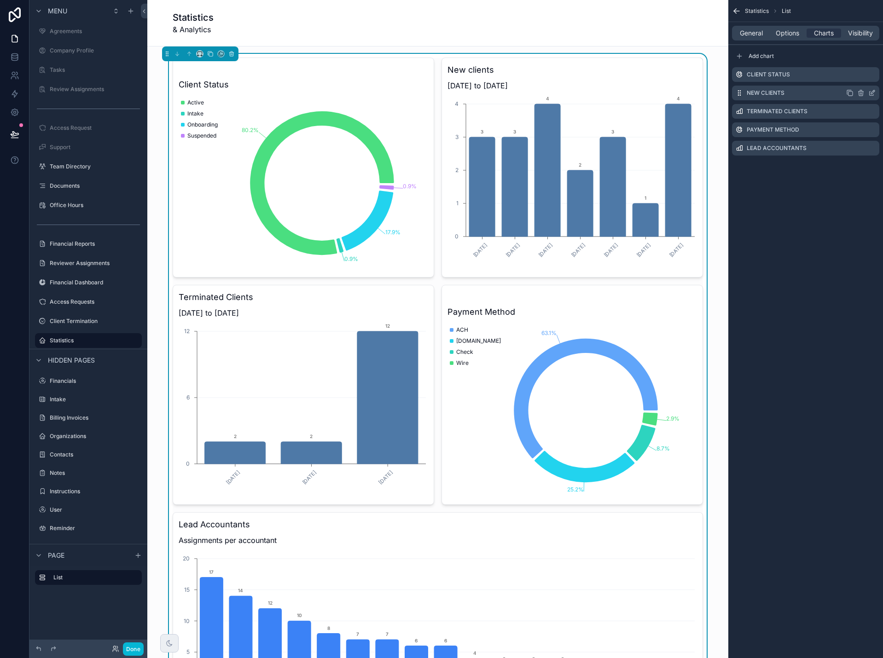
click at [872, 93] on icon "scrollable content" at bounding box center [871, 92] width 7 height 7
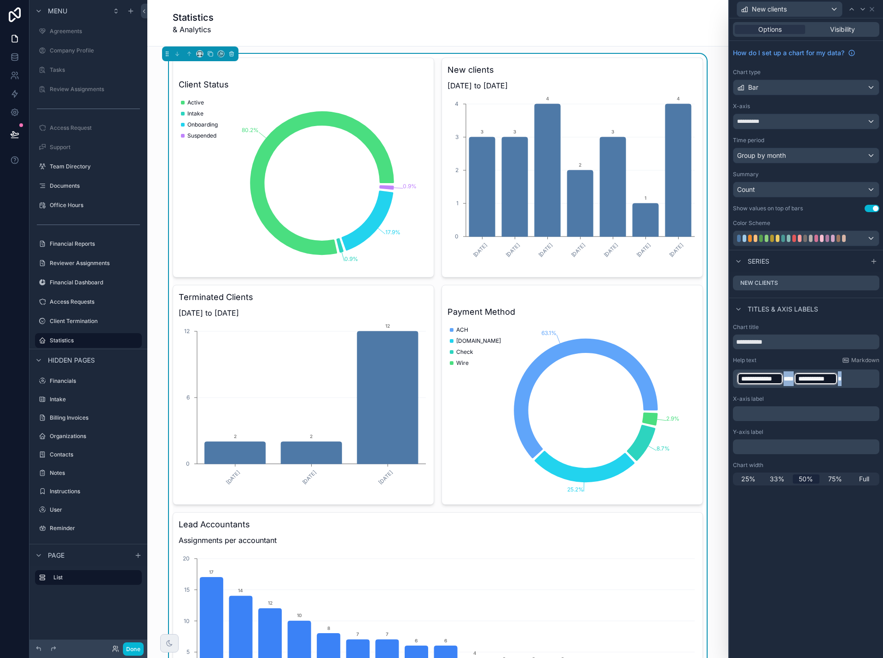
drag, startPoint x: 848, startPoint y: 380, endPoint x: 719, endPoint y: 379, distance: 128.5
click at [719, 379] on div "**********" at bounding box center [441, 329] width 883 height 658
click at [784, 342] on input "**********" at bounding box center [806, 342] width 146 height 15
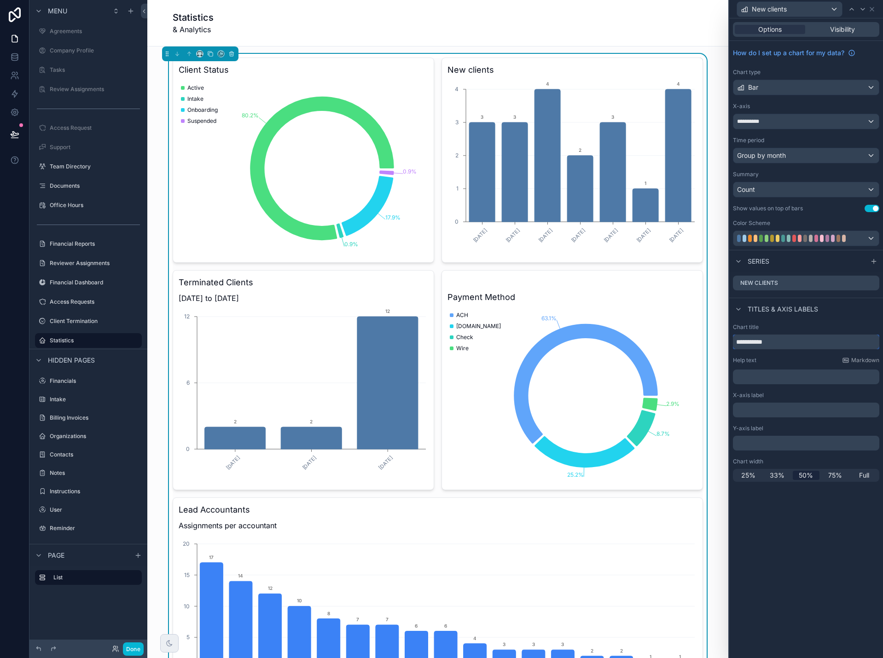
click at [784, 343] on input "**********" at bounding box center [806, 342] width 146 height 15
paste input "**********"
click at [769, 375] on p "﻿" at bounding box center [807, 376] width 141 height 9
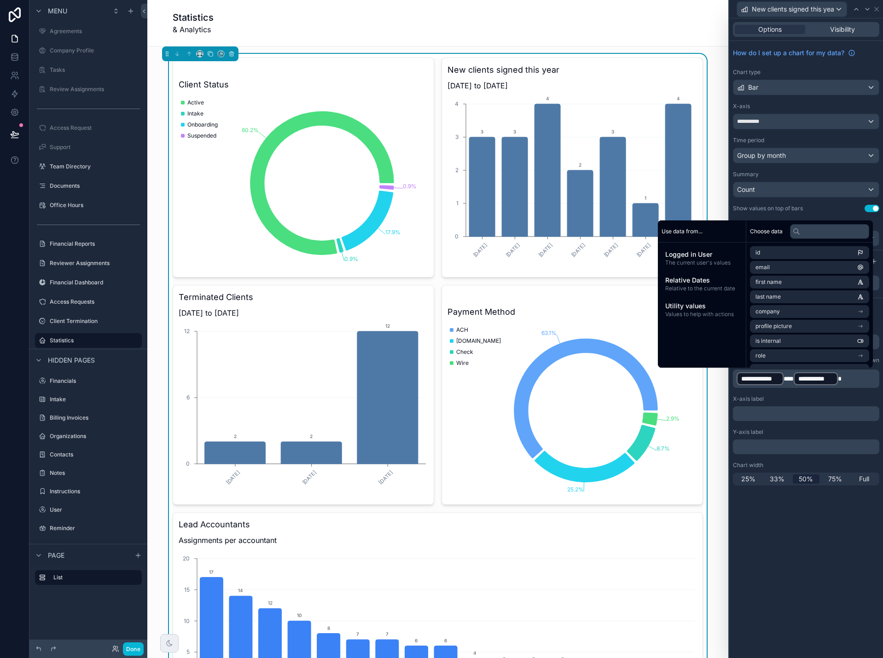
click at [786, 530] on div "**********" at bounding box center [806, 338] width 154 height 640
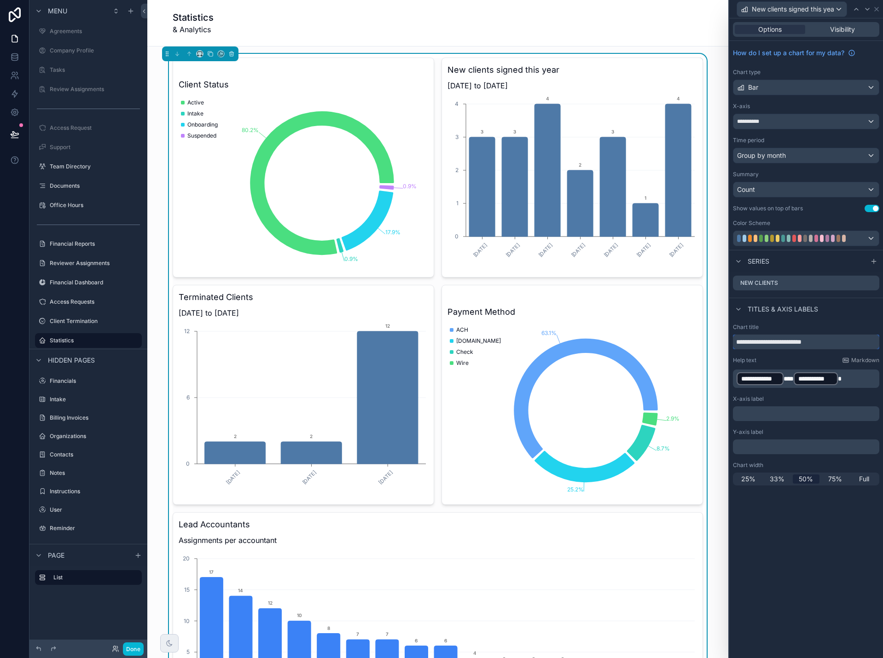
drag, startPoint x: 810, startPoint y: 341, endPoint x: 735, endPoint y: 339, distance: 74.6
click at [735, 339] on input "**********" at bounding box center [806, 342] width 146 height 15
type input "*"
click at [754, 343] on input "**********" at bounding box center [806, 342] width 146 height 15
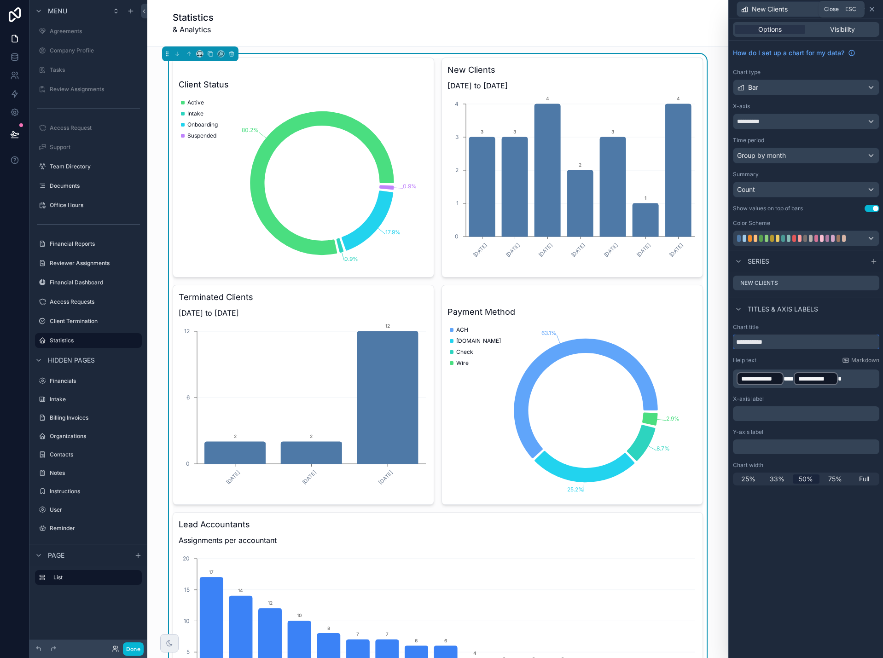
type input "**********"
click at [875, 7] on icon at bounding box center [871, 9] width 7 height 7
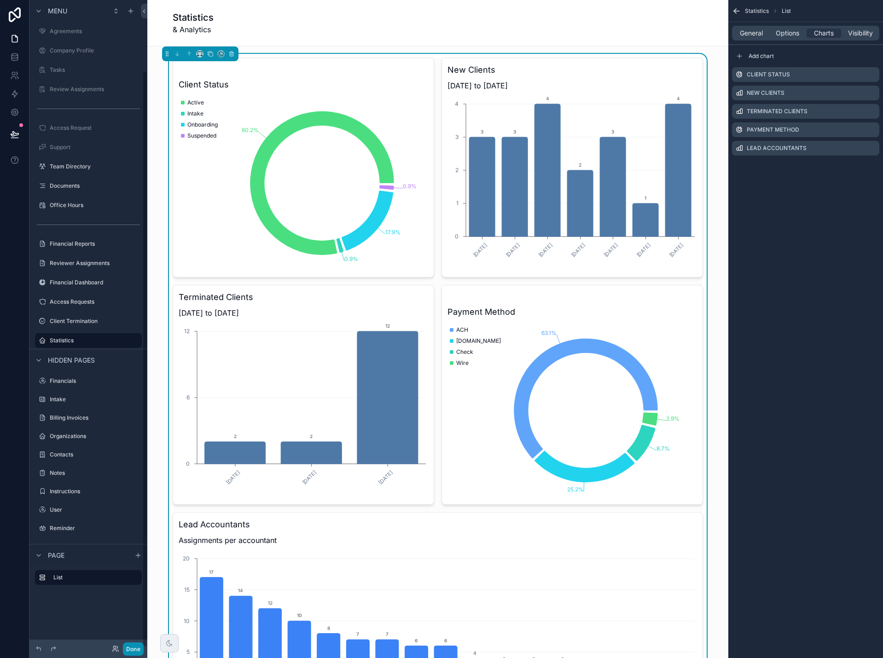
click at [131, 643] on button "Done" at bounding box center [133, 649] width 21 height 13
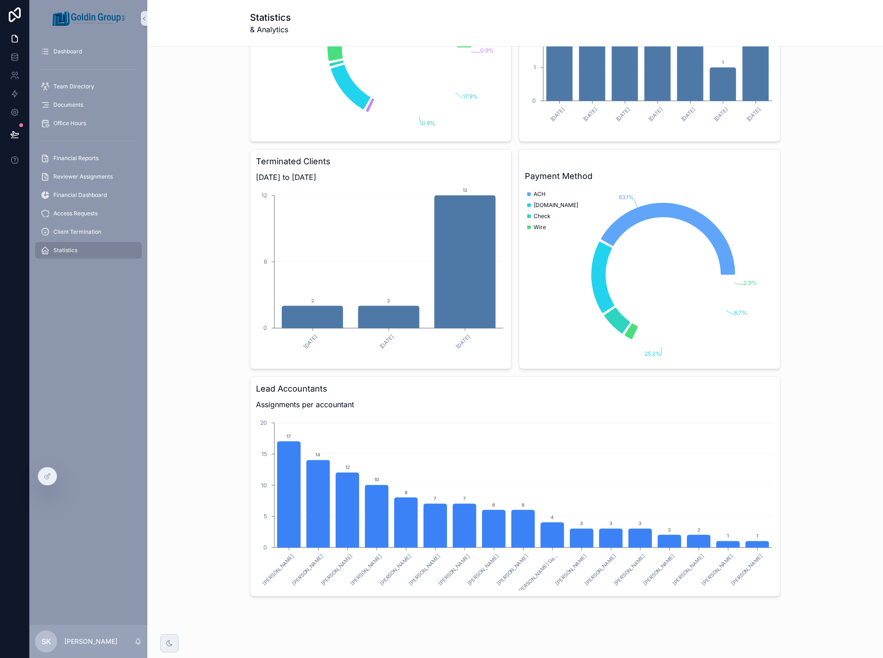
scroll to position [138, 0]
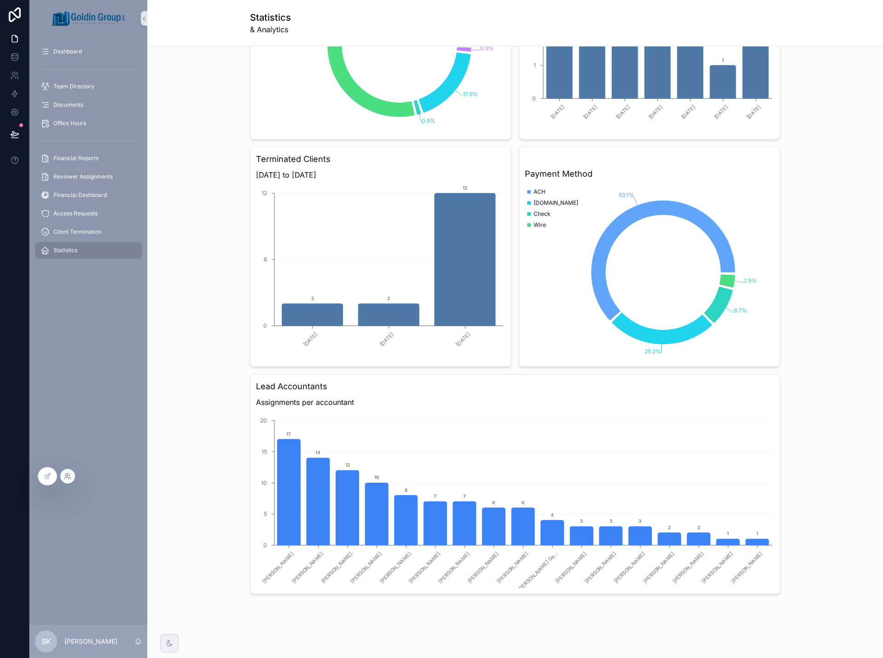
click at [69, 477] on icon at bounding box center [67, 476] width 7 height 7
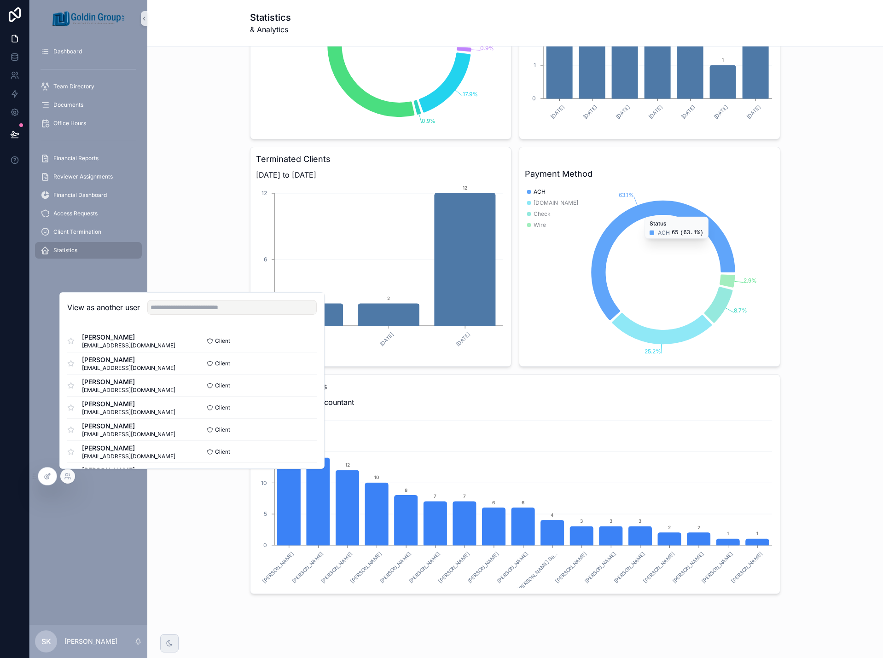
click at [49, 478] on icon at bounding box center [47, 477] width 4 height 4
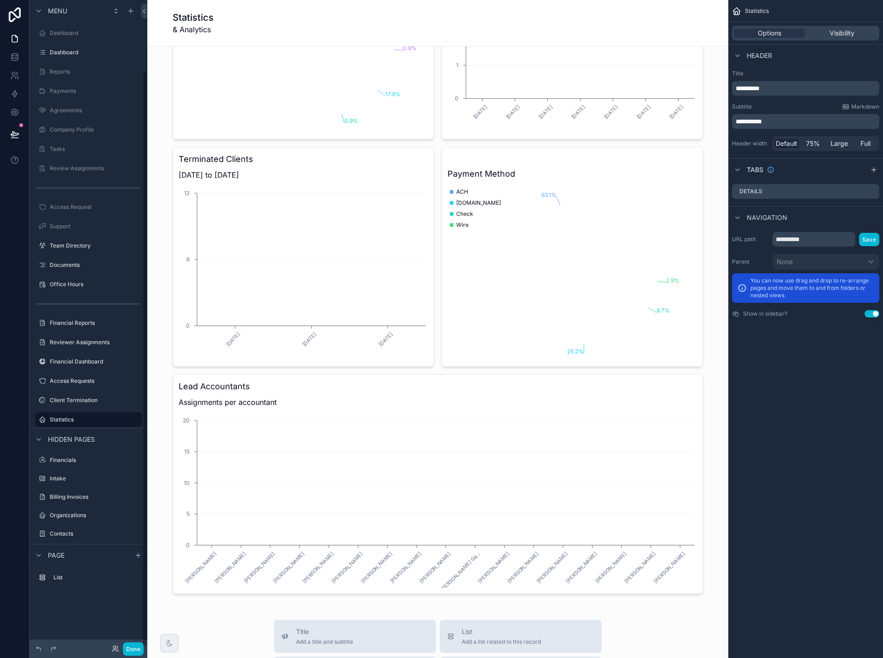
scroll to position [79, 0]
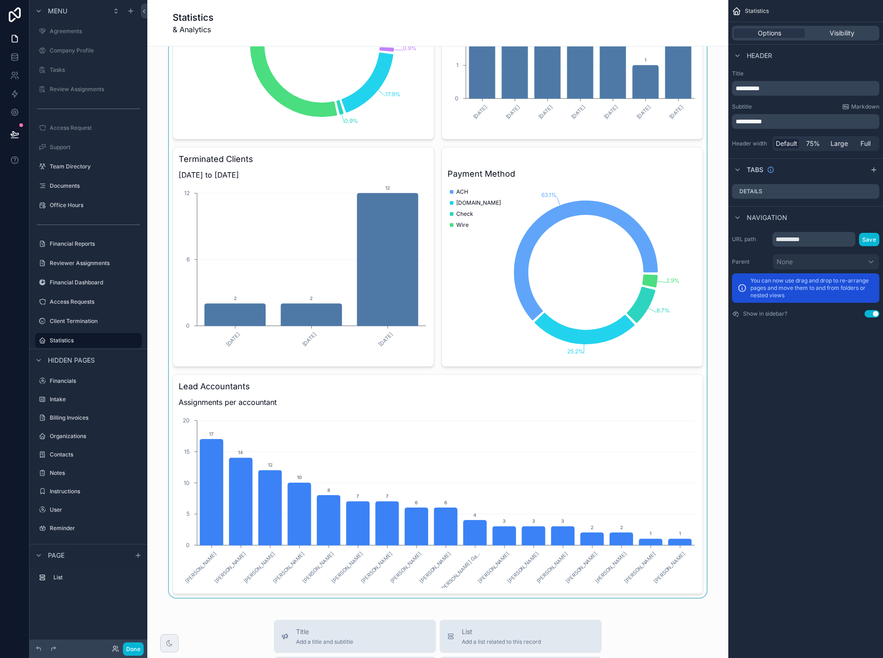
click at [473, 420] on div "scrollable content" at bounding box center [438, 257] width 566 height 682
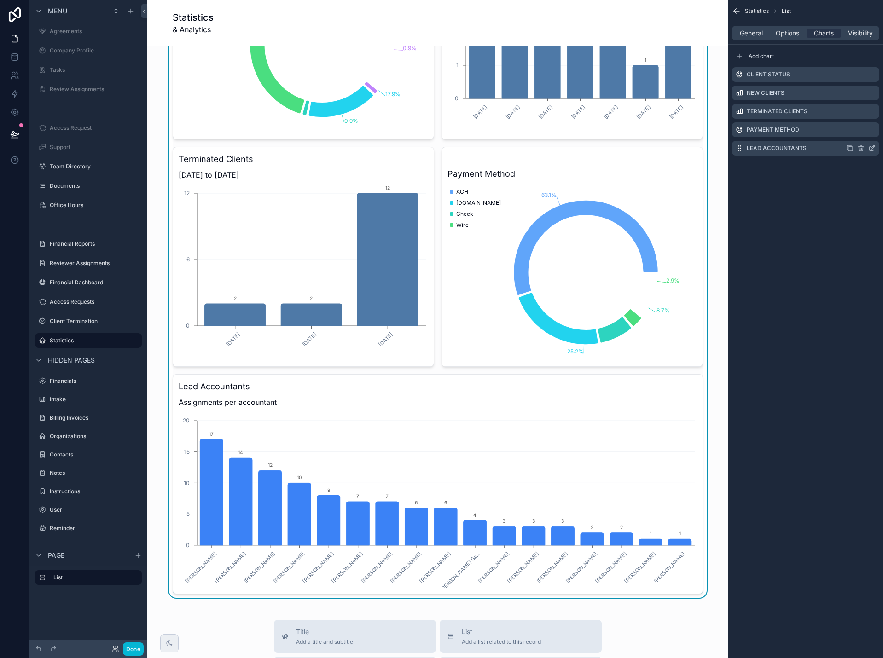
click at [871, 148] on icon "scrollable content" at bounding box center [873, 147] width 4 height 4
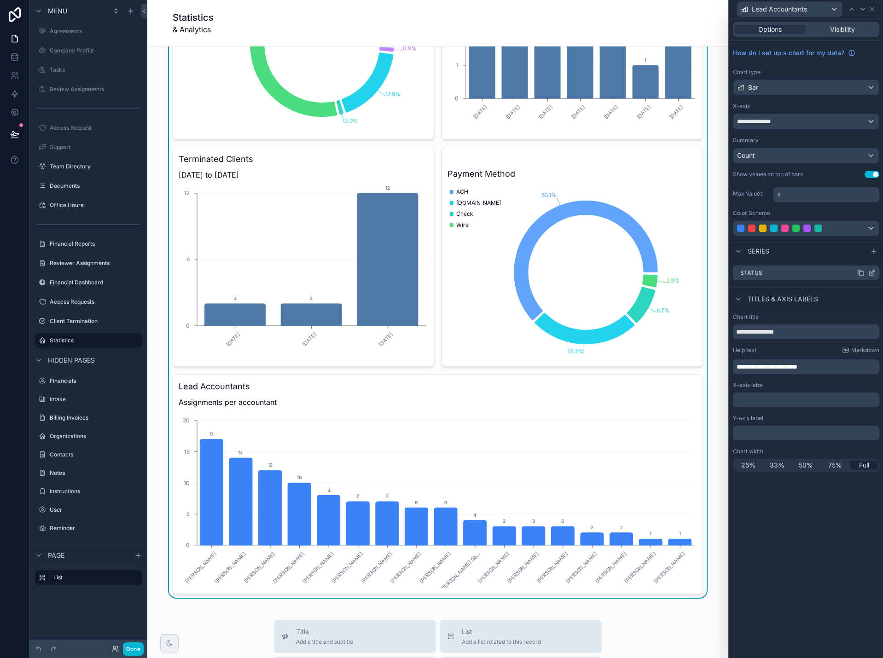
click at [873, 274] on icon at bounding box center [871, 272] width 7 height 7
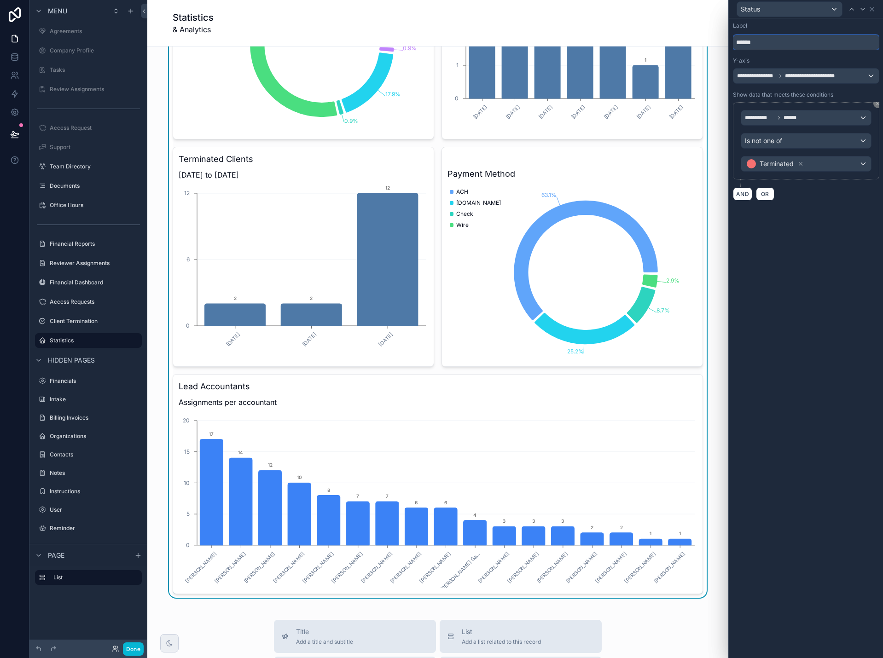
drag, startPoint x: 776, startPoint y: 42, endPoint x: 722, endPoint y: 47, distance: 54.6
click at [722, 47] on div "**********" at bounding box center [441, 329] width 883 height 658
type input "*****"
click at [875, 9] on icon at bounding box center [871, 9] width 7 height 7
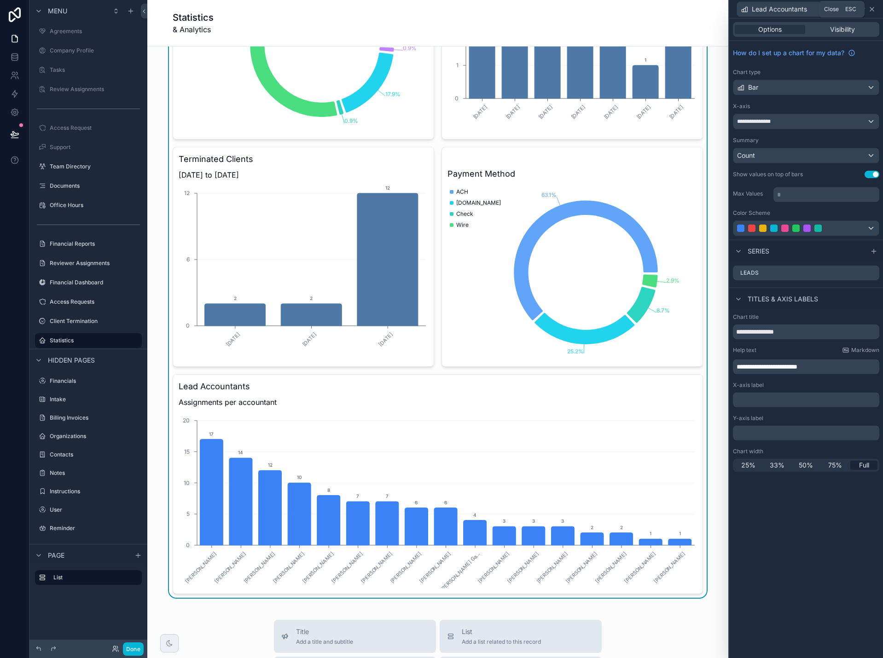
click at [872, 9] on icon at bounding box center [872, 9] width 4 height 4
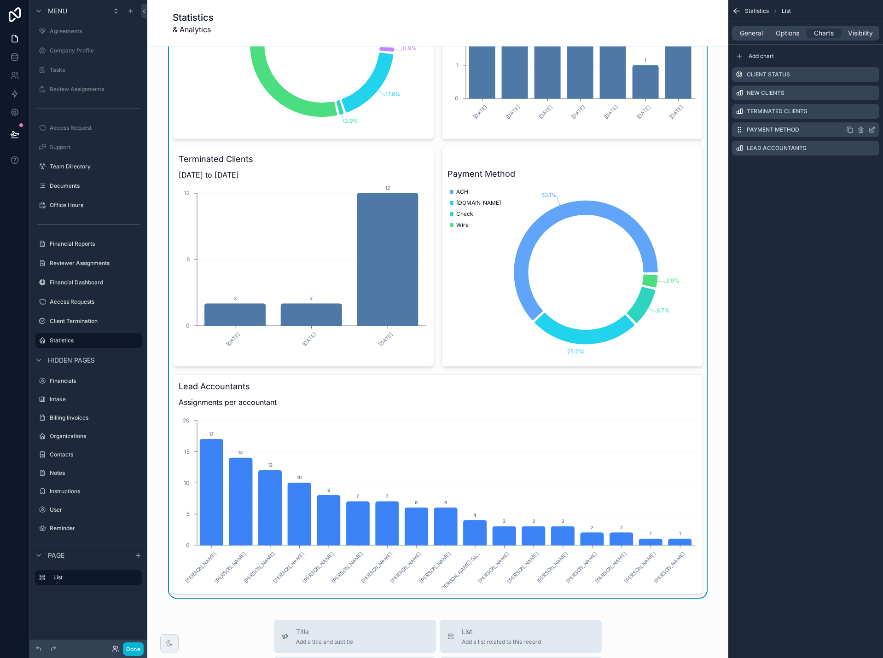
click at [874, 130] on icon "scrollable content" at bounding box center [871, 129] width 7 height 7
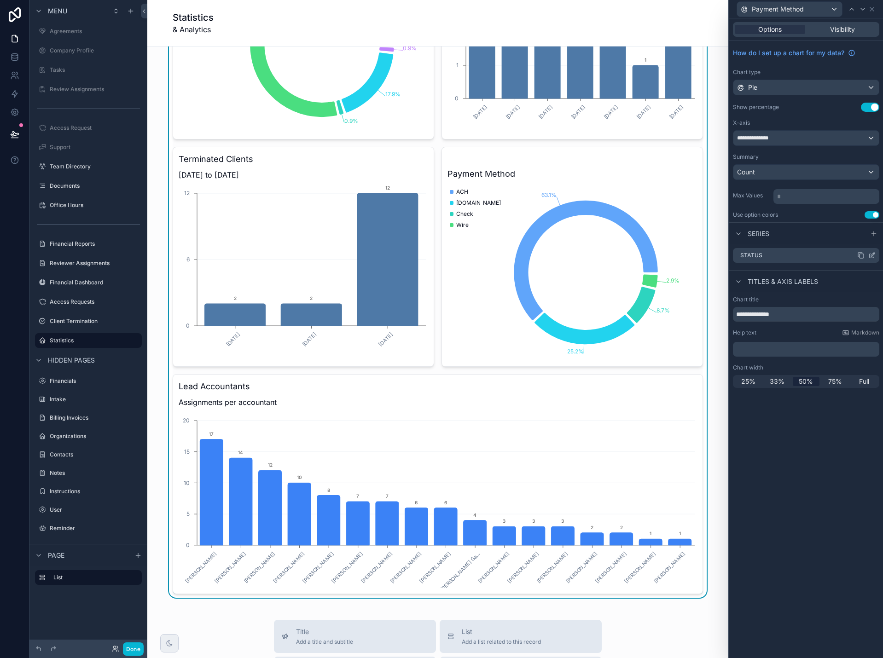
click at [873, 255] on icon at bounding box center [873, 255] width 4 height 4
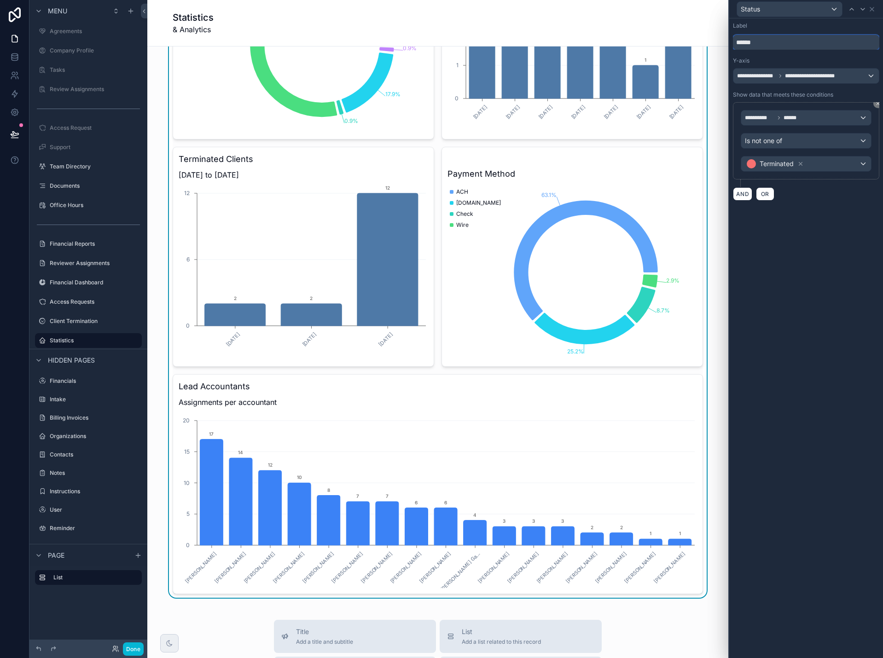
click at [760, 44] on input "******" at bounding box center [806, 42] width 146 height 15
drag, startPoint x: 764, startPoint y: 41, endPoint x: 723, endPoint y: 41, distance: 40.5
click at [723, 41] on div "**********" at bounding box center [441, 329] width 883 height 658
type input "*"
type input "******"
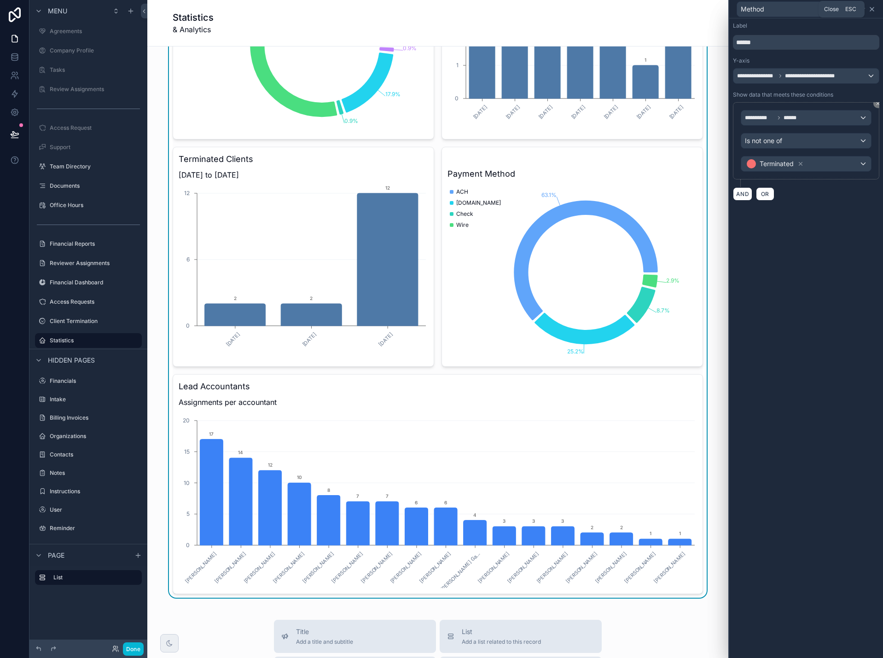
click at [873, 10] on icon at bounding box center [872, 9] width 4 height 4
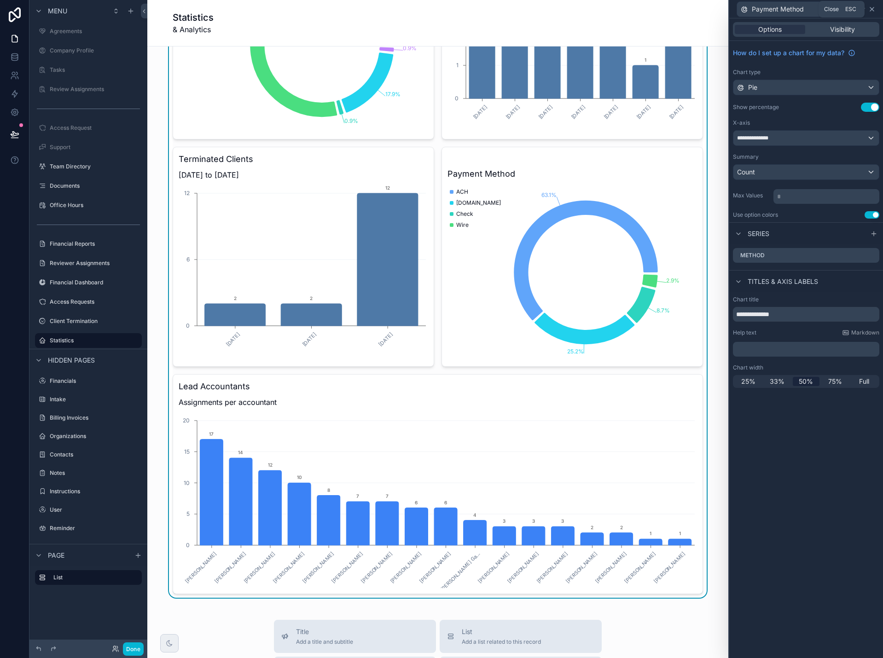
click at [872, 7] on icon at bounding box center [871, 9] width 7 height 7
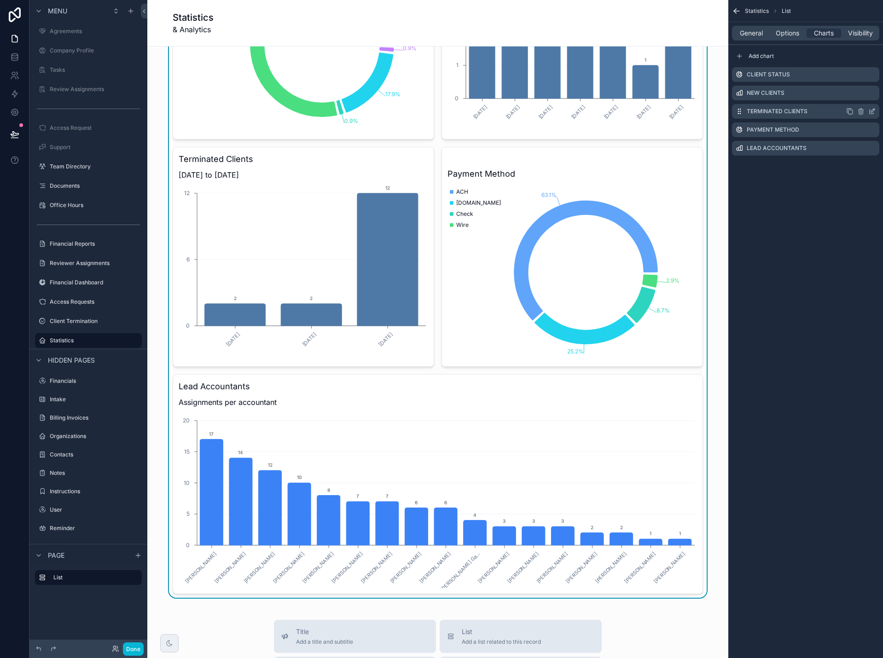
click at [871, 110] on icon "scrollable content" at bounding box center [871, 111] width 7 height 7
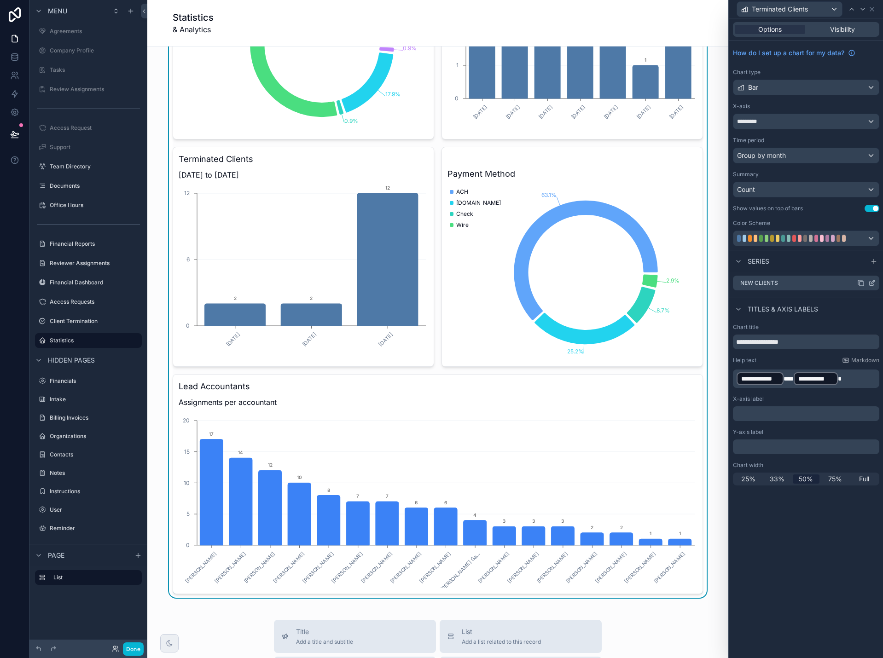
click at [871, 282] on icon at bounding box center [871, 282] width 7 height 7
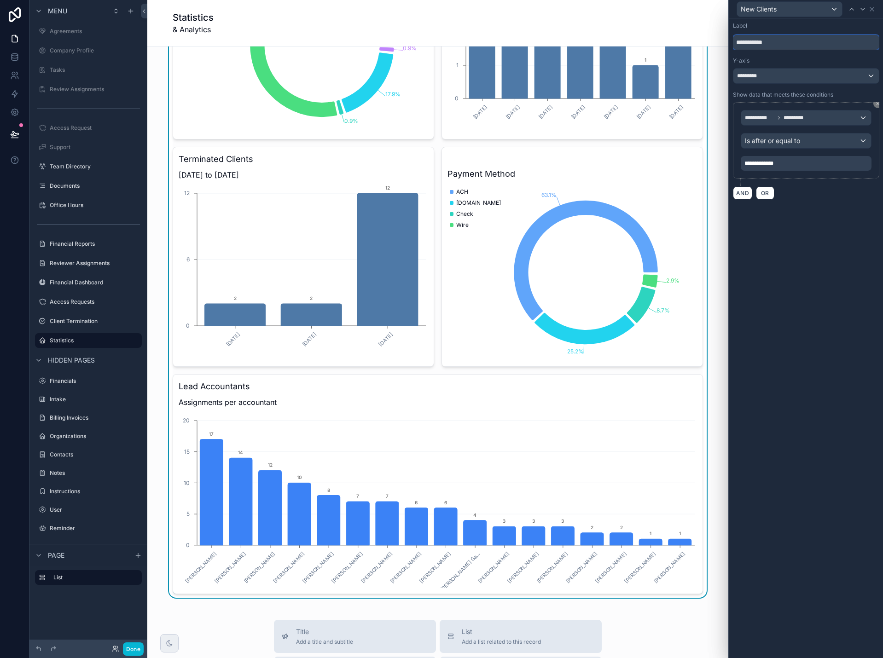
click at [750, 43] on input "**********" at bounding box center [806, 42] width 146 height 15
drag, startPoint x: 779, startPoint y: 43, endPoint x: 721, endPoint y: 43, distance: 58.5
click at [721, 43] on div "**********" at bounding box center [441, 329] width 883 height 658
type input "**********"
click at [873, 7] on icon at bounding box center [872, 9] width 4 height 4
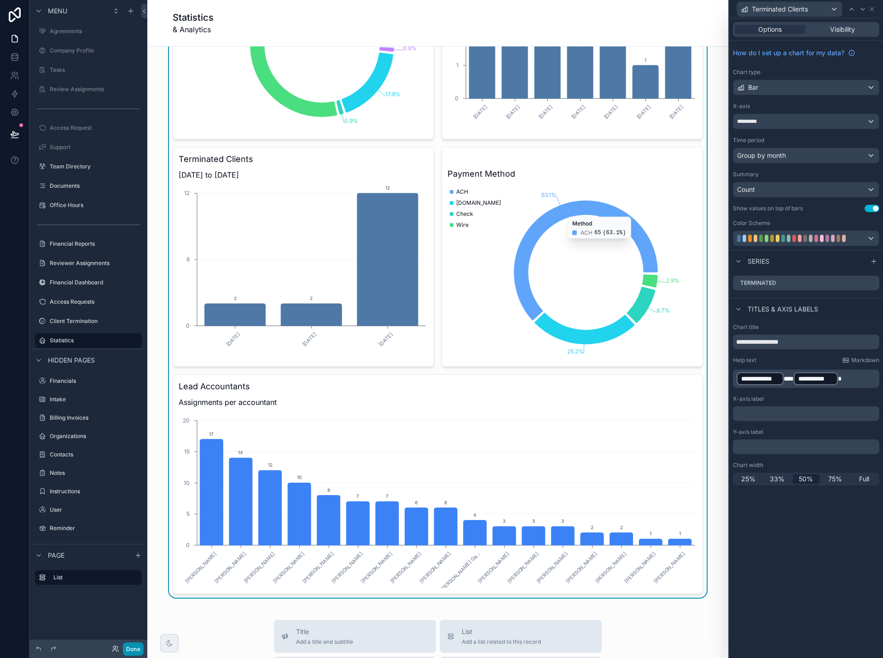
click at [132, 651] on button "Done" at bounding box center [133, 649] width 21 height 13
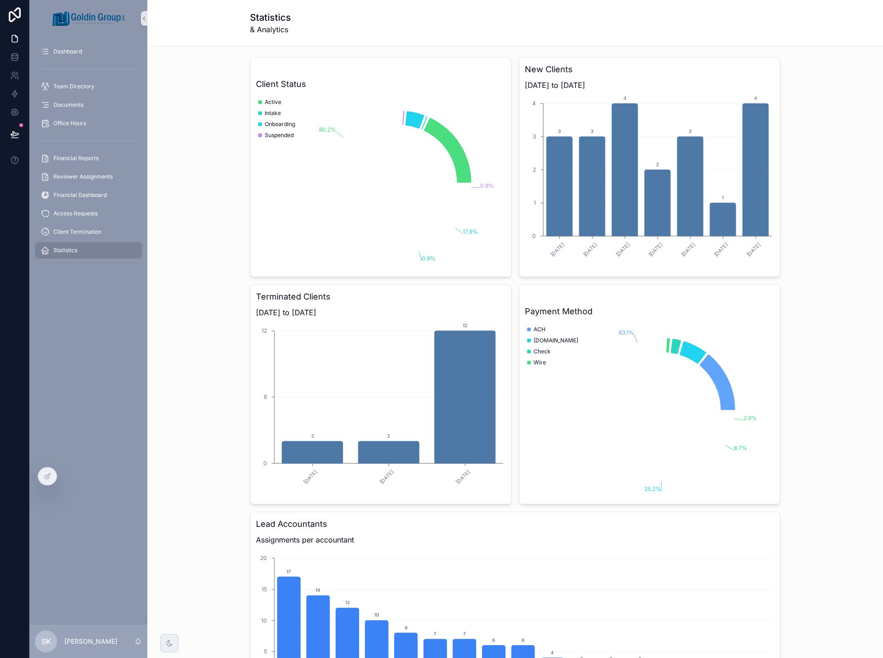
scroll to position [0, 0]
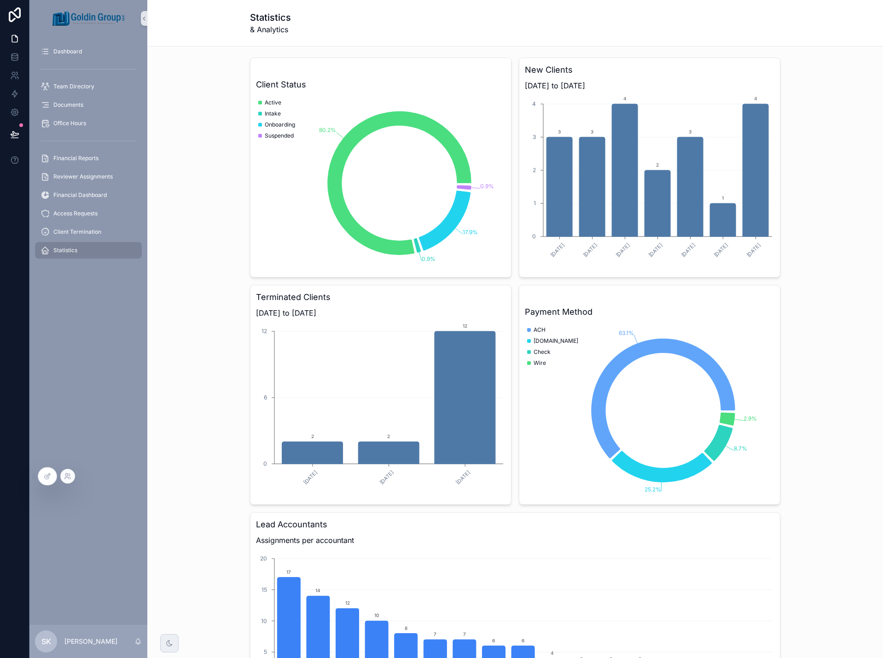
click at [69, 480] on div at bounding box center [67, 476] width 15 height 15
click at [50, 473] on icon at bounding box center [47, 476] width 7 height 7
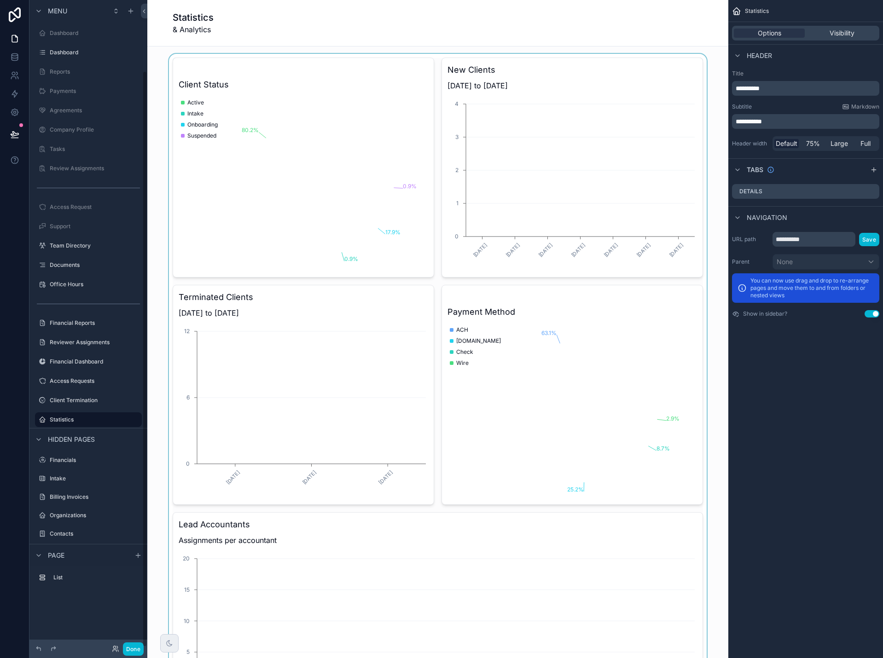
scroll to position [79, 0]
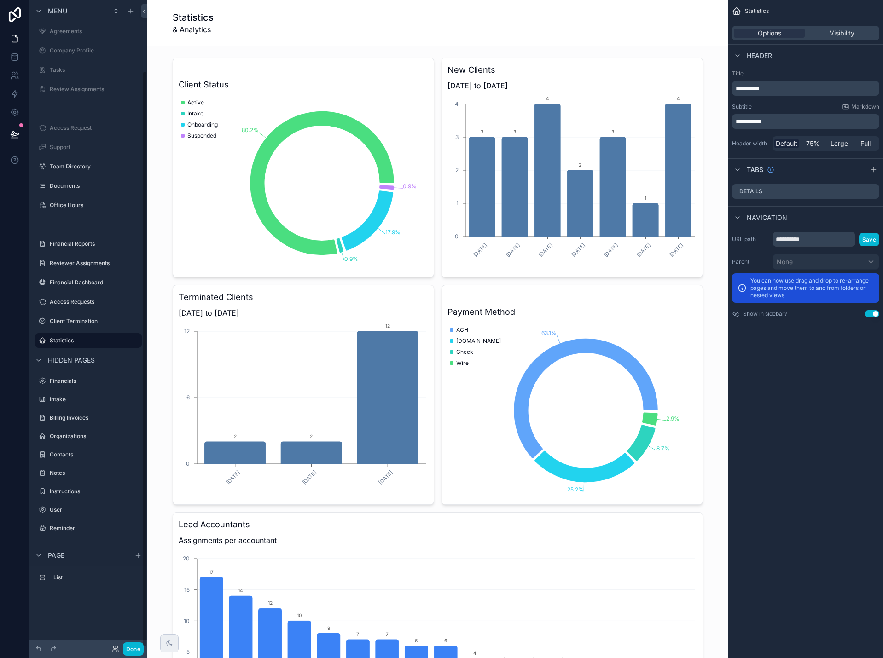
drag, startPoint x: 410, startPoint y: 23, endPoint x: 418, endPoint y: 25, distance: 7.7
click at [410, 23] on div "Statistics & Analytics" at bounding box center [438, 23] width 530 height 24
drag, startPoint x: 772, startPoint y: 121, endPoint x: 734, endPoint y: 122, distance: 37.8
click at [734, 122] on div "**********" at bounding box center [805, 121] width 147 height 15
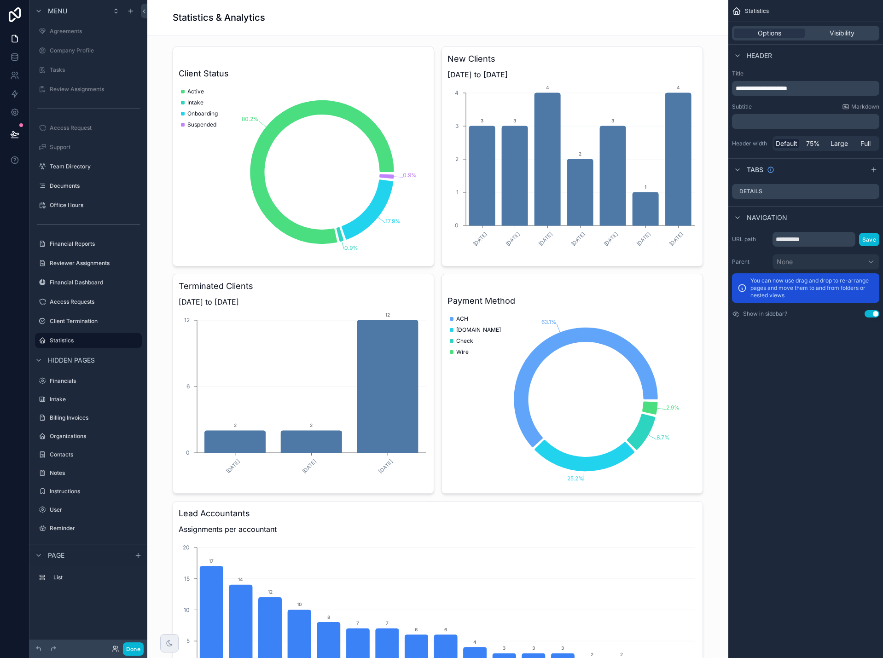
click at [767, 118] on p "﻿" at bounding box center [807, 121] width 142 height 9
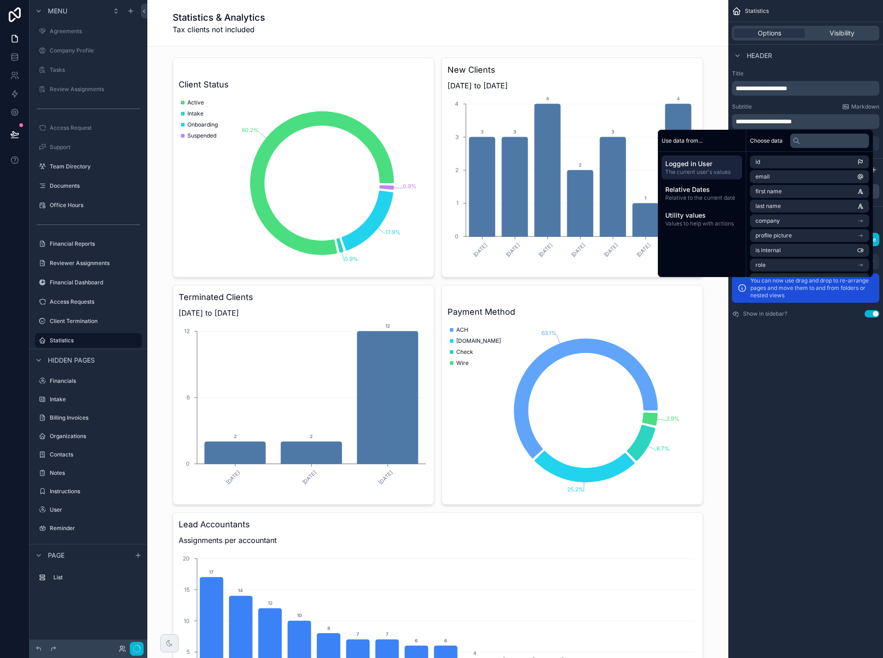
click at [826, 413] on div "**********" at bounding box center [805, 329] width 155 height 658
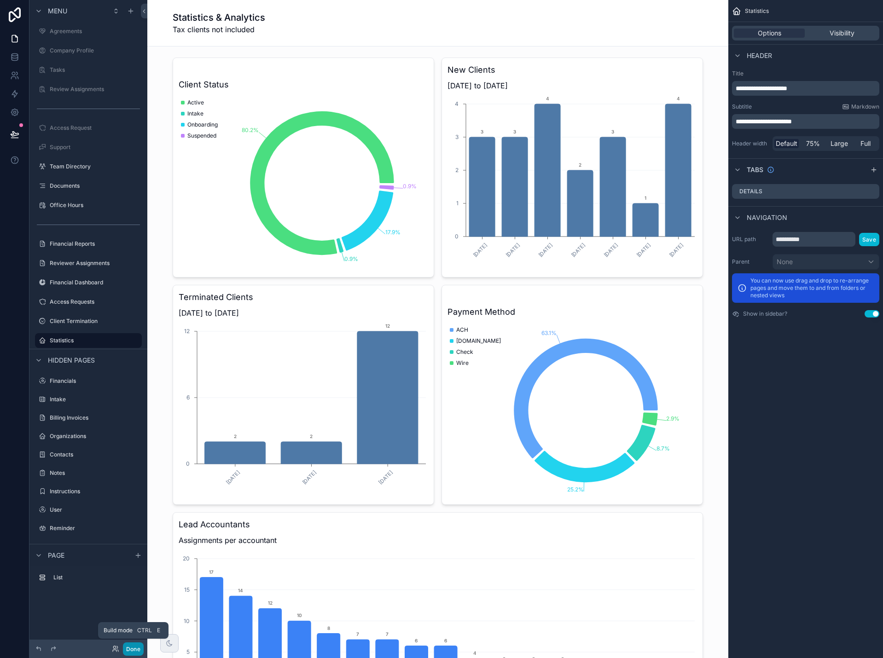
click at [133, 651] on button "Done" at bounding box center [133, 649] width 21 height 13
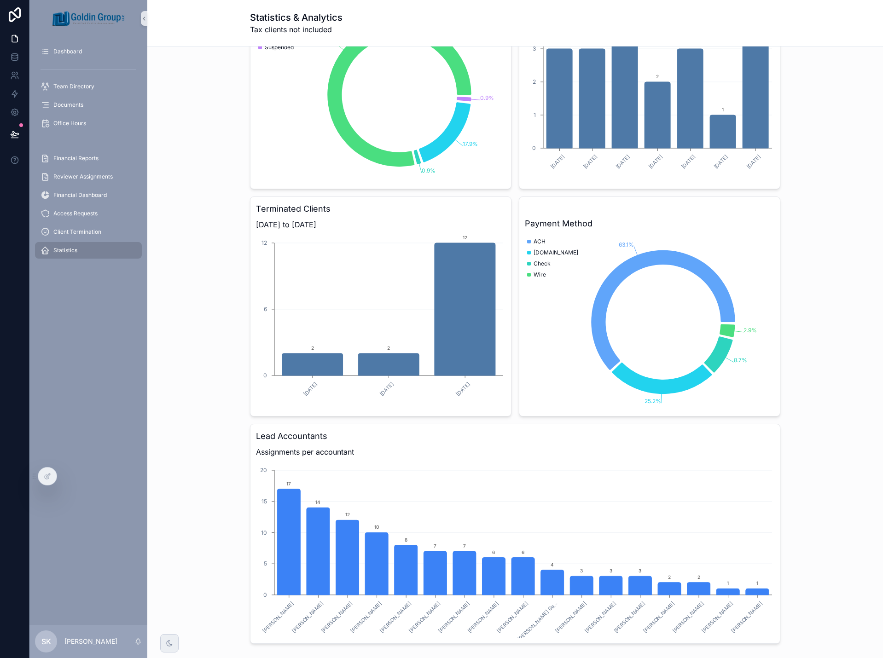
scroll to position [138, 0]
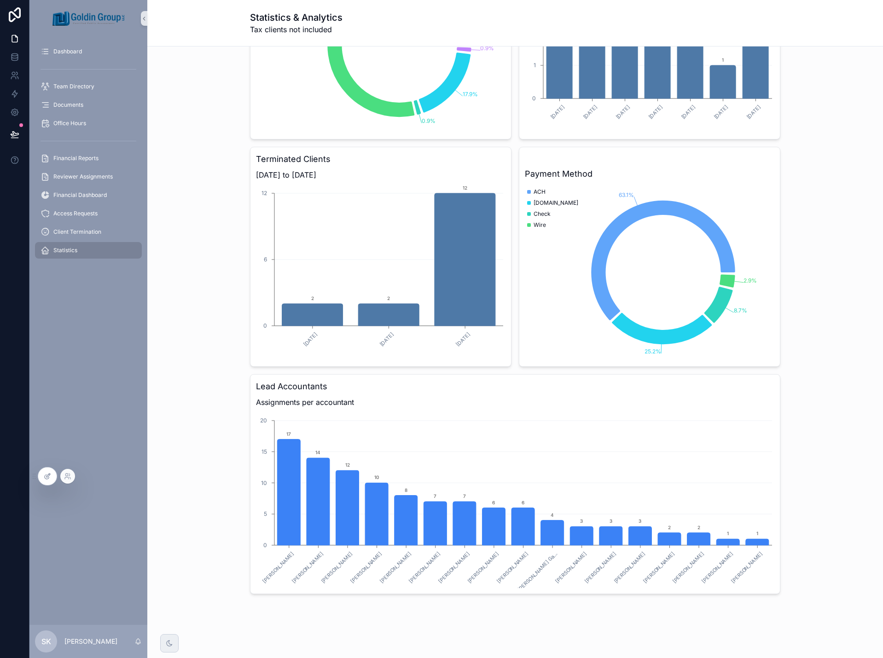
click at [43, 480] on div at bounding box center [47, 476] width 18 height 17
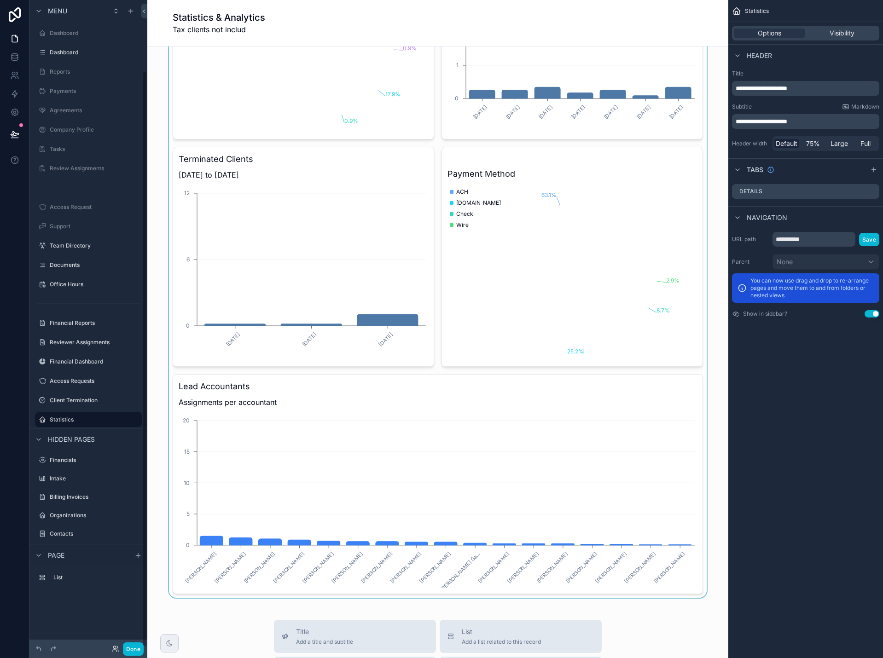
scroll to position [79, 0]
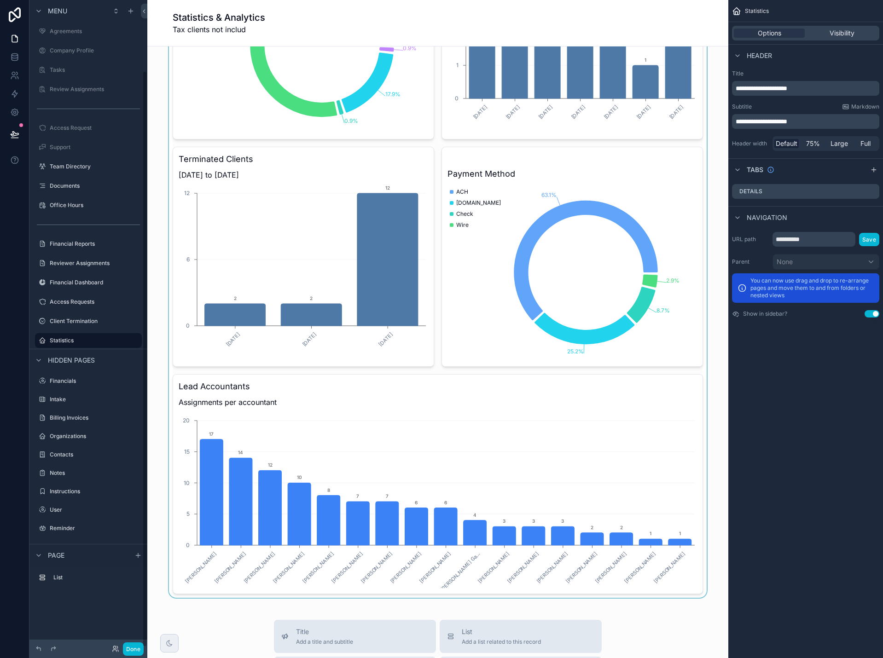
click at [279, 394] on div "scrollable content" at bounding box center [438, 257] width 566 height 682
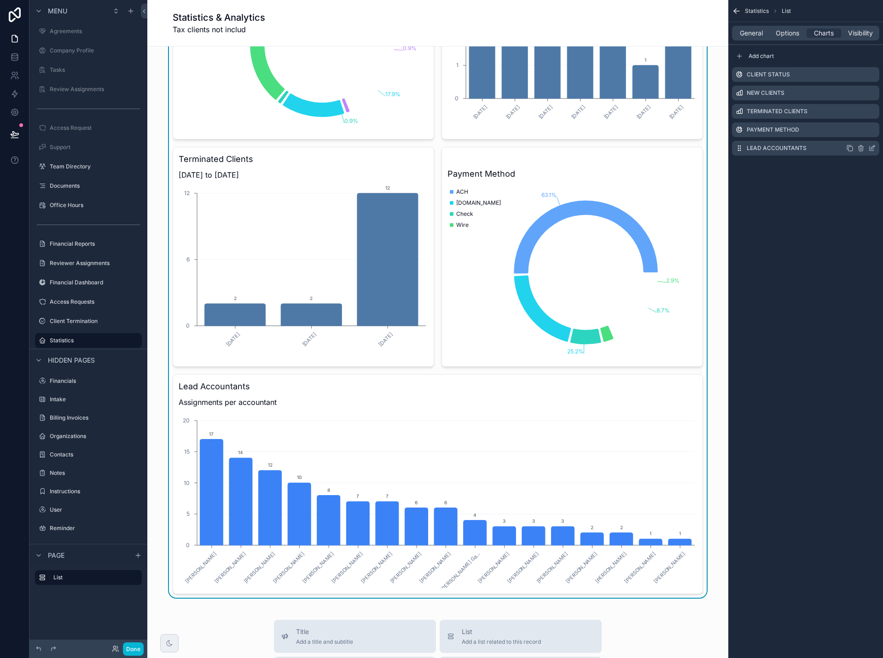
click at [871, 146] on icon "scrollable content" at bounding box center [871, 148] width 7 height 7
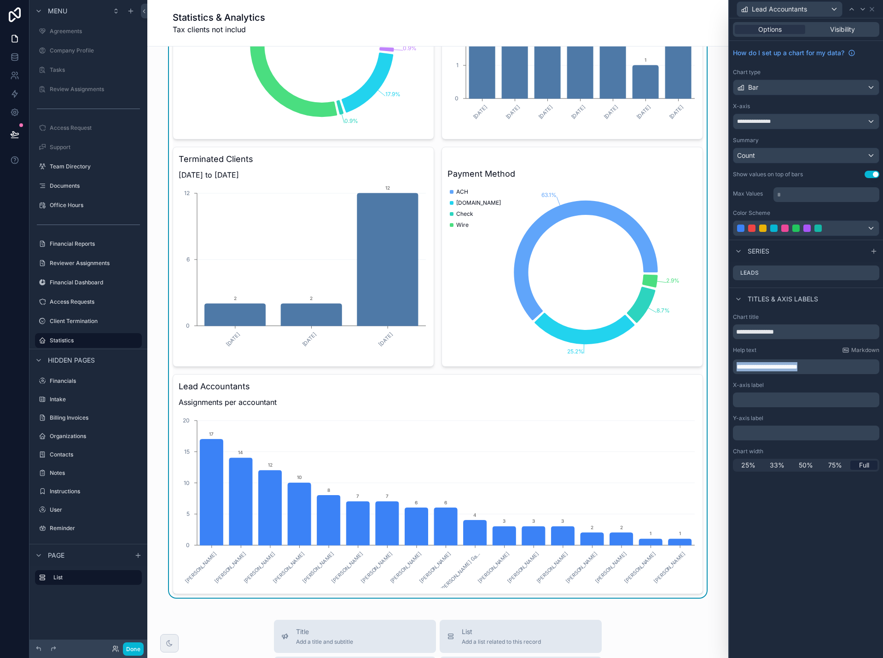
drag, startPoint x: 830, startPoint y: 369, endPoint x: 733, endPoint y: 366, distance: 96.7
click at [733, 366] on div "**********" at bounding box center [806, 367] width 146 height 15
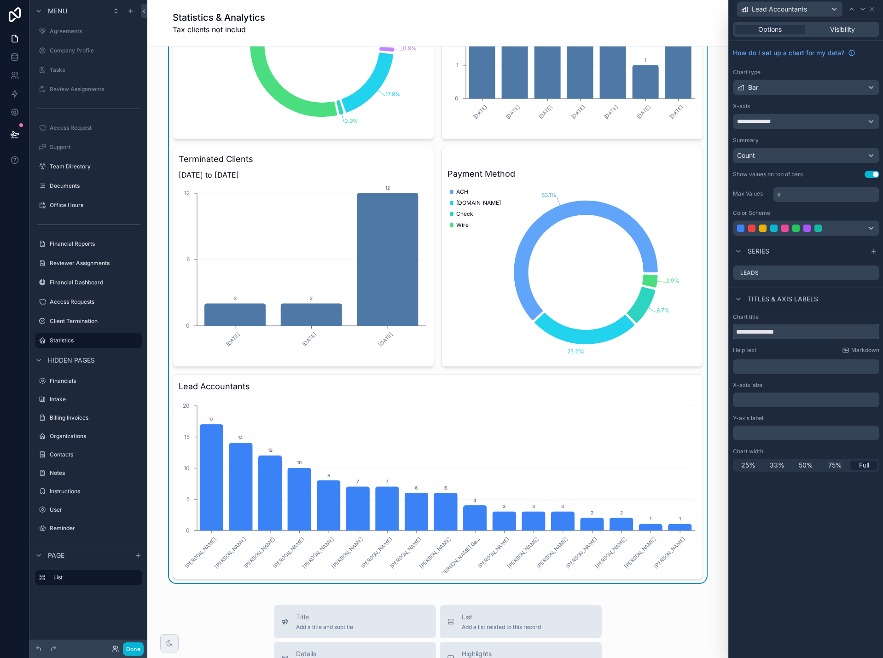
drag, startPoint x: 797, startPoint y: 333, endPoint x: 727, endPoint y: 332, distance: 69.5
click at [727, 332] on div "**********" at bounding box center [441, 329] width 883 height 658
click at [759, 360] on div "﻿" at bounding box center [806, 367] width 146 height 15
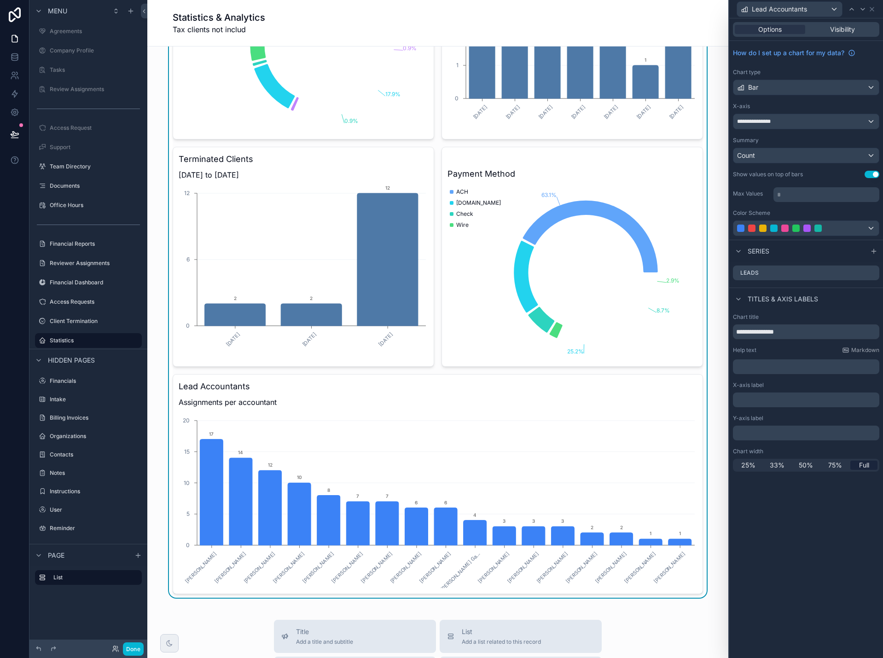
click at [779, 369] on p "﻿" at bounding box center [807, 366] width 141 height 9
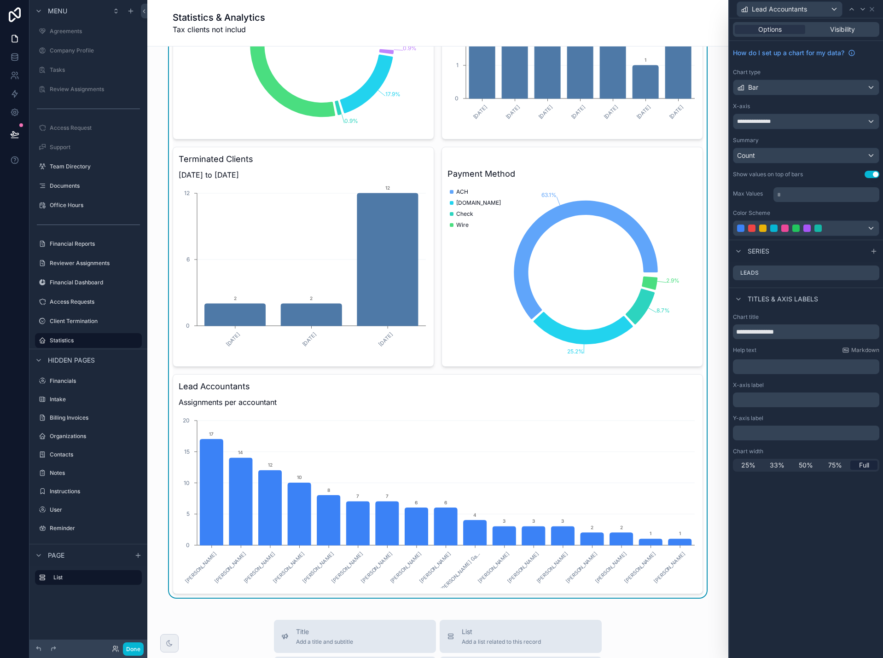
click at [788, 372] on div "﻿" at bounding box center [806, 367] width 146 height 15
click at [784, 367] on p "﻿" at bounding box center [807, 366] width 141 height 9
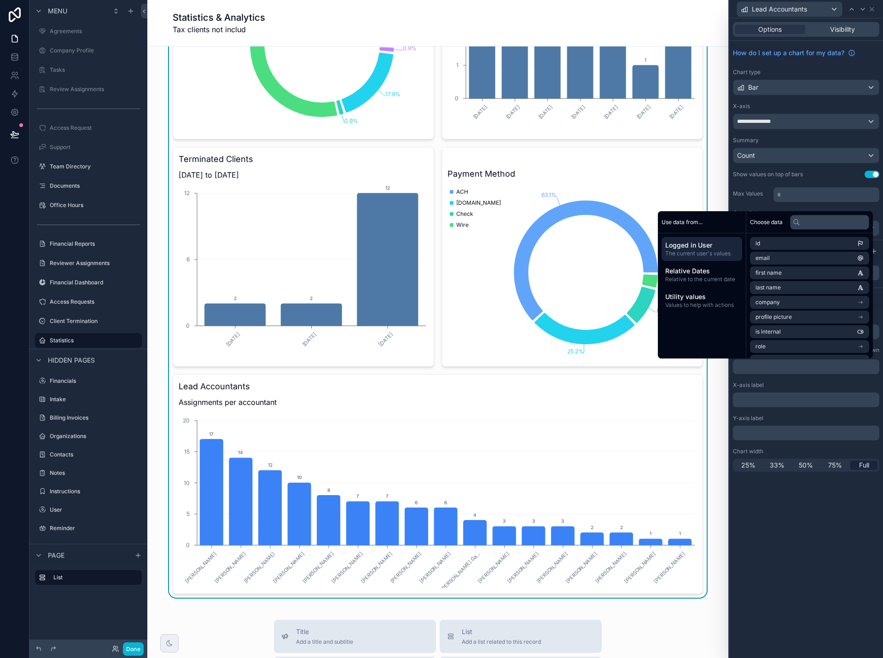
click at [824, 400] on p "﻿" at bounding box center [807, 399] width 141 height 9
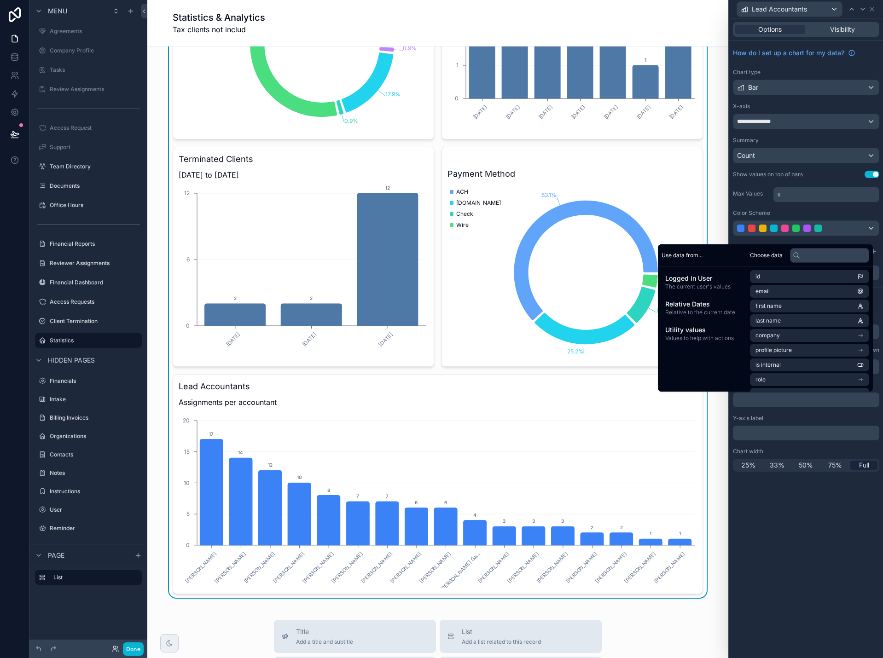
click at [818, 431] on p "﻿" at bounding box center [807, 433] width 141 height 9
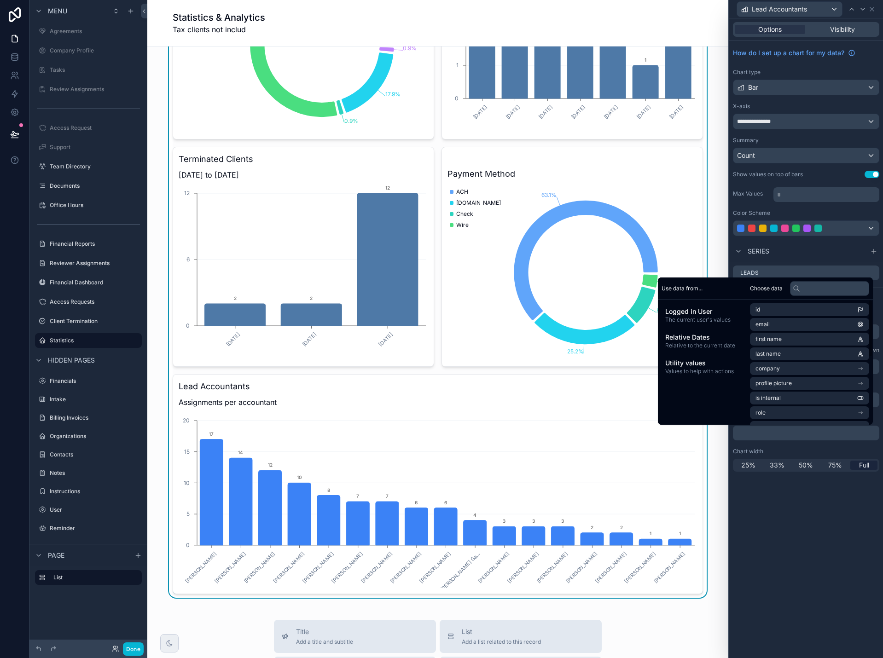
drag, startPoint x: 819, startPoint y: 519, endPoint x: 814, endPoint y: 512, distance: 8.7
click at [819, 519] on div "**********" at bounding box center [806, 338] width 154 height 640
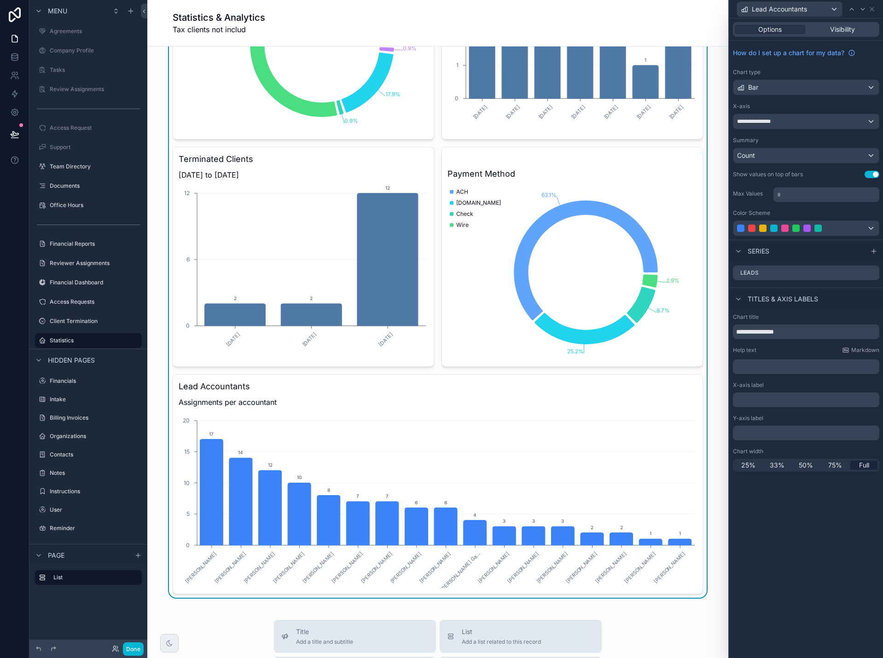
click at [829, 522] on div "**********" at bounding box center [806, 338] width 154 height 640
click at [135, 646] on button "Done" at bounding box center [133, 649] width 21 height 13
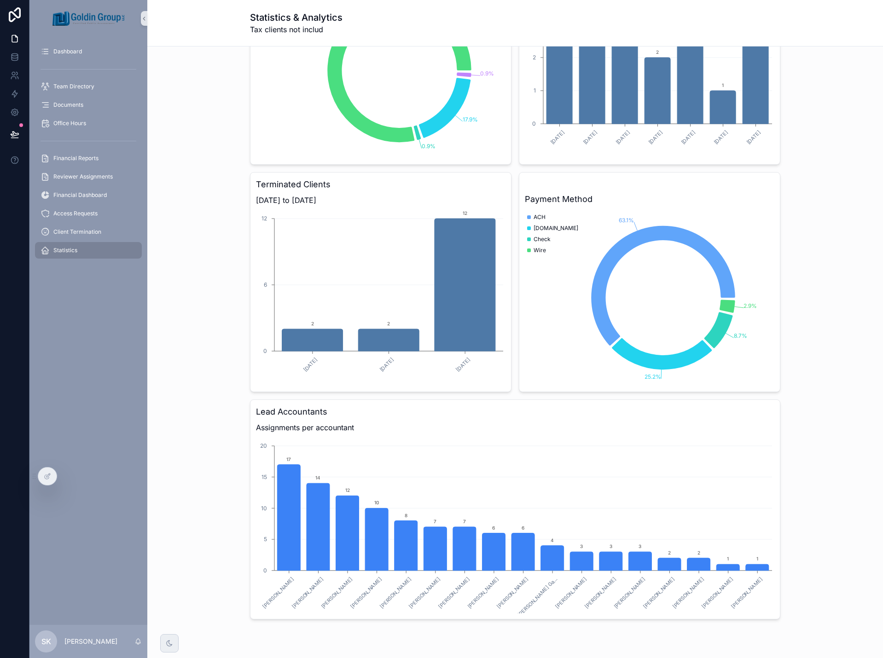
scroll to position [138, 0]
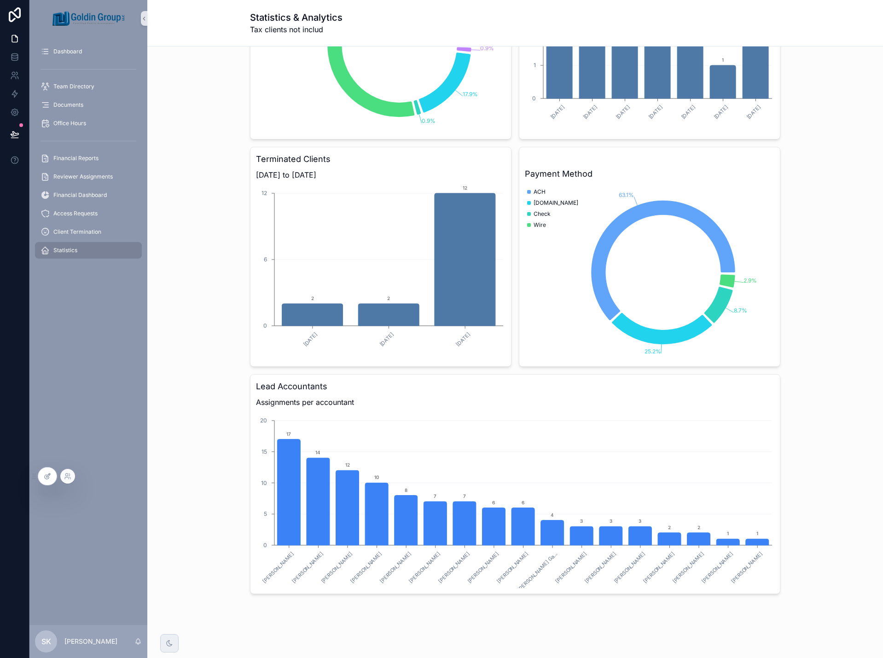
click at [49, 481] on div at bounding box center [47, 476] width 18 height 17
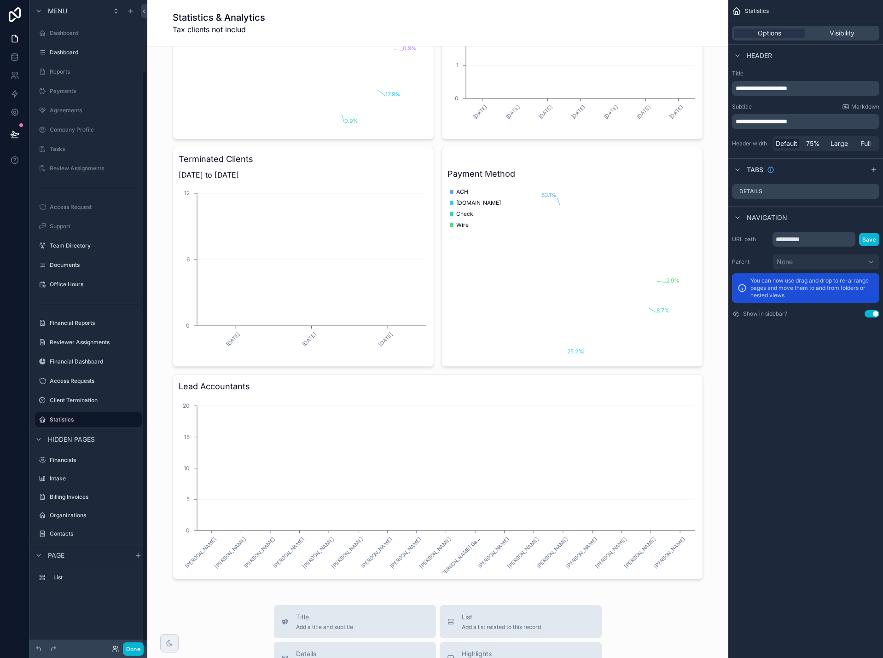
scroll to position [79, 0]
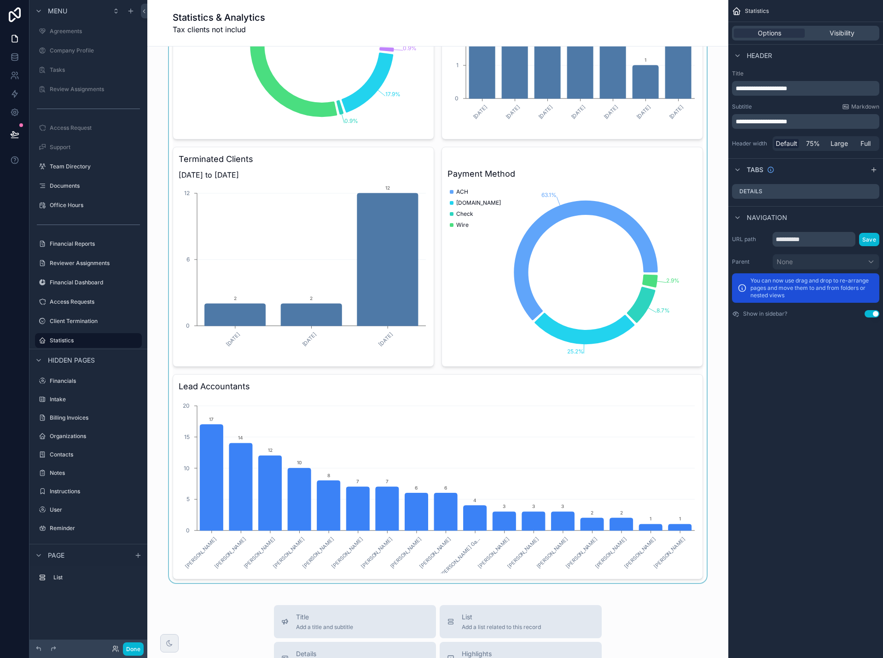
click at [442, 426] on div "scrollable content" at bounding box center [438, 250] width 566 height 668
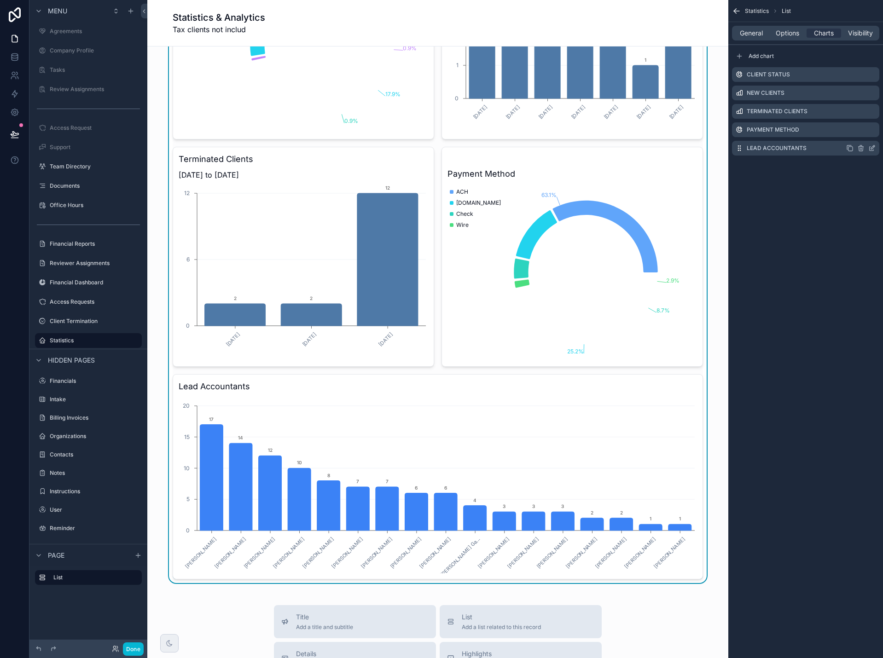
click at [872, 147] on icon "scrollable content" at bounding box center [873, 147] width 4 height 4
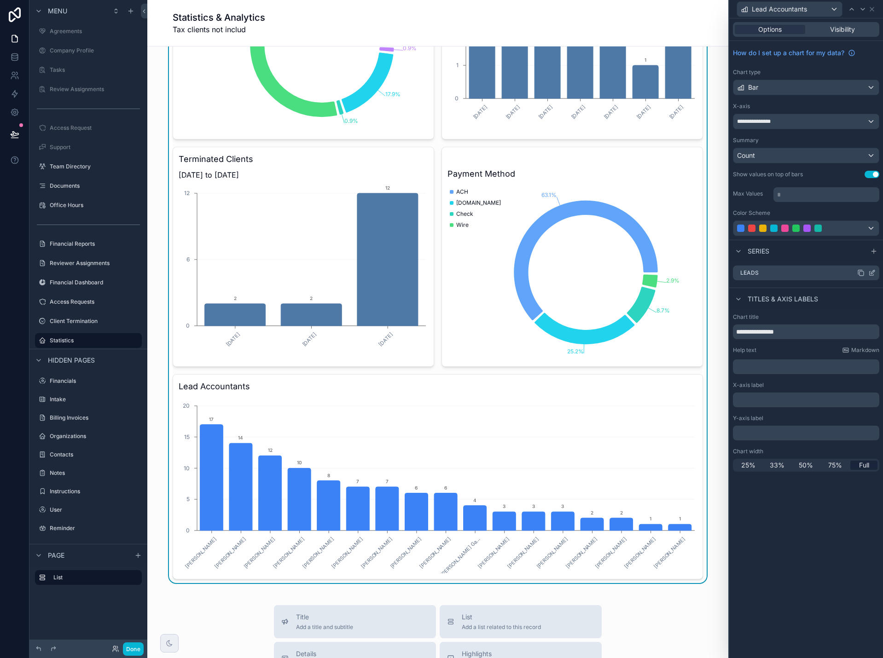
click at [872, 273] on icon at bounding box center [871, 272] width 7 height 7
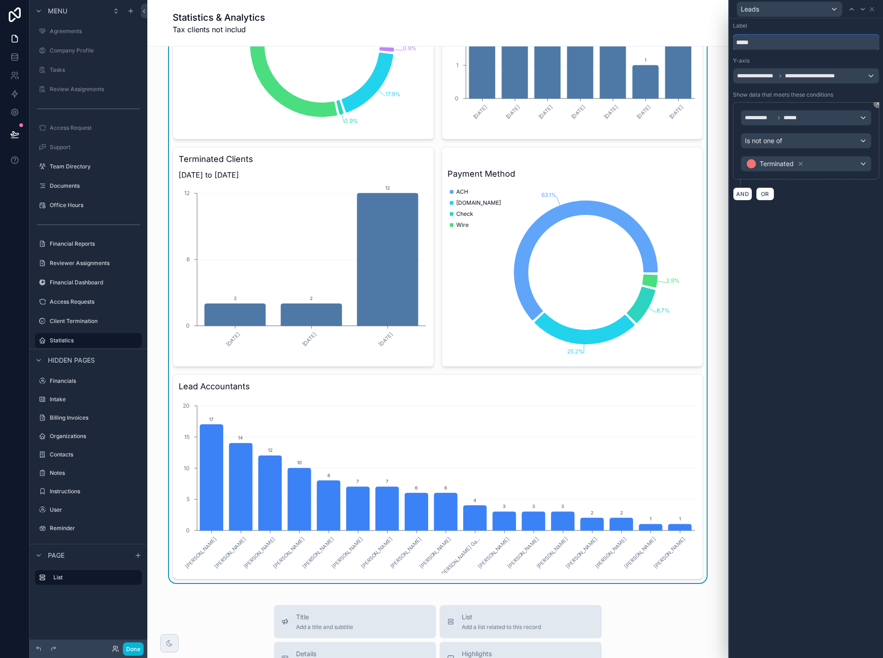
drag, startPoint x: 757, startPoint y: 44, endPoint x: 716, endPoint y: 45, distance: 41.0
click at [716, 45] on div "**********" at bounding box center [441, 329] width 883 height 658
type input "*******"
click at [873, 10] on icon at bounding box center [871, 9] width 7 height 7
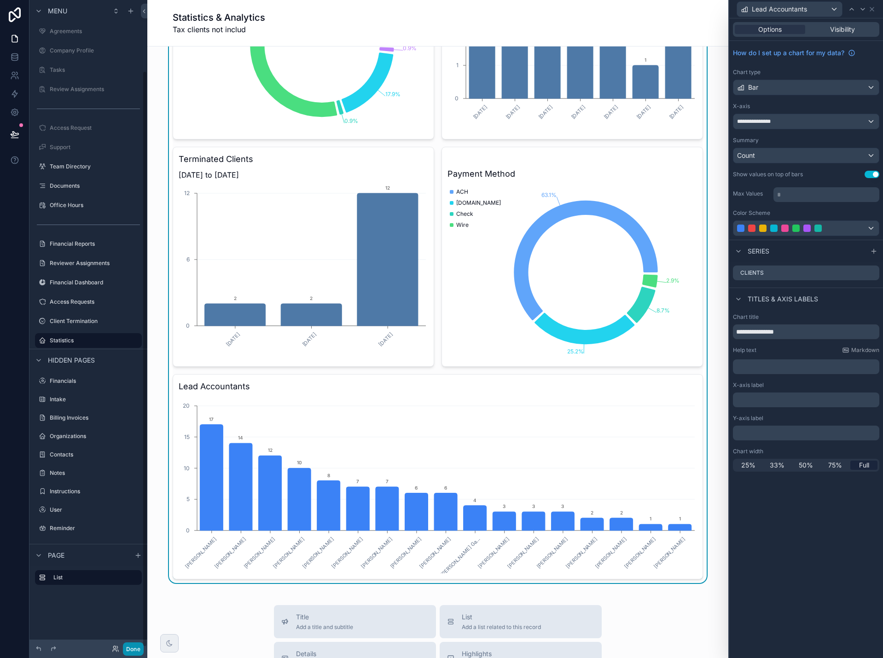
click at [131, 647] on button "Done" at bounding box center [133, 649] width 21 height 13
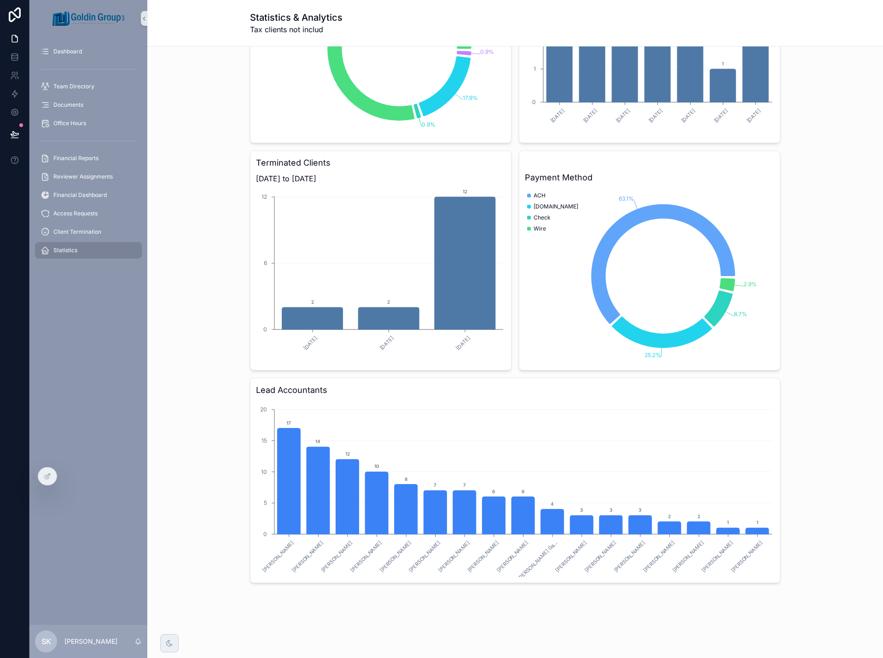
scroll to position [137, 0]
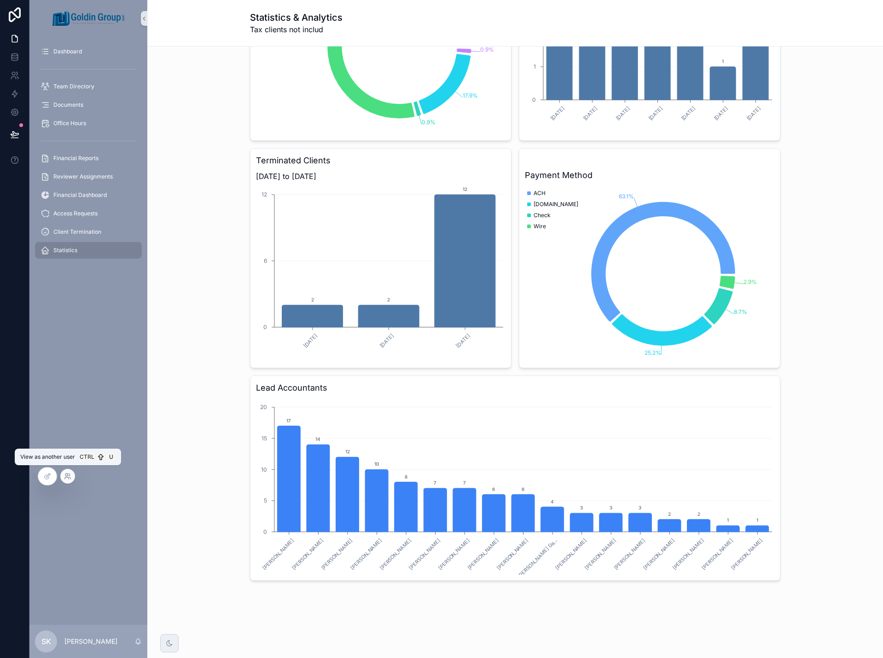
click at [69, 479] on icon at bounding box center [67, 476] width 7 height 7
click at [47, 479] on icon at bounding box center [47, 477] width 4 height 4
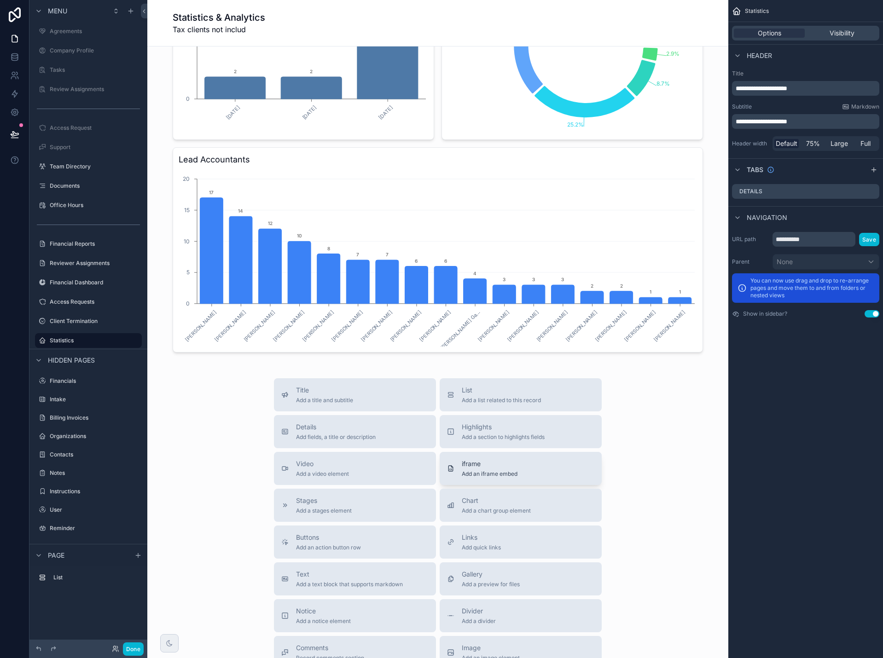
scroll to position [368, 0]
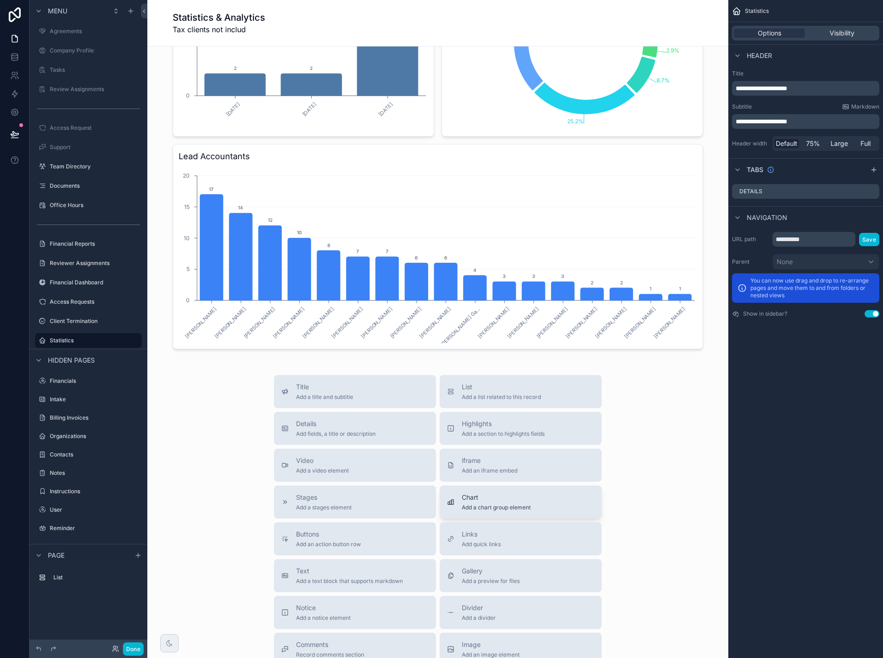
click at [517, 502] on span "Chart" at bounding box center [496, 497] width 69 height 9
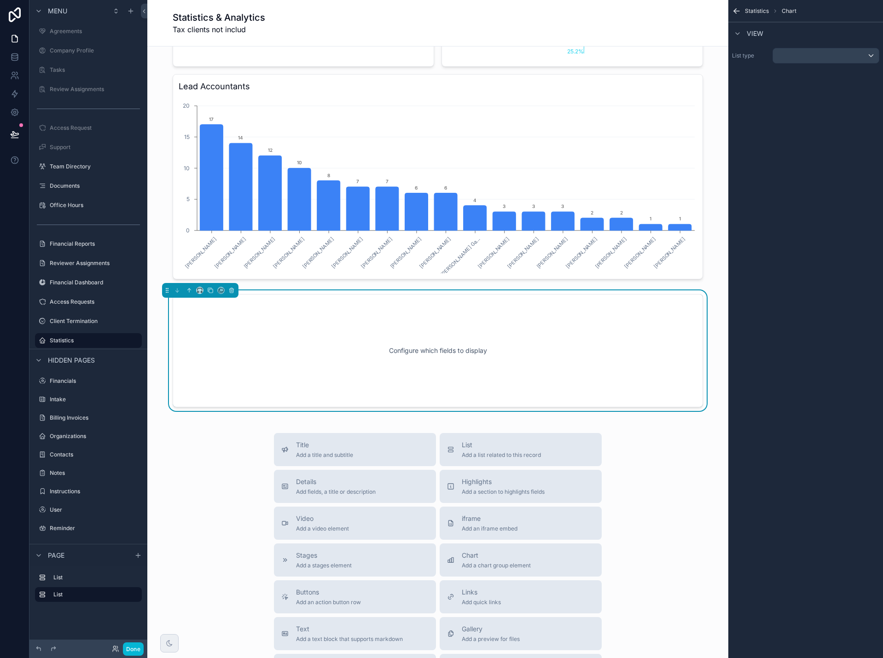
scroll to position [460, 0]
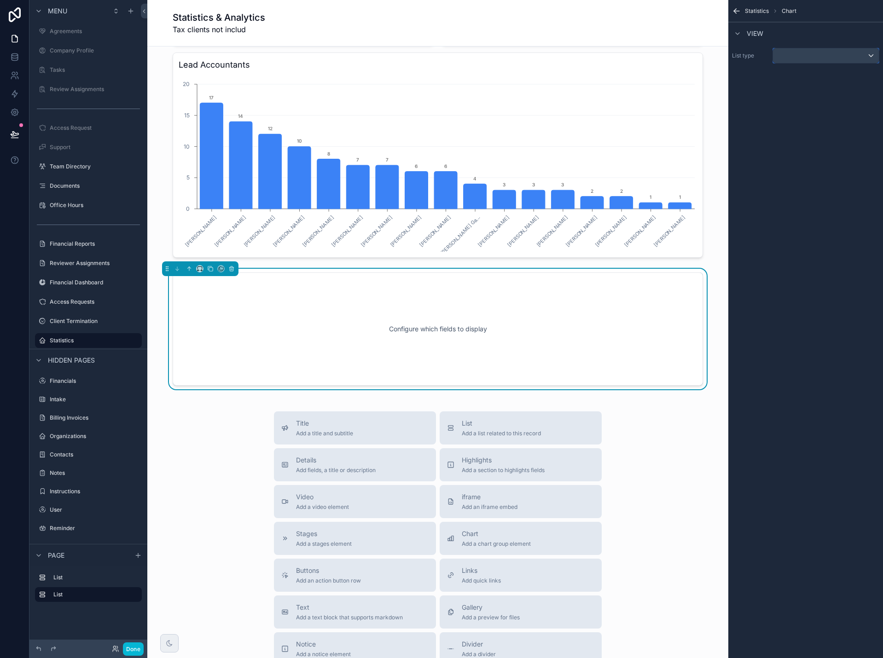
click at [824, 57] on div "scrollable content" at bounding box center [826, 55] width 106 height 15
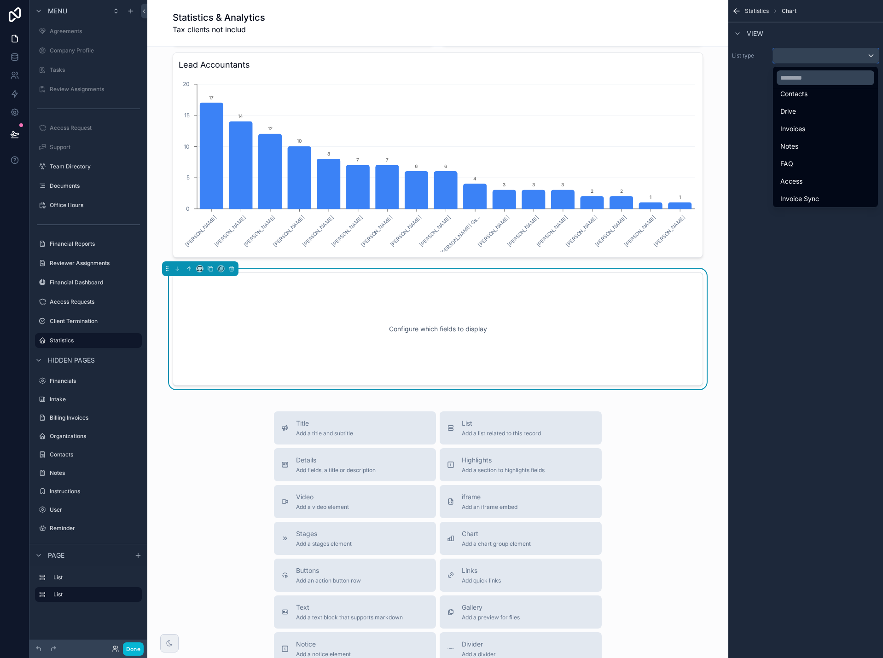
scroll to position [163, 0]
click at [815, 129] on div "Invoices" at bounding box center [825, 127] width 90 height 11
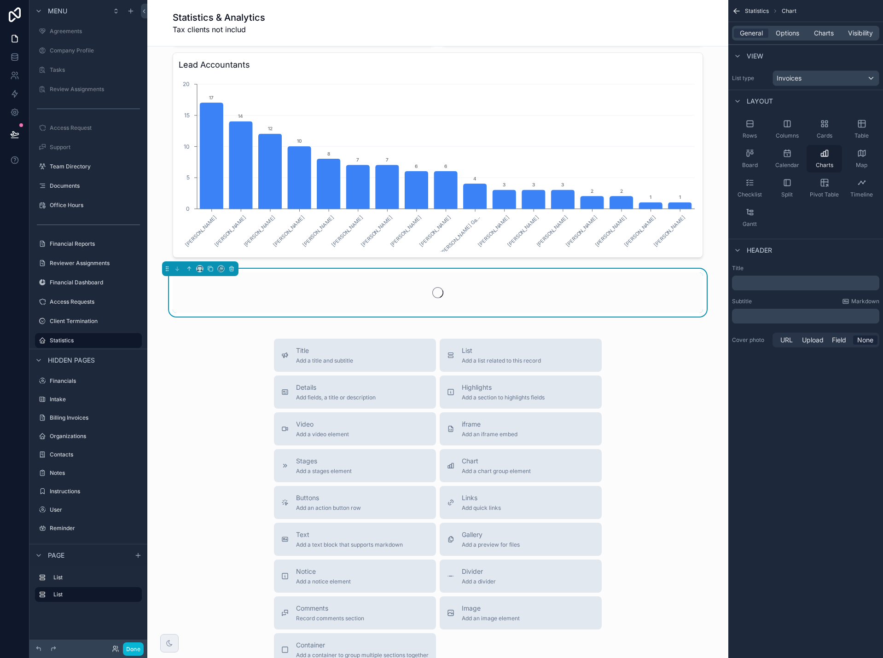
click at [825, 157] on icon "scrollable content" at bounding box center [824, 157] width 6 height 0
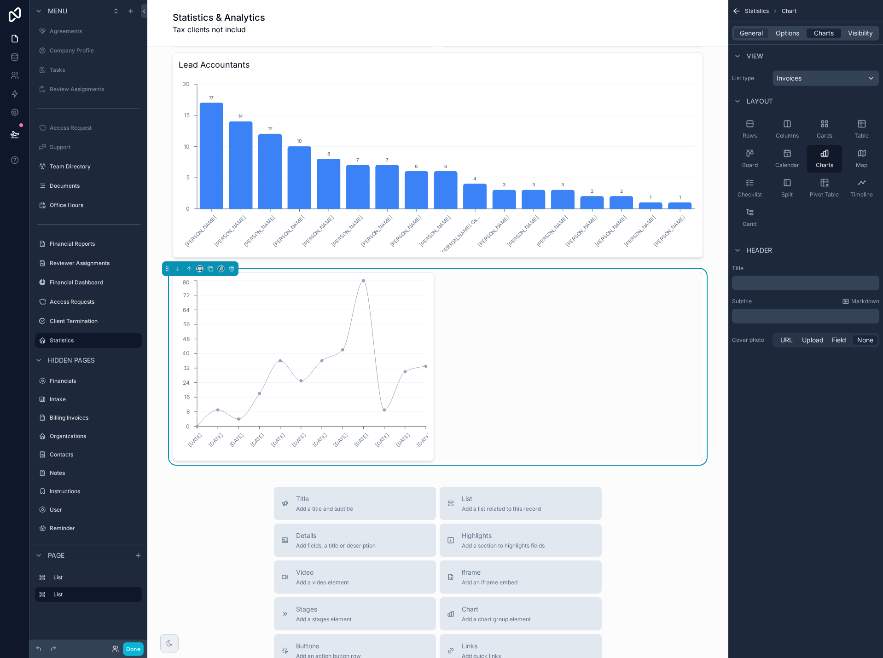
click at [821, 33] on span "Charts" at bounding box center [824, 33] width 20 height 9
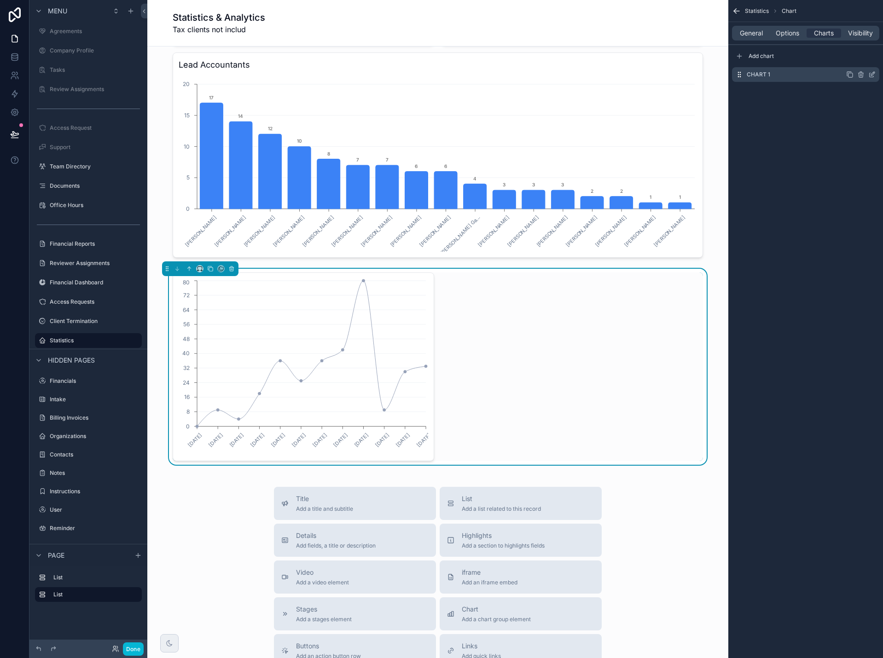
click at [870, 75] on icon "scrollable content" at bounding box center [871, 74] width 7 height 7
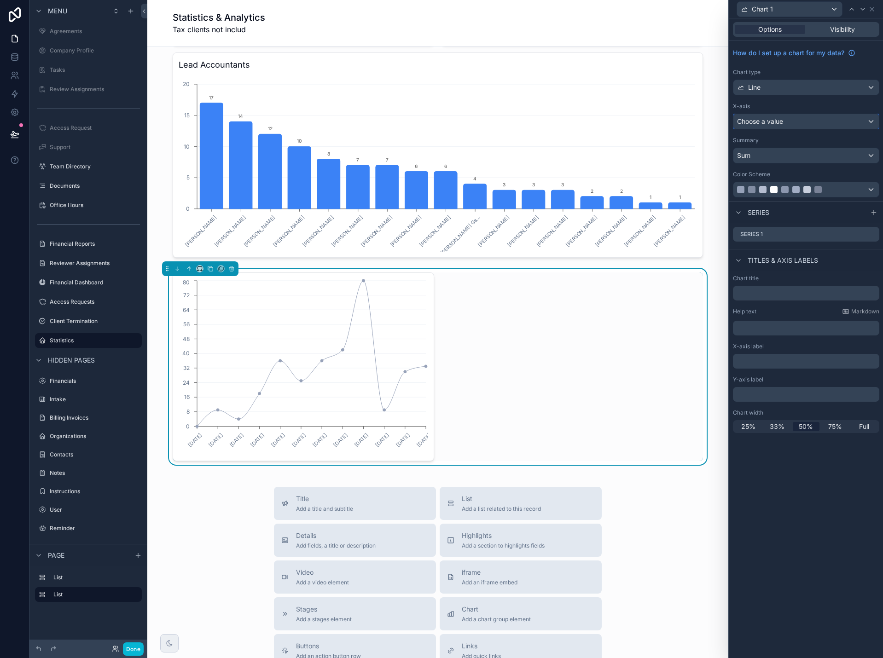
click at [841, 123] on div "Choose a value" at bounding box center [805, 121] width 145 height 15
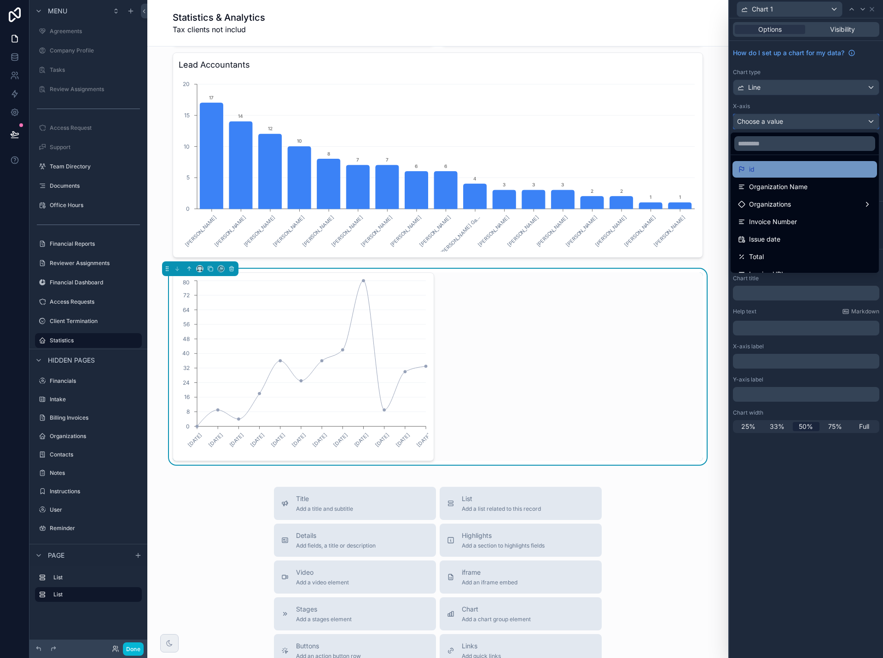
scroll to position [46, 0]
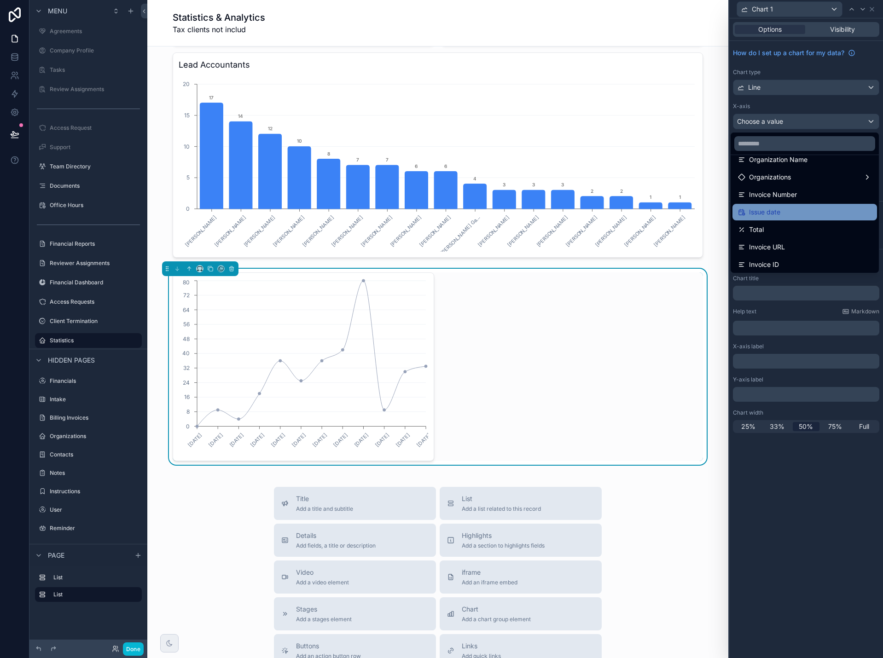
click at [793, 209] on div "Issue date" at bounding box center [805, 212] width 134 height 11
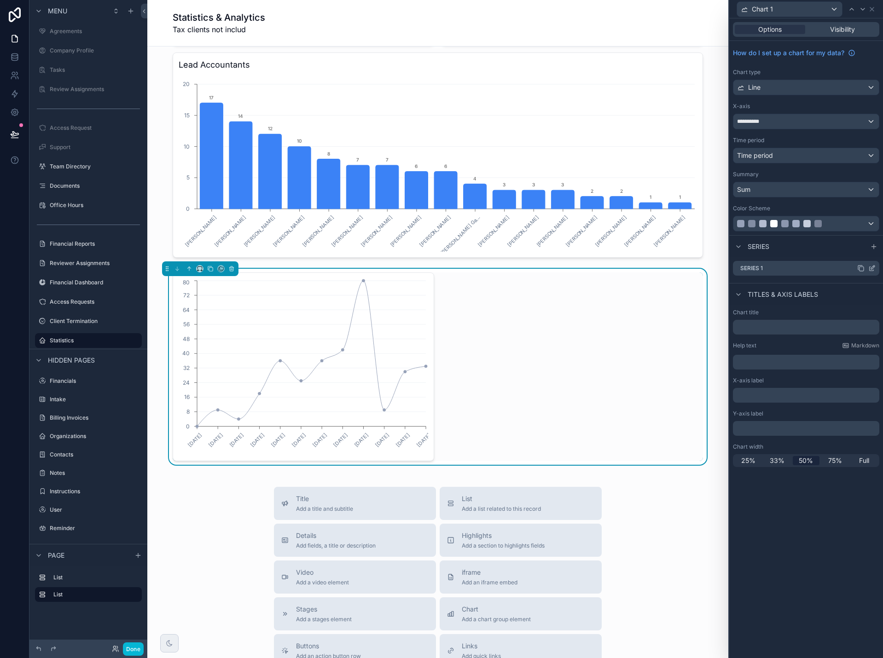
click at [874, 269] on icon at bounding box center [871, 268] width 7 height 7
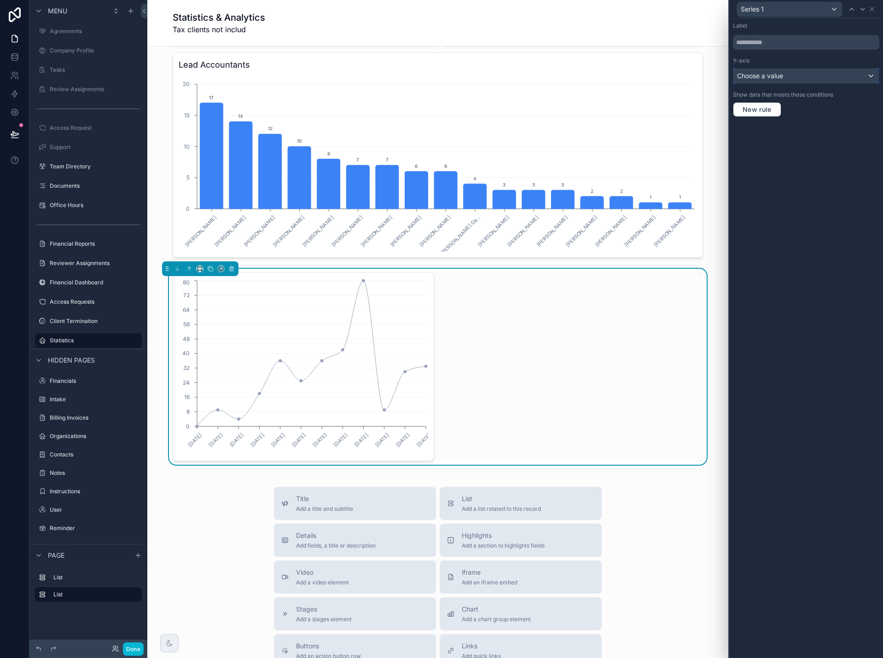
click at [787, 75] on div "Choose a value" at bounding box center [805, 76] width 145 height 15
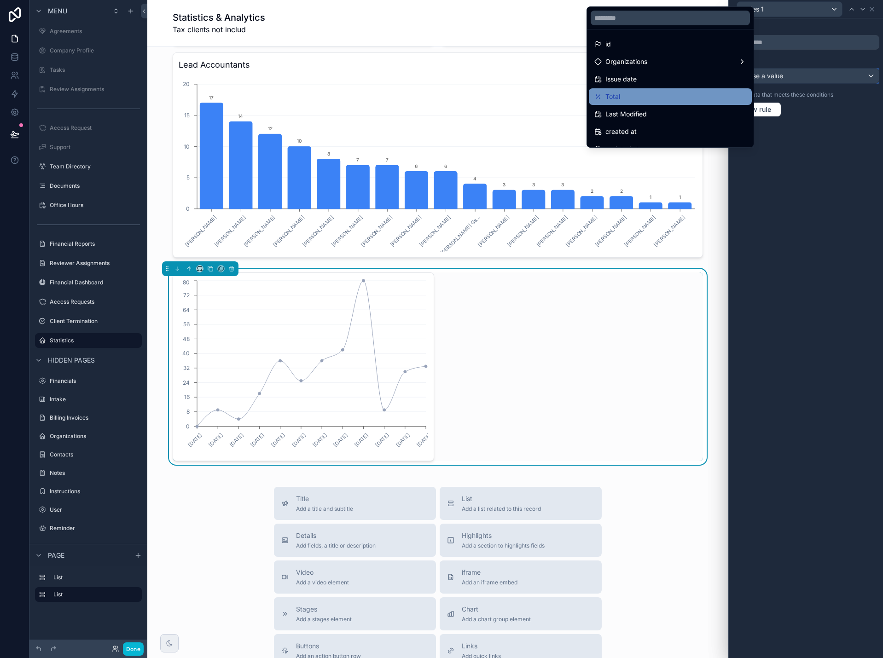
scroll to position [0, 0]
click at [697, 94] on div "Total" at bounding box center [670, 97] width 152 height 11
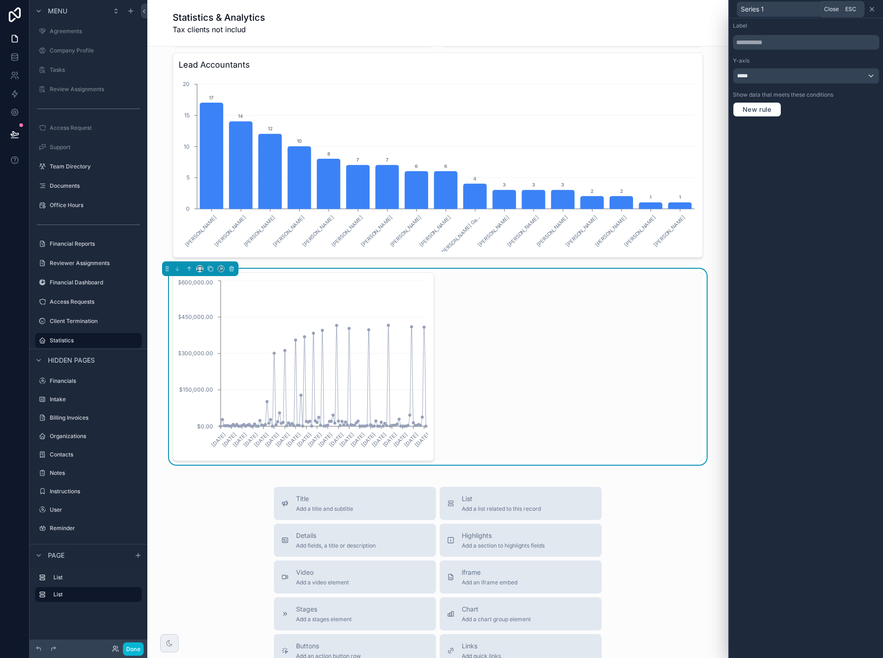
click at [873, 7] on icon at bounding box center [872, 9] width 4 height 4
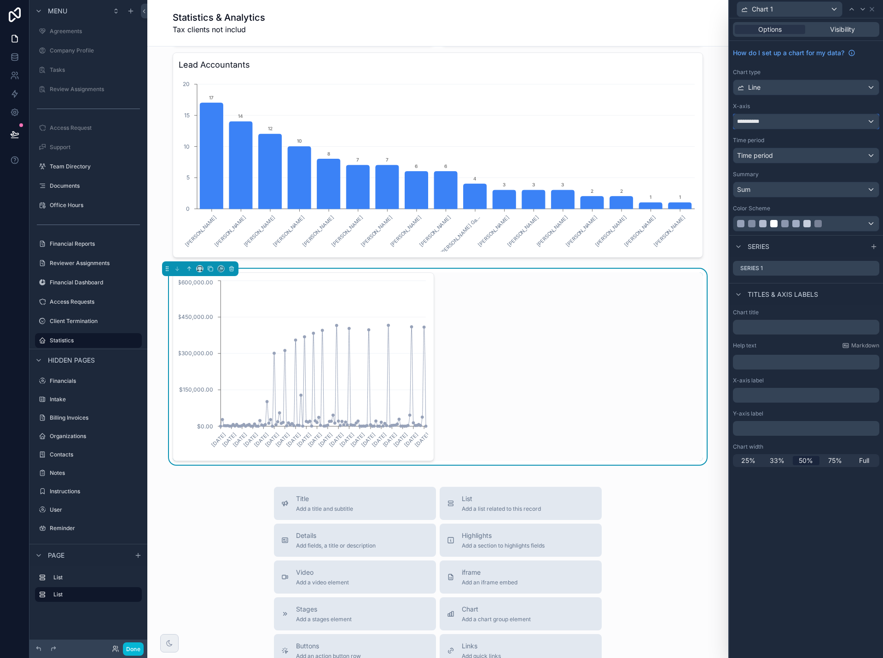
click at [801, 127] on div "**********" at bounding box center [805, 121] width 145 height 15
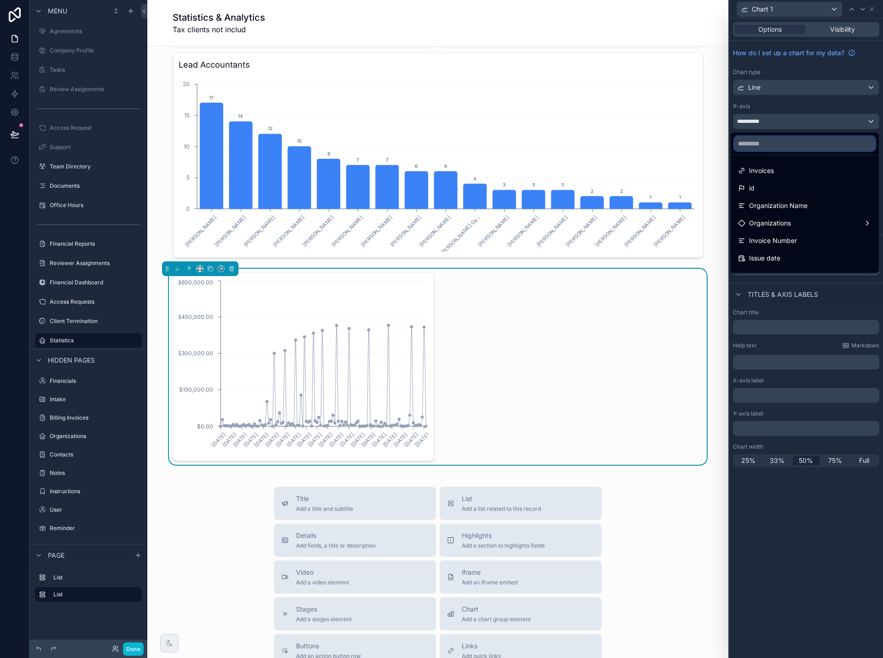
click at [752, 145] on input "text" at bounding box center [804, 143] width 141 height 15
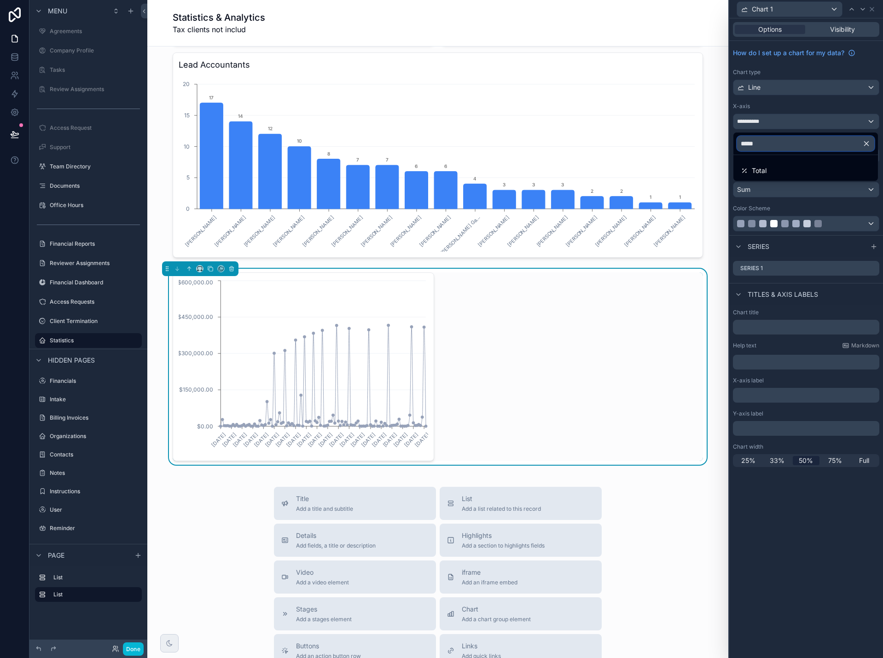
click at [768, 139] on input "*****" at bounding box center [805, 143] width 137 height 15
type input "*****"
click at [775, 93] on div at bounding box center [806, 329] width 154 height 658
click at [786, 87] on div "Line" at bounding box center [805, 87] width 145 height 15
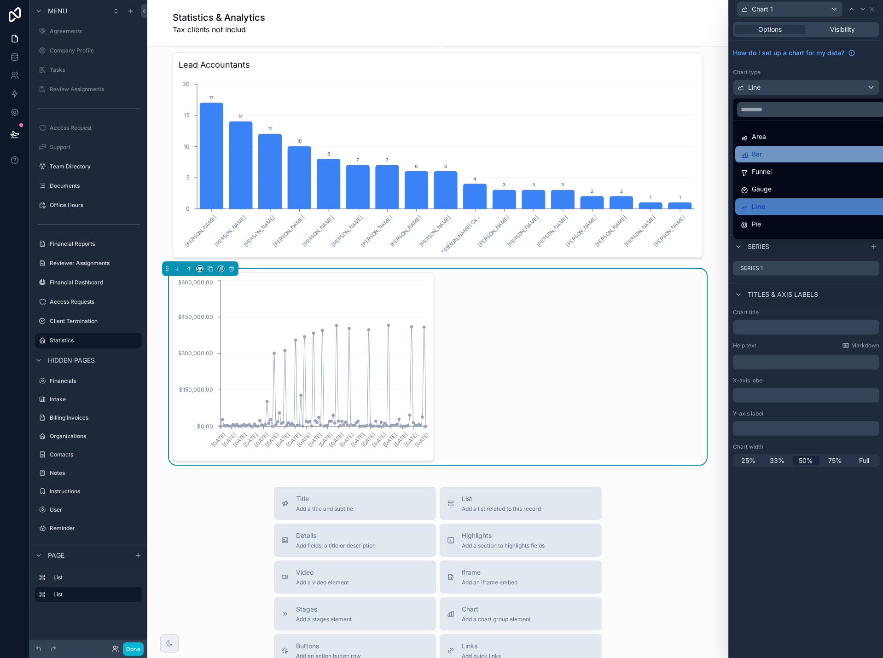
click at [783, 148] on div "Bar" at bounding box center [816, 154] width 163 height 17
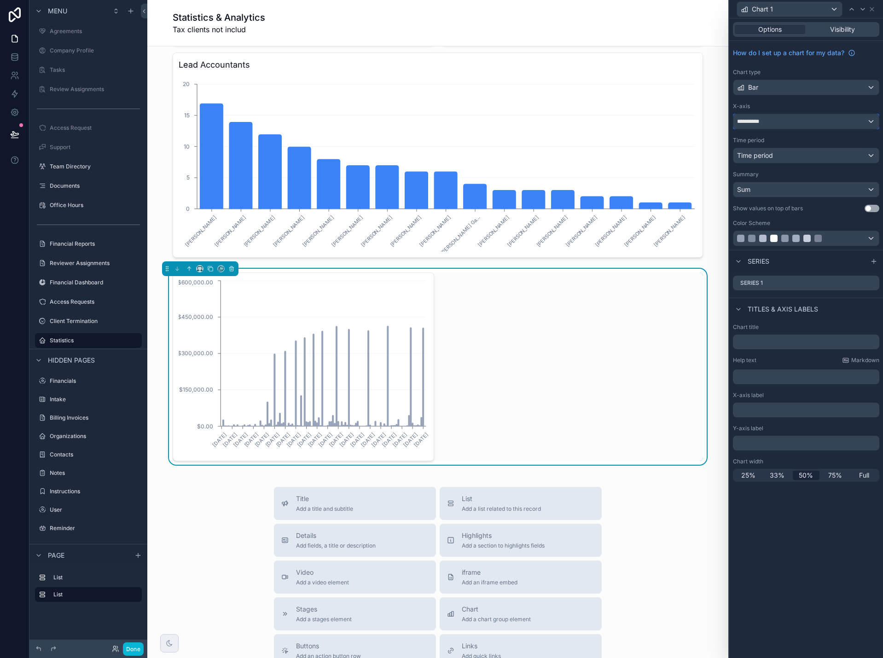
click at [779, 123] on div "**********" at bounding box center [805, 121] width 145 height 15
click at [759, 142] on input "*****" at bounding box center [805, 143] width 137 height 15
click at [868, 144] on icon "button" at bounding box center [866, 144] width 8 height 8
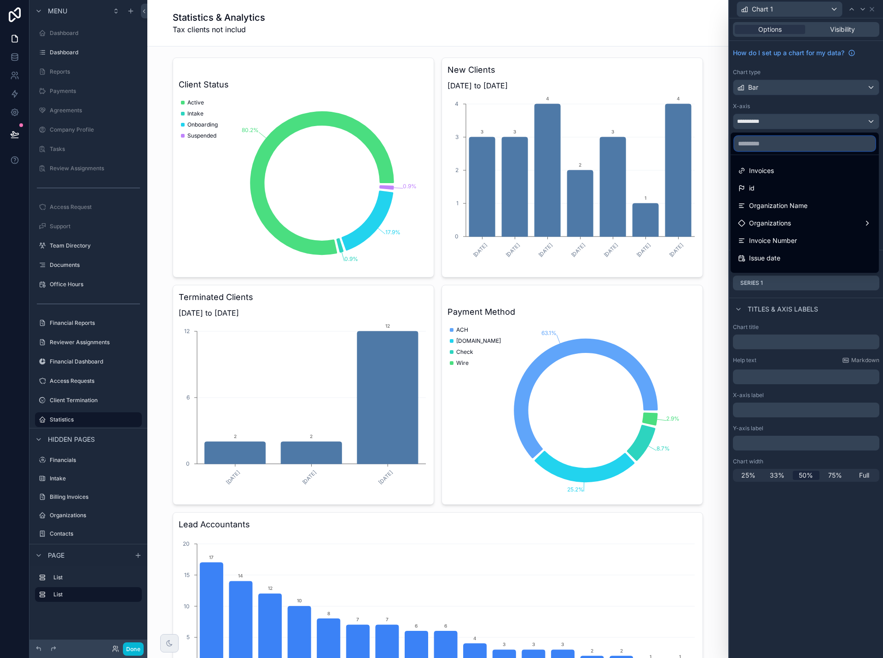
scroll to position [460, 0]
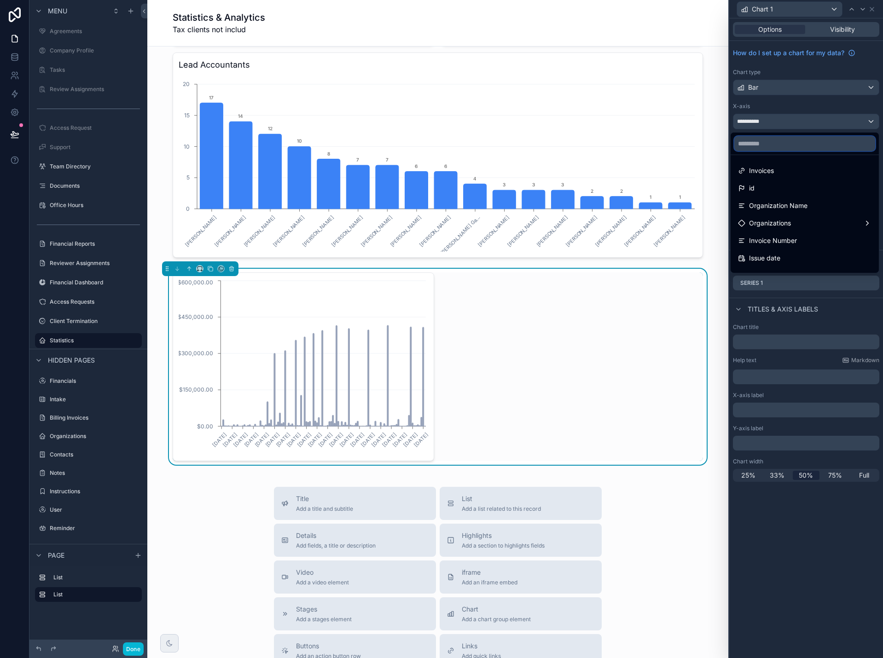
click at [773, 147] on input "text" at bounding box center [804, 143] width 141 height 15
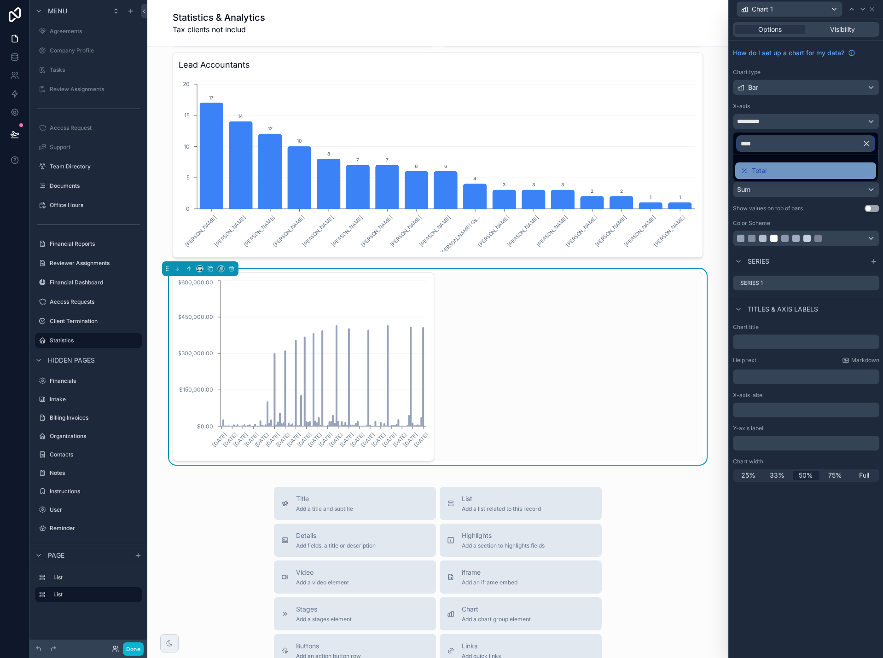
type input "****"
click at [759, 167] on span "Total" at bounding box center [759, 170] width 15 height 11
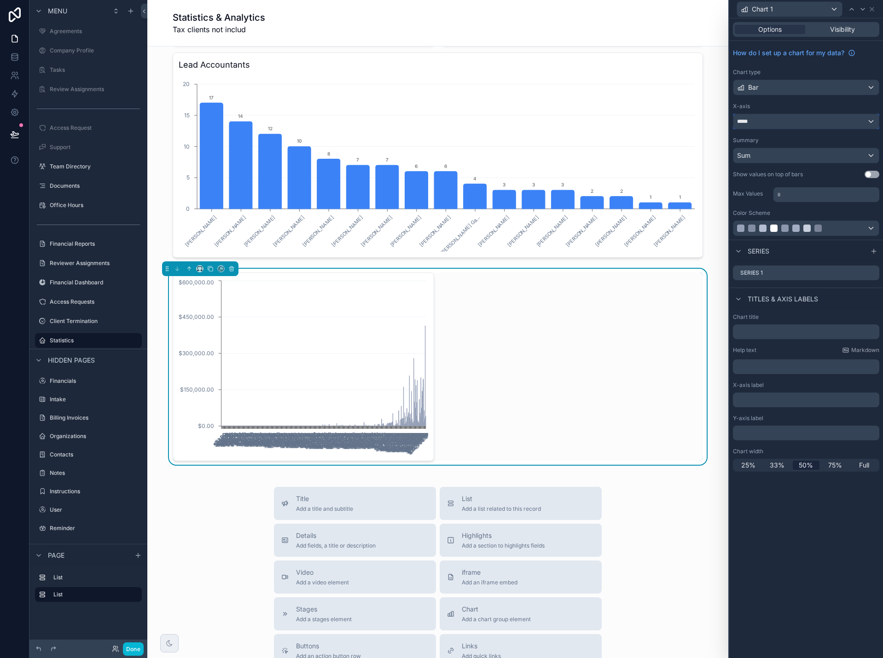
click at [776, 121] on div "*****" at bounding box center [805, 121] width 145 height 15
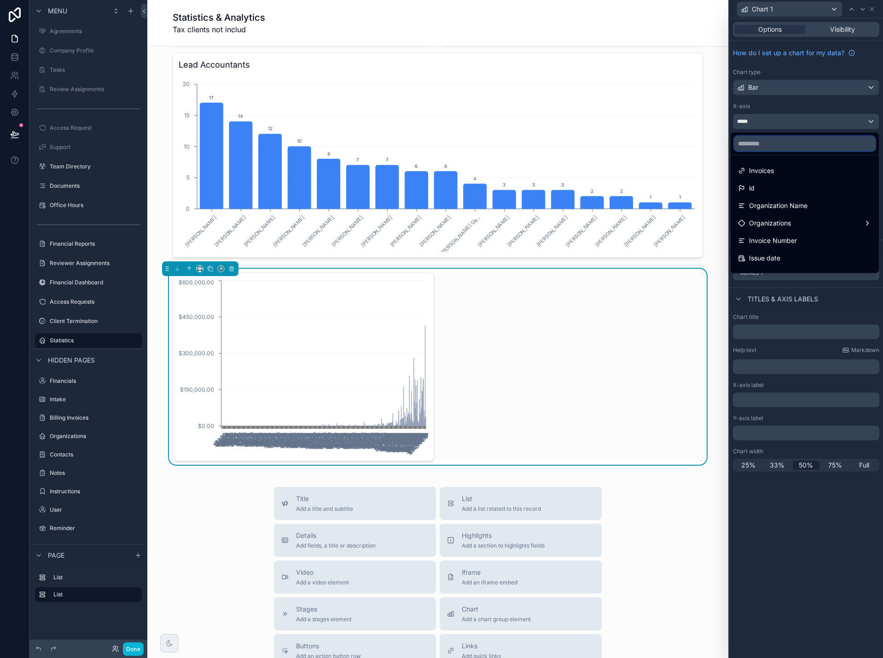
click at [766, 141] on input "text" at bounding box center [804, 143] width 141 height 15
type input "*"
click at [783, 107] on div at bounding box center [806, 329] width 154 height 658
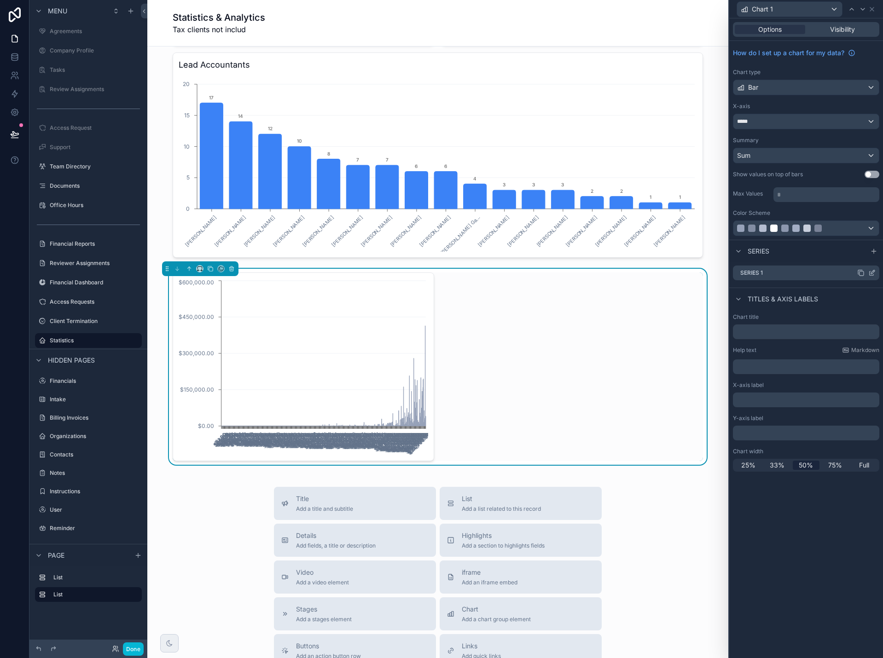
click at [873, 272] on icon at bounding box center [871, 272] width 7 height 7
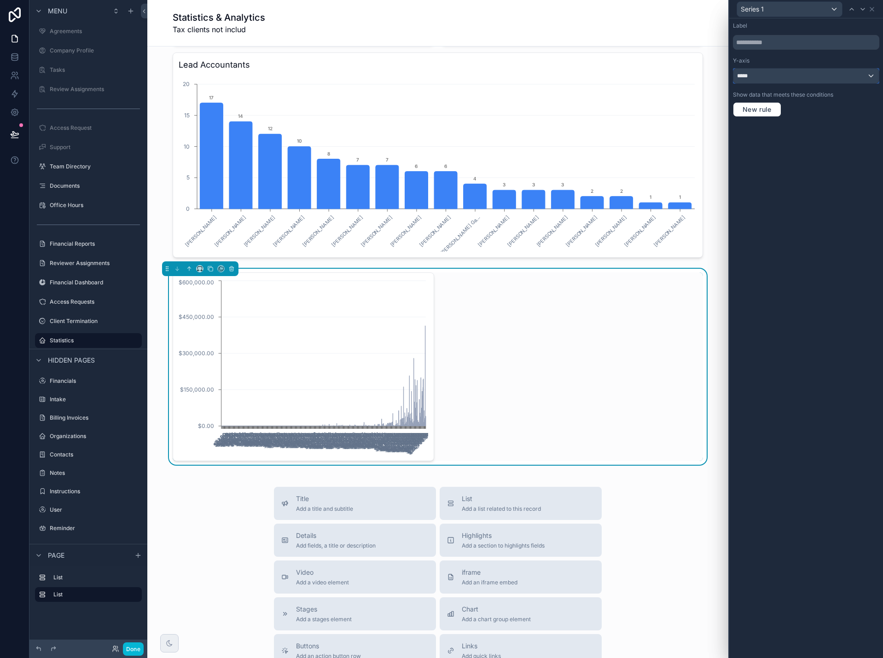
click at [785, 74] on div "*****" at bounding box center [805, 76] width 145 height 15
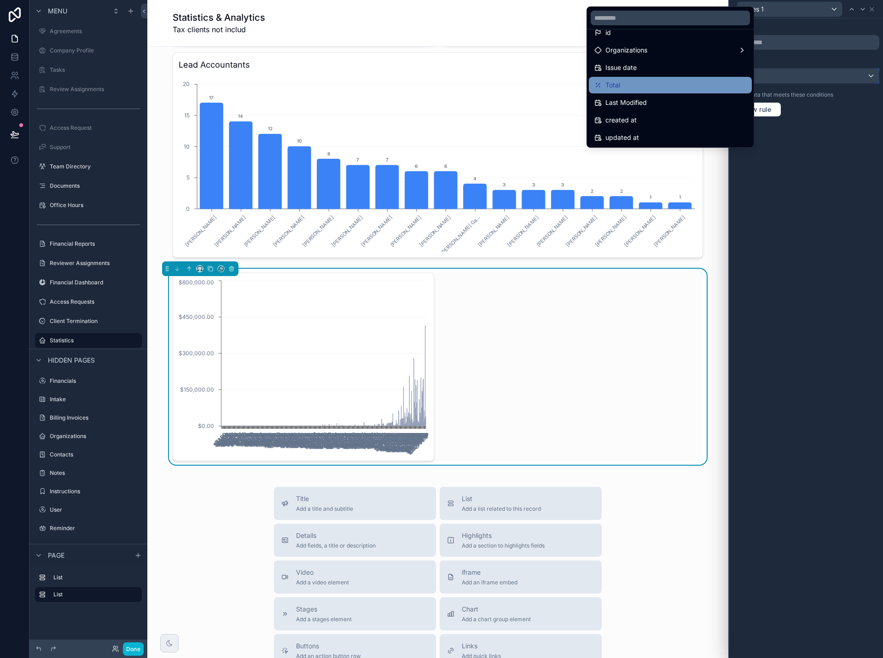
scroll to position [13, 0]
click at [675, 84] on div "Total" at bounding box center [670, 84] width 152 height 11
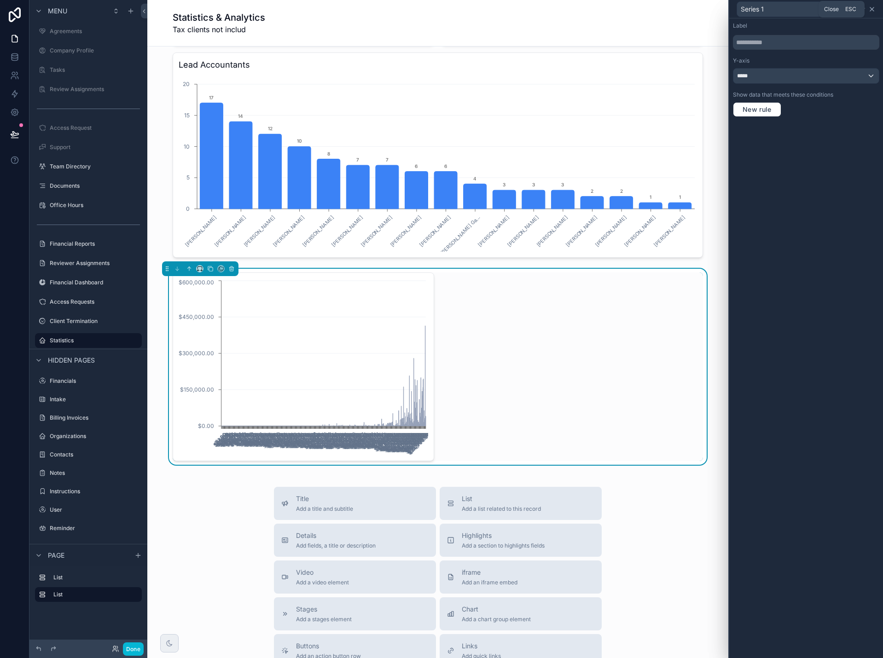
click at [873, 9] on icon at bounding box center [871, 9] width 7 height 7
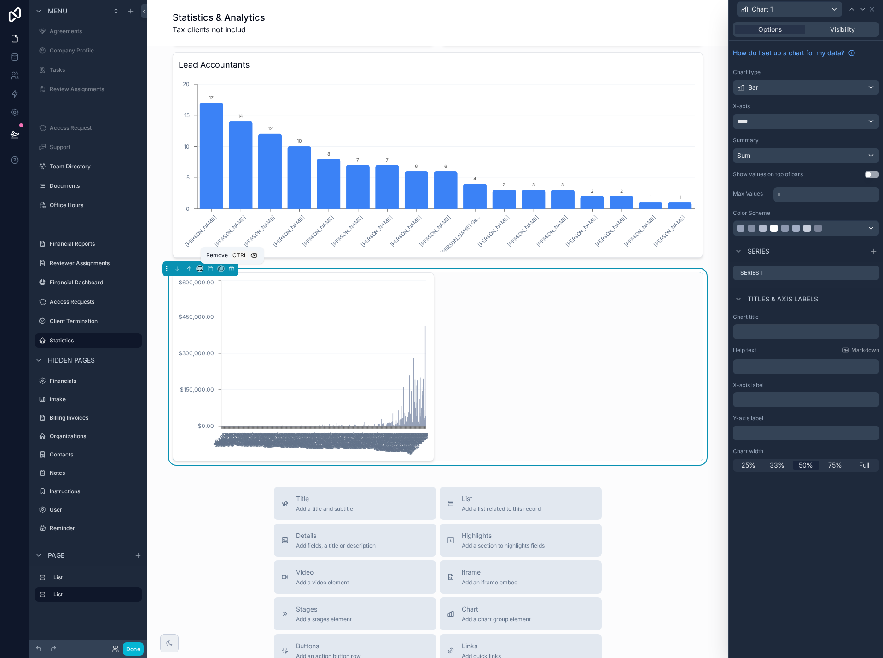
click at [229, 264] on button "scrollable content" at bounding box center [232, 269] width 10 height 10
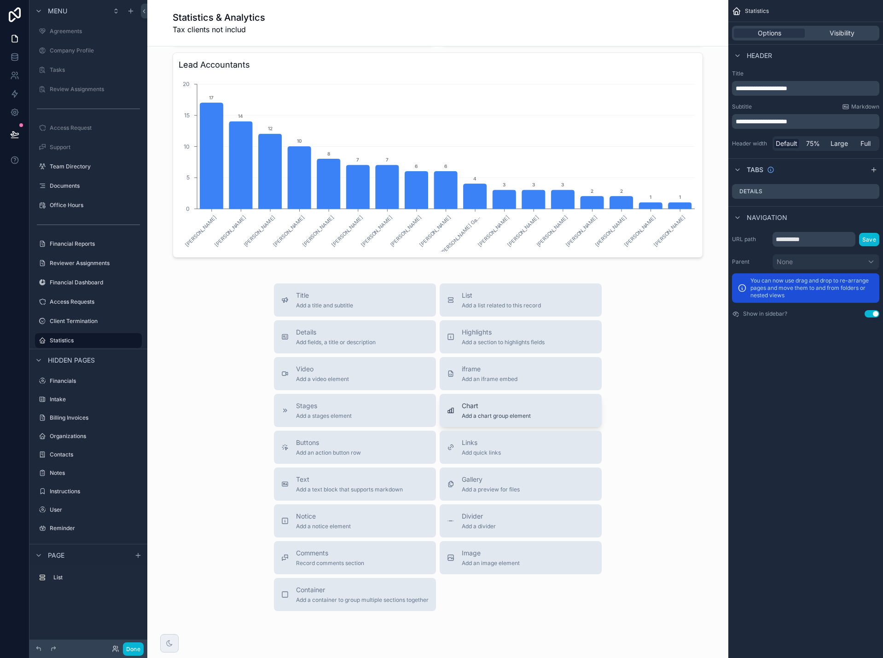
click at [538, 404] on div "Chart Add a chart group element" at bounding box center [520, 410] width 147 height 18
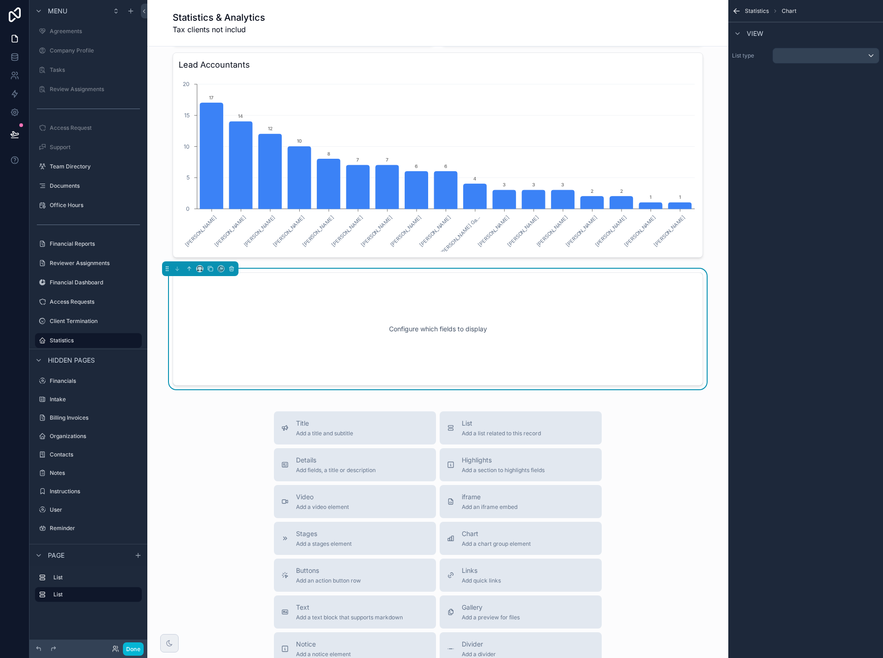
click at [528, 358] on div "Configure which fields to display" at bounding box center [438, 329] width 500 height 83
click at [802, 58] on div "scrollable content" at bounding box center [826, 55] width 106 height 15
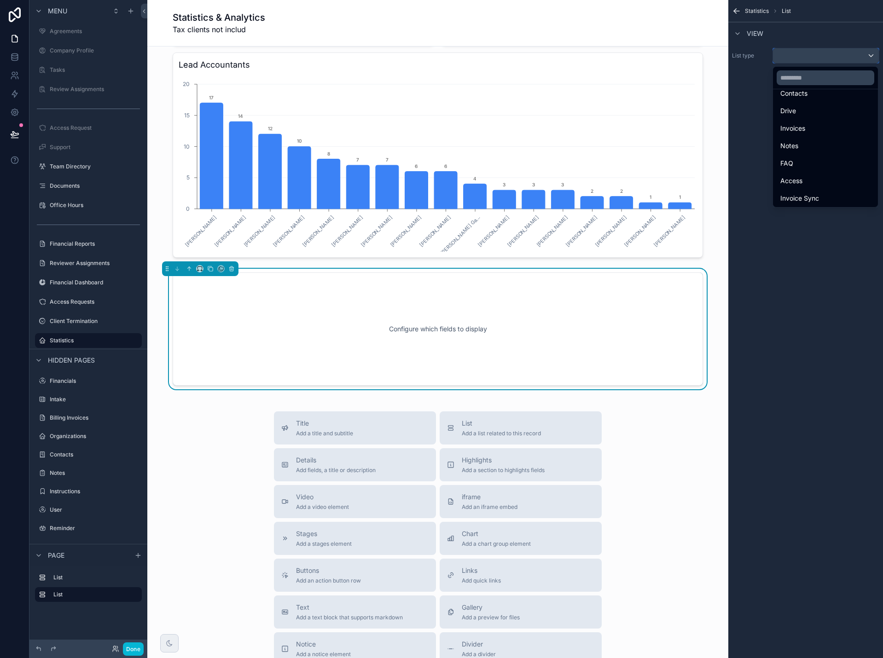
scroll to position [163, 0]
click at [808, 133] on div "Invoices" at bounding box center [825, 127] width 101 height 17
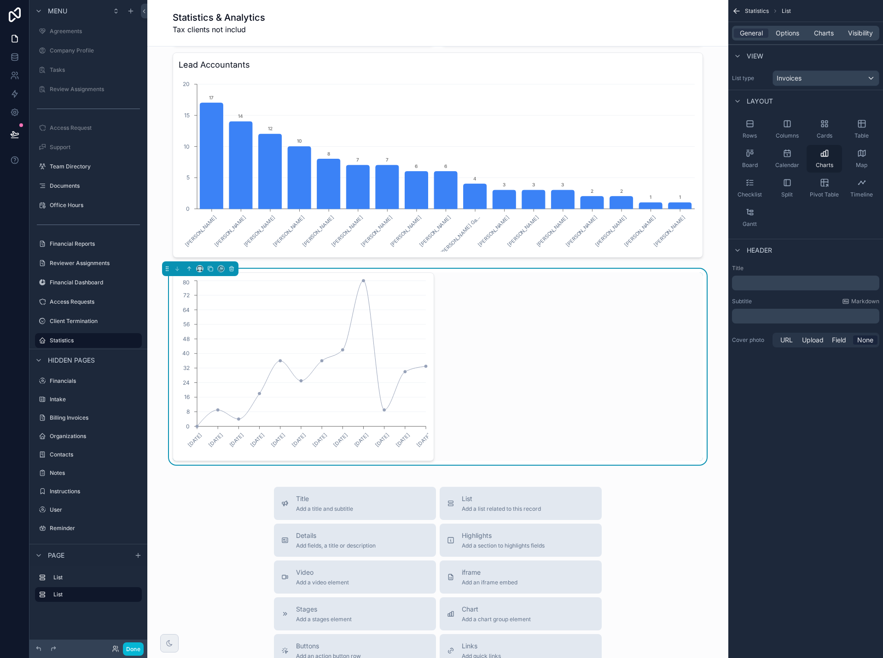
click at [829, 160] on div "Charts" at bounding box center [824, 159] width 35 height 28
click at [830, 33] on span "Charts" at bounding box center [824, 33] width 20 height 9
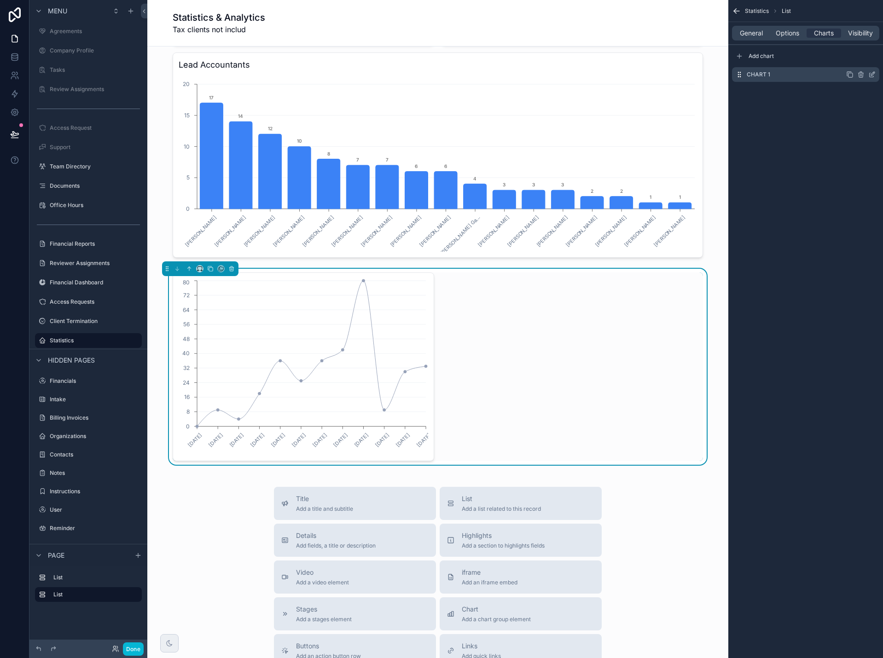
click at [872, 76] on icon "scrollable content" at bounding box center [871, 74] width 7 height 7
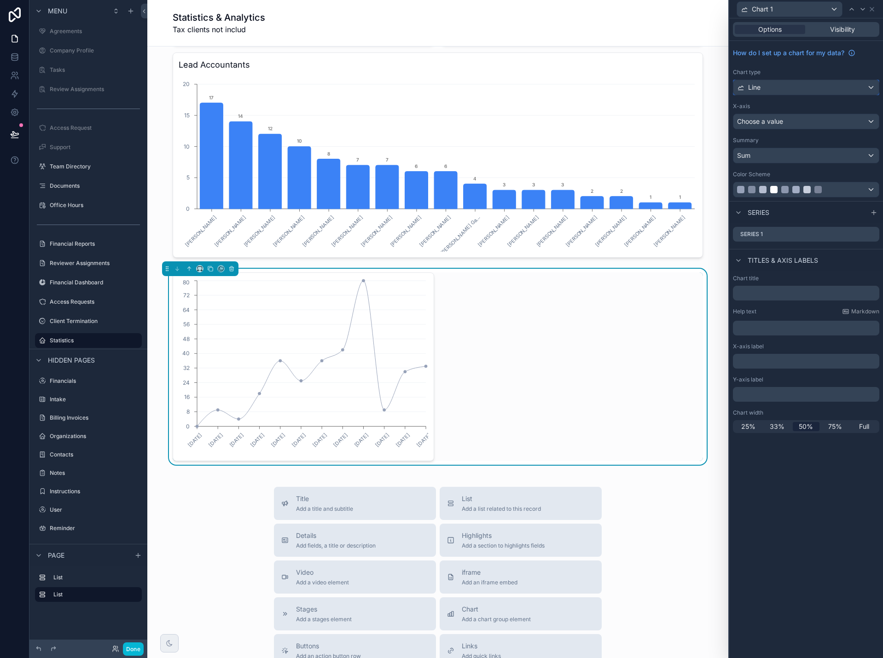
click at [810, 87] on div "Line" at bounding box center [805, 87] width 145 height 15
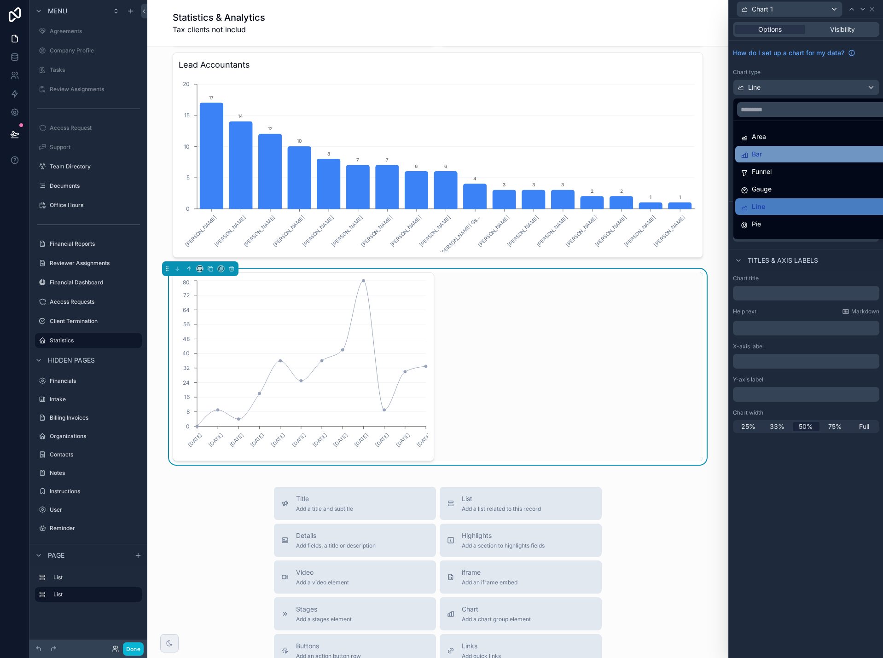
click at [791, 156] on div "Bar" at bounding box center [817, 154] width 152 height 11
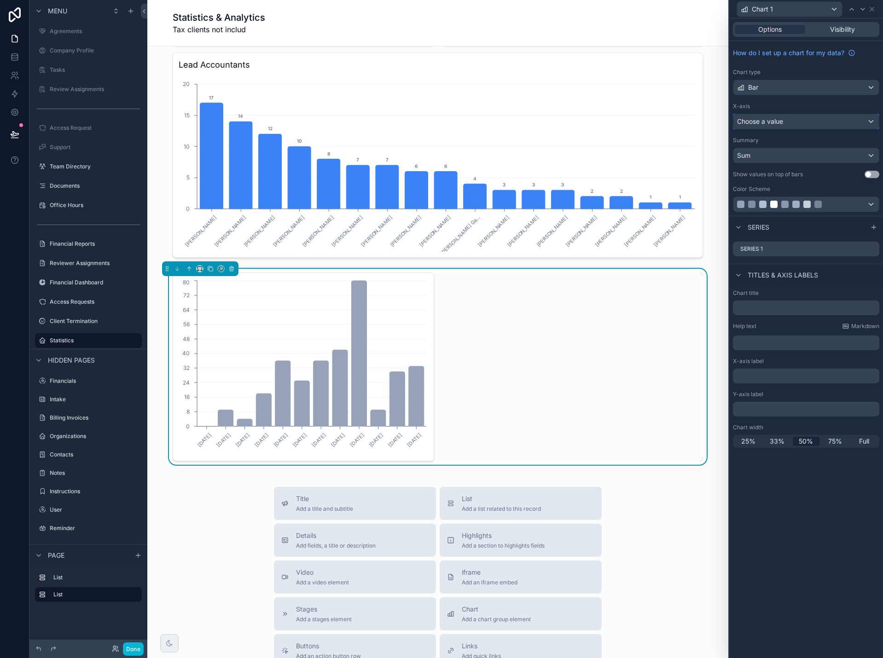
click at [785, 124] on div "Choose a value" at bounding box center [805, 121] width 145 height 15
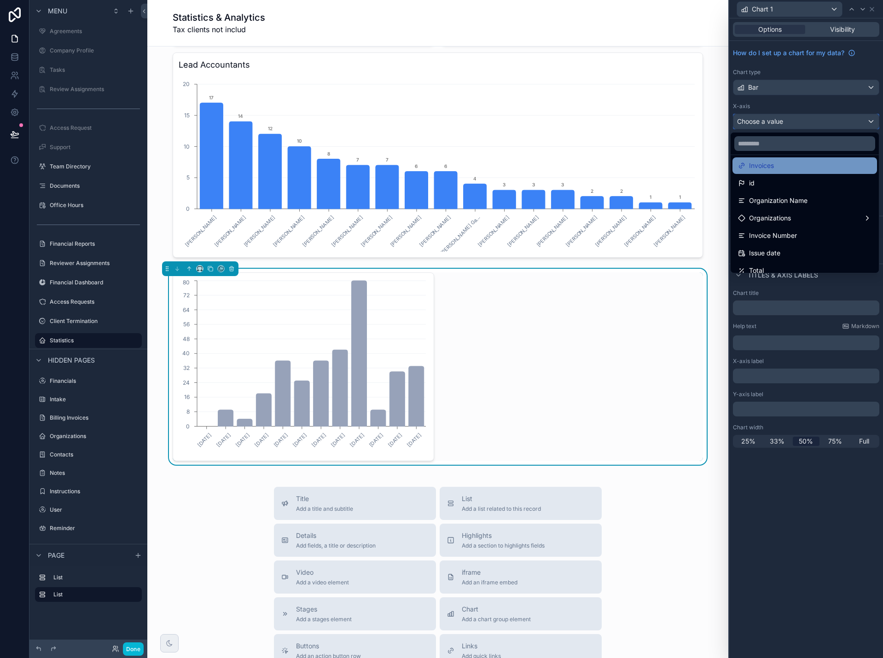
scroll to position [0, 0]
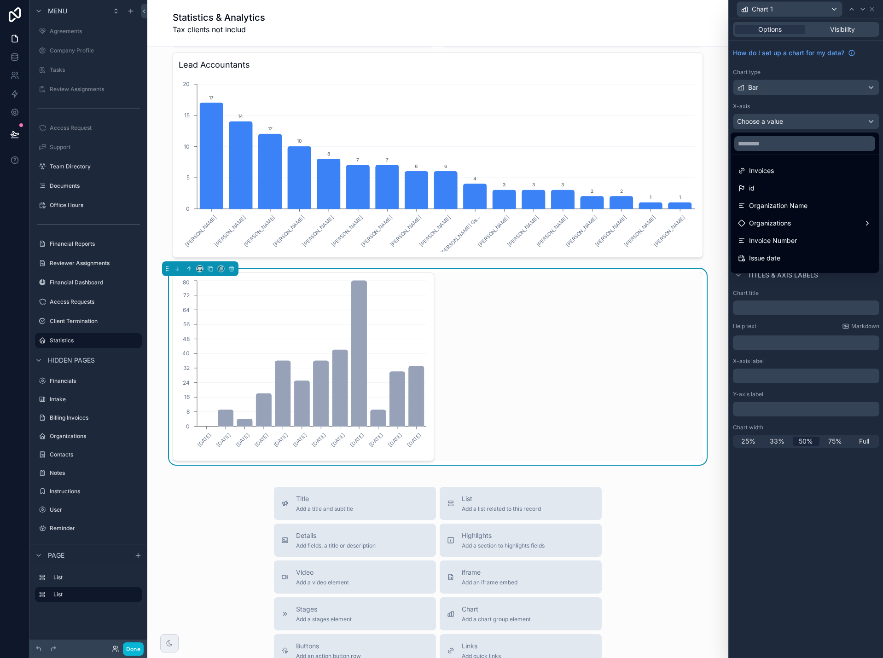
click at [792, 76] on div at bounding box center [806, 329] width 154 height 658
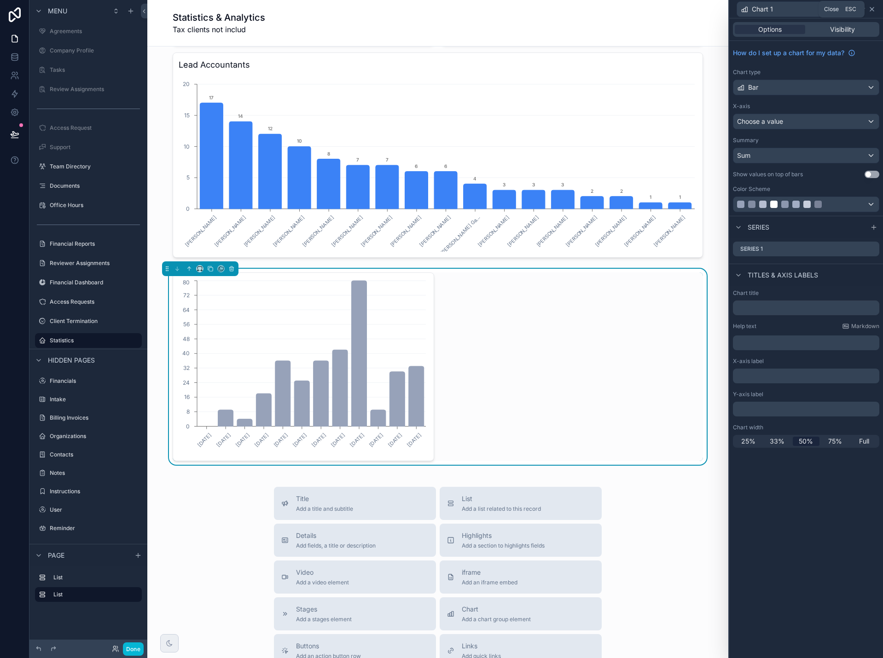
click at [873, 11] on icon at bounding box center [871, 9] width 7 height 7
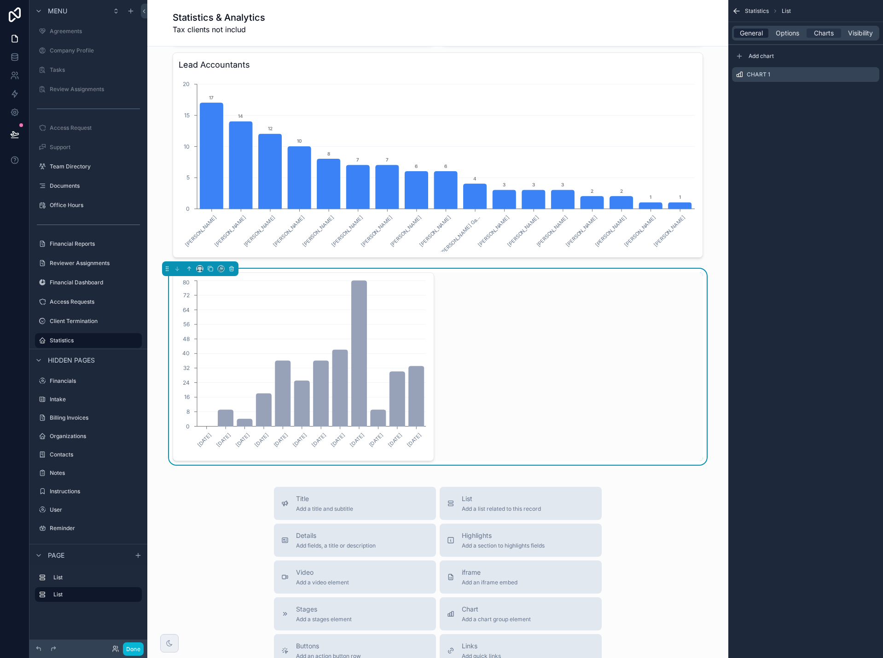
click at [761, 35] on span "General" at bounding box center [751, 33] width 23 height 9
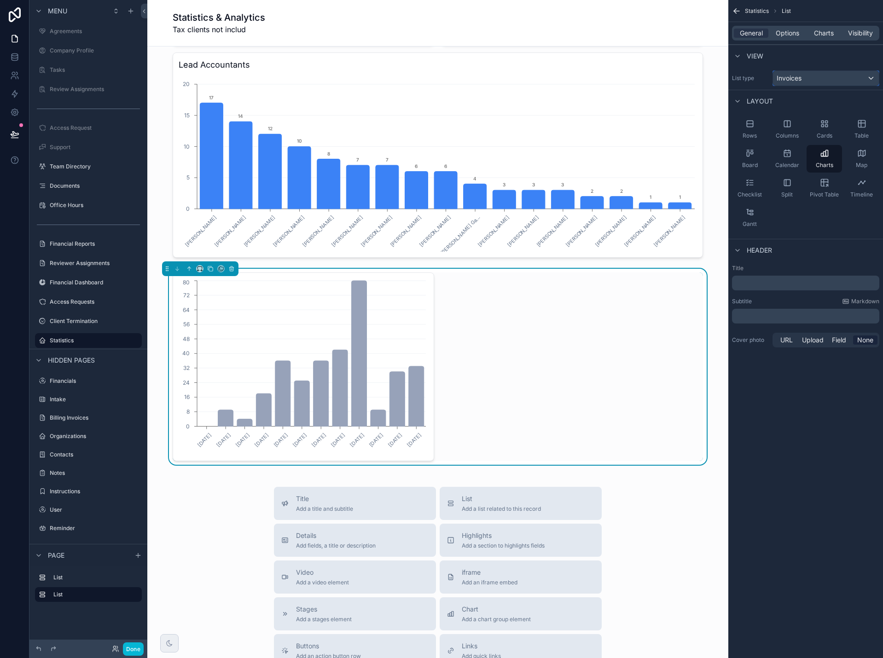
click at [804, 79] on div "Invoices" at bounding box center [826, 78] width 106 height 15
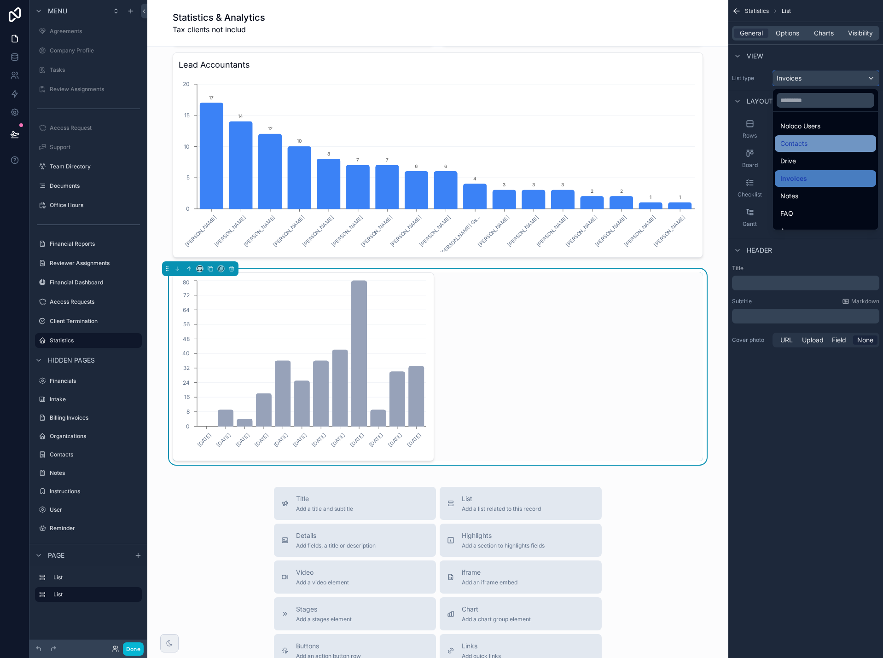
scroll to position [138, 0]
click at [808, 174] on div "Invoices" at bounding box center [825, 174] width 90 height 11
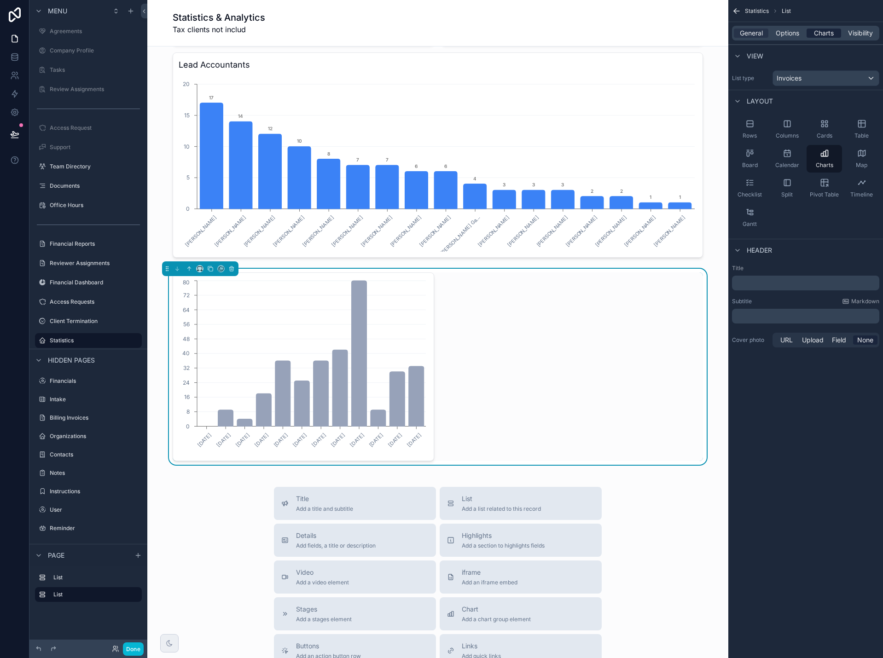
click at [827, 32] on span "Charts" at bounding box center [824, 33] width 20 height 9
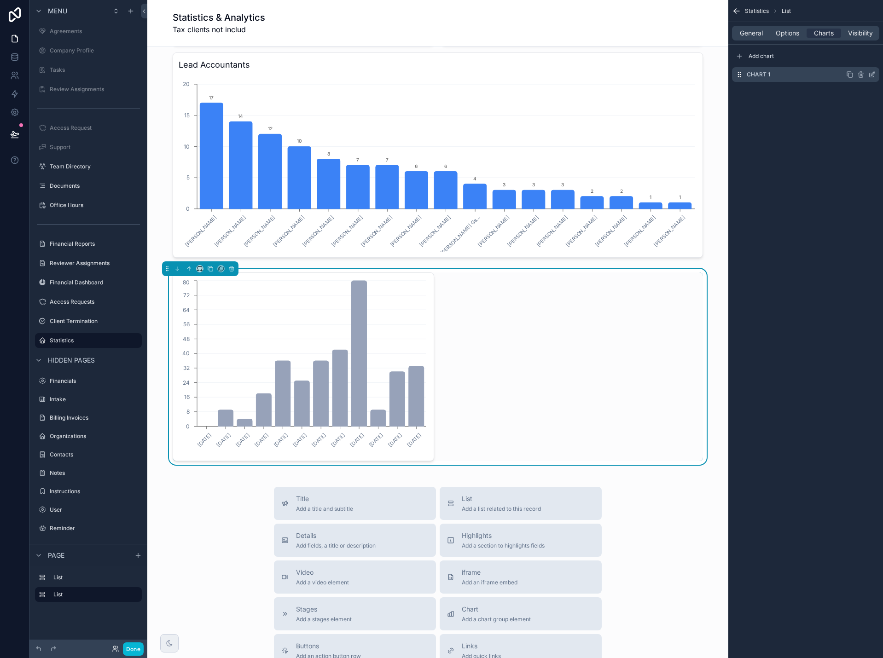
click at [872, 73] on icon "scrollable content" at bounding box center [871, 74] width 7 height 7
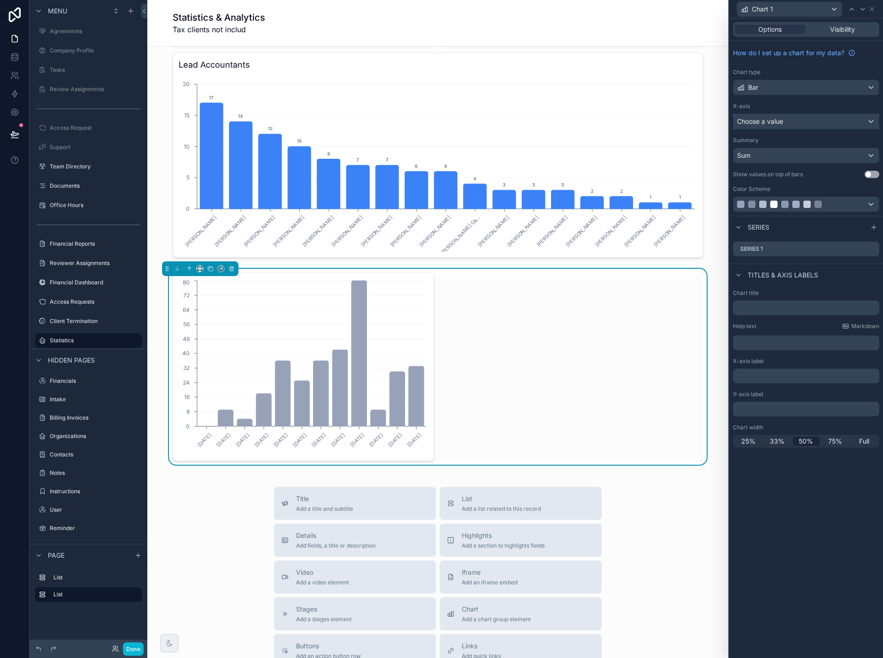
click at [845, 122] on div "Choose a value" at bounding box center [805, 121] width 145 height 15
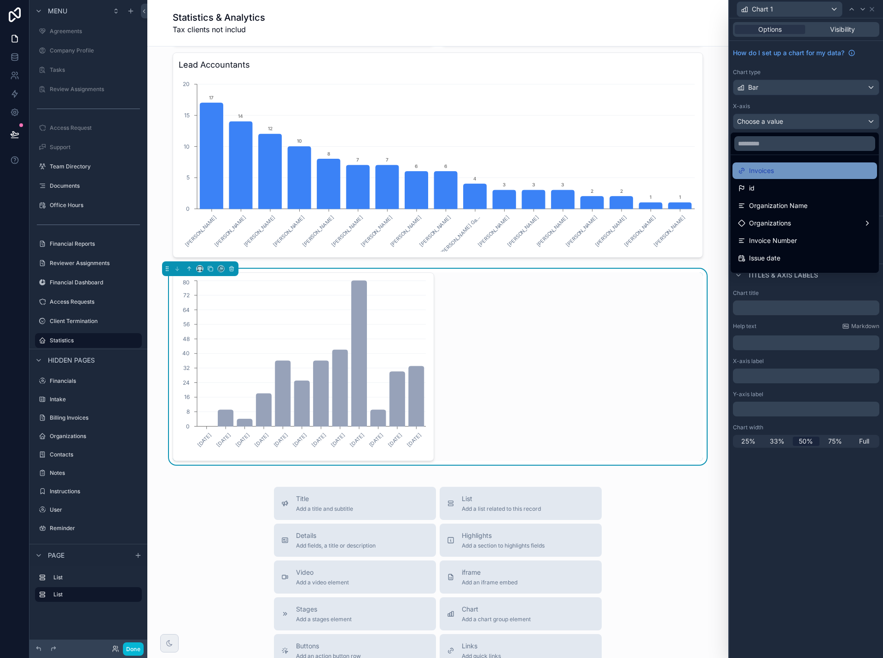
click at [834, 173] on div "Invoices" at bounding box center [805, 170] width 134 height 11
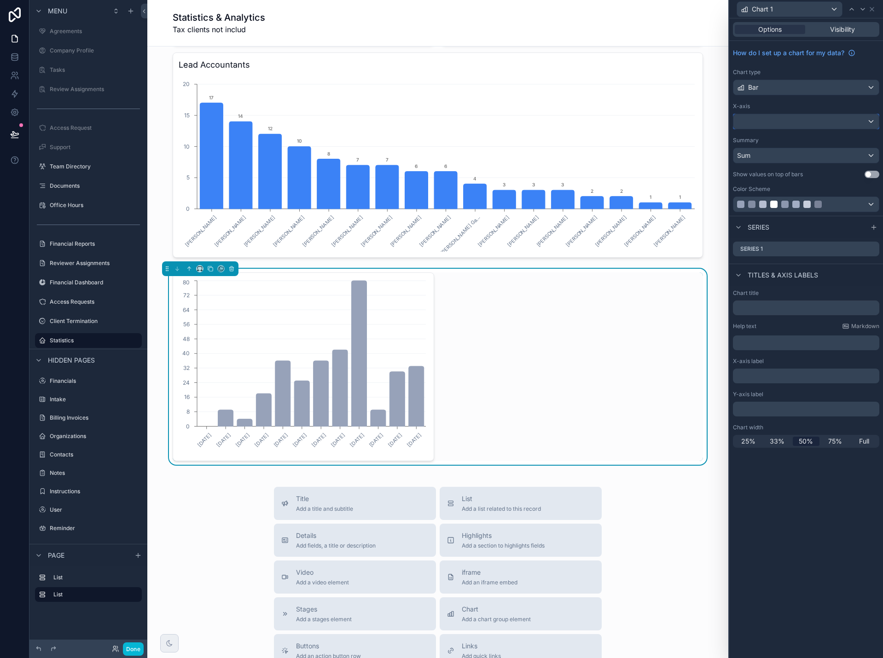
click at [823, 120] on div at bounding box center [805, 121] width 145 height 15
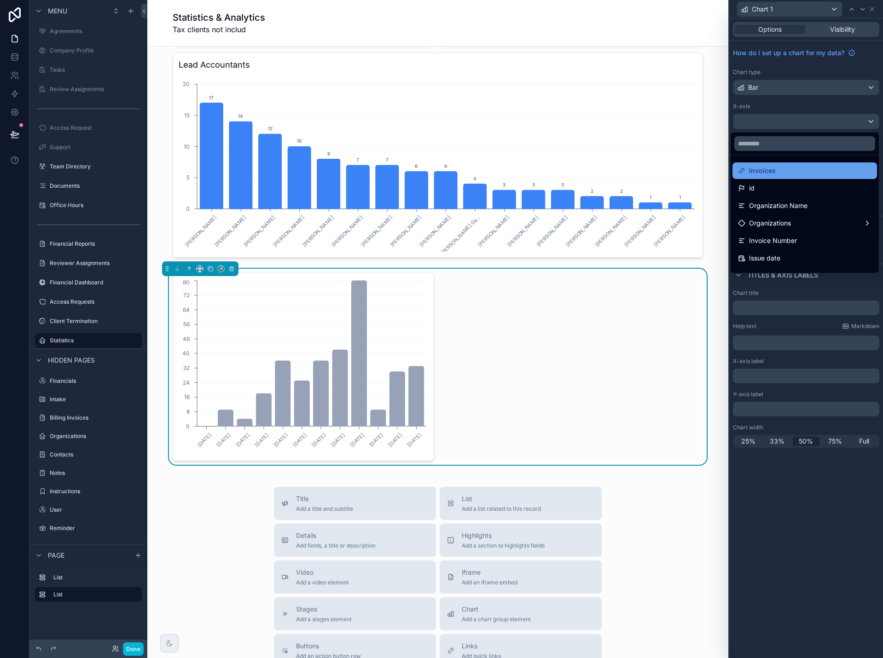
click at [816, 168] on div "Invoices" at bounding box center [805, 170] width 134 height 11
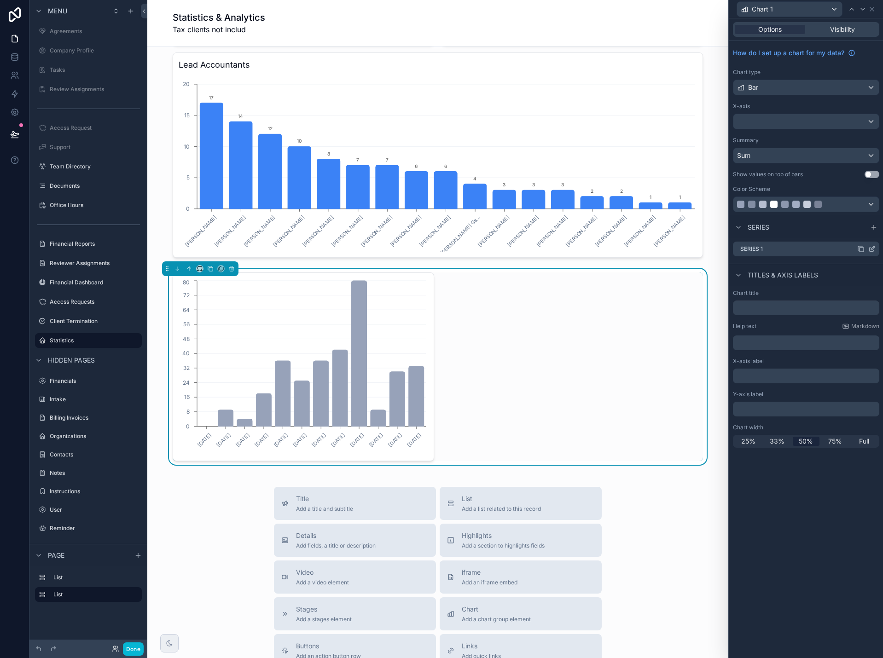
click at [871, 248] on icon at bounding box center [872, 250] width 4 height 4
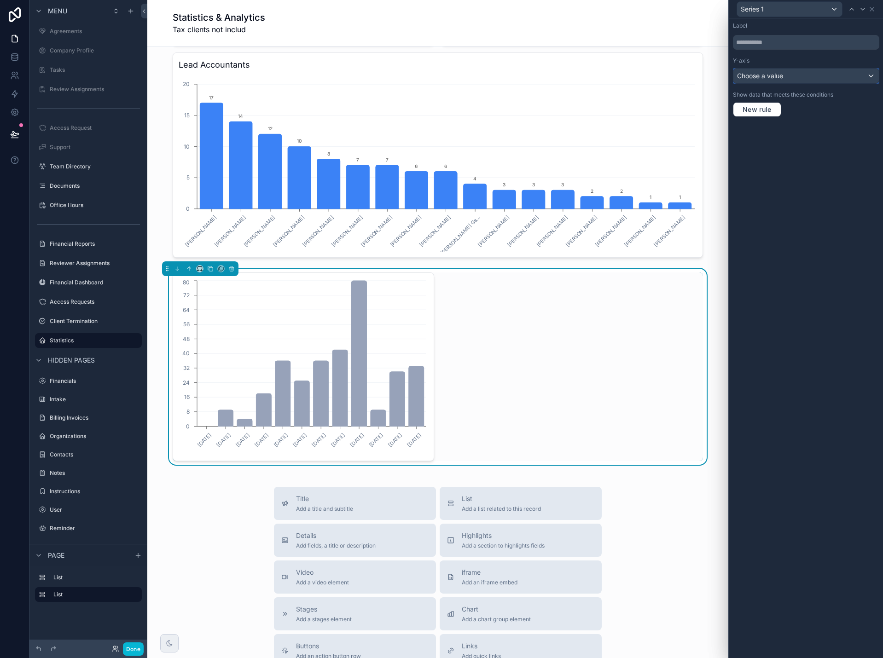
click at [774, 77] on span "Choose a value" at bounding box center [760, 76] width 46 height 8
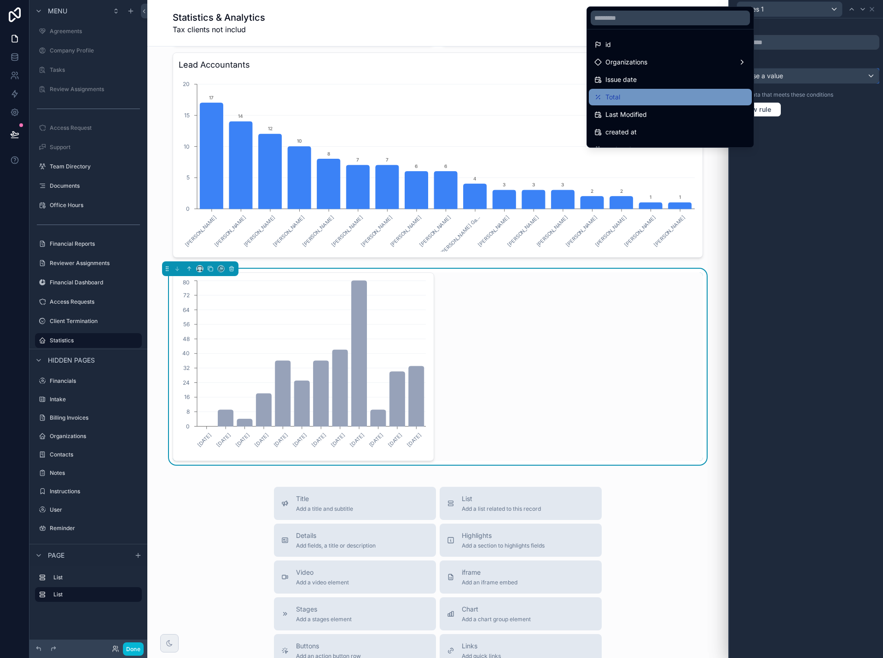
scroll to position [0, 0]
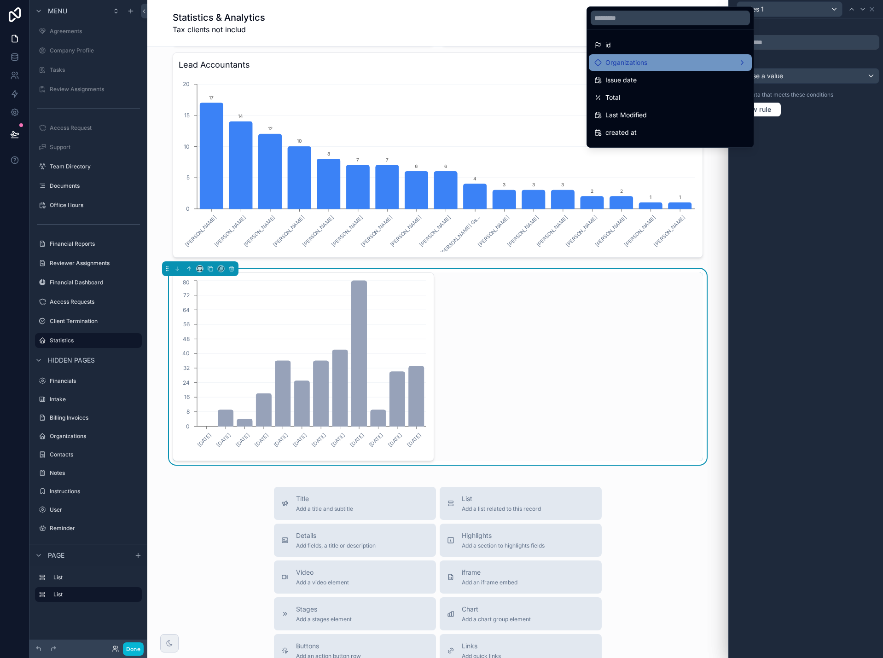
click at [699, 68] on div "Organizations" at bounding box center [670, 62] width 163 height 17
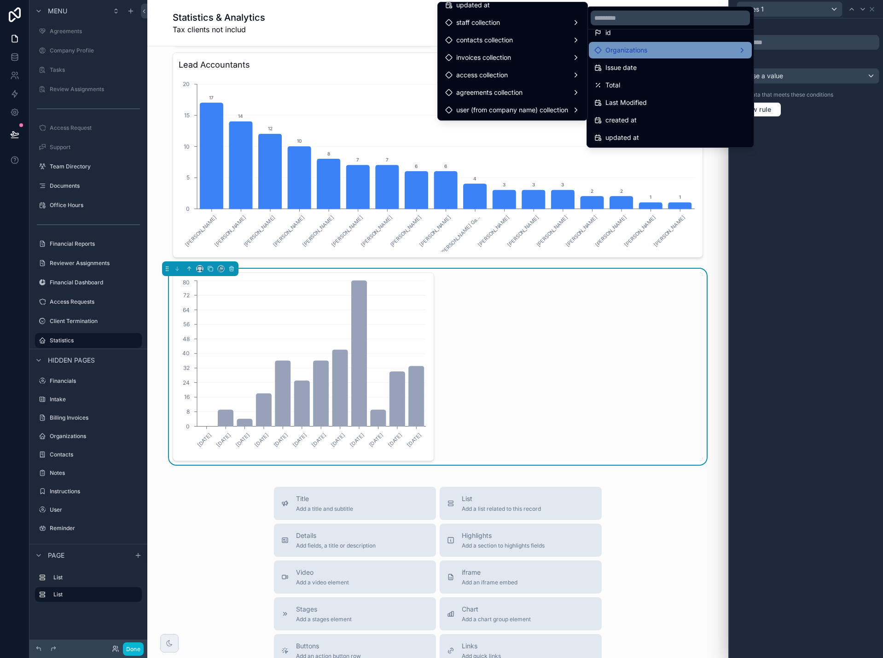
scroll to position [13, 0]
click at [657, 85] on div "Total" at bounding box center [670, 84] width 152 height 11
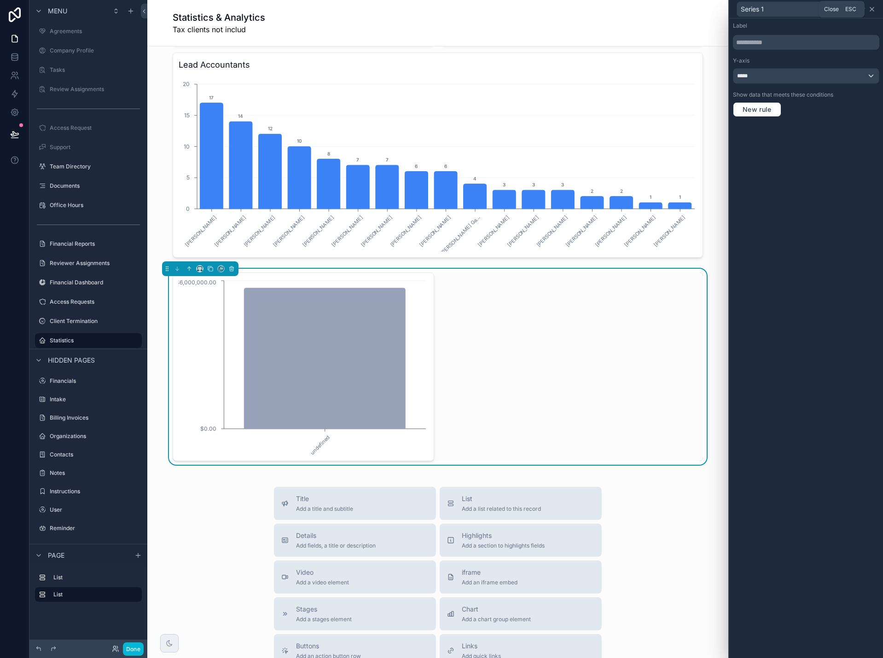
click at [875, 10] on icon at bounding box center [871, 9] width 7 height 7
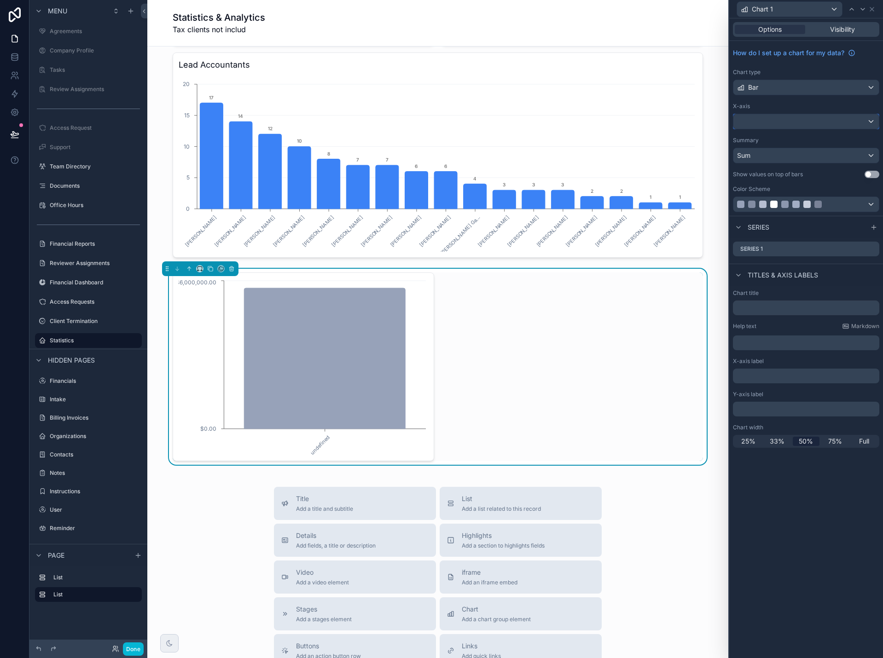
click at [833, 115] on div at bounding box center [805, 121] width 145 height 15
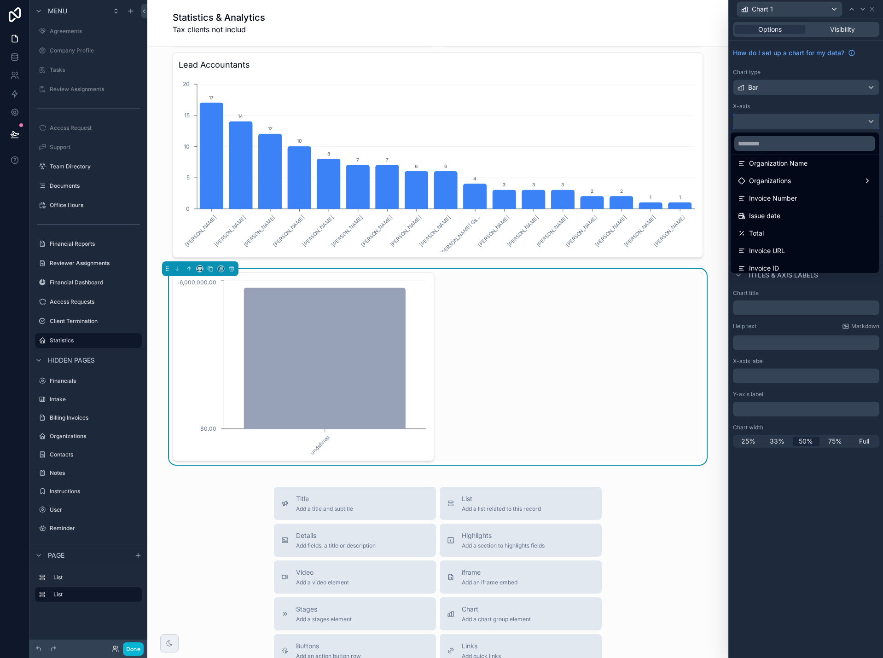
scroll to position [46, 0]
click at [820, 209] on div "Issue date" at bounding box center [805, 212] width 134 height 11
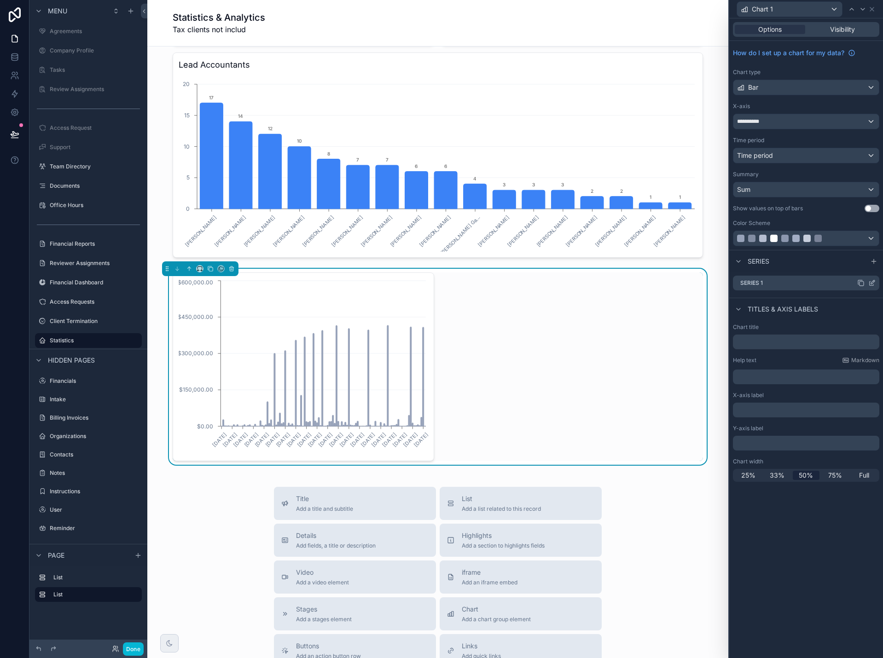
click at [870, 282] on icon at bounding box center [872, 284] width 4 height 4
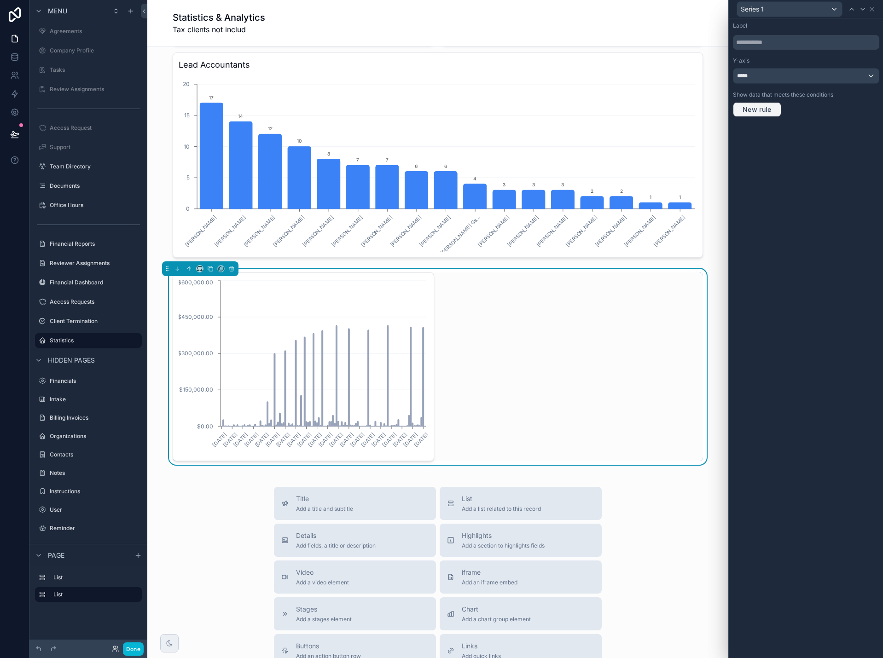
click at [766, 111] on span "New rule" at bounding box center [757, 109] width 36 height 8
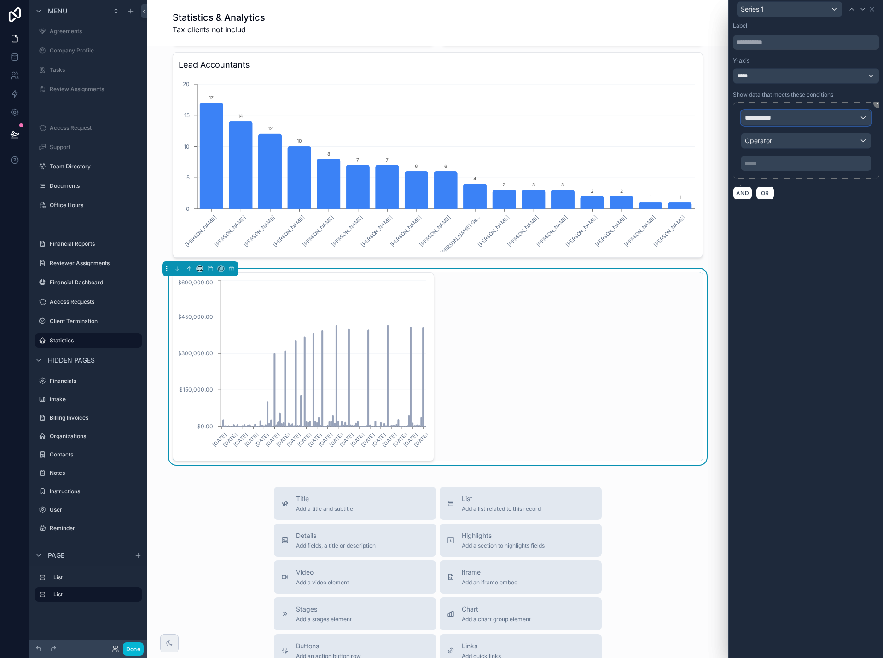
click at [772, 119] on span "**********" at bounding box center [762, 117] width 34 height 9
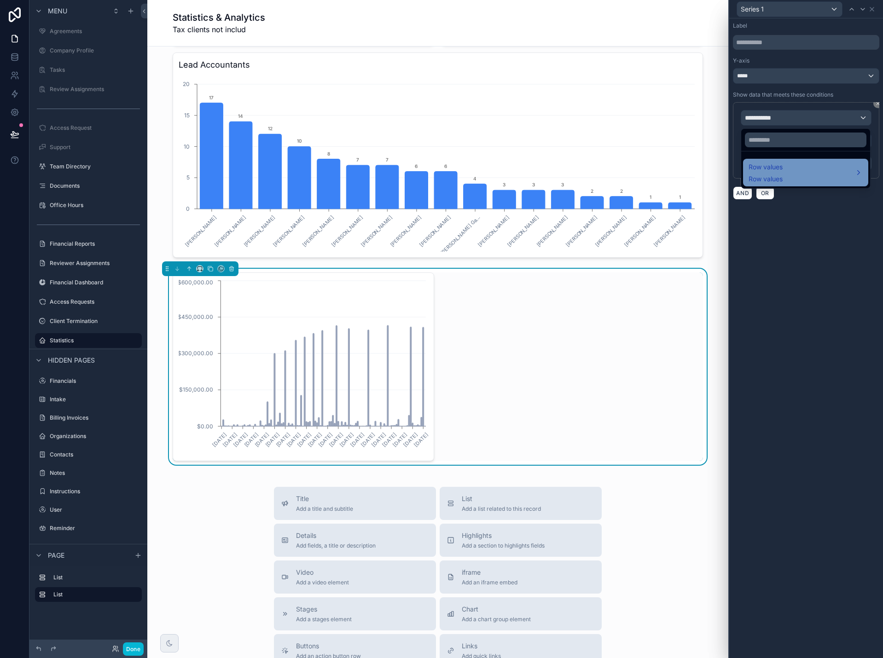
click at [779, 173] on div "Row values Row values" at bounding box center [766, 173] width 34 height 22
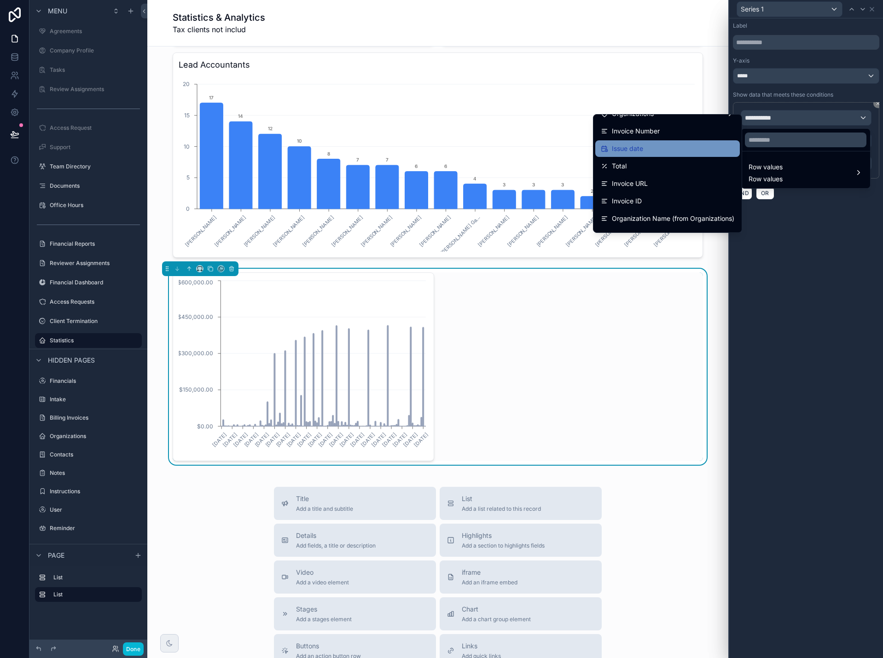
click at [698, 149] on div "Issue date" at bounding box center [668, 148] width 134 height 11
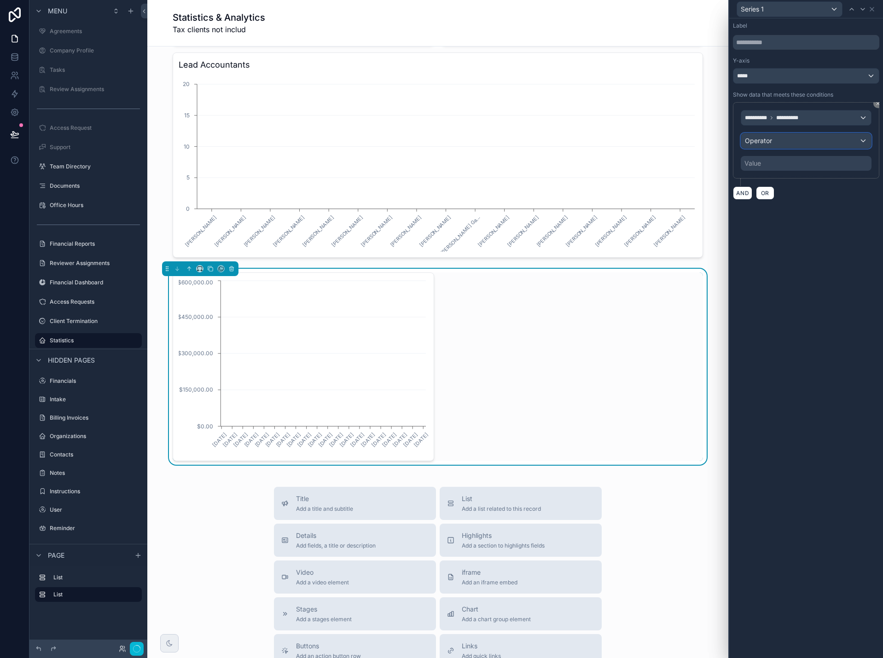
click at [783, 141] on div "Operator" at bounding box center [806, 141] width 130 height 15
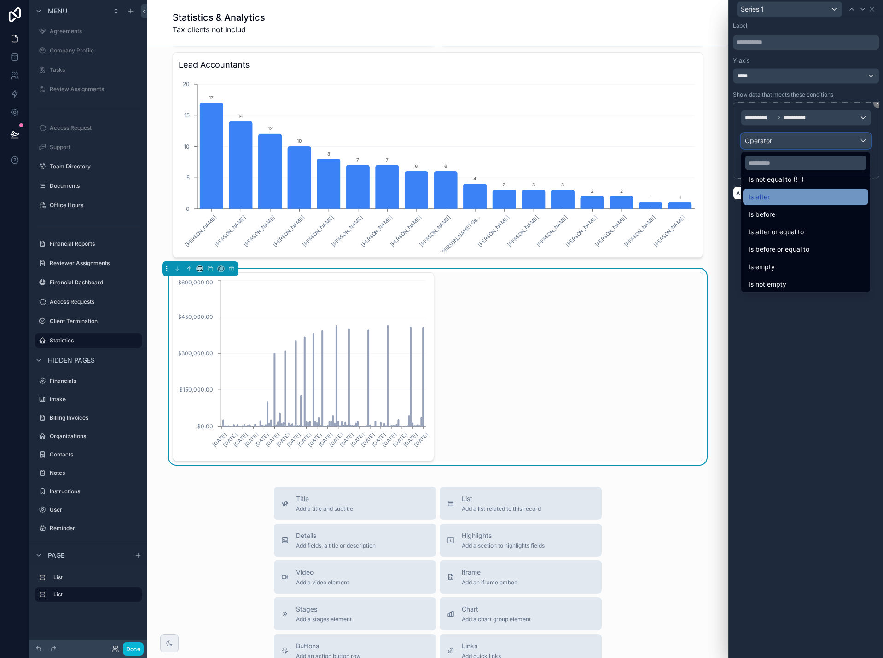
scroll to position [30, 0]
click at [871, 10] on div at bounding box center [806, 329] width 154 height 658
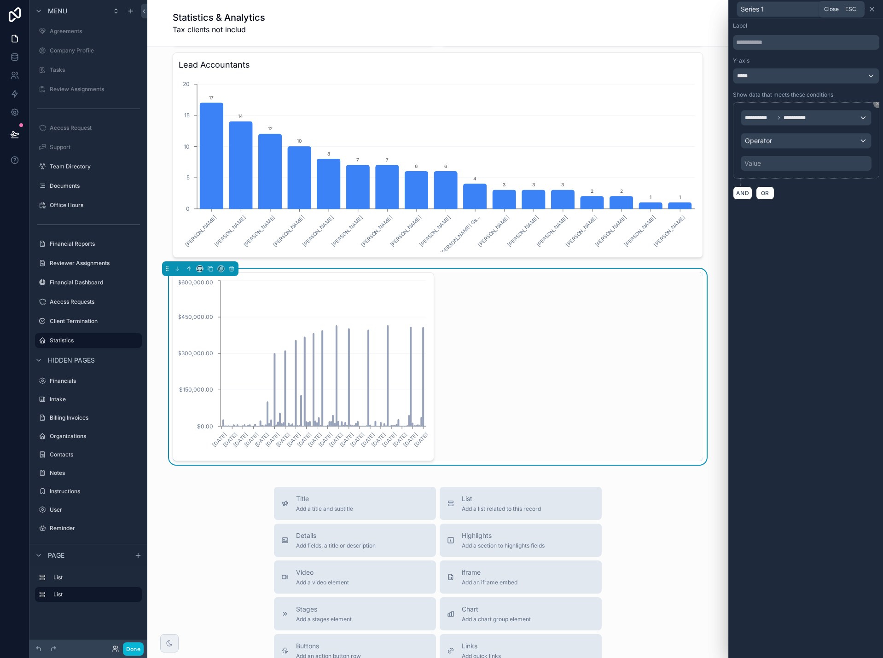
click at [872, 9] on icon at bounding box center [872, 9] width 4 height 4
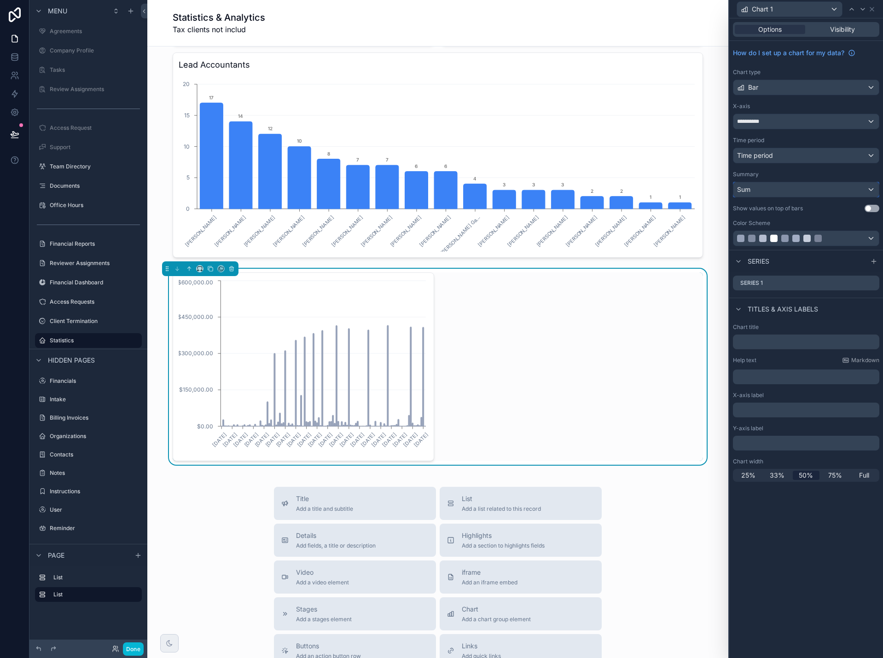
click at [763, 191] on div "Sum" at bounding box center [805, 189] width 145 height 15
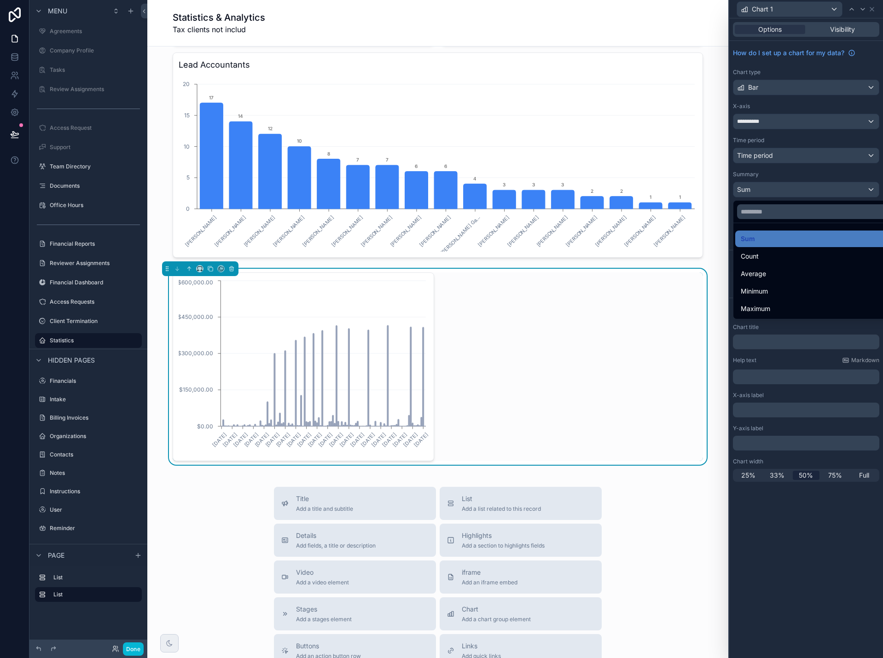
click at [753, 253] on span "Count" at bounding box center [750, 256] width 18 height 11
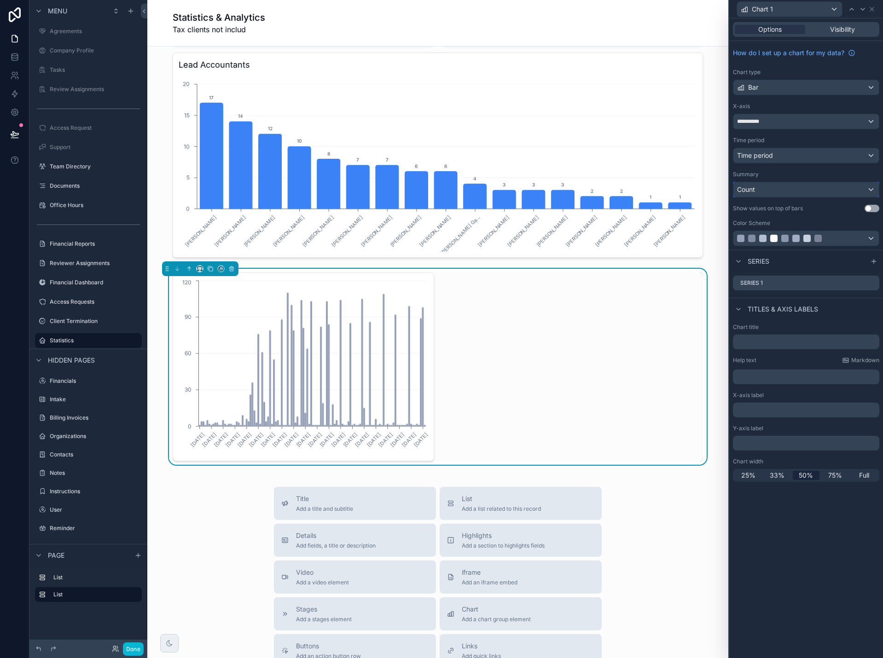
click at [745, 195] on div "Count" at bounding box center [805, 189] width 145 height 15
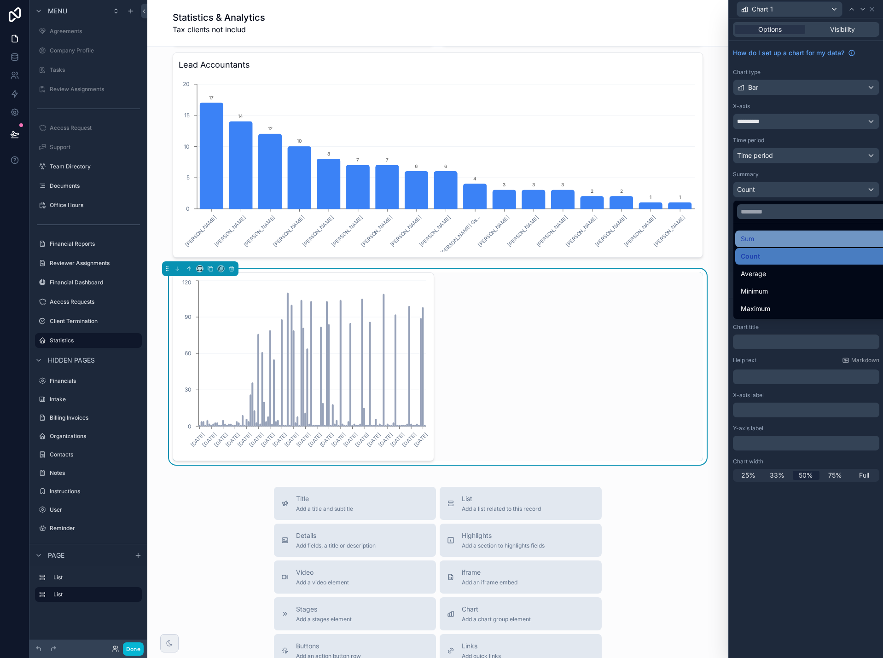
click at [755, 238] on div "Sum" at bounding box center [817, 238] width 152 height 11
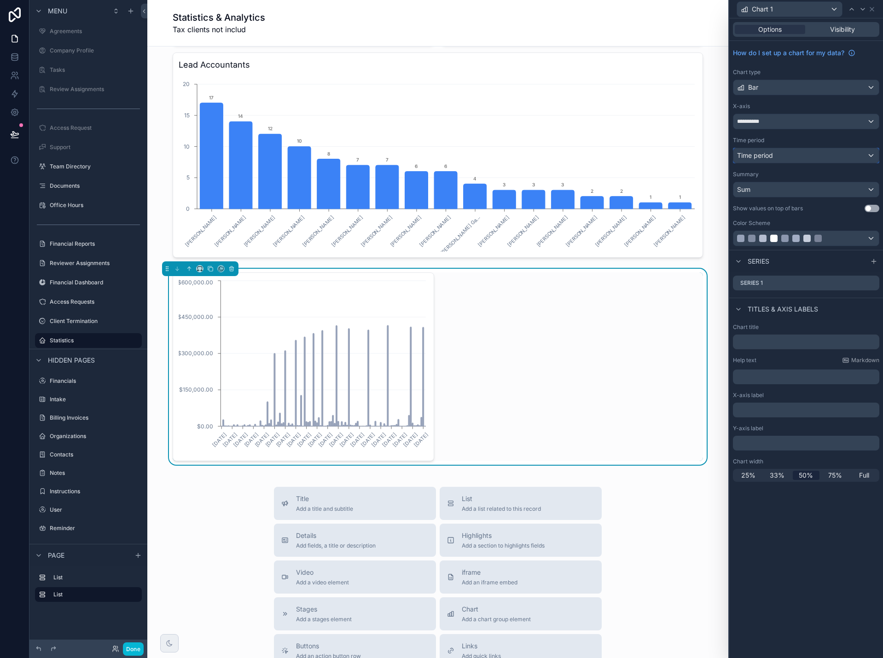
click at [770, 157] on span "Time period" at bounding box center [755, 155] width 36 height 8
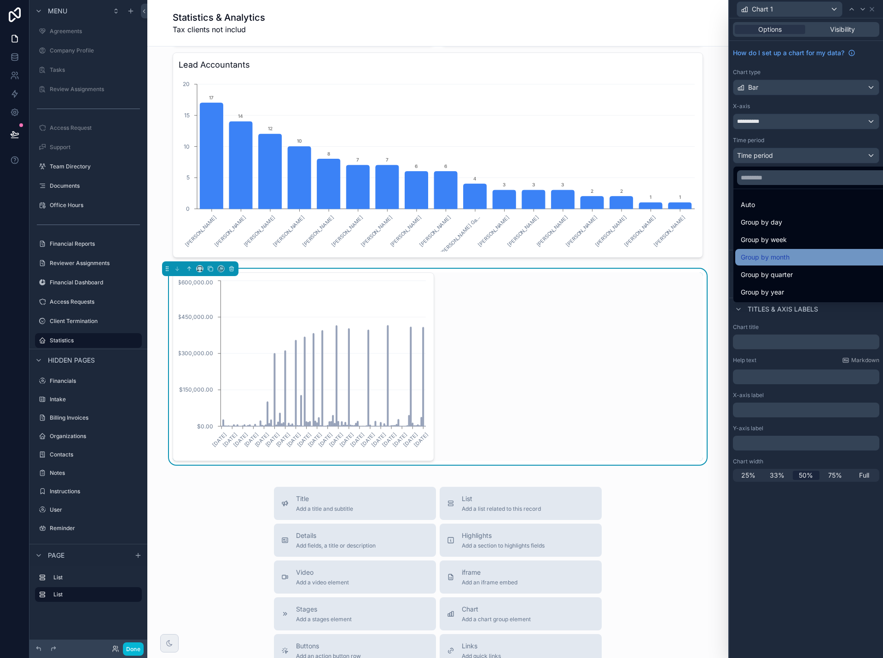
click at [786, 255] on span "Group by month" at bounding box center [765, 257] width 49 height 11
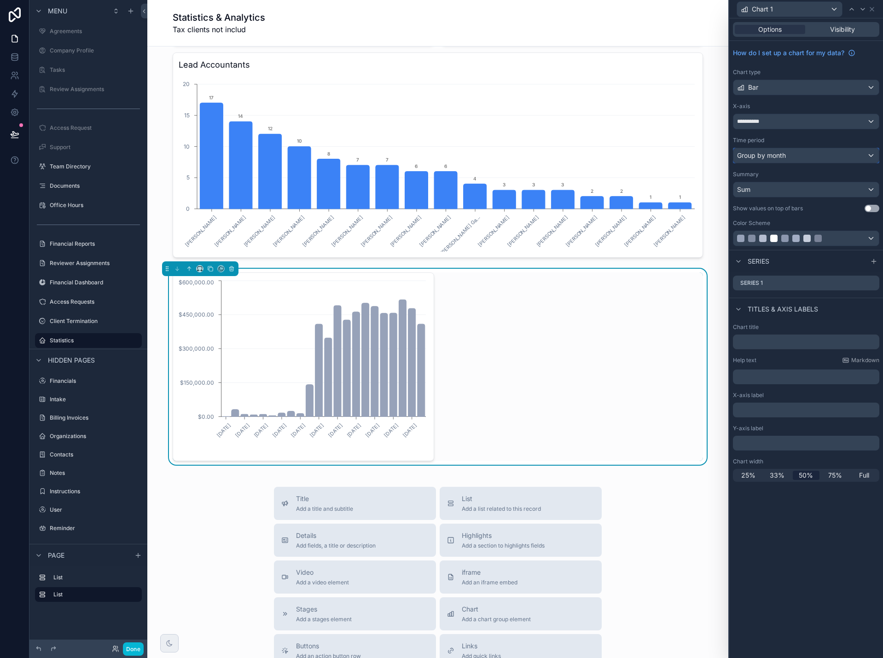
click at [817, 156] on div "Group by month" at bounding box center [805, 155] width 145 height 15
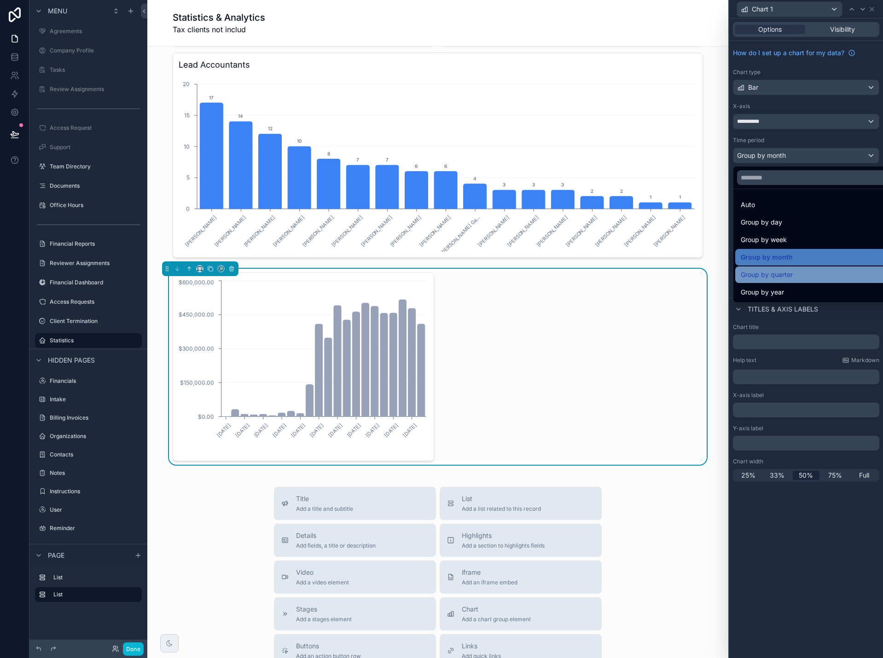
click at [807, 272] on div "Group by quarter" at bounding box center [817, 274] width 152 height 11
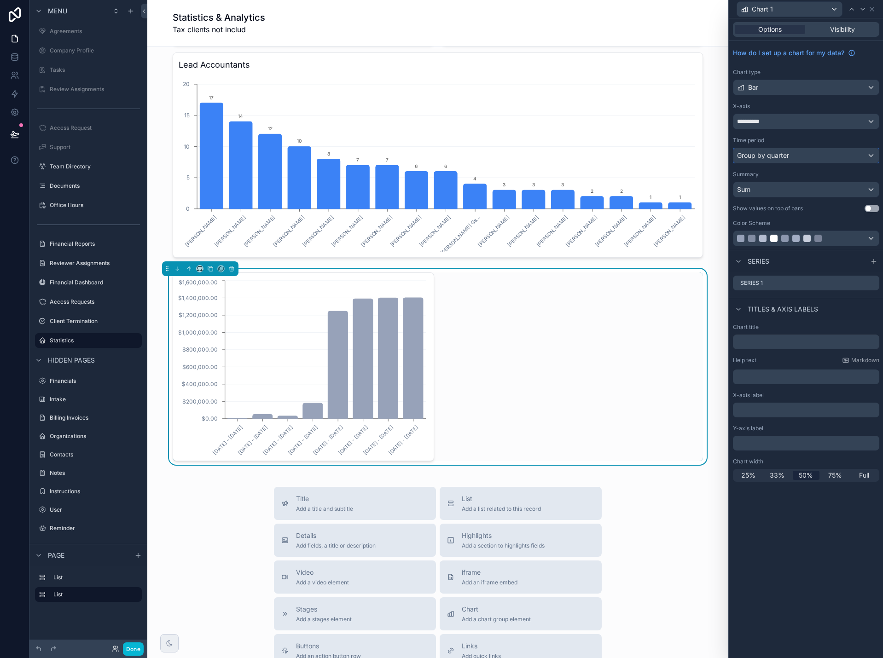
click at [796, 157] on div "Group by quarter" at bounding box center [805, 155] width 145 height 15
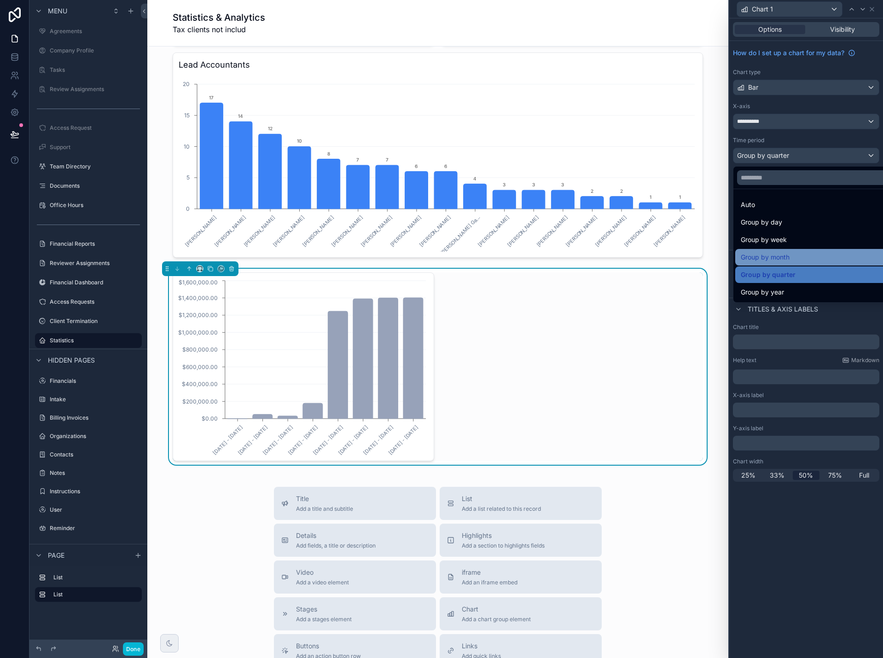
click at [791, 255] on div "Group by month" at bounding box center [817, 257] width 152 height 11
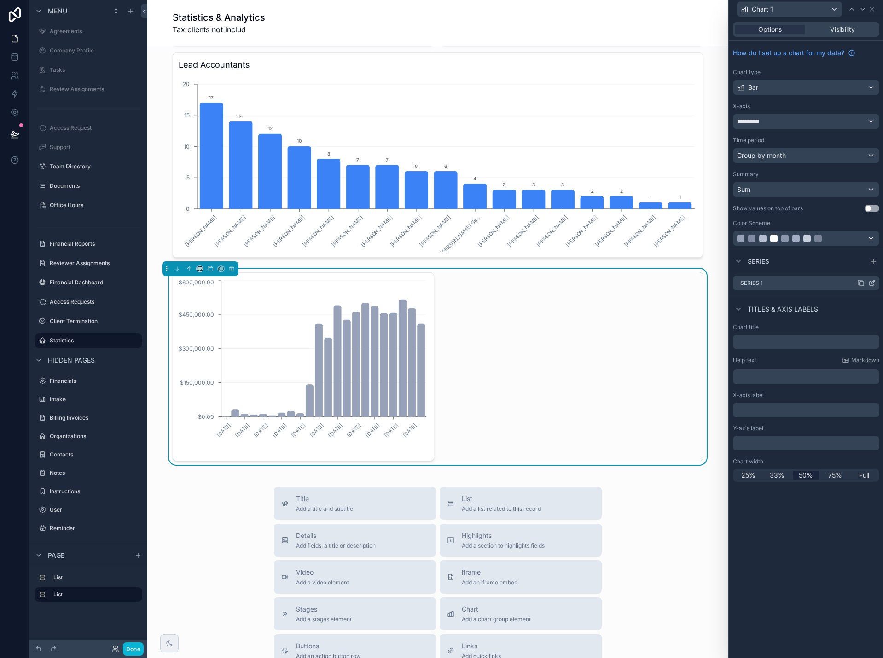
click at [875, 283] on icon at bounding box center [871, 282] width 7 height 7
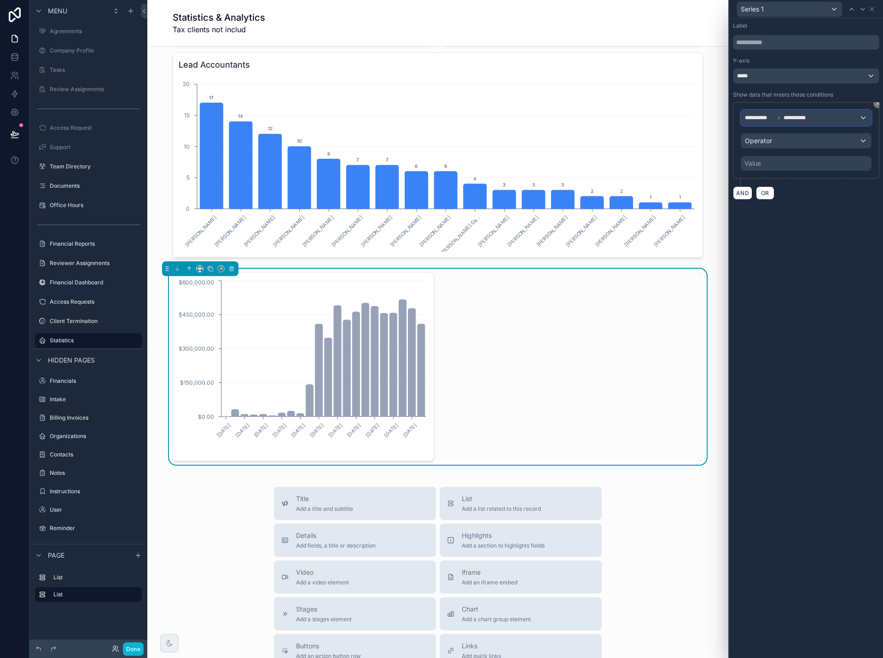
click at [816, 116] on div "**********" at bounding box center [806, 117] width 130 height 15
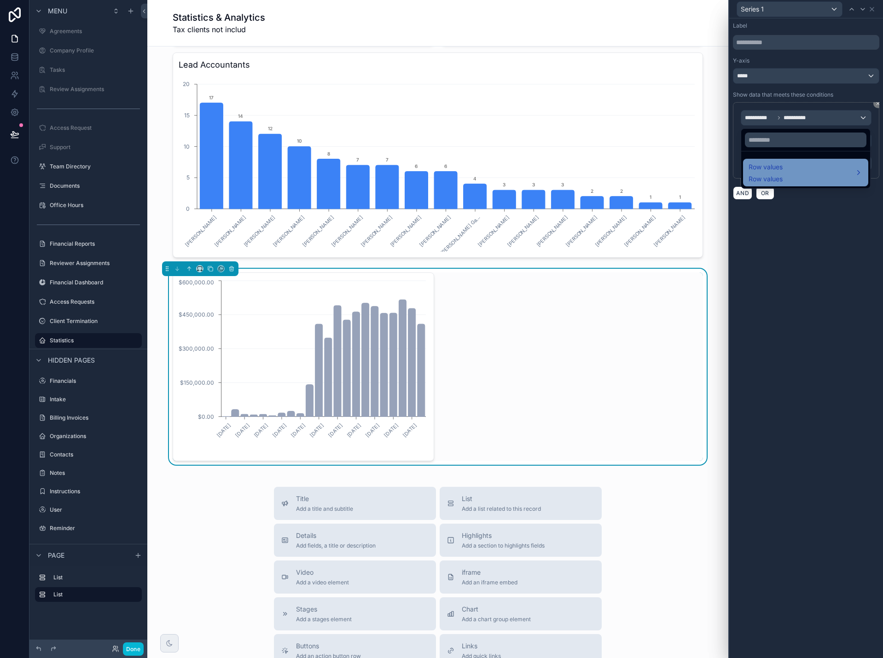
click at [797, 169] on div "Row values Row values" at bounding box center [806, 173] width 114 height 22
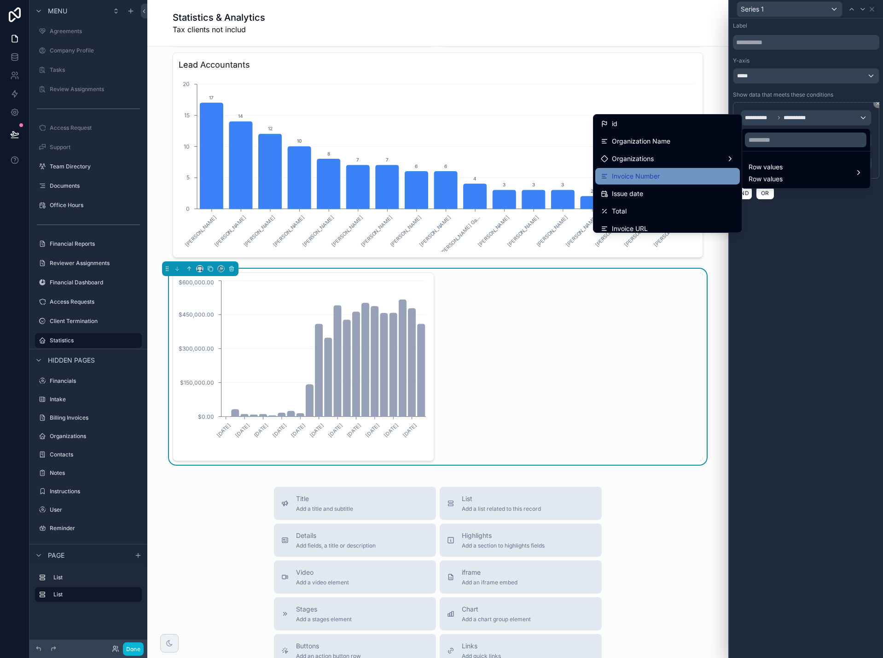
scroll to position [0, 0]
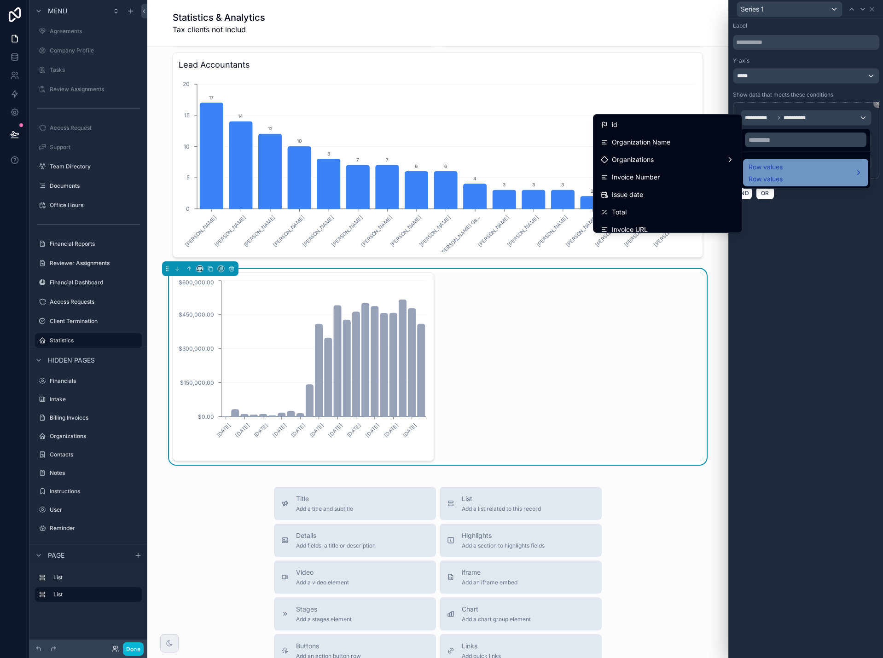
click at [782, 173] on div "Row values Row values" at bounding box center [766, 173] width 34 height 22
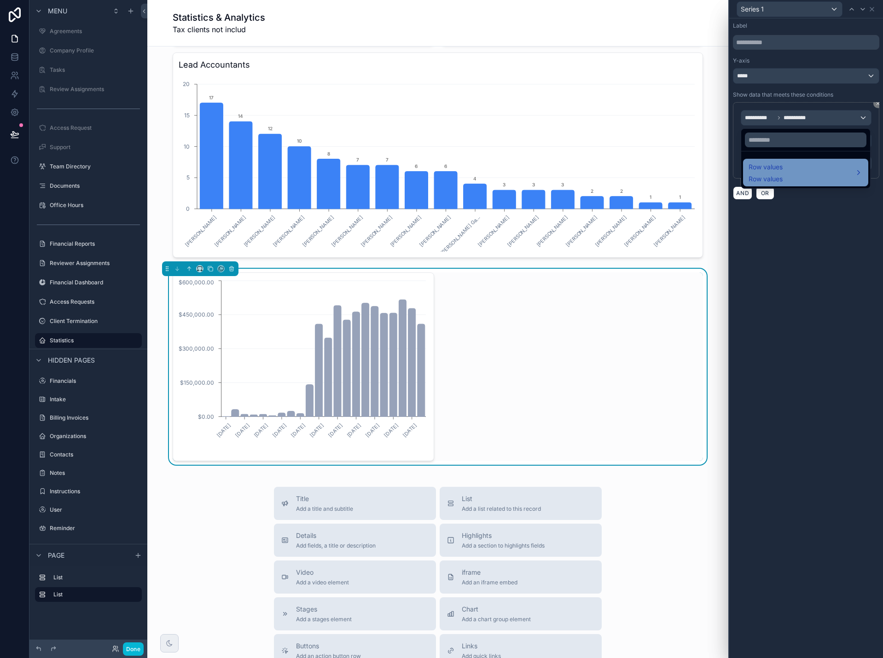
click at [782, 173] on div "Row values Row values" at bounding box center [766, 173] width 34 height 22
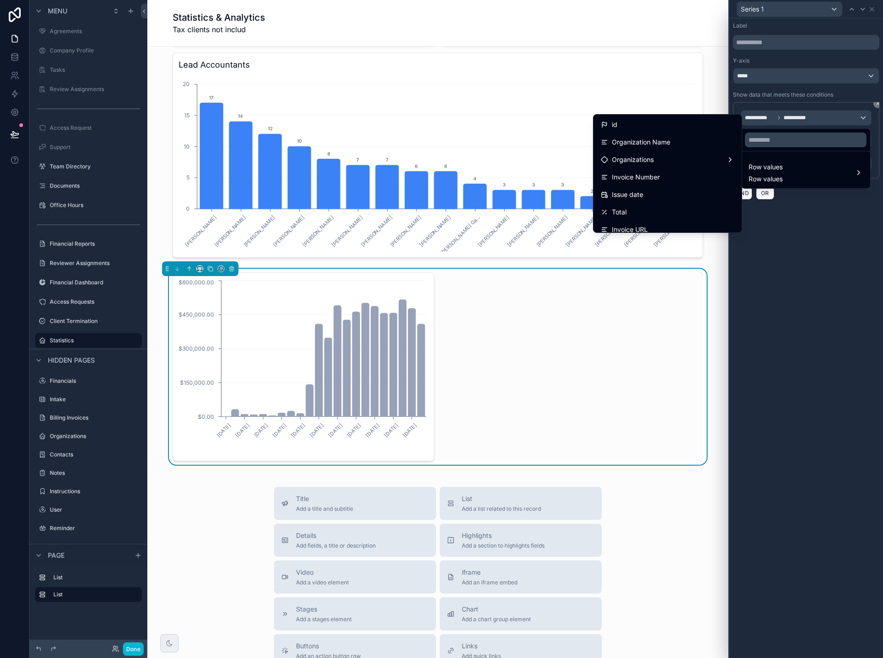
click at [822, 246] on div at bounding box center [806, 329] width 154 height 658
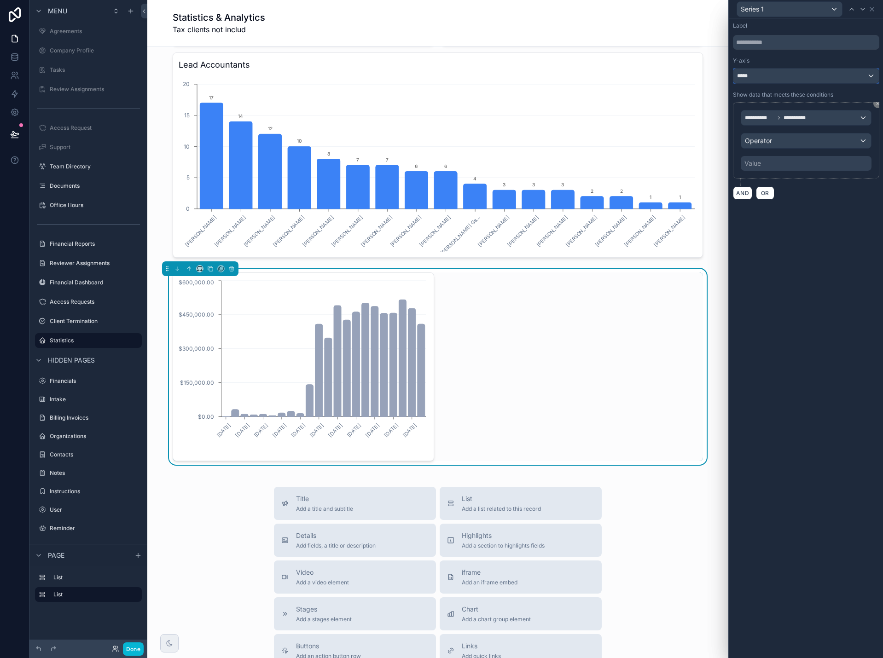
click at [773, 78] on div "*****" at bounding box center [805, 76] width 145 height 15
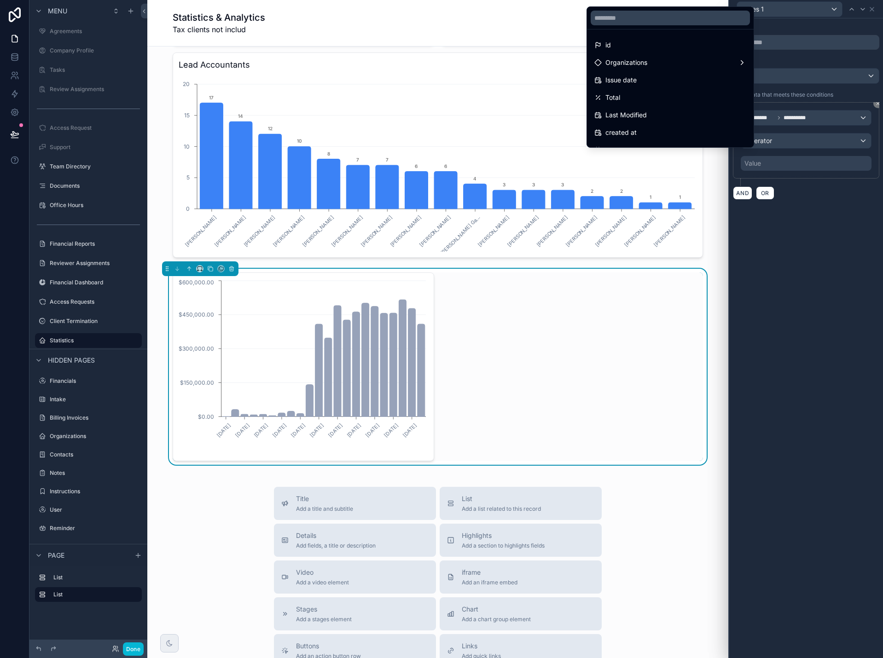
click at [773, 78] on div at bounding box center [806, 329] width 154 height 658
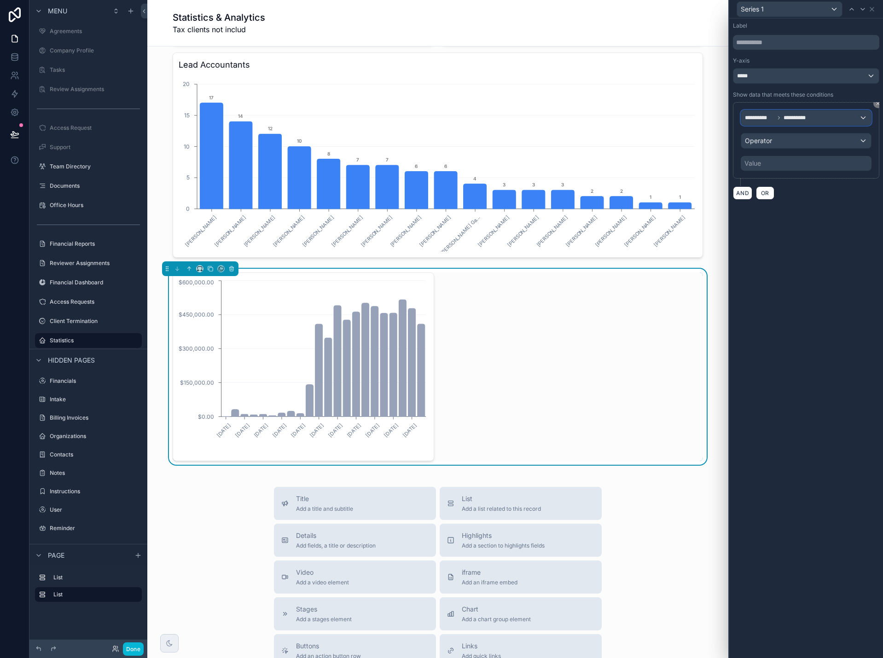
click at [790, 119] on span "**********" at bounding box center [797, 117] width 27 height 7
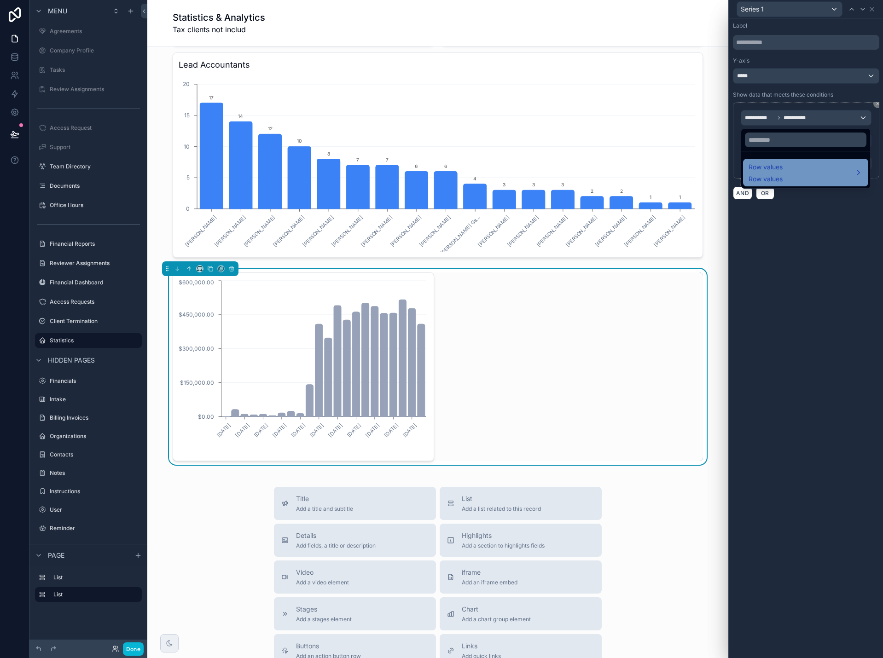
click at [790, 172] on div "Row values Row values" at bounding box center [806, 173] width 114 height 22
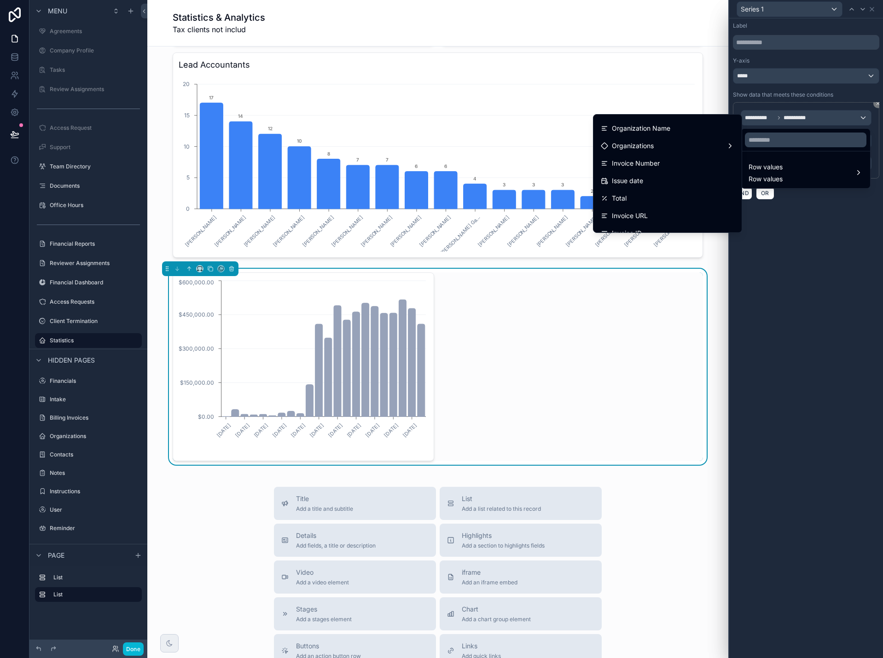
scroll to position [9, 0]
click at [782, 243] on div at bounding box center [806, 329] width 154 height 658
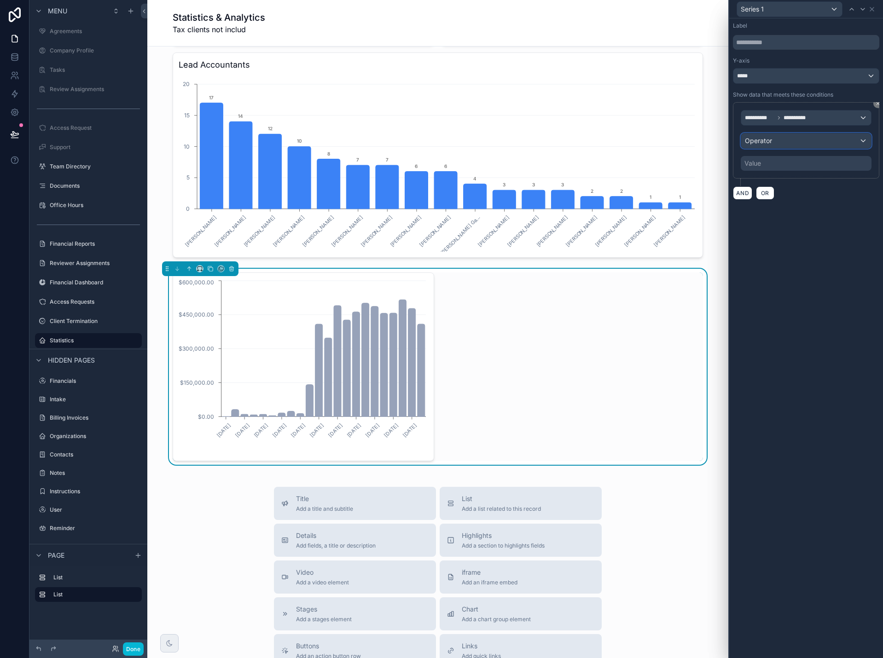
click at [758, 144] on span "Operator" at bounding box center [758, 141] width 27 height 8
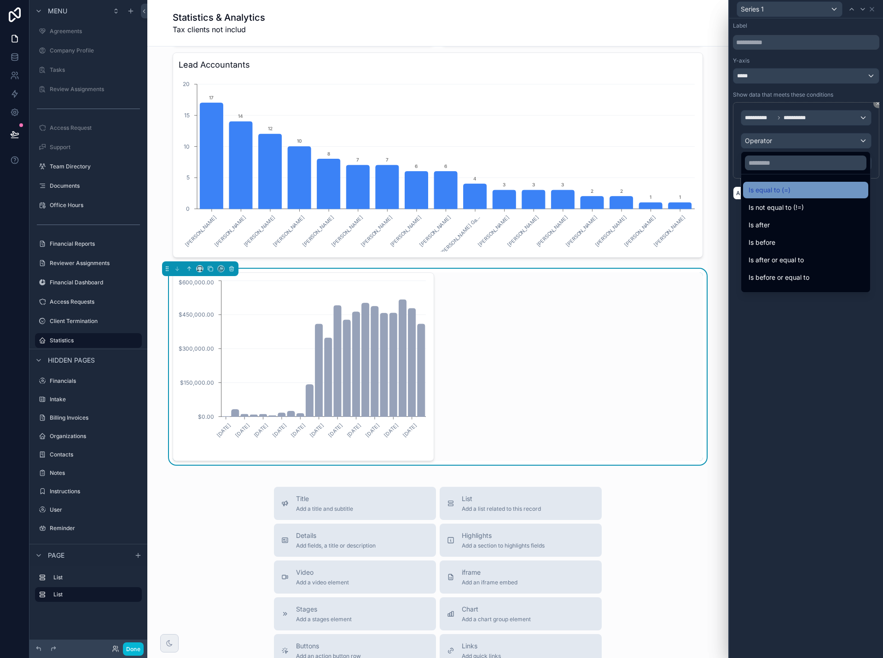
click at [777, 191] on span "Is equal to (=)" at bounding box center [770, 190] width 42 height 11
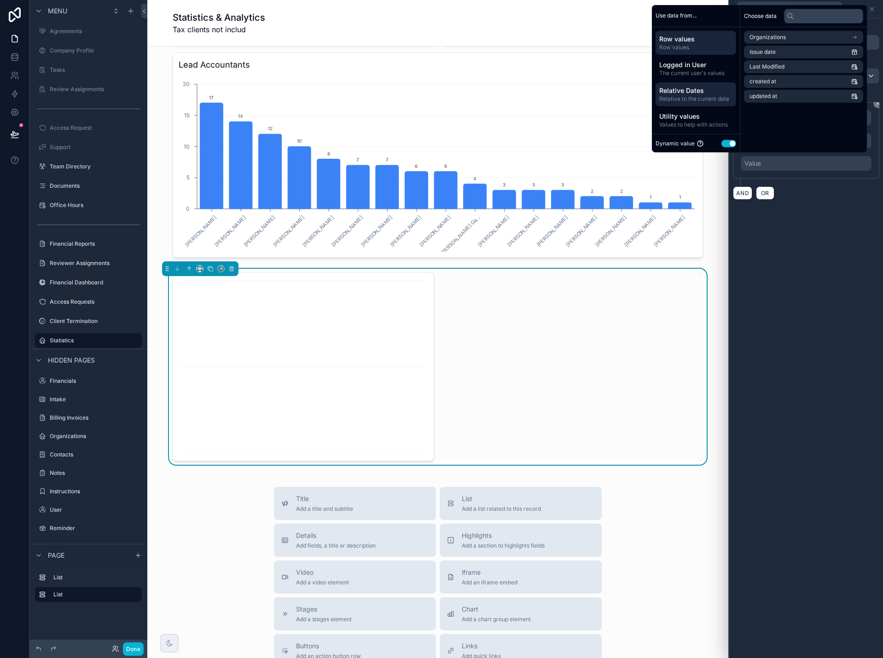
click at [686, 99] on span "Relative to the current date" at bounding box center [695, 98] width 73 height 7
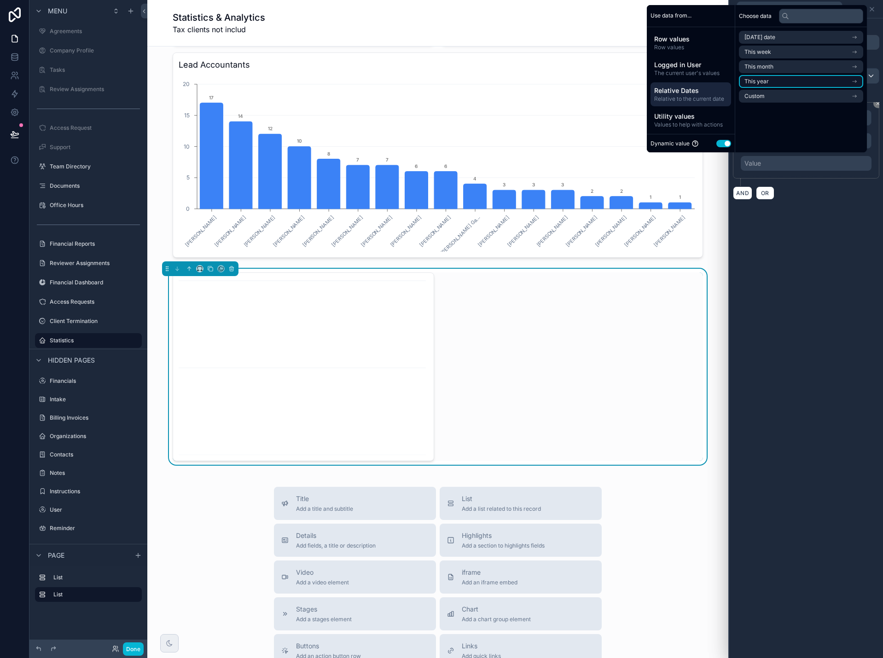
click at [771, 83] on li "This year" at bounding box center [801, 81] width 124 height 13
click at [764, 56] on span "Start of year" at bounding box center [760, 53] width 33 height 7
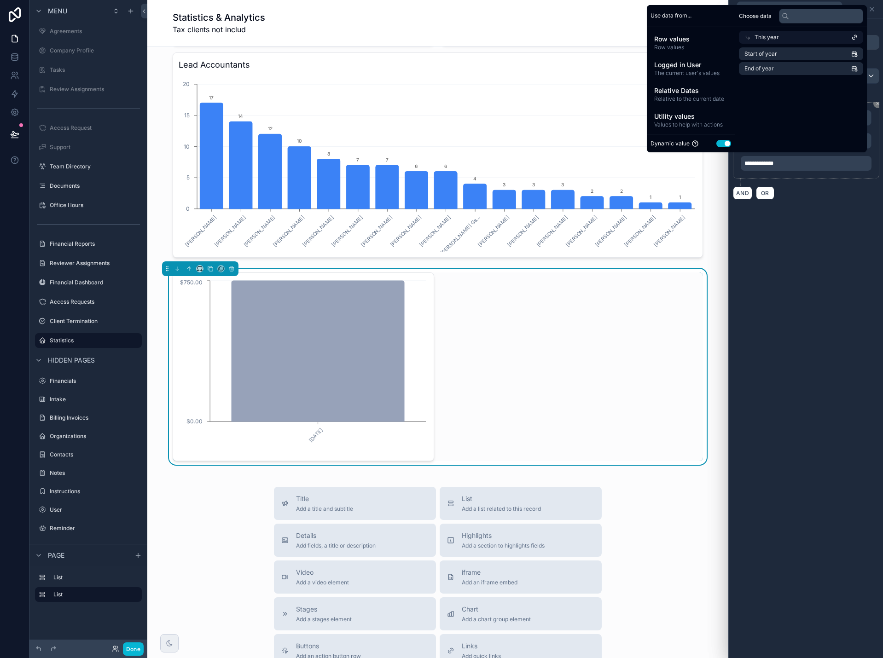
click at [821, 222] on div "**********" at bounding box center [806, 338] width 154 height 640
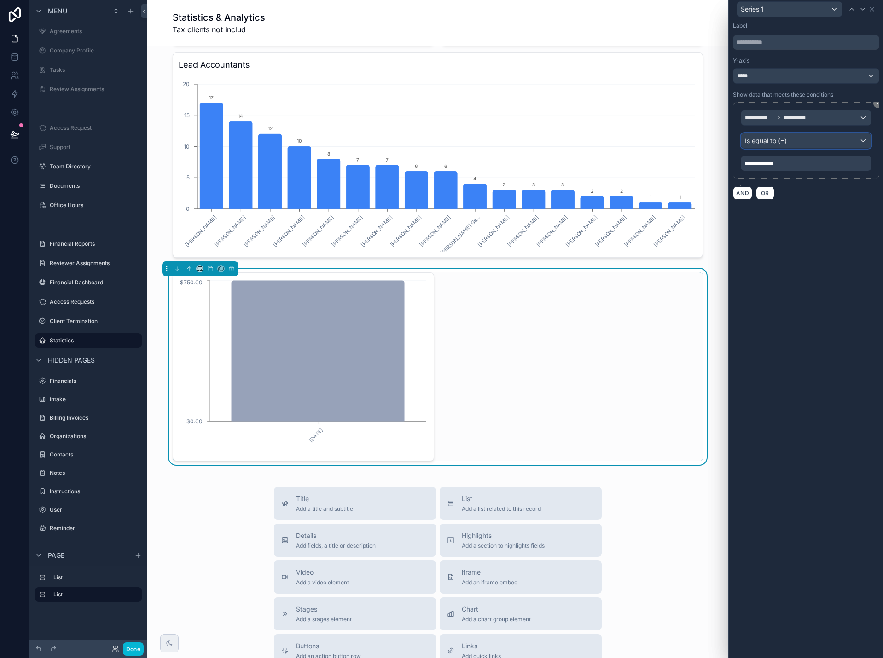
click at [798, 140] on div "Is equal to (=)" at bounding box center [806, 141] width 130 height 15
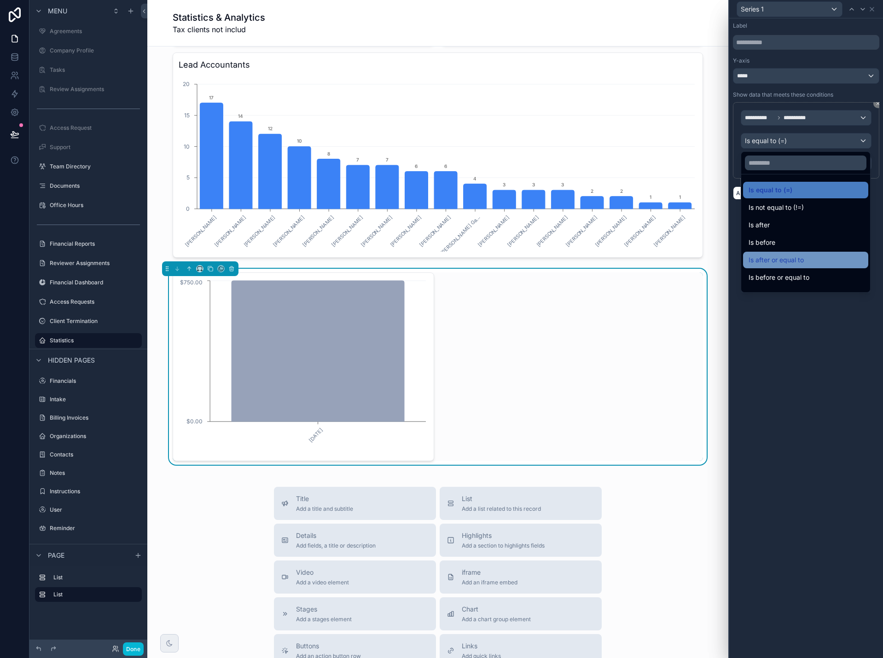
click at [798, 259] on span "Is after or equal to" at bounding box center [776, 260] width 55 height 11
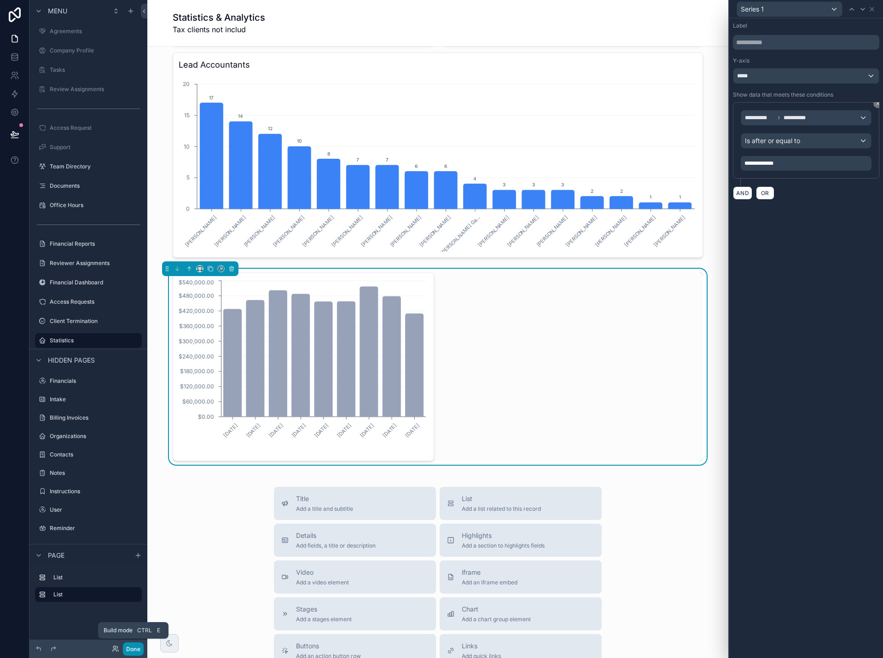
click at [138, 652] on button "Done" at bounding box center [133, 649] width 21 height 13
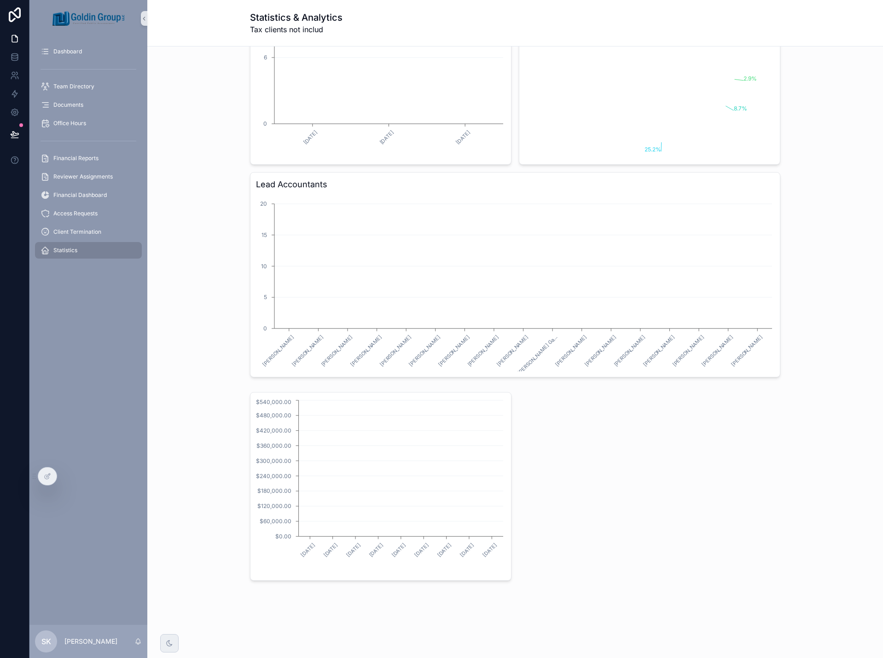
scroll to position [340, 0]
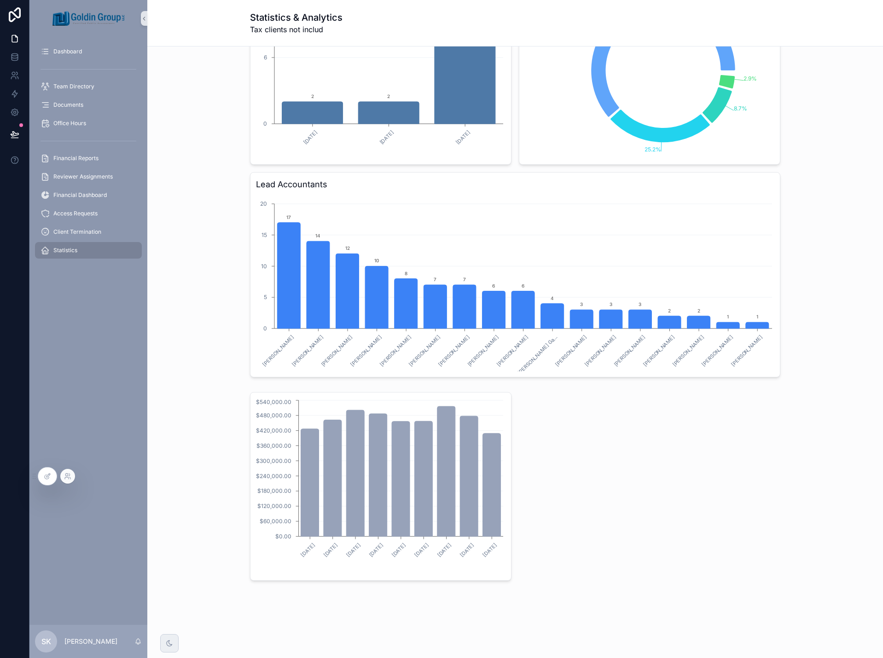
click at [68, 481] on div at bounding box center [67, 476] width 15 height 15
click at [43, 477] on div at bounding box center [47, 476] width 18 height 17
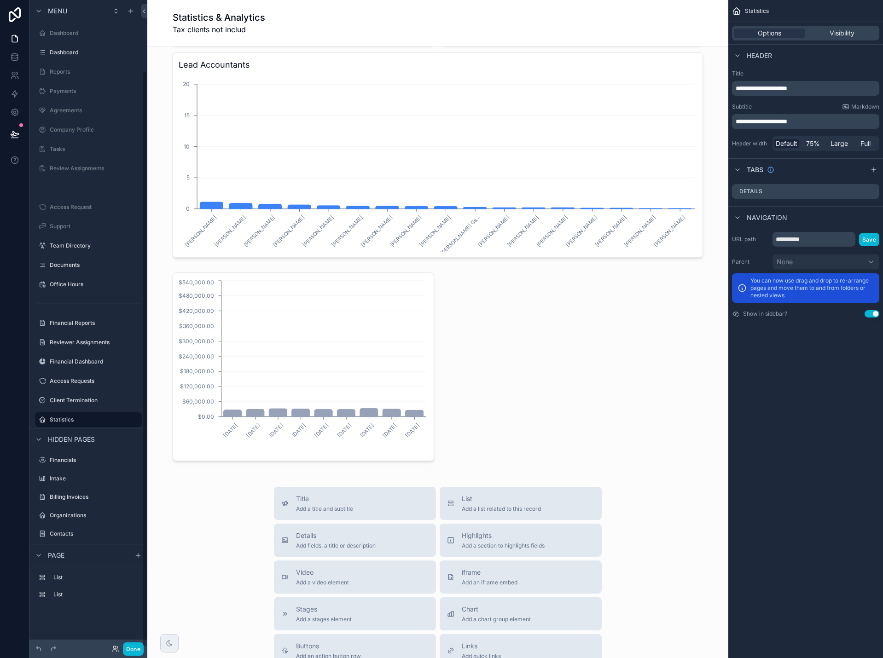
scroll to position [79, 0]
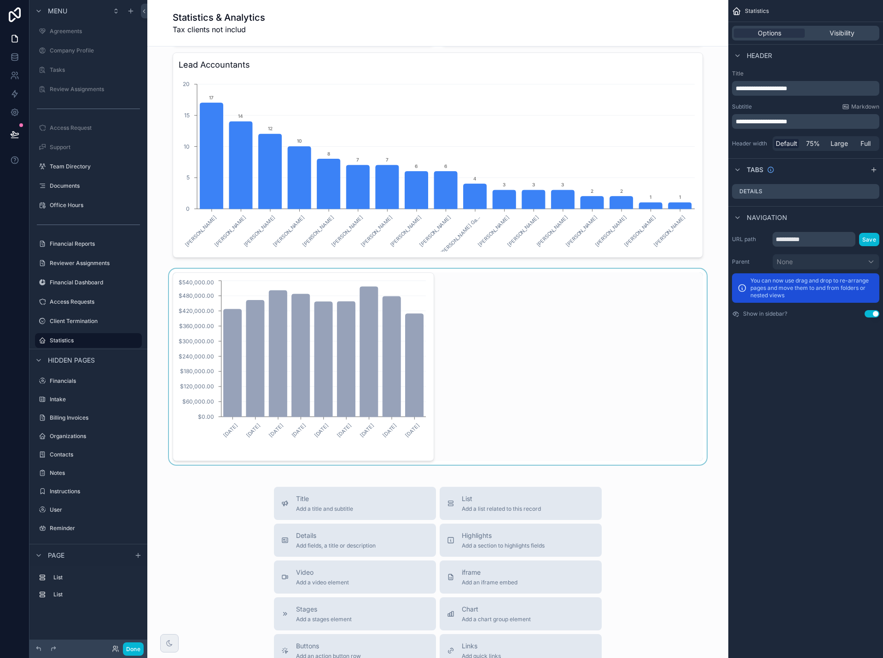
click at [442, 339] on div "scrollable content" at bounding box center [438, 367] width 566 height 196
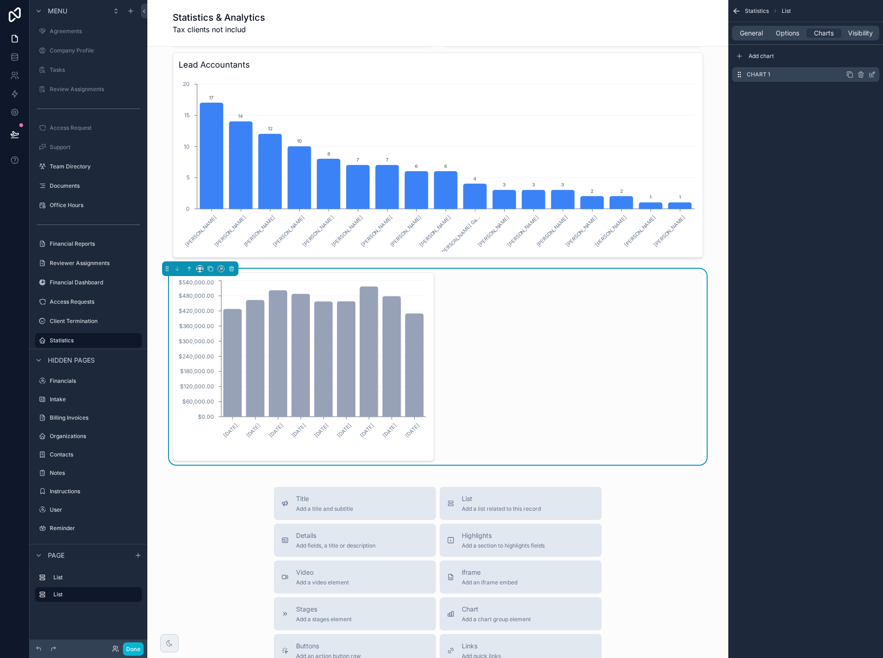
click at [872, 73] on icon "scrollable content" at bounding box center [871, 74] width 7 height 7
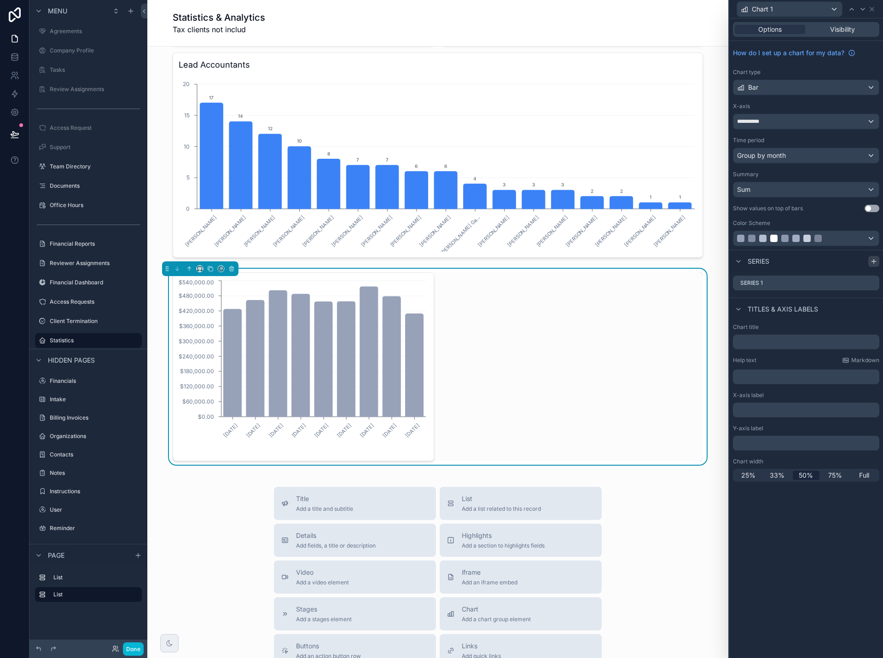
click at [874, 260] on icon at bounding box center [874, 261] width 0 height 4
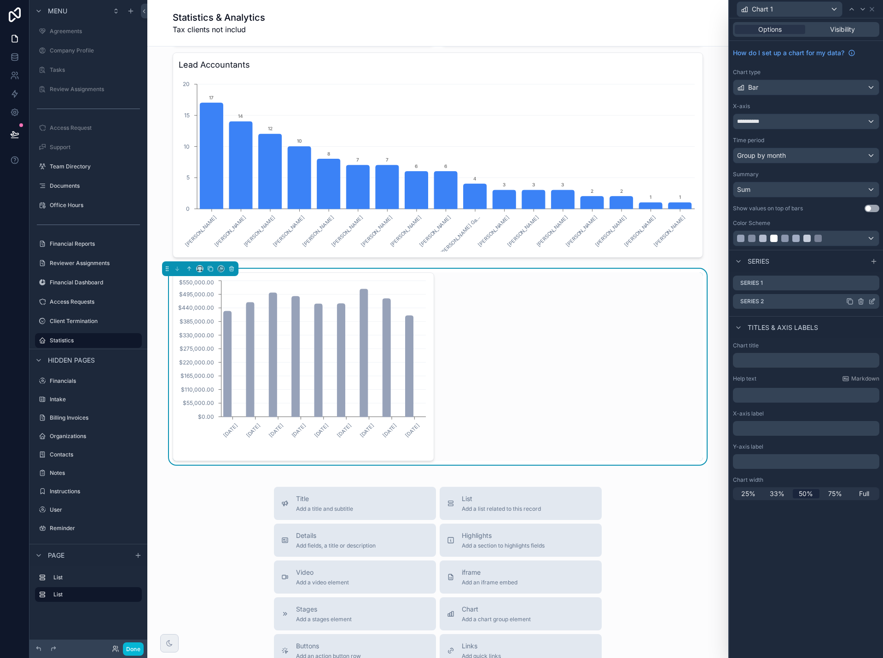
click at [872, 302] on icon at bounding box center [871, 301] width 7 height 7
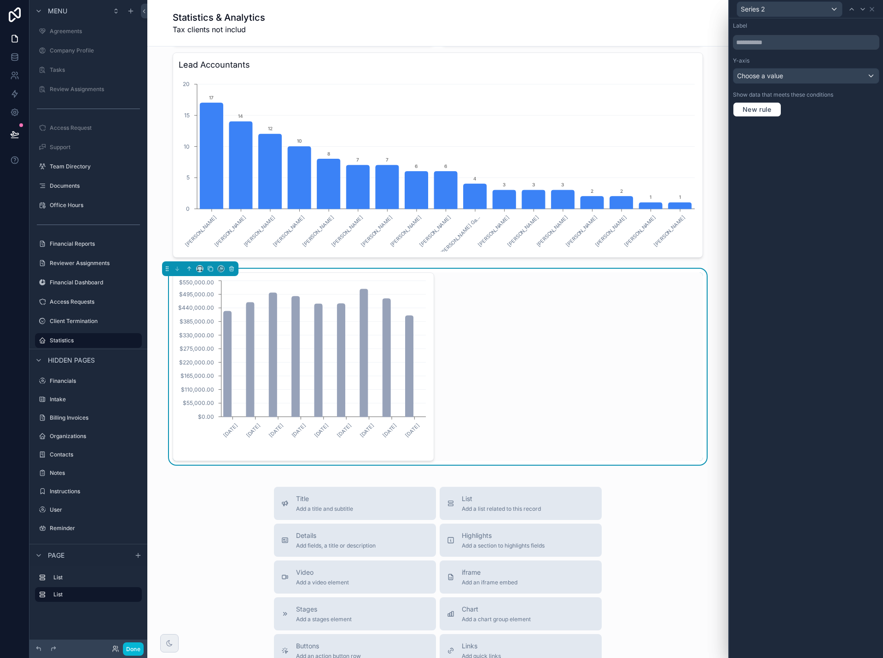
click at [806, 84] on div "Label Y-axis Choose a value Show data that meets these conditions New rule" at bounding box center [806, 69] width 154 height 102
click at [806, 80] on div "Choose a value" at bounding box center [805, 76] width 145 height 15
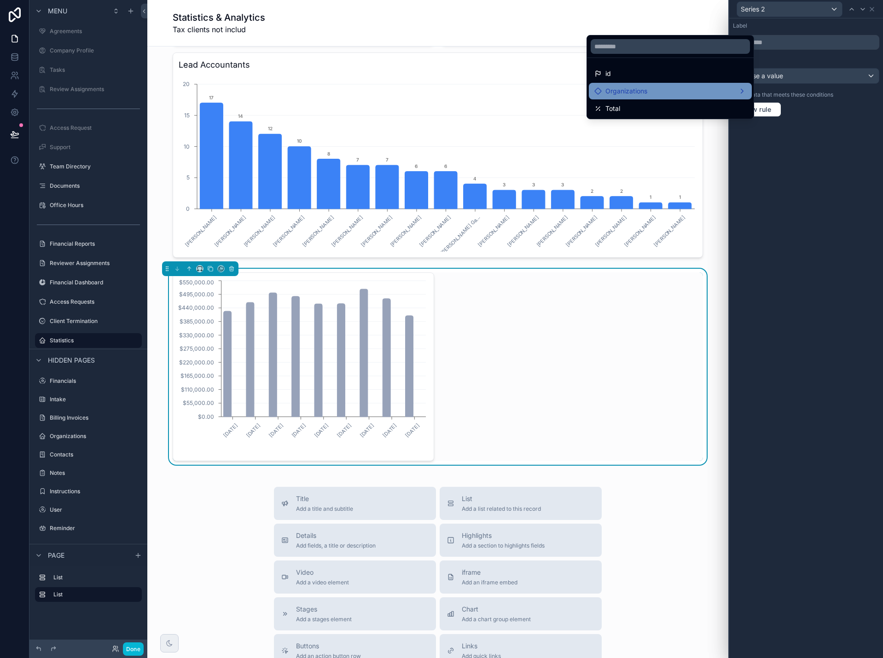
click at [723, 91] on div "Organizations" at bounding box center [670, 91] width 152 height 11
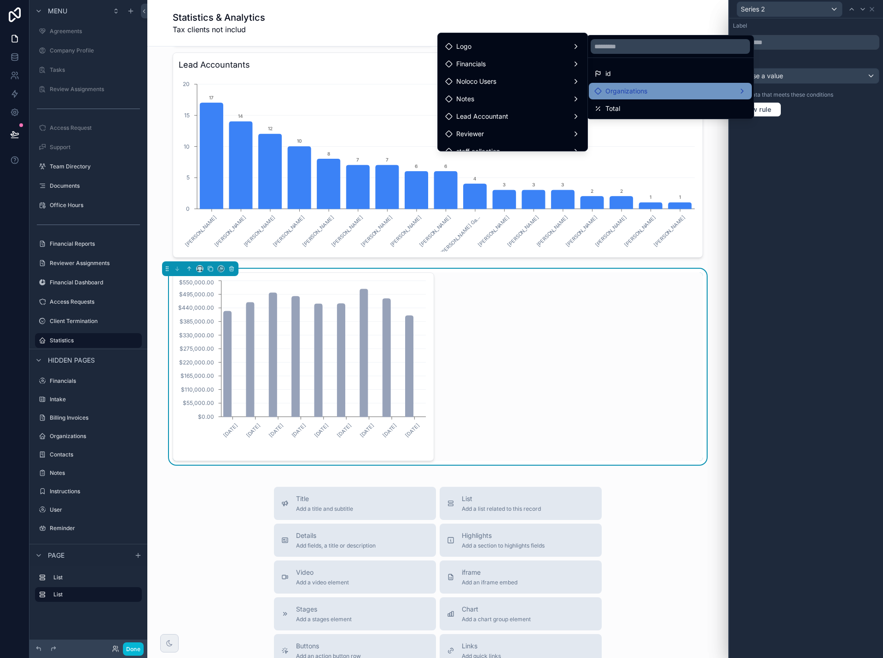
scroll to position [0, 0]
click at [620, 72] on div "id" at bounding box center [670, 73] width 152 height 11
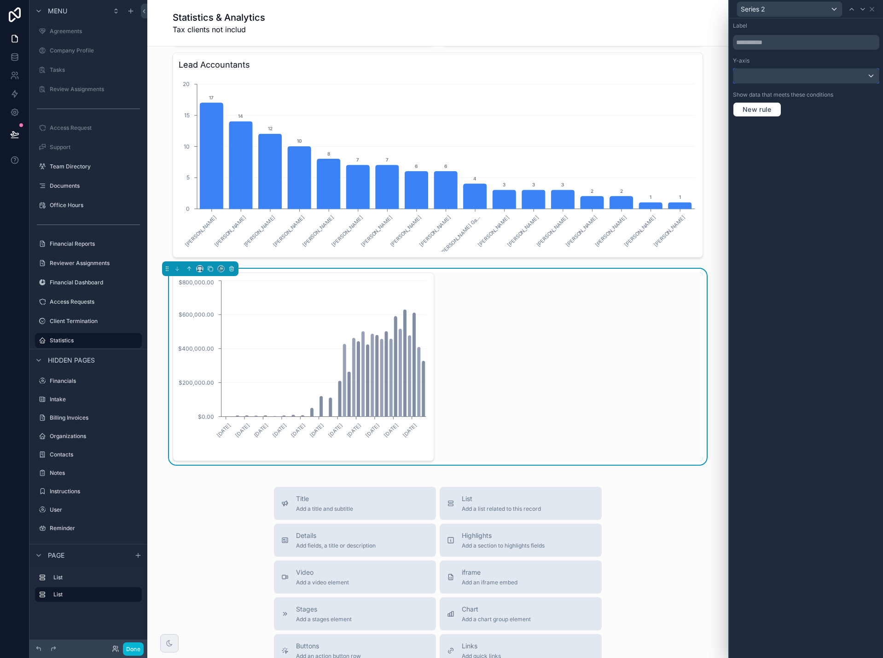
click at [778, 78] on div at bounding box center [805, 76] width 145 height 15
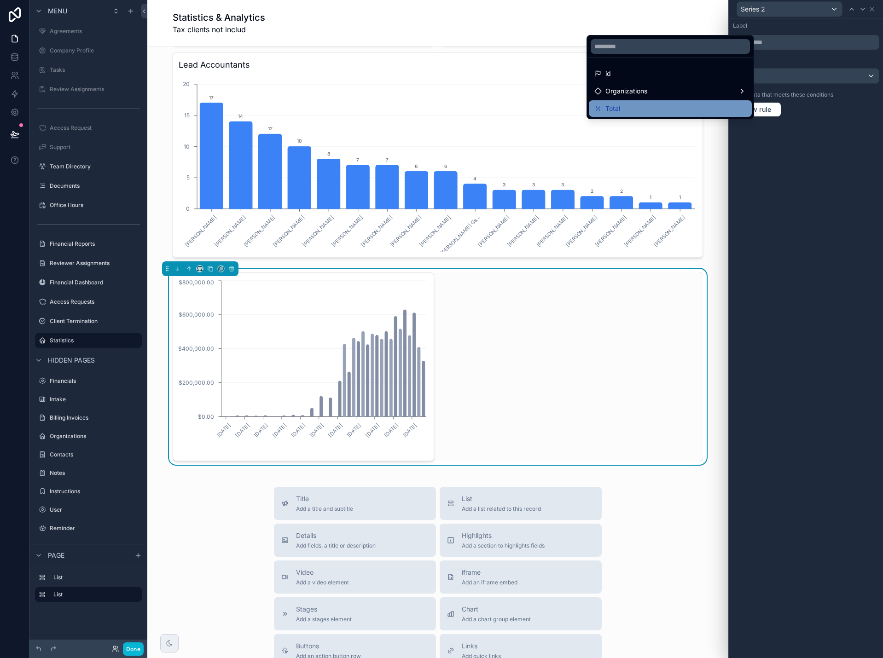
click at [697, 104] on div "Total" at bounding box center [670, 108] width 152 height 11
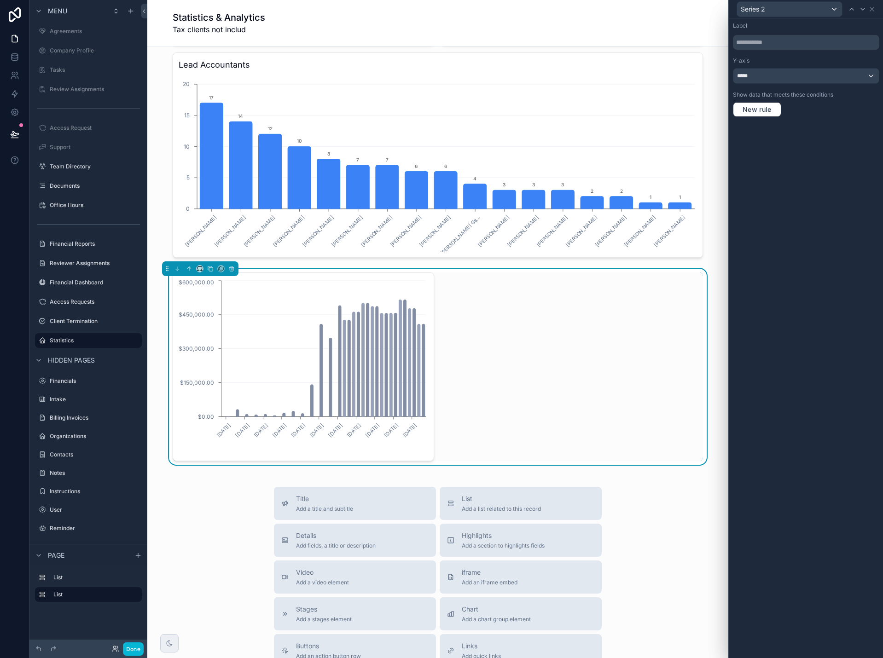
click at [859, 114] on div "New rule" at bounding box center [806, 109] width 146 height 15
click at [872, 8] on icon at bounding box center [872, 9] width 4 height 4
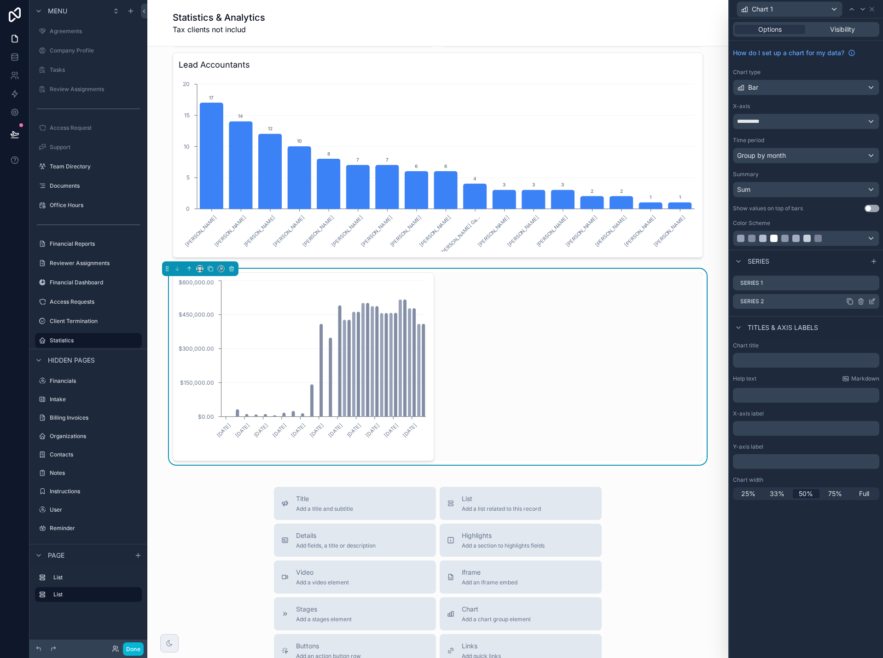
click at [860, 303] on icon at bounding box center [860, 302] width 0 height 2
click at [857, 288] on icon at bounding box center [857, 286] width 7 height 7
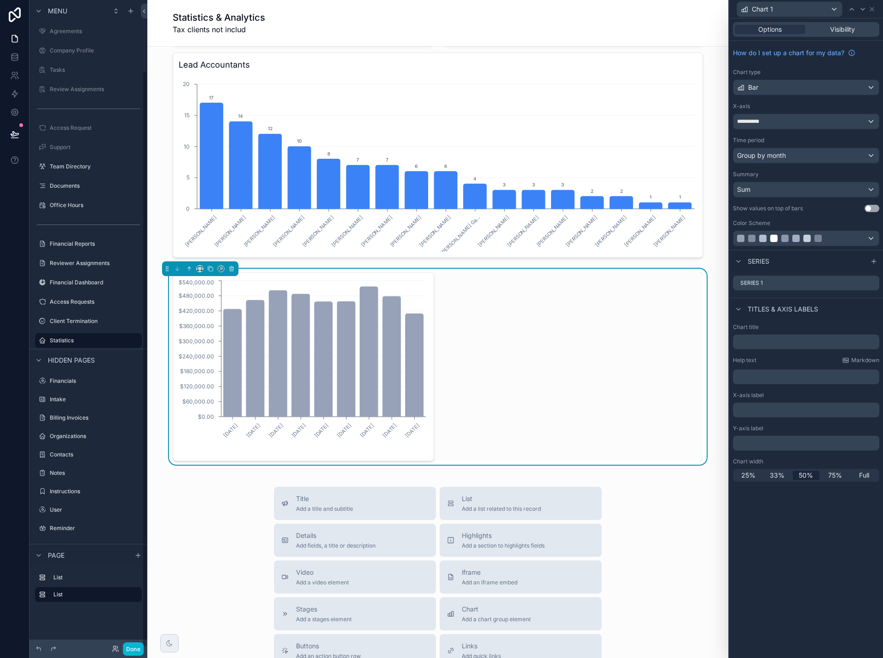
click at [477, 323] on div "January, 2025 February, 2025 March, 2025 April, 2025 May, 2025 June, 2025 July,…" at bounding box center [438, 367] width 530 height 189
click at [775, 123] on div "**********" at bounding box center [805, 121] width 145 height 15
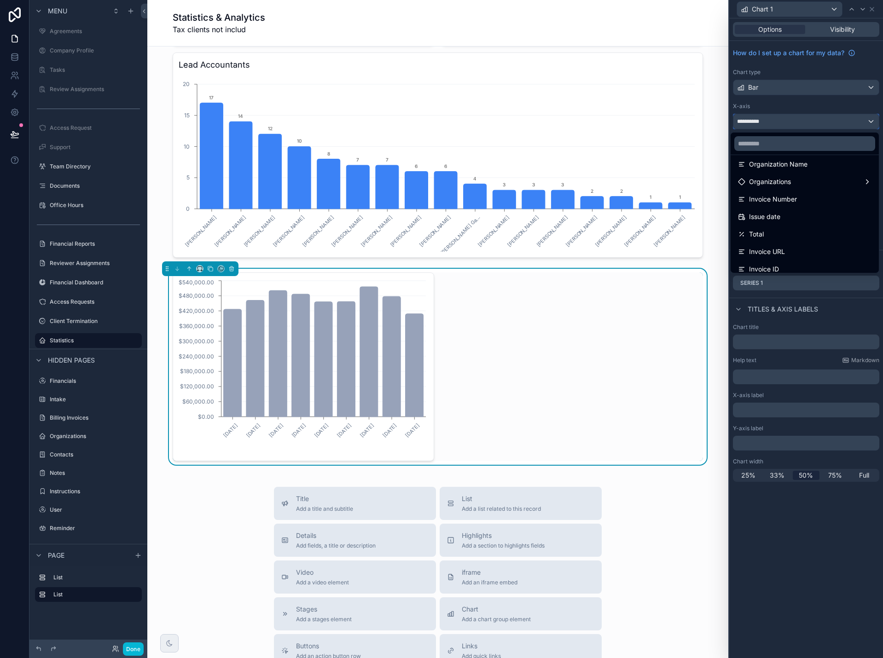
scroll to position [46, 0]
click at [768, 140] on input "text" at bounding box center [804, 143] width 141 height 15
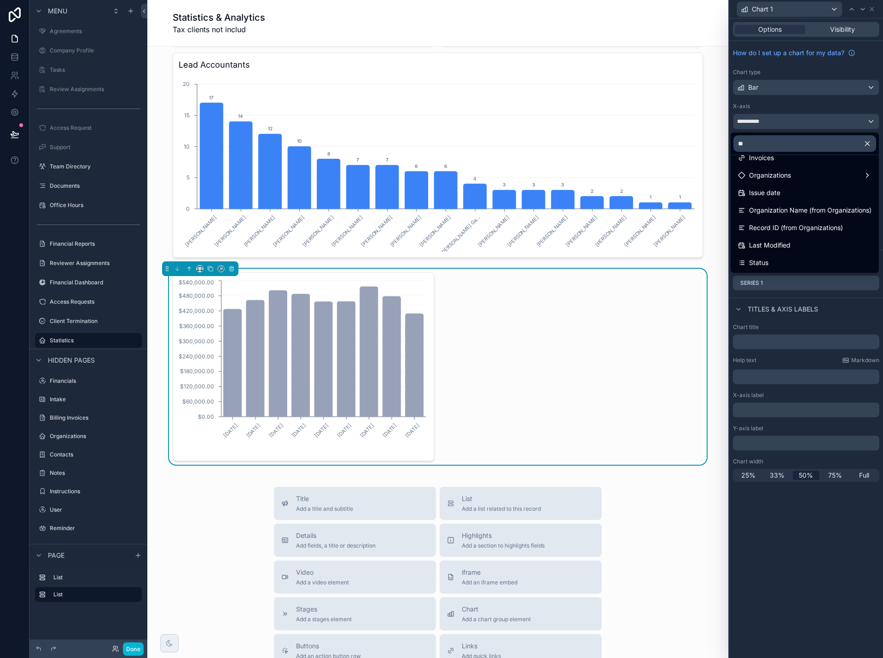
scroll to position [0, 0]
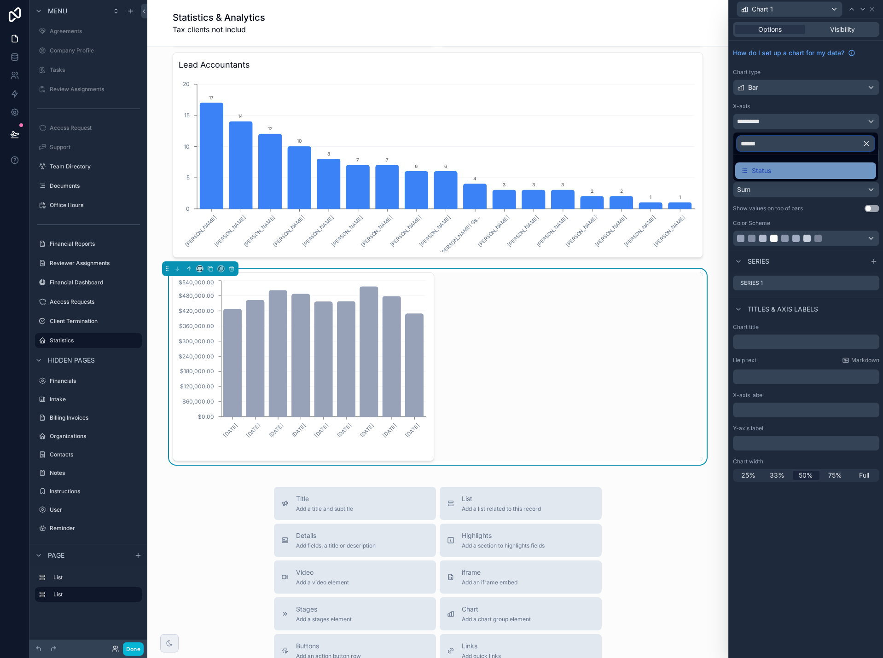
type input "******"
click at [776, 174] on div "Status" at bounding box center [806, 170] width 130 height 11
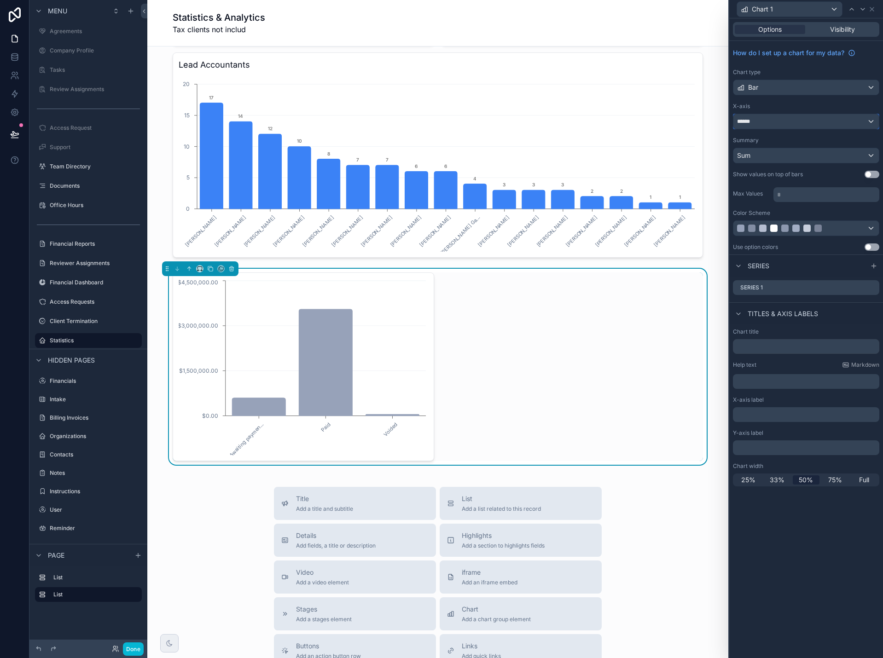
click at [772, 117] on div "******" at bounding box center [805, 121] width 145 height 15
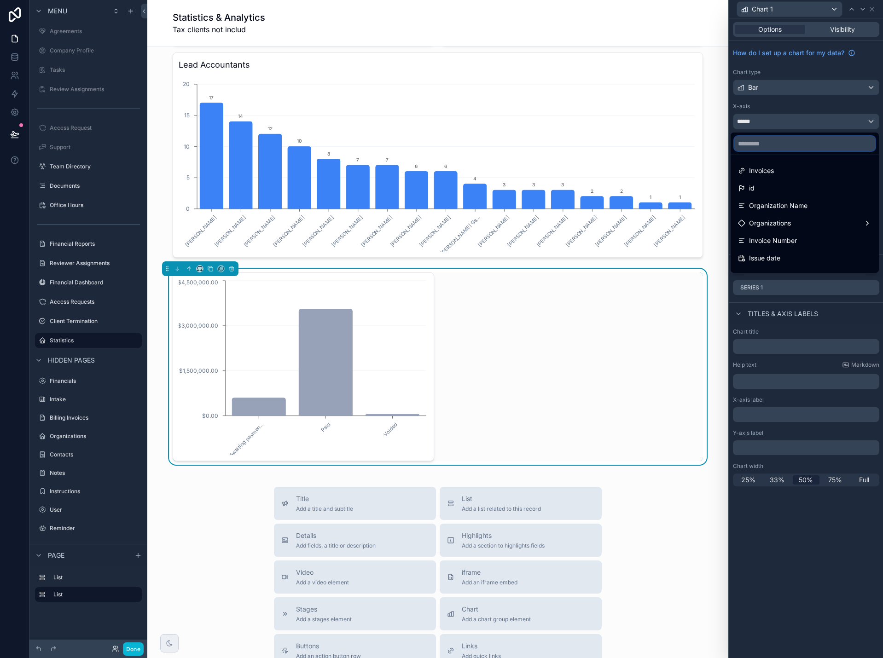
click at [763, 137] on input "text" at bounding box center [804, 143] width 141 height 15
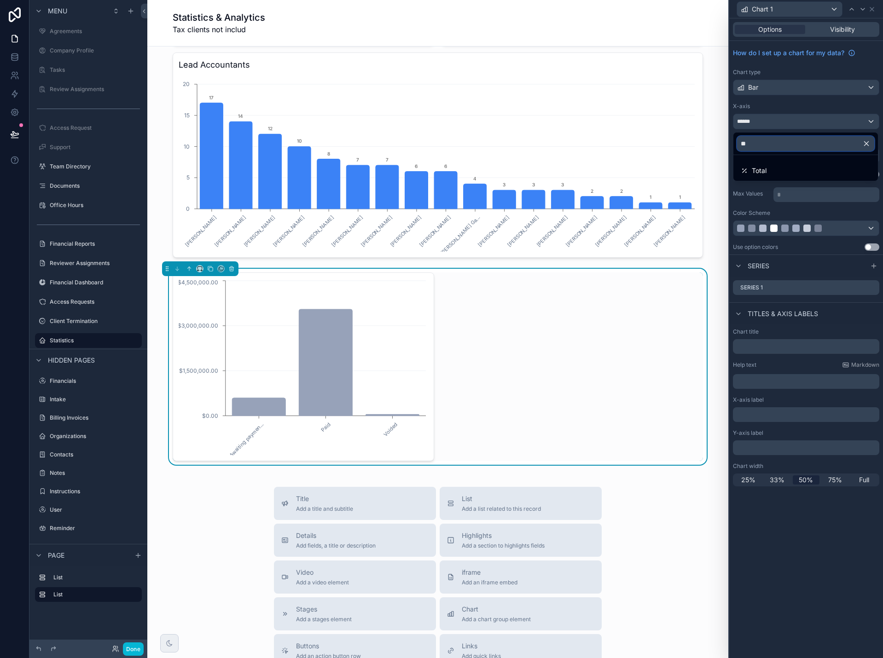
type input "*"
type input "***"
click at [767, 167] on span "Issue date" at bounding box center [767, 170] width 31 height 11
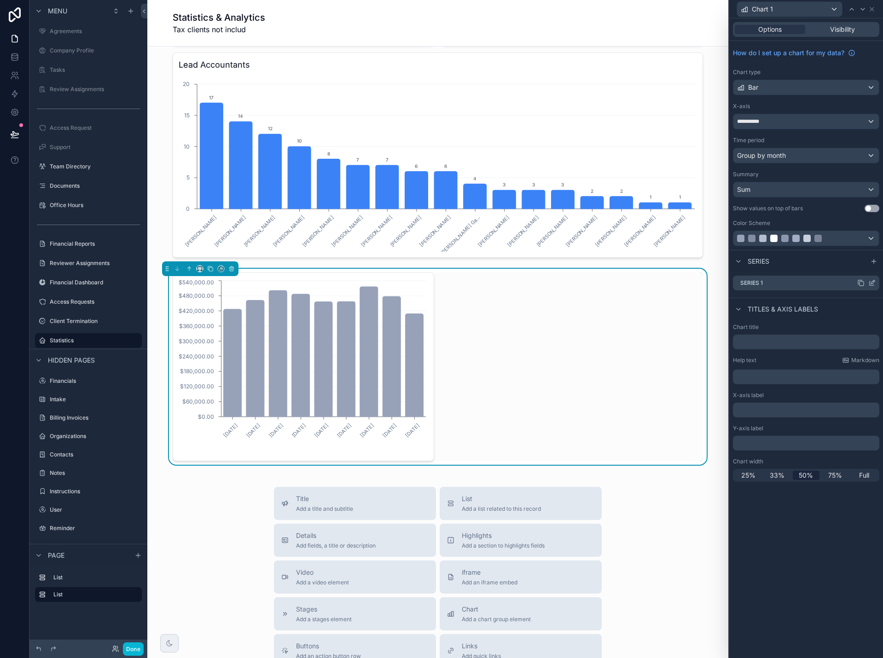
click at [872, 283] on icon at bounding box center [871, 282] width 7 height 7
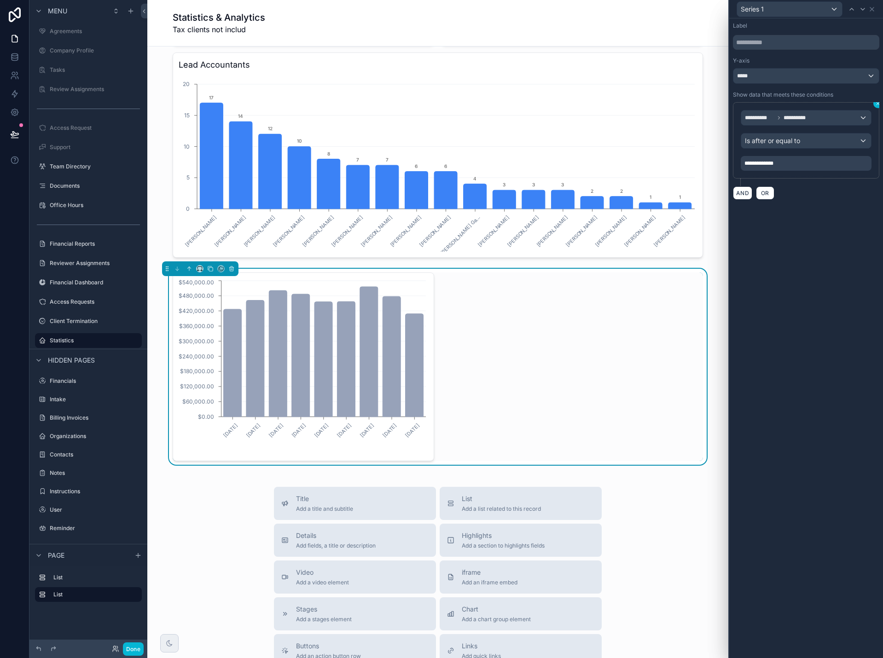
click at [877, 104] on icon at bounding box center [878, 104] width 6 height 6
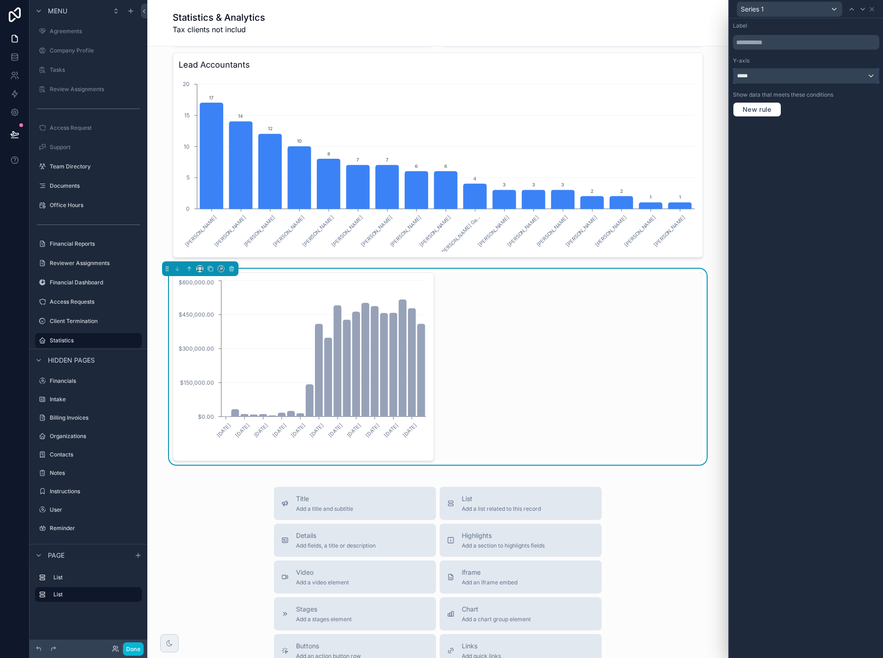
click at [872, 77] on div "*****" at bounding box center [805, 76] width 145 height 15
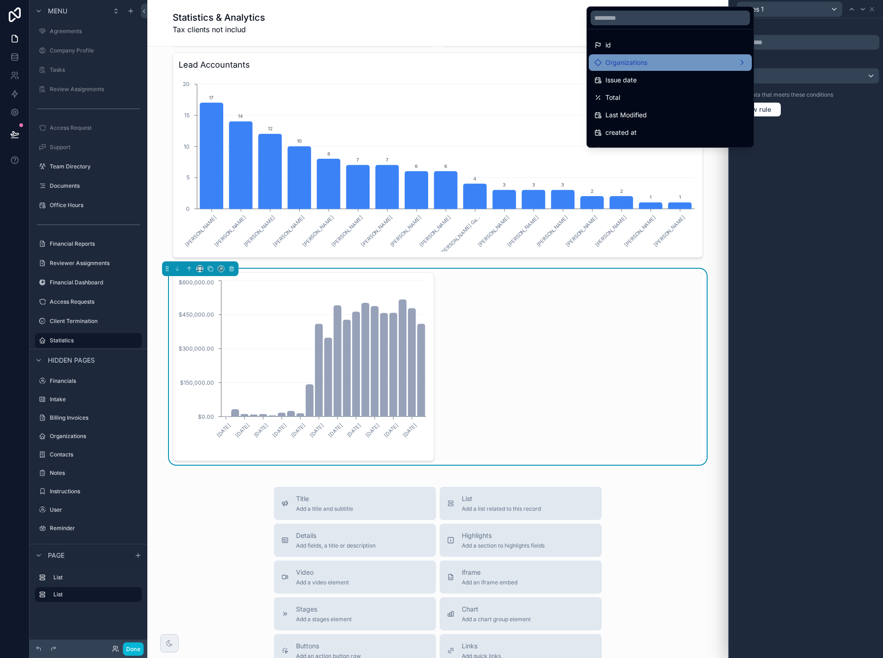
click at [648, 61] on div "Organizations" at bounding box center [670, 62] width 152 height 11
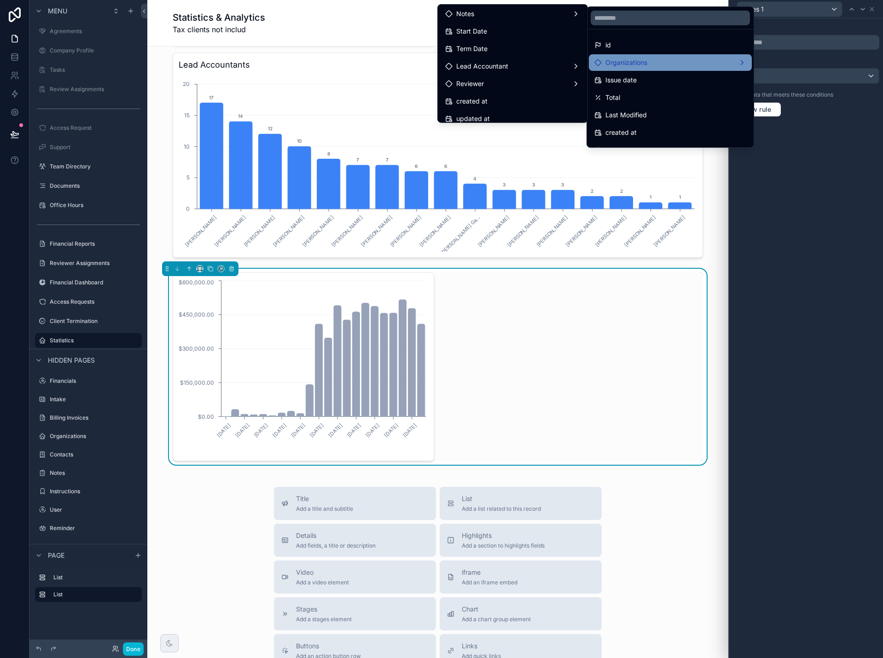
scroll to position [92, 0]
click at [789, 203] on div at bounding box center [806, 329] width 154 height 658
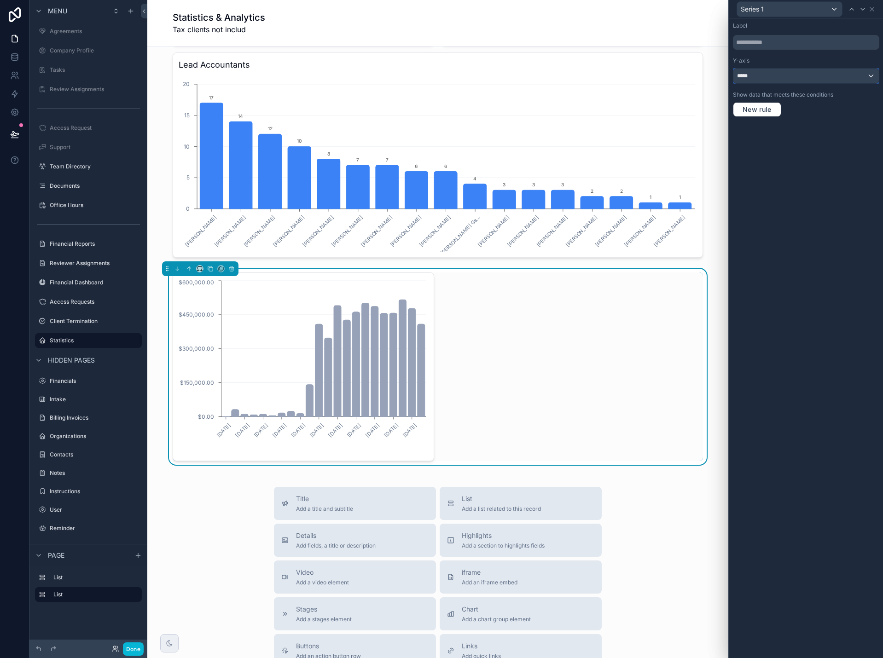
click at [766, 76] on div "*****" at bounding box center [805, 76] width 145 height 15
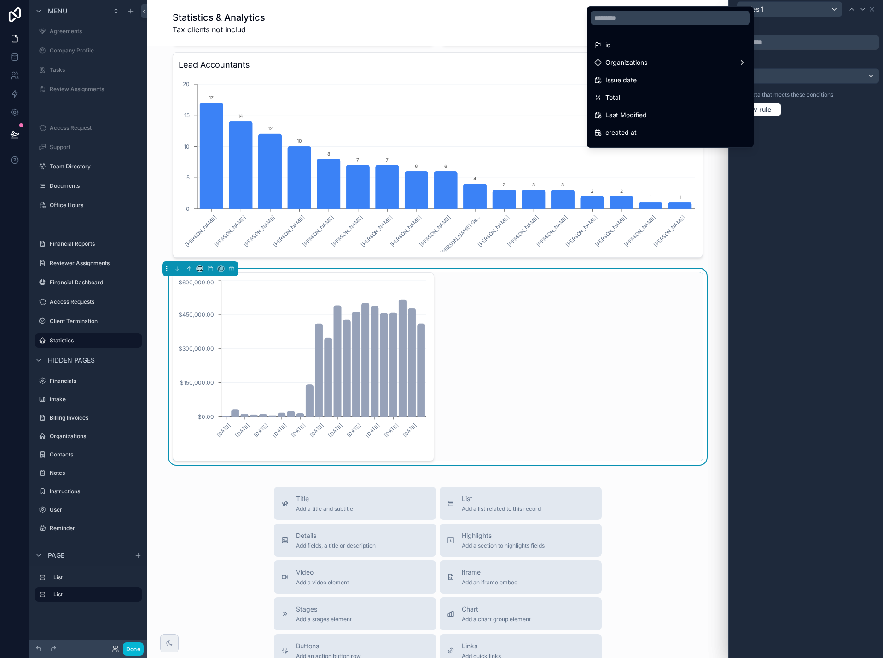
click at [766, 76] on div at bounding box center [806, 329] width 154 height 658
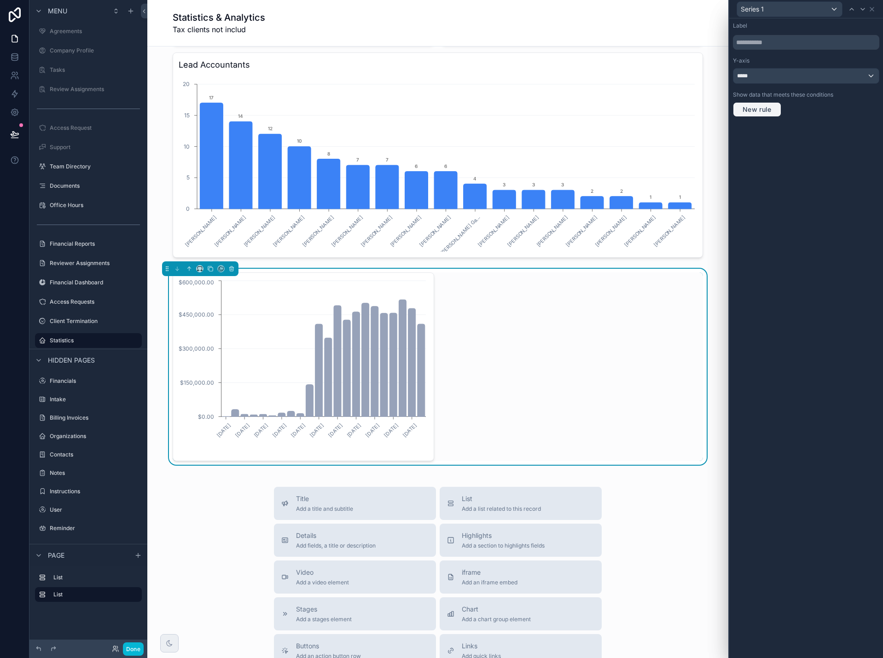
click at [767, 110] on span "New rule" at bounding box center [757, 109] width 36 height 8
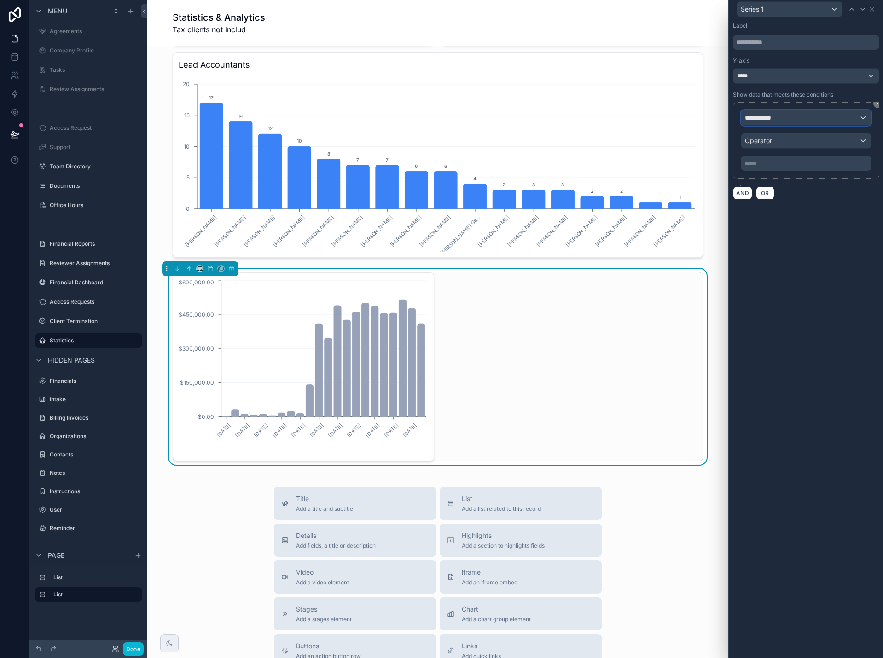
click at [780, 120] on div "**********" at bounding box center [806, 117] width 130 height 15
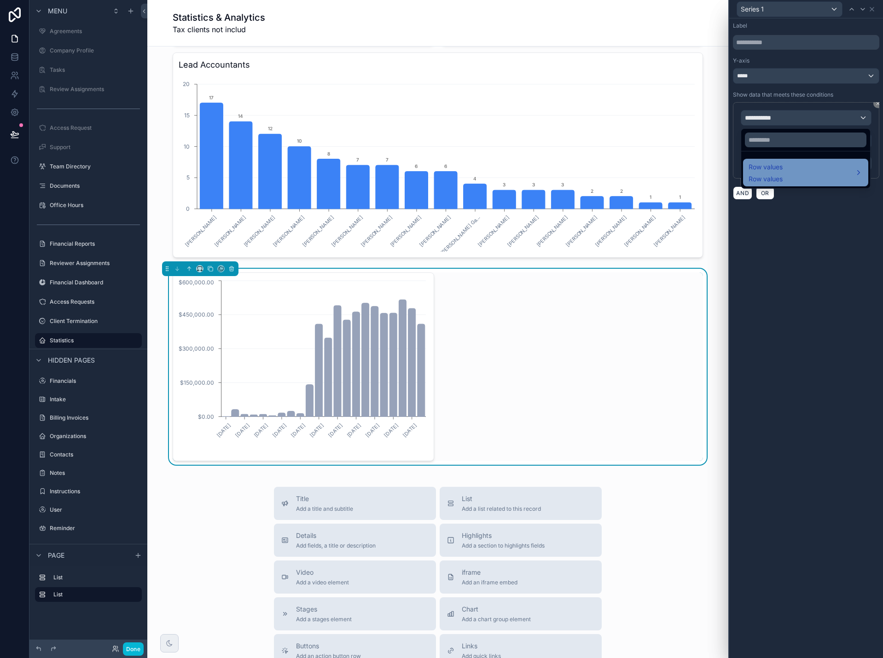
click at [779, 169] on span "Row values" at bounding box center [766, 167] width 34 height 11
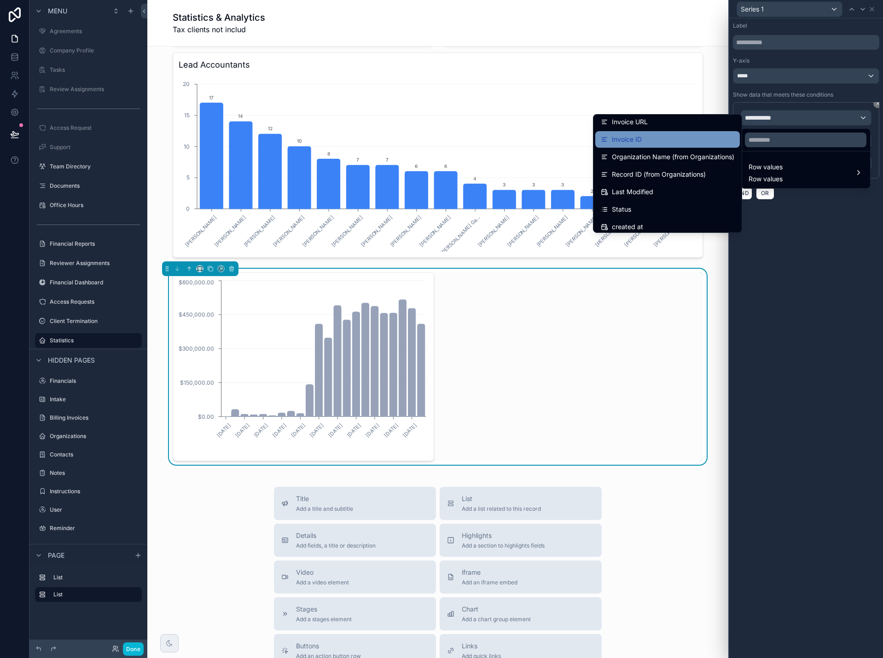
scroll to position [138, 0]
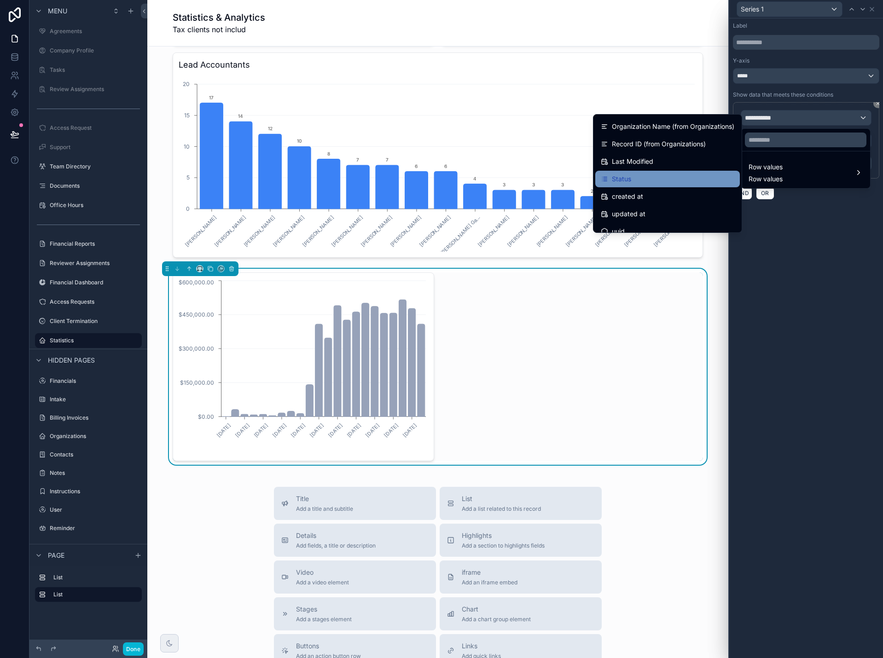
click at [702, 175] on div "Status" at bounding box center [668, 179] width 134 height 11
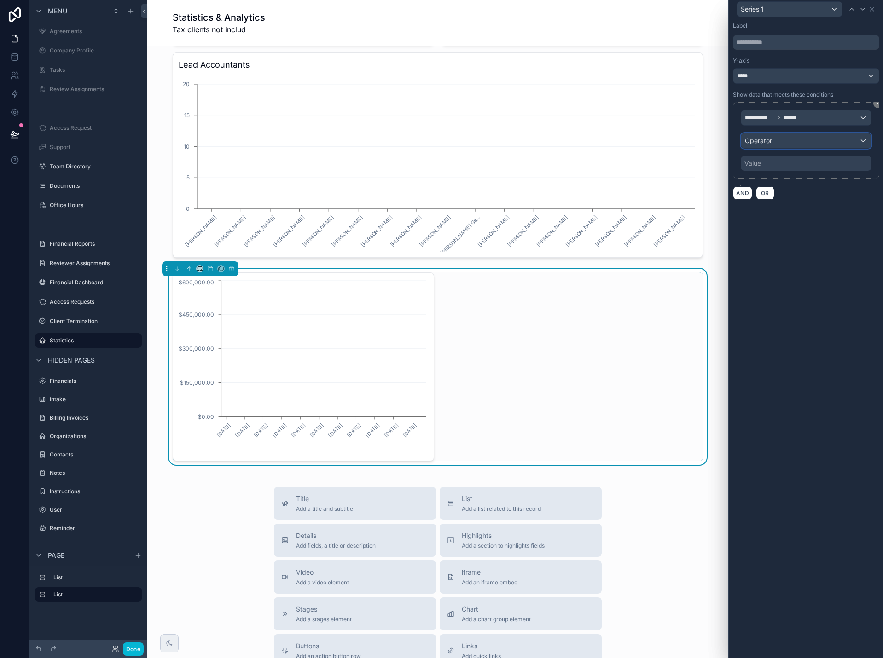
click at [770, 141] on span "Operator" at bounding box center [758, 141] width 27 height 8
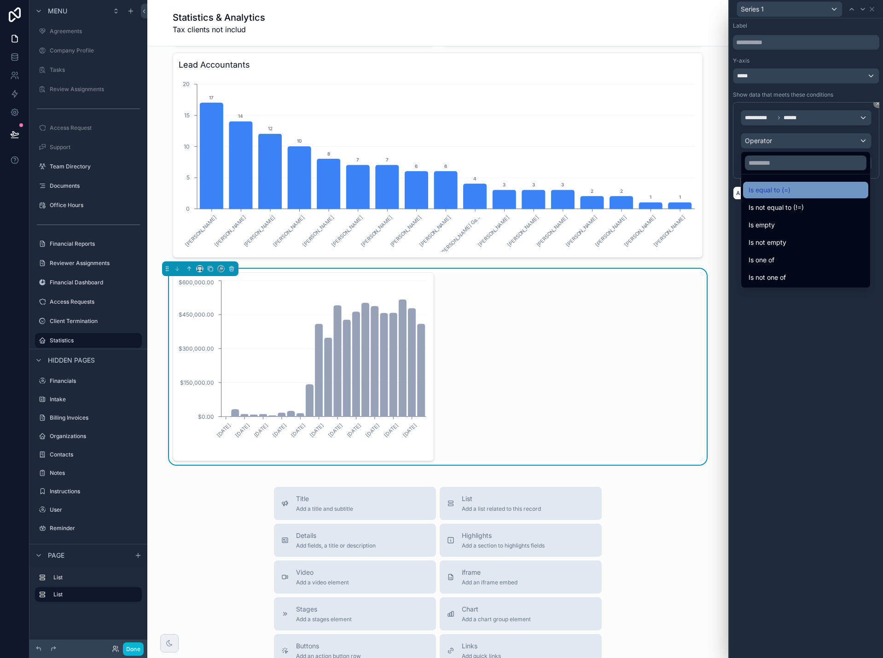
click at [772, 185] on span "Is equal to (=)" at bounding box center [770, 190] width 42 height 11
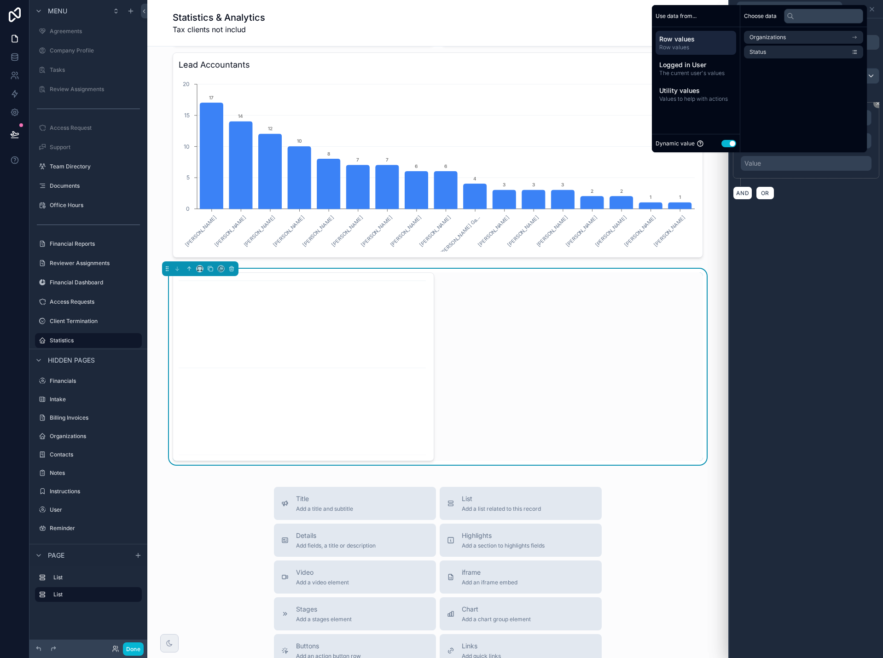
click at [721, 142] on button "Use setting" at bounding box center [728, 143] width 15 height 7
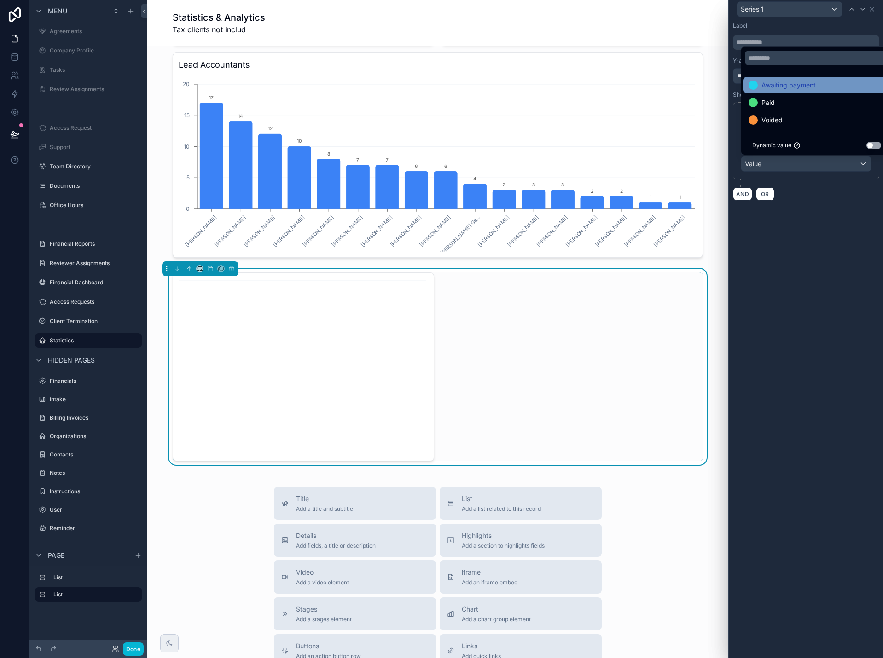
click at [791, 87] on span "Awaiting payment" at bounding box center [788, 85] width 54 height 11
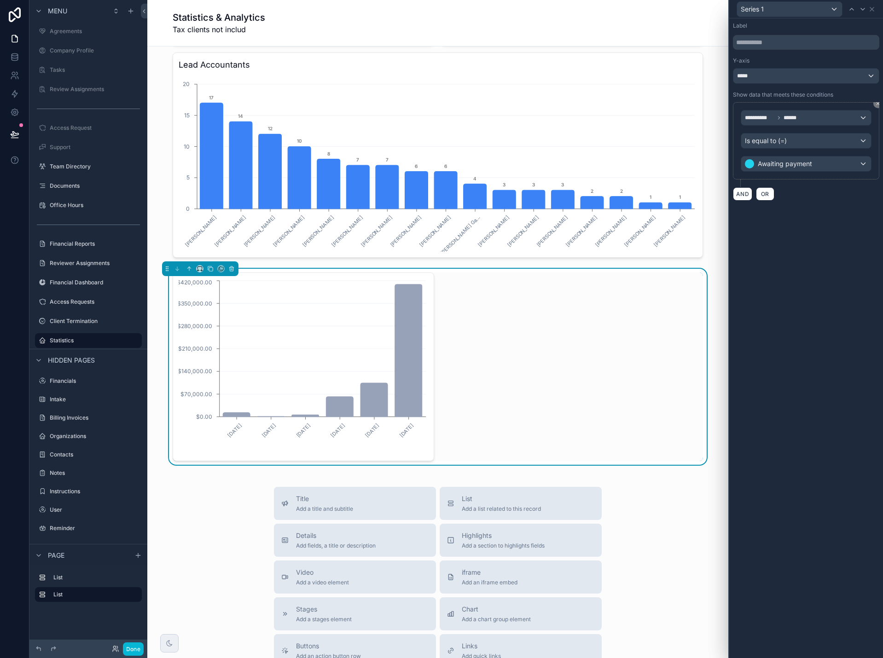
click at [824, 225] on div "**********" at bounding box center [806, 338] width 154 height 640
click at [873, 10] on icon at bounding box center [872, 9] width 4 height 4
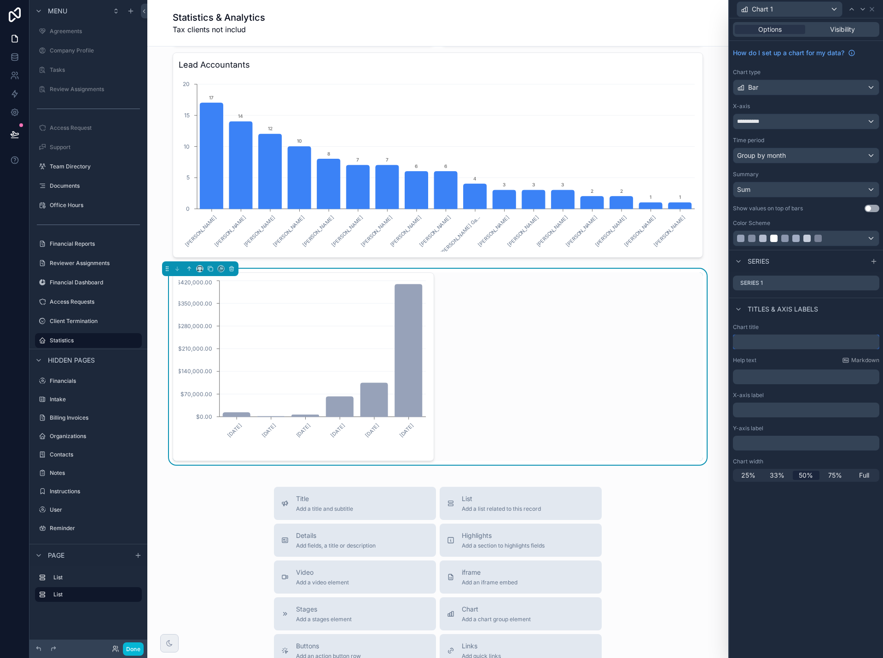
click at [767, 342] on input "text" at bounding box center [806, 342] width 146 height 15
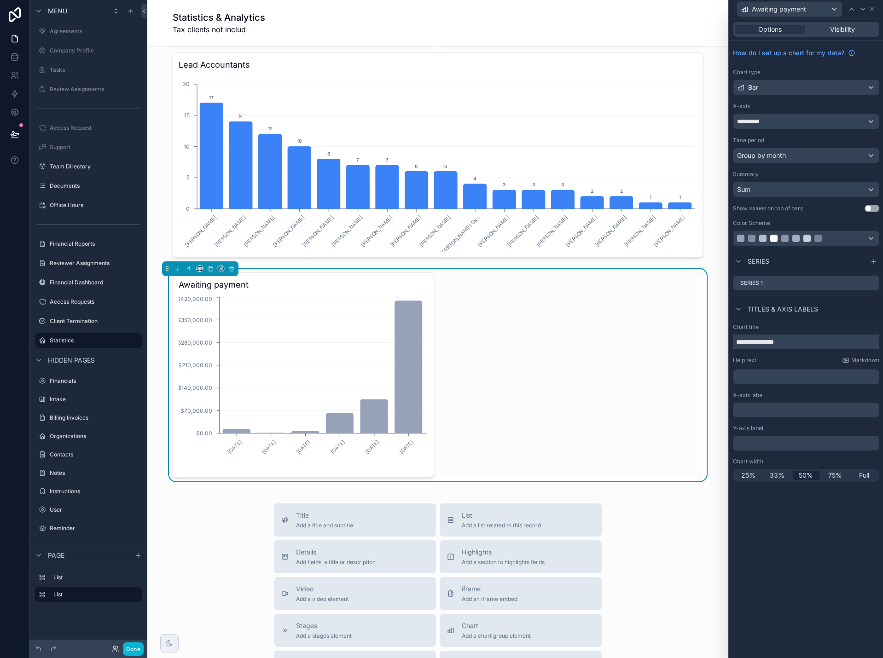
click at [762, 341] on input "**********" at bounding box center [806, 342] width 146 height 15
click at [767, 342] on input "**********" at bounding box center [806, 342] width 146 height 15
type input "**********"
click at [785, 378] on p "﻿" at bounding box center [807, 376] width 141 height 9
click at [831, 533] on div "**********" at bounding box center [806, 338] width 154 height 640
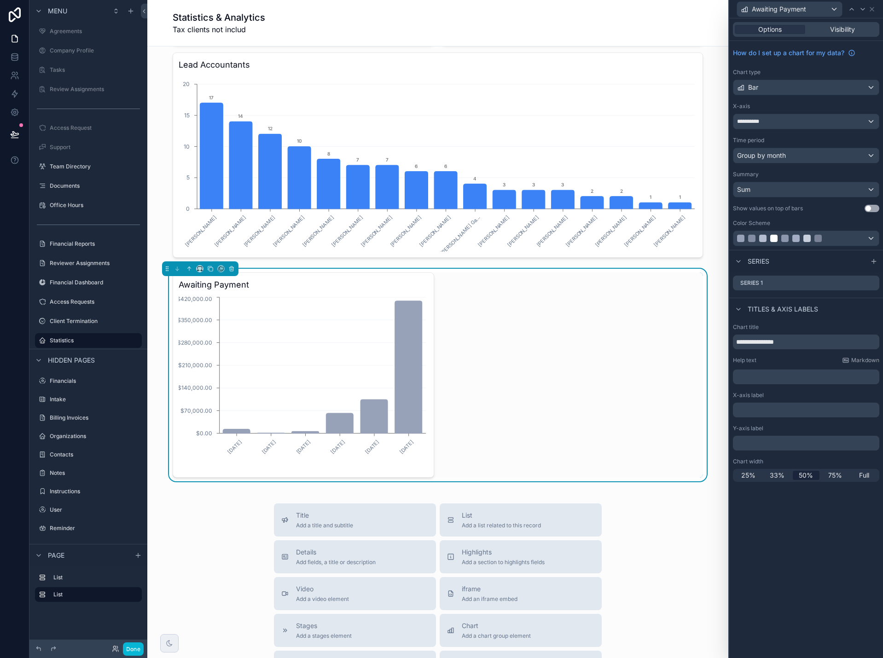
click at [773, 379] on p "﻿" at bounding box center [807, 376] width 141 height 9
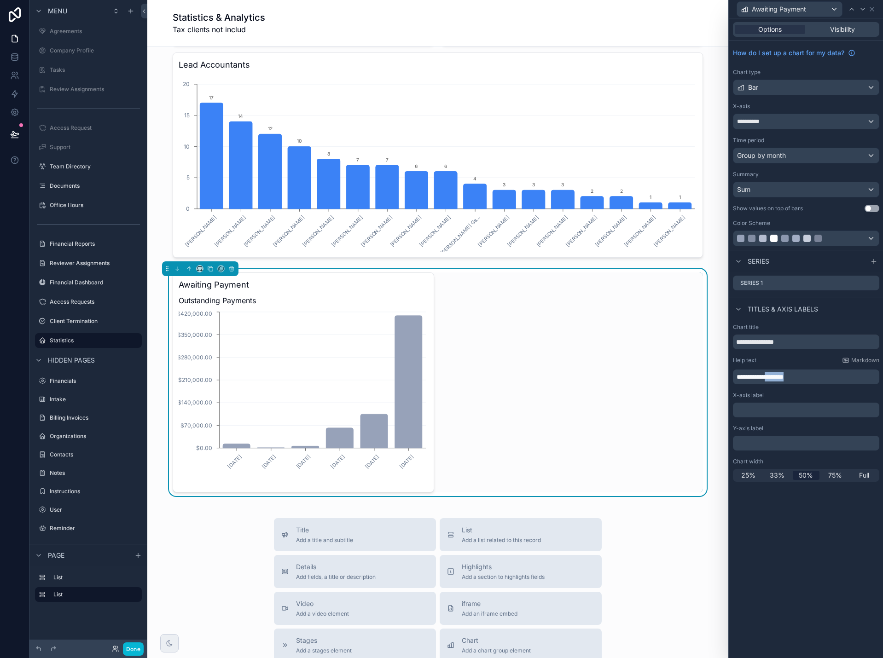
drag, startPoint x: 814, startPoint y: 375, endPoint x: 776, endPoint y: 381, distance: 38.6
click at [776, 381] on p "**********" at bounding box center [807, 376] width 141 height 9
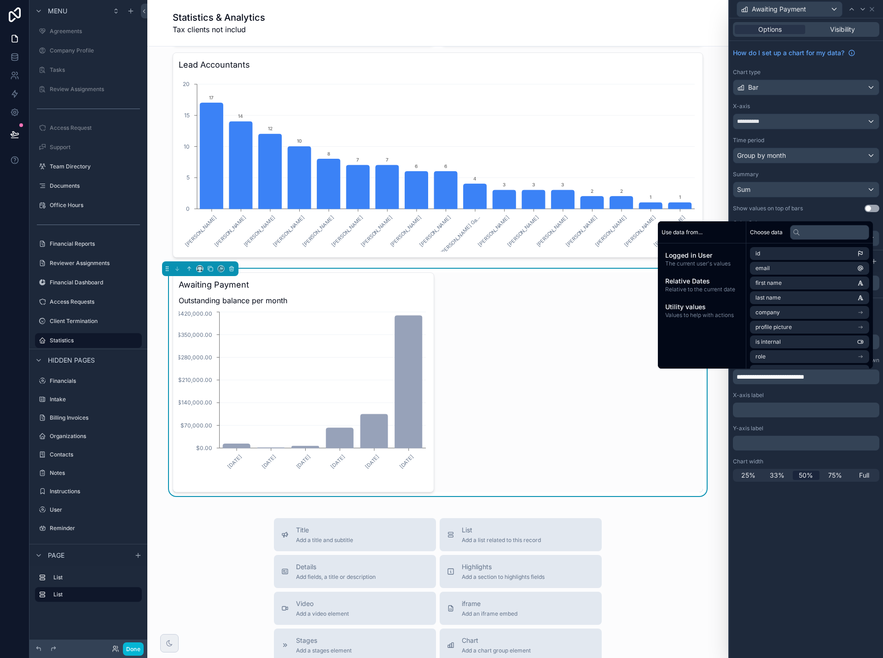
click at [849, 565] on div "**********" at bounding box center [806, 338] width 154 height 640
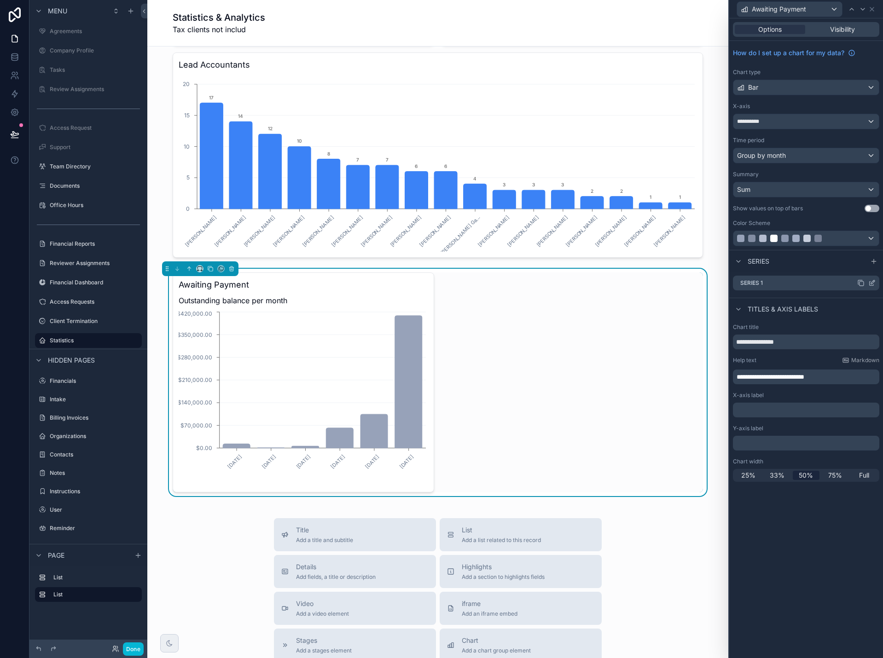
click at [872, 286] on icon at bounding box center [872, 284] width 4 height 4
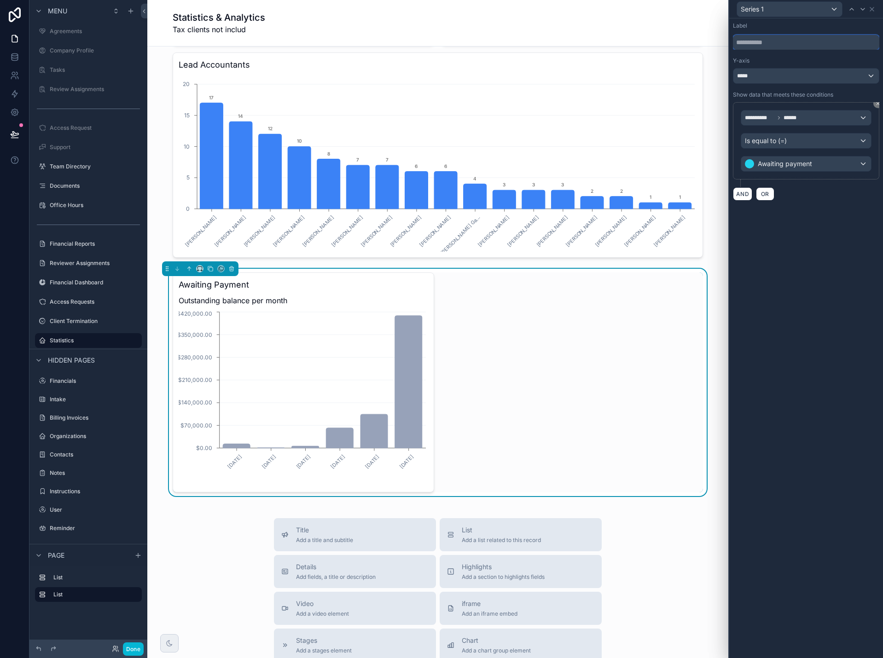
click at [750, 43] on input "text" at bounding box center [806, 42] width 146 height 15
type input "**********"
click at [872, 8] on icon at bounding box center [872, 9] width 4 height 4
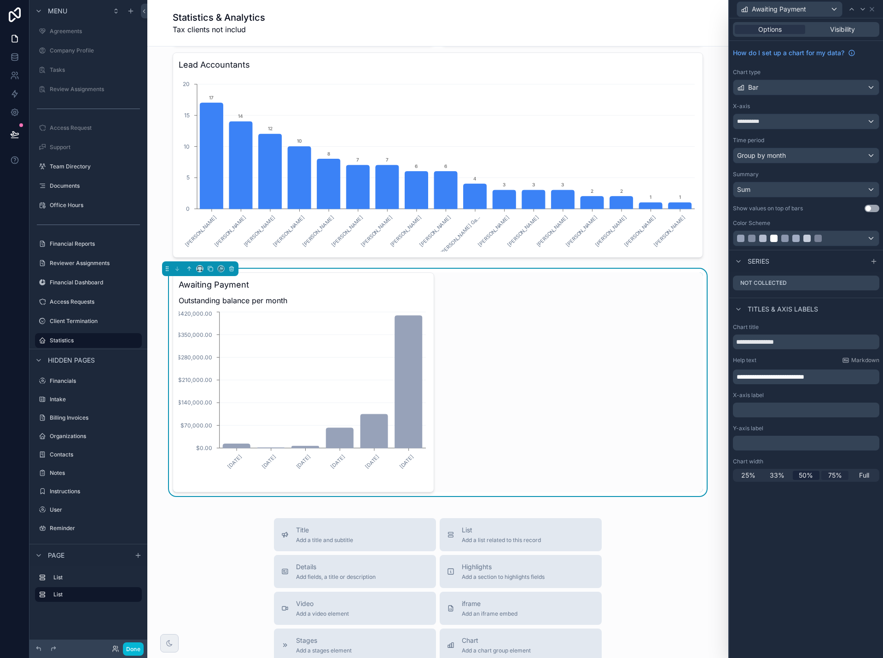
click at [841, 475] on span "75%" at bounding box center [835, 475] width 14 height 9
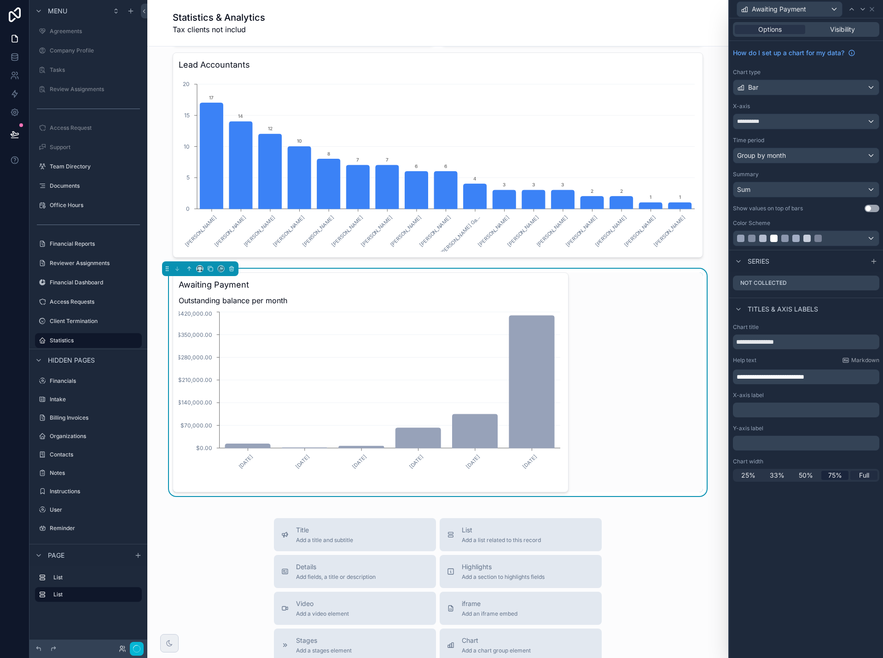
click at [858, 474] on div "Full" at bounding box center [863, 475] width 27 height 9
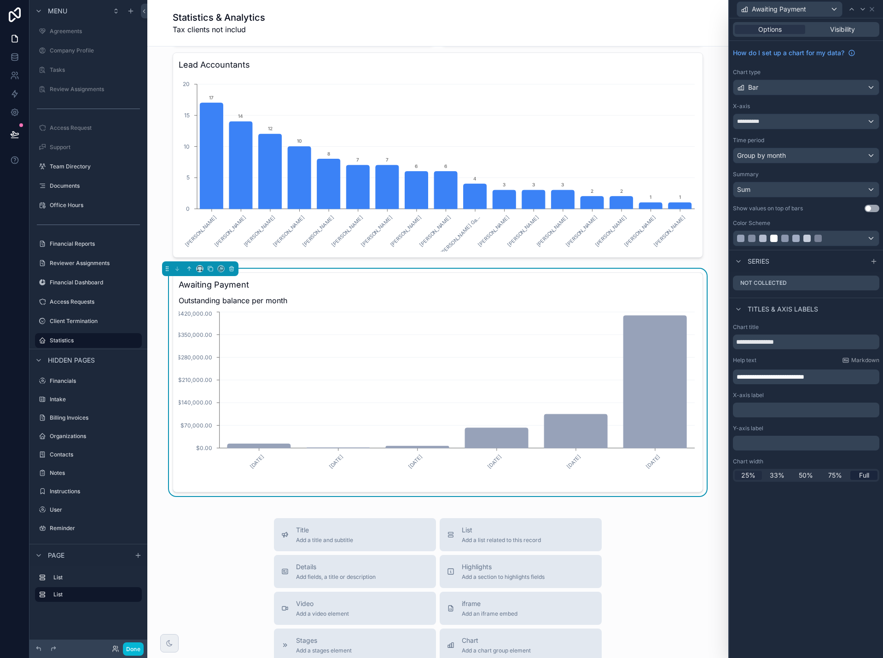
drag, startPoint x: 746, startPoint y: 478, endPoint x: 754, endPoint y: 477, distance: 7.4
click at [748, 478] on span "25%" at bounding box center [748, 475] width 14 height 9
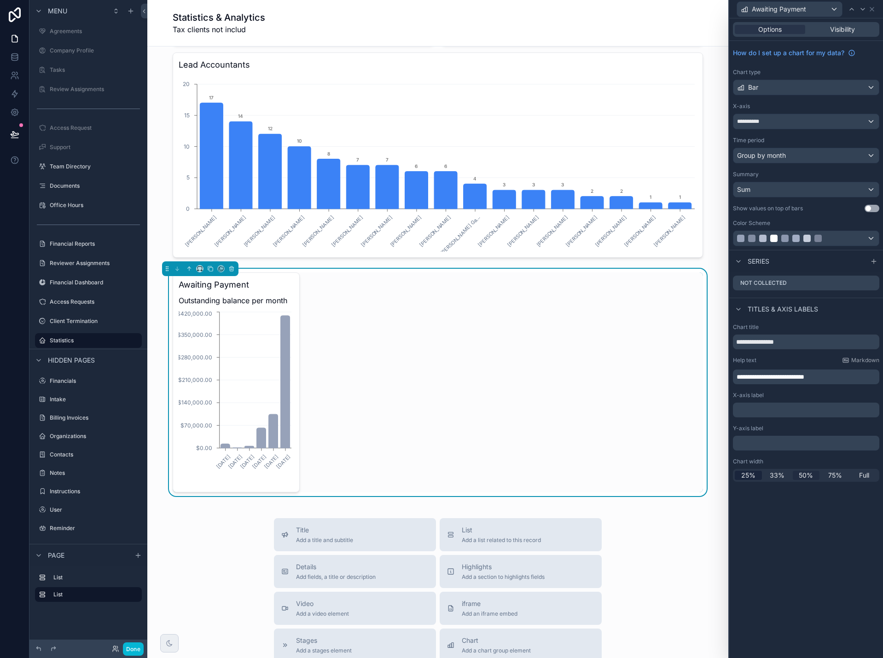
click at [810, 475] on span "50%" at bounding box center [806, 475] width 14 height 9
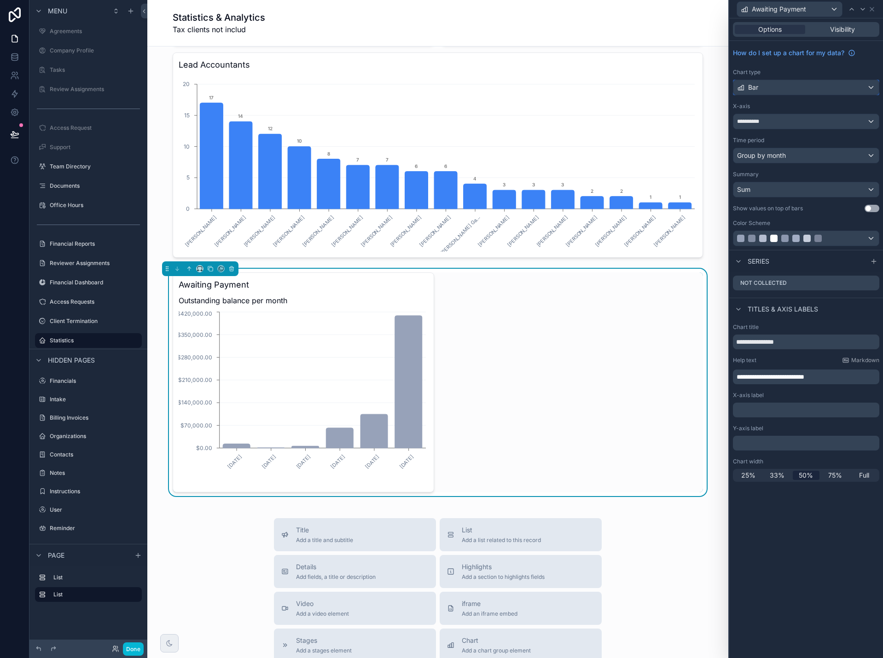
click at [761, 89] on div "Bar" at bounding box center [805, 87] width 145 height 15
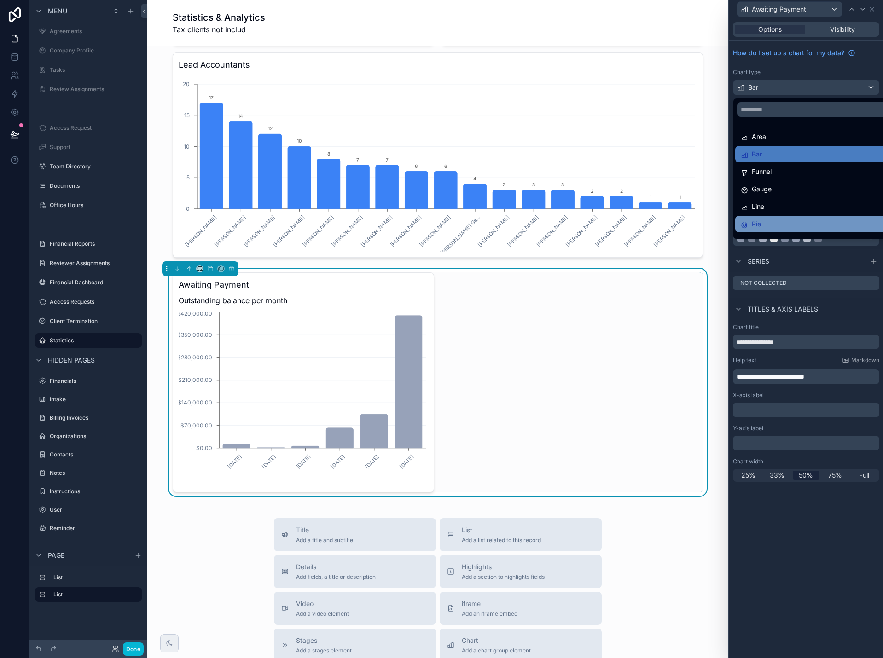
click at [772, 221] on div "Pie" at bounding box center [817, 224] width 152 height 11
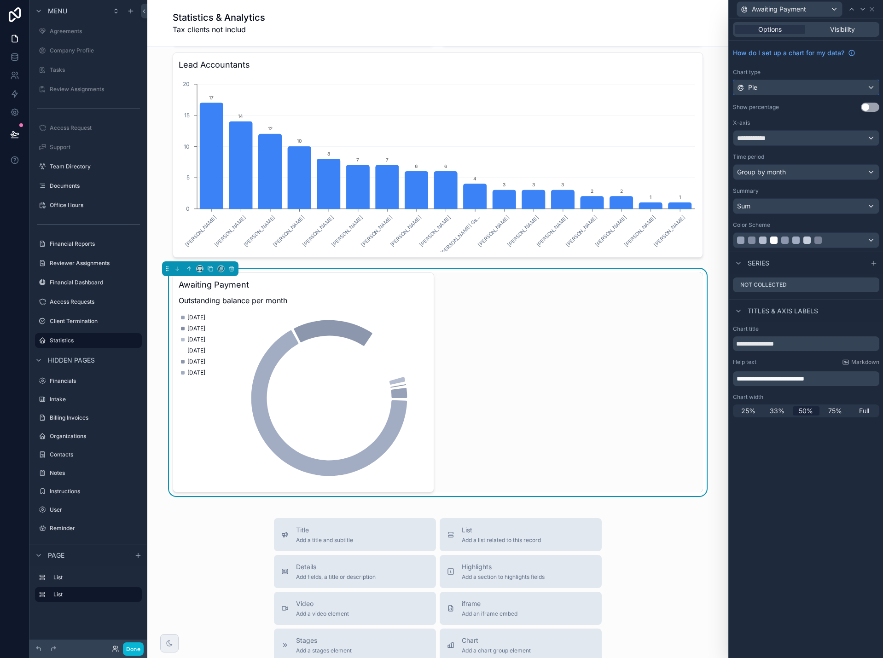
click at [779, 88] on div "Pie" at bounding box center [805, 87] width 145 height 15
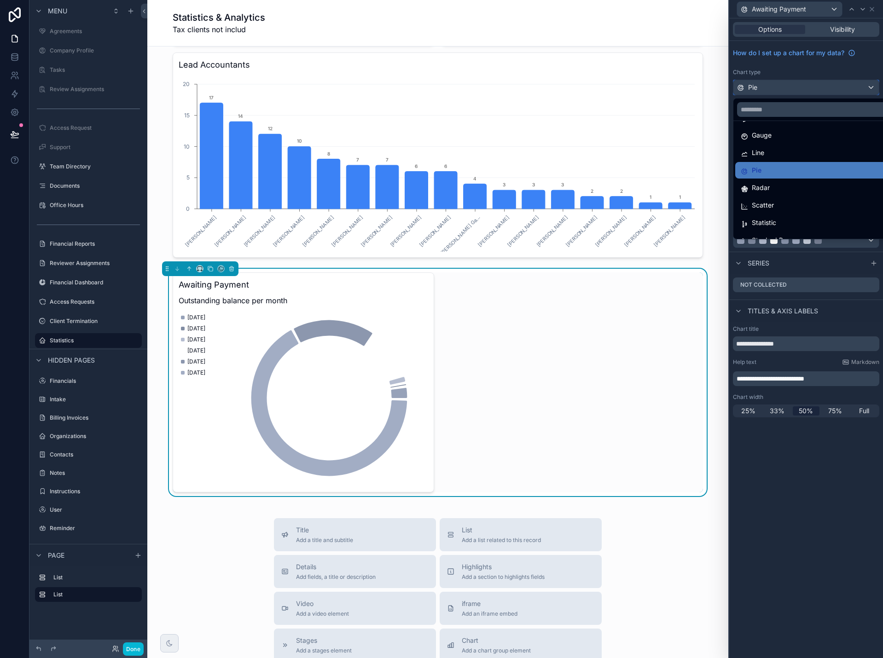
scroll to position [65, 0]
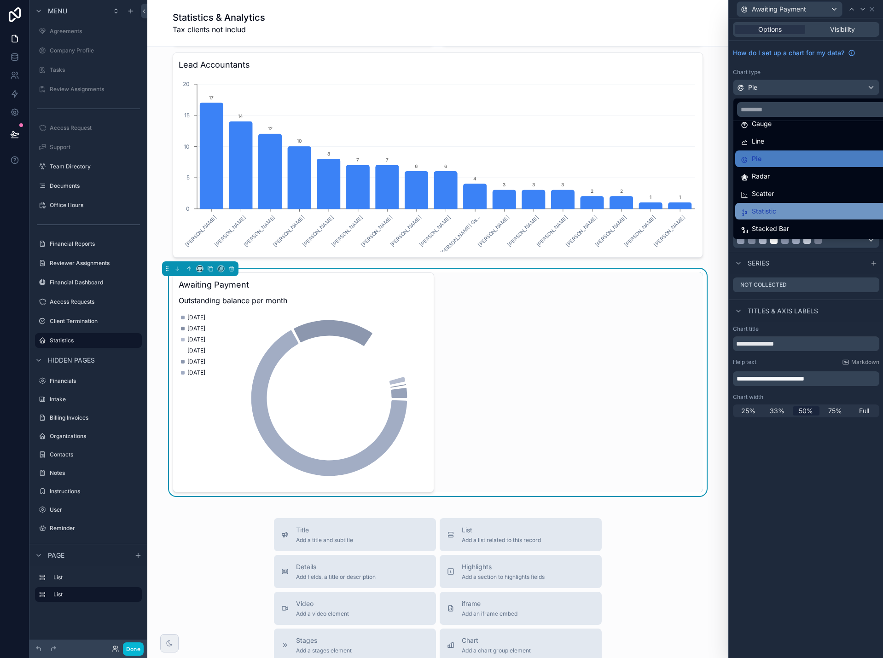
click at [784, 211] on div "Statistic" at bounding box center [817, 211] width 152 height 11
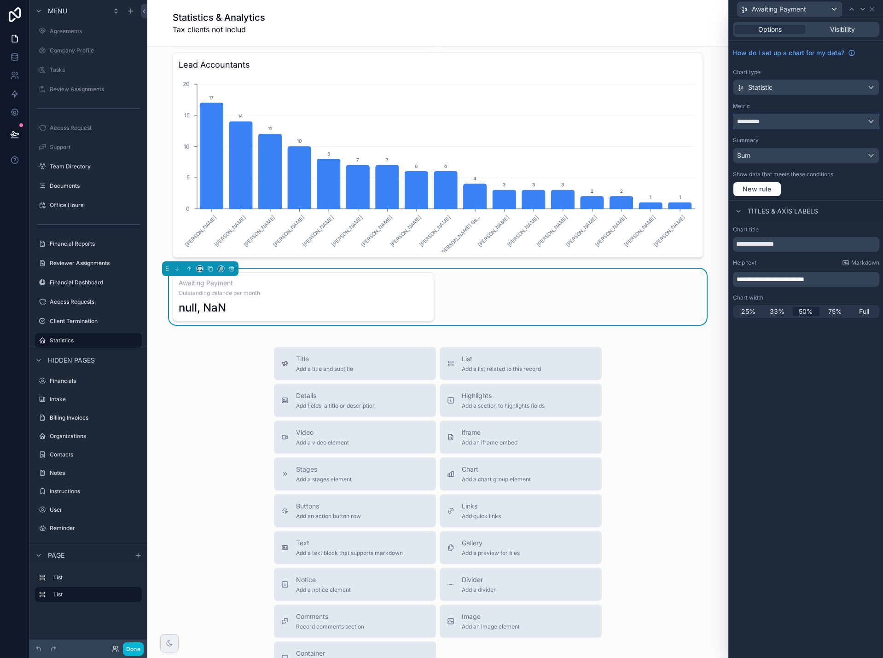
click at [782, 122] on div "**********" at bounding box center [805, 121] width 145 height 15
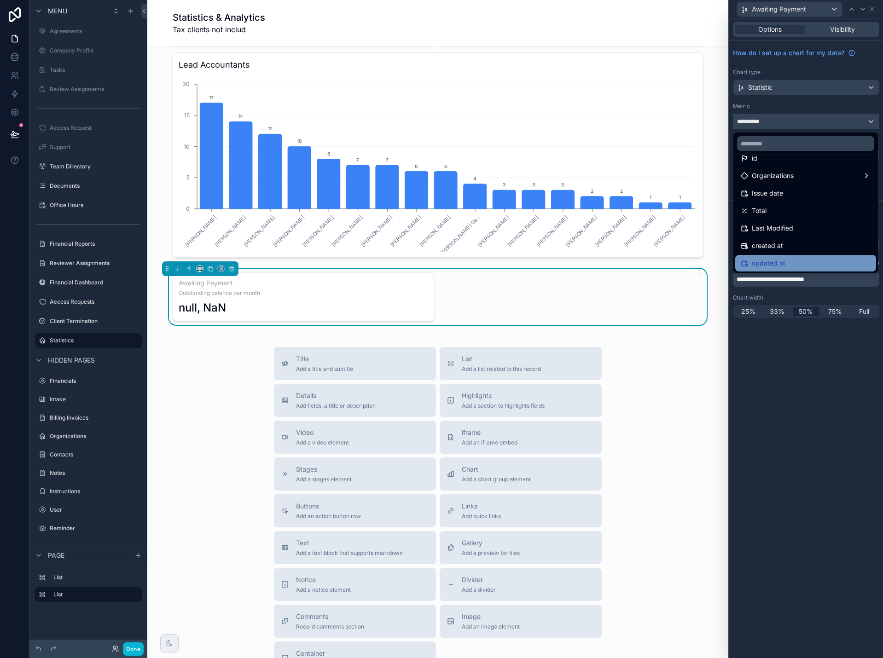
scroll to position [13, 0]
drag, startPoint x: 788, startPoint y: 372, endPoint x: 783, endPoint y: 309, distance: 63.2
click at [788, 370] on div at bounding box center [806, 329] width 154 height 658
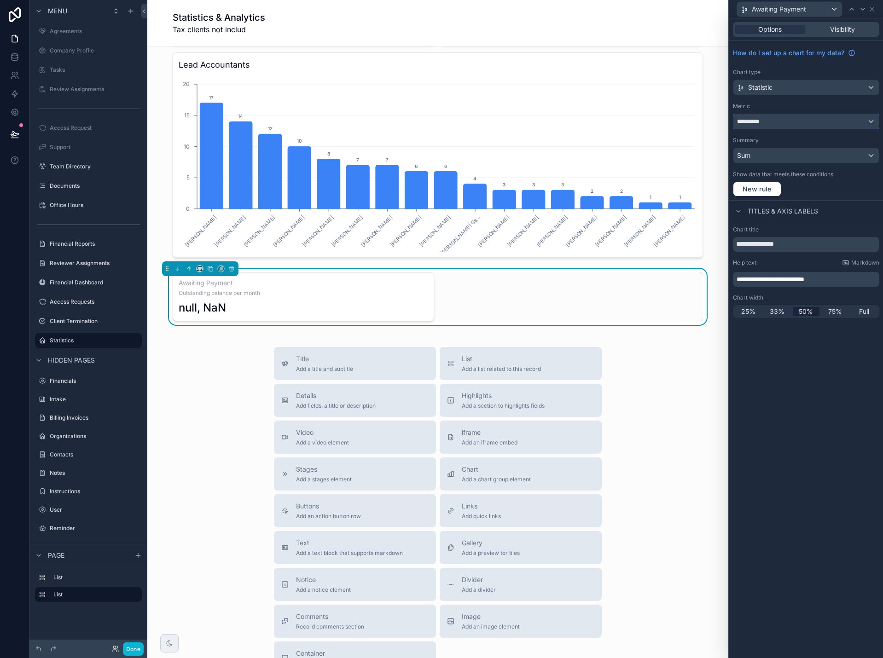
click at [775, 123] on div "**********" at bounding box center [805, 121] width 145 height 15
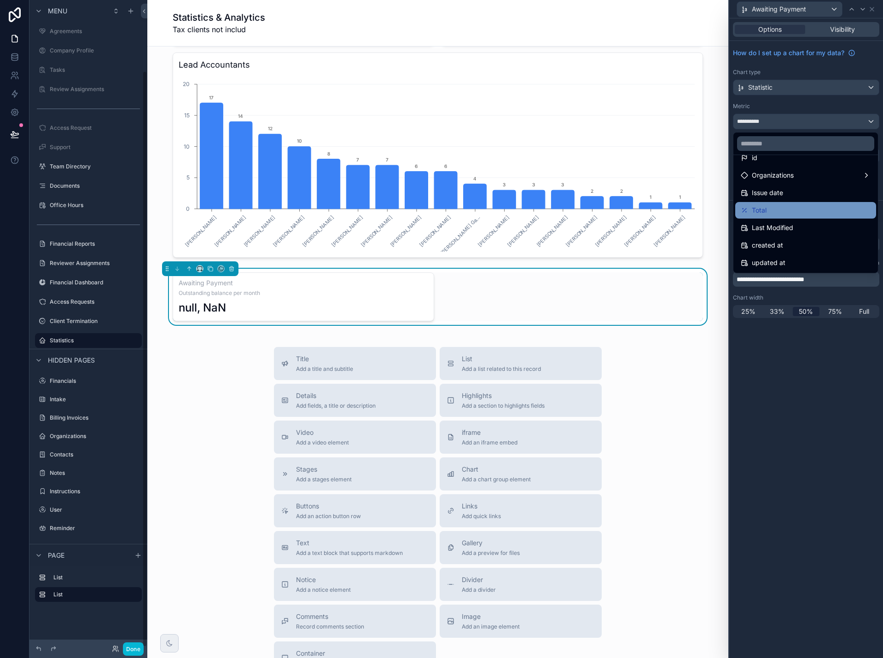
click at [772, 211] on div "Total" at bounding box center [806, 210] width 130 height 11
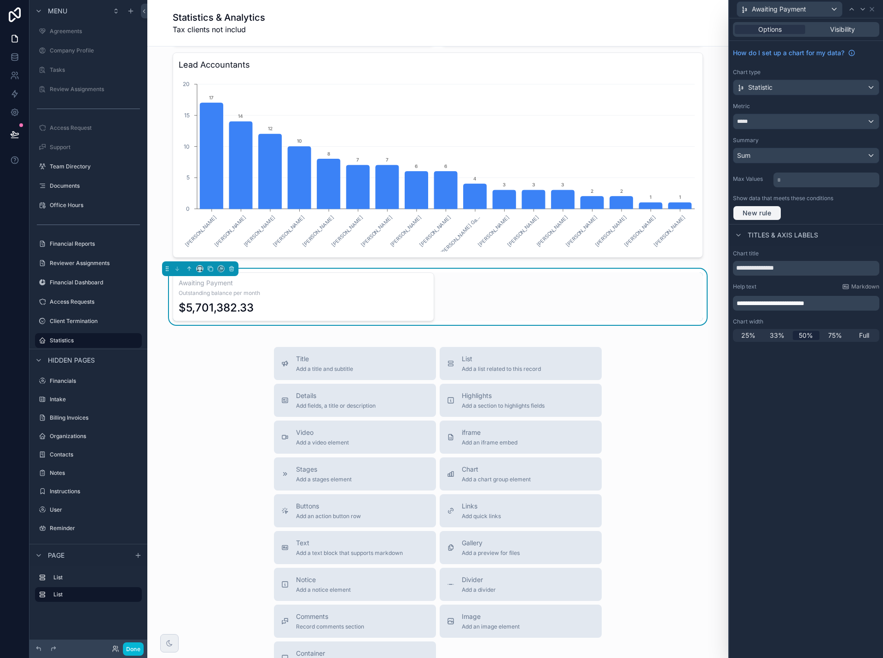
click at [758, 212] on span "New rule" at bounding box center [757, 213] width 36 height 8
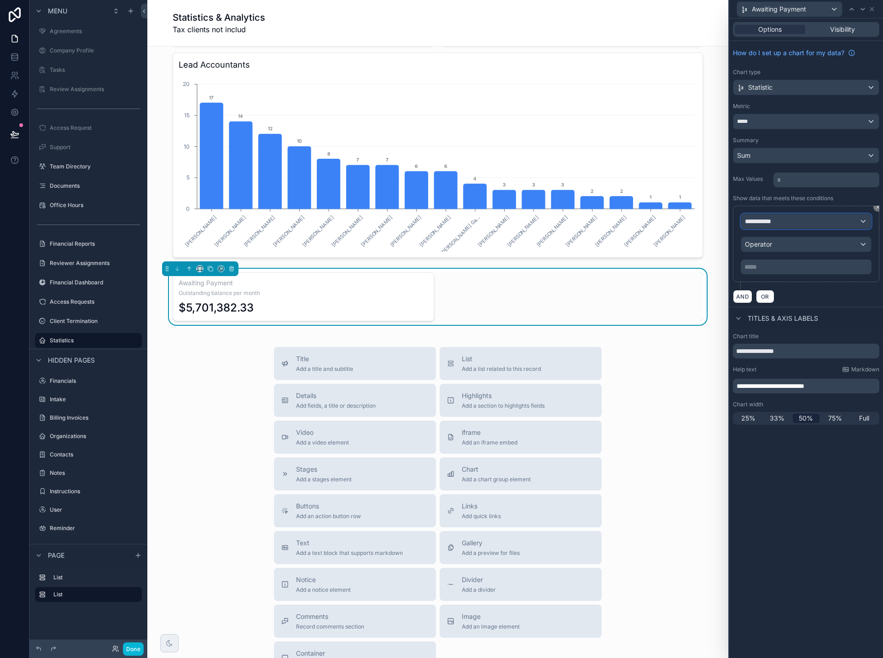
click at [775, 225] on span "**********" at bounding box center [762, 221] width 34 height 9
click at [774, 273] on span "Row values" at bounding box center [766, 270] width 34 height 11
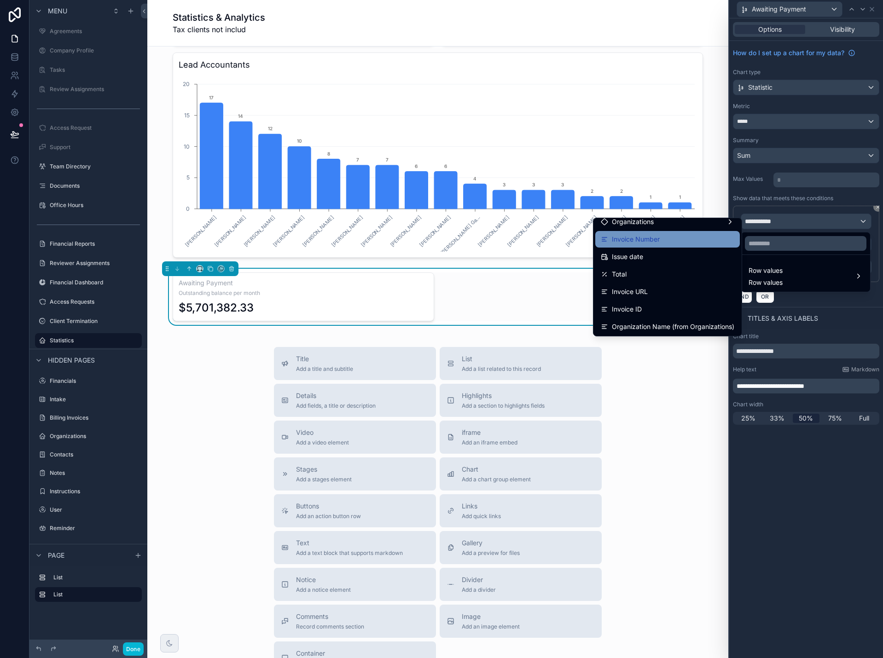
scroll to position [46, 0]
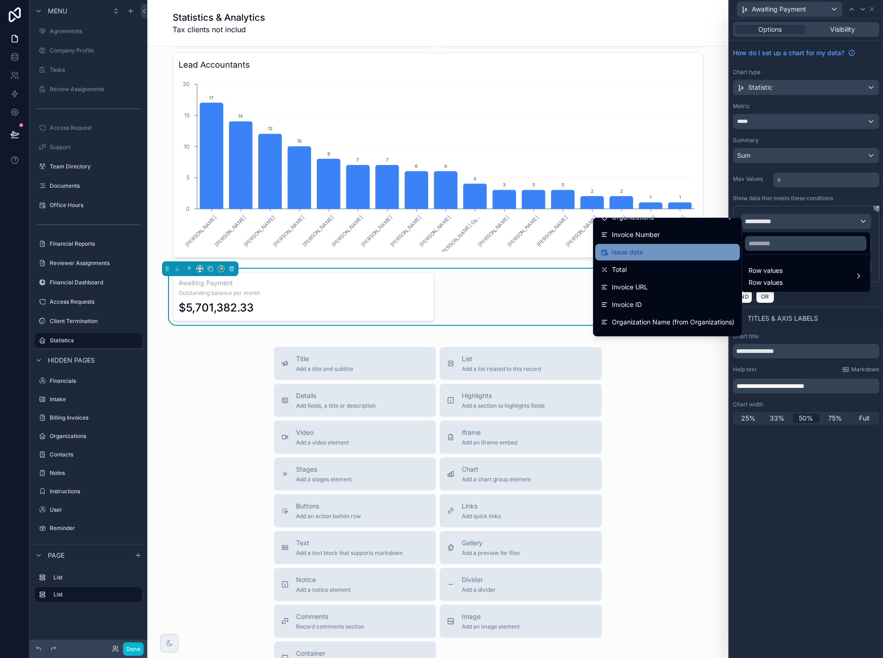
click at [686, 257] on div "Issue date" at bounding box center [668, 252] width 134 height 11
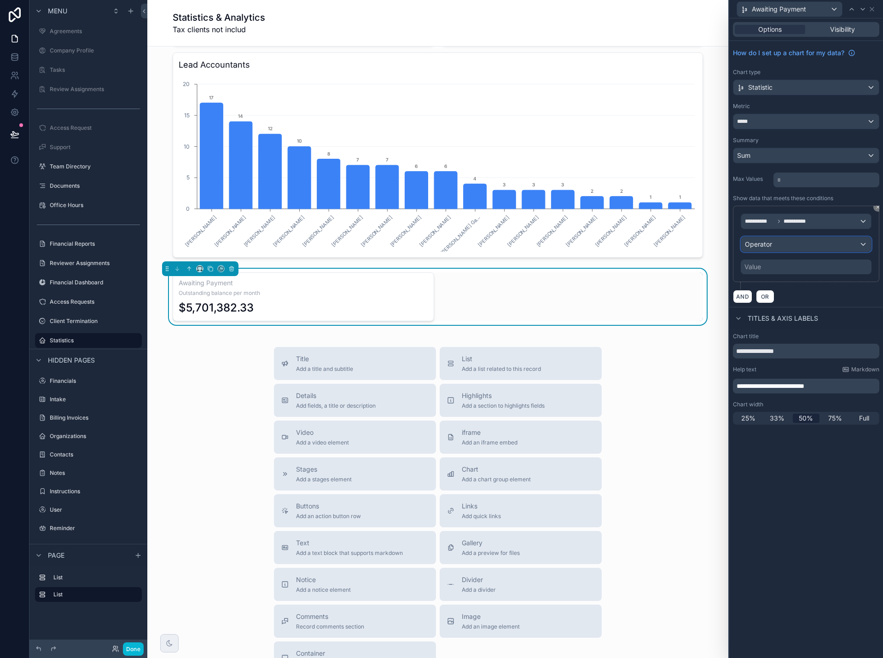
click at [786, 246] on div "Operator" at bounding box center [806, 244] width 130 height 15
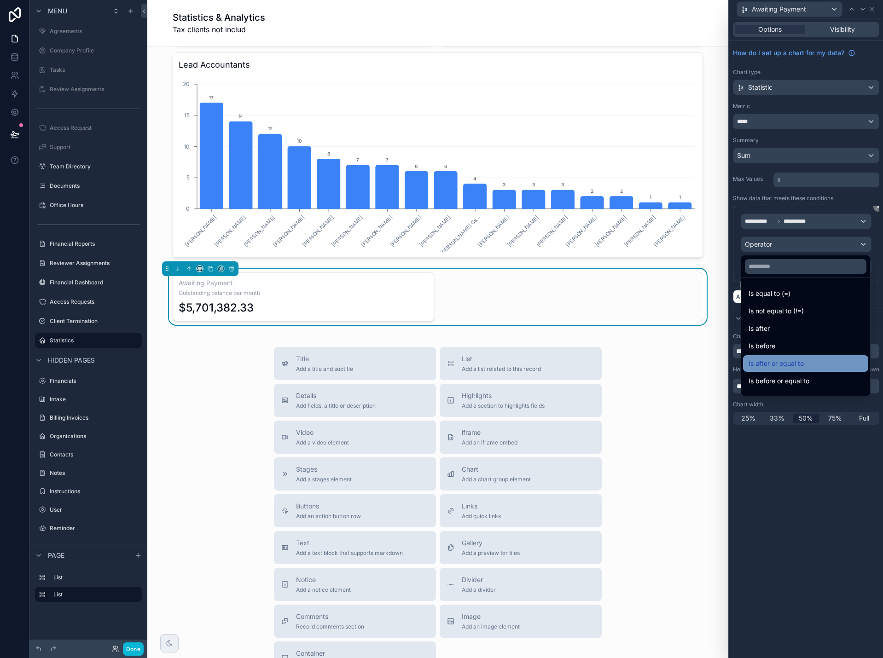
click at [784, 361] on span "Is after or equal to" at bounding box center [776, 363] width 55 height 11
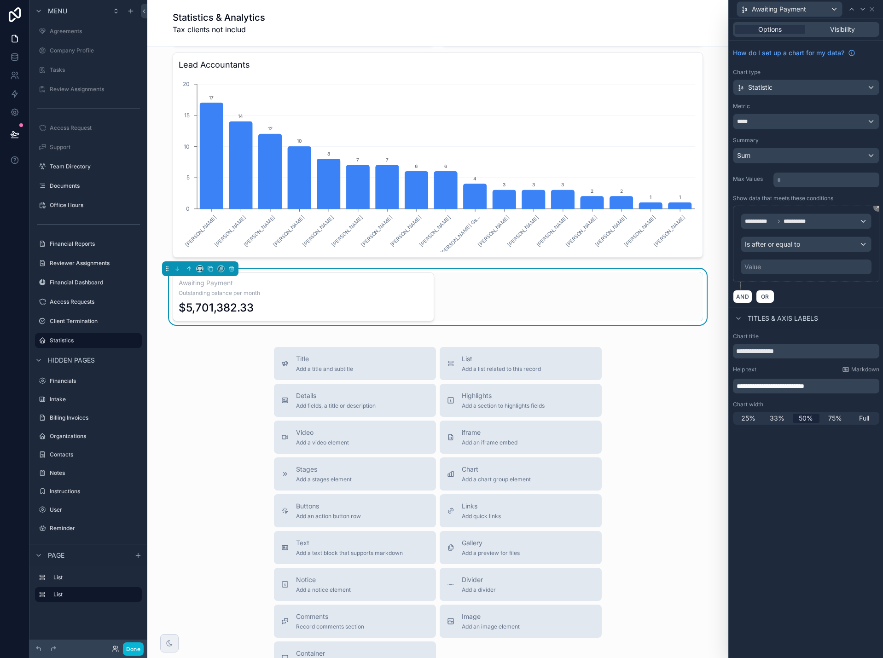
click at [788, 271] on div "Value" at bounding box center [806, 267] width 131 height 15
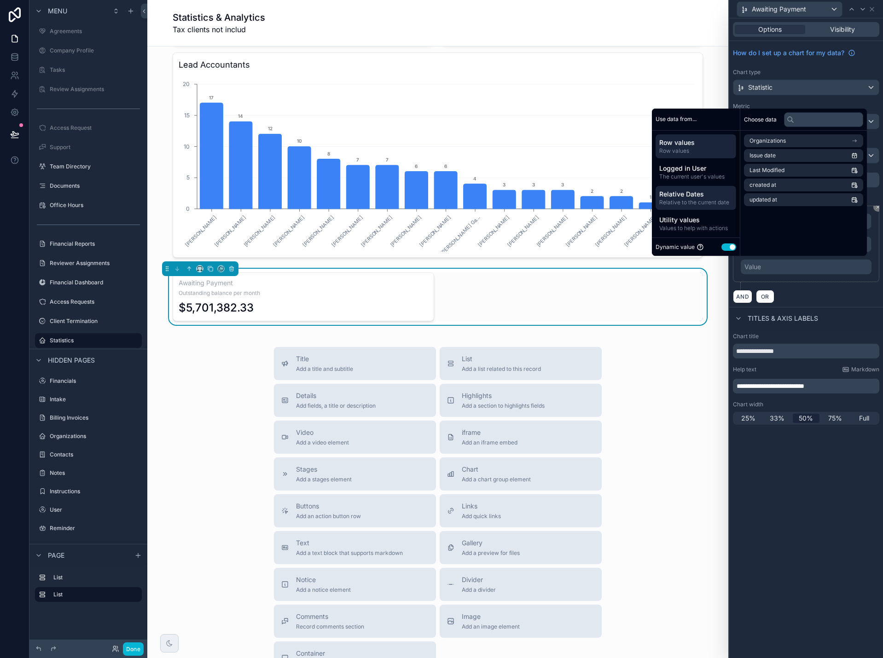
click at [688, 199] on span "Relative to the current date" at bounding box center [695, 202] width 73 height 7
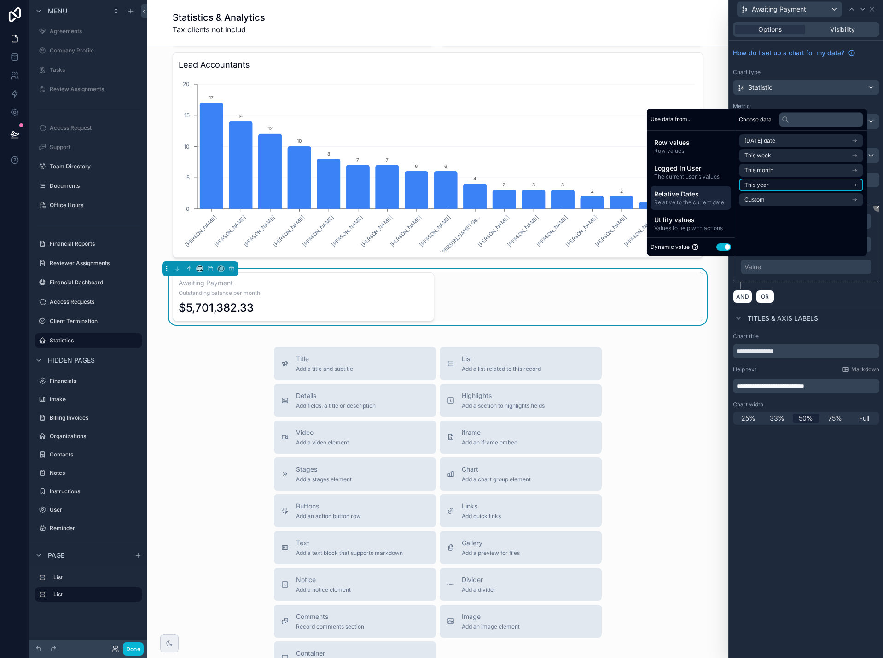
click at [778, 185] on li "This year" at bounding box center [801, 185] width 124 height 13
click at [772, 158] on span "Start of year" at bounding box center [760, 157] width 33 height 7
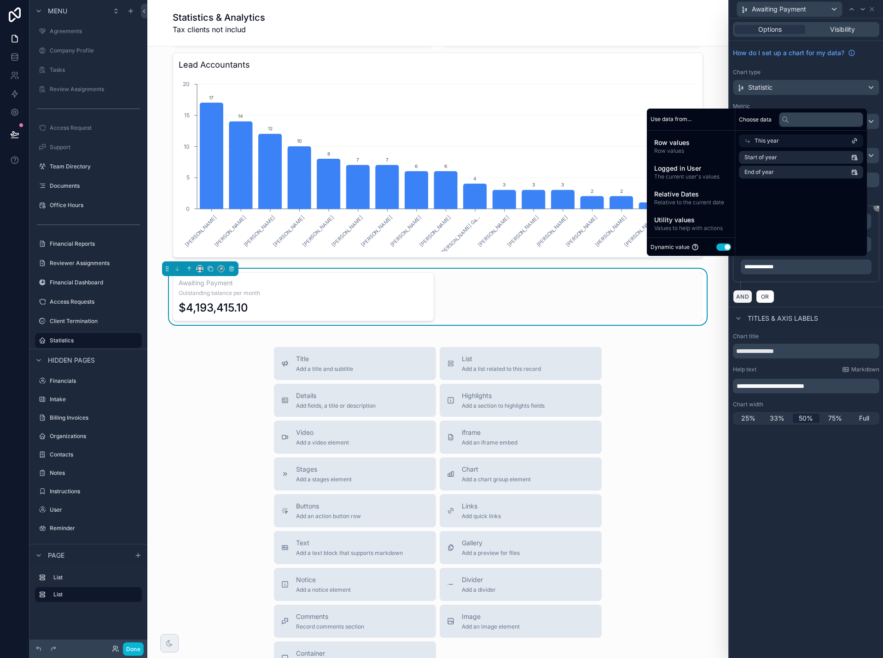
click at [742, 296] on button "AND" at bounding box center [742, 296] width 19 height 13
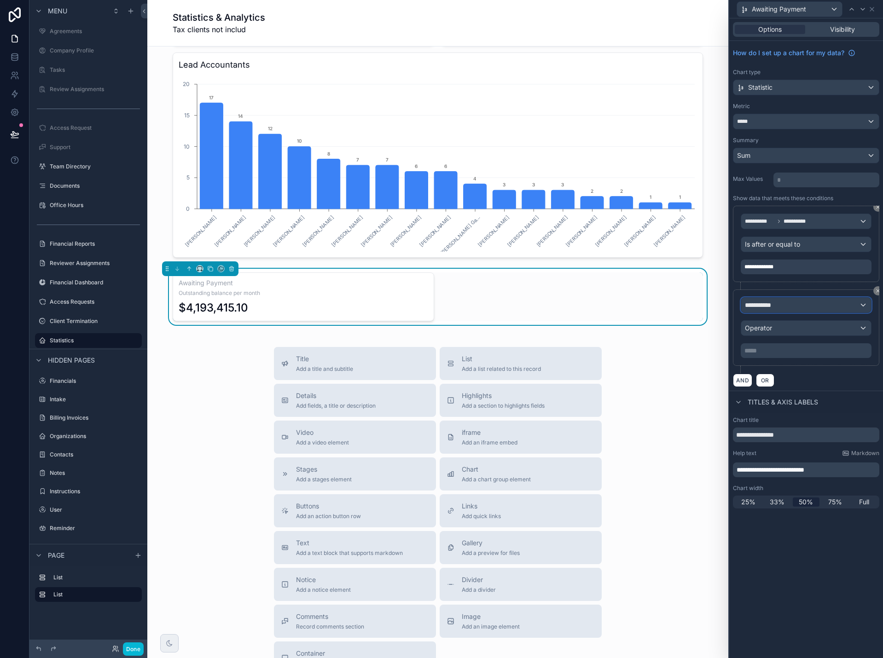
click at [772, 308] on span "**********" at bounding box center [762, 305] width 34 height 9
click at [770, 357] on span "Row values" at bounding box center [766, 354] width 34 height 11
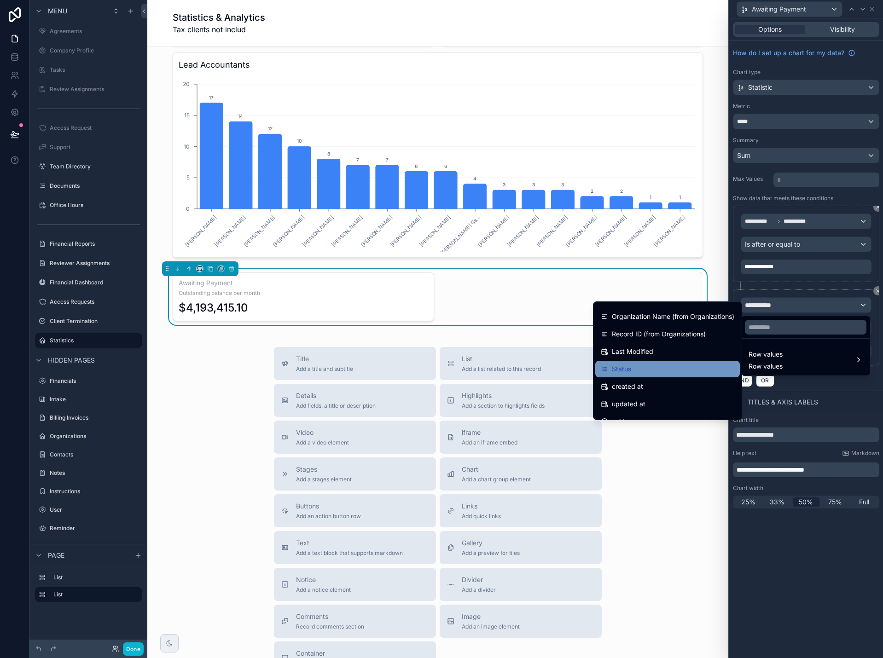
scroll to position [138, 0]
click at [680, 362] on div "Status" at bounding box center [668, 366] width 134 height 11
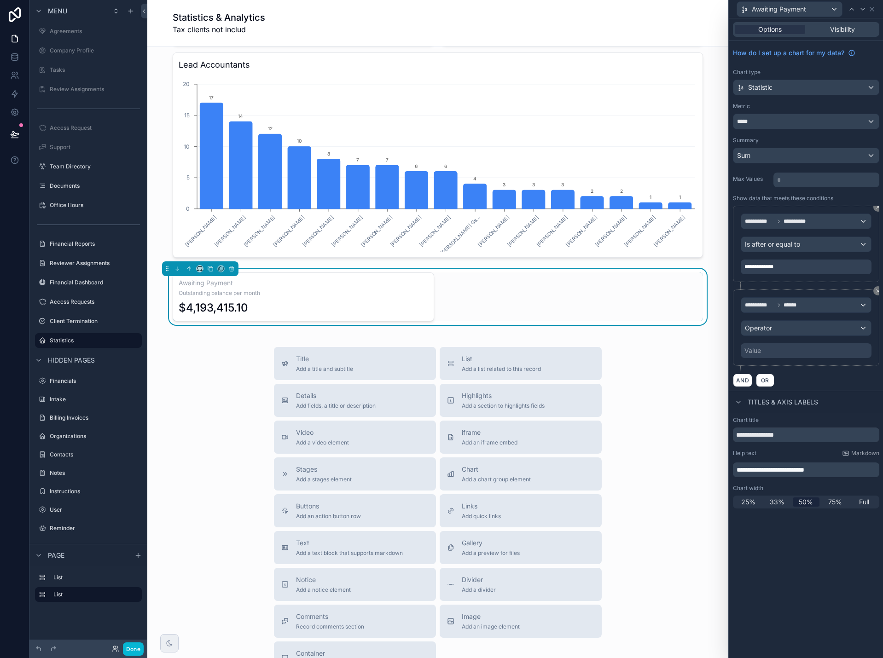
click at [773, 351] on div "Value" at bounding box center [806, 350] width 131 height 15
click at [774, 354] on div "Value" at bounding box center [806, 350] width 131 height 15
click at [779, 329] on div "Operator" at bounding box center [806, 328] width 130 height 15
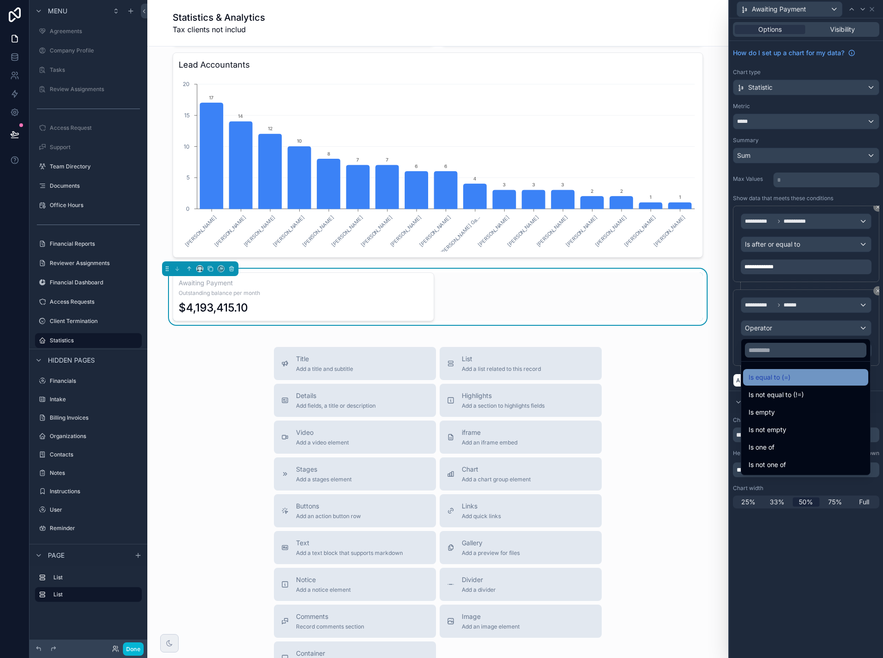
click at [765, 375] on span "Is equal to (=)" at bounding box center [770, 377] width 42 height 11
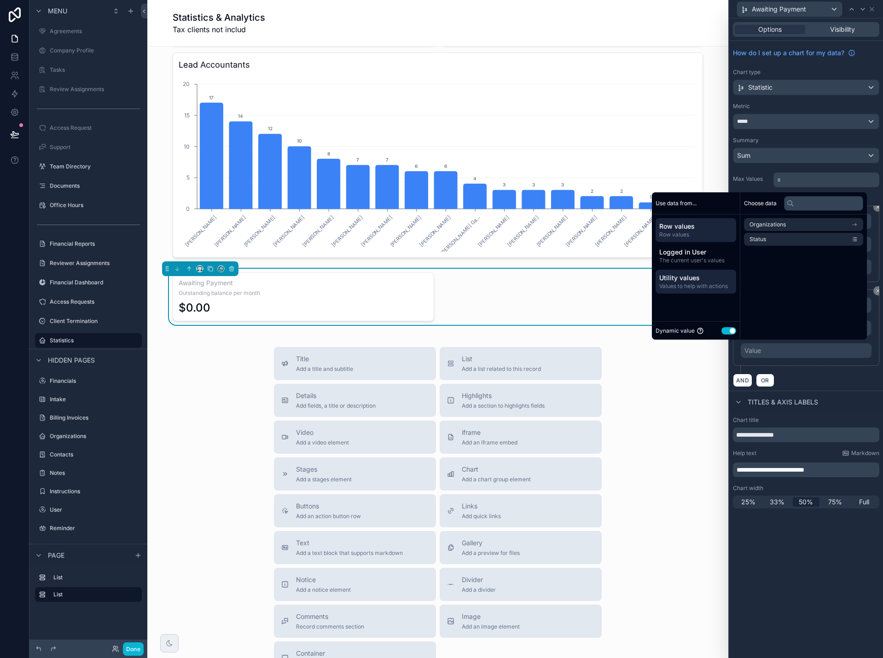
click at [686, 282] on span "Utility values" at bounding box center [695, 277] width 73 height 9
click at [721, 333] on button "Use setting" at bounding box center [728, 330] width 15 height 7
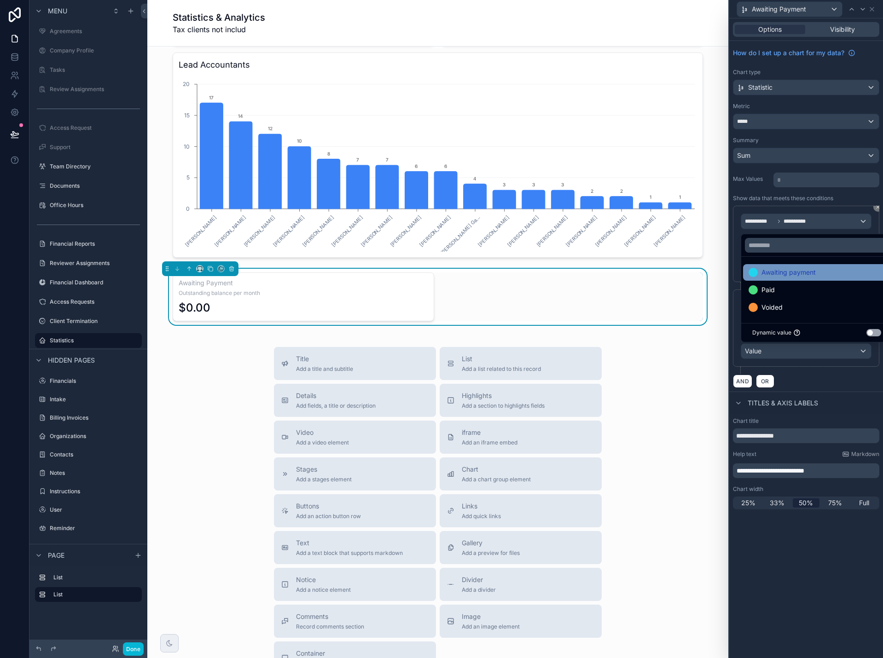
click at [779, 273] on span "Awaiting payment" at bounding box center [788, 272] width 54 height 11
click at [818, 531] on div "**********" at bounding box center [806, 338] width 154 height 640
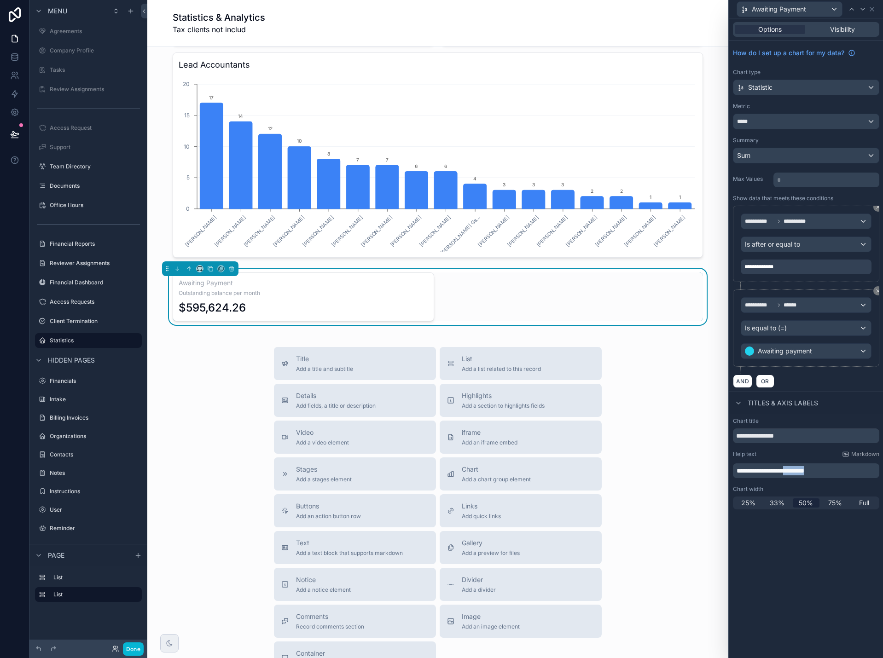
drag, startPoint x: 802, startPoint y: 471, endPoint x: 831, endPoint y: 471, distance: 29.9
click at [804, 471] on span "**********" at bounding box center [771, 471] width 68 height 6
click at [836, 471] on p "**********" at bounding box center [807, 470] width 141 height 9
drag, startPoint x: 837, startPoint y: 471, endPoint x: 733, endPoint y: 475, distance: 103.7
click at [733, 475] on div "**********" at bounding box center [806, 471] width 146 height 15
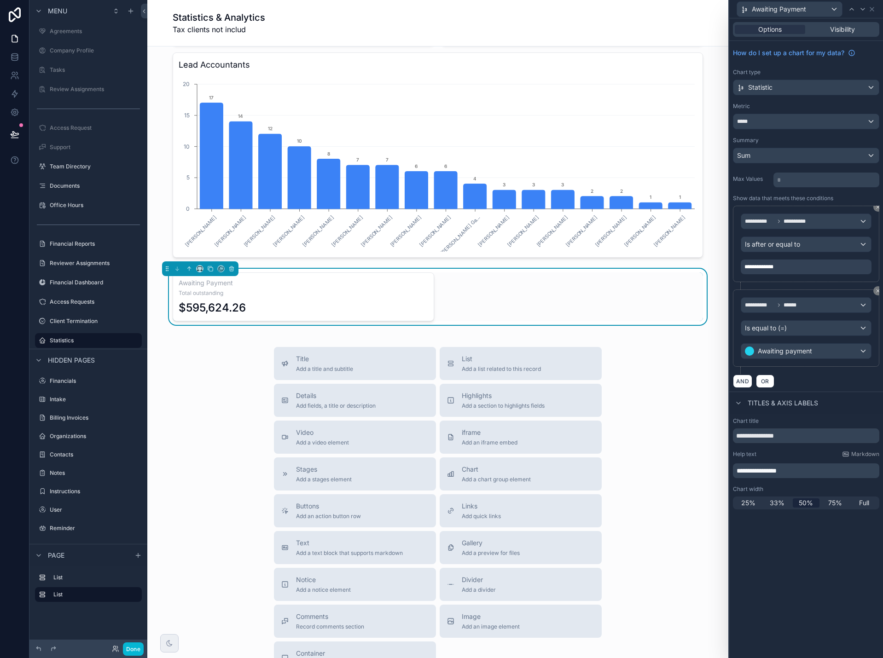
click at [756, 472] on span "**********" at bounding box center [757, 471] width 40 height 6
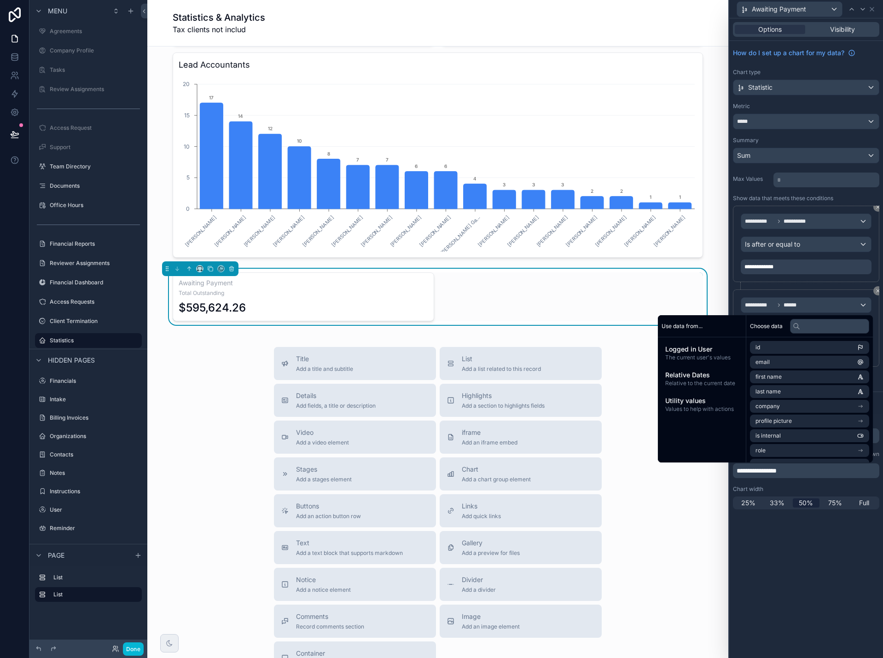
click at [805, 545] on div "**********" at bounding box center [806, 338] width 154 height 640
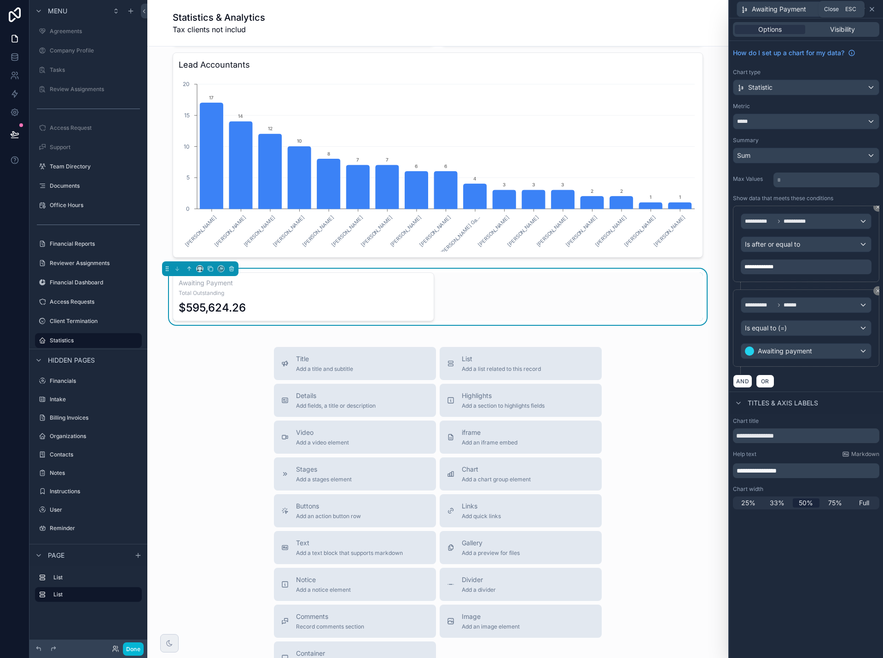
click at [873, 8] on icon at bounding box center [872, 9] width 4 height 4
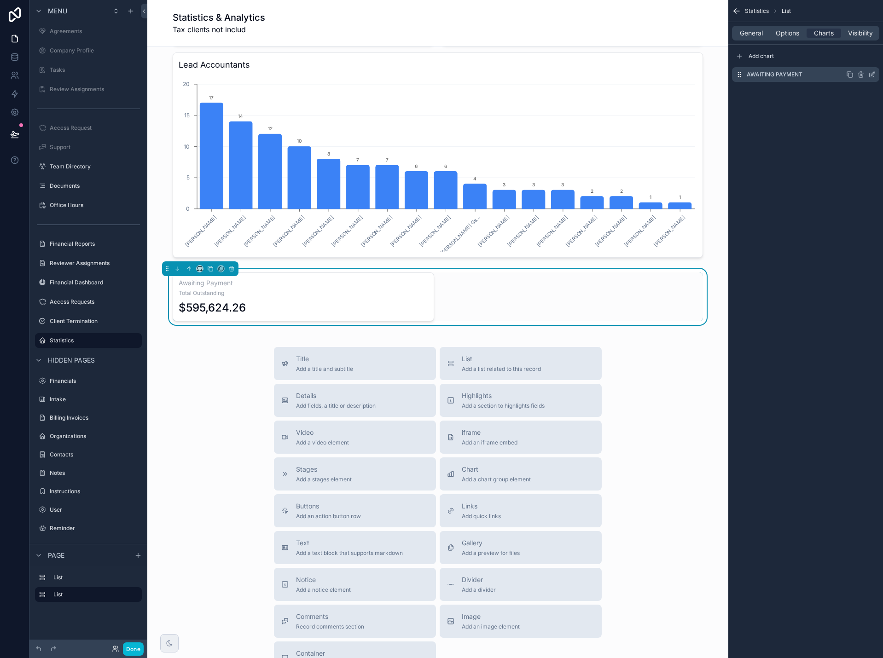
click at [849, 74] on icon "scrollable content" at bounding box center [849, 74] width 7 height 7
click at [874, 93] on icon "scrollable content" at bounding box center [871, 92] width 7 height 7
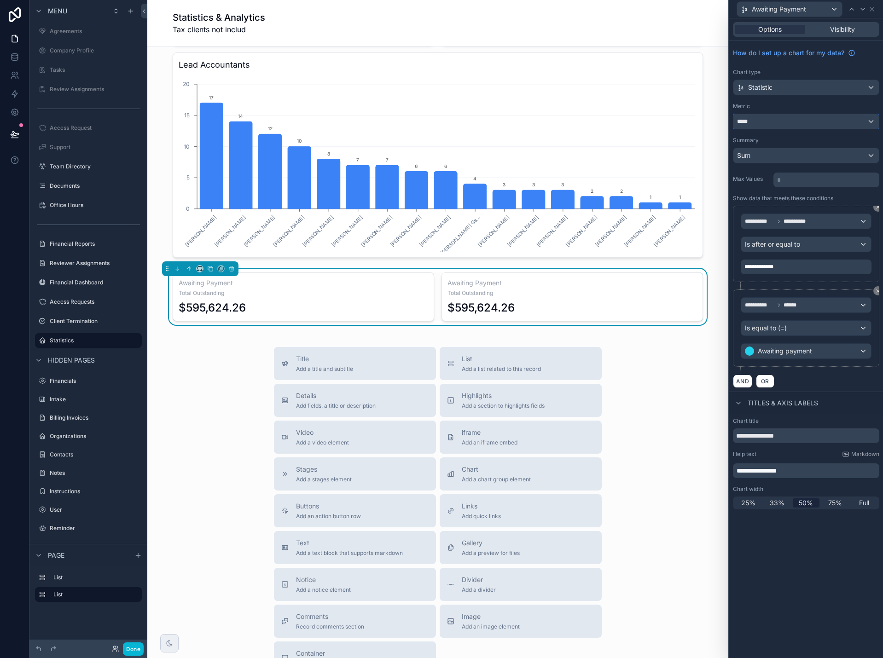
click at [782, 122] on div "*****" at bounding box center [805, 121] width 145 height 15
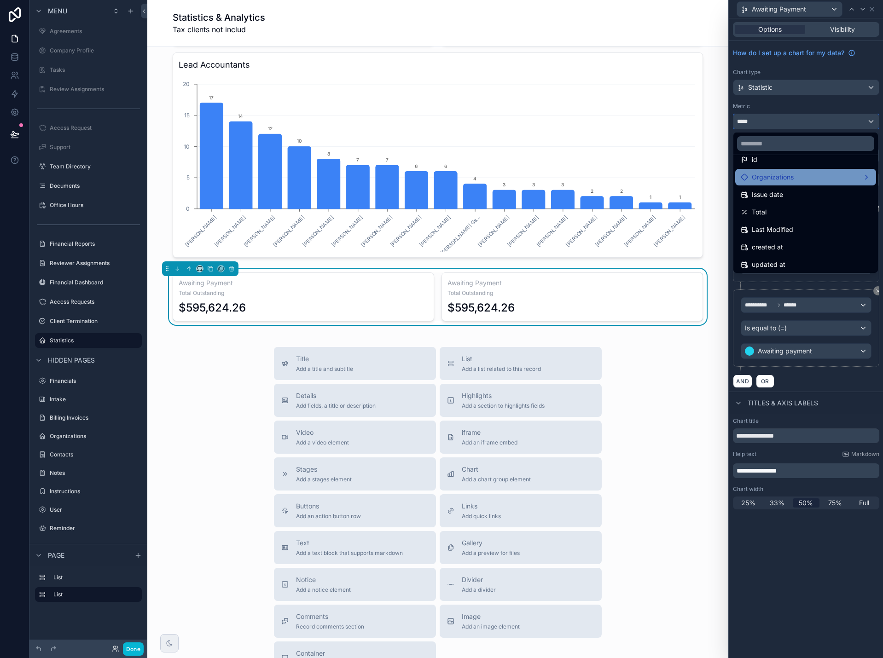
scroll to position [13, 0]
click at [779, 84] on div at bounding box center [806, 329] width 154 height 658
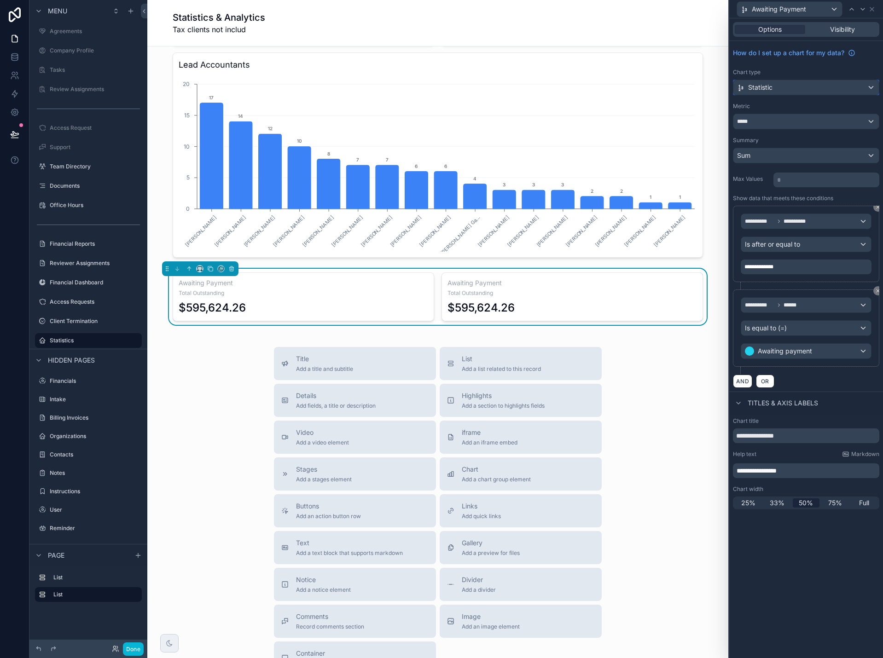
click at [776, 89] on div "Statistic" at bounding box center [805, 87] width 145 height 15
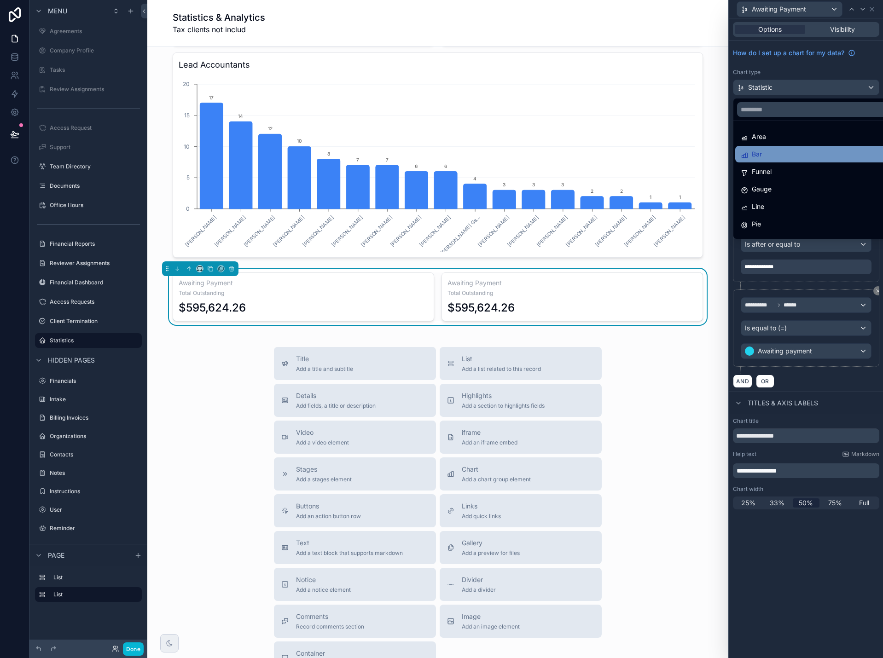
click at [773, 156] on div "Bar" at bounding box center [817, 154] width 152 height 11
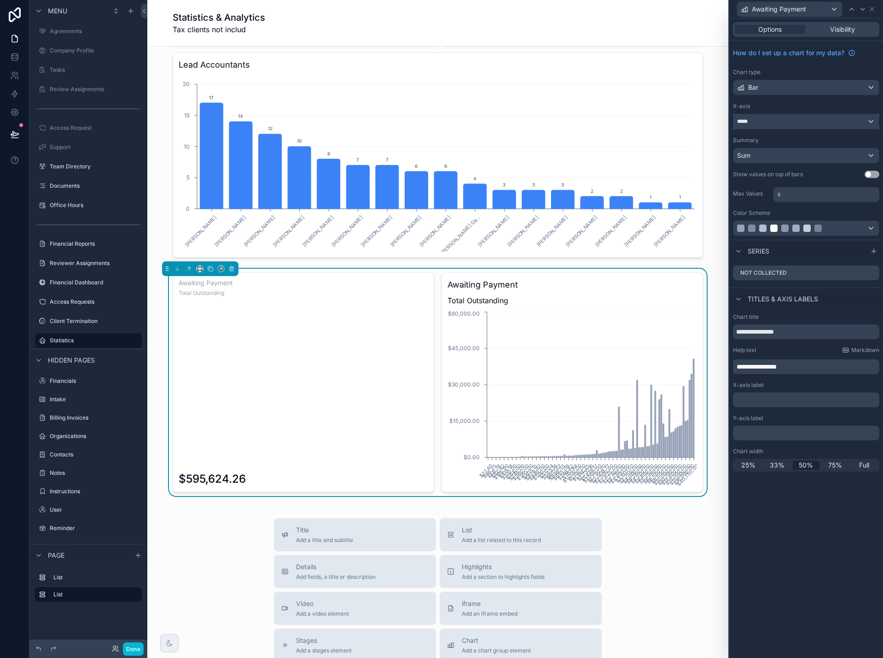
click at [780, 124] on div "*****" at bounding box center [805, 121] width 145 height 15
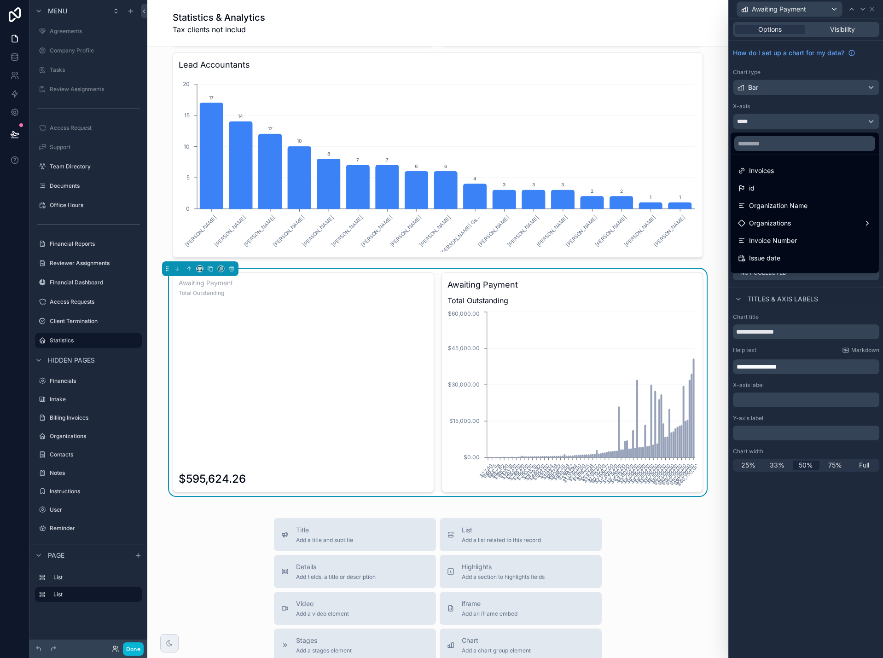
click at [780, 124] on div at bounding box center [806, 329] width 154 height 658
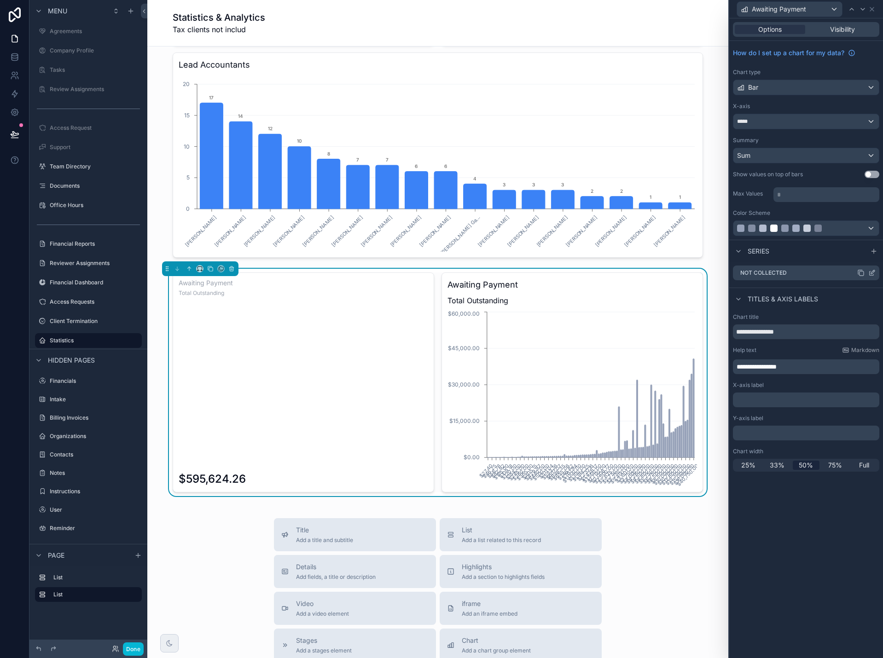
click at [873, 273] on icon at bounding box center [871, 272] width 7 height 7
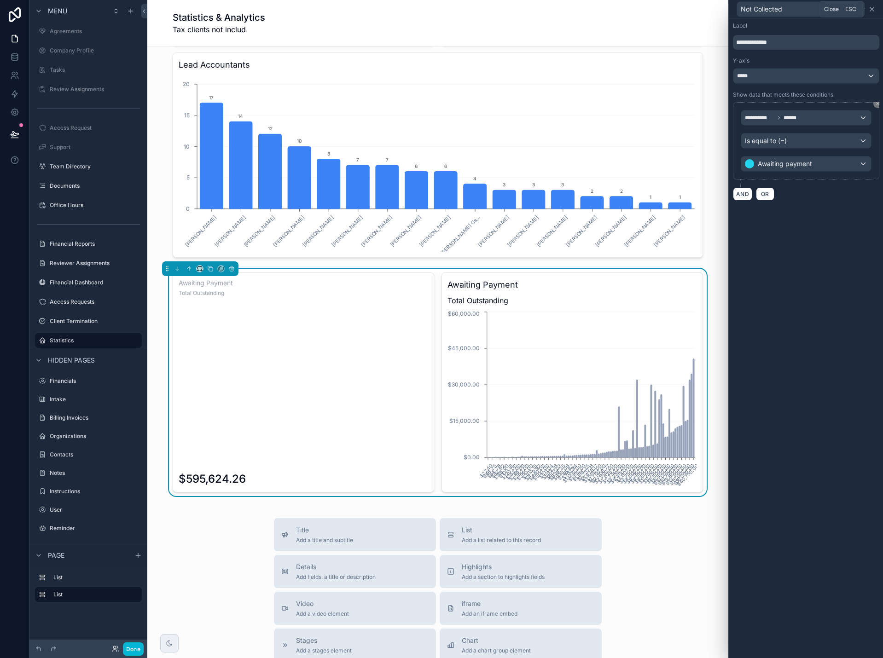
click at [873, 10] on icon at bounding box center [872, 9] width 4 height 4
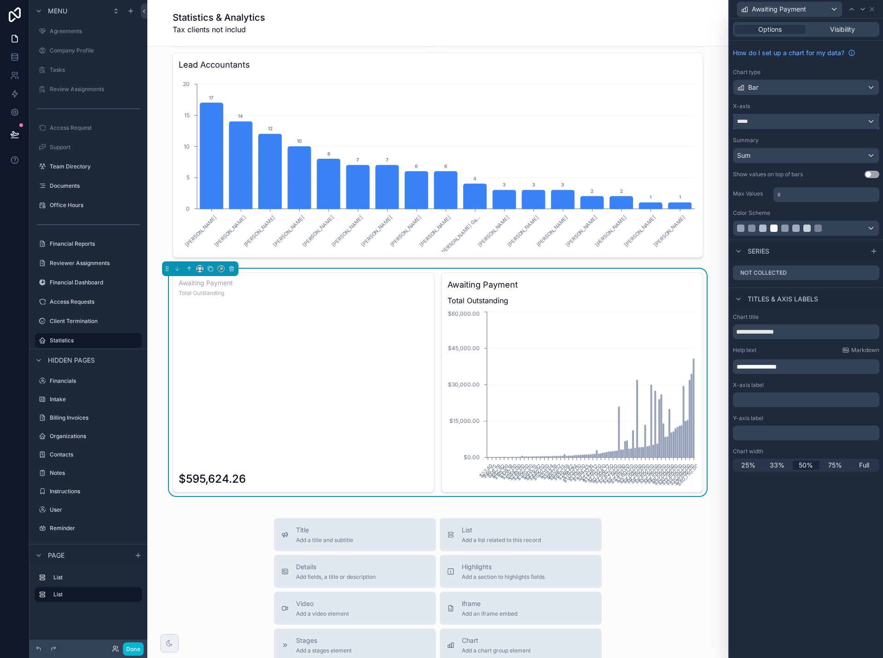
click at [838, 122] on div "*****" at bounding box center [805, 121] width 145 height 15
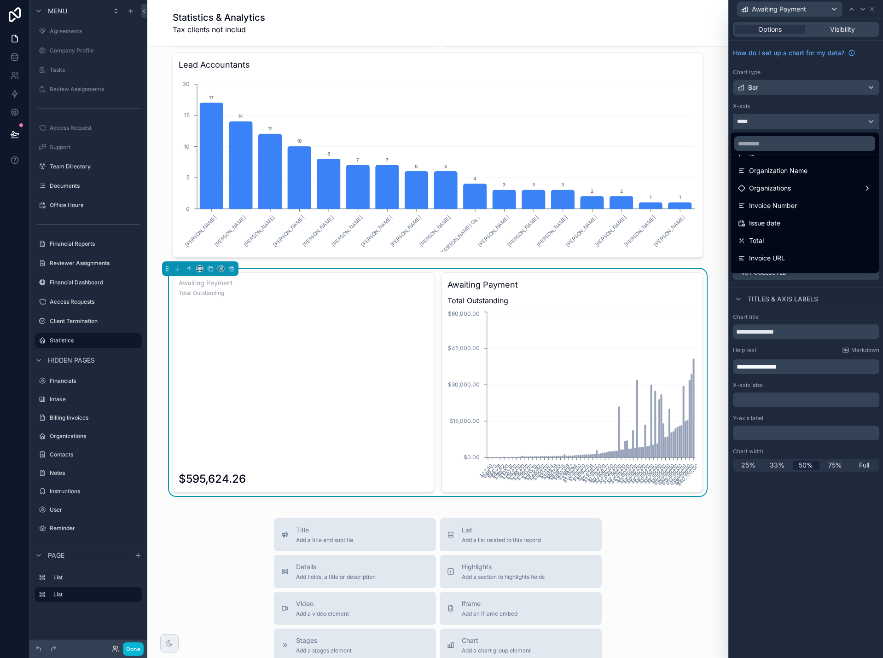
scroll to position [32, 0]
click at [819, 223] on div "Issue date" at bounding box center [805, 226] width 134 height 11
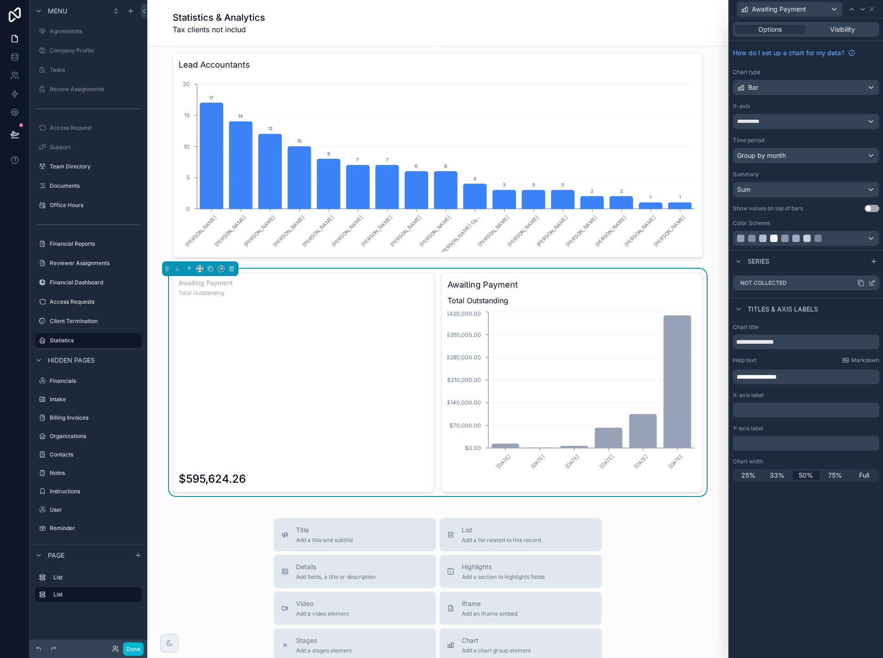
click at [871, 283] on icon at bounding box center [873, 282] width 4 height 4
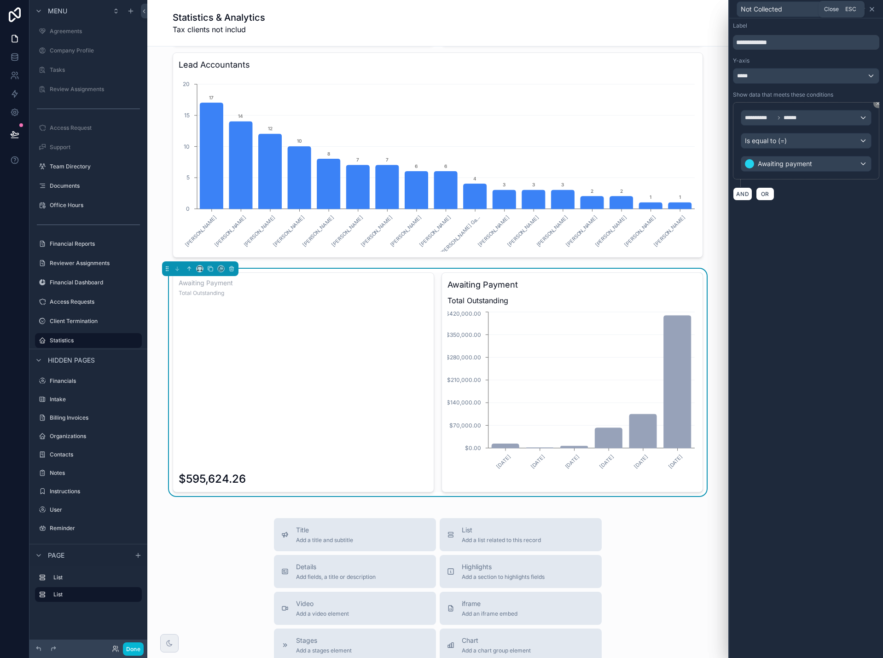
click at [872, 10] on icon at bounding box center [871, 9] width 7 height 7
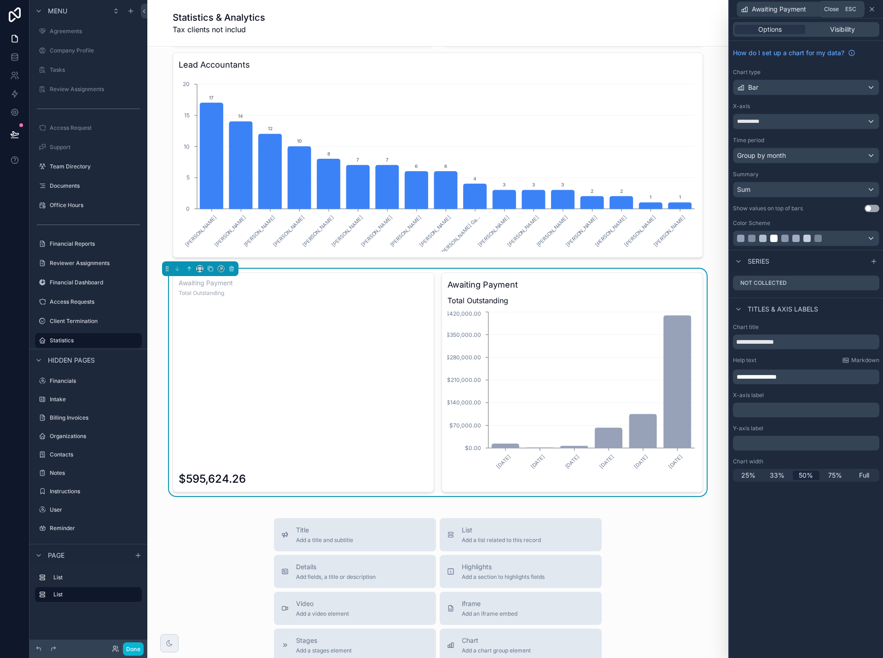
click at [874, 10] on icon at bounding box center [871, 9] width 7 height 7
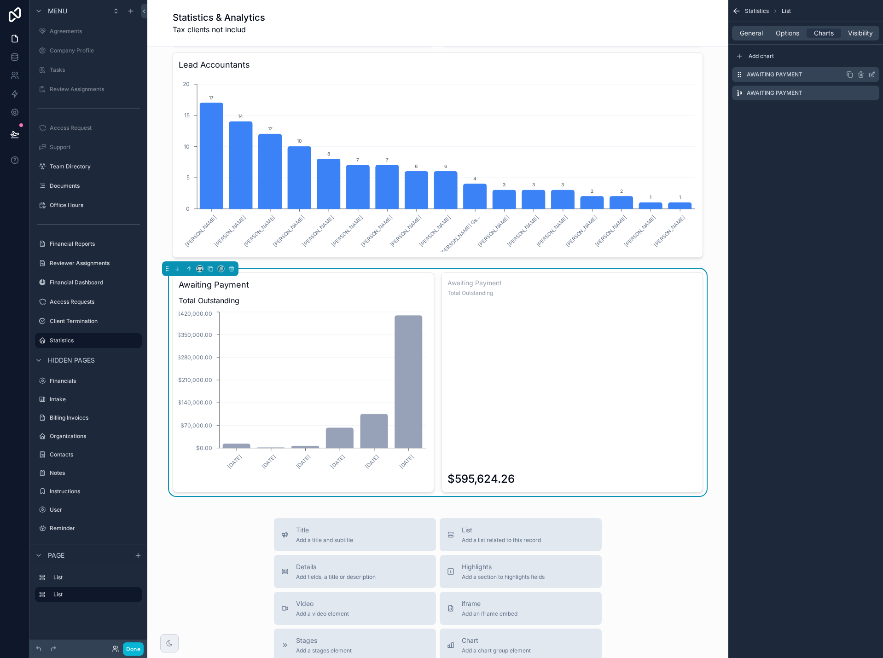
click at [874, 75] on icon "scrollable content" at bounding box center [871, 74] width 7 height 7
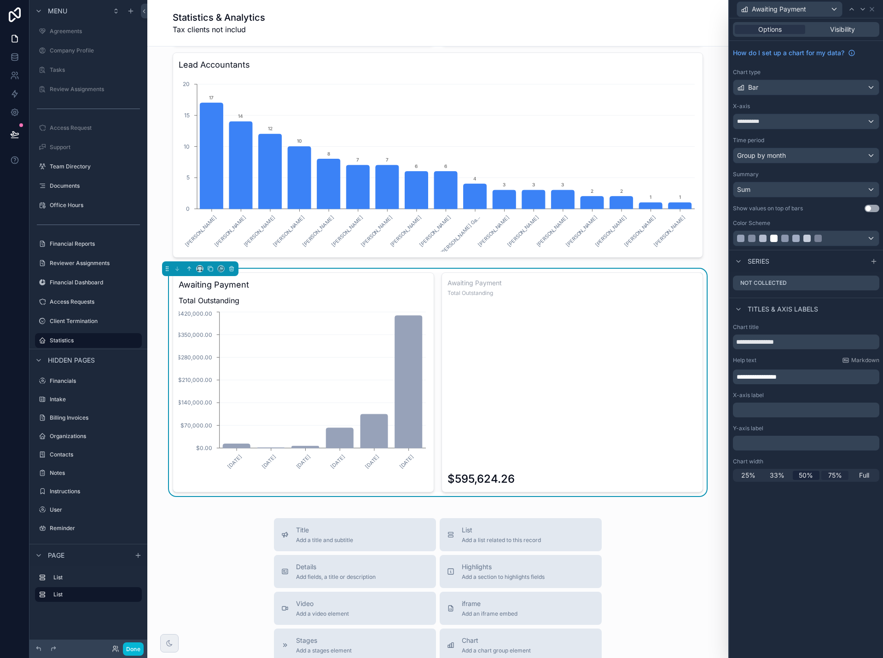
click at [835, 477] on span "75%" at bounding box center [835, 475] width 14 height 9
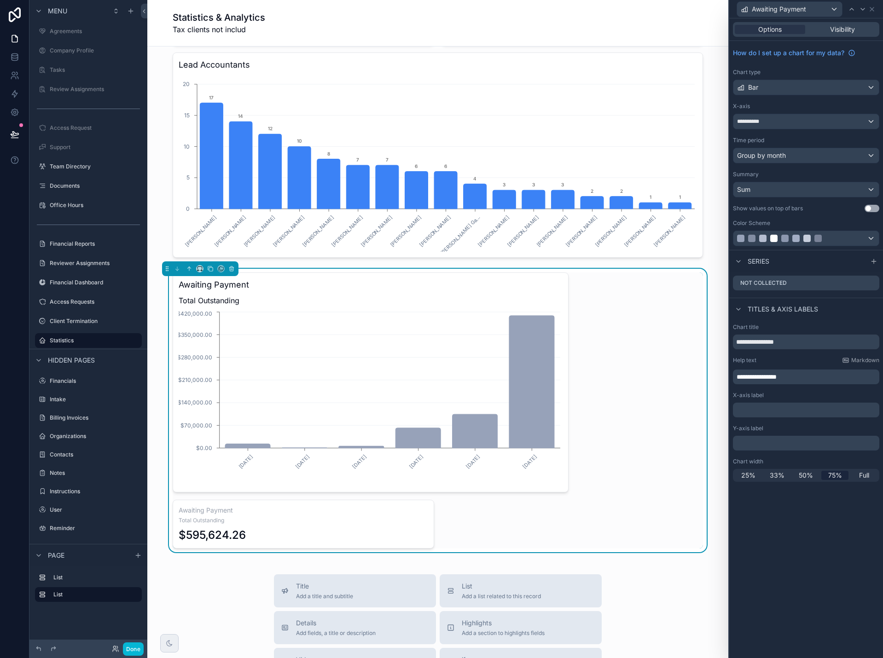
drag, startPoint x: 811, startPoint y: 475, endPoint x: 843, endPoint y: 493, distance: 37.5
click at [843, 493] on div "**********" at bounding box center [806, 338] width 154 height 640
click at [863, 476] on span "Full" at bounding box center [864, 475] width 10 height 9
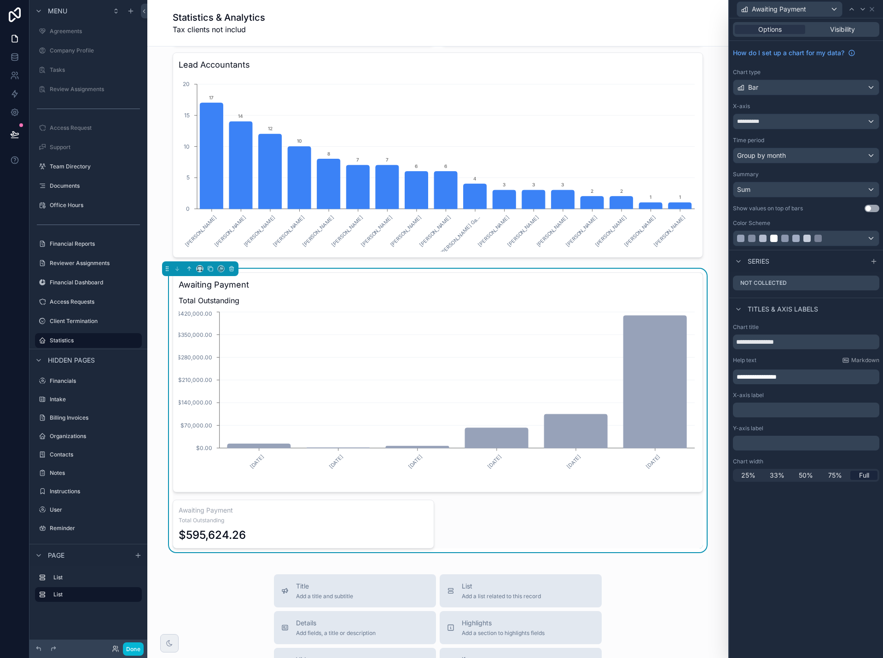
click at [416, 515] on div "Awaiting Payment Total Outstanding $595,624.26" at bounding box center [304, 524] width 262 height 49
drag, startPoint x: 800, startPoint y: 375, endPoint x: 735, endPoint y: 378, distance: 65.0
click at [735, 378] on div "**********" at bounding box center [806, 377] width 146 height 15
click at [606, 538] on div "Awaiting Payment Per Month March, 2025 April, 2025 June, 2025 July, 2025 August…" at bounding box center [438, 411] width 530 height 276
click at [374, 534] on div "$595,624.26" at bounding box center [304, 535] width 250 height 15
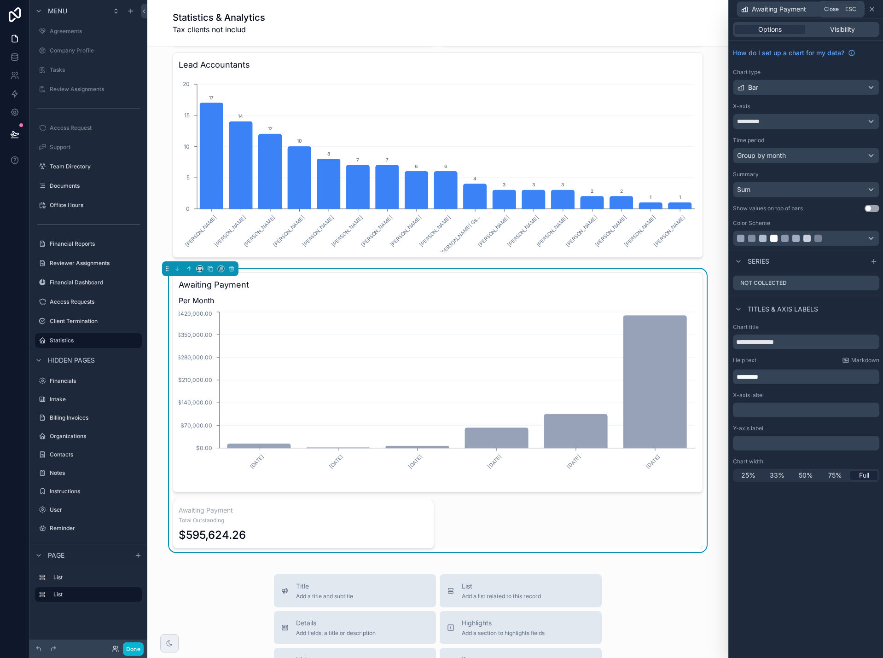
click at [872, 7] on icon at bounding box center [871, 9] width 7 height 7
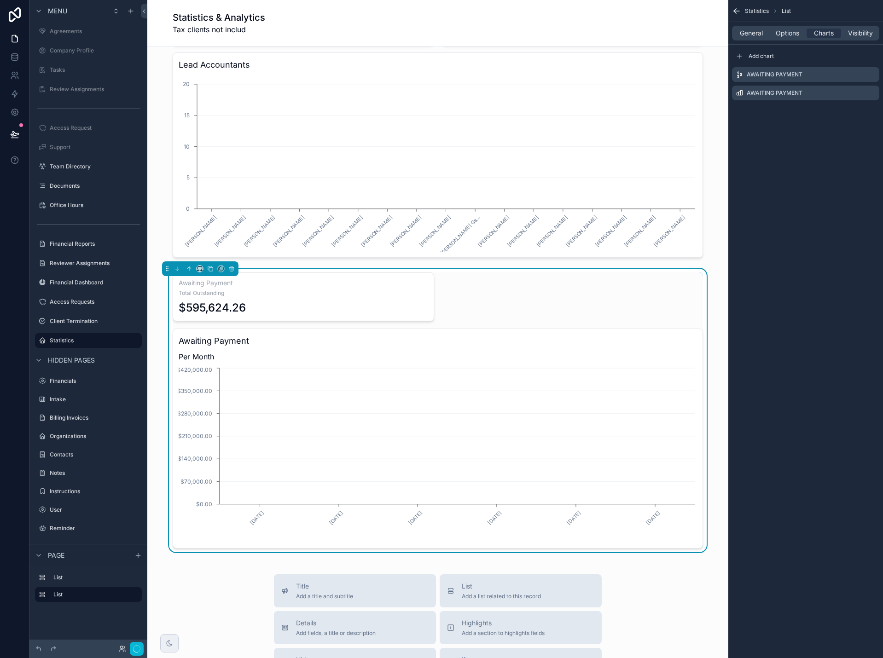
click at [872, 151] on div "Statistics List General Options Charts Visibility Add chart Awaiting Payment Aw…" at bounding box center [805, 329] width 155 height 658
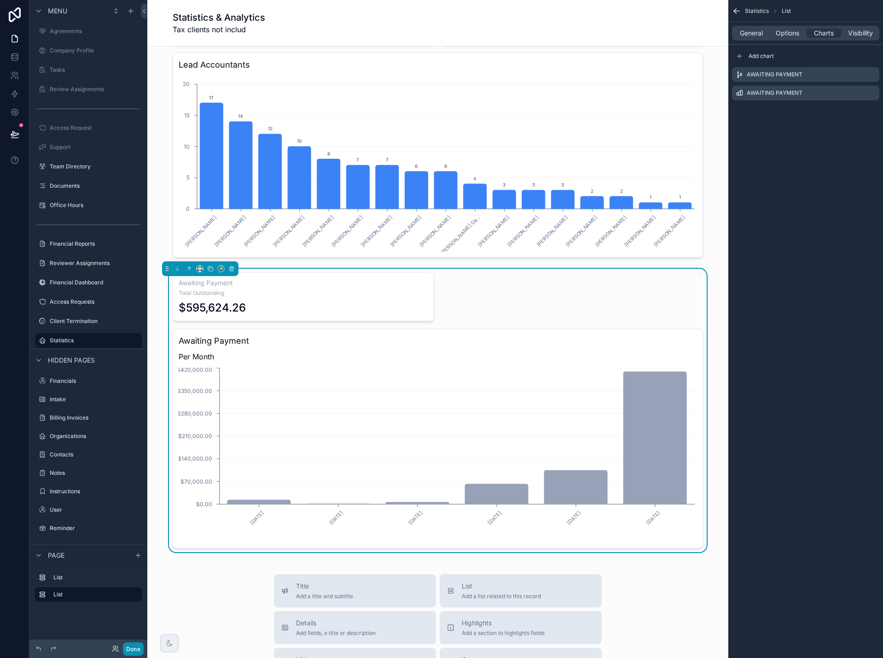
click at [126, 649] on button "Done" at bounding box center [133, 649] width 21 height 13
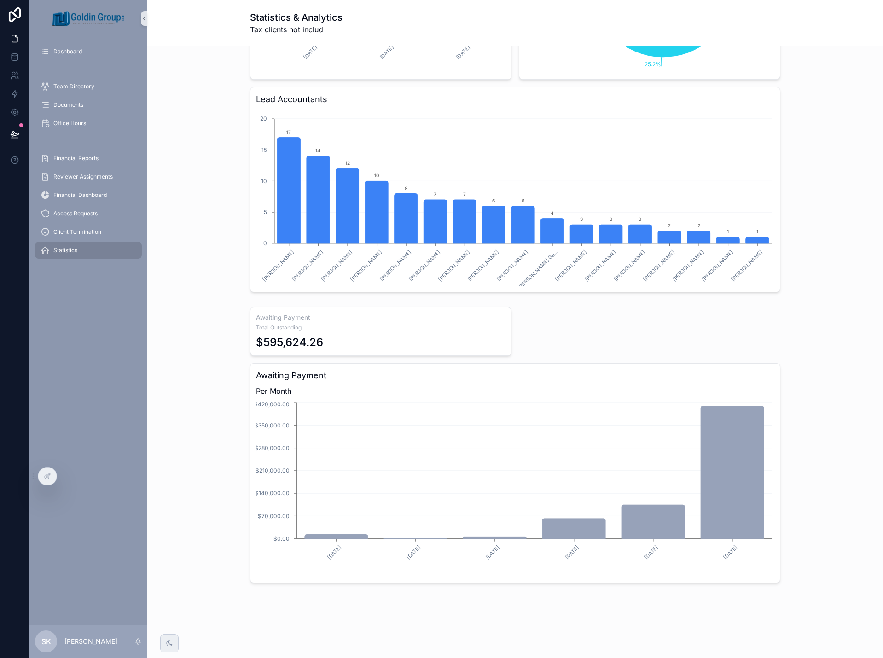
scroll to position [428, 0]
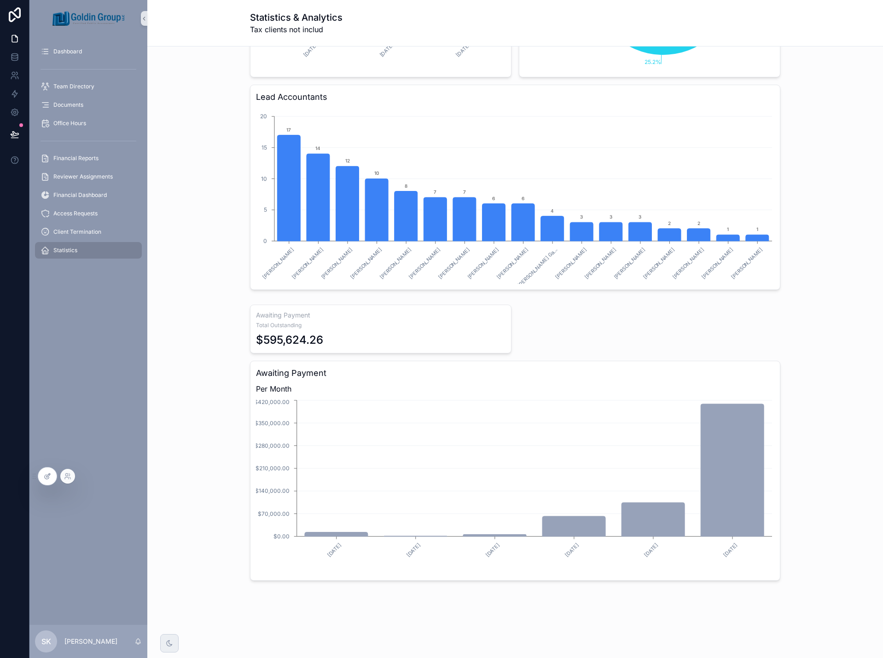
click at [42, 477] on div at bounding box center [47, 476] width 18 height 17
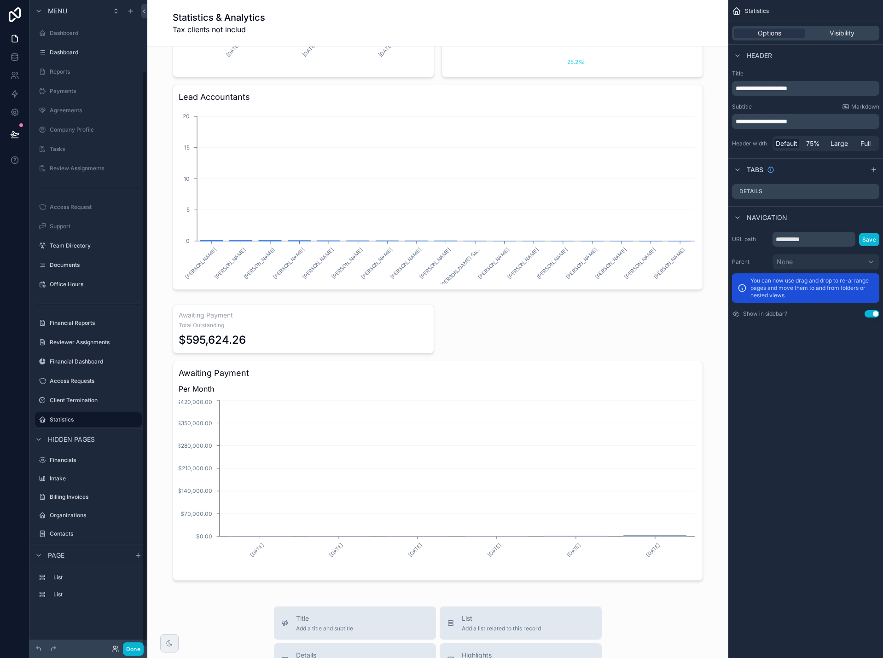
scroll to position [79, 0]
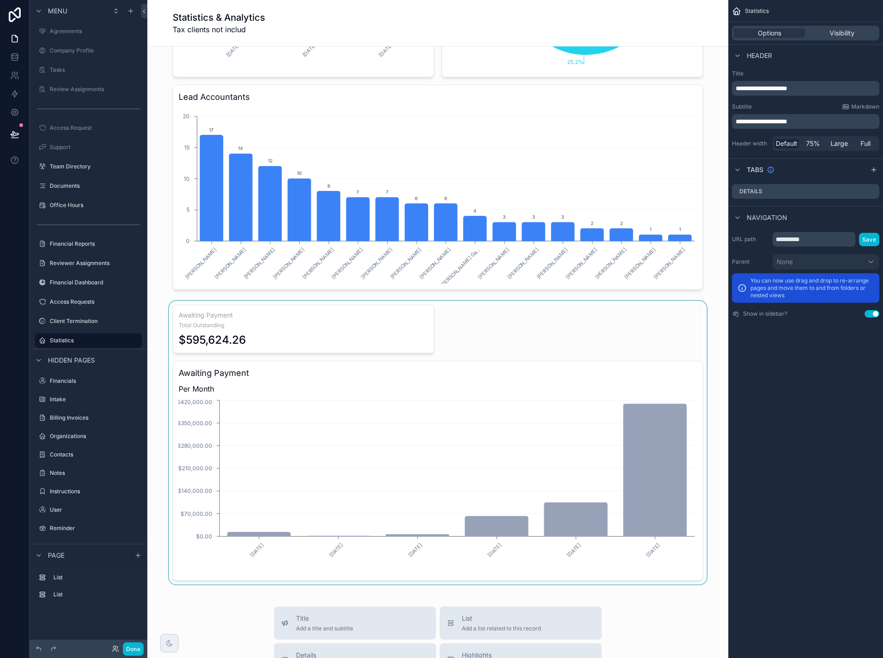
click at [301, 401] on div "scrollable content" at bounding box center [438, 443] width 566 height 284
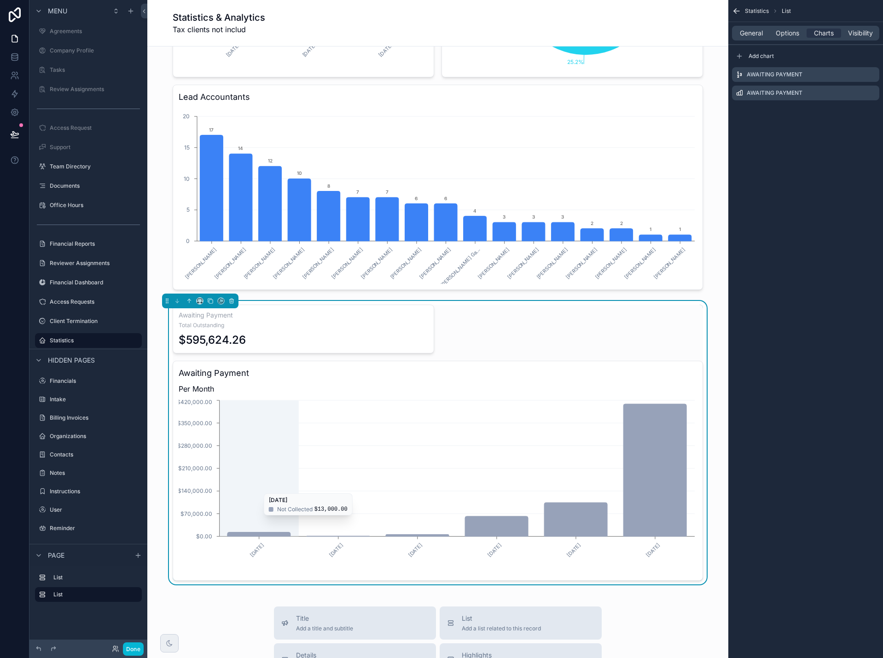
click at [568, 430] on icon "March, 2025 April, 2025 June, 2025 July, 2025 August, 2025 September, 2025 $0.0…" at bounding box center [438, 486] width 518 height 177
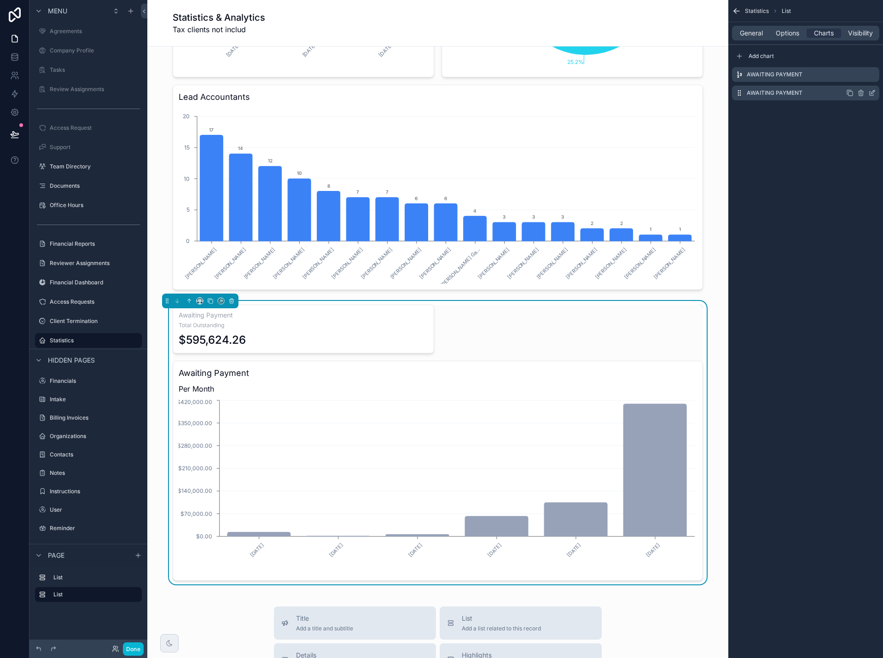
click at [871, 91] on icon "scrollable content" at bounding box center [871, 92] width 7 height 7
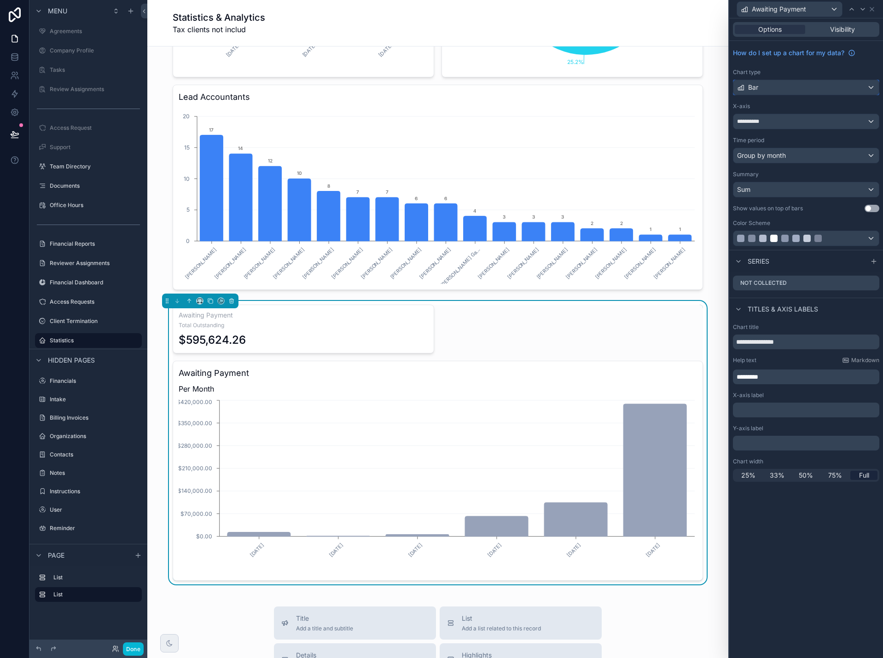
click at [805, 90] on div "Bar" at bounding box center [805, 87] width 145 height 15
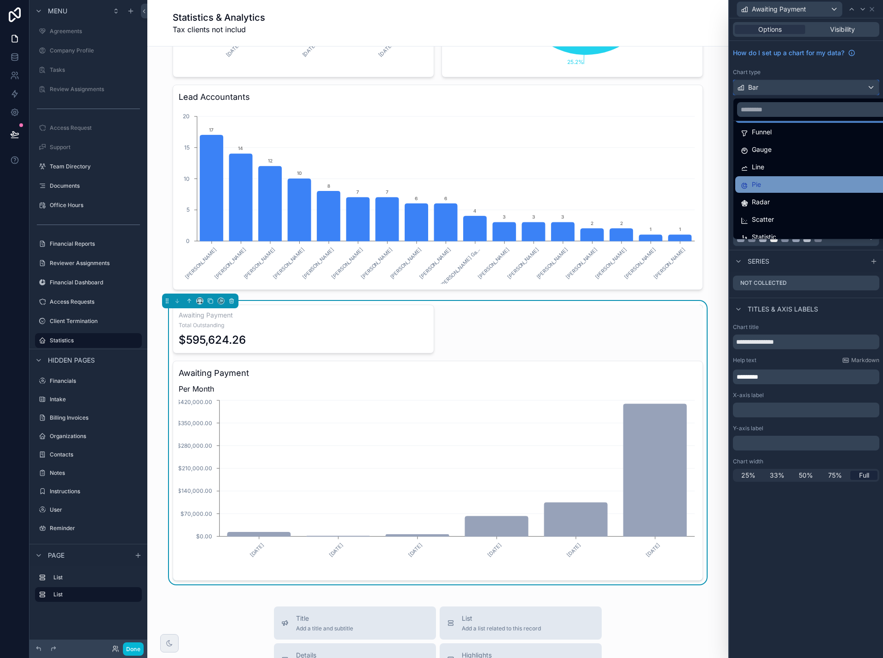
scroll to position [46, 0]
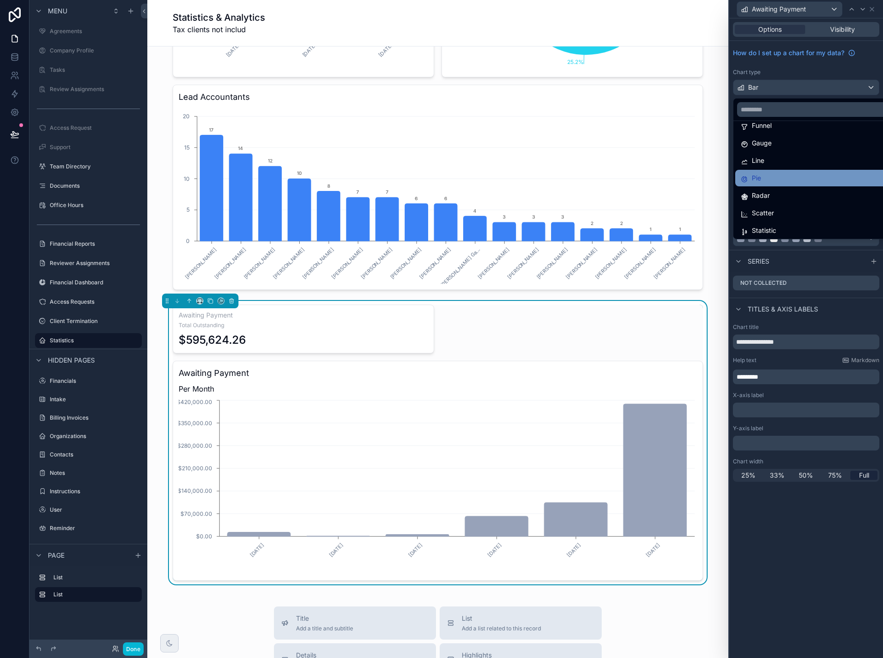
click at [801, 179] on div "Pie" at bounding box center [817, 178] width 152 height 11
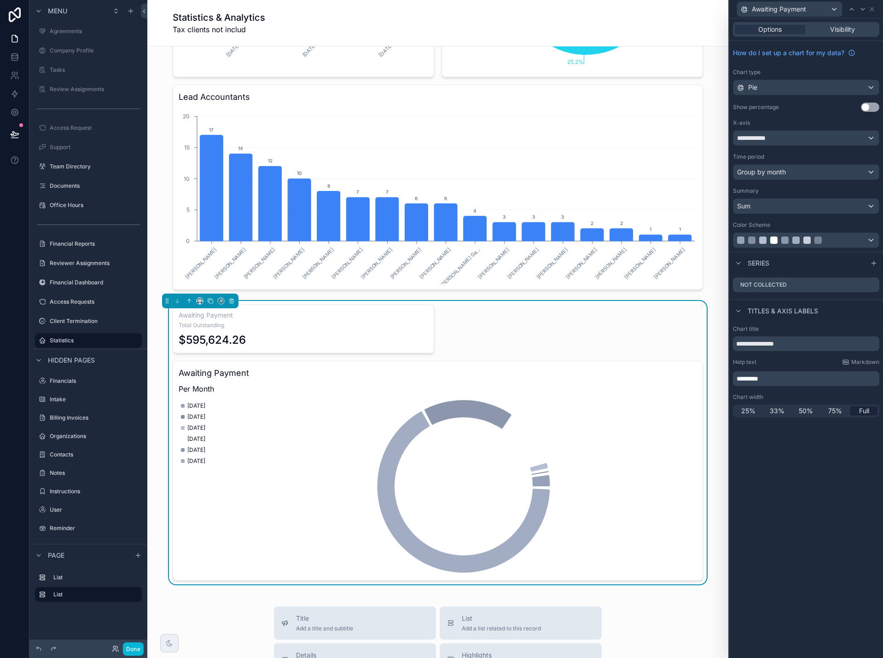
click at [871, 108] on button "Use setting" at bounding box center [870, 107] width 18 height 9
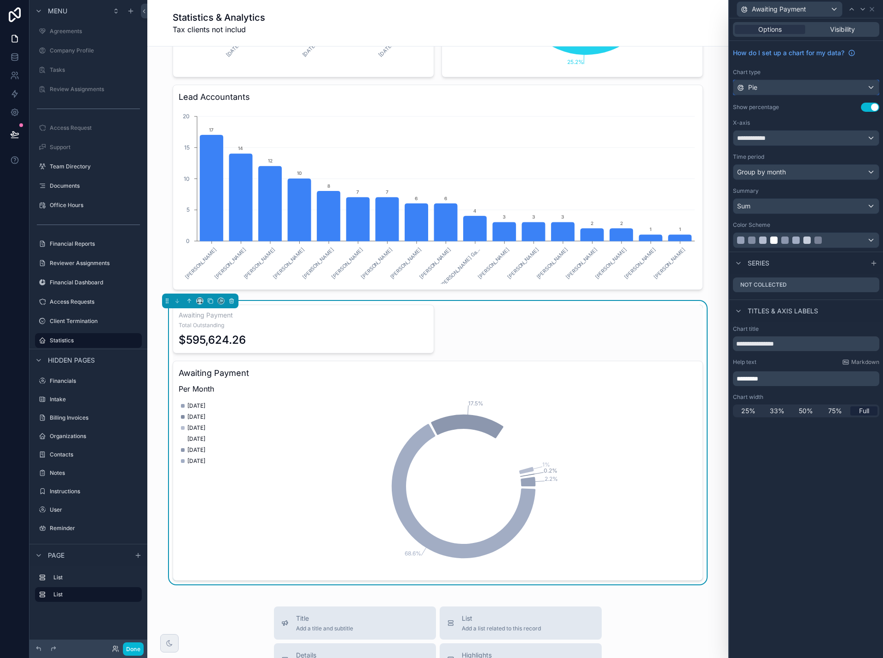
click at [799, 85] on div "Pie" at bounding box center [805, 87] width 145 height 15
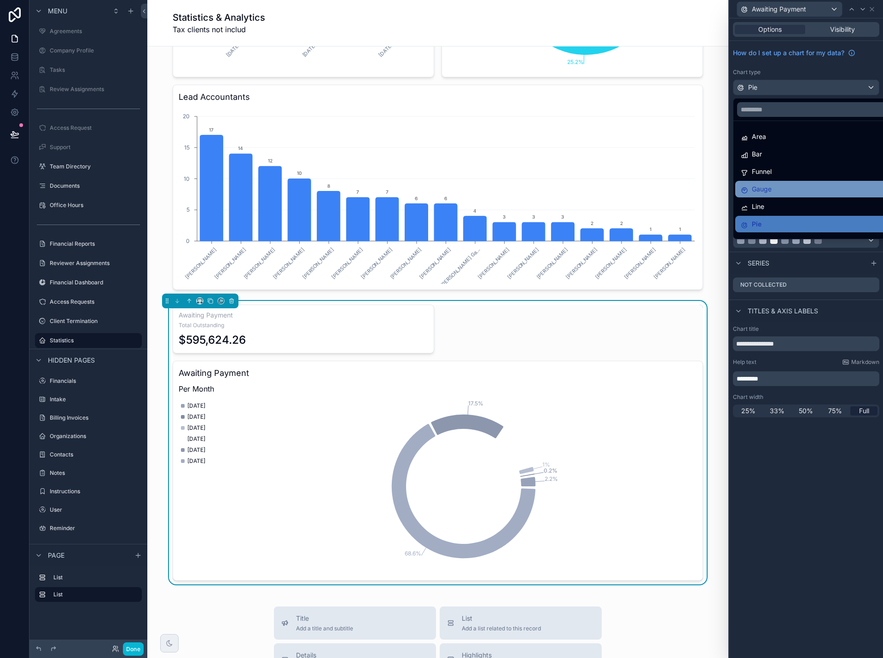
click at [792, 185] on div "Gauge" at bounding box center [817, 189] width 152 height 11
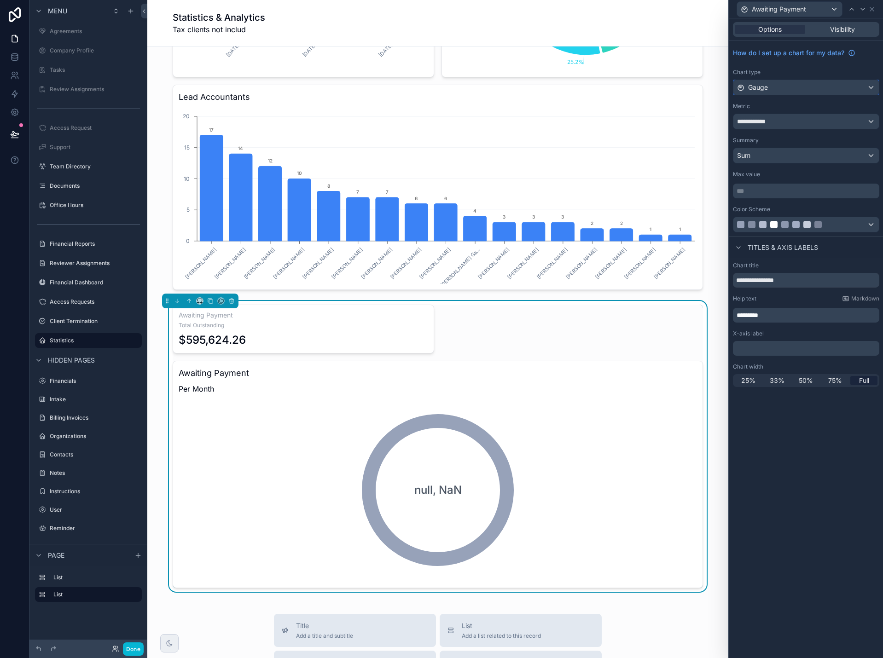
click at [788, 87] on div "Gauge" at bounding box center [805, 87] width 145 height 15
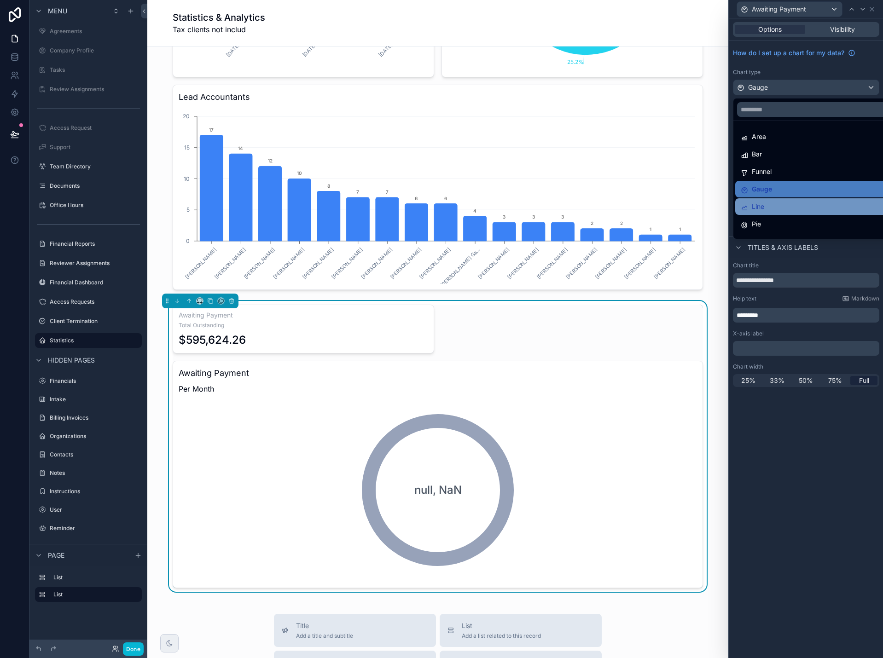
click at [783, 209] on div "Line" at bounding box center [817, 206] width 152 height 11
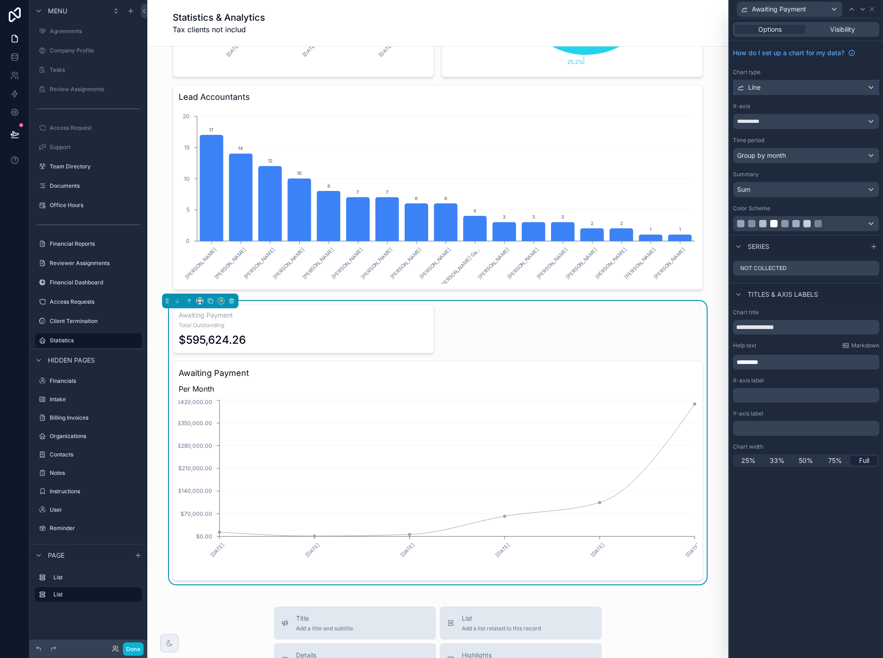
click at [779, 88] on div "Line" at bounding box center [805, 87] width 145 height 15
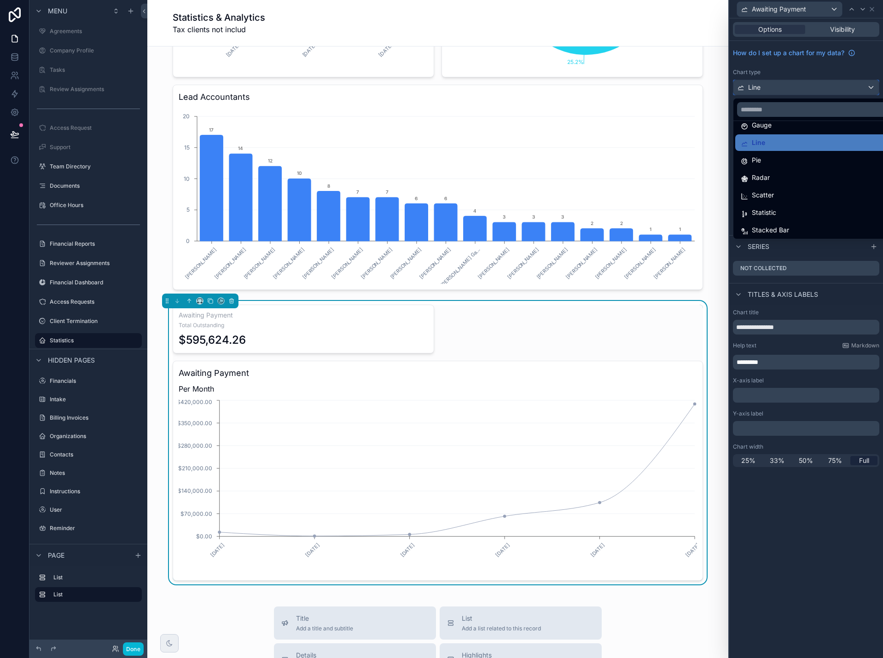
scroll to position [65, 0]
click at [783, 174] on div "Radar" at bounding box center [817, 176] width 152 height 11
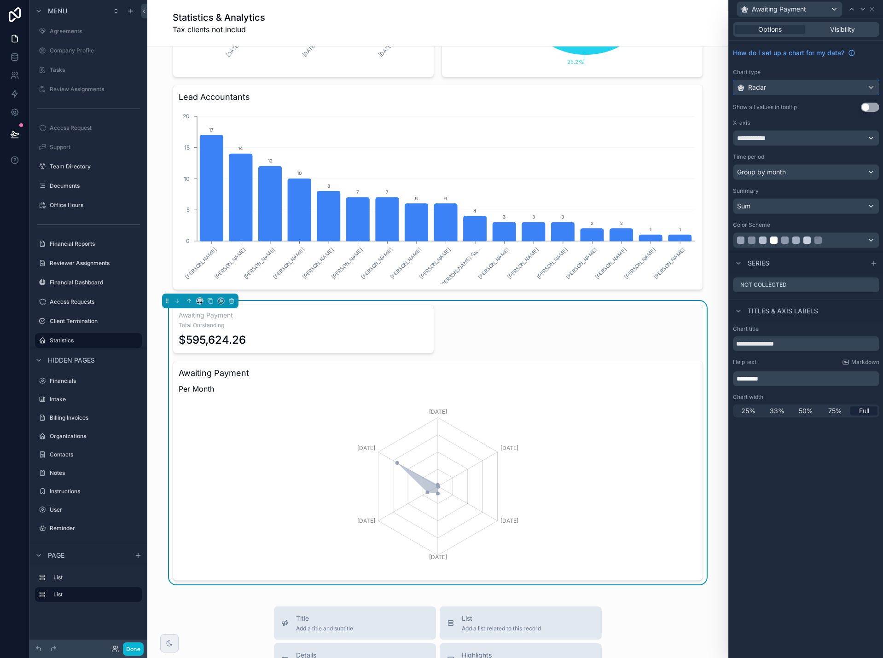
click at [768, 87] on div "Radar" at bounding box center [805, 87] width 145 height 15
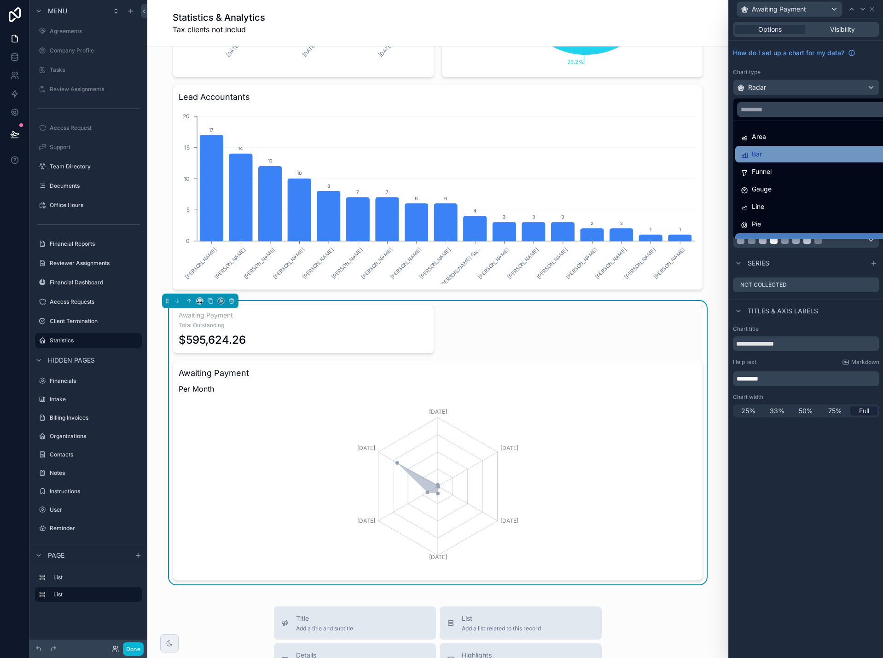
click at [771, 154] on div "Bar" at bounding box center [817, 154] width 152 height 11
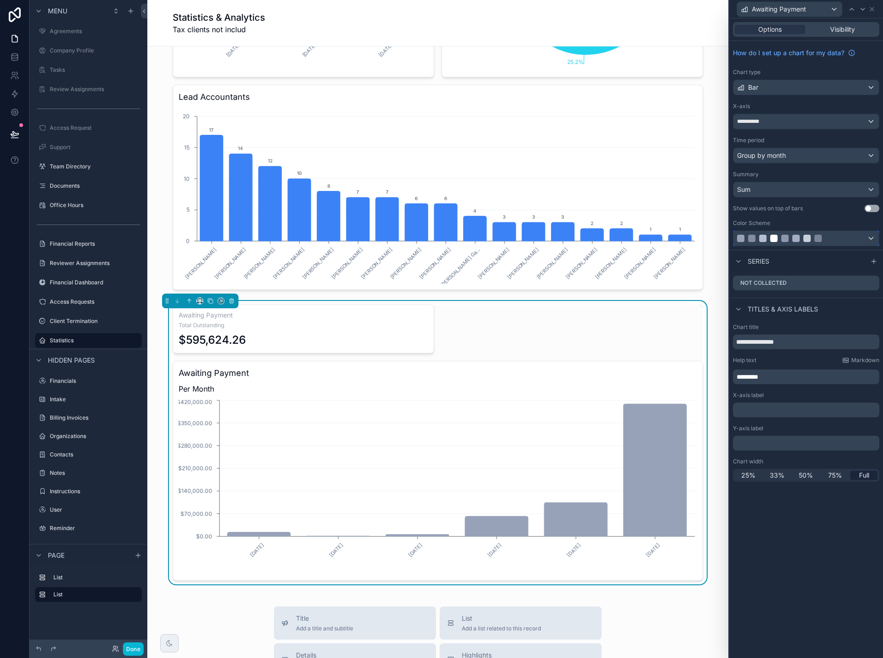
click at [865, 235] on div at bounding box center [805, 238] width 145 height 15
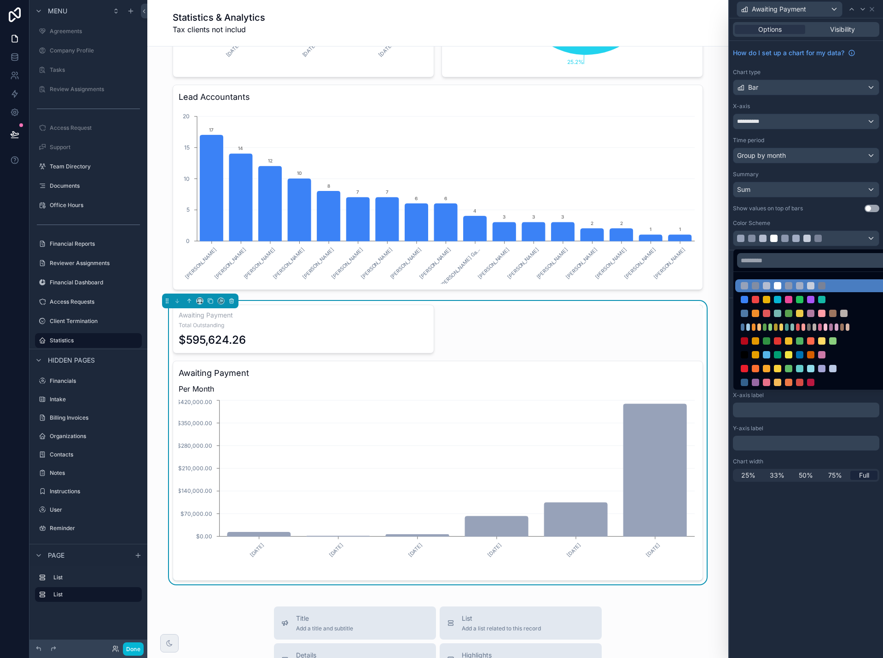
click at [839, 296] on div at bounding box center [816, 299] width 163 height 13
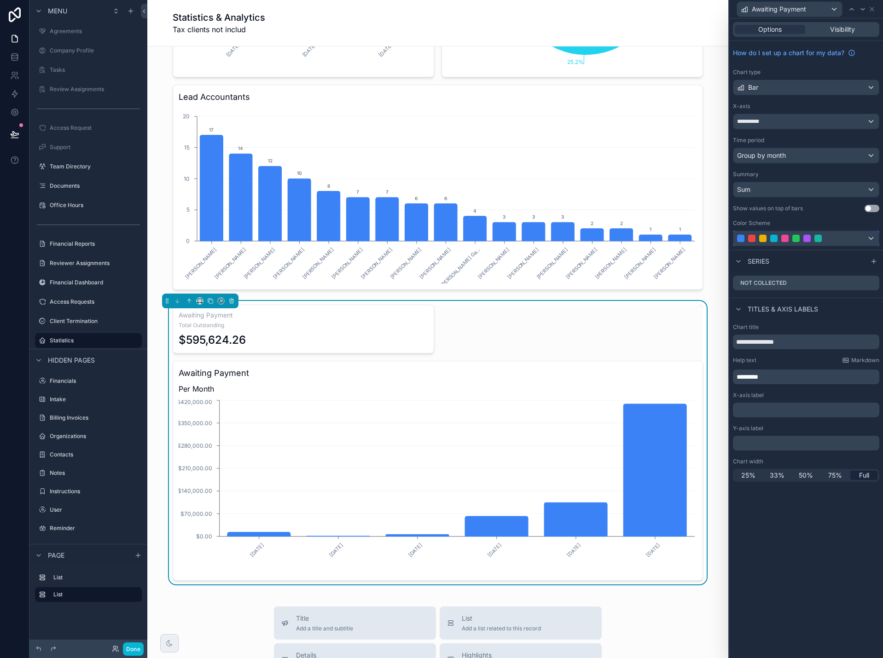
click at [843, 244] on div at bounding box center [805, 238] width 145 height 15
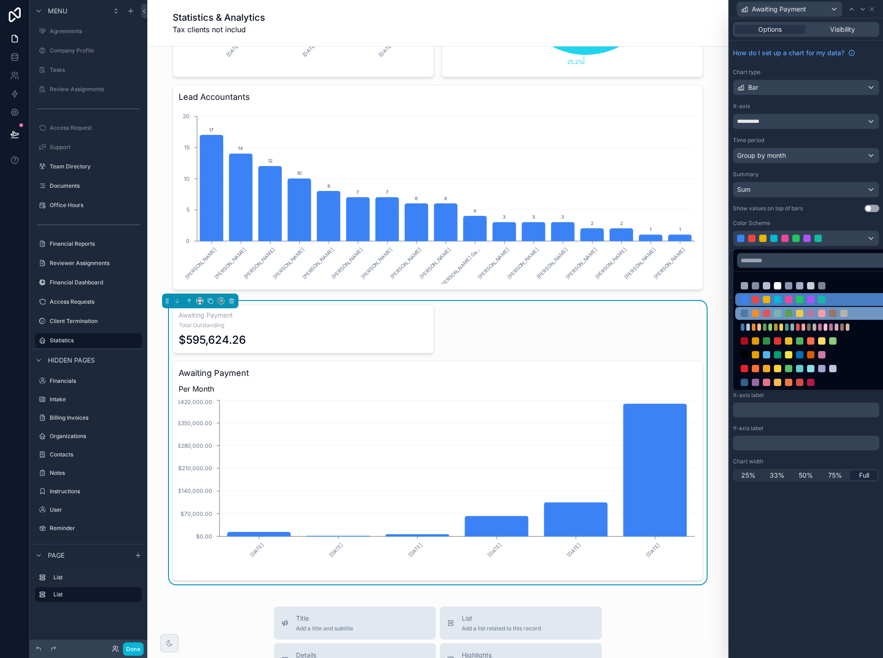
click at [843, 312] on div at bounding box center [843, 313] width 7 height 7
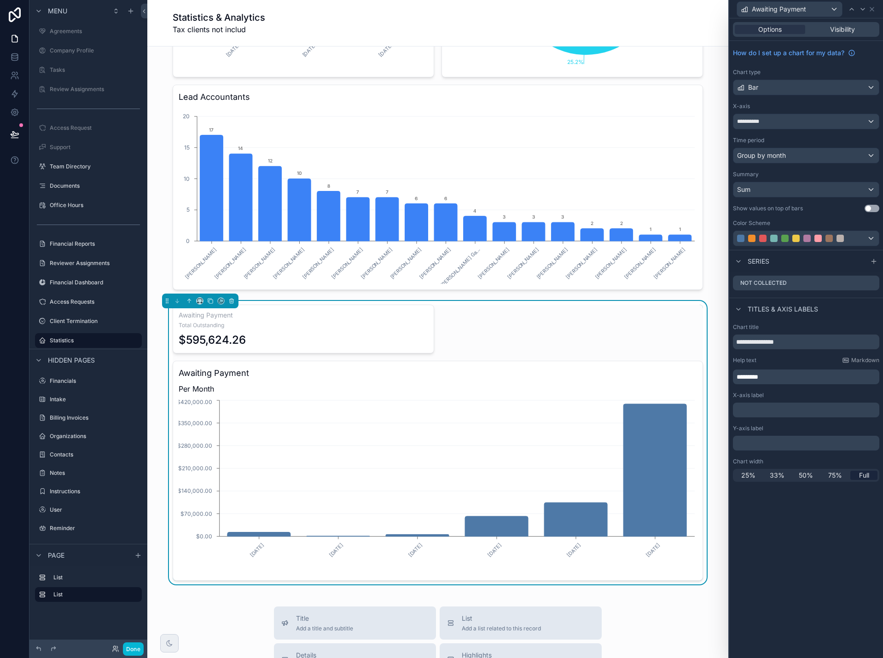
click at [871, 208] on button "Use setting" at bounding box center [872, 208] width 15 height 7
click at [190, 303] on icon "scrollable content" at bounding box center [189, 301] width 6 height 6
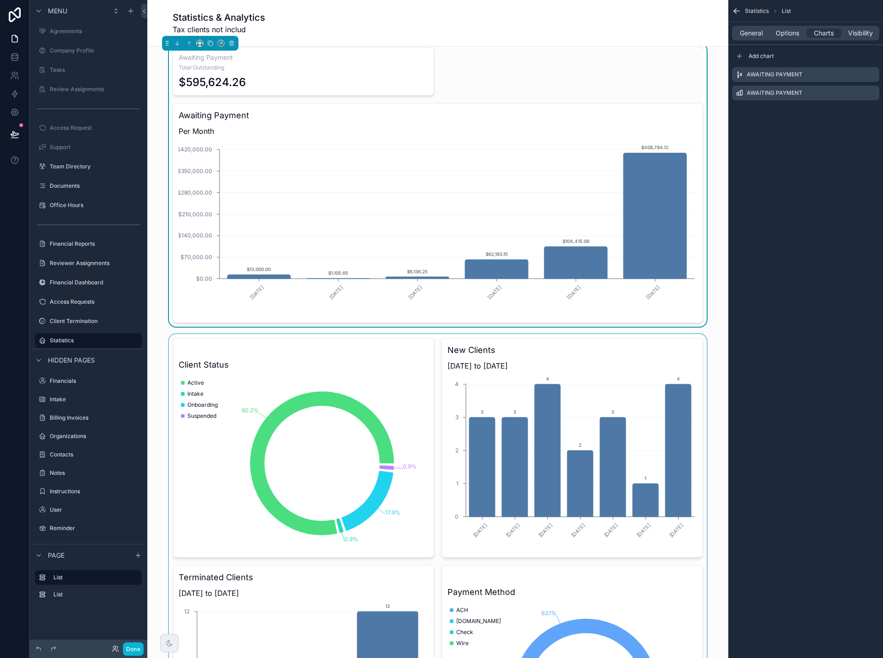
scroll to position [0, 0]
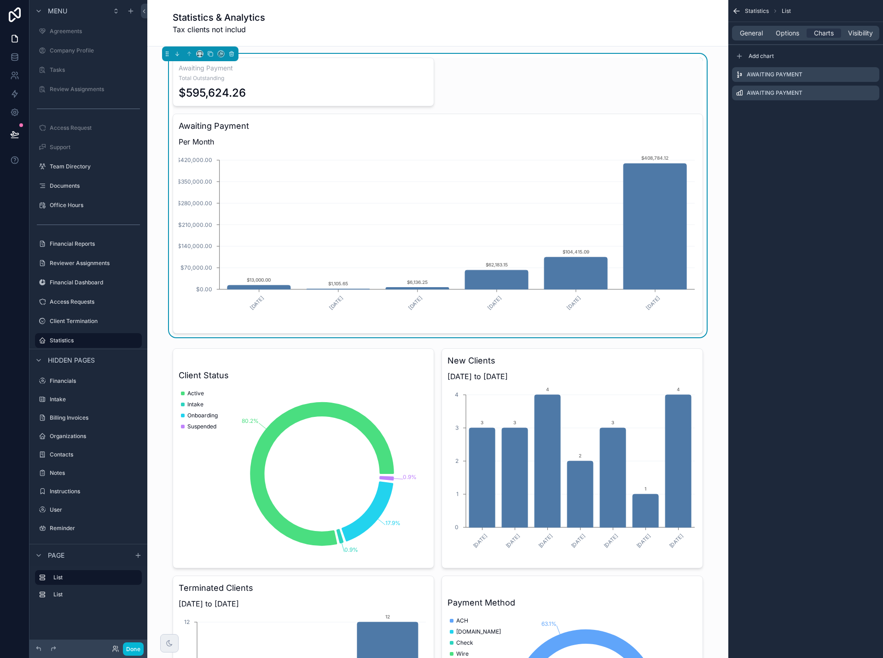
click at [602, 131] on h3 "Awaiting Payment" at bounding box center [438, 126] width 518 height 13
click at [871, 94] on icon "scrollable content" at bounding box center [873, 92] width 4 height 4
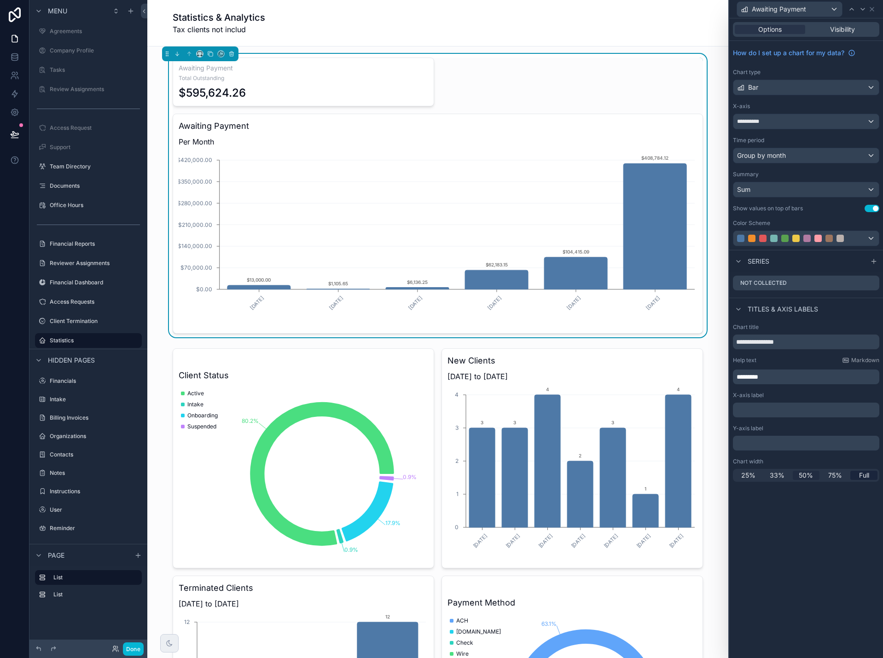
click at [806, 476] on span "50%" at bounding box center [806, 475] width 14 height 9
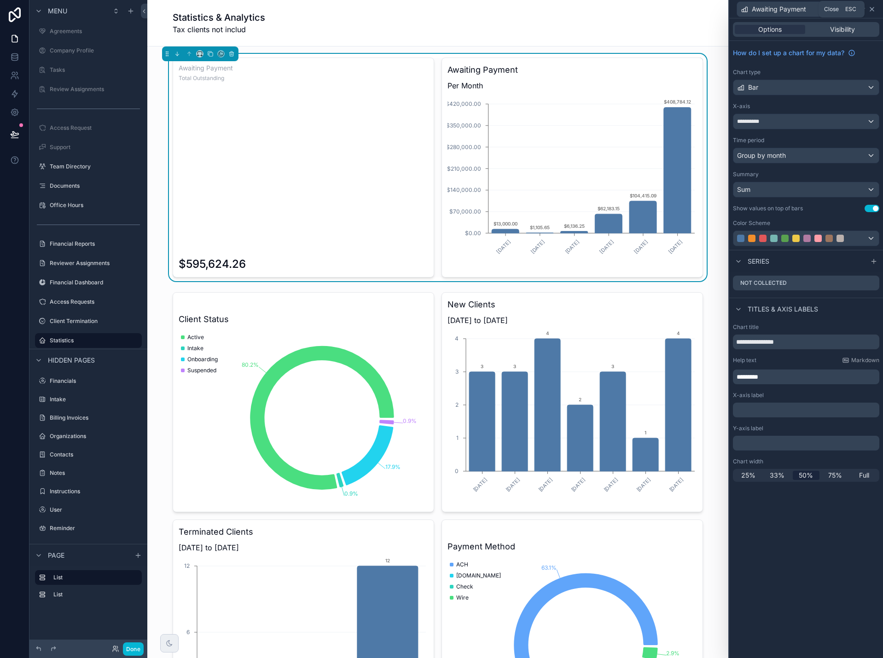
click at [874, 11] on icon at bounding box center [872, 9] width 4 height 4
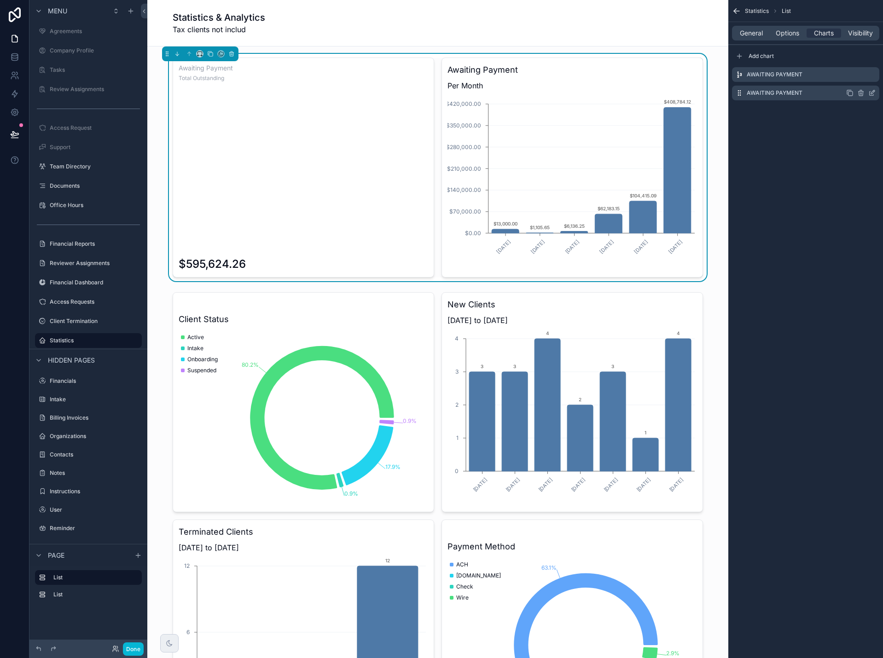
click at [850, 93] on icon "scrollable content" at bounding box center [849, 92] width 7 height 7
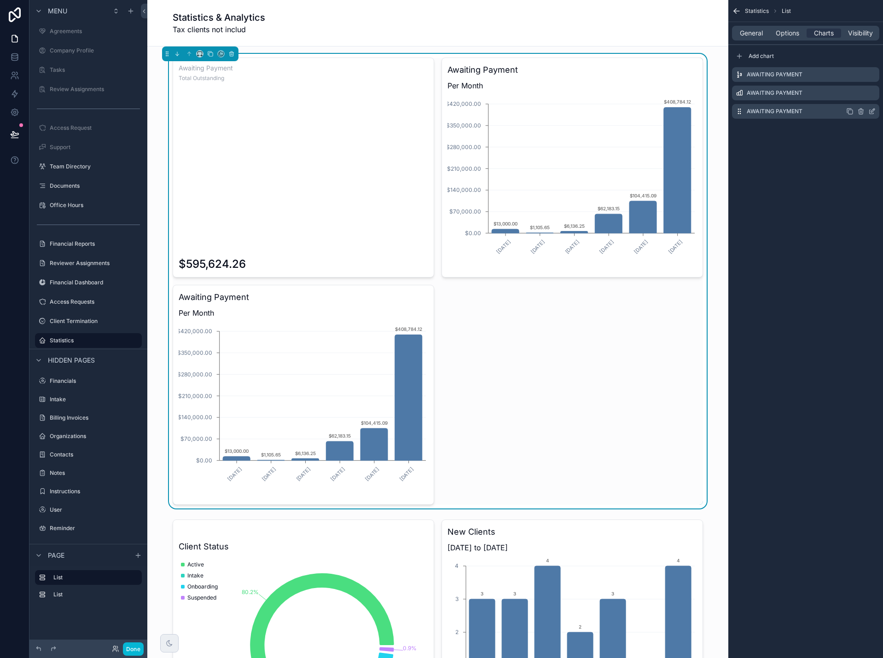
click at [872, 110] on icon "scrollable content" at bounding box center [871, 111] width 7 height 7
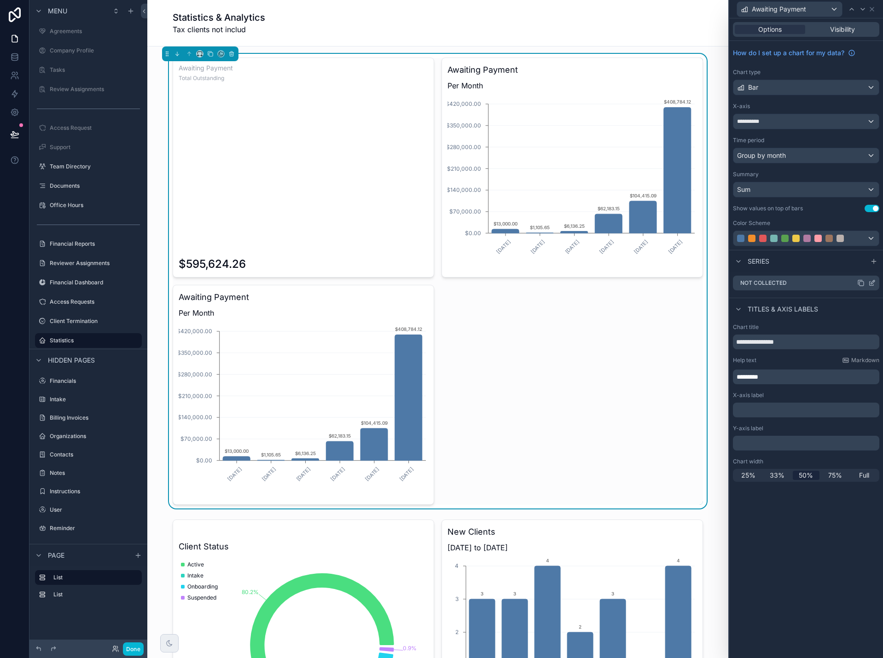
click at [871, 284] on icon at bounding box center [873, 282] width 4 height 4
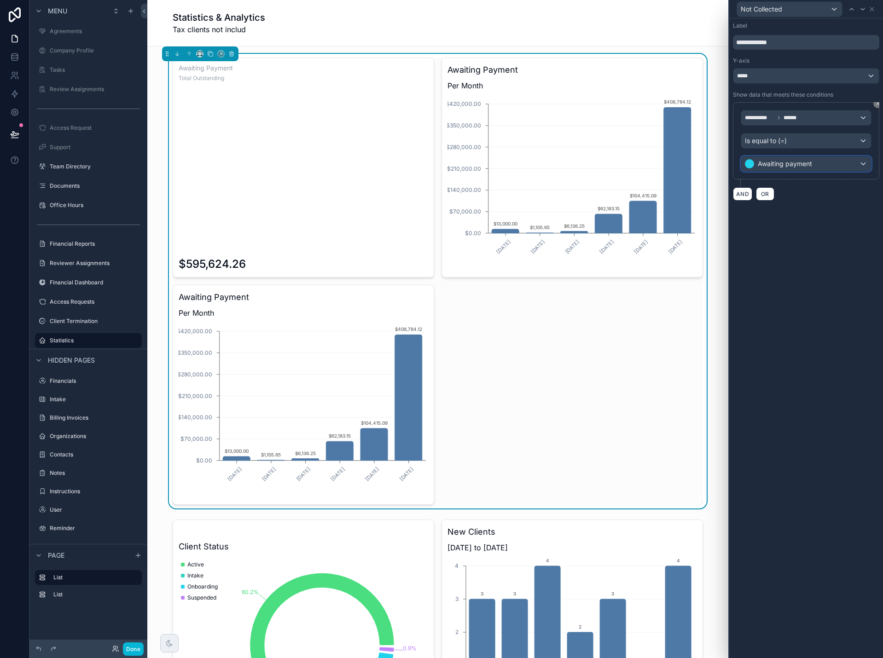
click at [843, 163] on div "Awaiting payment" at bounding box center [806, 164] width 130 height 15
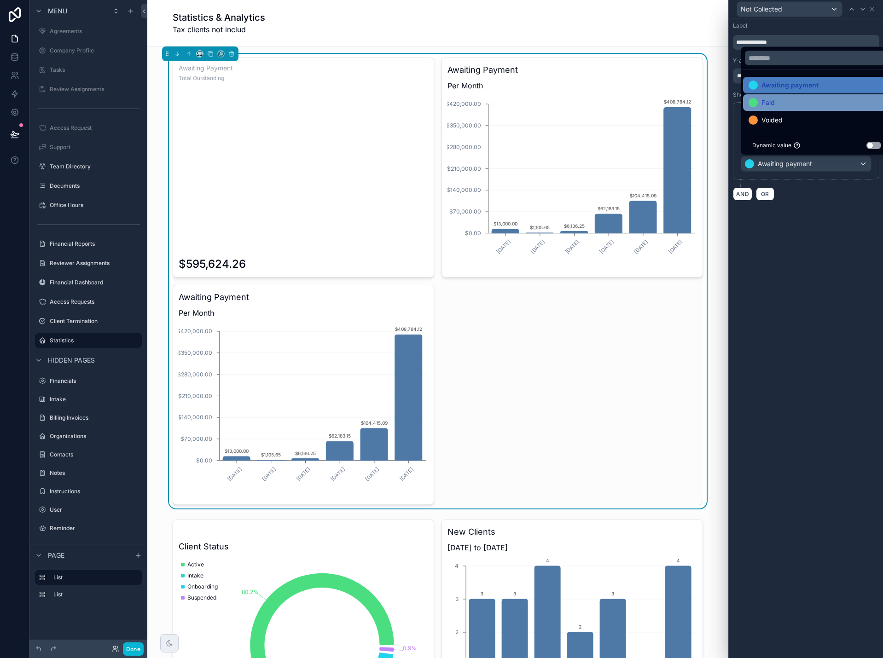
click at [823, 107] on div "Paid" at bounding box center [817, 102] width 136 height 11
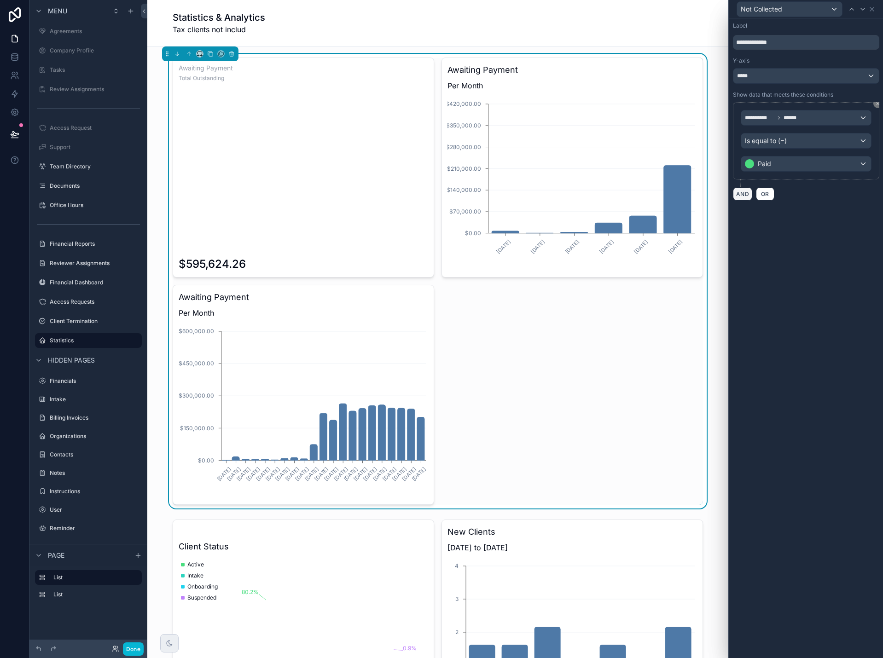
click at [741, 194] on button "AND" at bounding box center [742, 193] width 19 height 13
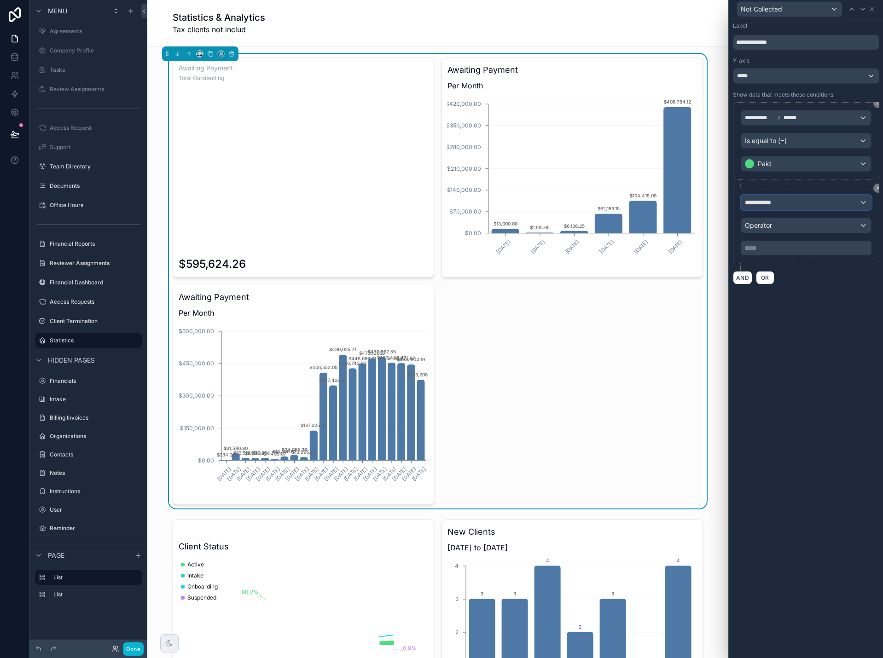
click at [765, 200] on span "**********" at bounding box center [762, 202] width 34 height 9
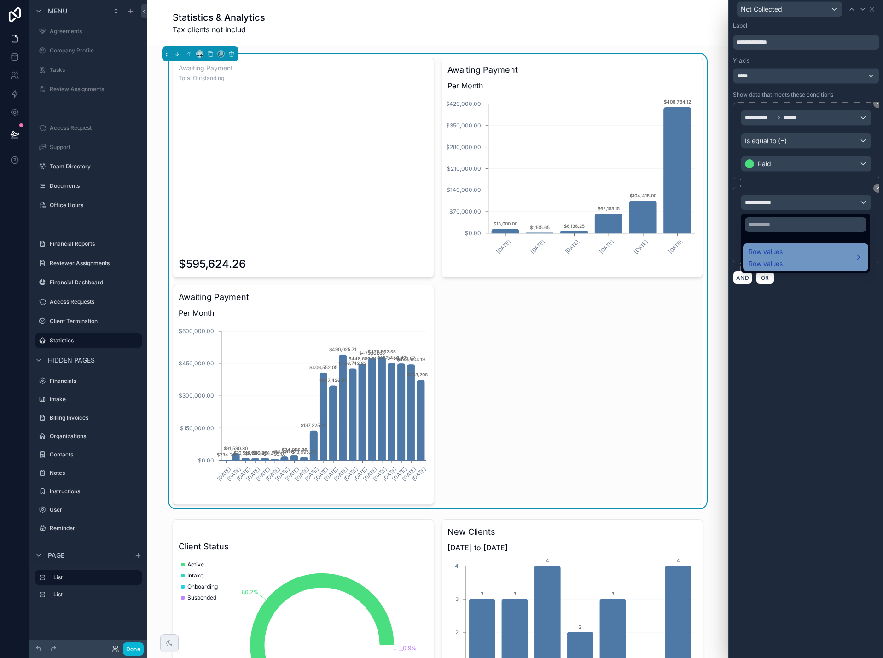
click at [779, 254] on span "Row values" at bounding box center [766, 251] width 34 height 11
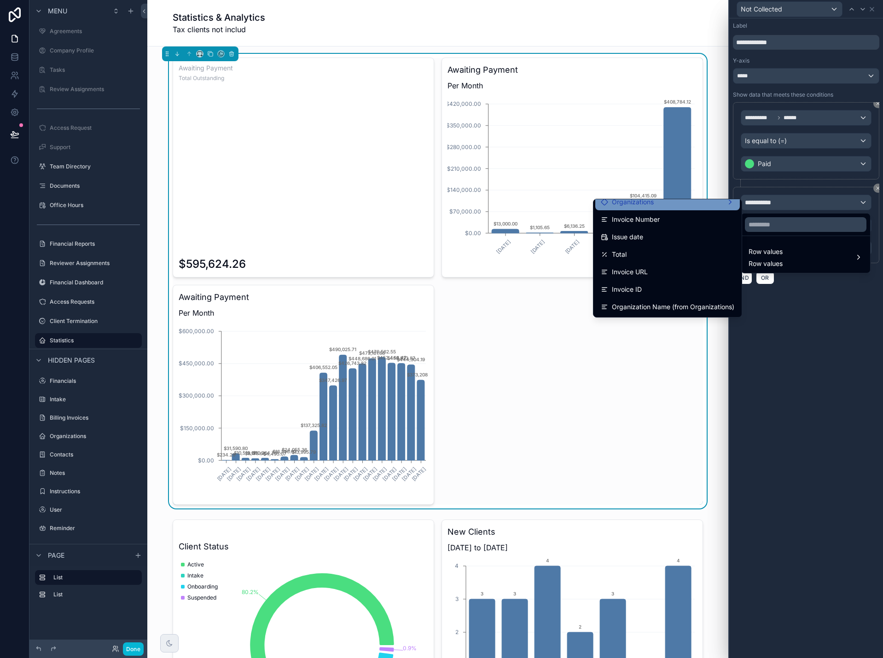
scroll to position [46, 0]
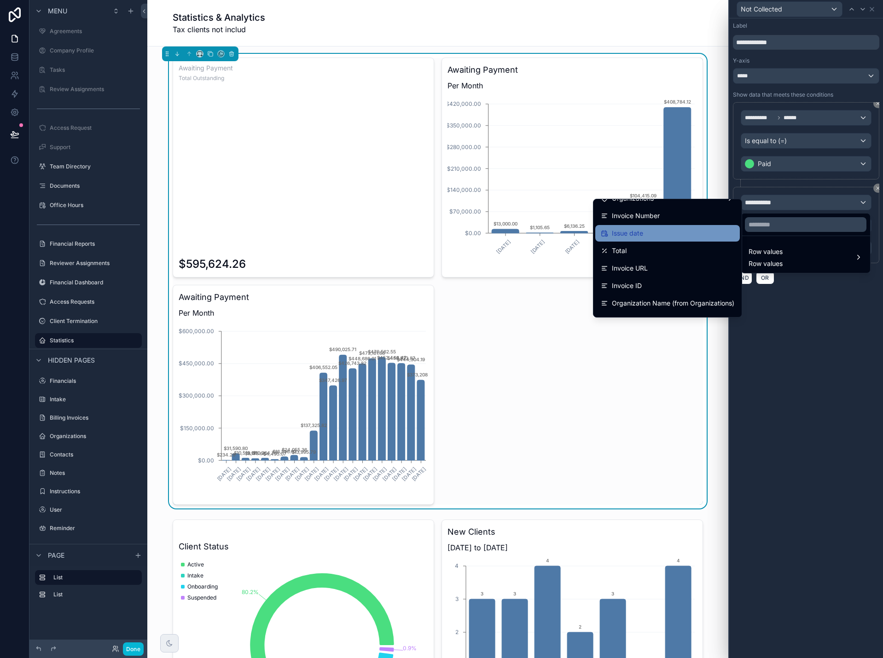
click at [693, 237] on div "Issue date" at bounding box center [668, 233] width 134 height 11
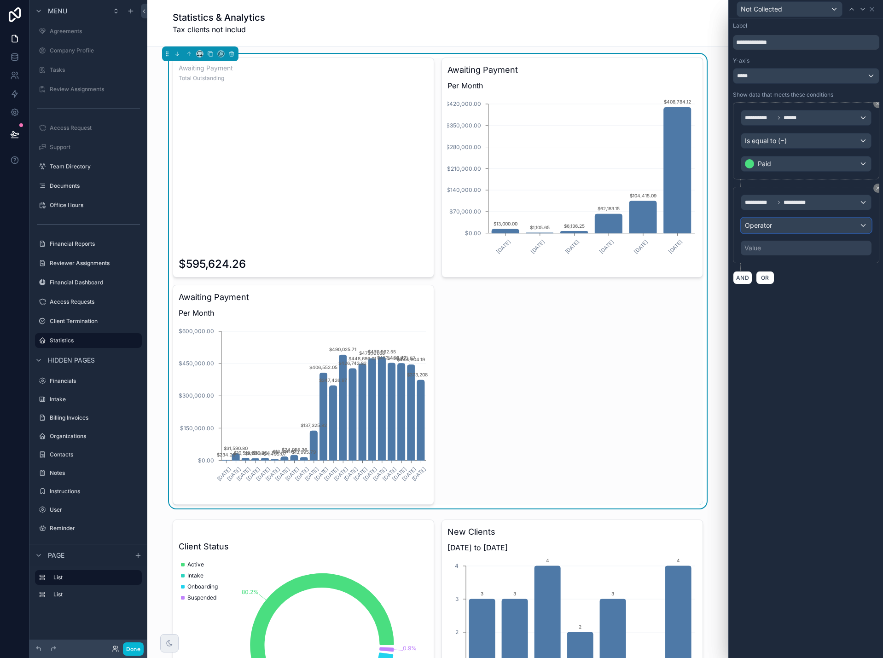
click at [764, 230] on span "Operator" at bounding box center [758, 225] width 27 height 9
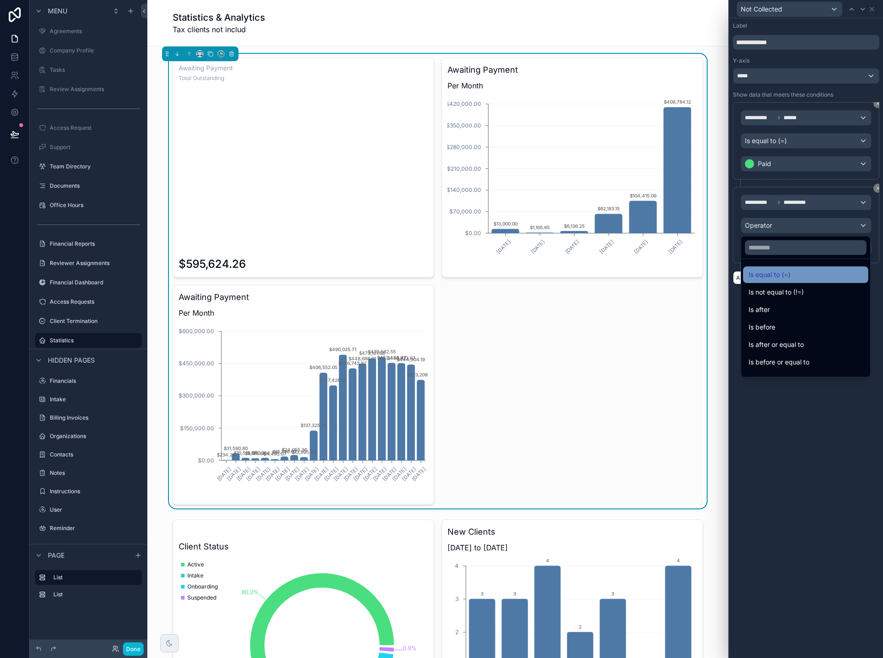
click at [763, 271] on span "Is equal to (=)" at bounding box center [770, 274] width 42 height 11
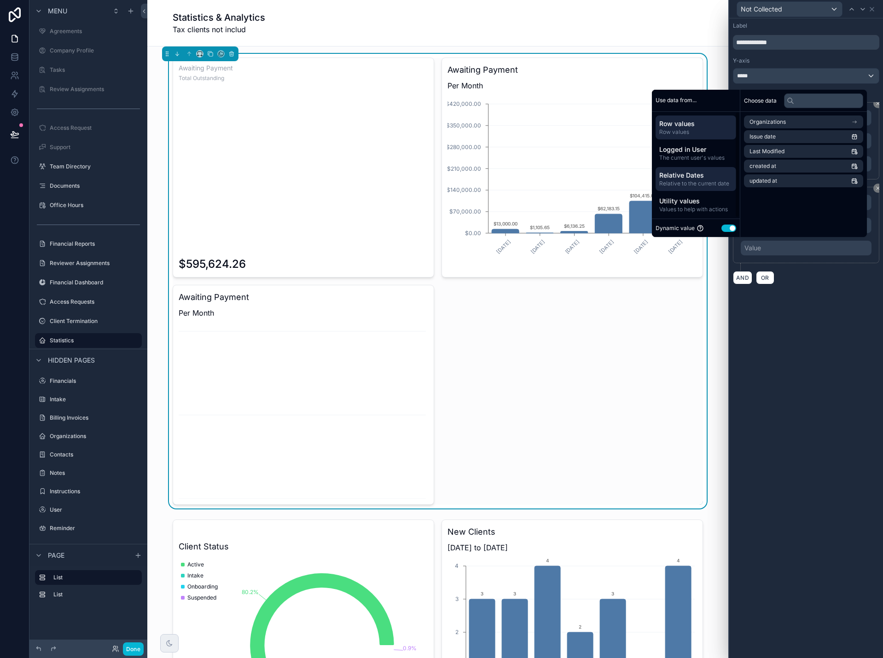
click at [697, 175] on span "Relative Dates" at bounding box center [695, 175] width 73 height 9
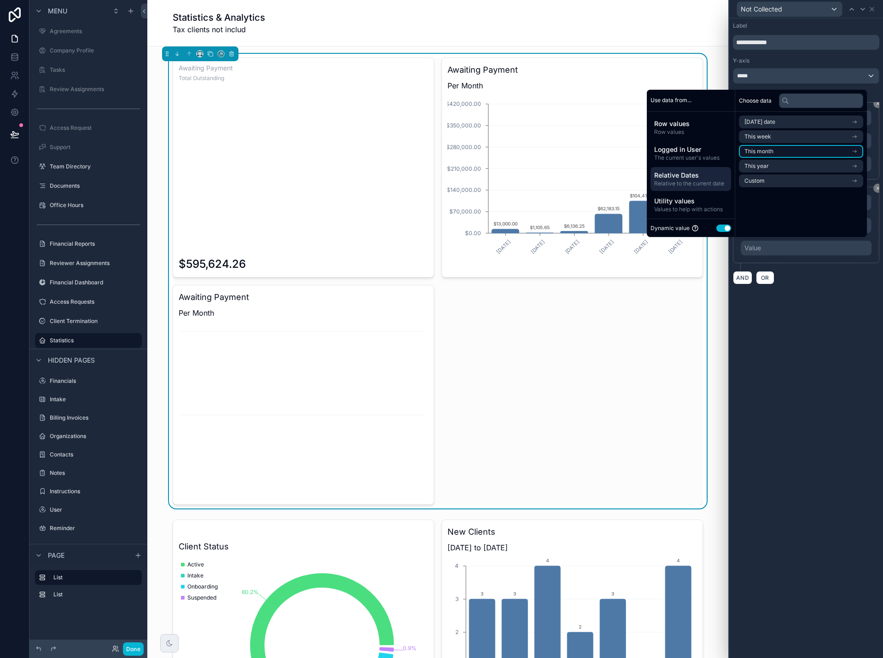
click at [767, 151] on span "This month" at bounding box center [758, 151] width 29 height 7
click at [773, 140] on span "Start of month" at bounding box center [762, 138] width 37 height 7
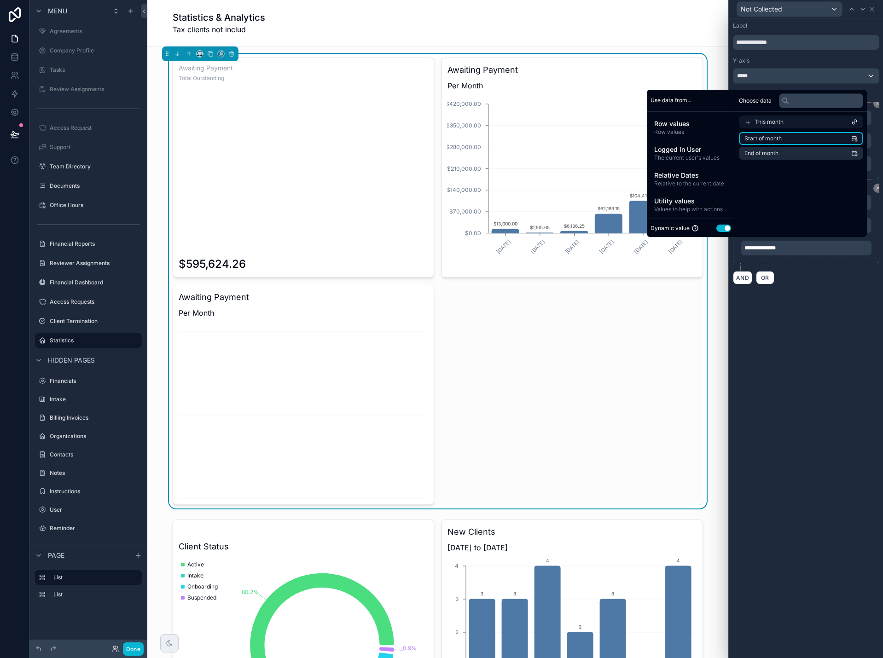
click at [775, 140] on span "Start of month" at bounding box center [762, 138] width 37 height 7
click at [817, 326] on div "**********" at bounding box center [806, 338] width 154 height 640
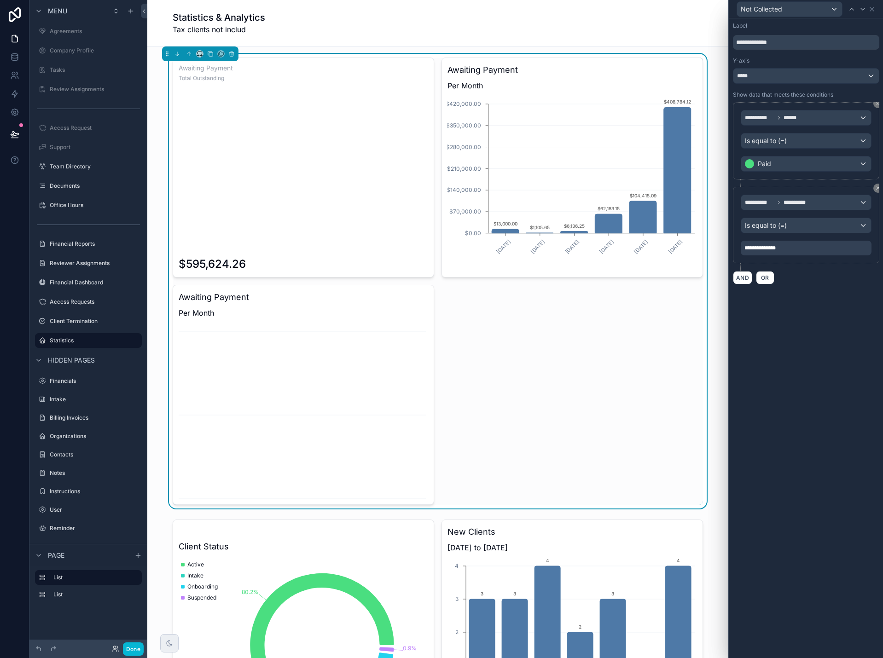
click at [791, 247] on div "**********" at bounding box center [806, 248] width 131 height 15
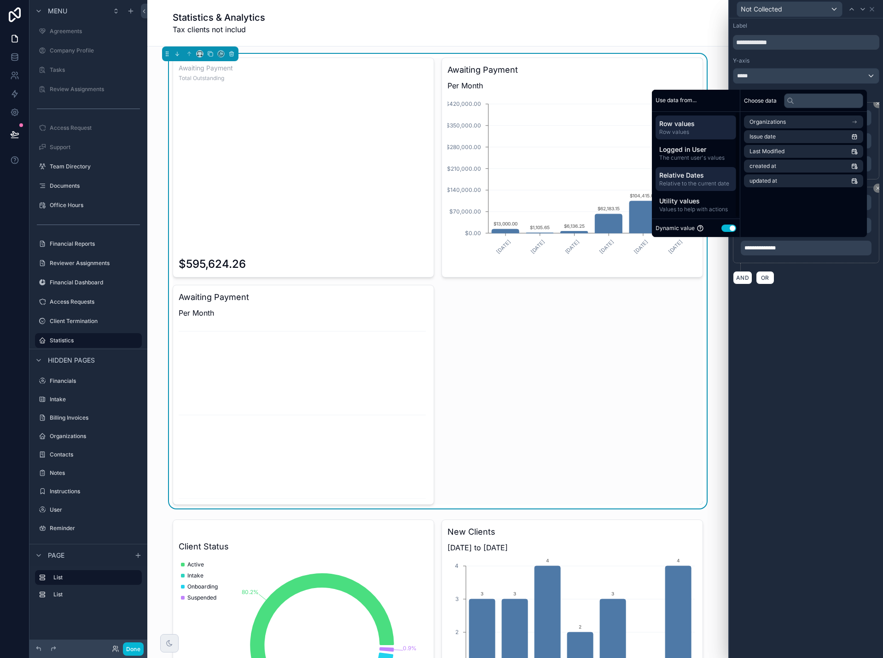
click at [696, 184] on span "Relative to the current date" at bounding box center [695, 183] width 73 height 7
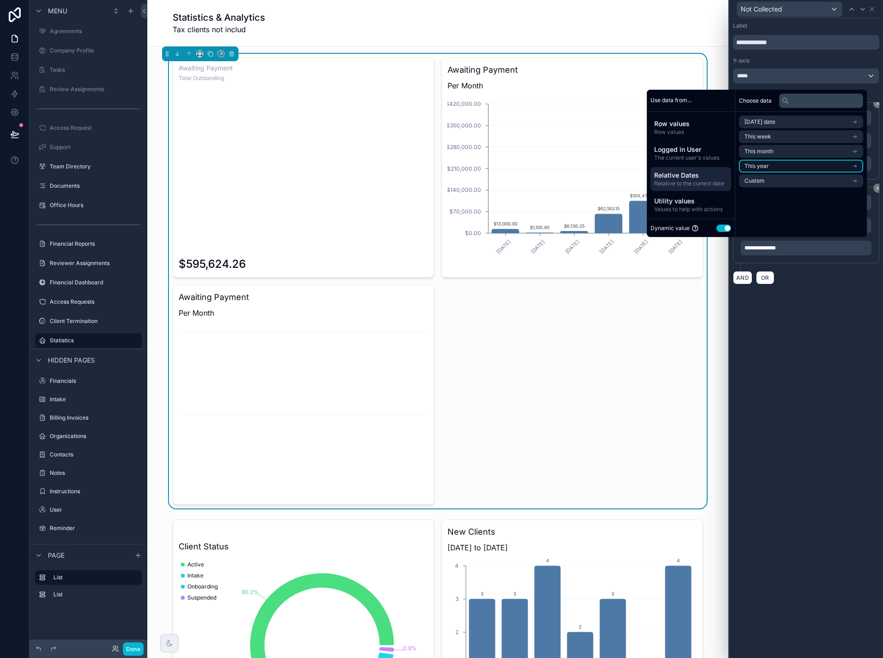
click at [756, 170] on li "This year" at bounding box center [801, 166] width 124 height 13
click at [765, 140] on span "Start of year" at bounding box center [760, 138] width 33 height 7
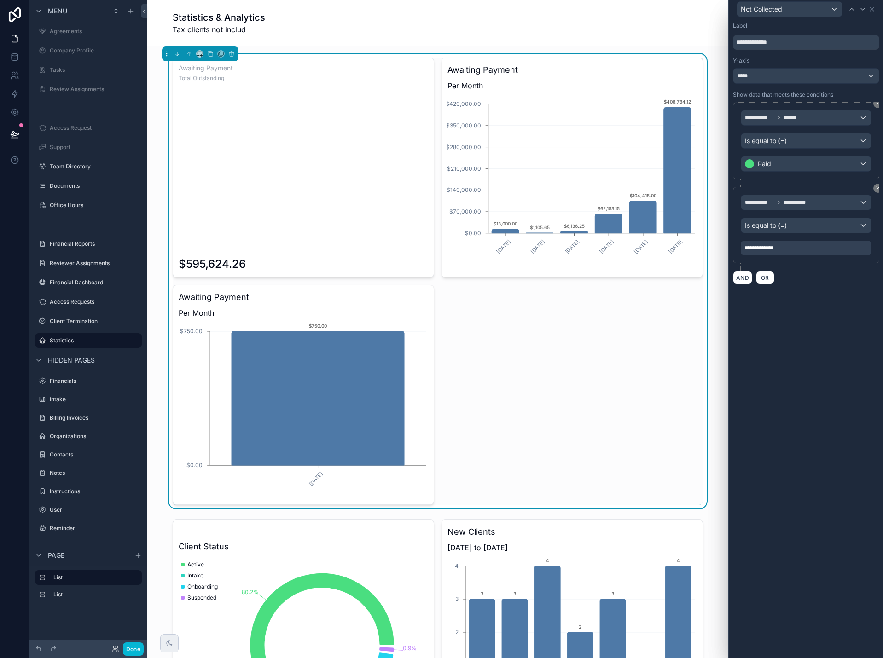
click at [802, 379] on div "**********" at bounding box center [806, 338] width 154 height 640
click at [873, 10] on icon at bounding box center [871, 9] width 7 height 7
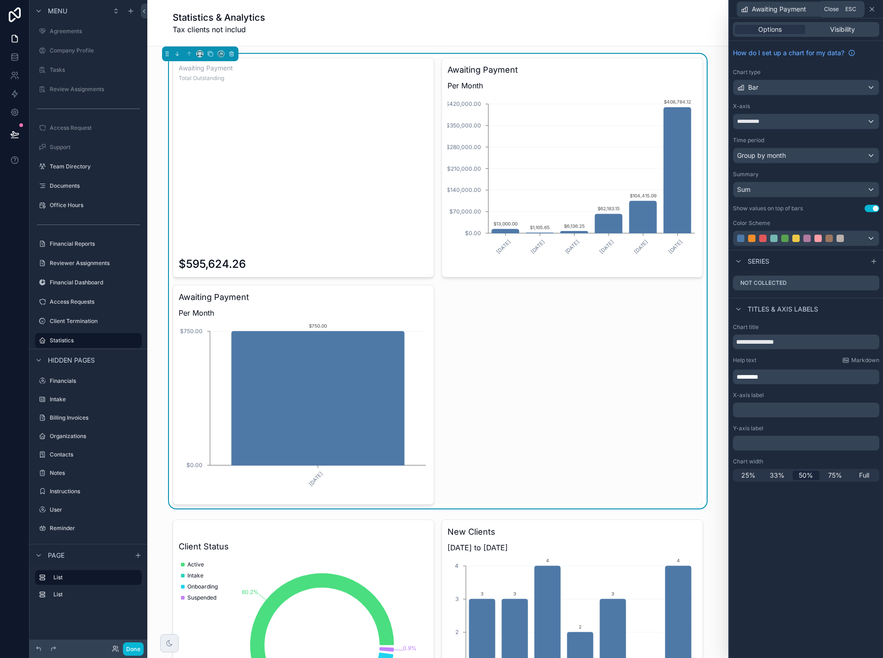
click at [875, 8] on icon at bounding box center [871, 9] width 7 height 7
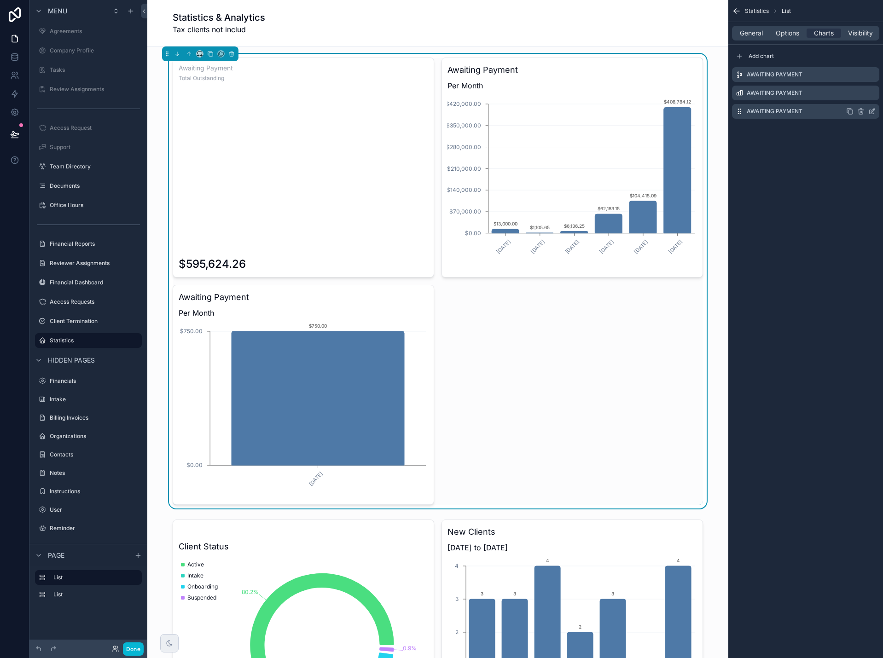
click at [861, 110] on icon "scrollable content" at bounding box center [861, 110] width 5 height 0
click at [857, 97] on icon at bounding box center [857, 97] width 0 height 2
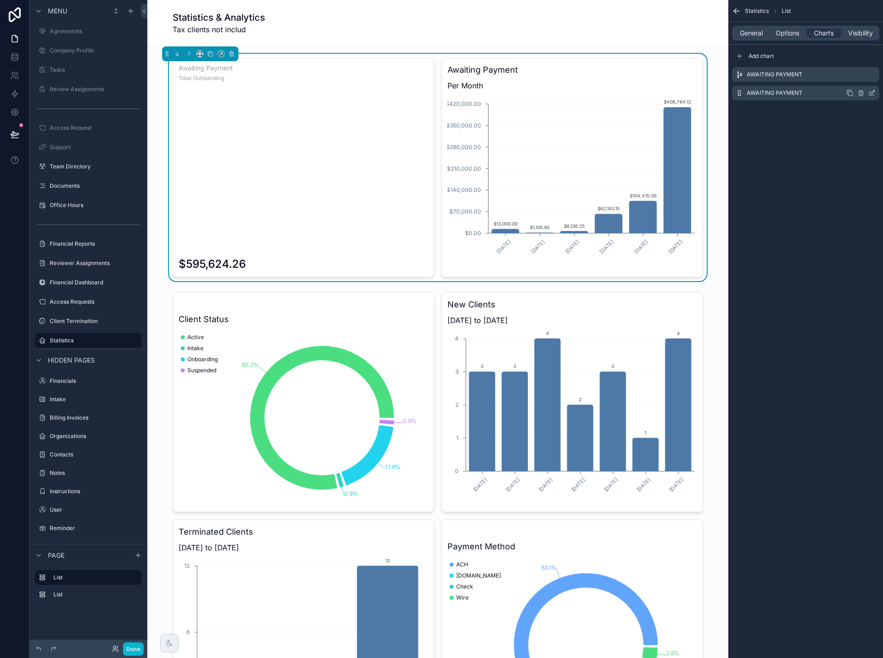
click at [872, 92] on icon "scrollable content" at bounding box center [873, 92] width 4 height 4
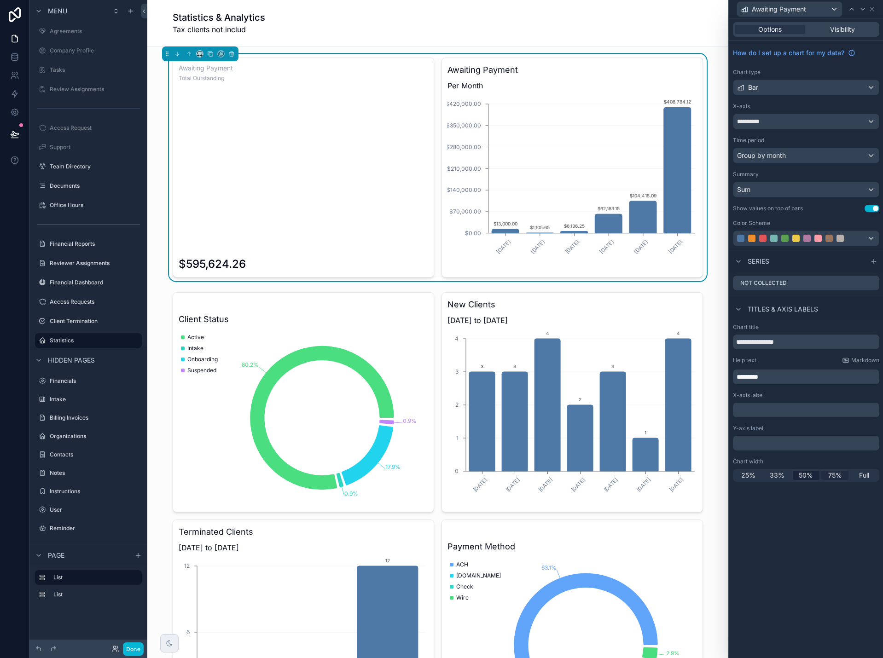
click at [836, 475] on span "75%" at bounding box center [835, 475] width 14 height 9
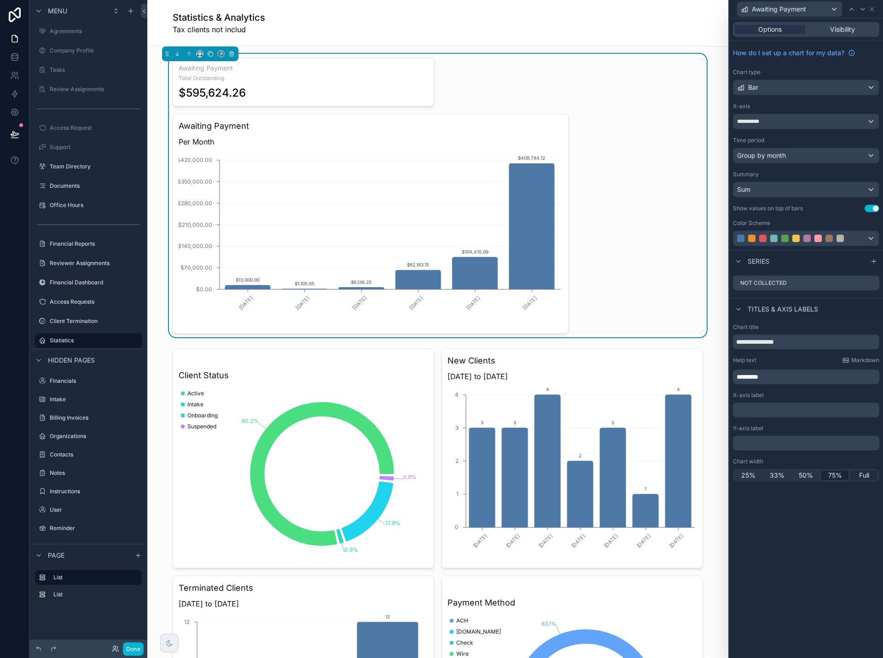
click at [861, 475] on span "Full" at bounding box center [864, 475] width 10 height 9
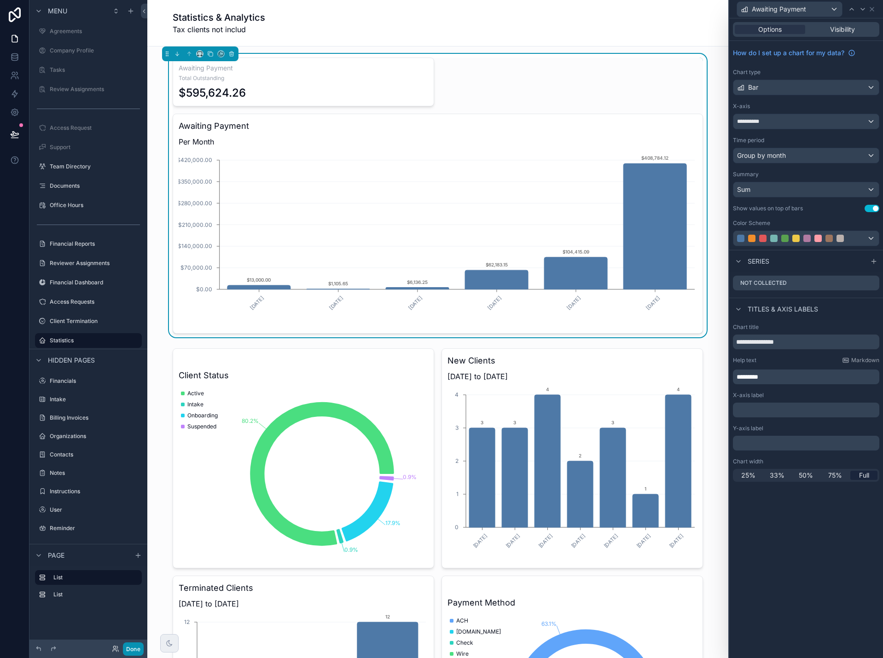
click at [136, 651] on button "Done" at bounding box center [133, 649] width 21 height 13
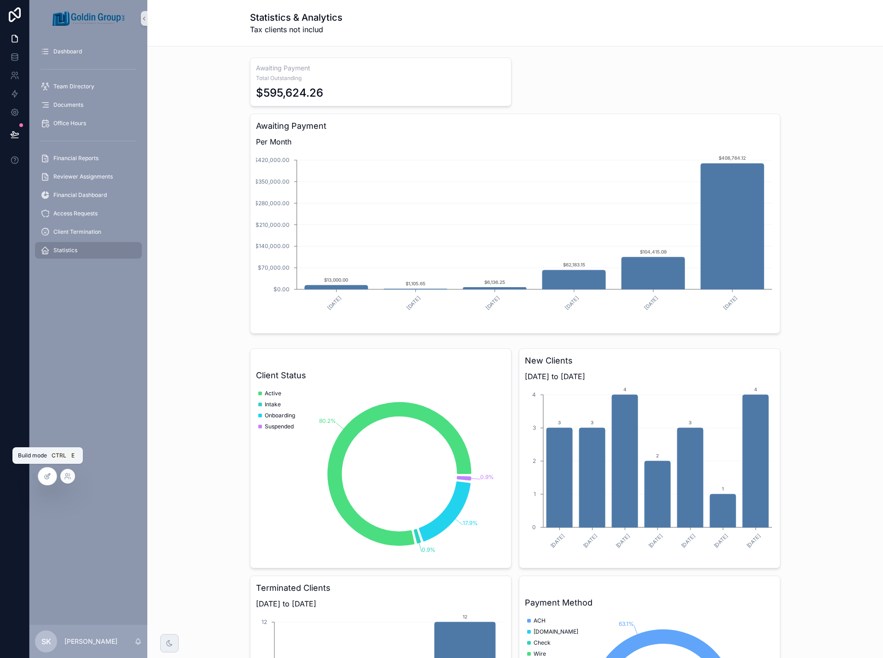
click at [50, 478] on icon at bounding box center [47, 476] width 7 height 7
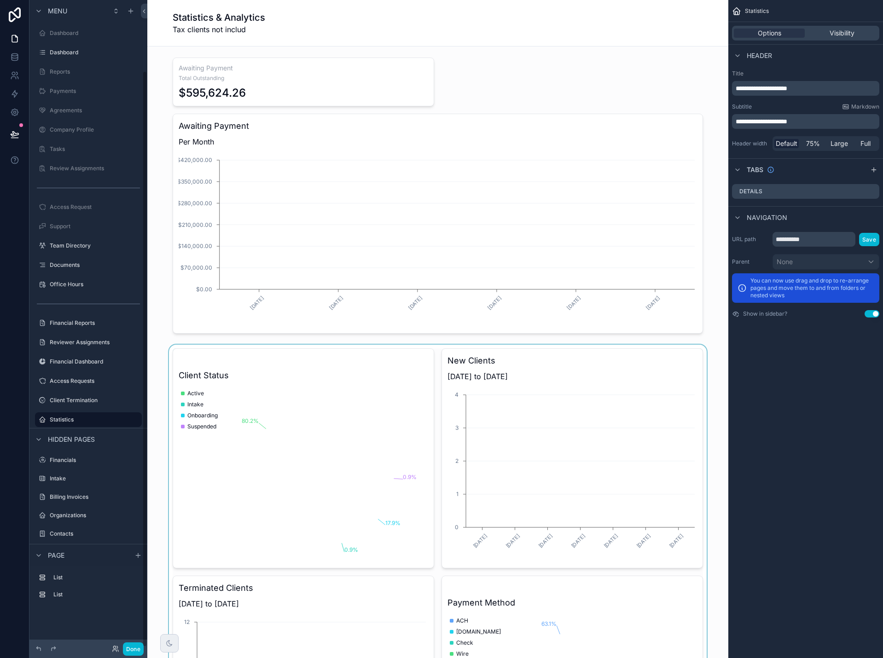
scroll to position [79, 0]
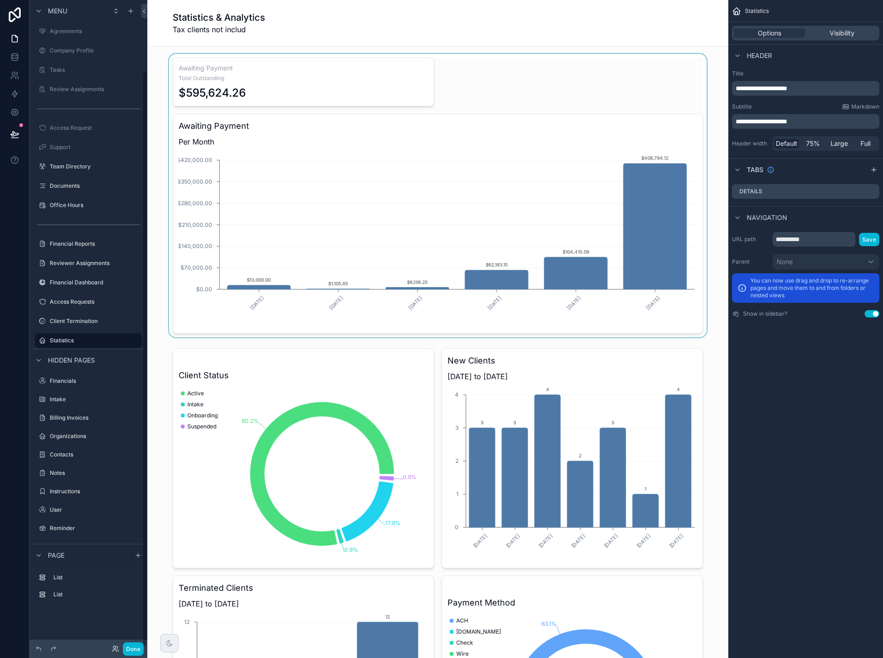
click at [643, 93] on div "scrollable content" at bounding box center [438, 196] width 566 height 284
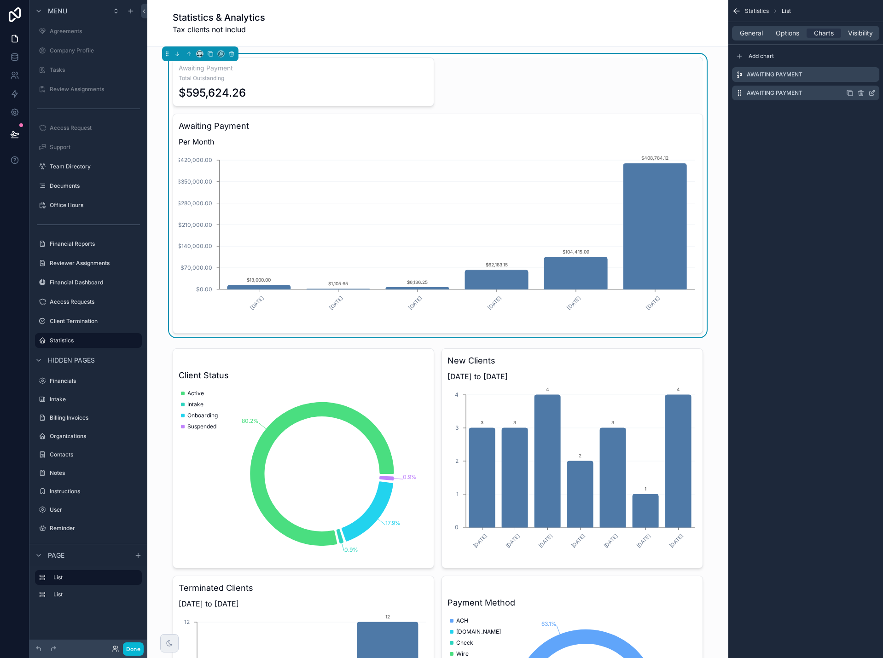
click at [851, 93] on icon "scrollable content" at bounding box center [849, 92] width 7 height 7
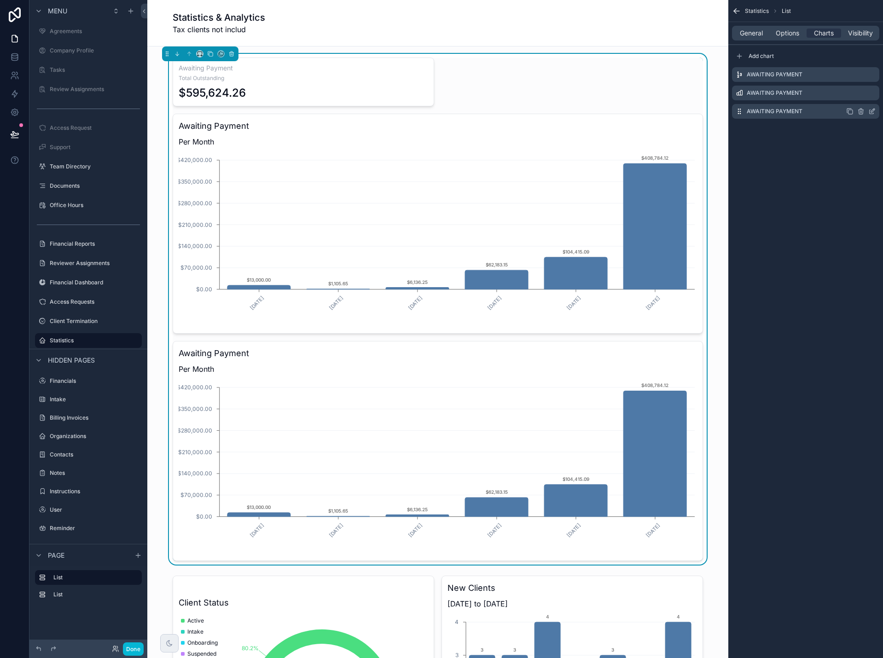
click at [859, 113] on icon "scrollable content" at bounding box center [860, 111] width 7 height 7
click at [855, 96] on icon at bounding box center [857, 97] width 4 height 4
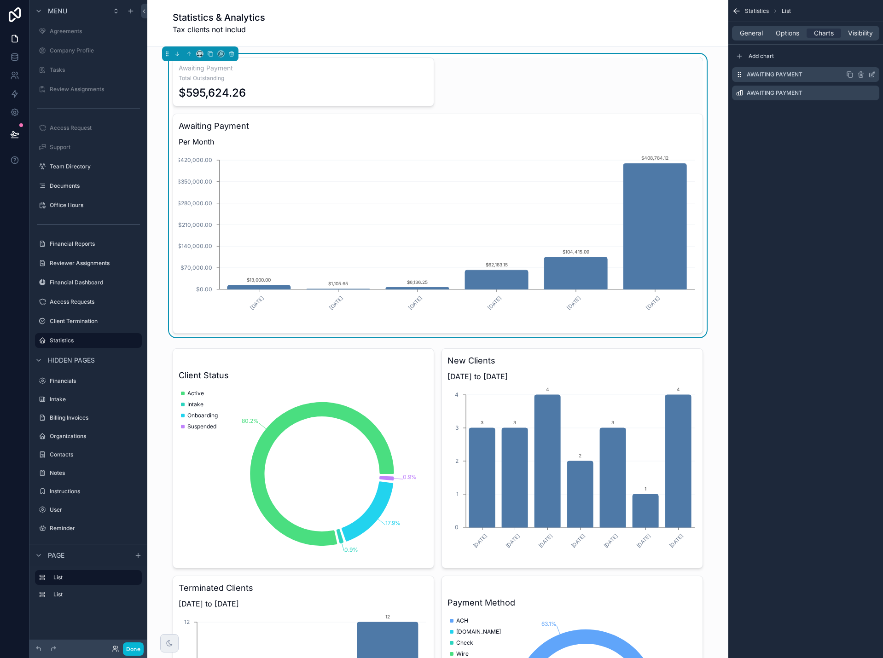
click at [872, 76] on icon "scrollable content" at bounding box center [871, 74] width 7 height 7
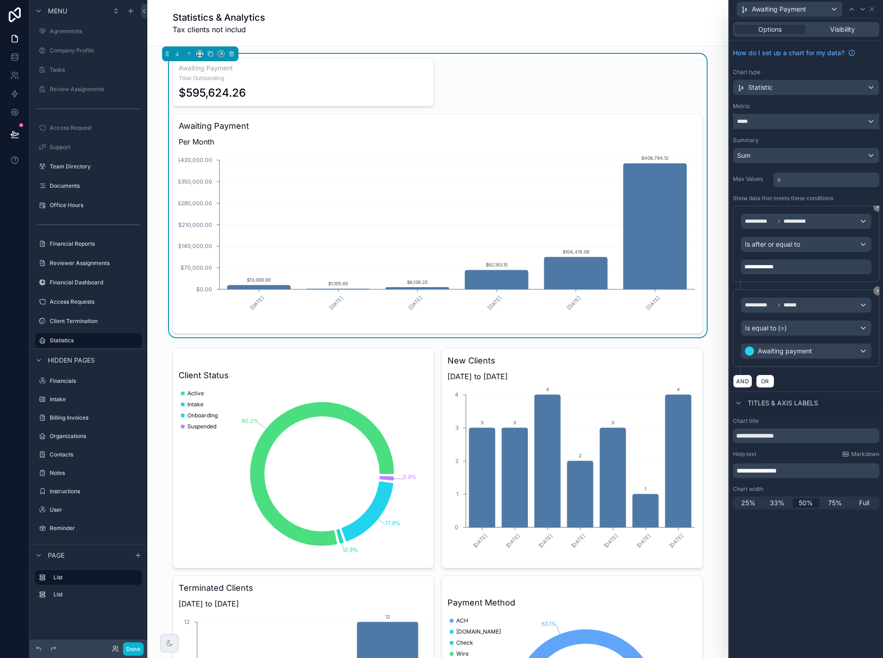
click at [854, 119] on div "*****" at bounding box center [805, 121] width 145 height 15
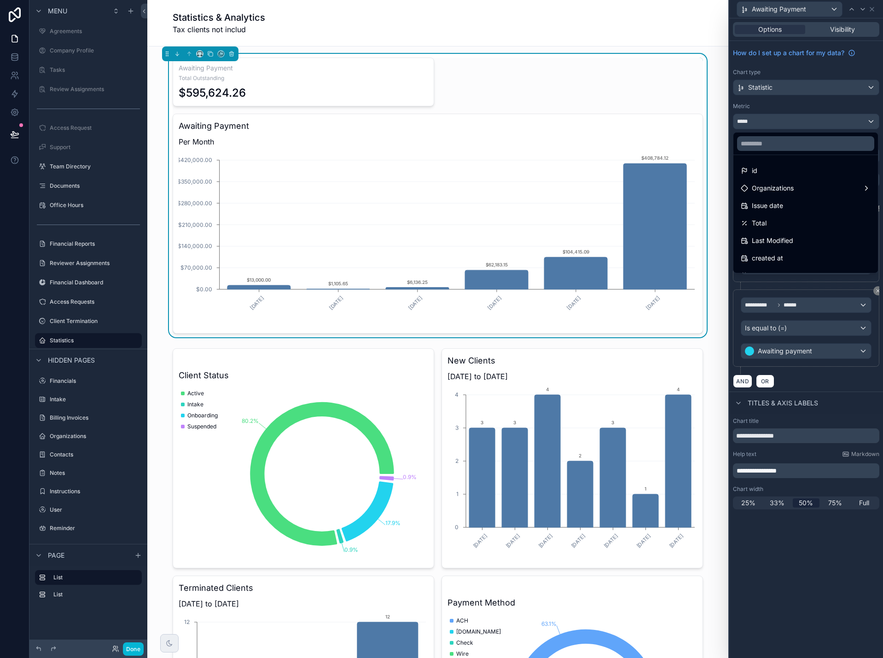
click at [701, 42] on div "Statistics & Analytics Tax clients not includ" at bounding box center [437, 23] width 581 height 47
click at [874, 12] on div at bounding box center [806, 329] width 154 height 658
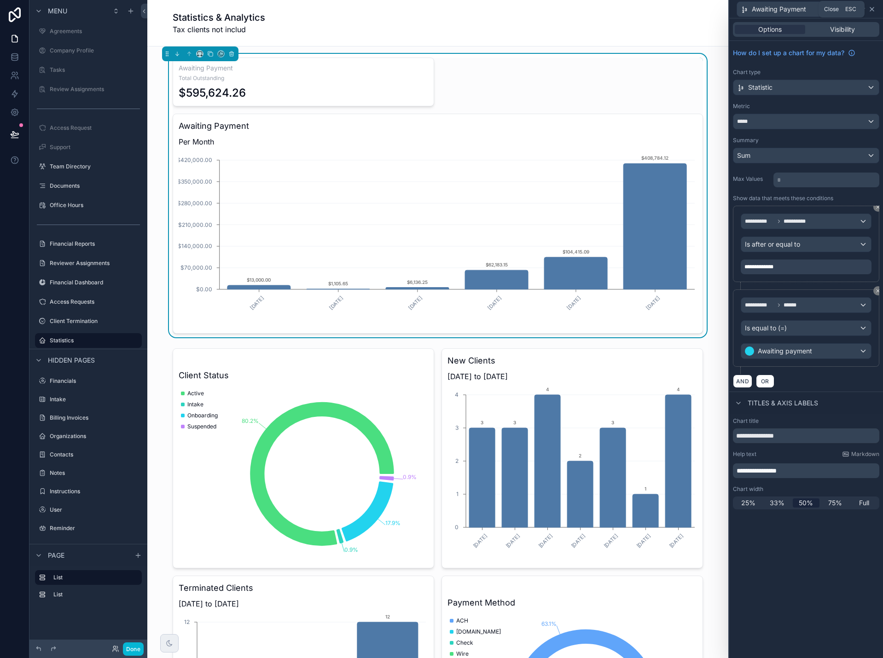
click at [872, 9] on icon at bounding box center [872, 9] width 4 height 4
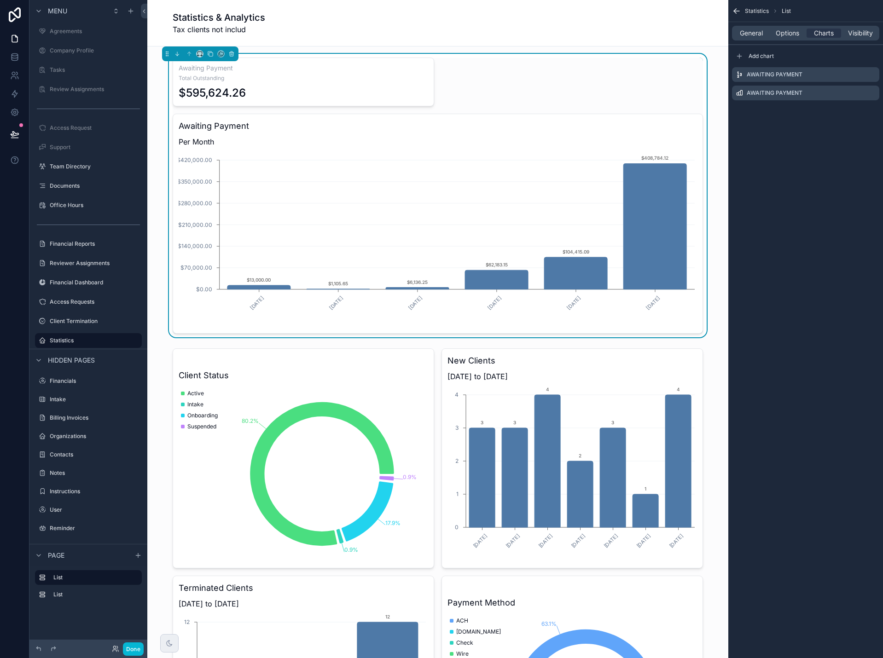
click at [851, 120] on div "Statistics List General Options Charts Visibility Add chart Awaiting Payment Aw…" at bounding box center [805, 61] width 155 height 122
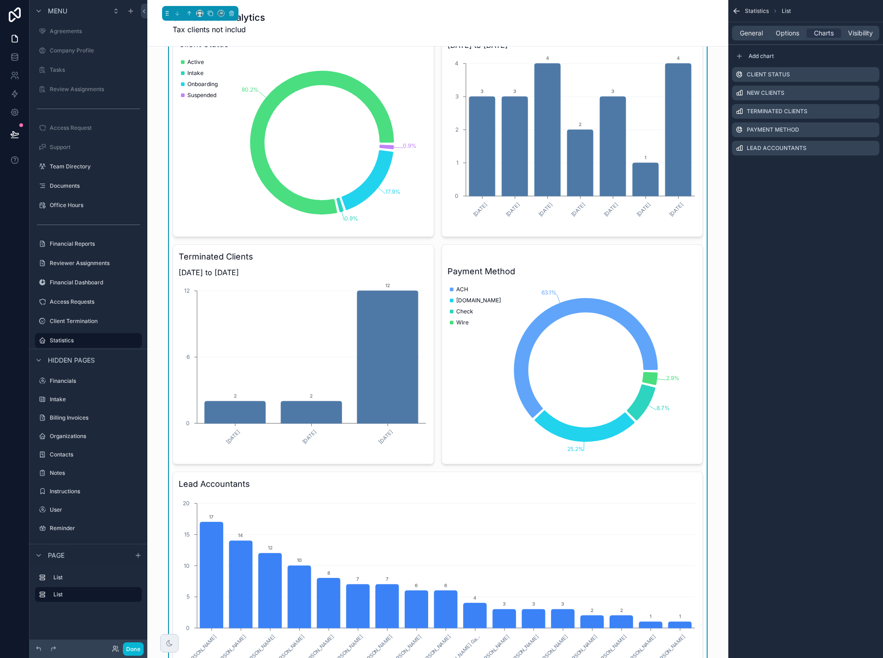
scroll to position [322, 0]
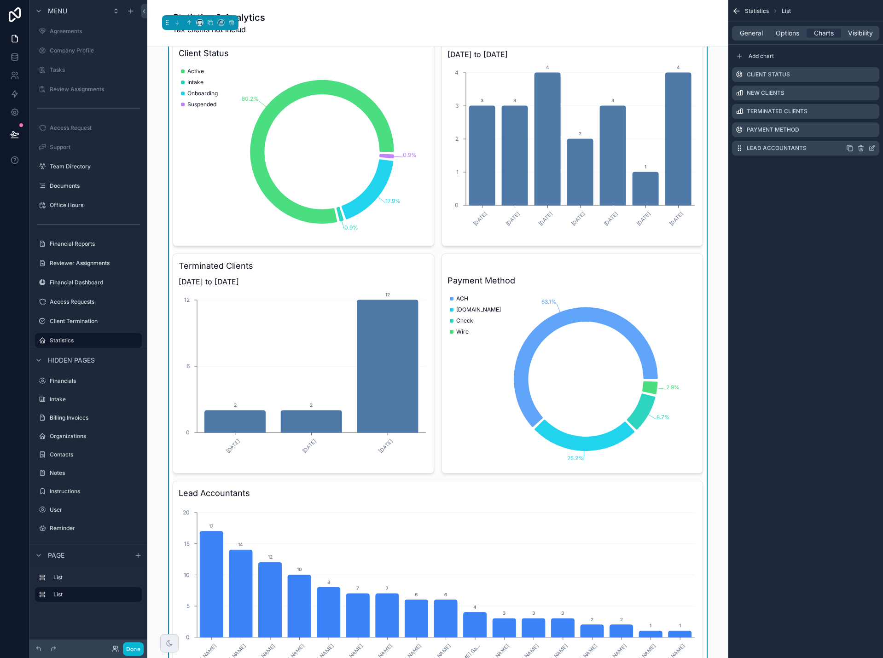
click at [851, 149] on icon "scrollable content" at bounding box center [849, 148] width 7 height 7
click at [872, 167] on icon "scrollable content" at bounding box center [873, 166] width 4 height 4
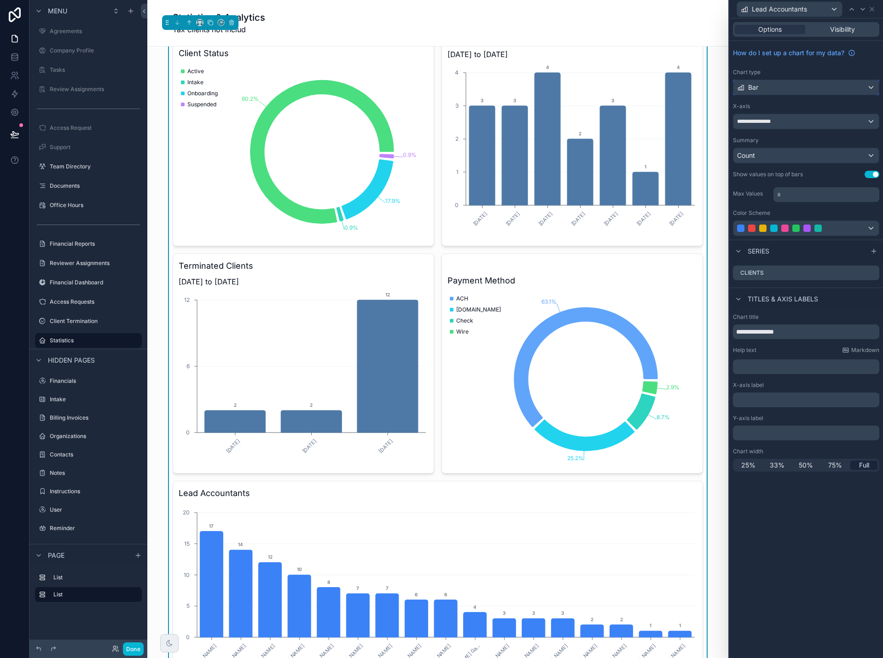
click at [825, 89] on div "Bar" at bounding box center [805, 87] width 145 height 15
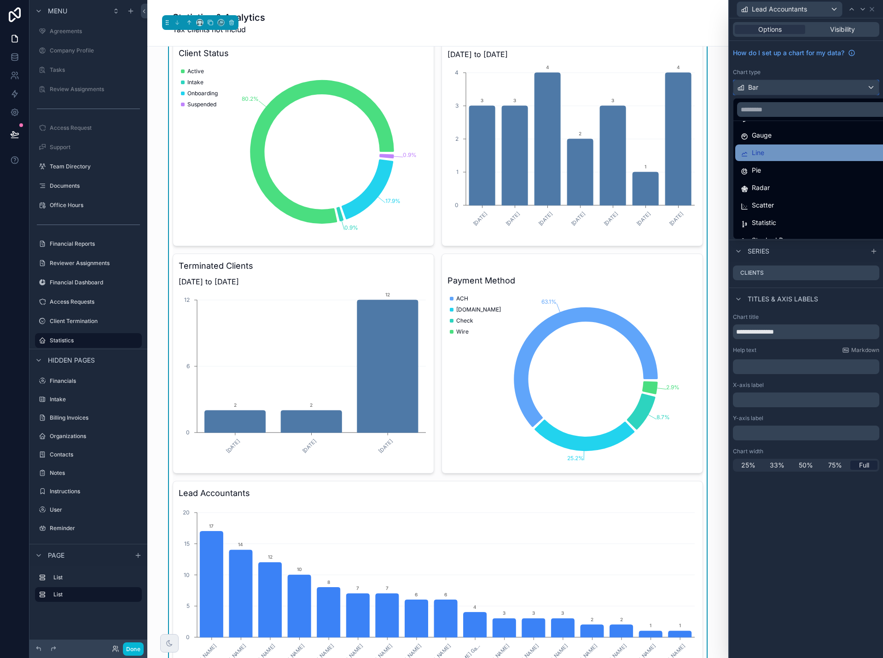
scroll to position [65, 0]
click at [800, 208] on div "Statistic" at bounding box center [817, 211] width 152 height 11
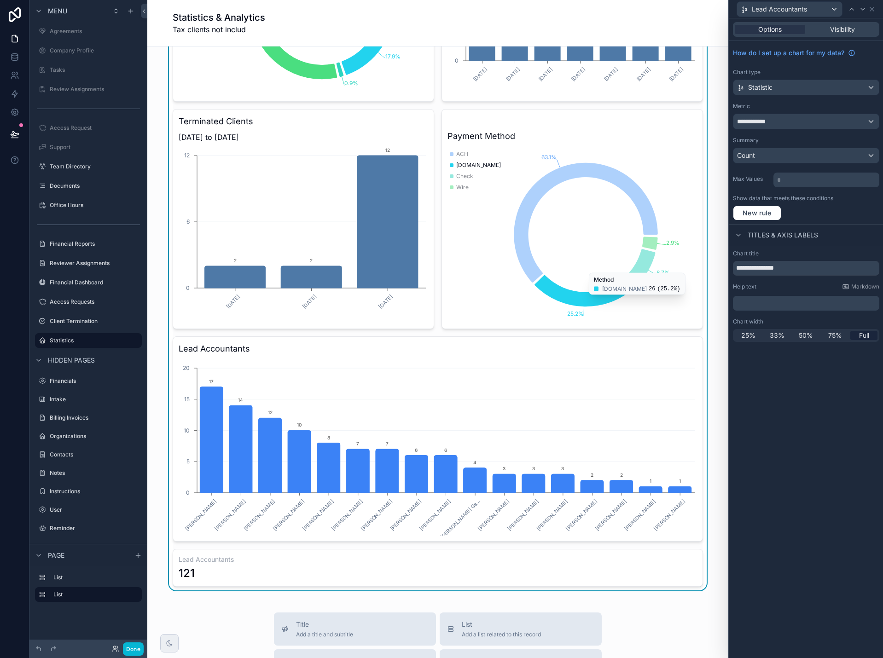
scroll to position [506, 0]
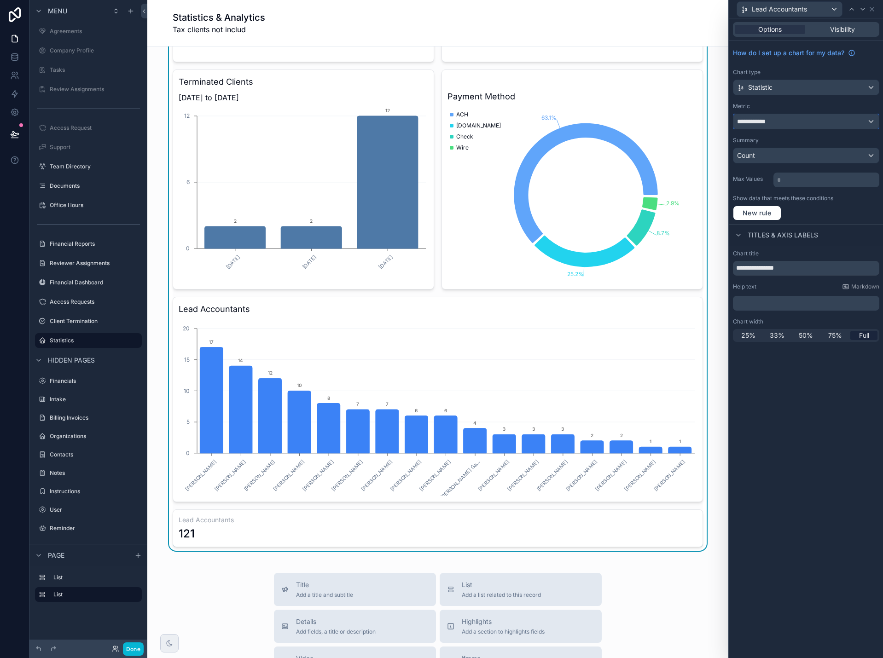
click at [756, 123] on span "**********" at bounding box center [754, 121] width 35 height 9
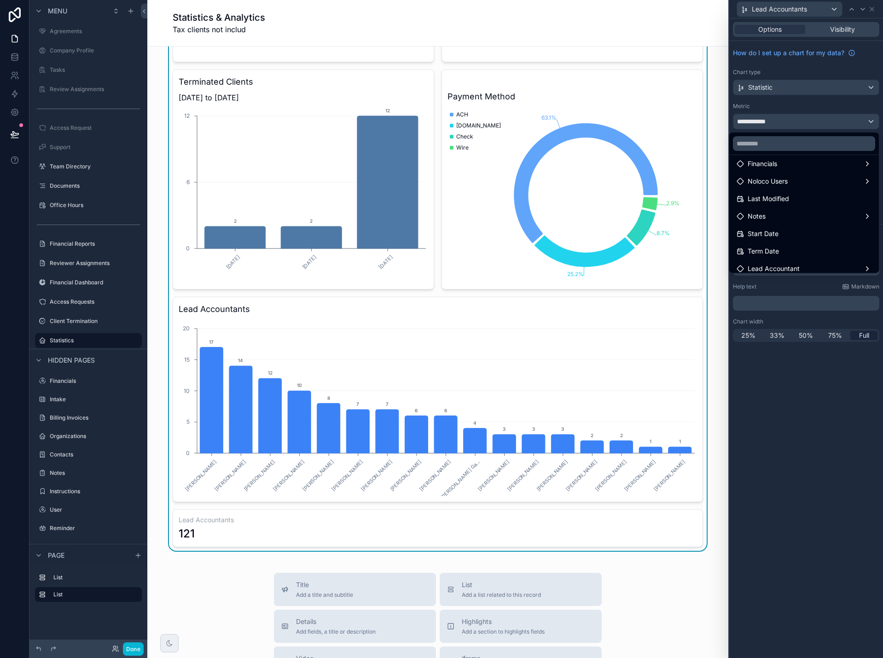
scroll to position [46, 0]
click at [774, 228] on div "Start Date" at bounding box center [804, 229] width 135 height 11
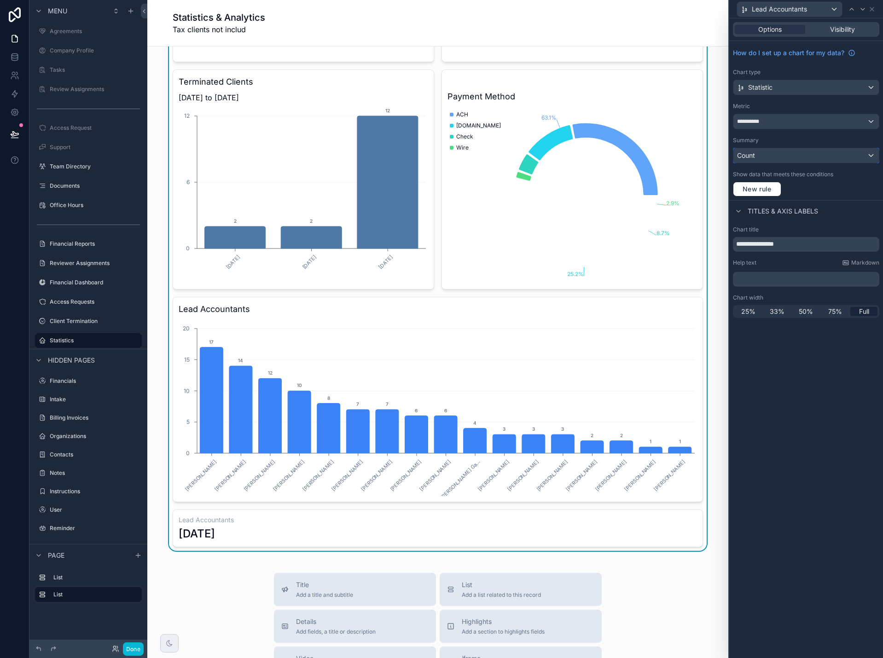
click at [787, 159] on div "Count" at bounding box center [805, 155] width 145 height 15
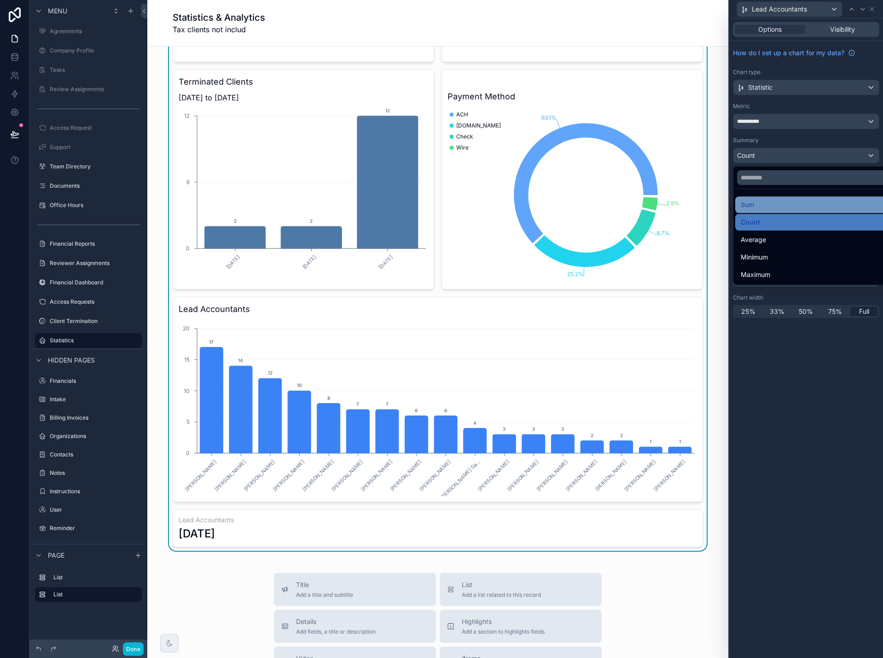
click at [783, 201] on div "Sum" at bounding box center [817, 204] width 152 height 11
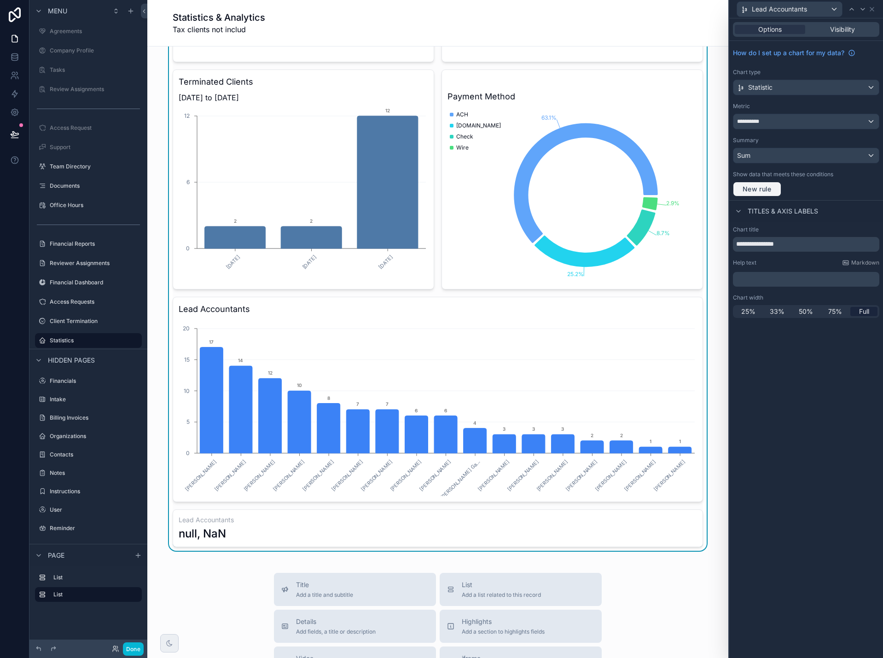
click at [765, 192] on span "New rule" at bounding box center [757, 189] width 36 height 8
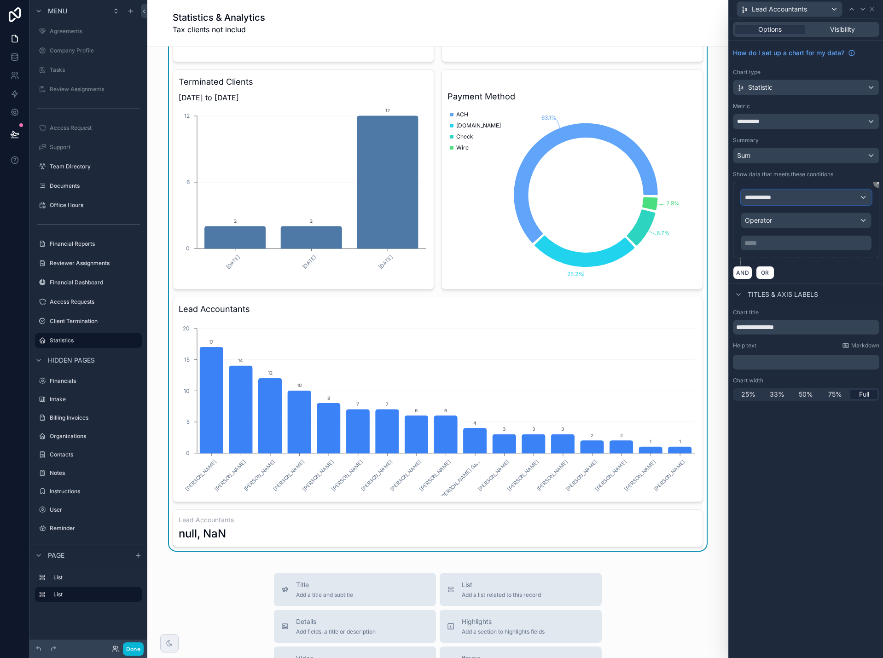
click at [764, 202] on span "**********" at bounding box center [762, 197] width 34 height 9
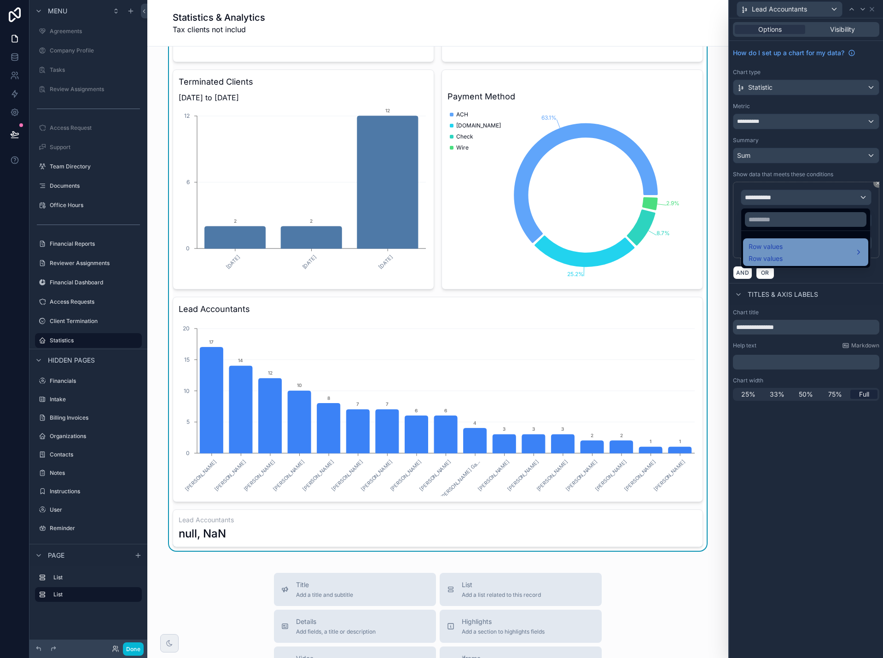
click at [762, 254] on div "Row values Row values" at bounding box center [766, 252] width 34 height 22
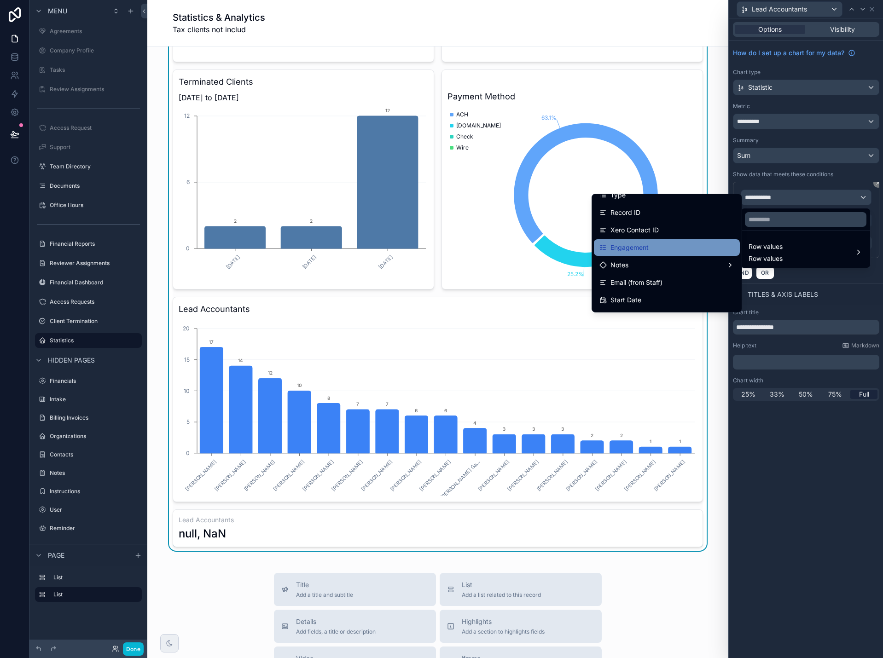
scroll to position [276, 0]
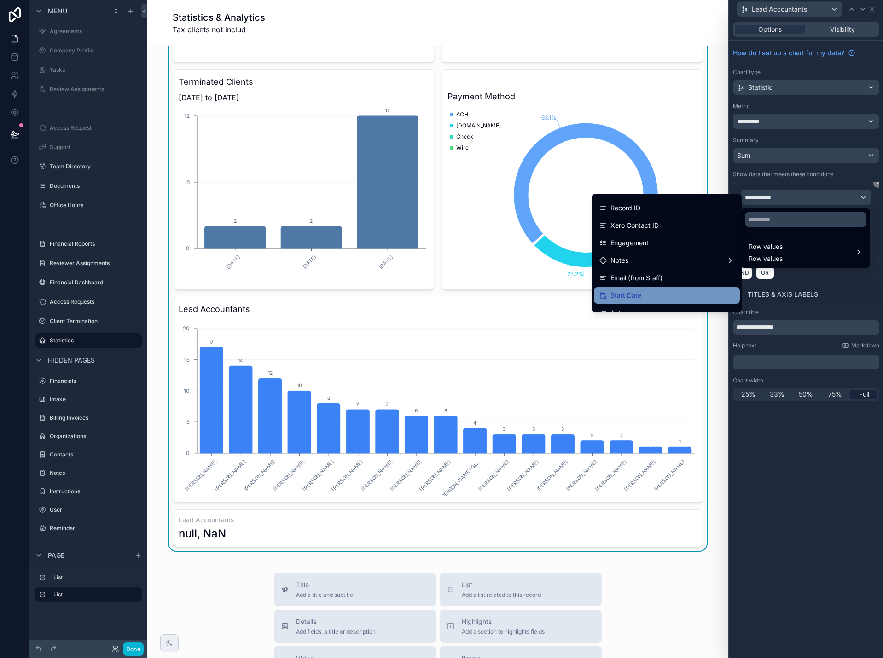
click at [660, 291] on div "Start Date" at bounding box center [666, 295] width 135 height 11
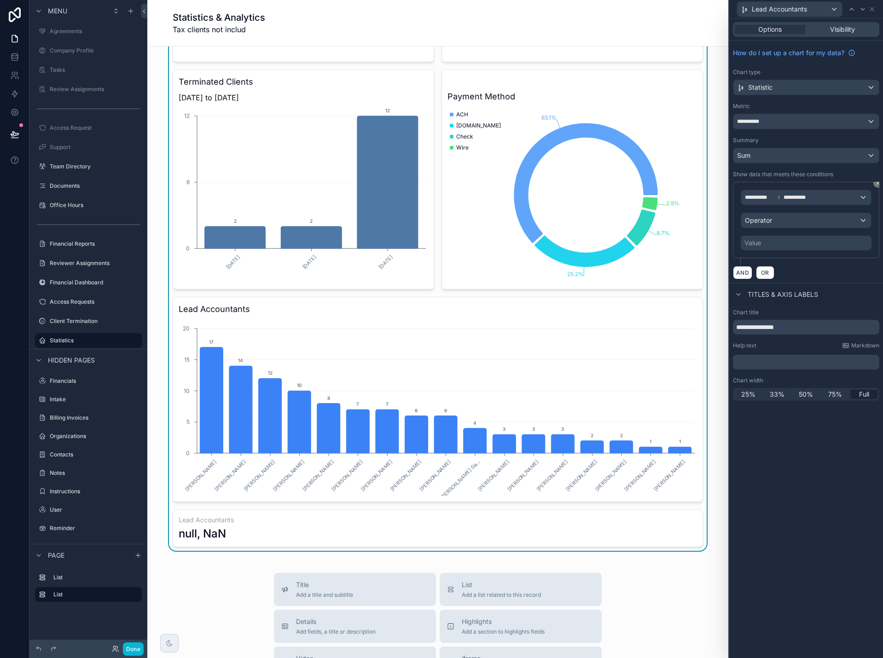
click at [768, 240] on div "Value" at bounding box center [806, 243] width 131 height 15
click at [769, 223] on span "Operator" at bounding box center [758, 220] width 27 height 8
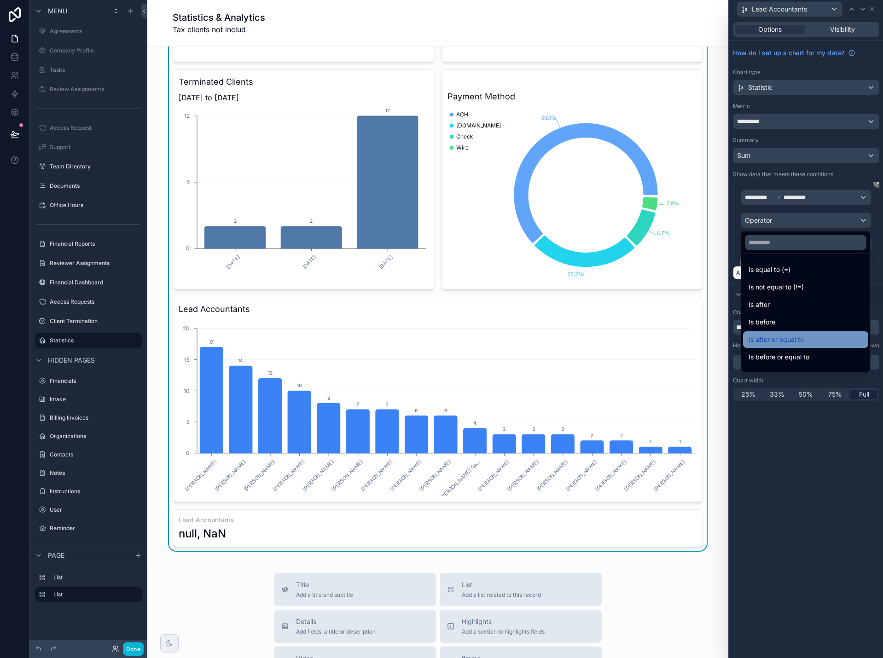
click at [773, 343] on span "Is after or equal to" at bounding box center [776, 339] width 55 height 11
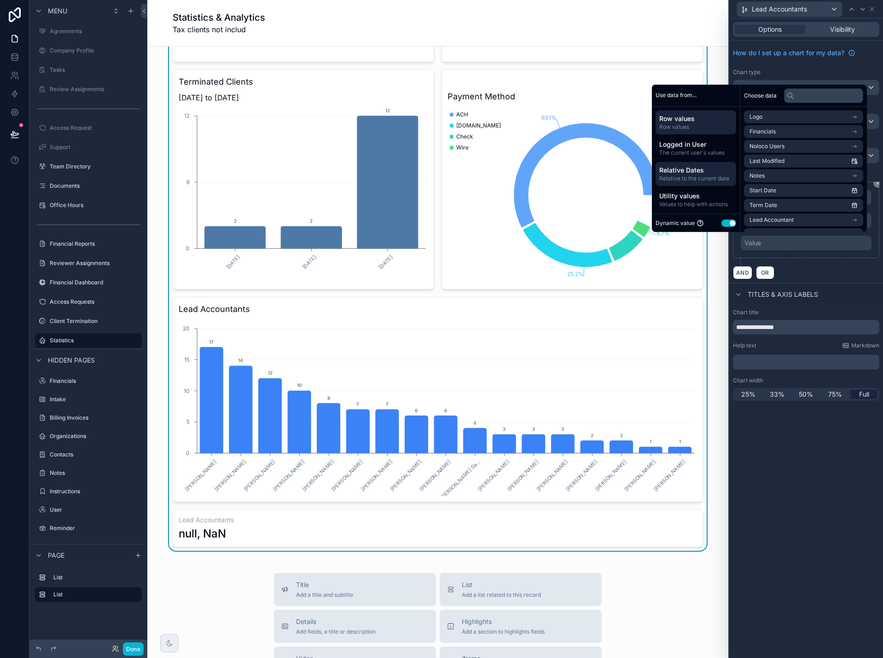
click at [681, 181] on span "Relative to the current date" at bounding box center [695, 178] width 73 height 7
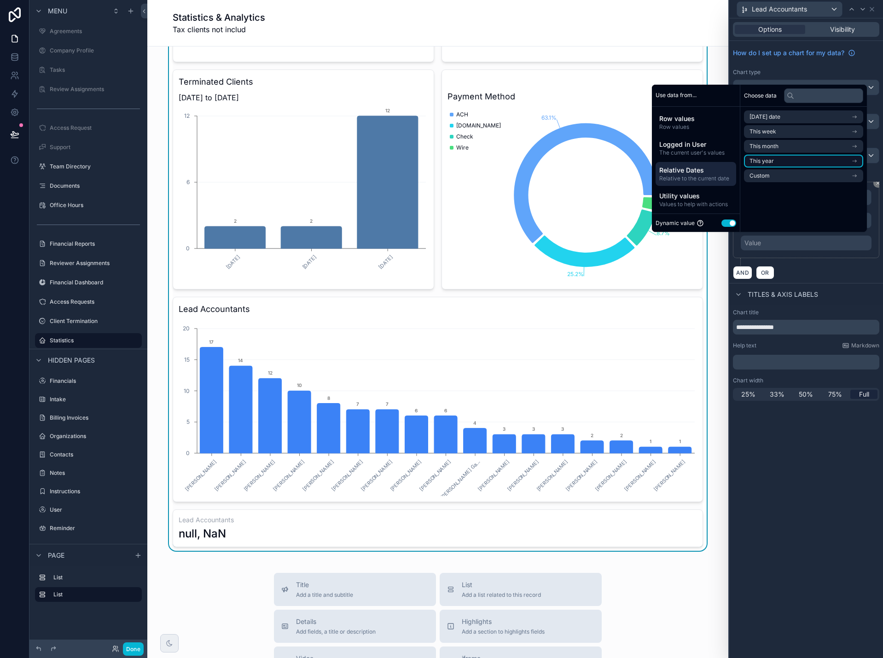
click at [761, 161] on span "This year" at bounding box center [762, 160] width 24 height 7
click at [764, 134] on span "Start of year" at bounding box center [766, 133] width 33 height 7
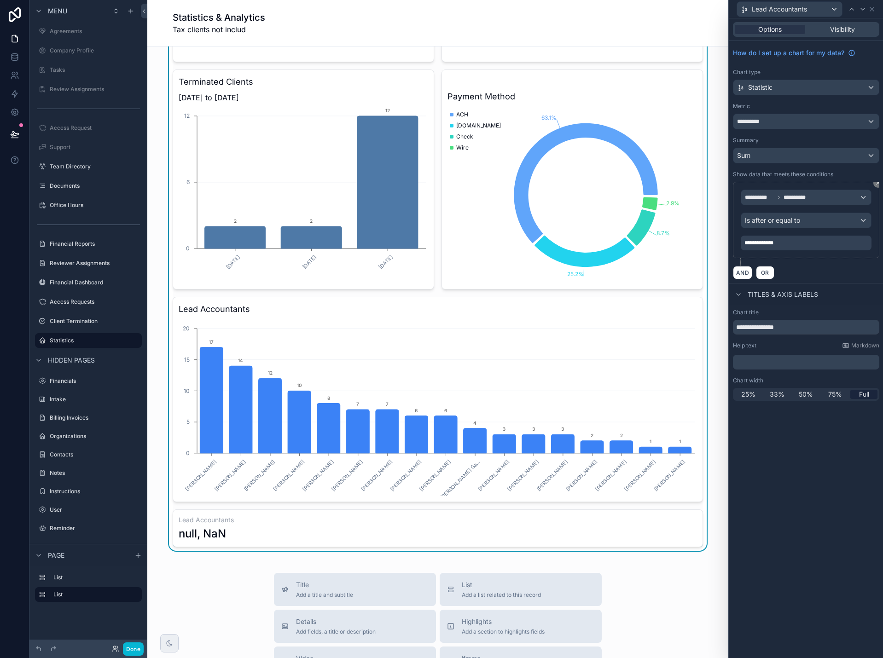
click at [823, 431] on div "**********" at bounding box center [806, 338] width 154 height 640
click at [773, 158] on div "Sum" at bounding box center [805, 155] width 145 height 15
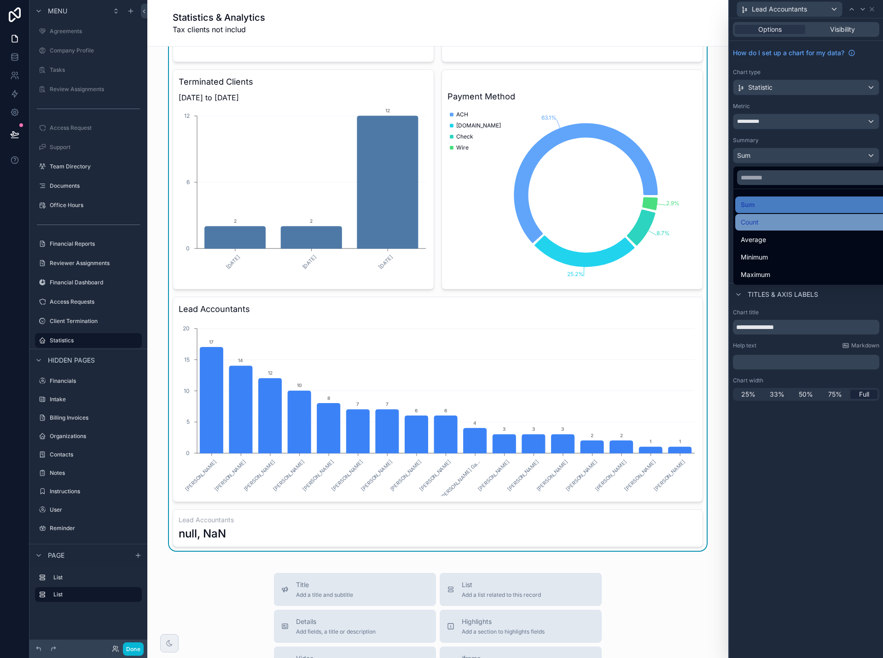
click at [762, 218] on div "Count" at bounding box center [817, 222] width 152 height 11
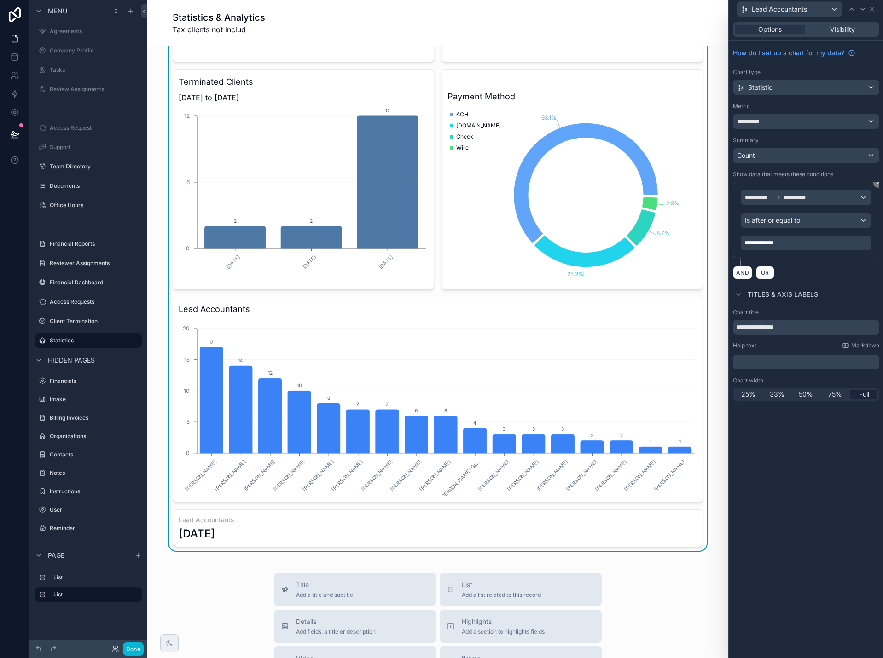
click at [804, 461] on div "**********" at bounding box center [806, 338] width 154 height 640
click at [774, 161] on div "Count" at bounding box center [805, 155] width 145 height 15
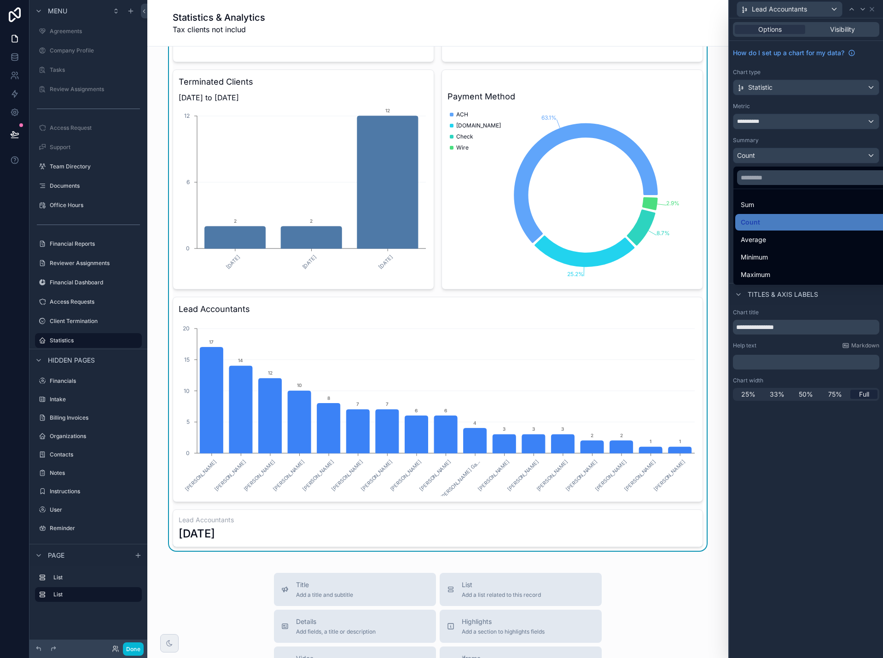
click at [774, 161] on div at bounding box center [806, 329] width 154 height 658
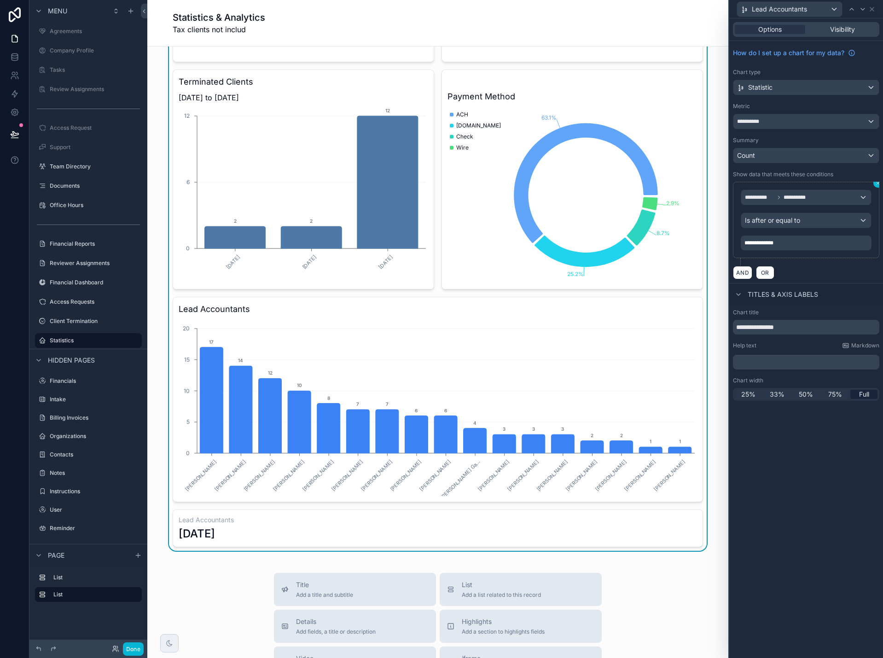
click at [876, 183] on icon at bounding box center [878, 183] width 6 height 6
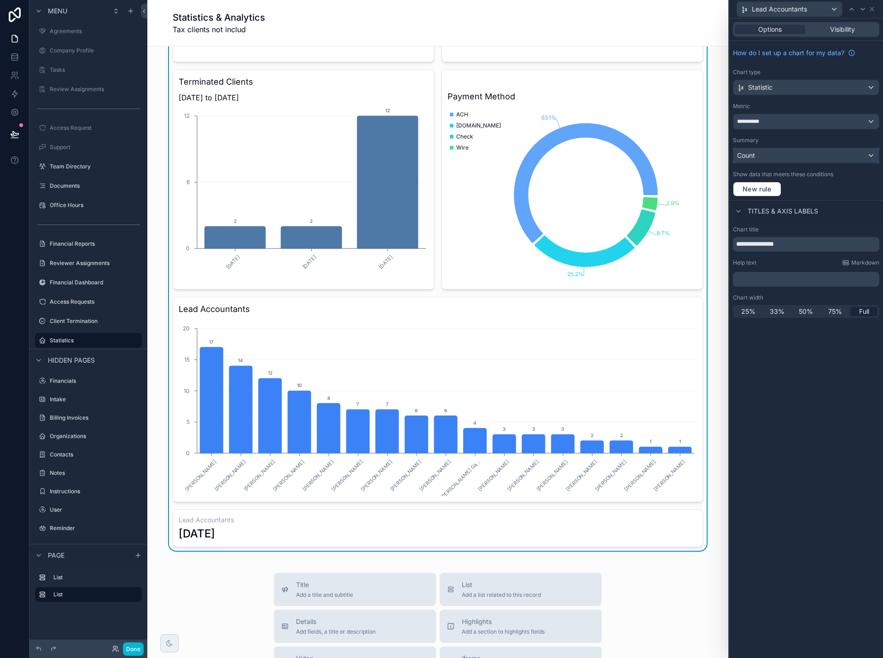
click at [782, 159] on div "Count" at bounding box center [805, 155] width 145 height 15
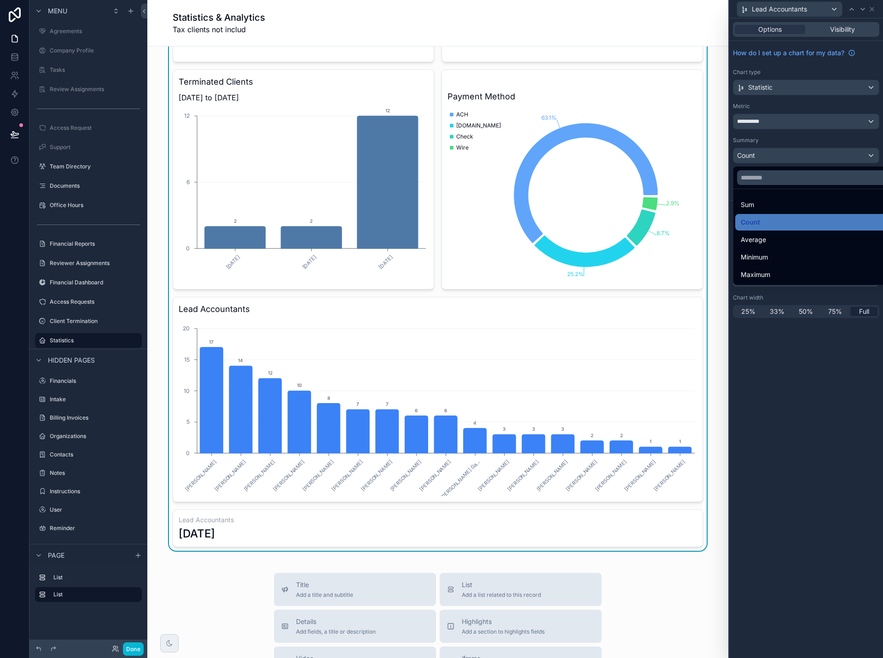
click at [782, 159] on div at bounding box center [806, 329] width 154 height 658
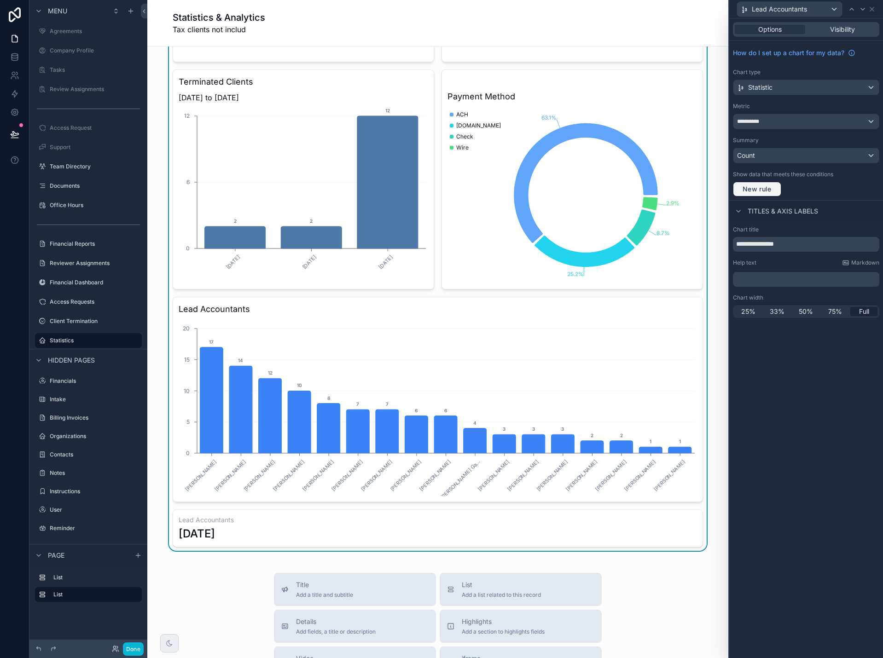
click at [774, 186] on span "New rule" at bounding box center [757, 189] width 36 height 8
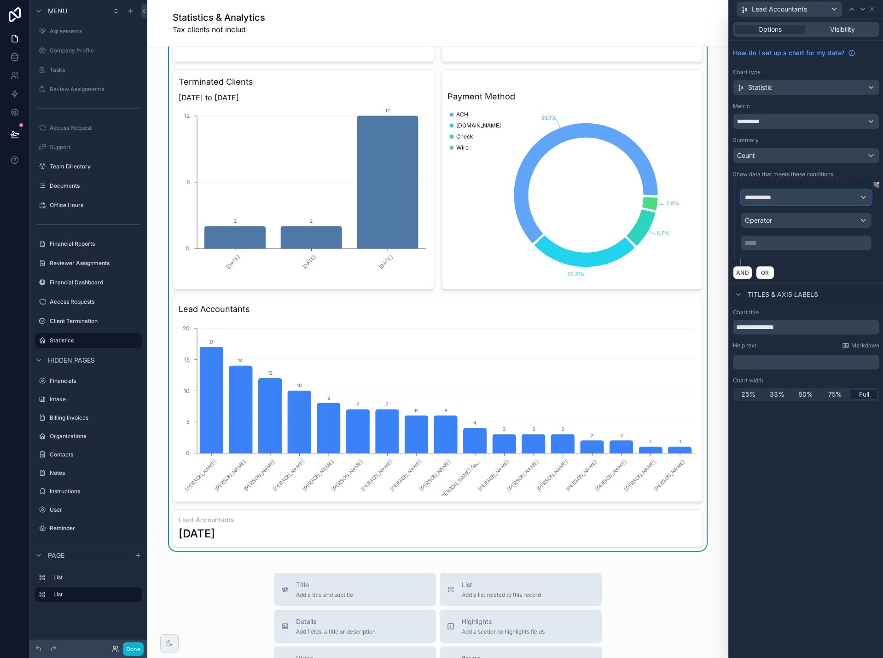
click at [773, 195] on span "**********" at bounding box center [762, 197] width 34 height 9
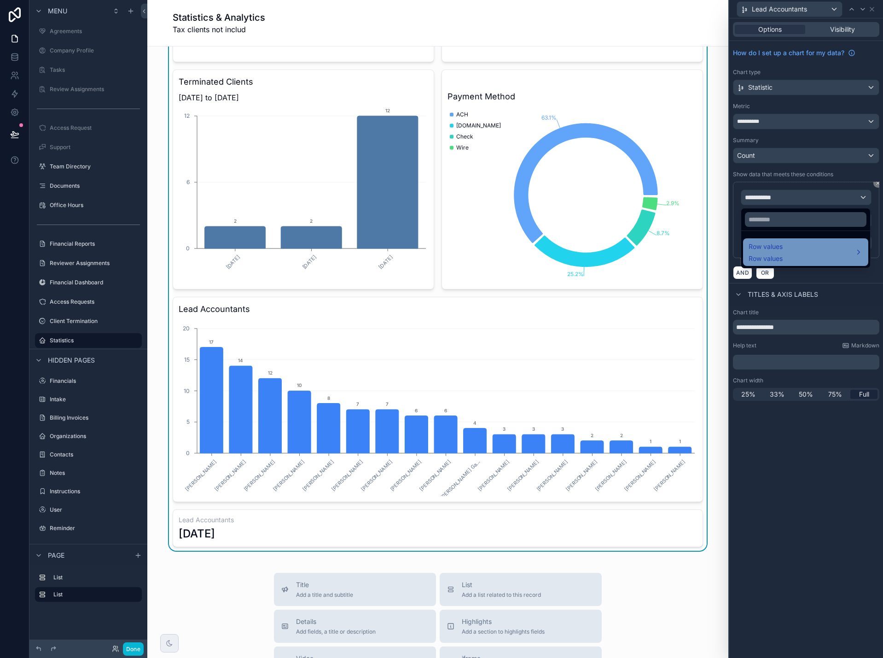
click at [772, 251] on span "Row values" at bounding box center [766, 246] width 34 height 11
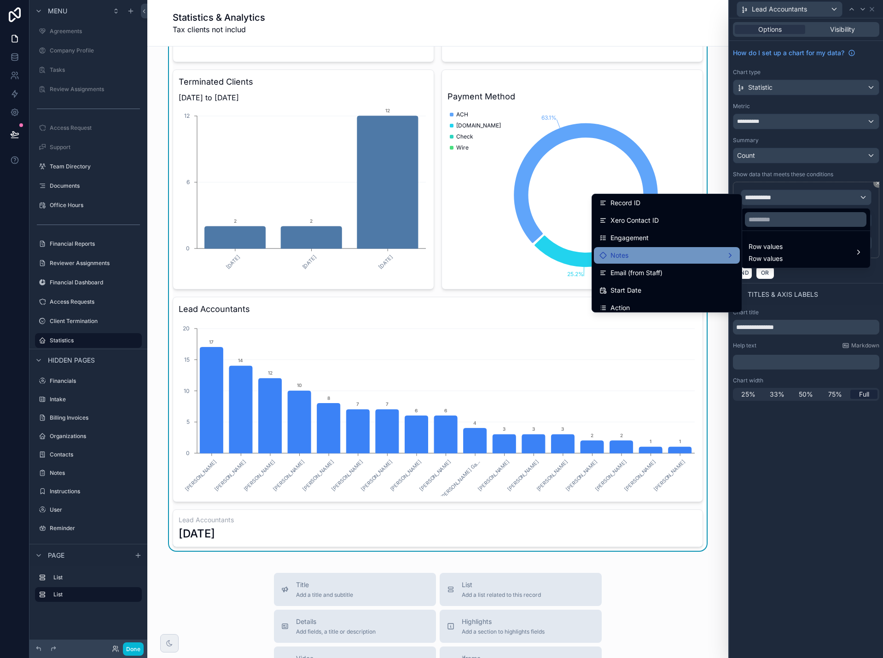
scroll to position [322, 0]
click at [673, 249] on div "Start Date" at bounding box center [666, 249] width 135 height 11
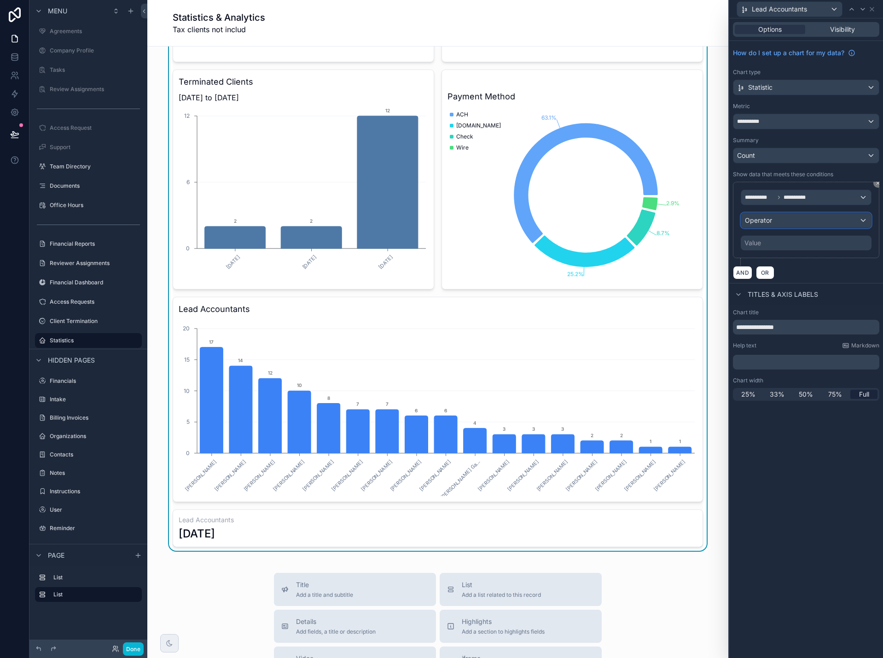
click at [763, 221] on span "Operator" at bounding box center [758, 220] width 27 height 8
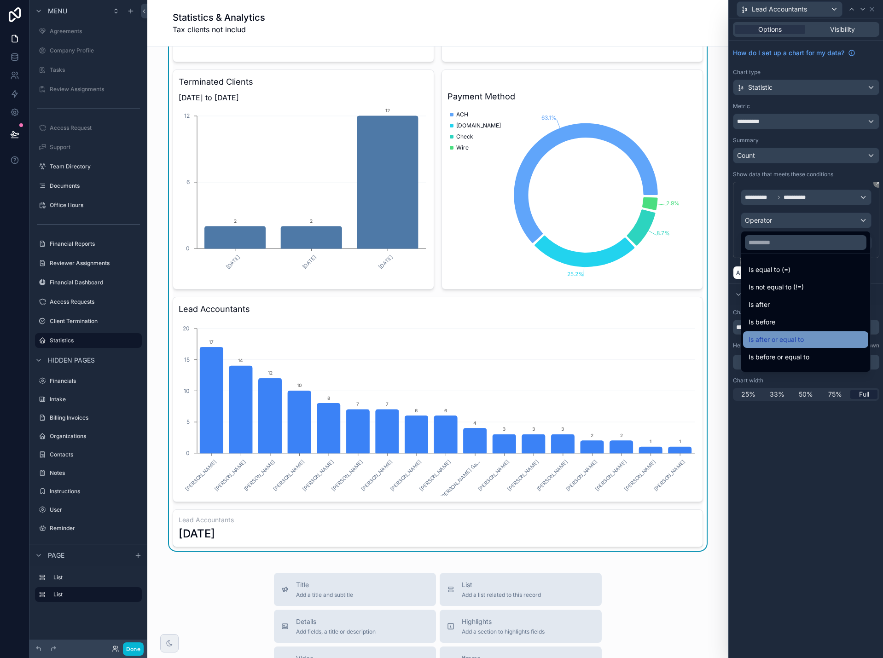
click at [799, 342] on span "Is after or equal to" at bounding box center [776, 339] width 55 height 11
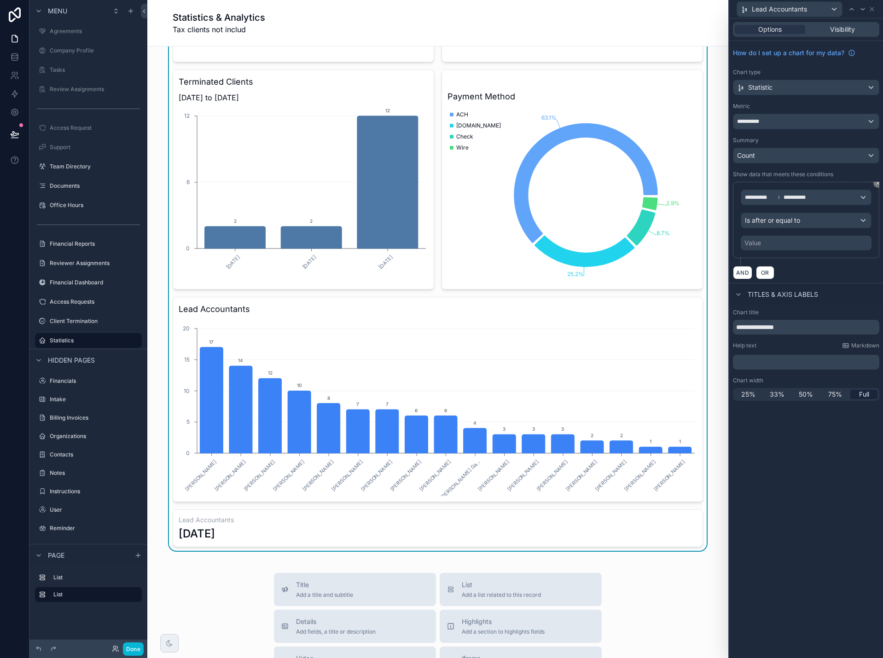
click at [768, 246] on div "Value" at bounding box center [806, 243] width 131 height 15
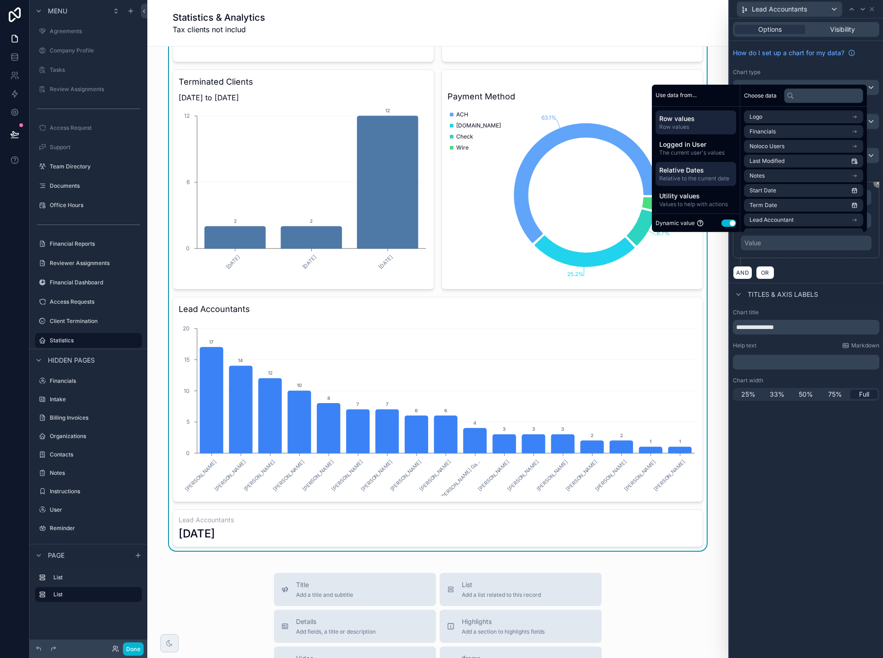
click at [690, 173] on span "Relative Dates" at bounding box center [695, 170] width 73 height 9
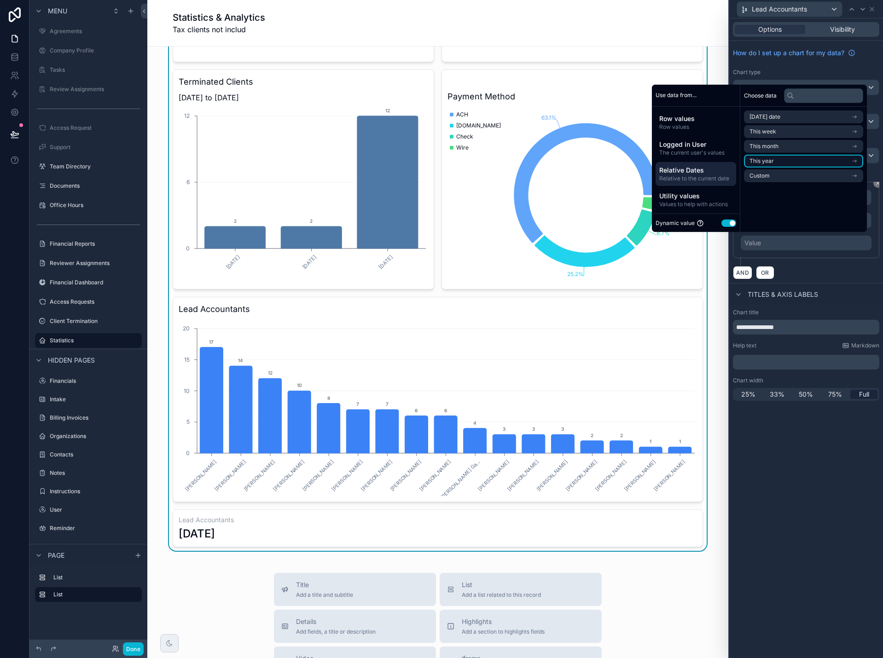
click at [788, 161] on li "This year" at bounding box center [803, 161] width 119 height 13
click at [773, 135] on span "Start of year" at bounding box center [766, 133] width 33 height 7
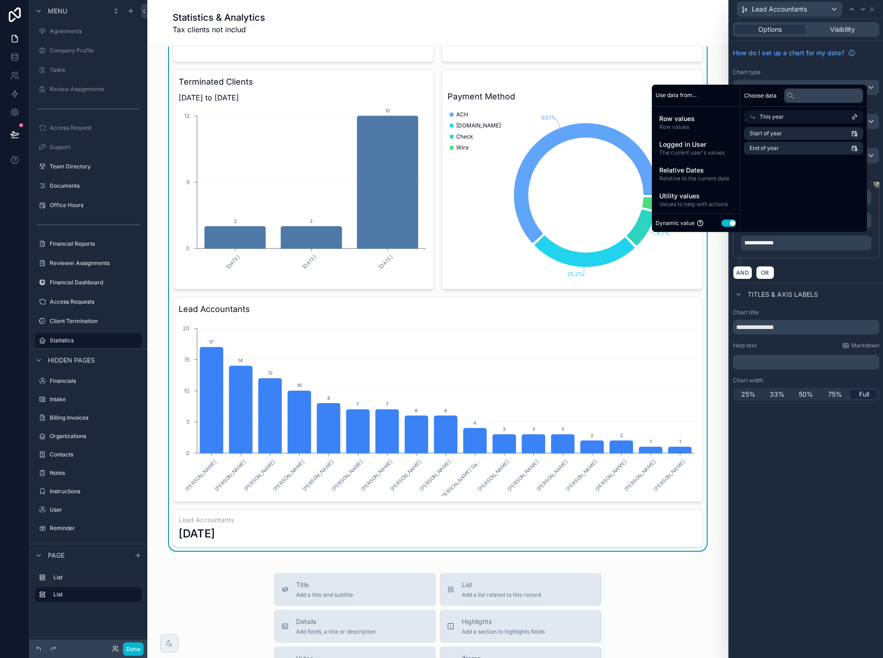
click at [817, 484] on div "**********" at bounding box center [806, 338] width 154 height 640
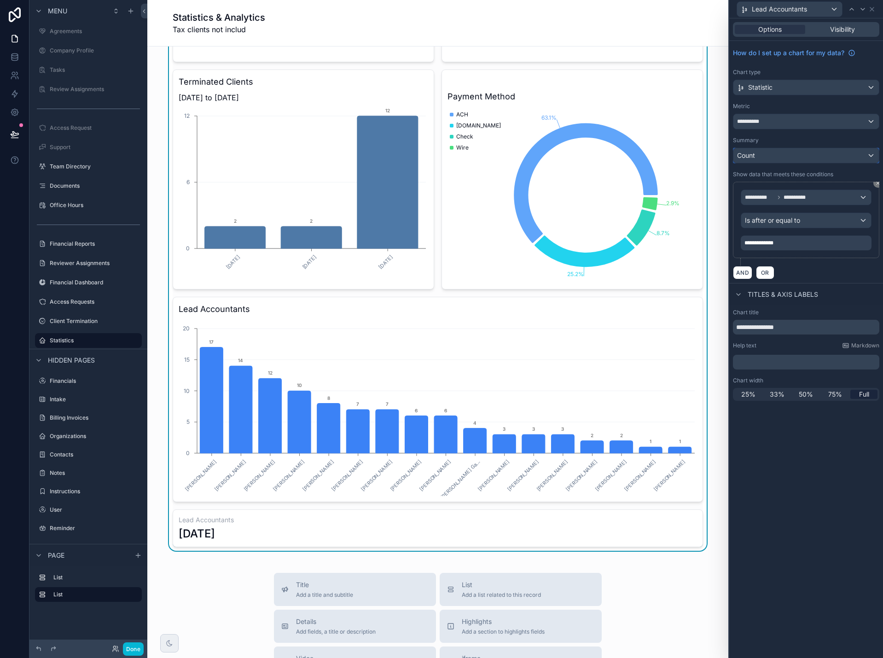
click at [773, 157] on div "Count" at bounding box center [805, 155] width 145 height 15
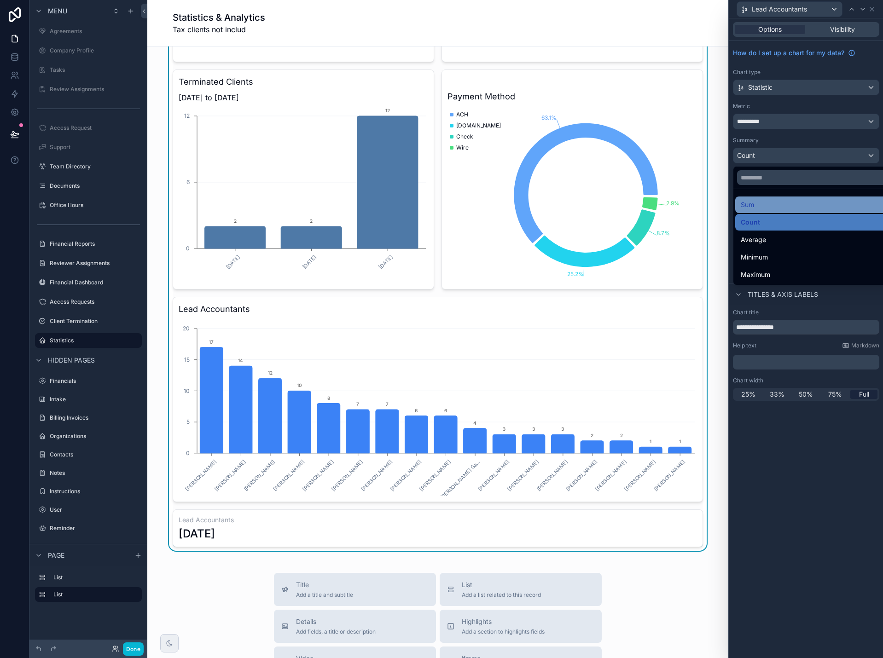
click at [760, 203] on div "Sum" at bounding box center [817, 204] width 152 height 11
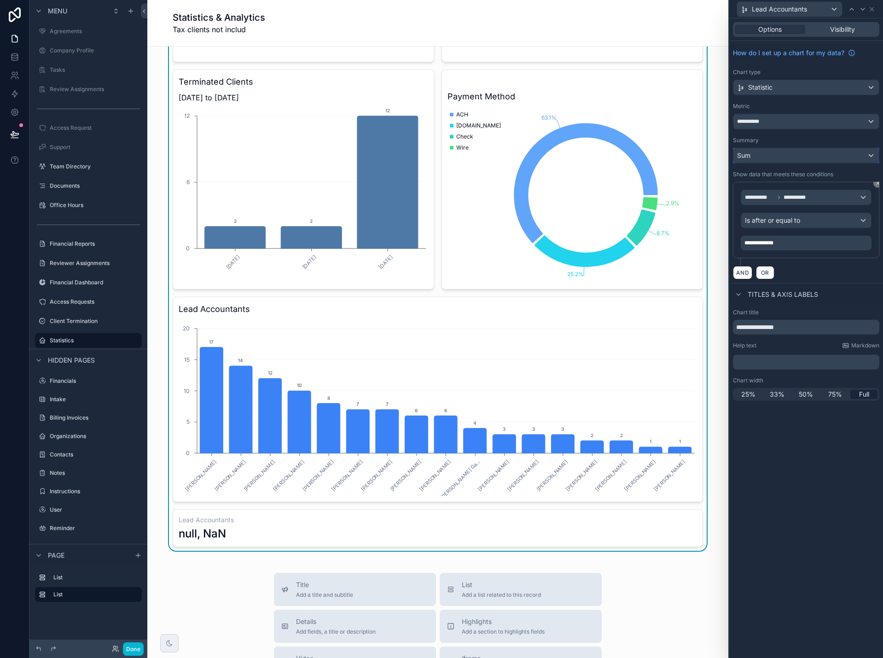
click at [773, 157] on div "Sum" at bounding box center [805, 155] width 145 height 15
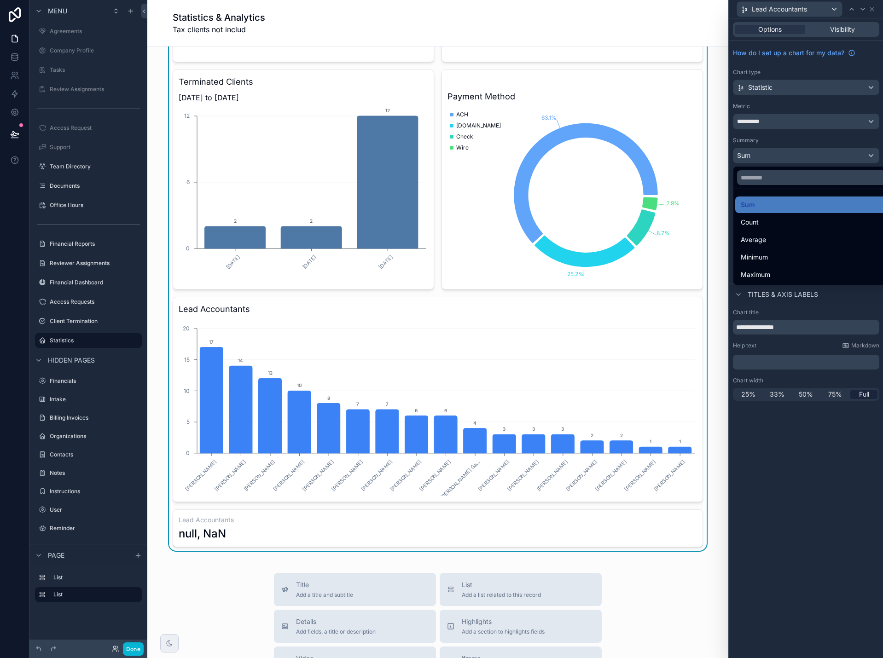
click at [802, 445] on div at bounding box center [806, 329] width 154 height 658
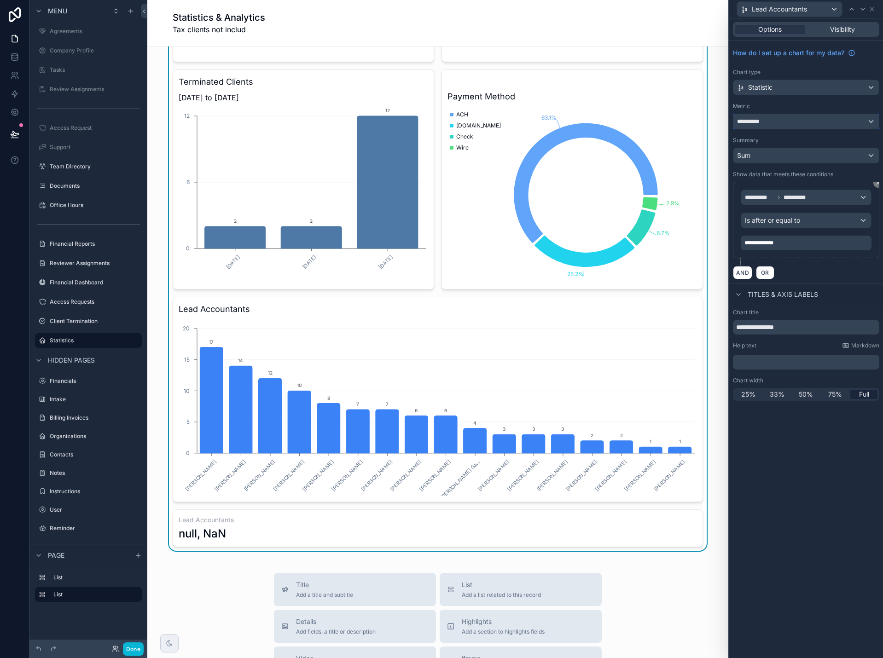
click at [764, 122] on div "**********" at bounding box center [805, 121] width 145 height 15
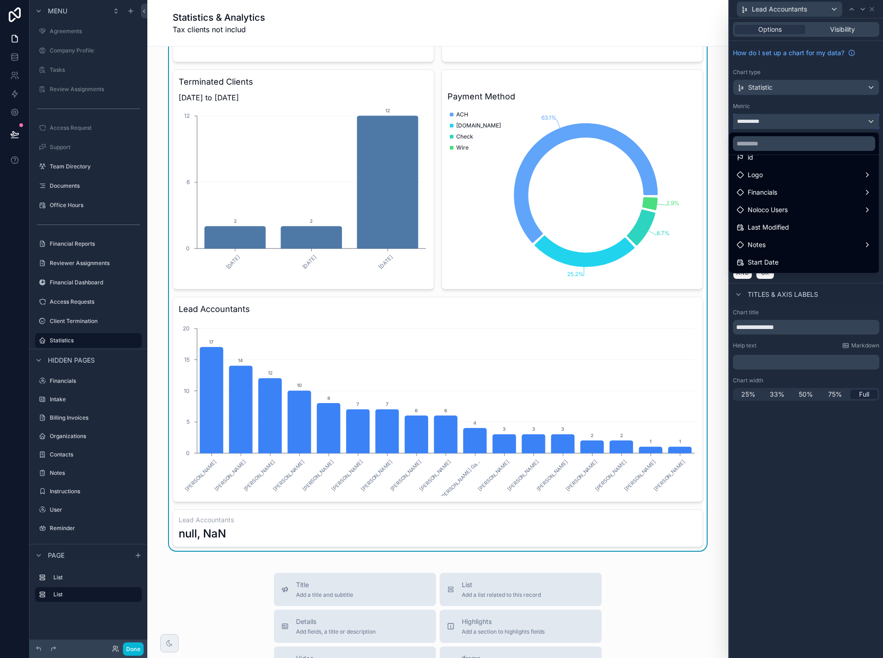
scroll to position [0, 0]
click at [755, 171] on div "id" at bounding box center [804, 170] width 135 height 11
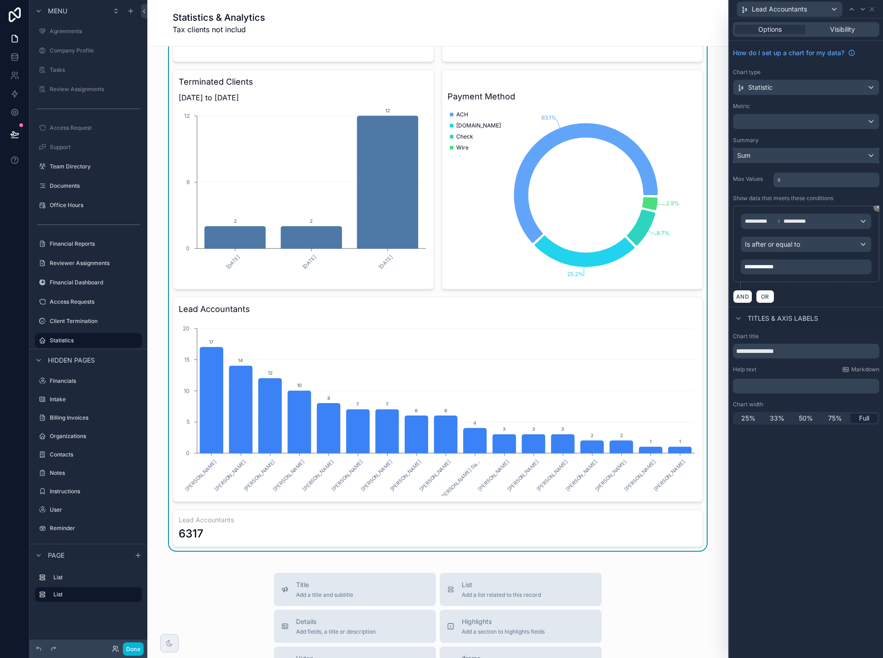
click at [782, 156] on div "Sum" at bounding box center [805, 155] width 145 height 15
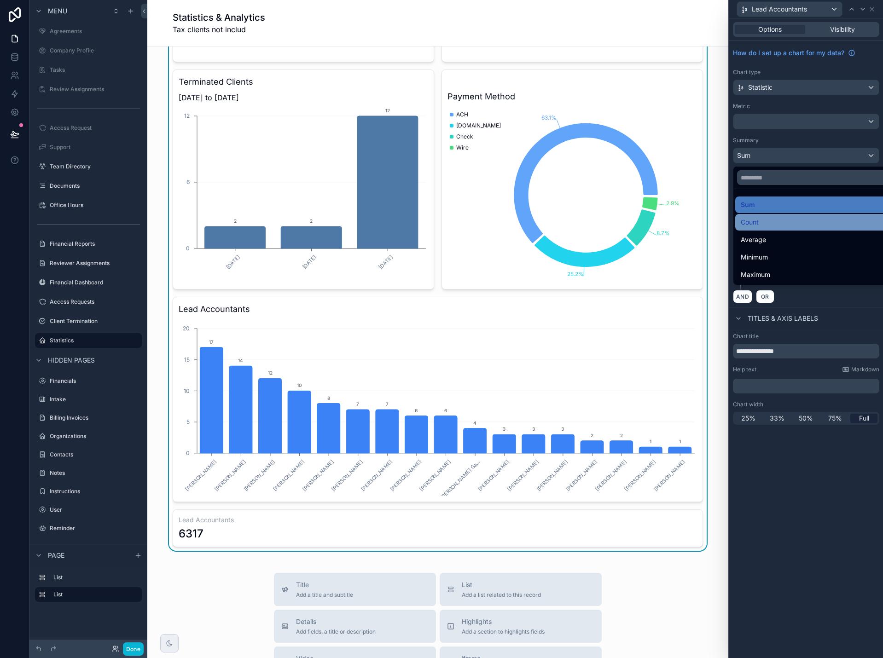
click at [765, 219] on div "Count" at bounding box center [817, 222] width 152 height 11
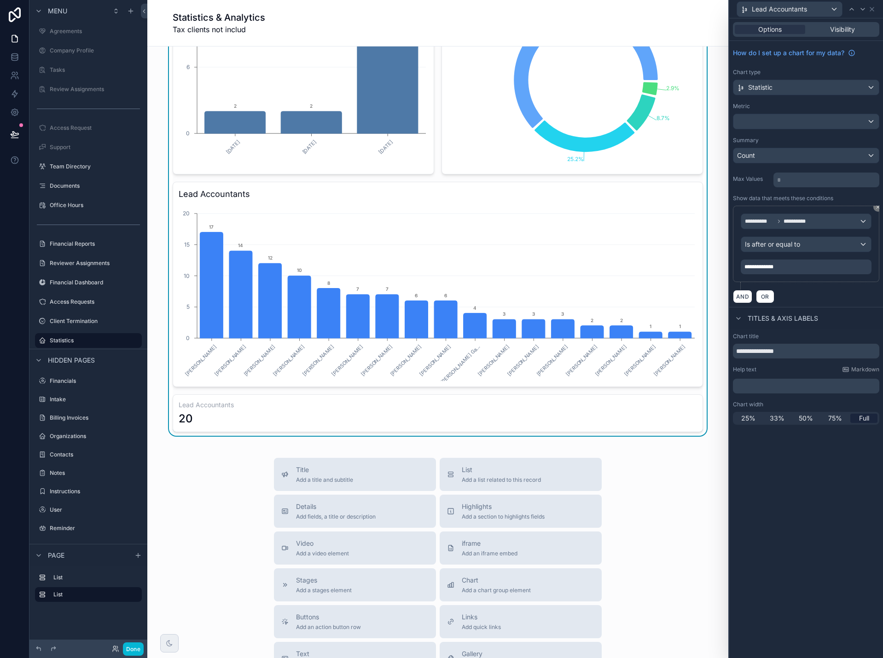
scroll to position [645, 0]
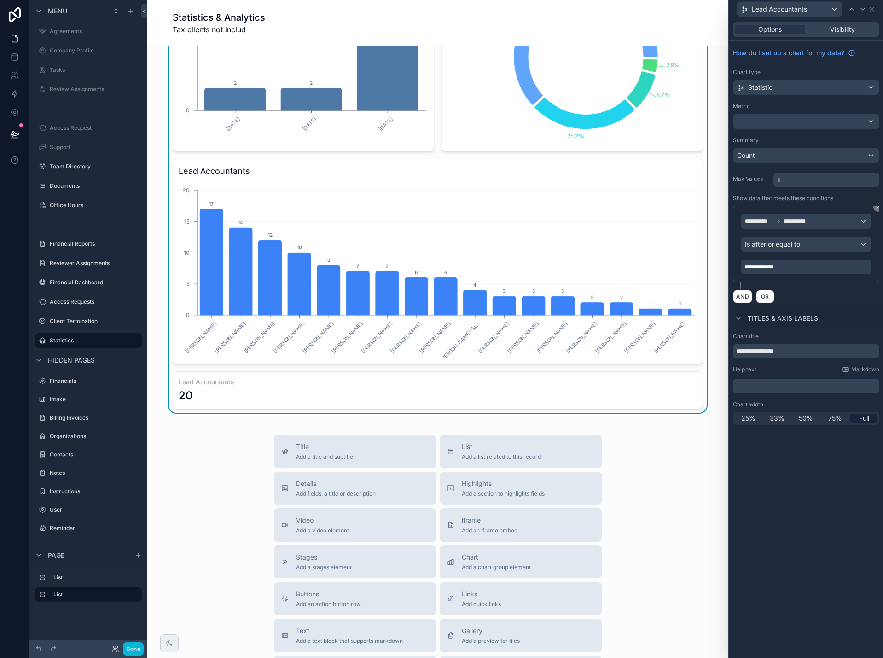
click at [407, 391] on div "20" at bounding box center [438, 396] width 518 height 15
click at [800, 419] on span "50%" at bounding box center [806, 418] width 14 height 9
click at [318, 393] on div "20" at bounding box center [304, 396] width 250 height 15
drag, startPoint x: 800, startPoint y: 355, endPoint x: 734, endPoint y: 349, distance: 66.0
click at [734, 349] on input "**********" at bounding box center [806, 351] width 146 height 15
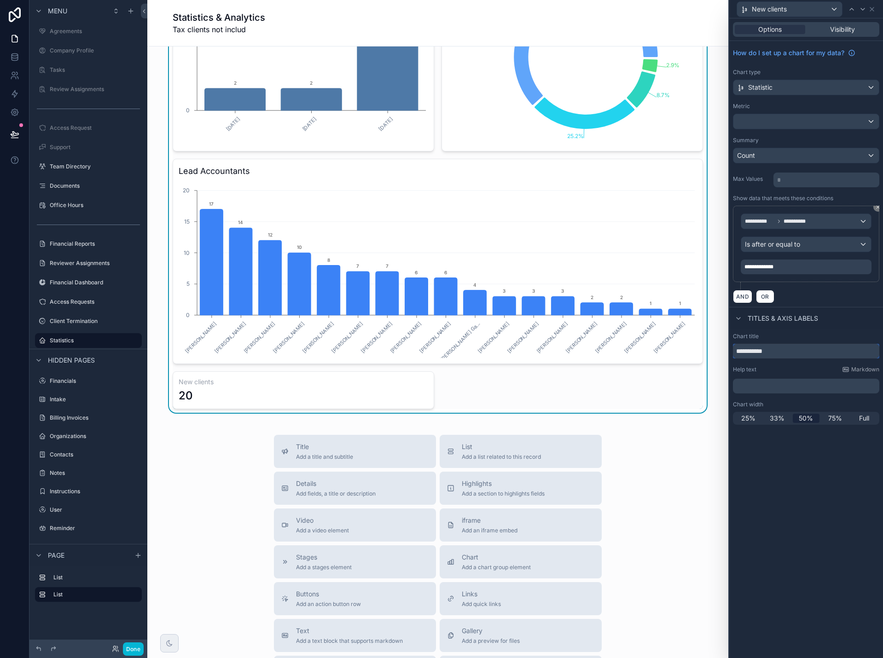
type input "**********"
click at [758, 383] on p "﻿" at bounding box center [807, 386] width 141 height 9
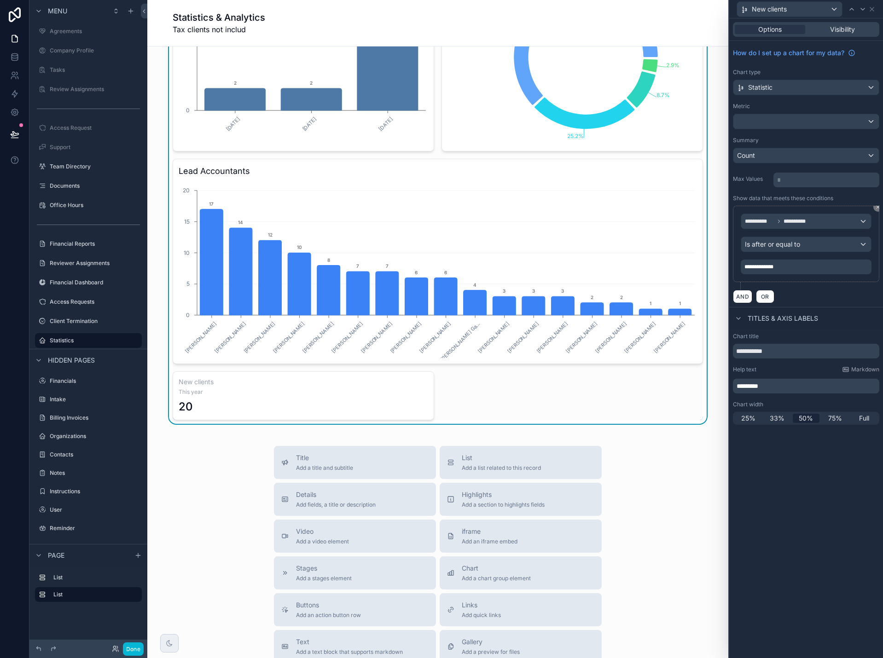
click at [784, 479] on div "**********" at bounding box center [806, 338] width 154 height 640
click at [873, 8] on icon at bounding box center [872, 9] width 4 height 4
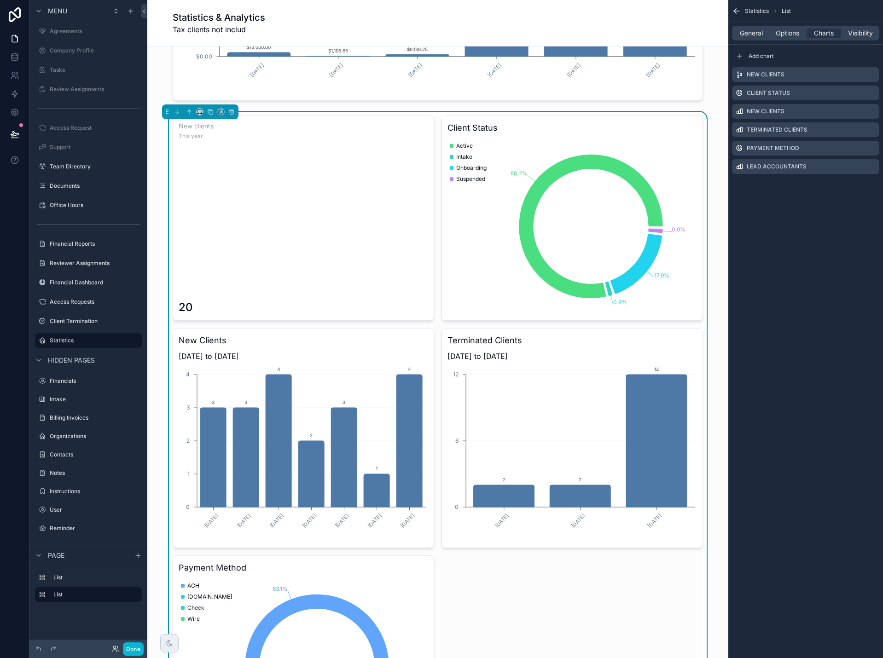
scroll to position [230, 0]
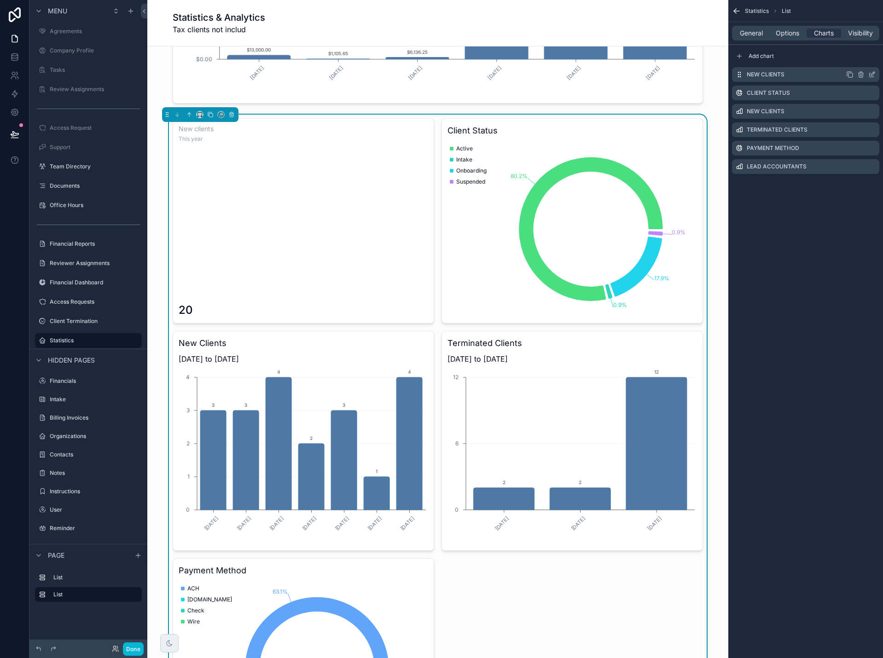
click at [850, 74] on icon "scrollable content" at bounding box center [849, 74] width 7 height 7
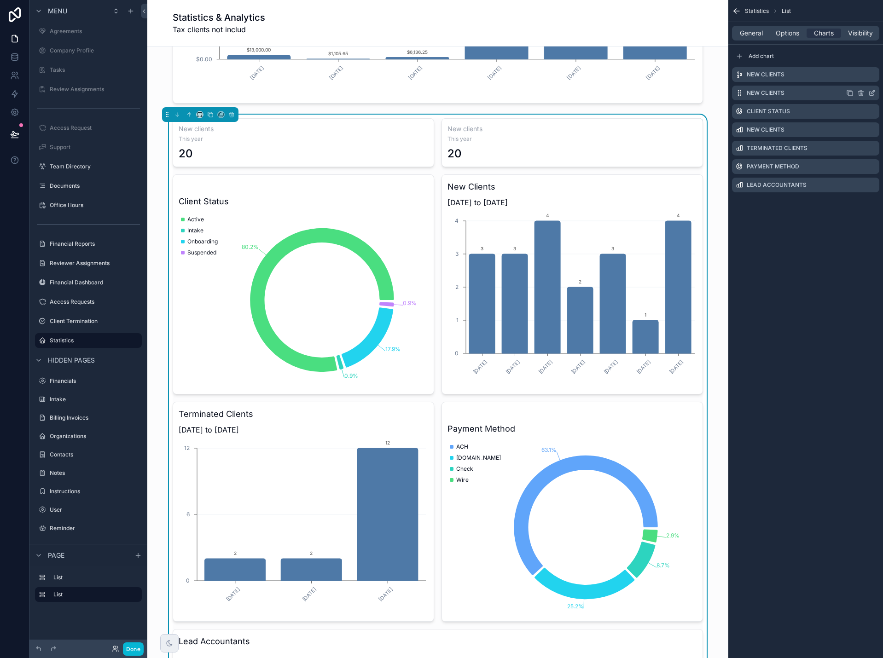
click at [872, 92] on icon "scrollable content" at bounding box center [873, 92] width 4 height 4
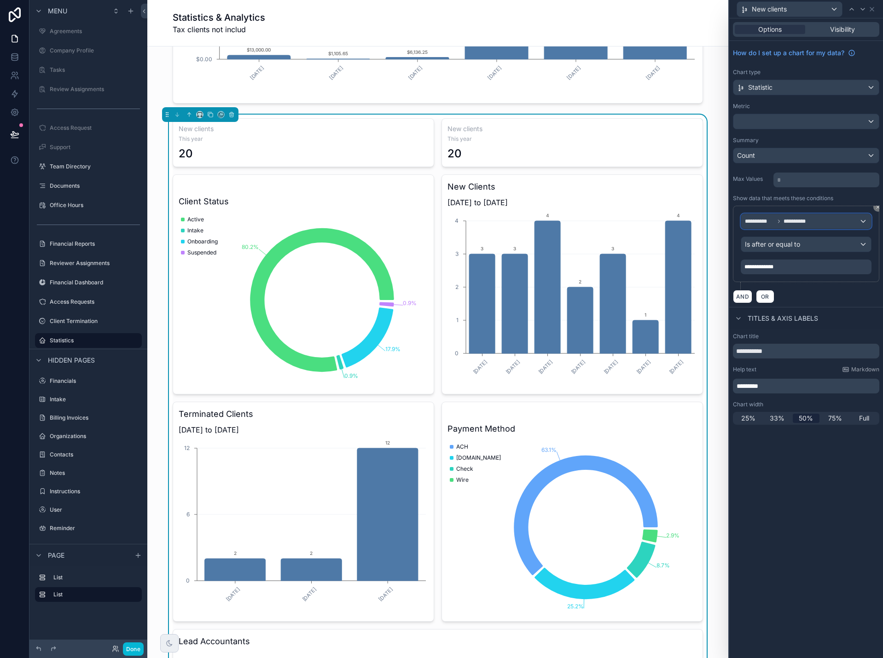
click at [798, 218] on span "**********" at bounding box center [797, 221] width 26 height 7
click at [789, 272] on div "Row values Row values" at bounding box center [806, 276] width 114 height 22
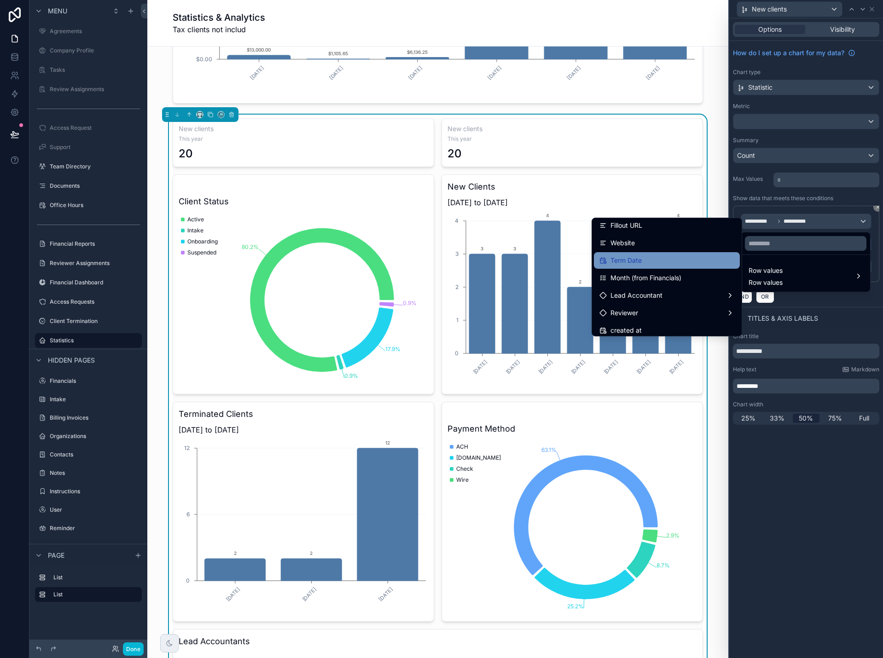
scroll to position [414, 0]
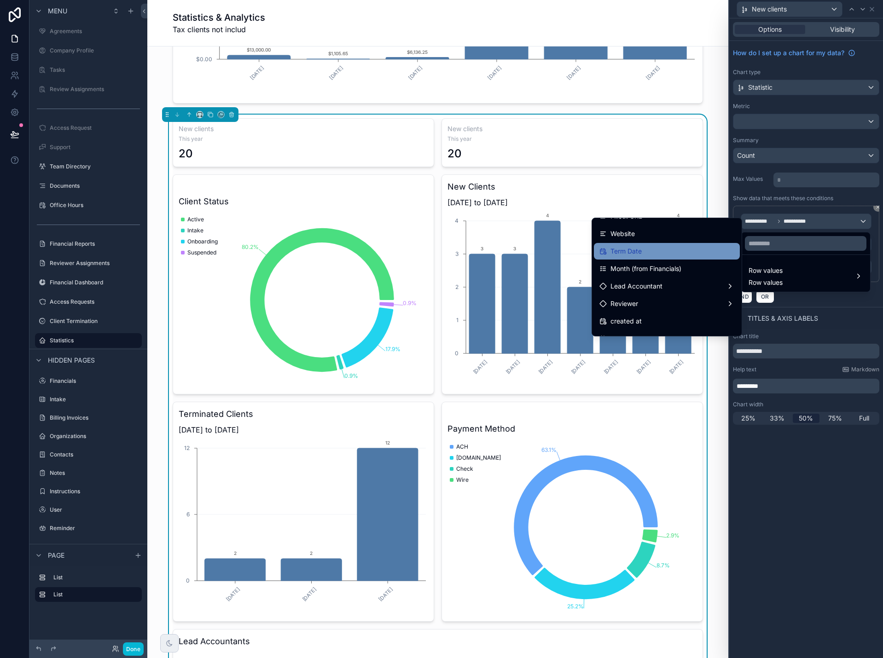
click at [662, 253] on div "Term Date" at bounding box center [666, 251] width 135 height 11
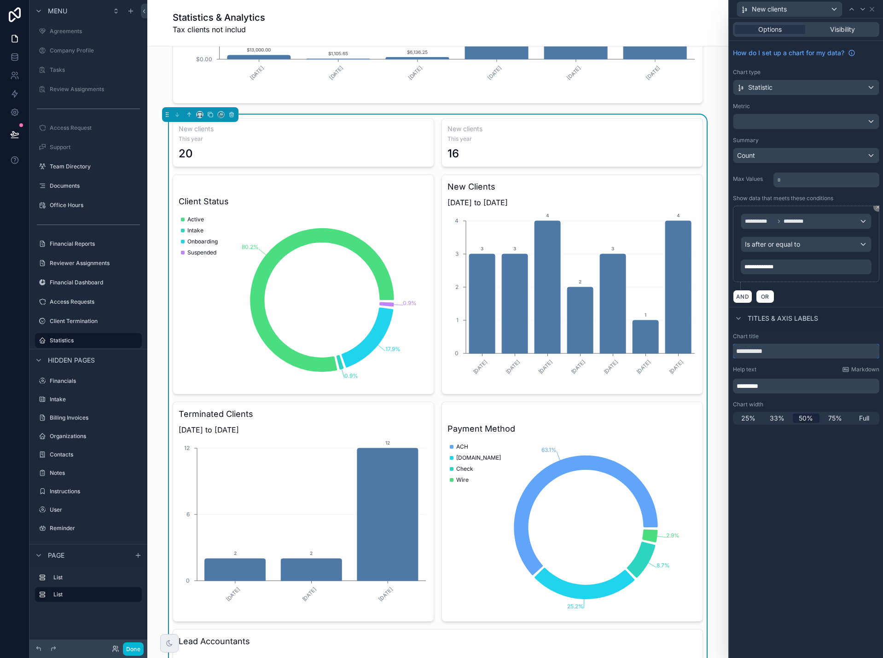
drag, startPoint x: 774, startPoint y: 350, endPoint x: 724, endPoint y: 350, distance: 49.7
click at [724, 350] on div "**********" at bounding box center [441, 329] width 883 height 658
type input "**********"
click at [873, 9] on icon at bounding box center [871, 9] width 7 height 7
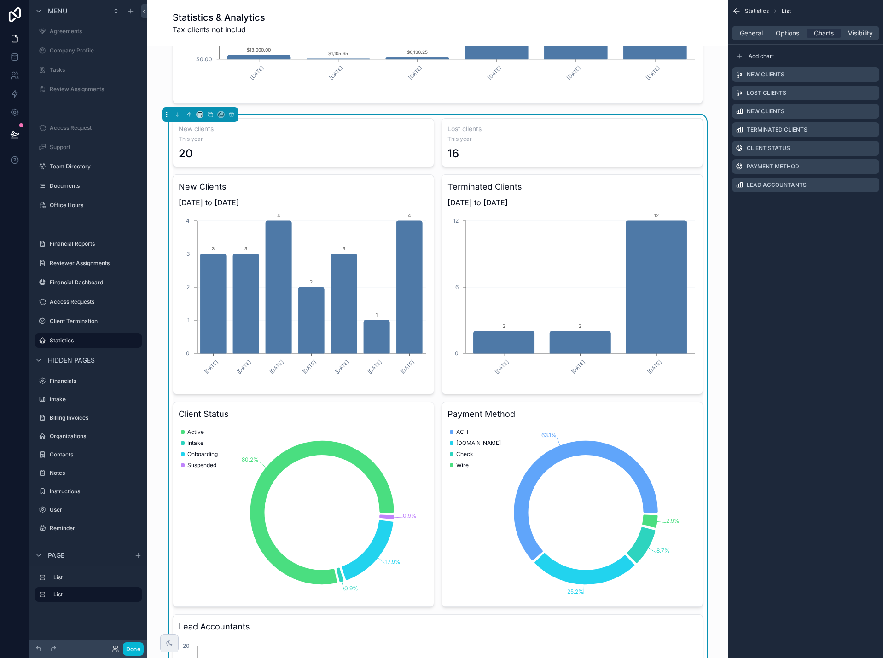
click at [379, 191] on h3 "New Clients" at bounding box center [304, 186] width 250 height 13
click at [872, 110] on icon "scrollable content" at bounding box center [871, 111] width 7 height 7
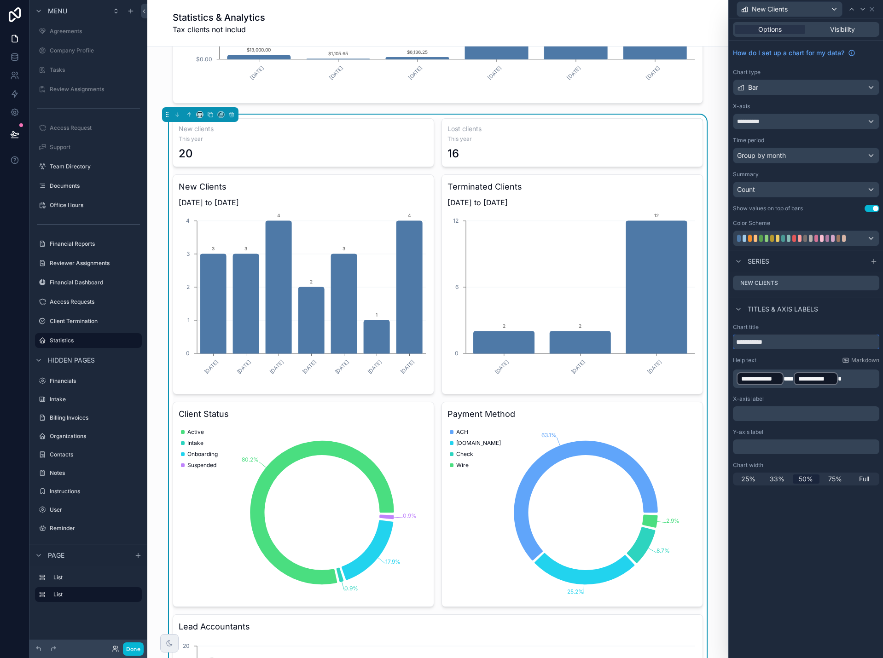
drag, startPoint x: 786, startPoint y: 346, endPoint x: 753, endPoint y: 343, distance: 33.3
click at [753, 343] on input "**********" at bounding box center [806, 342] width 146 height 15
click at [791, 342] on input "**********" at bounding box center [806, 342] width 146 height 15
type input "**********"
click at [875, 8] on icon at bounding box center [871, 9] width 7 height 7
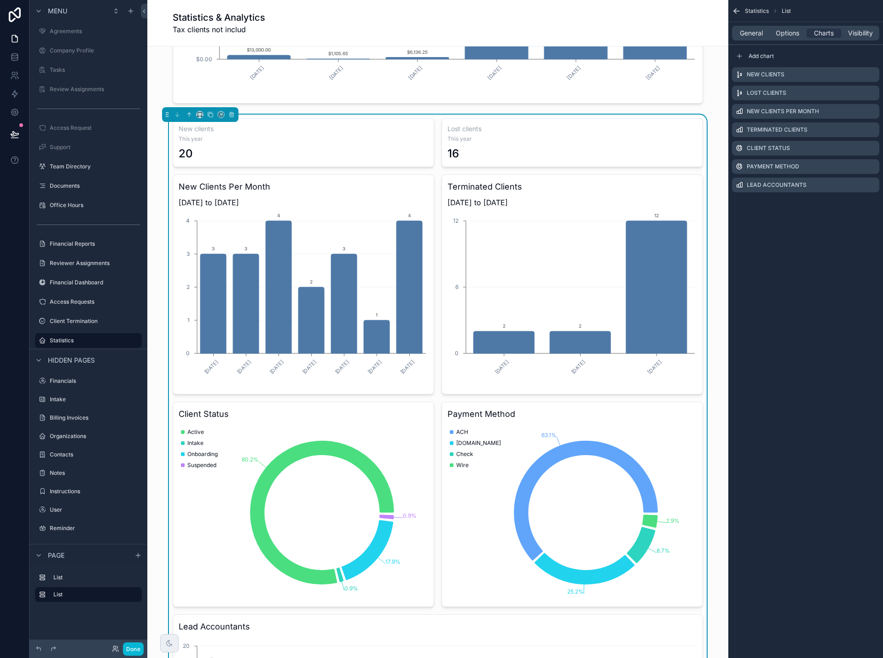
click at [686, 198] on span "1/1/2025 to 12/31/2025" at bounding box center [573, 202] width 250 height 11
click at [872, 128] on icon "scrollable content" at bounding box center [871, 129] width 7 height 7
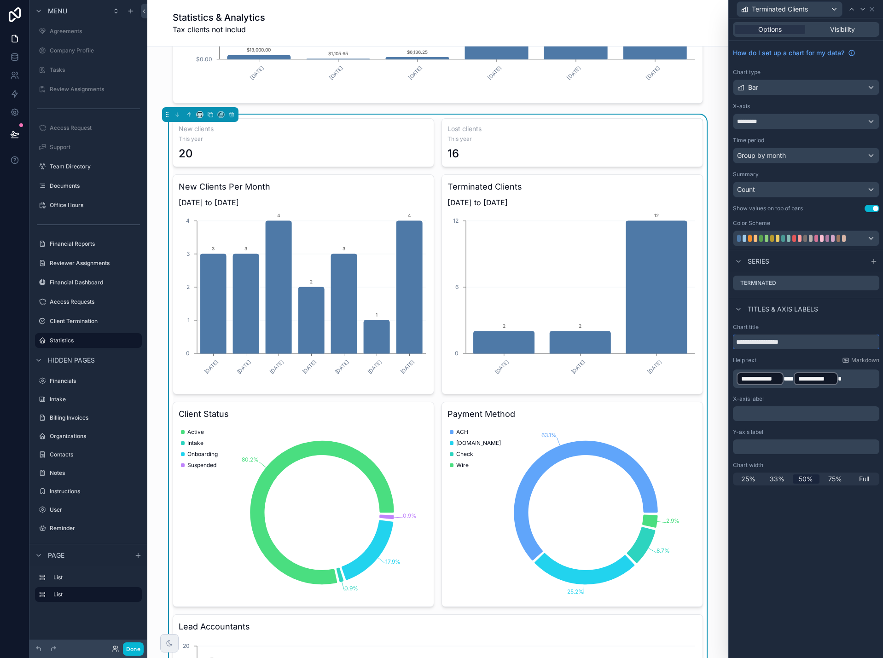
drag, startPoint x: 802, startPoint y: 343, endPoint x: 737, endPoint y: 342, distance: 64.9
click at [737, 342] on input "**********" at bounding box center [806, 342] width 146 height 15
type input "**********"
click at [793, 412] on p "﻿" at bounding box center [807, 413] width 141 height 9
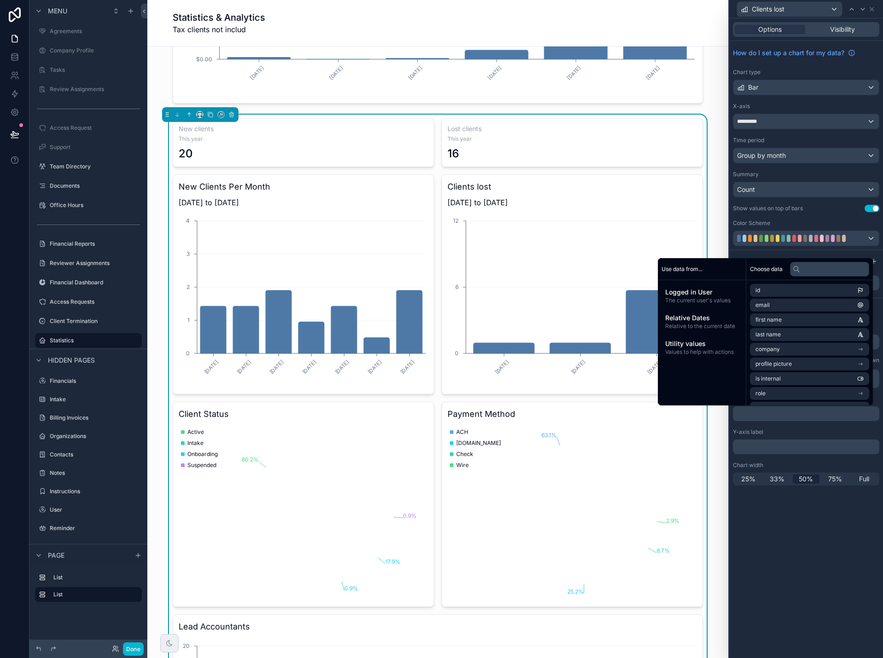
click at [810, 509] on div "**********" at bounding box center [806, 338] width 154 height 640
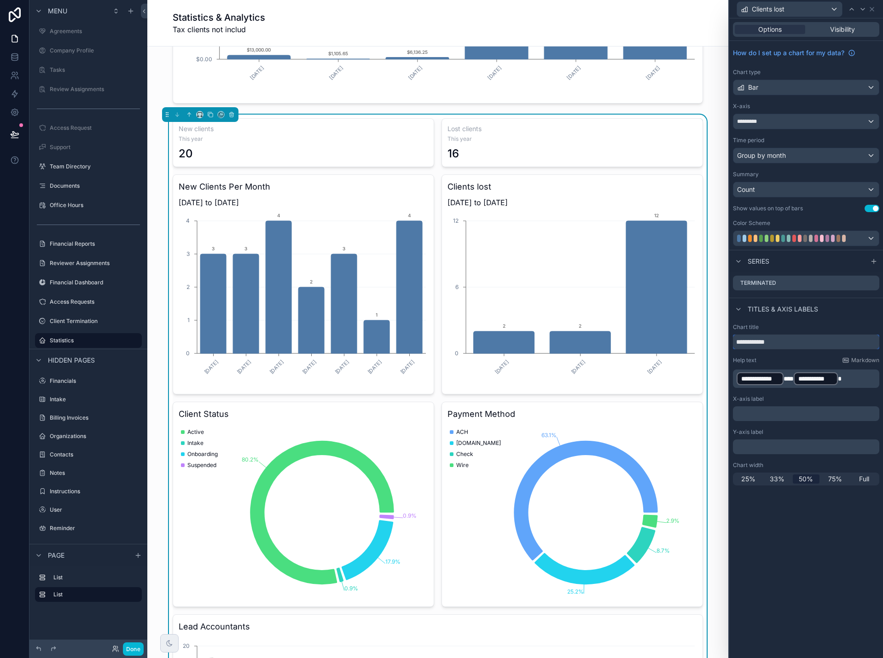
drag, startPoint x: 777, startPoint y: 340, endPoint x: 711, endPoint y: 342, distance: 65.9
click at [711, 342] on div "**********" at bounding box center [441, 329] width 883 height 658
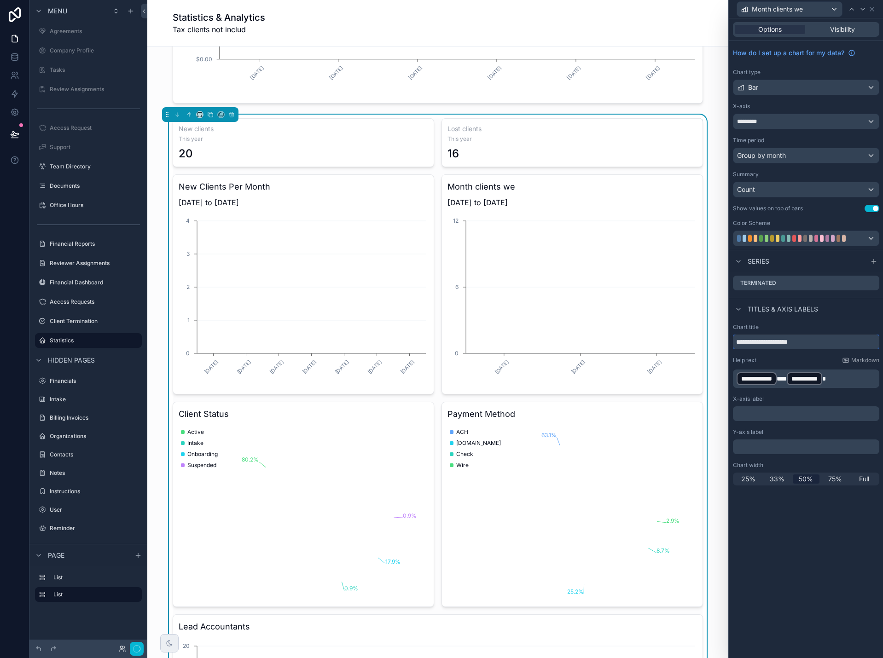
type input "**********"
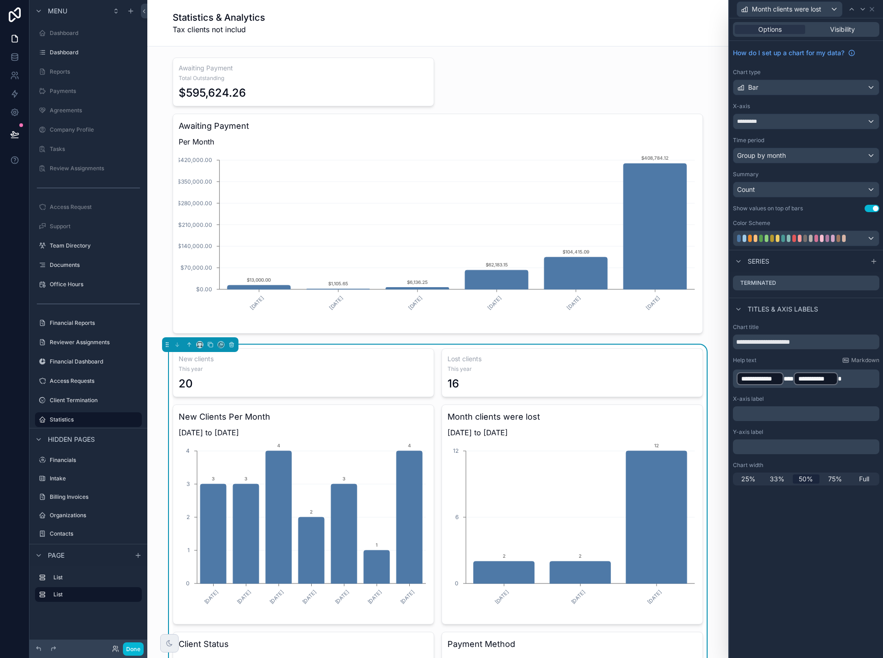
scroll to position [230, 0]
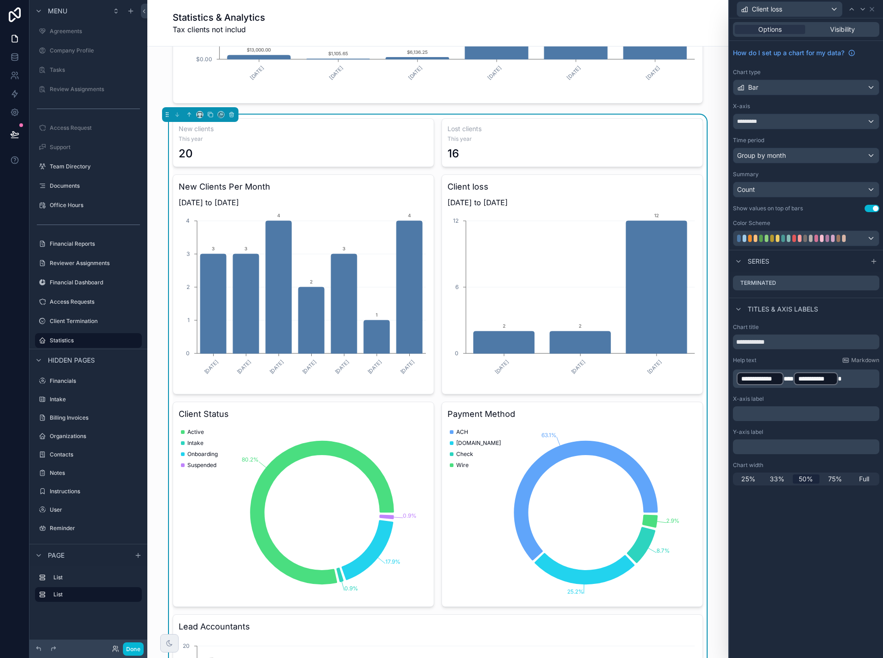
drag, startPoint x: 775, startPoint y: 342, endPoint x: 708, endPoint y: 344, distance: 67.3
click at [708, 344] on div "**********" at bounding box center [441, 329] width 883 height 658
type input "**********"
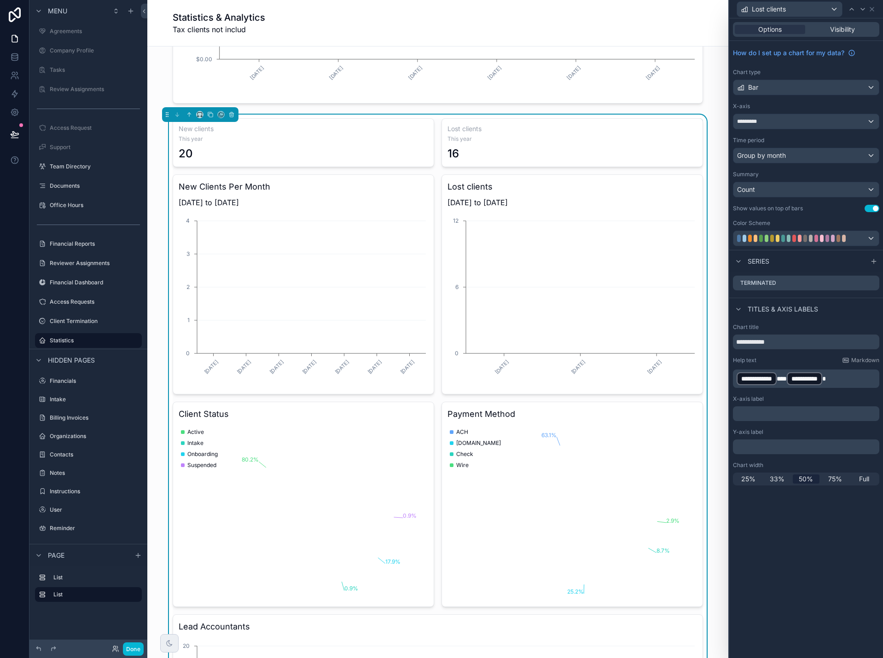
click at [858, 375] on p "**********" at bounding box center [807, 379] width 141 height 15
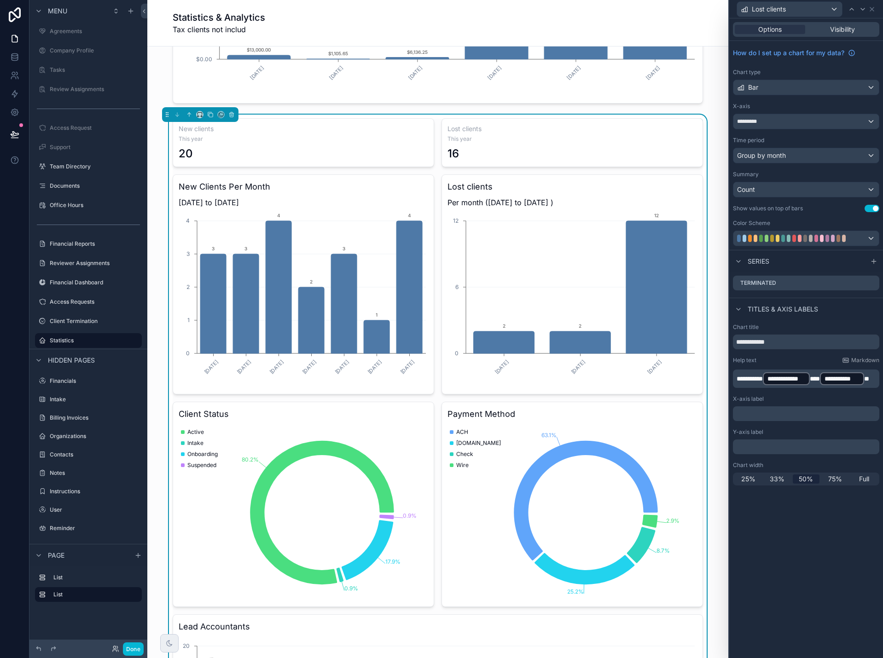
click at [852, 538] on div "**********" at bounding box center [806, 338] width 154 height 640
click at [754, 343] on input "**********" at bounding box center [806, 342] width 146 height 15
type input "**********"
click at [872, 10] on icon at bounding box center [872, 9] width 4 height 4
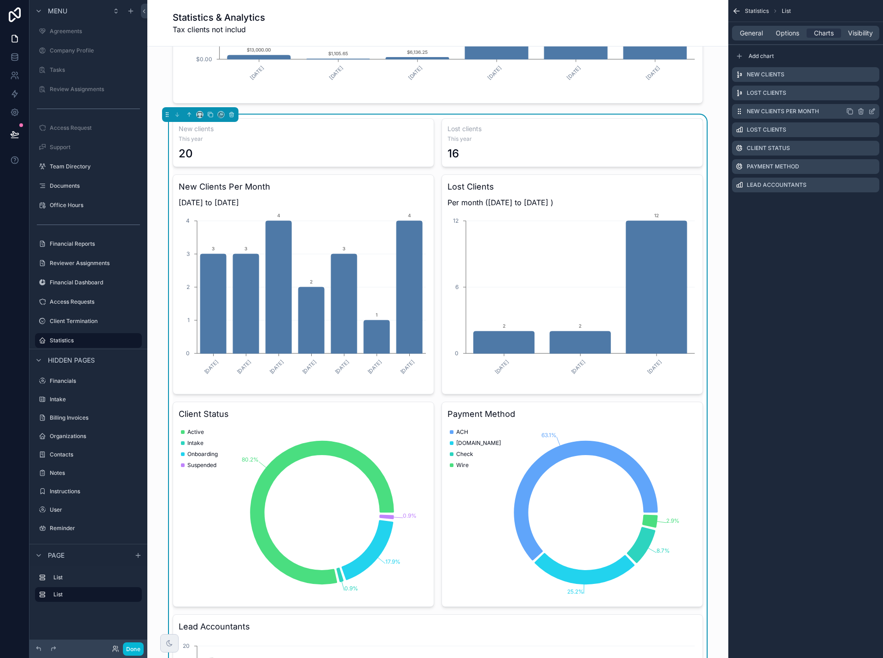
click at [871, 112] on icon "scrollable content" at bounding box center [873, 111] width 4 height 4
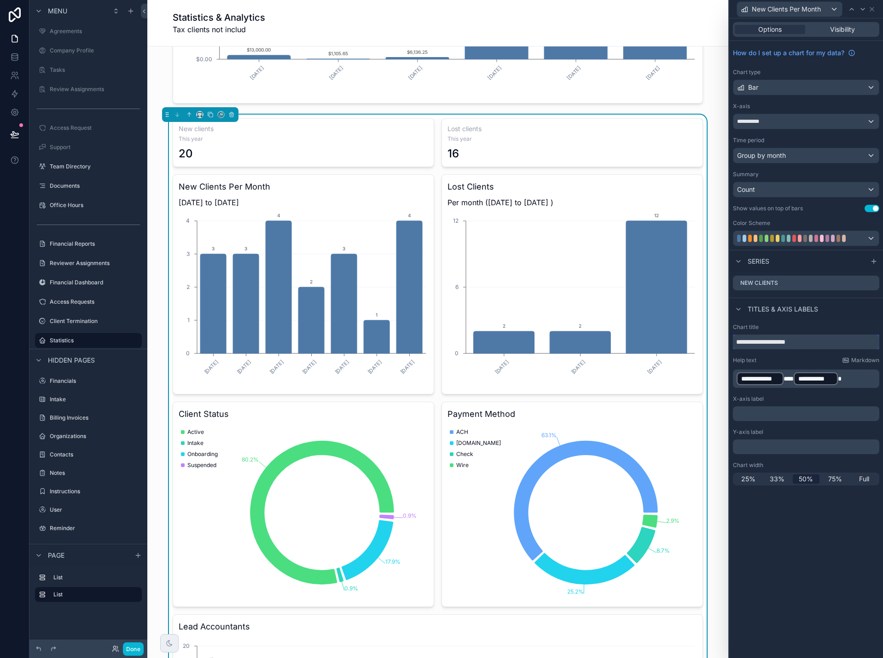
drag, startPoint x: 809, startPoint y: 343, endPoint x: 731, endPoint y: 346, distance: 78.3
click at [731, 346] on div "**********" at bounding box center [806, 404] width 154 height 169
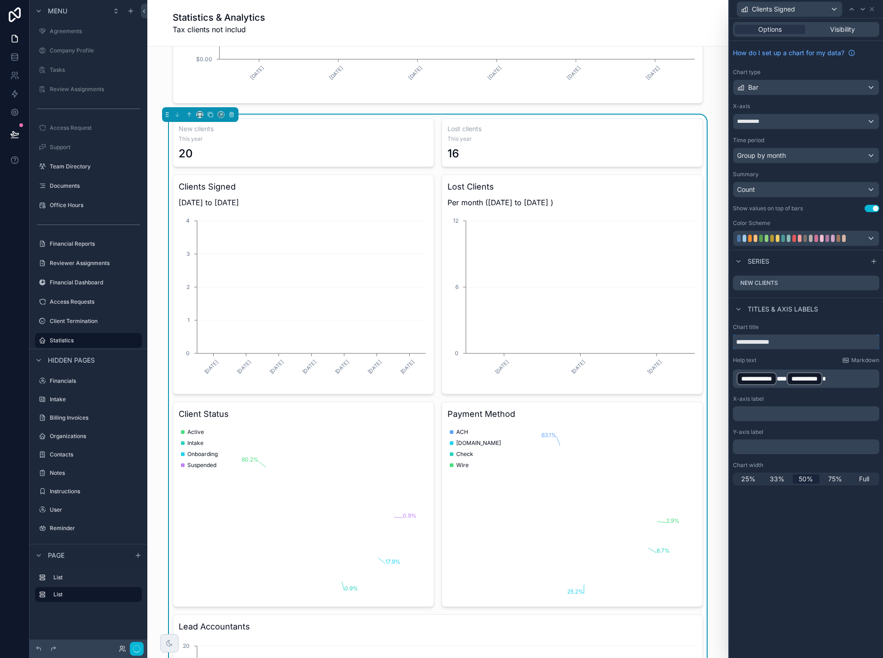
type input "**********"
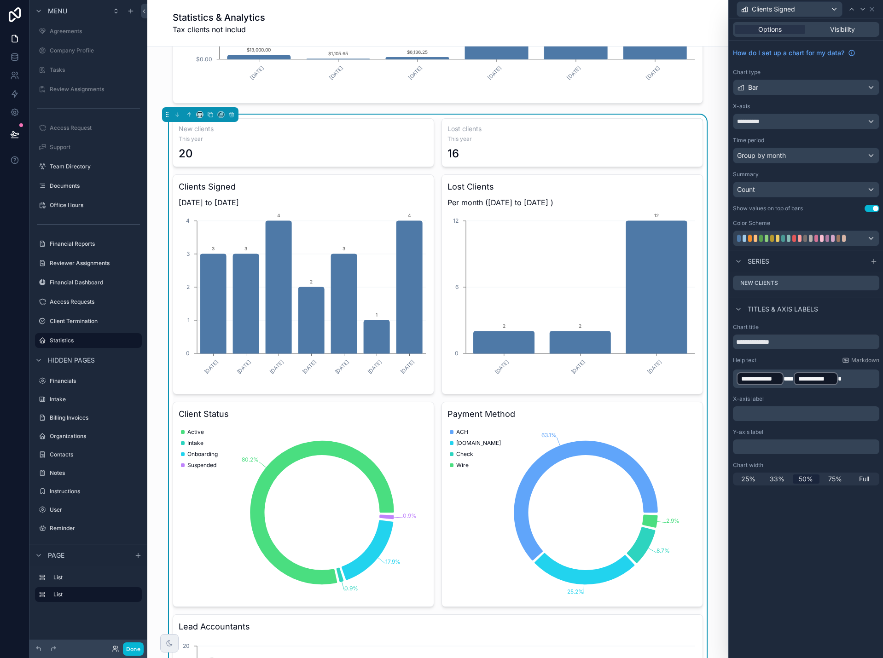
click at [858, 378] on p "**********" at bounding box center [807, 379] width 141 height 15
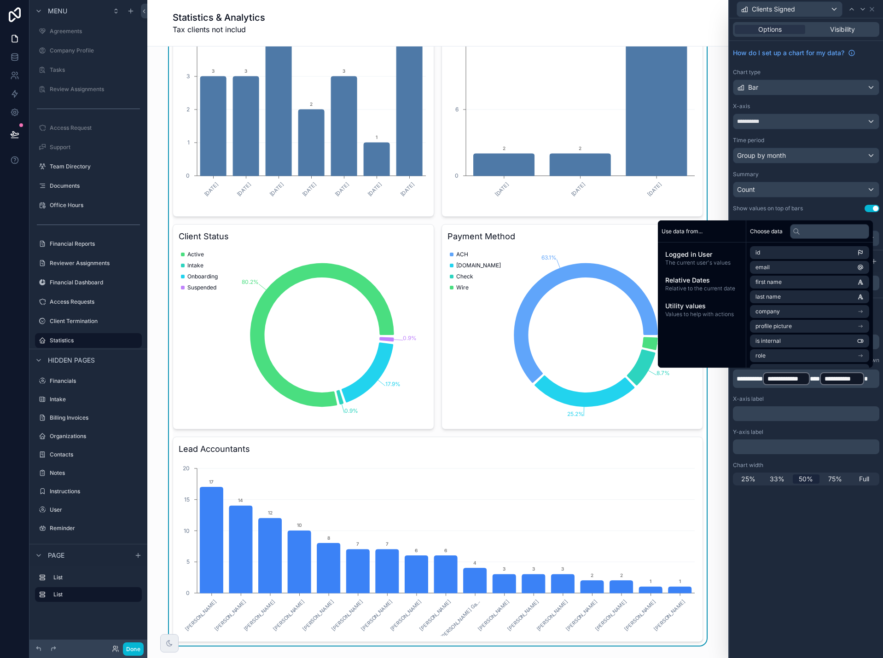
scroll to position [414, 0]
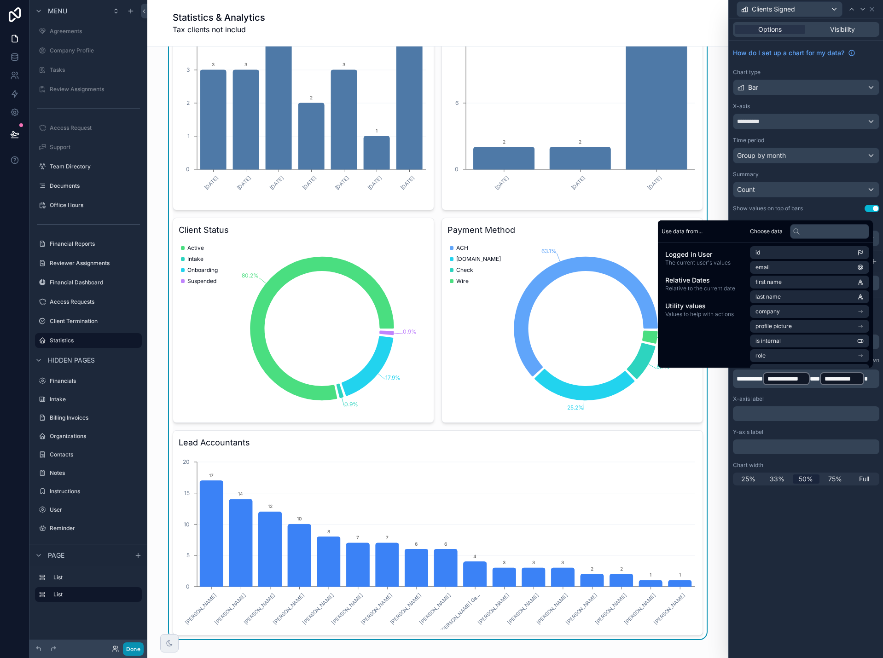
click at [139, 651] on button "Done" at bounding box center [133, 649] width 21 height 13
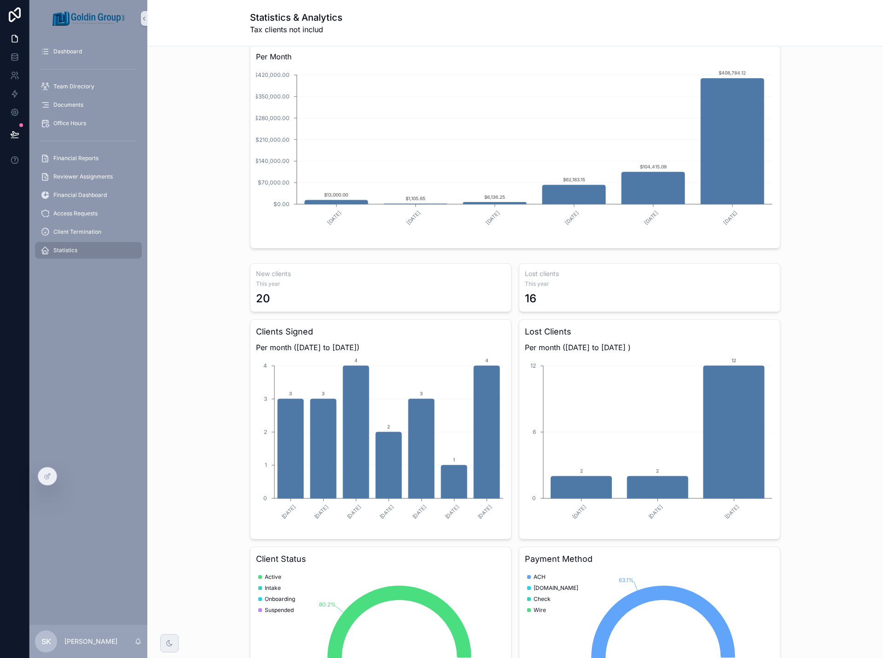
scroll to position [0, 0]
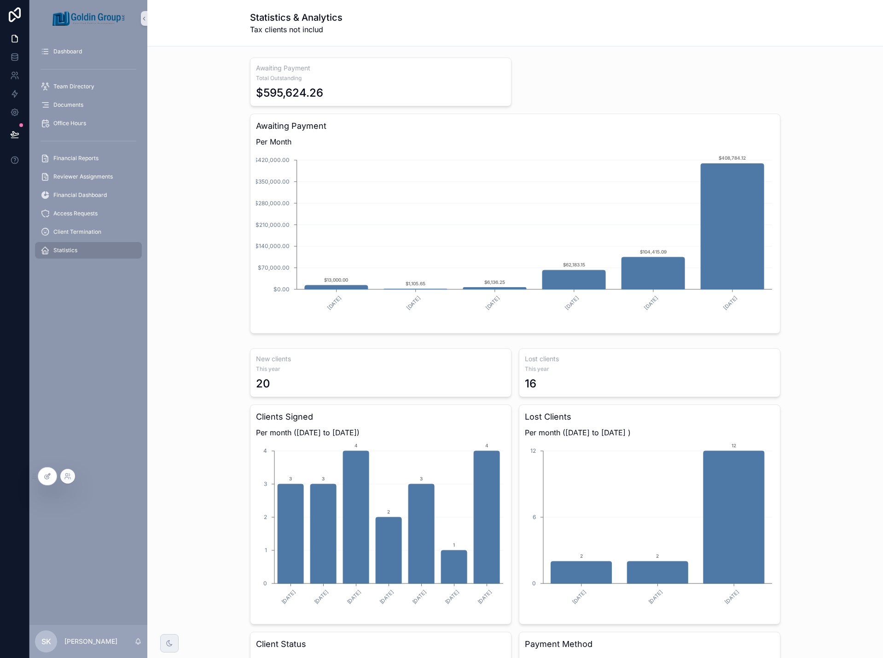
click at [46, 476] on icon at bounding box center [47, 476] width 7 height 7
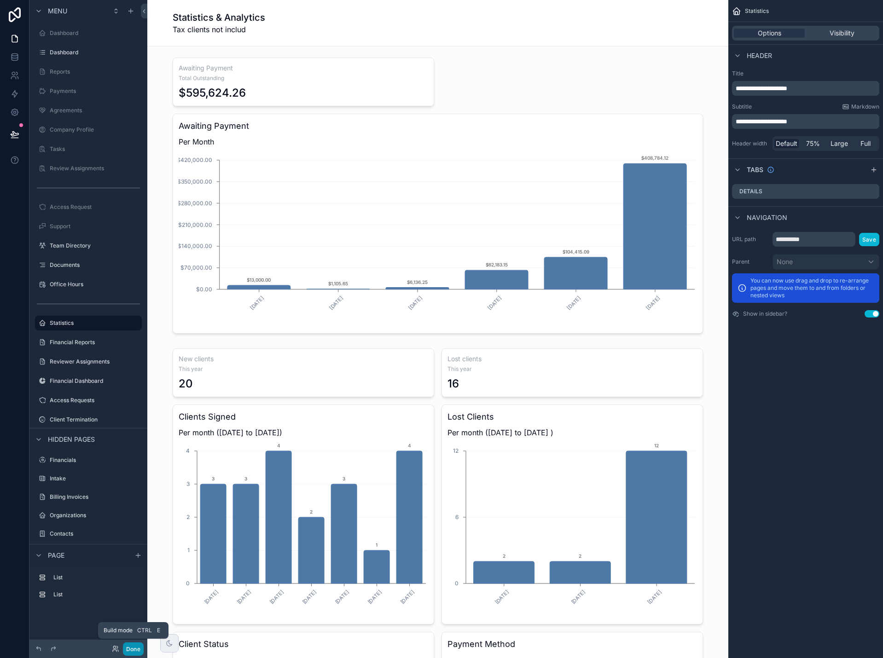
click at [131, 647] on button "Done" at bounding box center [133, 649] width 21 height 13
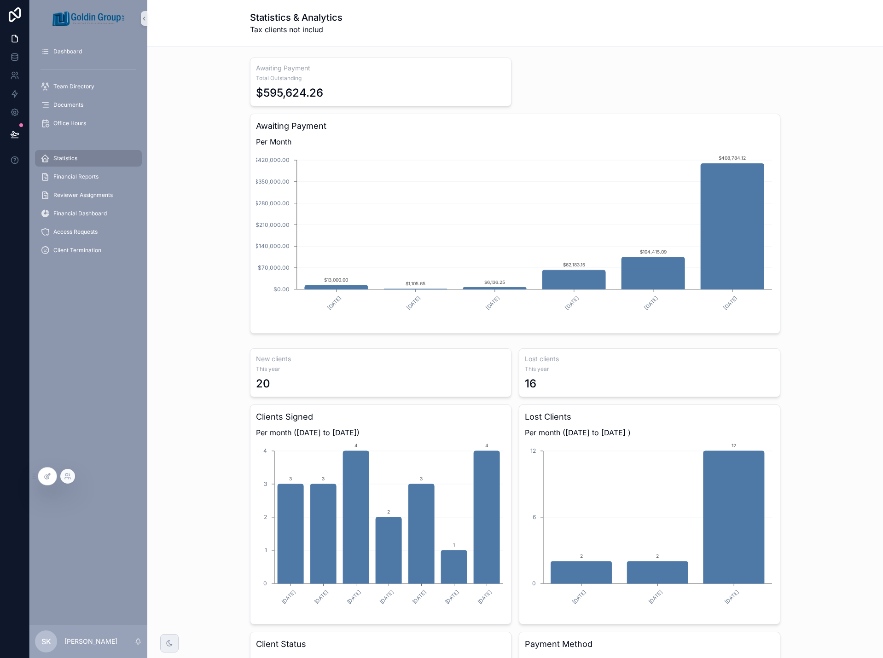
click at [47, 482] on div at bounding box center [47, 476] width 18 height 17
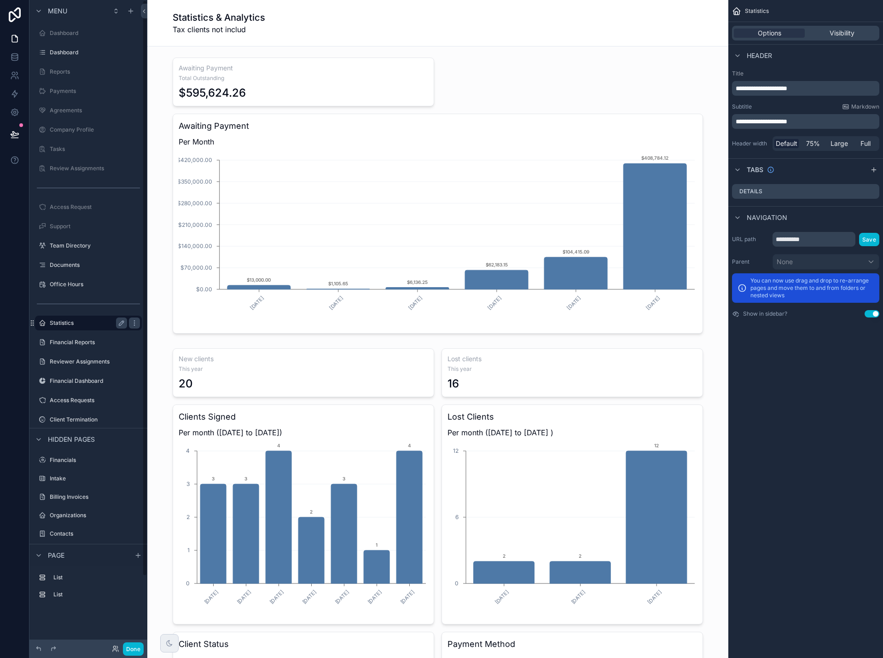
click at [95, 321] on label "Statistics" at bounding box center [87, 323] width 74 height 7
click at [849, 34] on span "Visibility" at bounding box center [842, 33] width 25 height 9
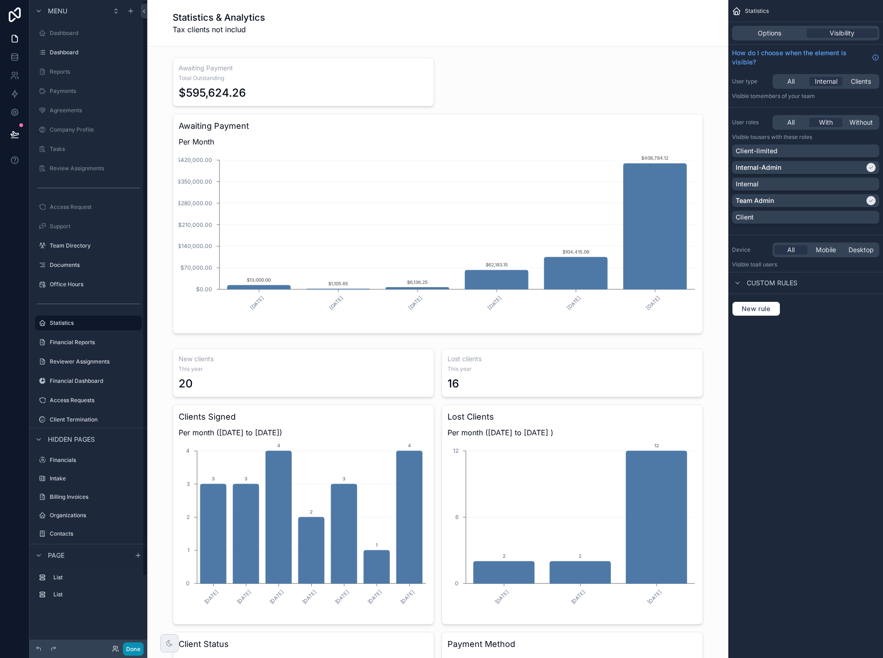
click at [132, 651] on button "Done" at bounding box center [133, 649] width 21 height 13
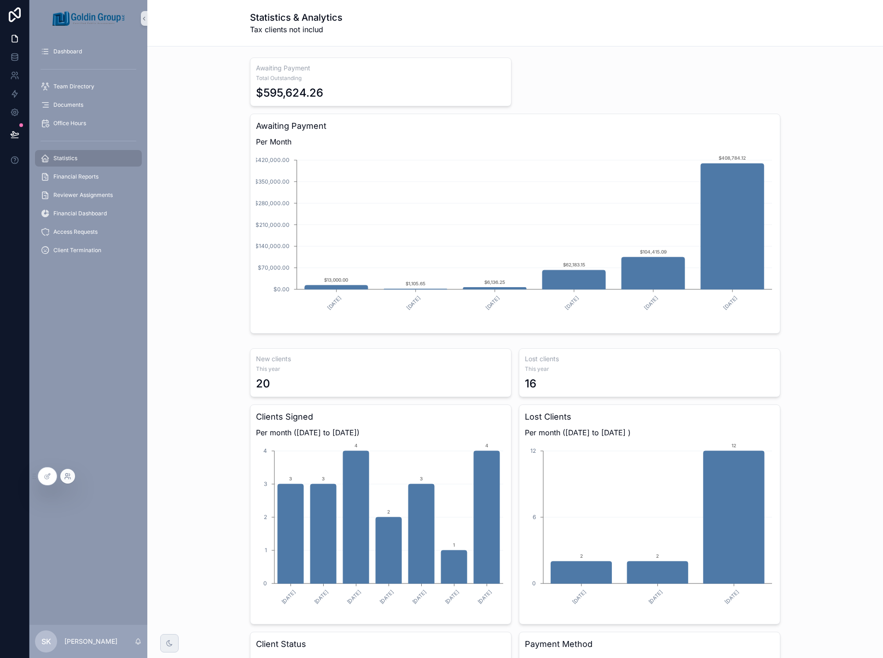
click at [69, 479] on icon at bounding box center [67, 476] width 7 height 7
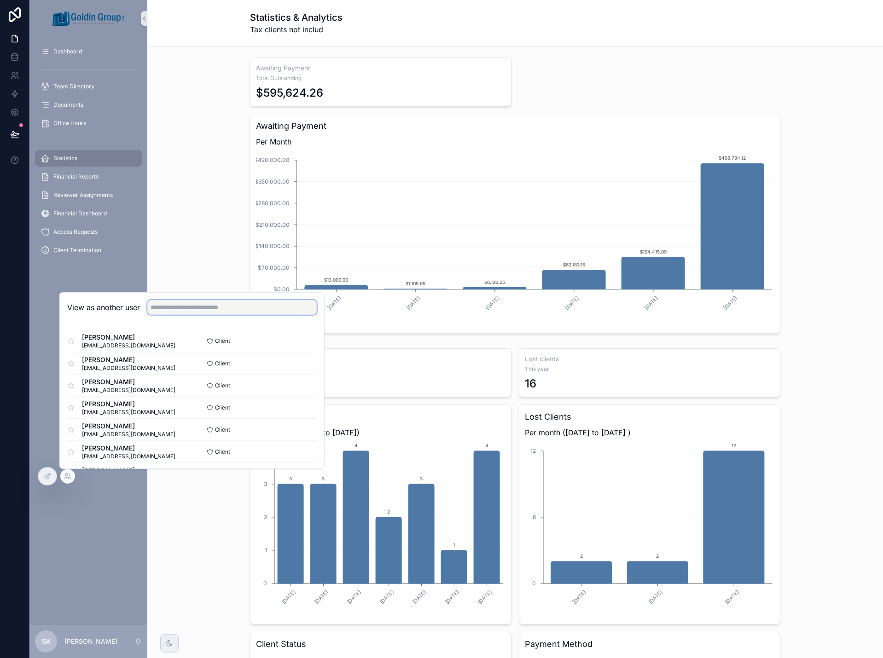
click at [175, 310] on input "text" at bounding box center [231, 307] width 169 height 15
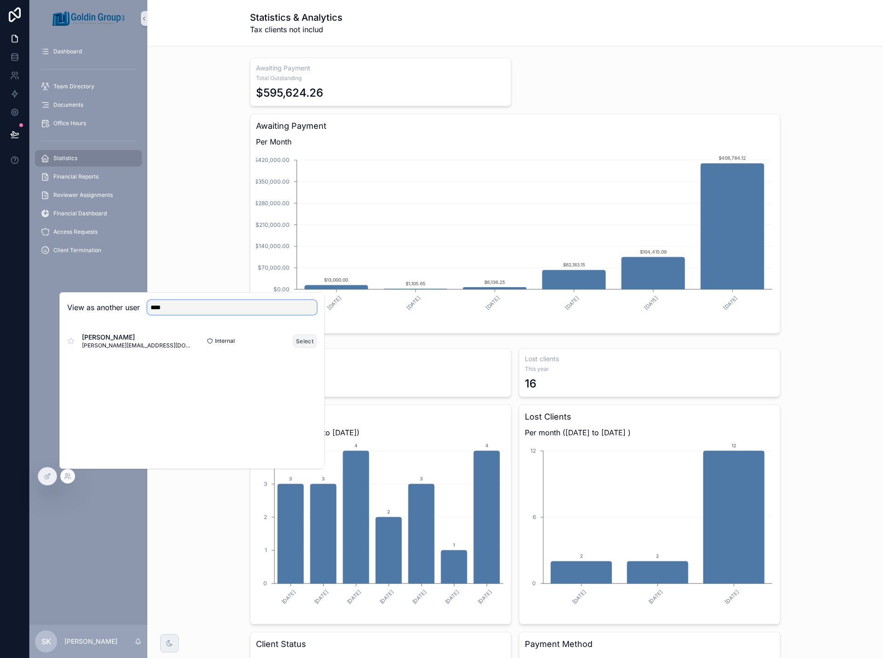
type input "****"
click at [305, 340] on button "Select" at bounding box center [305, 341] width 24 height 13
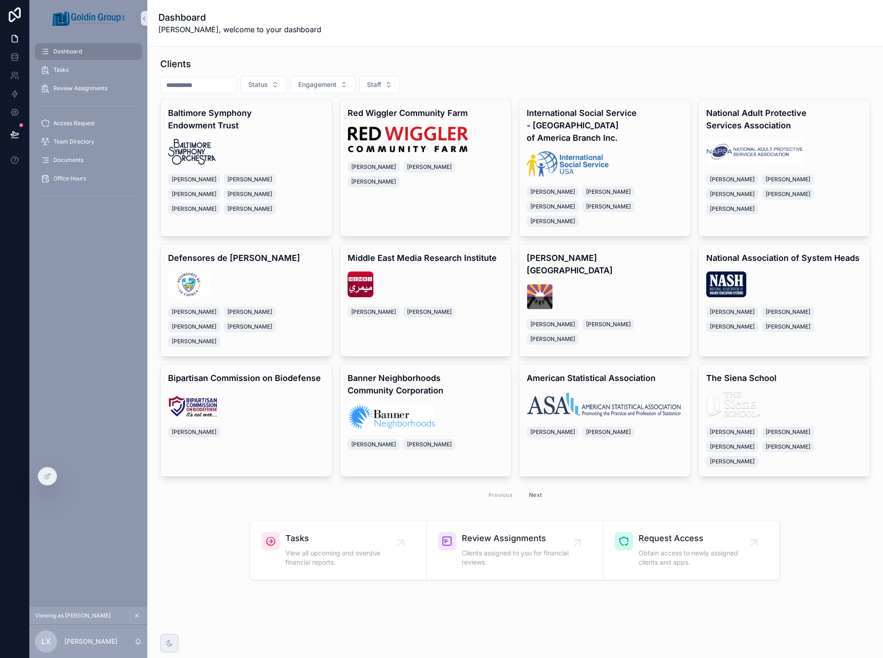
click at [137, 617] on icon "scrollable content" at bounding box center [137, 616] width 6 height 6
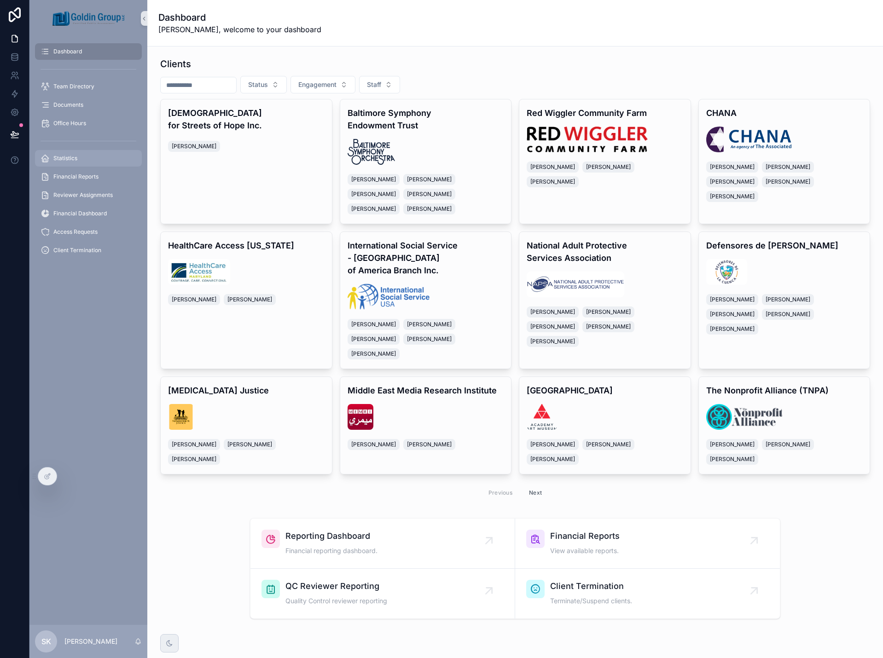
click at [64, 157] on span "Statistics" at bounding box center [65, 158] width 24 height 7
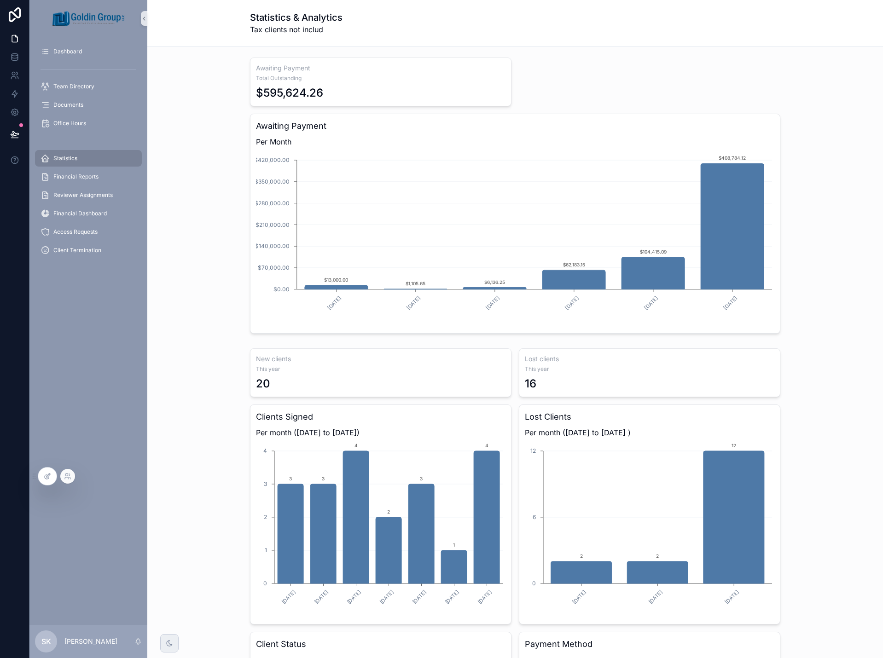
click at [50, 477] on icon at bounding box center [47, 476] width 7 height 7
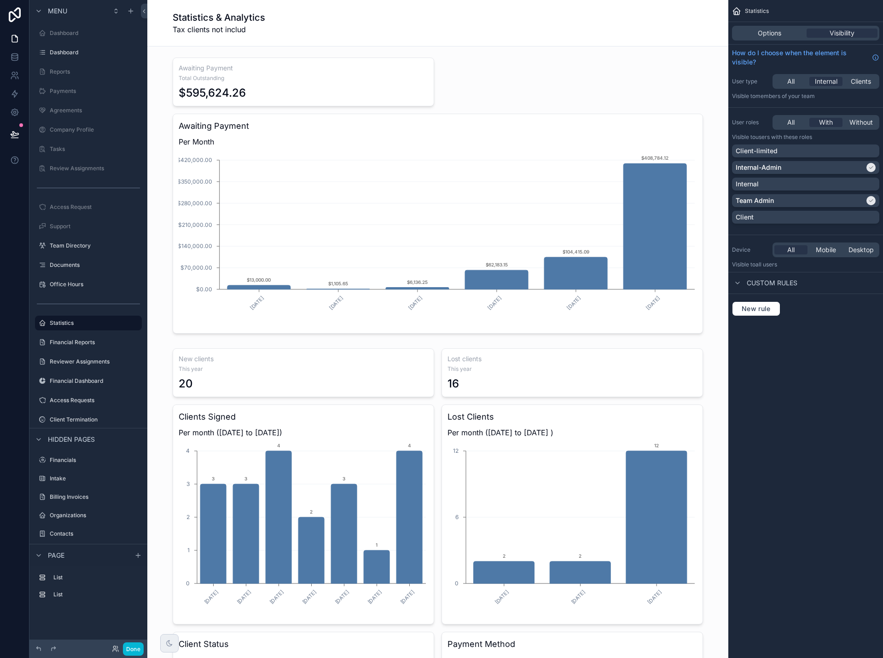
click at [254, 29] on span "Tax clients not includ" at bounding box center [219, 29] width 93 height 11
click at [767, 34] on span "Options" at bounding box center [769, 33] width 23 height 9
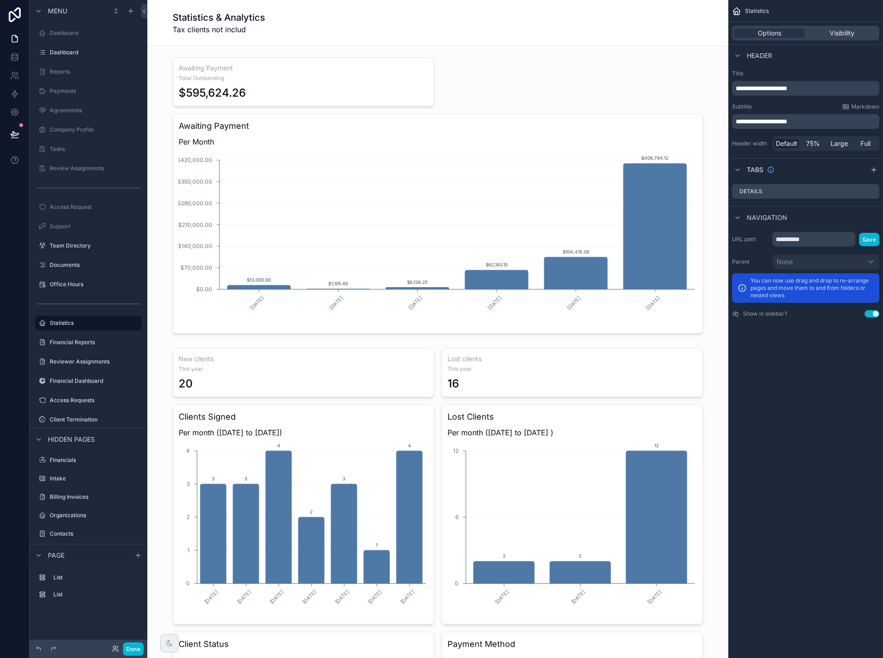
click at [812, 120] on p "**********" at bounding box center [807, 121] width 142 height 9
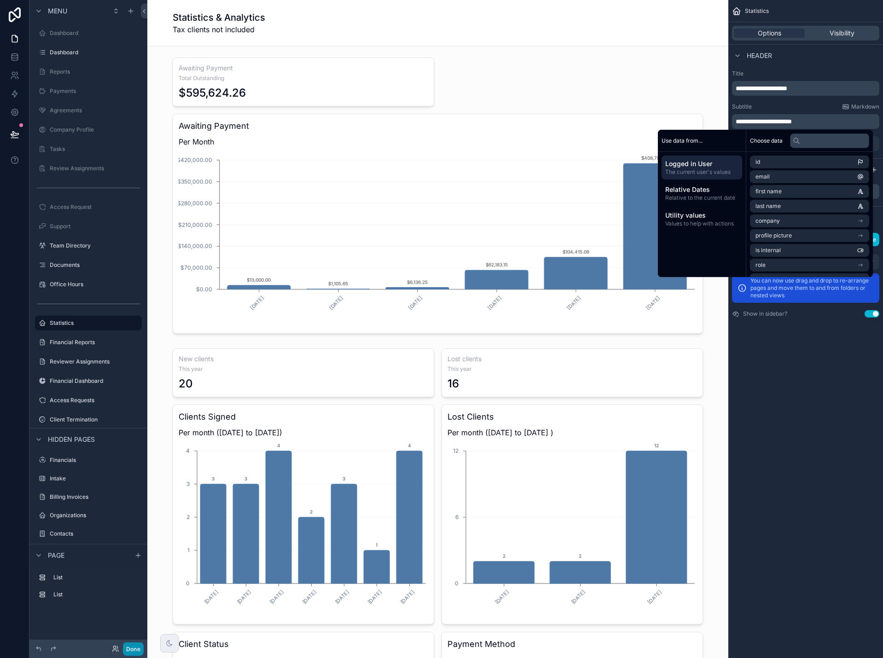
click at [129, 646] on button "Done" at bounding box center [133, 649] width 21 height 13
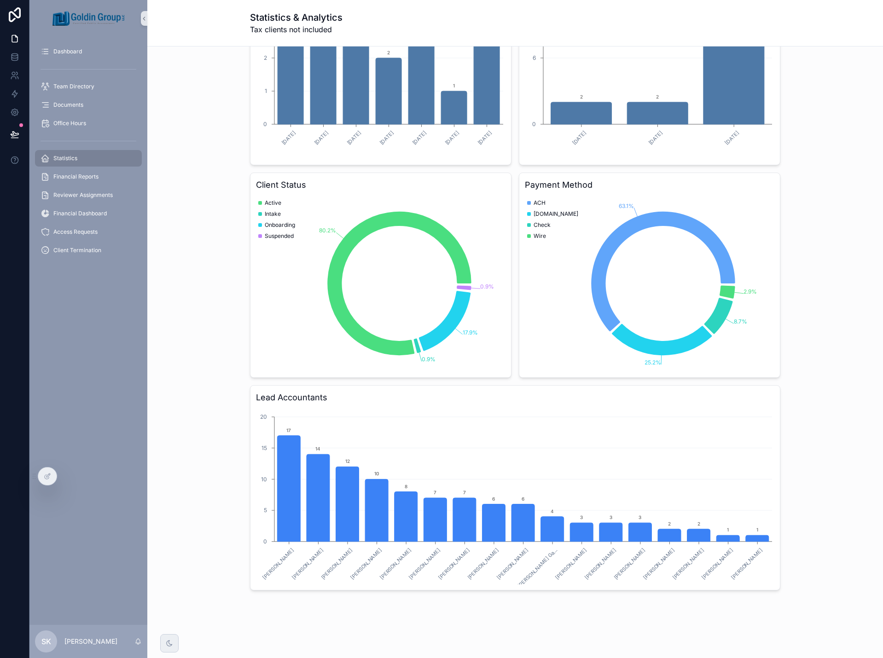
scroll to position [469, 0]
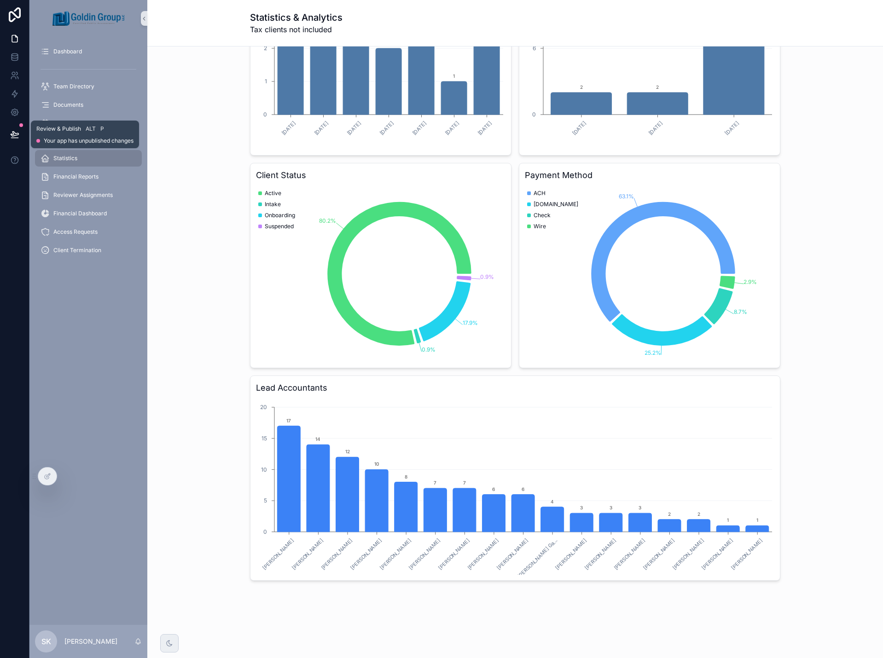
click at [10, 132] on button at bounding box center [15, 135] width 20 height 26
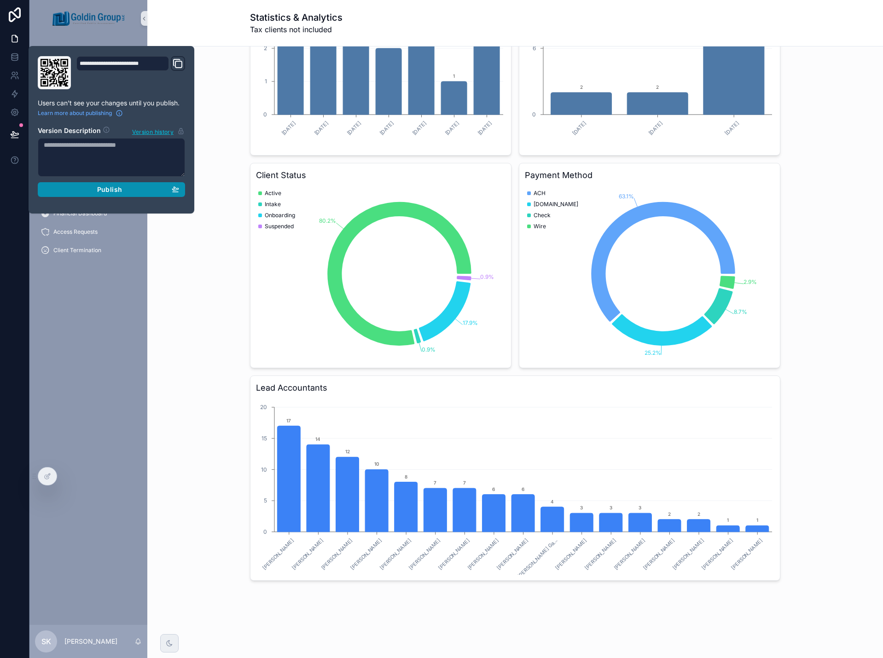
click at [102, 188] on span "Publish" at bounding box center [109, 190] width 25 height 8
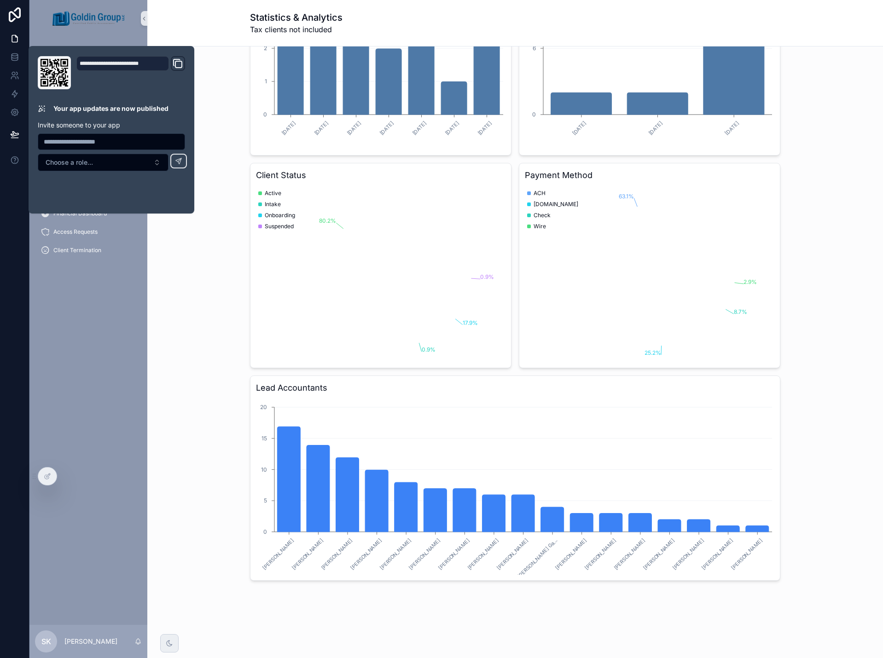
click at [175, 381] on div "New clients This year 20 Lost clients This year 16 Clients Signed Per month ([D…" at bounding box center [515, 230] width 721 height 709
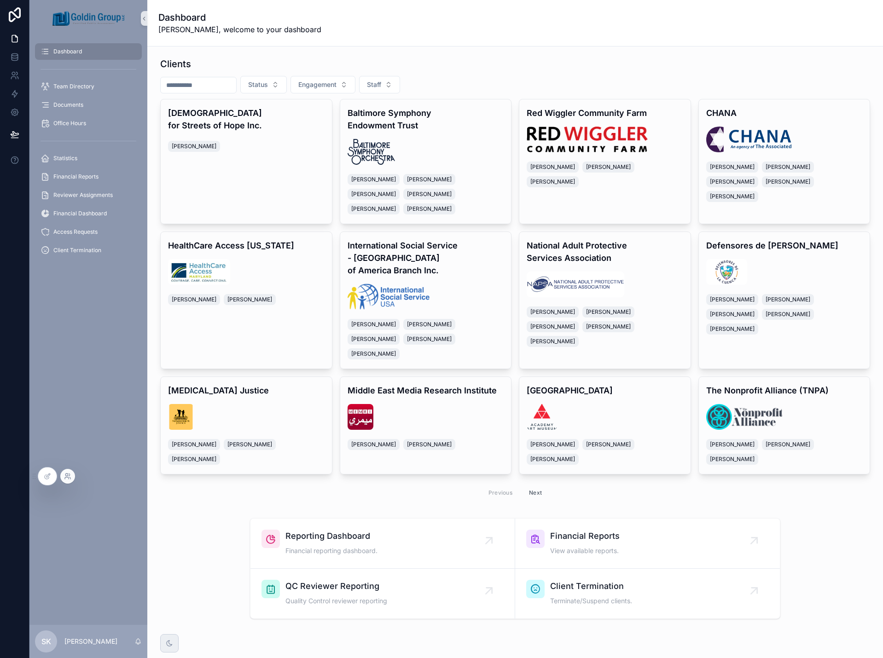
click at [66, 475] on icon at bounding box center [67, 476] width 7 height 7
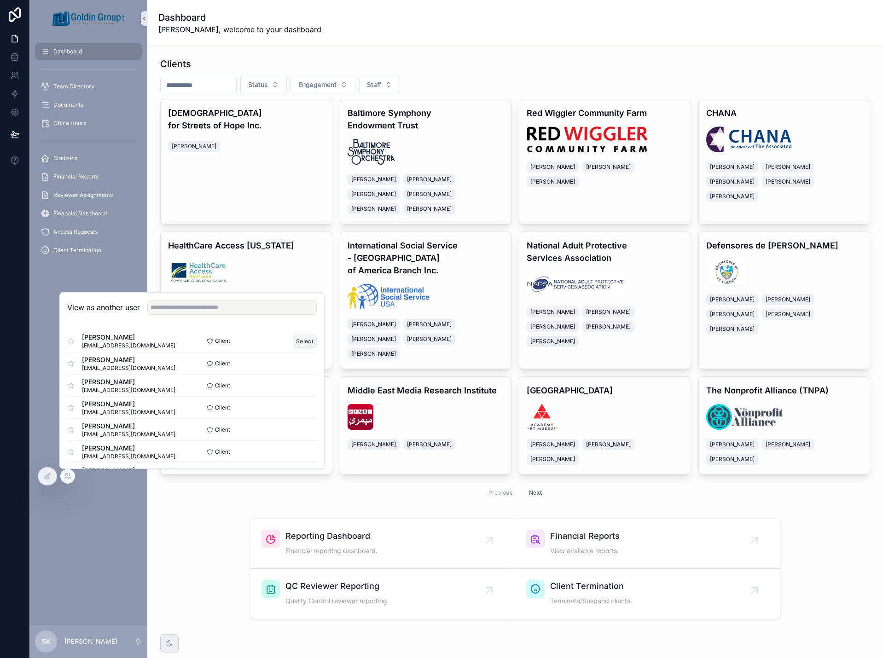
click at [297, 343] on button "Select" at bounding box center [305, 341] width 24 height 13
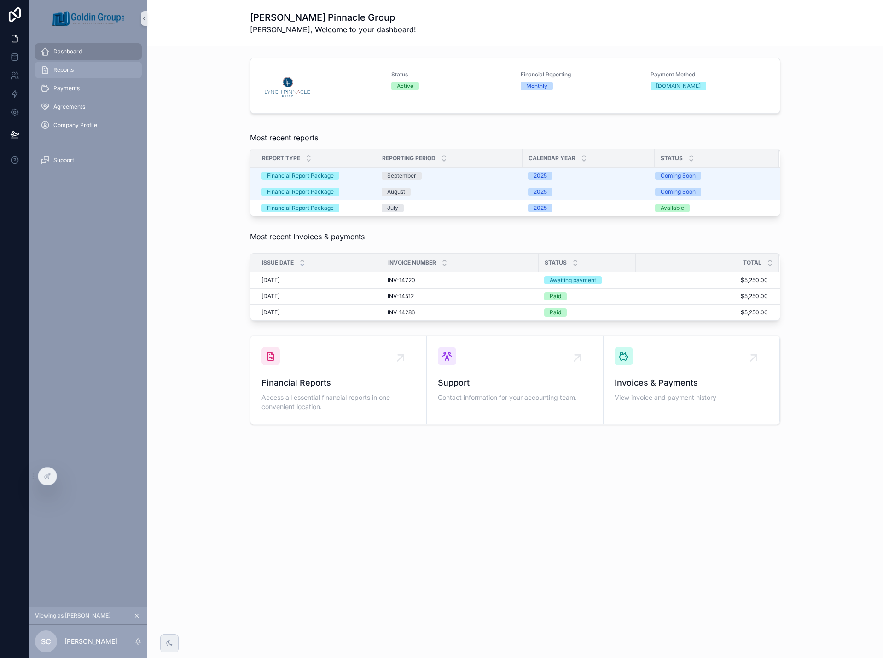
click at [76, 74] on div "Reports" at bounding box center [89, 70] width 96 height 15
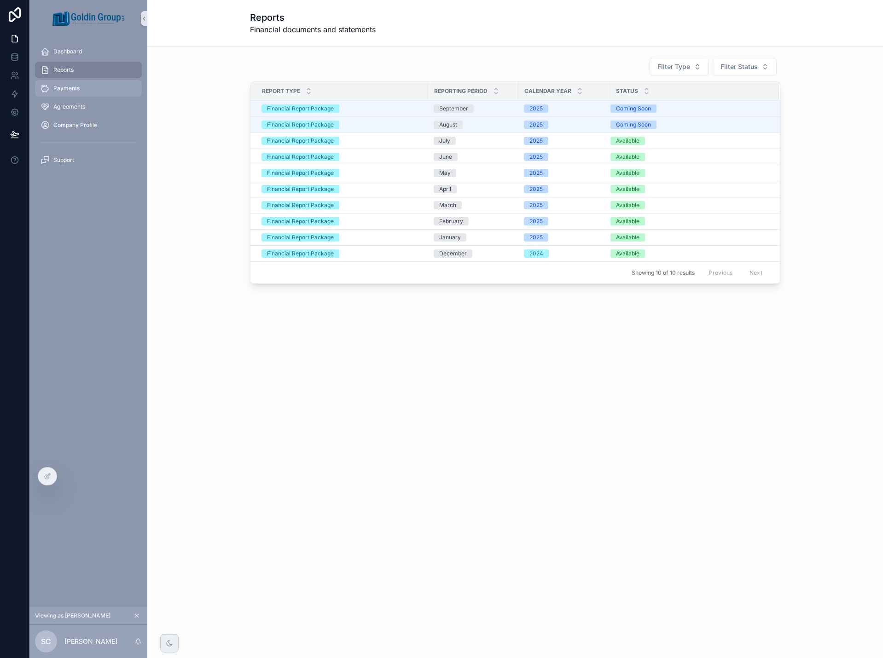
click at [78, 86] on span "Payments" at bounding box center [66, 88] width 26 height 7
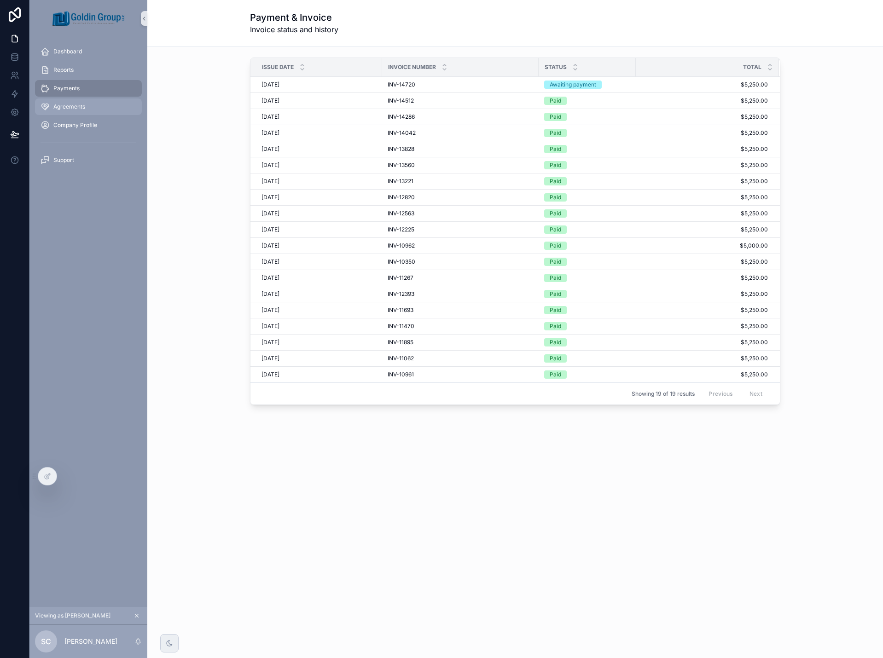
click at [81, 102] on div "Agreements" at bounding box center [89, 106] width 96 height 15
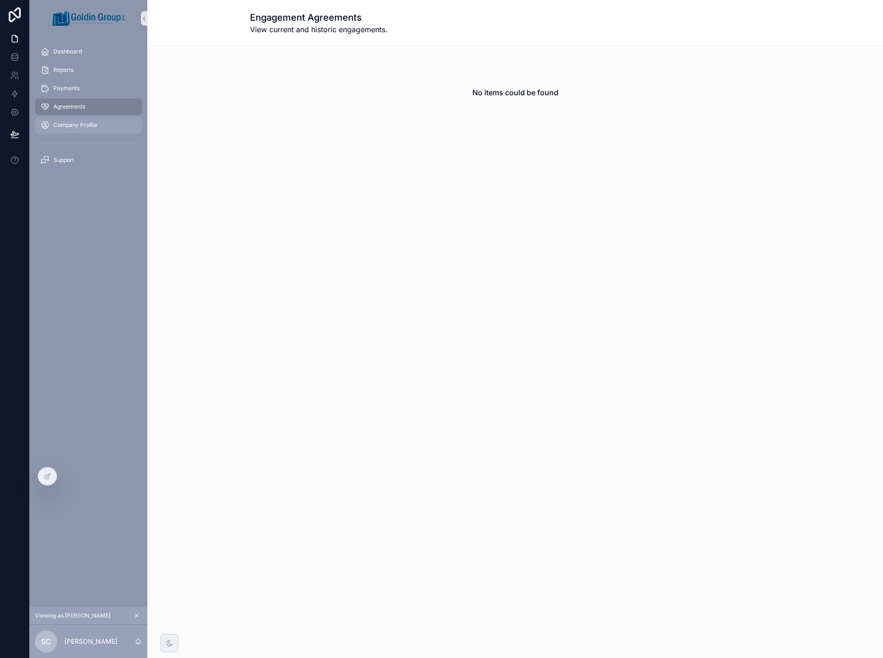
click at [82, 121] on div "Company Profile" at bounding box center [89, 125] width 96 height 15
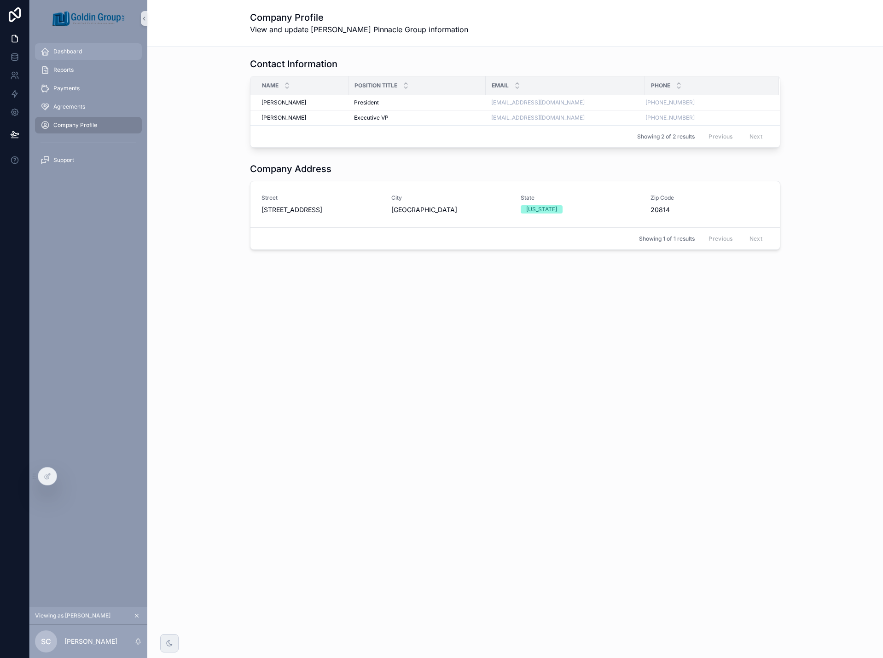
click at [77, 51] on span "Dashboard" at bounding box center [67, 51] width 29 height 7
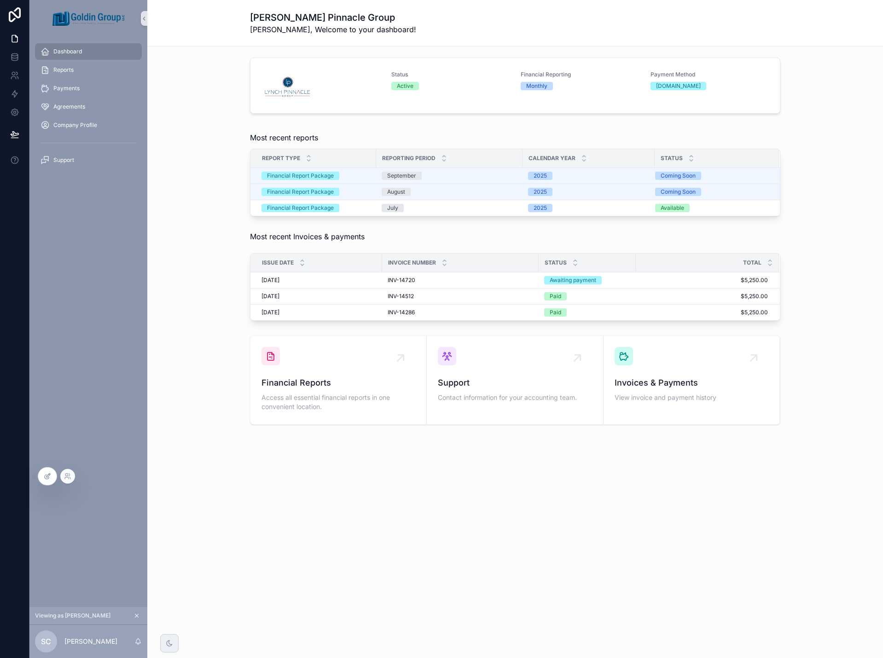
click at [50, 477] on icon at bounding box center [47, 476] width 7 height 7
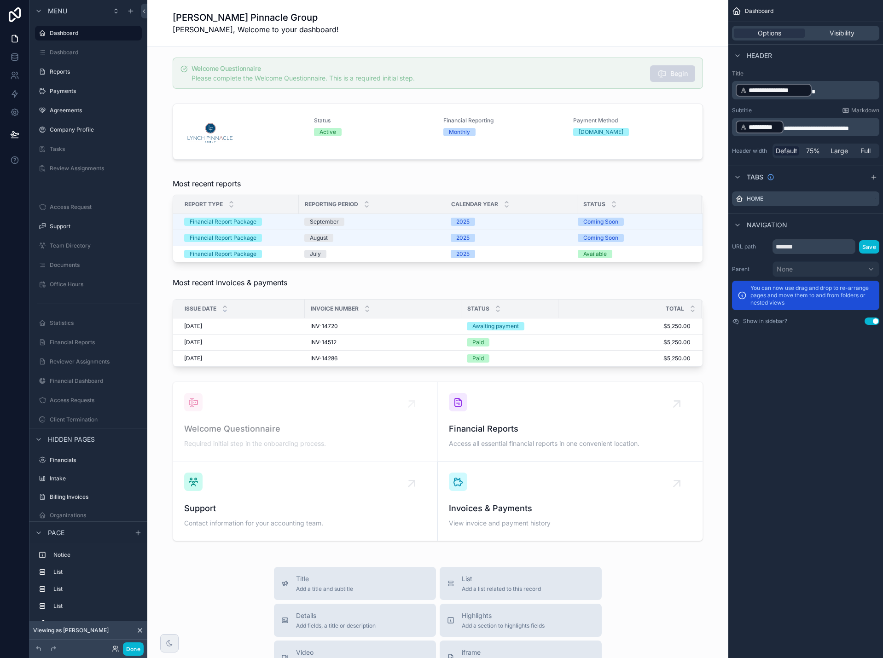
click at [142, 631] on icon at bounding box center [139, 630] width 7 height 7
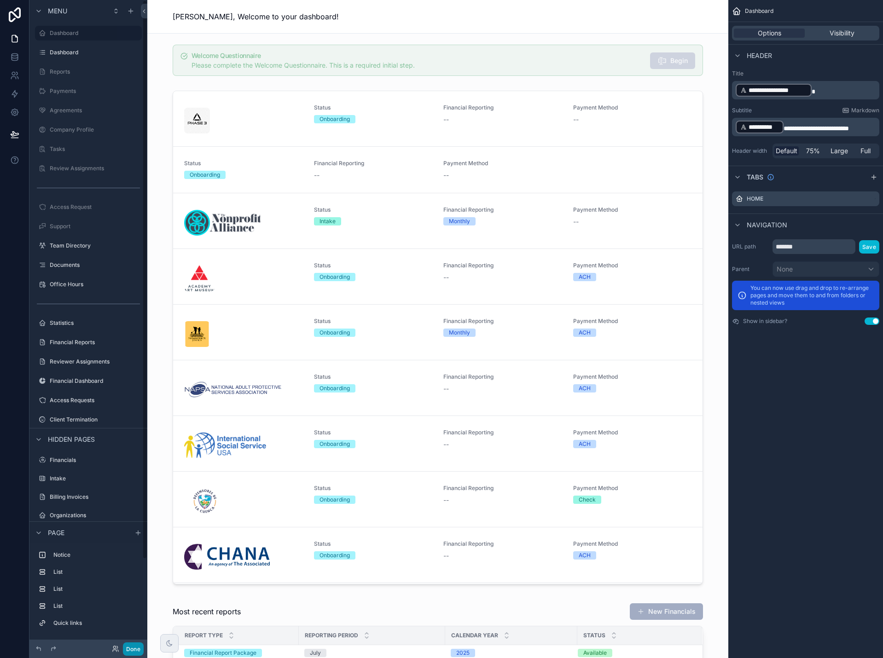
click at [132, 649] on button "Done" at bounding box center [133, 649] width 21 height 13
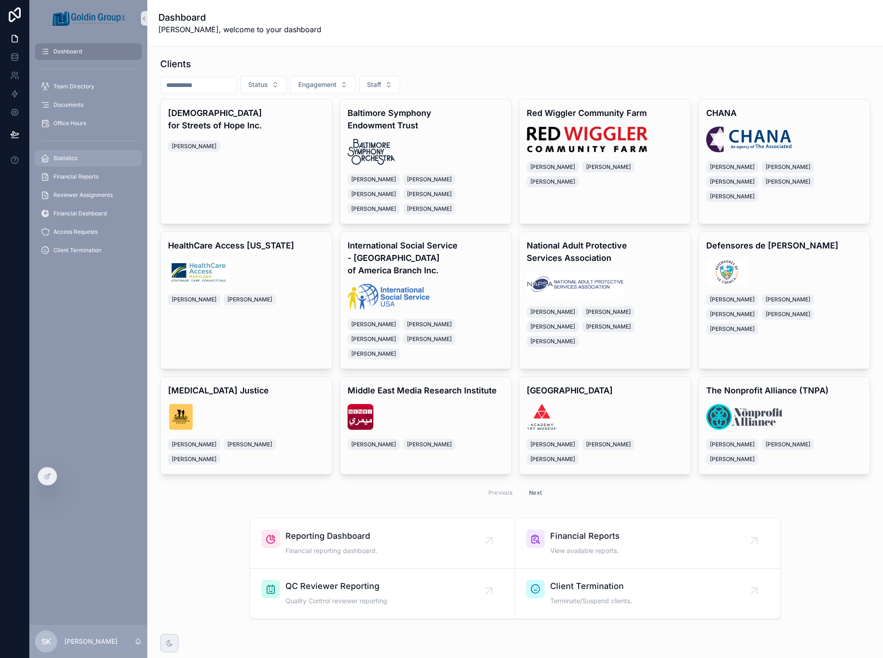
click at [63, 160] on span "Statistics" at bounding box center [65, 158] width 24 height 7
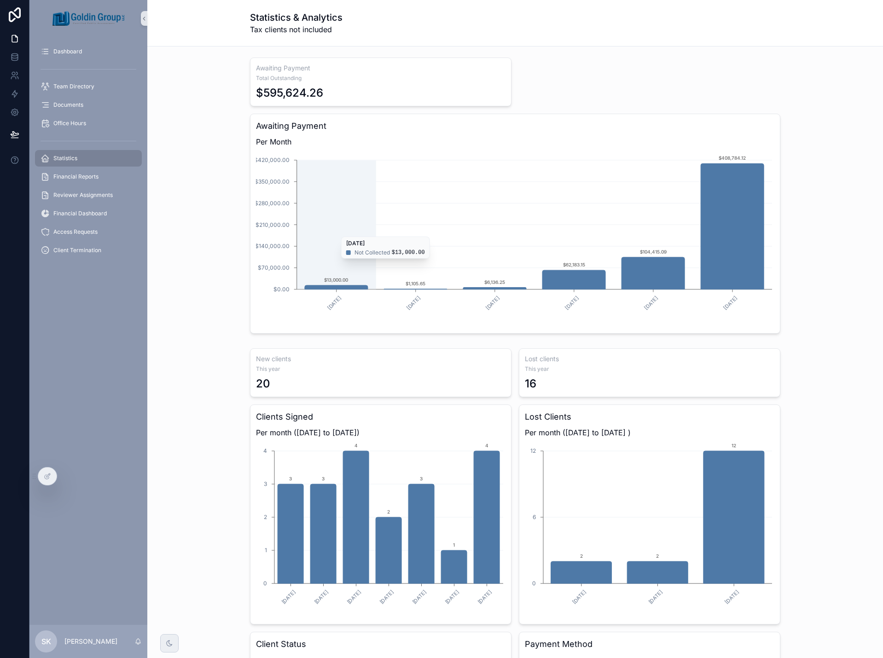
click at [316, 232] on icon "[DATE] [DATE] [DATE] [DATE] [DATE] [DATE] $0.00 $70,000.00 $140,000.00 $210,000…" at bounding box center [515, 239] width 518 height 177
drag, startPoint x: 319, startPoint y: 288, endPoint x: 327, endPoint y: 285, distance: 9.0
click at [319, 288] on icon "chart" at bounding box center [336, 287] width 63 height 4
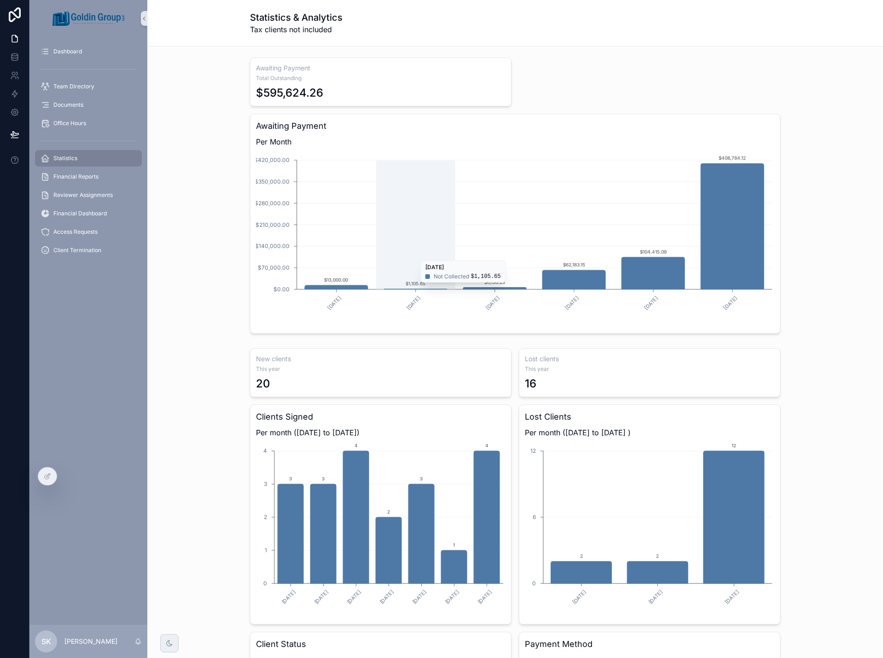
click at [413, 287] on icon "[DATE] [DATE] [DATE] [DATE] [DATE] [DATE] $0.00 $70,000.00 $140,000.00 $210,000…" at bounding box center [515, 239] width 518 height 177
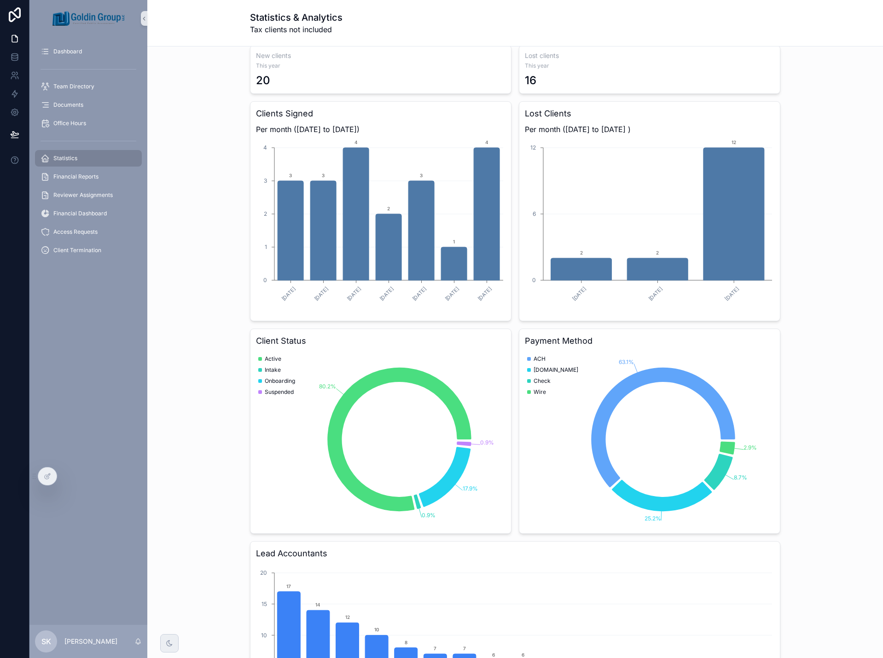
scroll to position [276, 0]
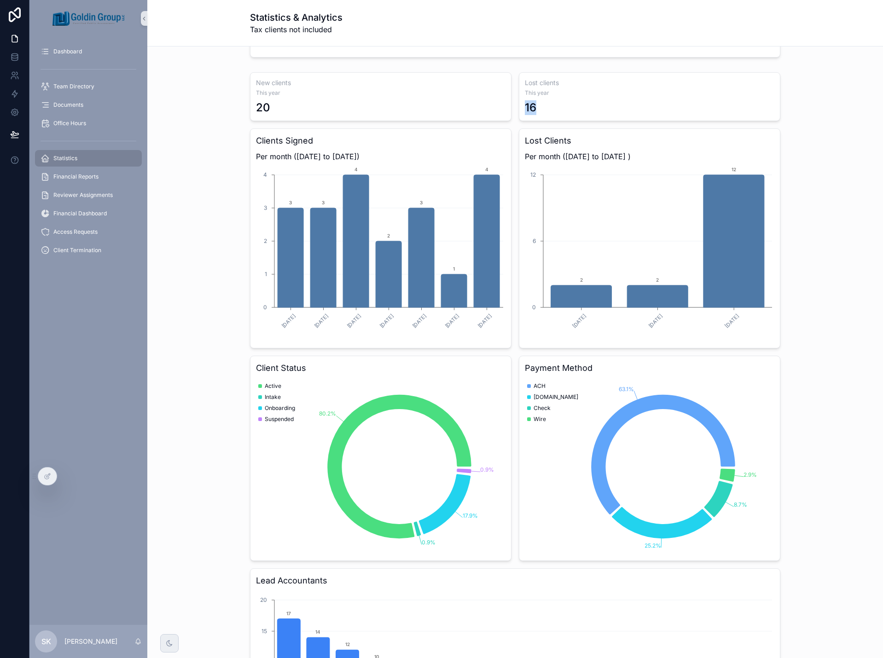
drag, startPoint x: 522, startPoint y: 110, endPoint x: 539, endPoint y: 111, distance: 17.0
click at [538, 111] on div "16" at bounding box center [650, 107] width 250 height 15
click at [830, 160] on div "New clients This year 20 Lost clients This year 16 Clients Signed Per month ([D…" at bounding box center [515, 423] width 721 height 709
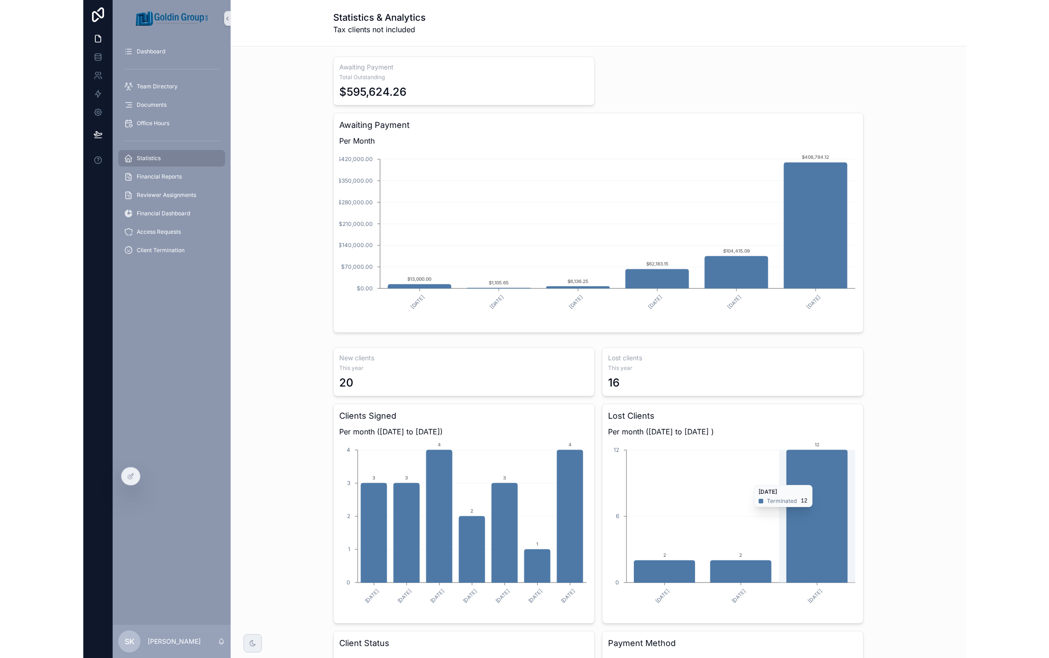
scroll to position [0, 0]
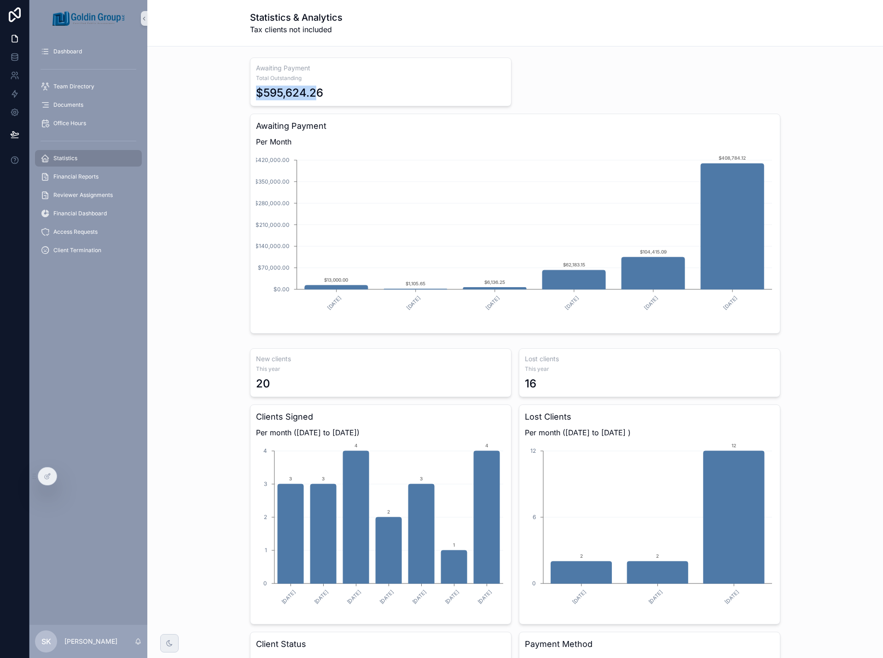
drag, startPoint x: 252, startPoint y: 90, endPoint x: 328, endPoint y: 89, distance: 76.4
click at [315, 88] on div "Awaiting Payment Total Outstanding $595,624.26" at bounding box center [381, 82] width 262 height 49
click at [328, 89] on div "$595,624.26" at bounding box center [381, 93] width 250 height 15
click at [63, 478] on div at bounding box center [67, 476] width 15 height 15
click at [45, 480] on icon at bounding box center [47, 476] width 7 height 7
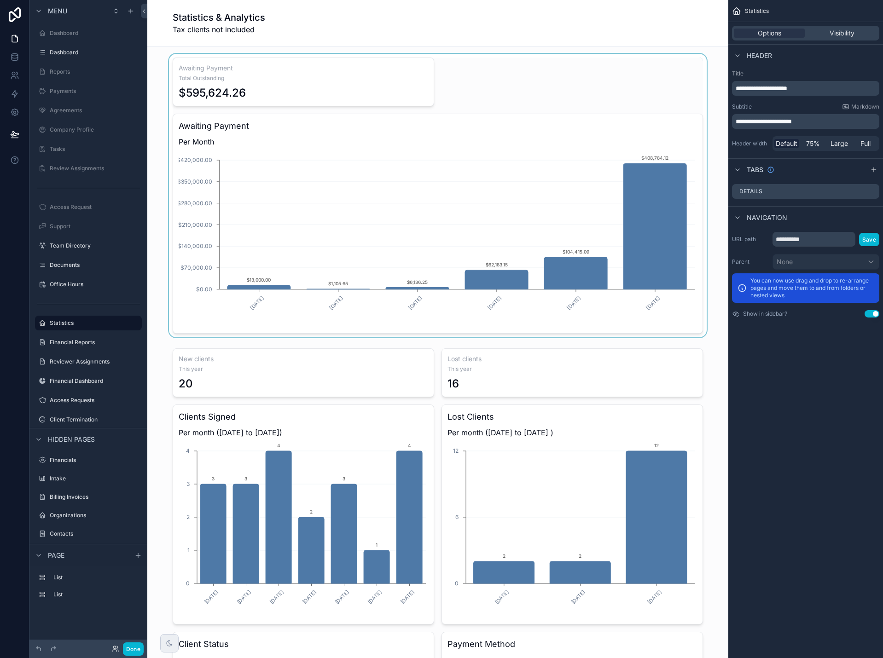
click at [487, 81] on div "scrollable content" at bounding box center [438, 196] width 566 height 284
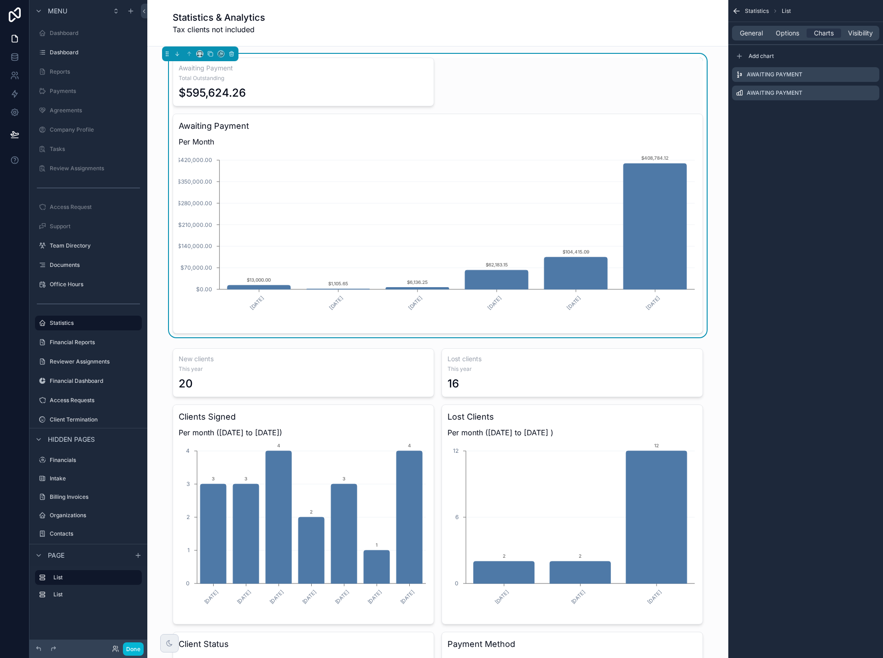
click at [591, 72] on div "Awaiting Payment Total Outstanding $595,624.26 Awaiting Payment Per Month [DATE…" at bounding box center [438, 196] width 530 height 276
click at [850, 34] on span "Visibility" at bounding box center [860, 33] width 25 height 9
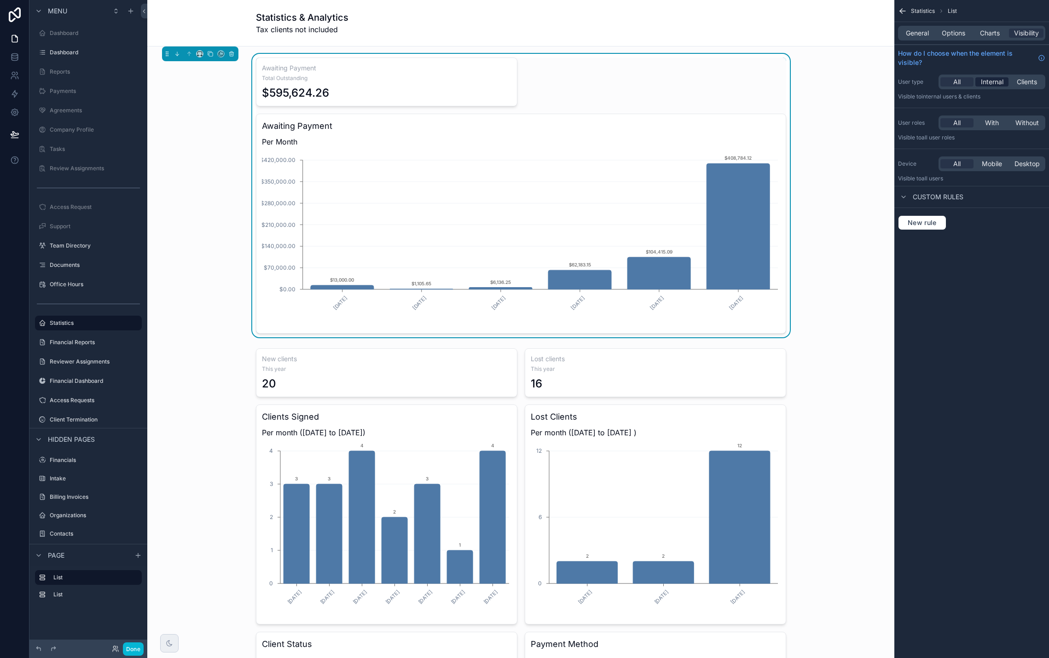
click at [883, 81] on span "Internal" at bounding box center [992, 81] width 23 height 9
click at [883, 126] on span "With" at bounding box center [992, 122] width 14 height 9
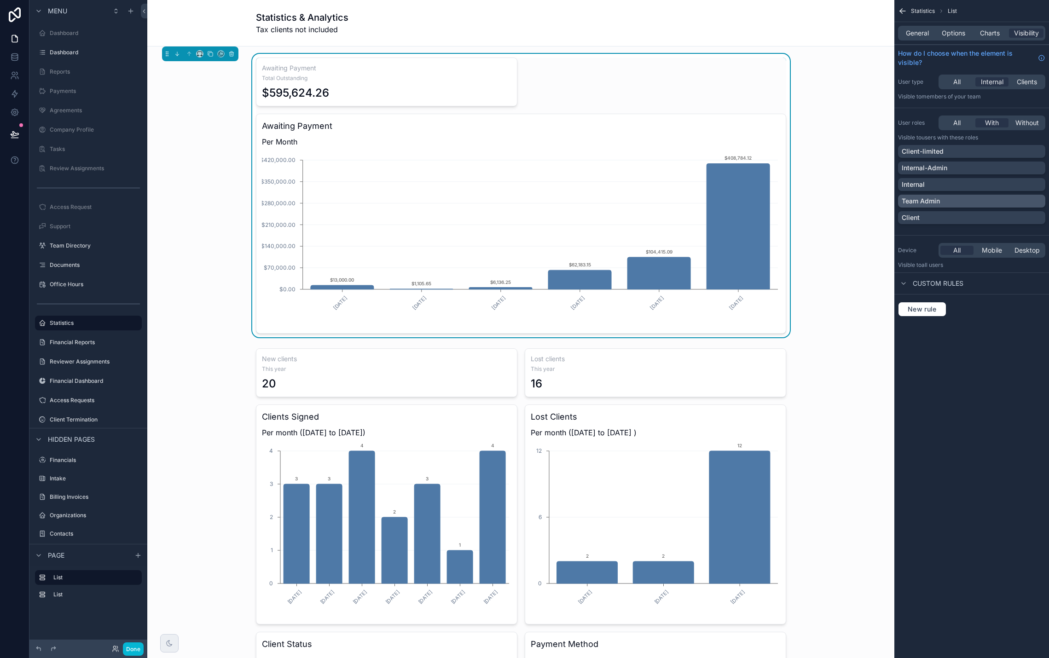
click at [883, 200] on div "Team Admin" at bounding box center [972, 201] width 140 height 9
click at [132, 646] on button "Done" at bounding box center [133, 649] width 21 height 13
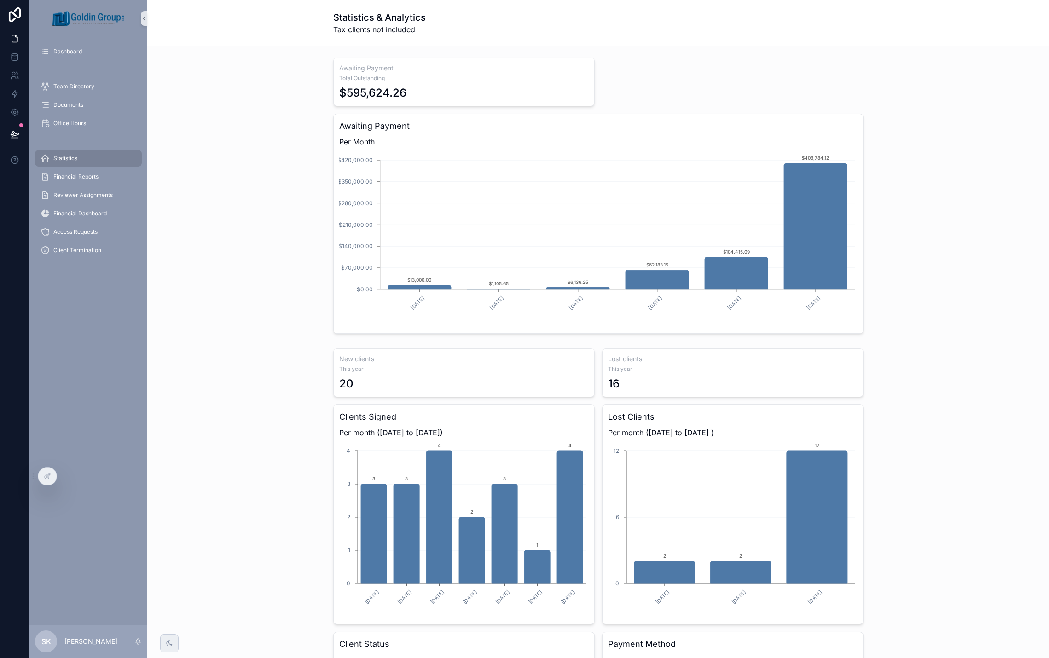
click at [883, 43] on div "Statistics & Analytics Tax clients not included" at bounding box center [598, 23] width 902 height 47
click at [66, 477] on icon at bounding box center [67, 476] width 7 height 7
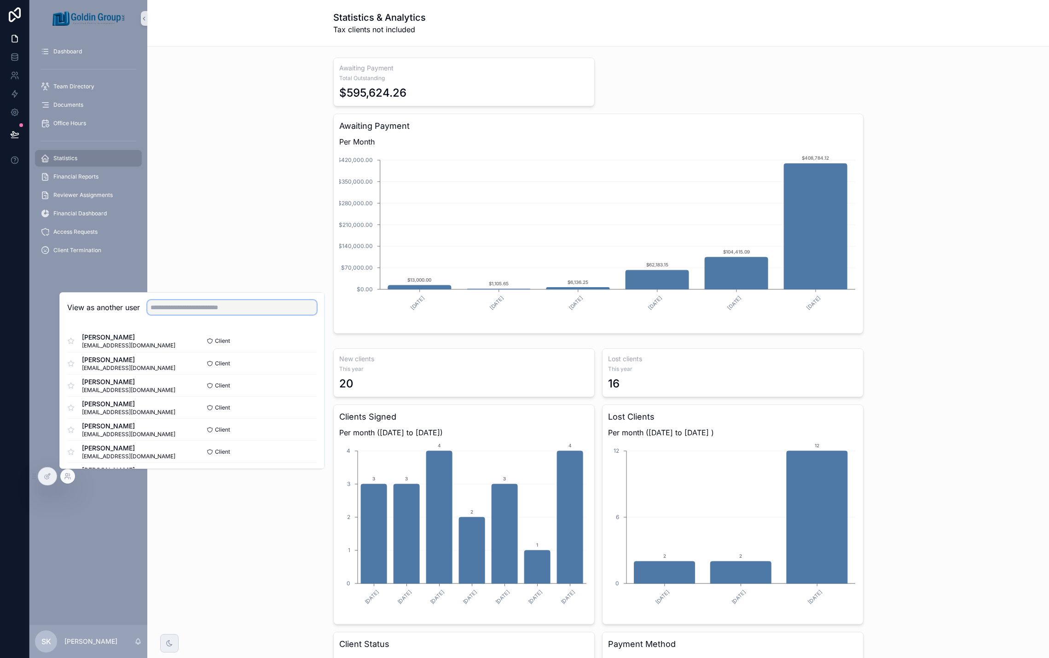
click at [198, 305] on input "text" at bounding box center [231, 307] width 169 height 15
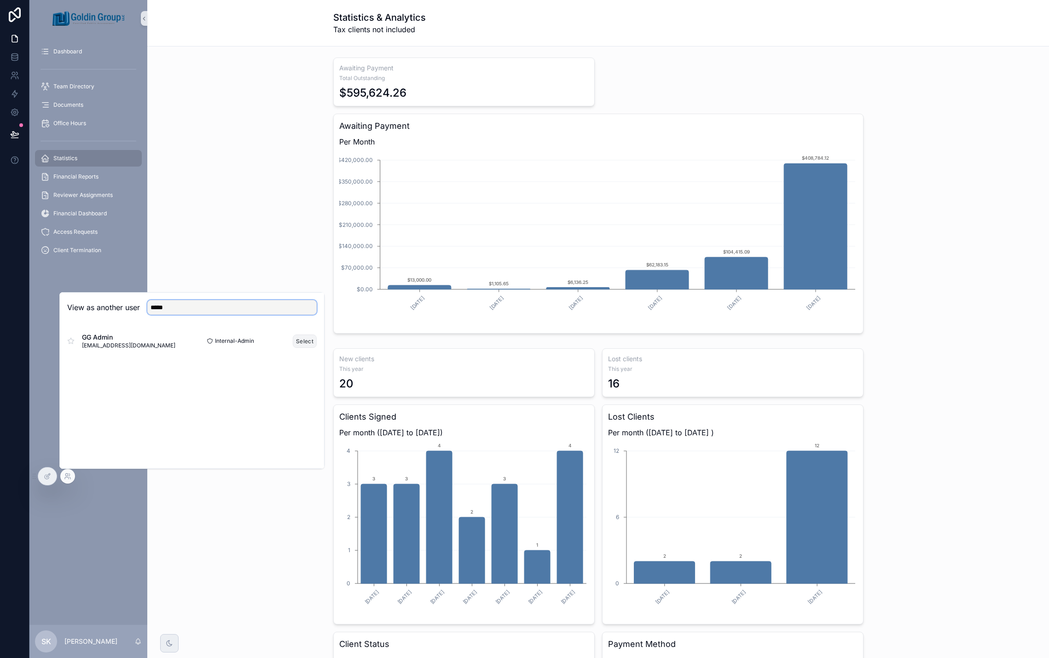
type input "*****"
click at [302, 344] on button "Select" at bounding box center [305, 341] width 24 height 13
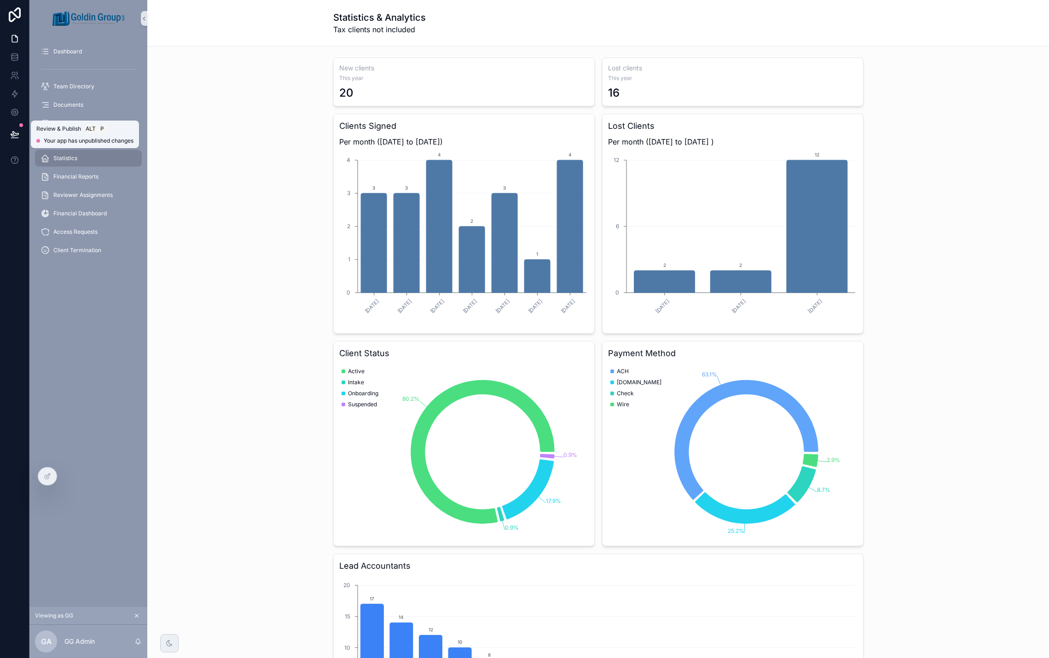
click at [5, 132] on button at bounding box center [15, 135] width 20 height 26
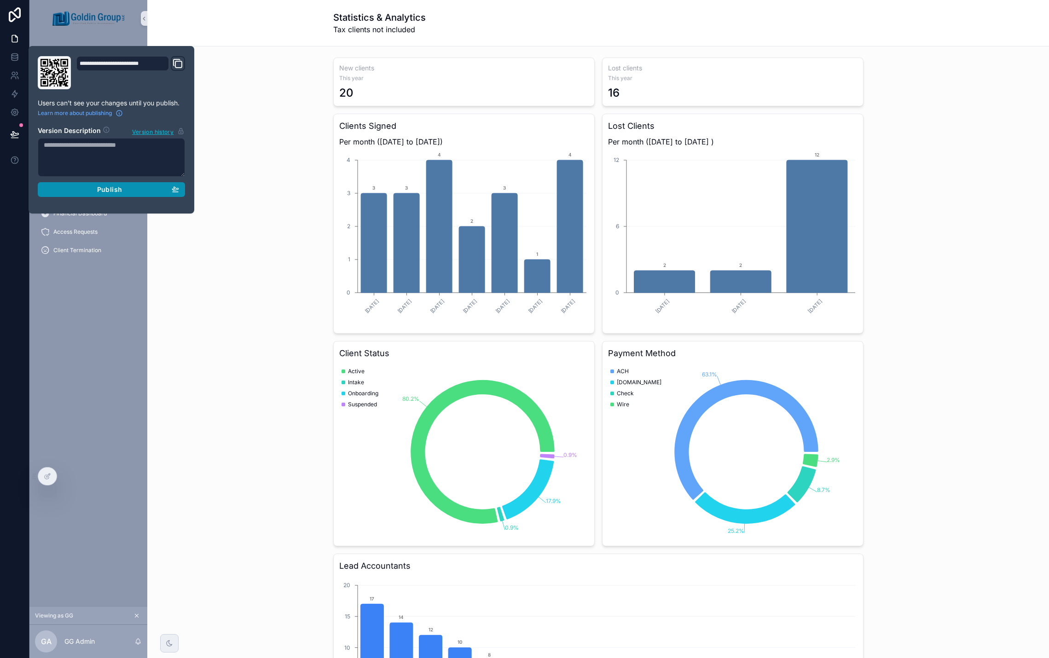
click at [105, 193] on span "Publish" at bounding box center [109, 190] width 25 height 8
